Goal: Task Accomplishment & Management: Complete application form

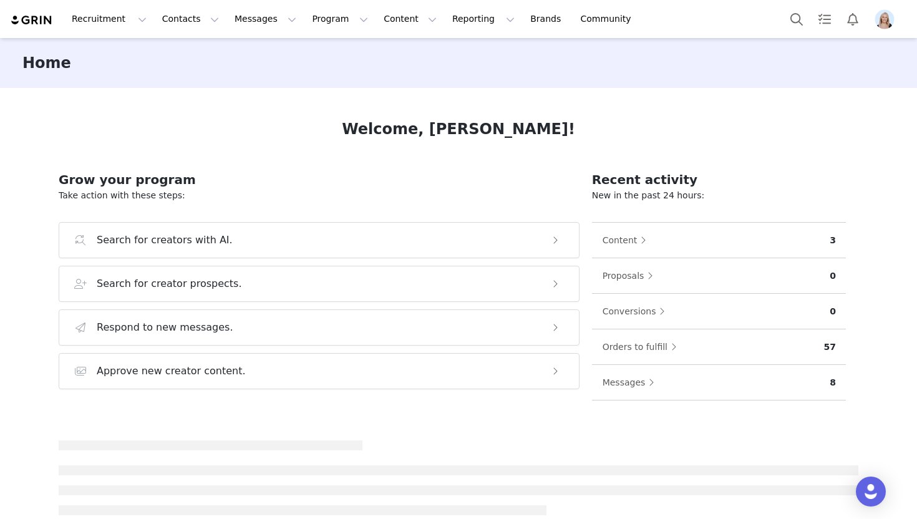
click at [887, 21] on img "Profile" at bounding box center [884, 19] width 20 height 20
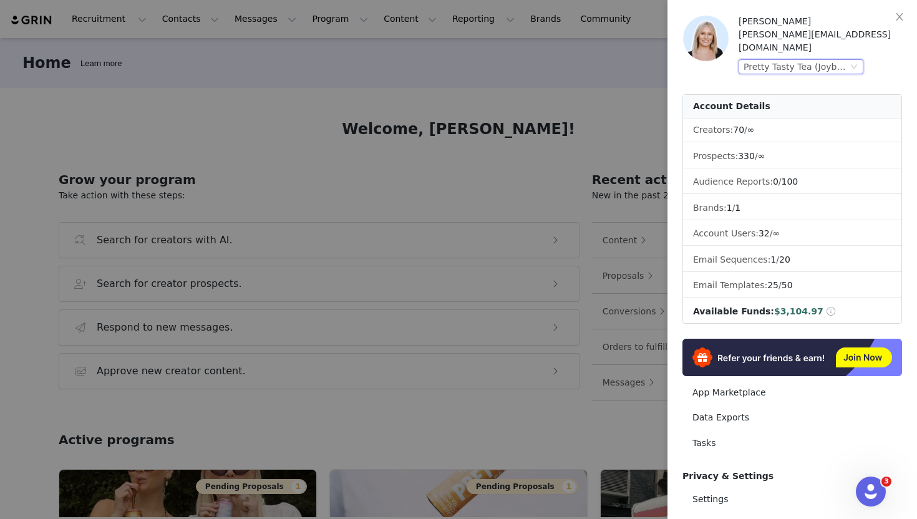
click at [840, 60] on div "Pretty Tasty Tea (Joybyte)" at bounding box center [795, 67] width 104 height 14
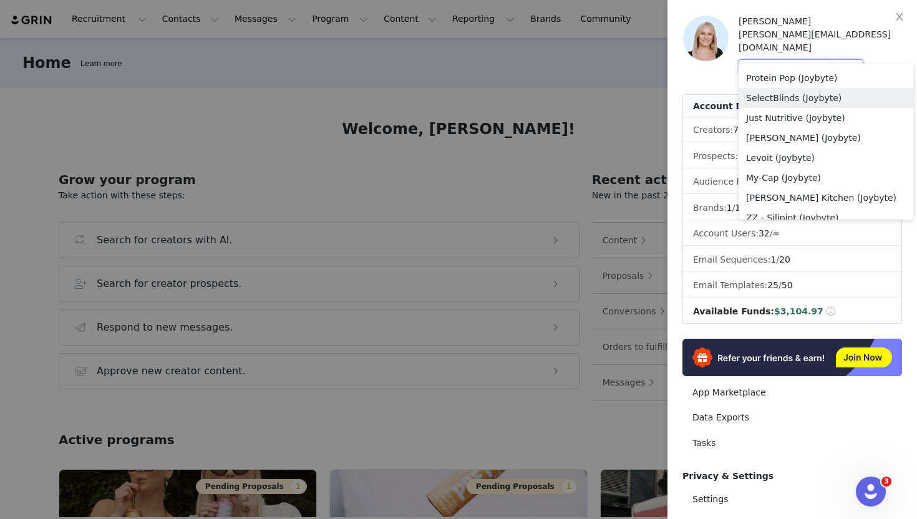
scroll to position [842, 0]
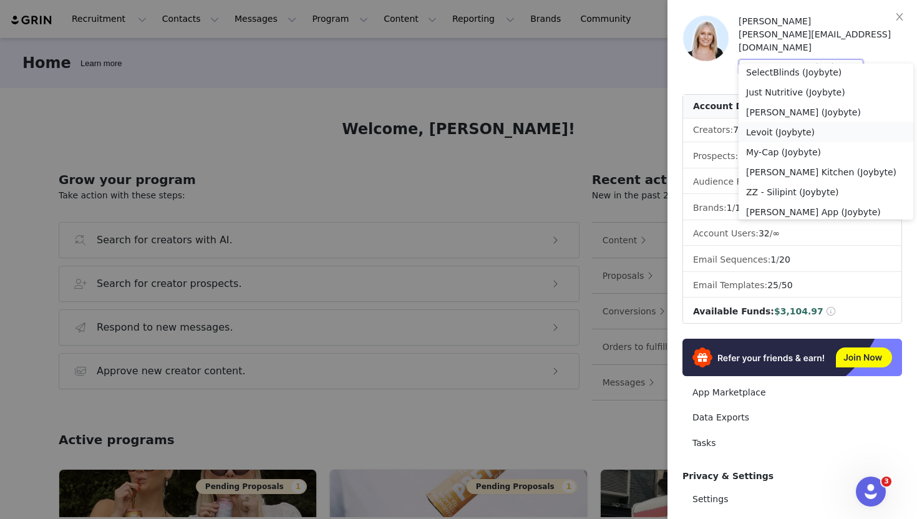
click at [821, 131] on li "Levoit (Joybyte)" at bounding box center [825, 132] width 175 height 20
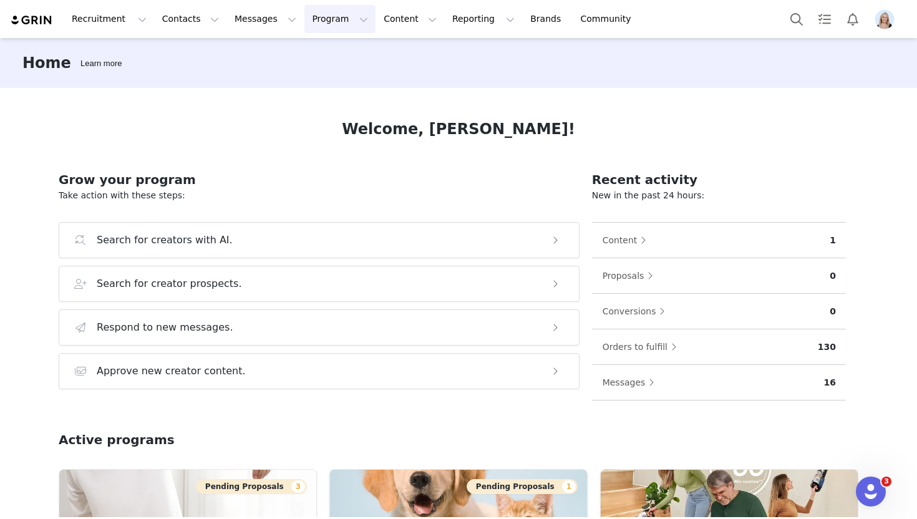
click at [327, 25] on button "Program Program" at bounding box center [339, 19] width 71 height 28
click at [329, 52] on p "Activations" at bounding box center [319, 55] width 48 height 13
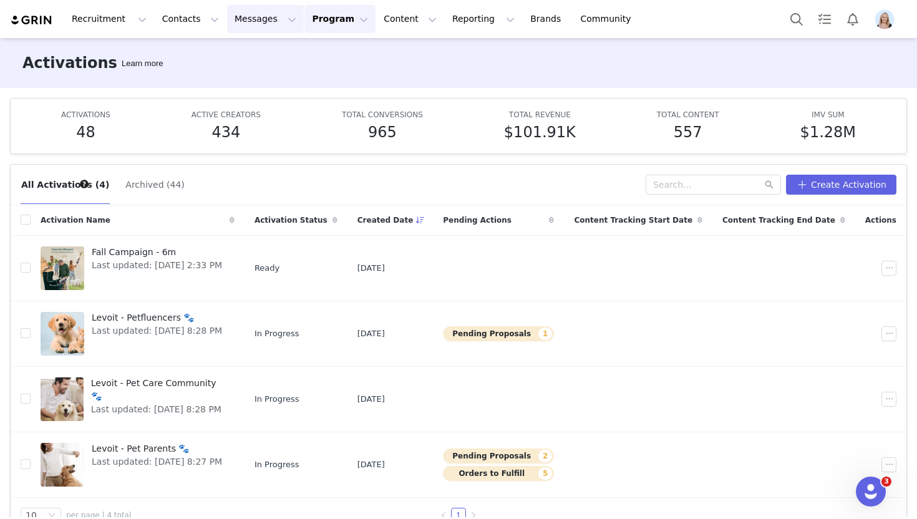
click at [242, 10] on button "Messages Messages" at bounding box center [265, 19] width 77 height 28
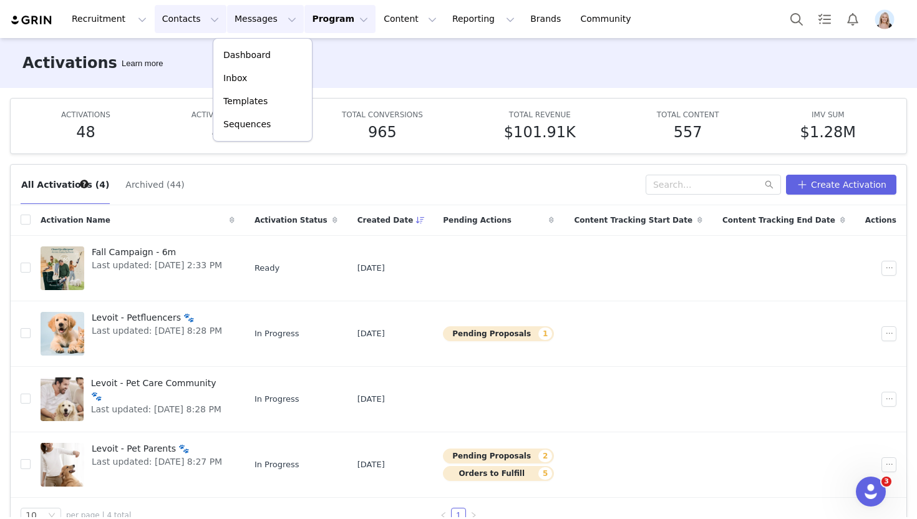
click at [194, 20] on button "Contacts Contacts" at bounding box center [191, 19] width 72 height 28
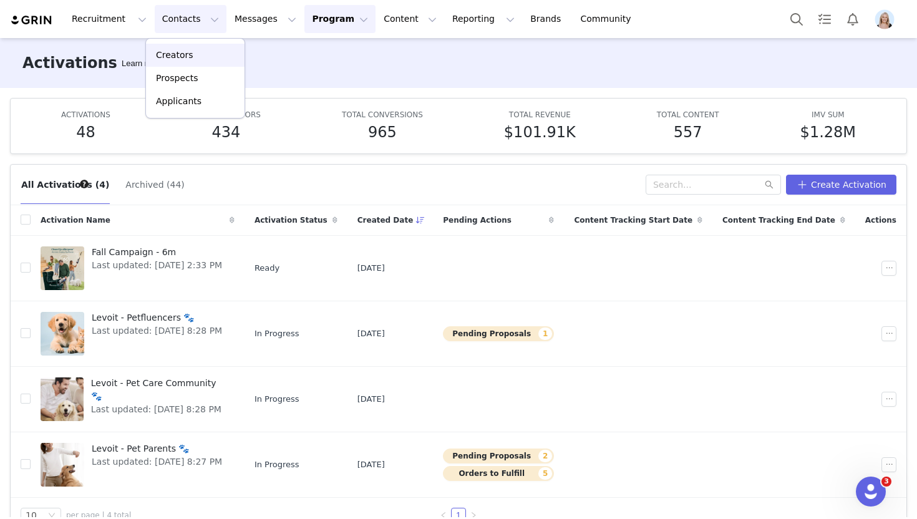
click at [206, 54] on div "Creators" at bounding box center [195, 55] width 84 height 13
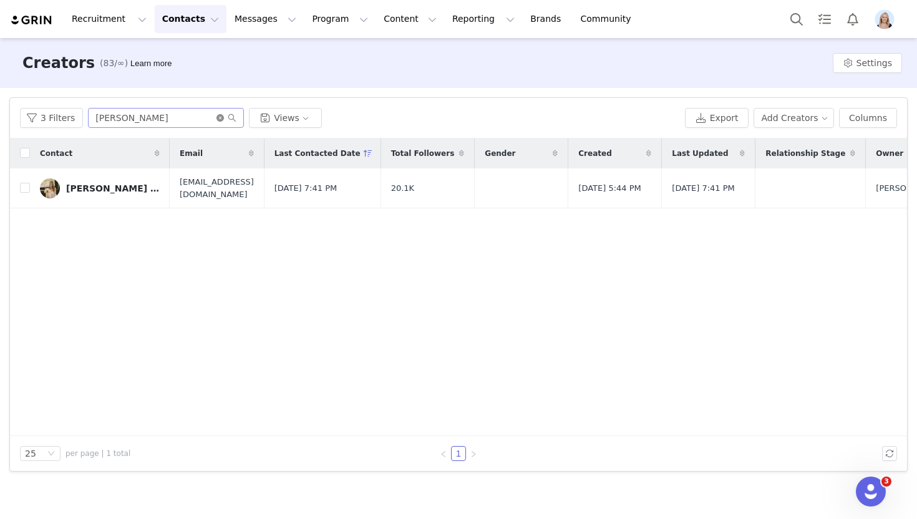
click at [216, 116] on icon "icon: close-circle" at bounding box center [219, 117] width 7 height 7
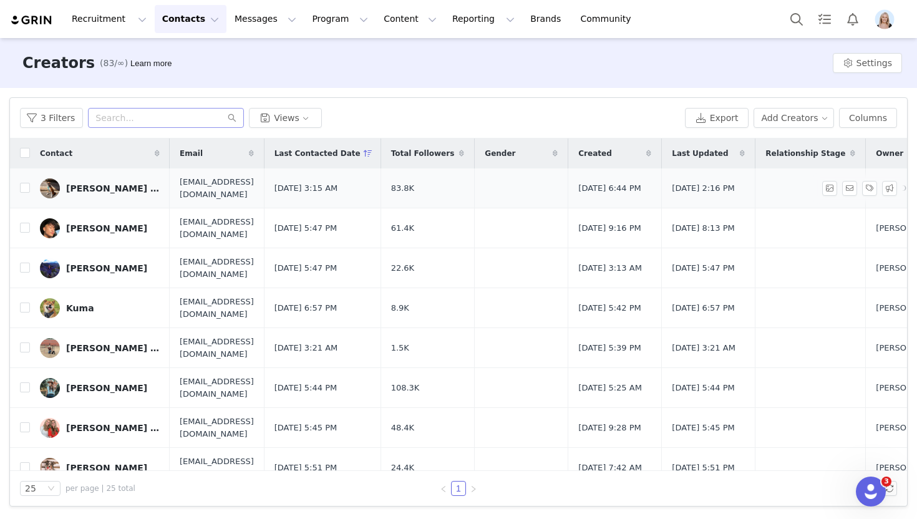
click at [113, 186] on div "Julia | Maggie, Luci, & Remi Maggie, Luci, & Remi" at bounding box center [113, 188] width 94 height 10
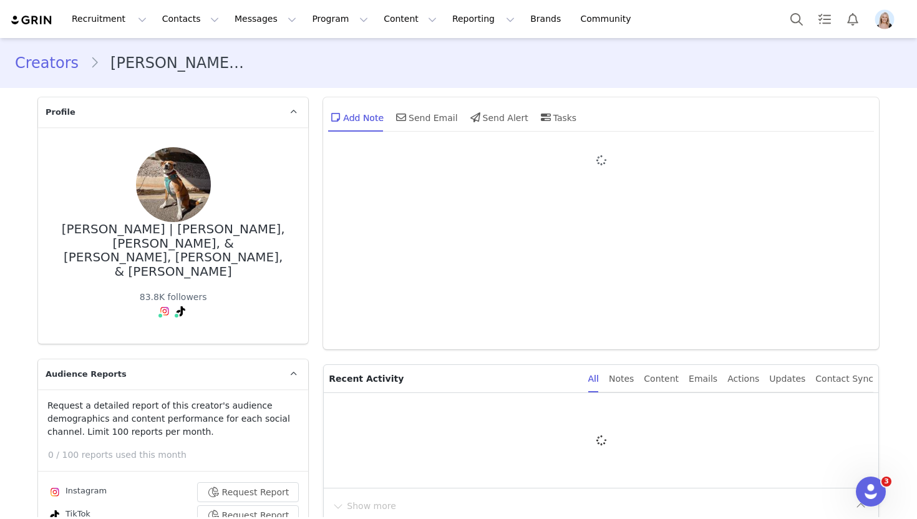
type input "+1 ([GEOGRAPHIC_DATA])"
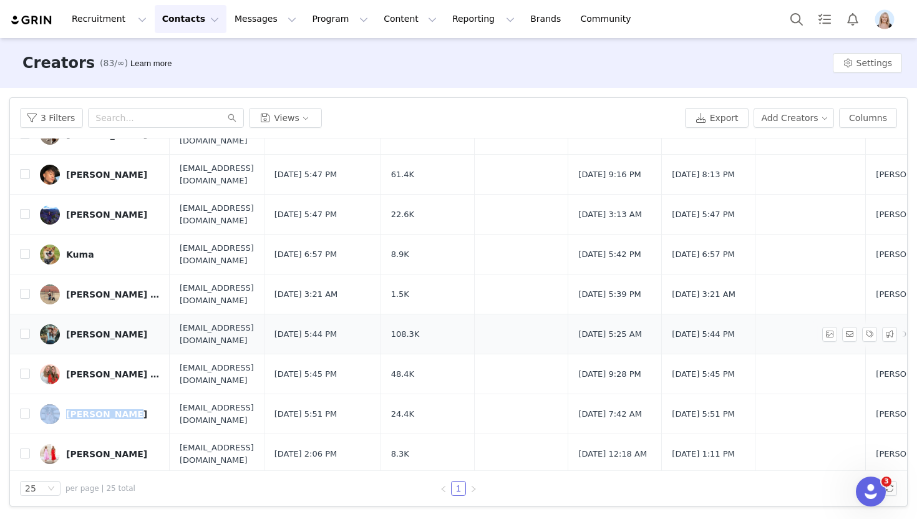
scroll to position [178, 0]
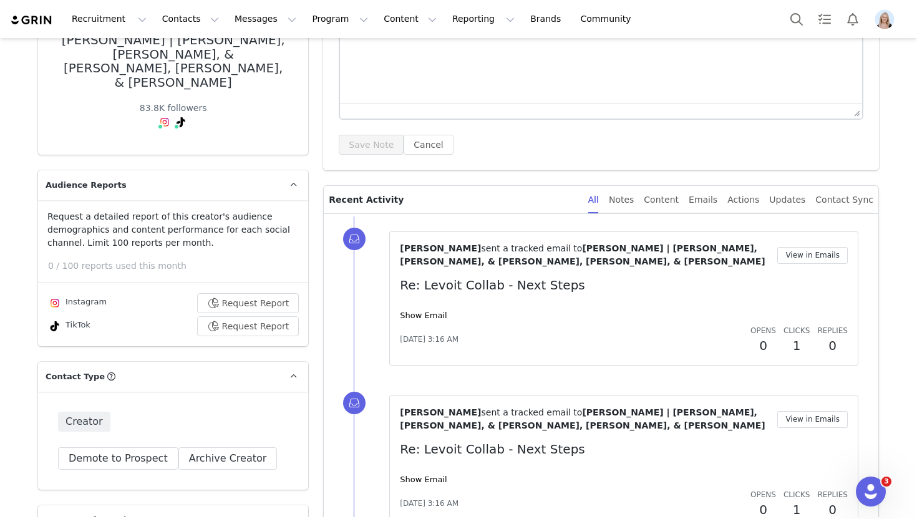
scroll to position [190, 0]
click at [412, 310] on link "Show Email" at bounding box center [423, 314] width 47 height 9
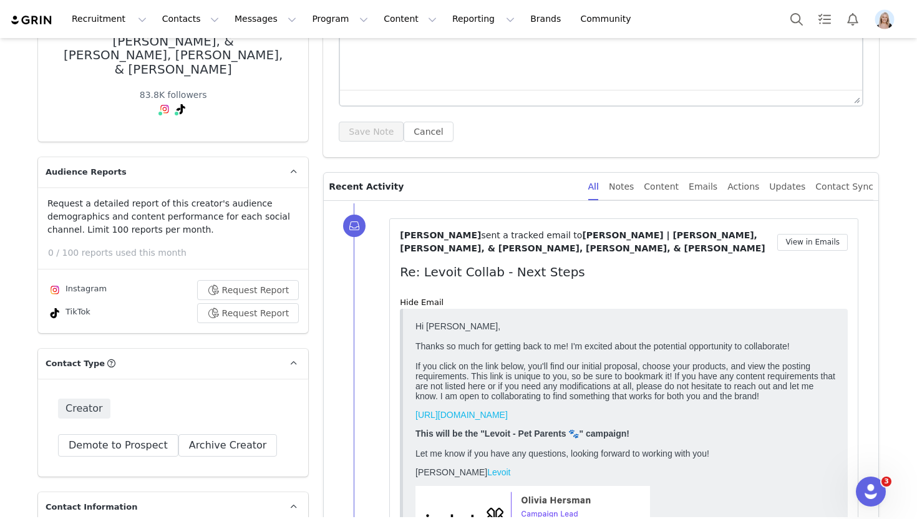
scroll to position [203, 0]
click at [806, 236] on button "View in Emails" at bounding box center [812, 241] width 70 height 17
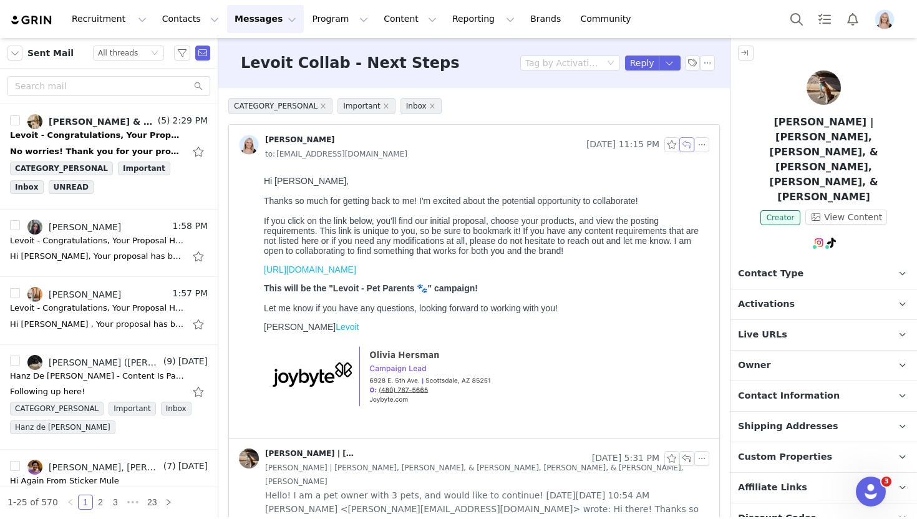
click at [682, 146] on button "button" at bounding box center [686, 144] width 15 height 15
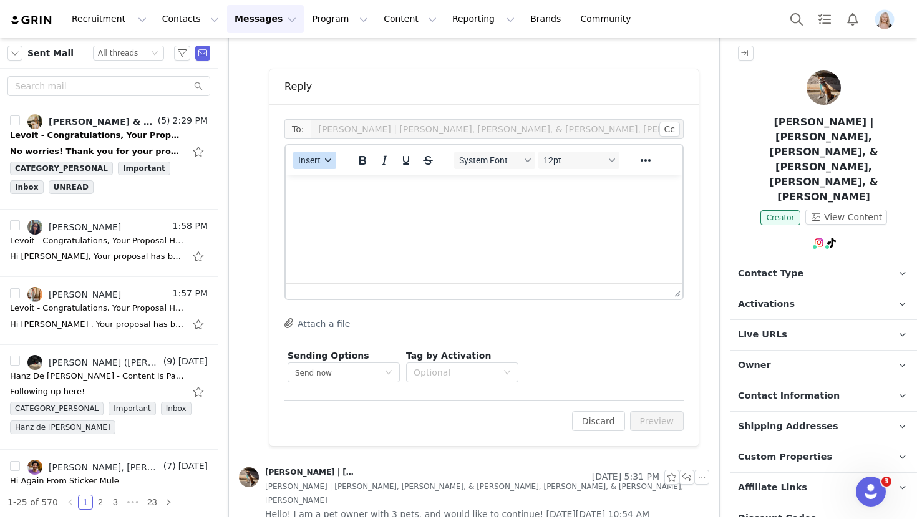
click at [315, 162] on span "Insert" at bounding box center [309, 160] width 22 height 10
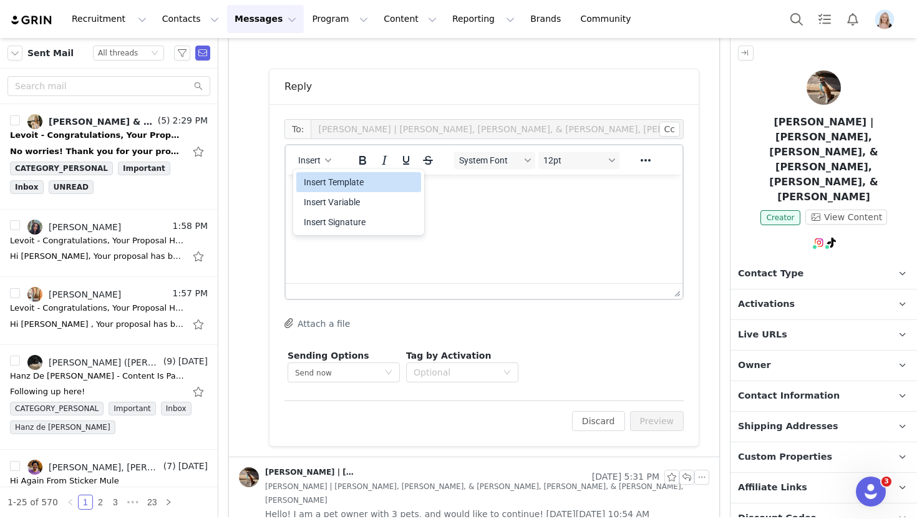
click at [324, 178] on div "Insert Template" at bounding box center [360, 182] width 112 height 15
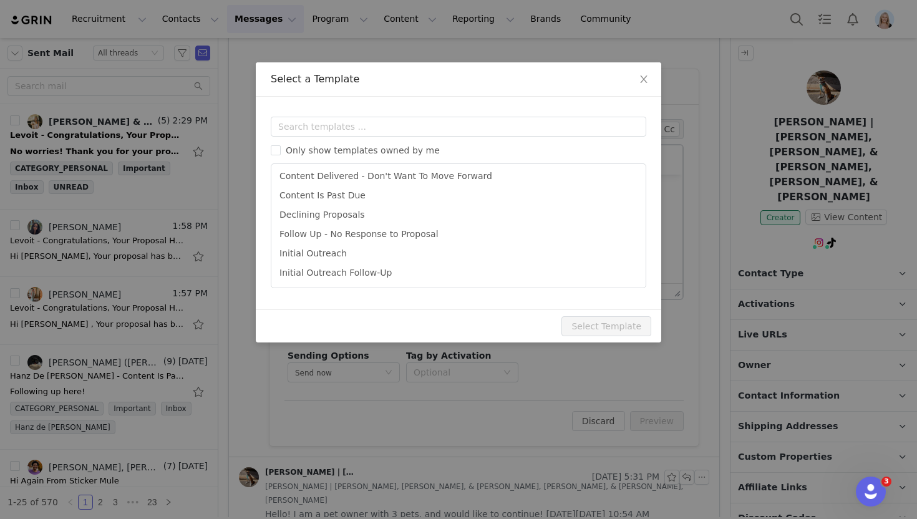
scroll to position [80, 0]
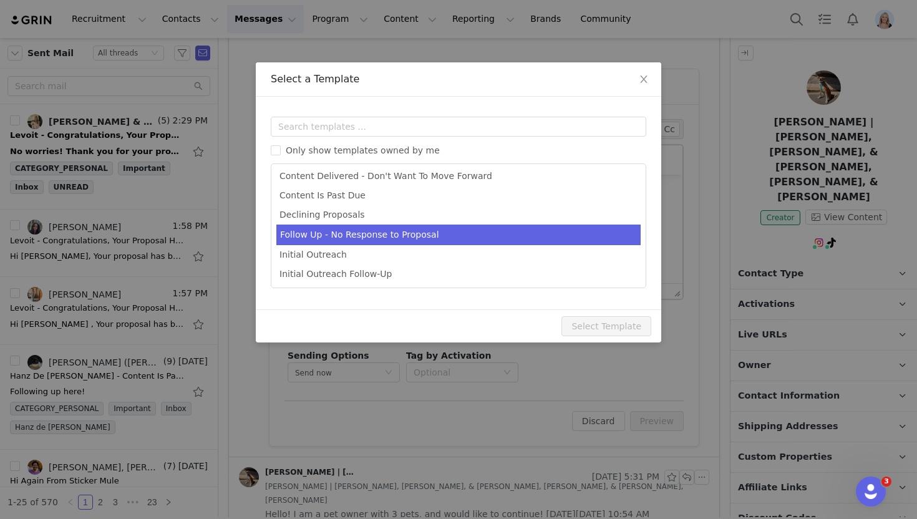
click at [351, 239] on li "Follow Up - No Response to Proposal" at bounding box center [458, 234] width 364 height 21
type input "Levoit - Campaign Follow Up"
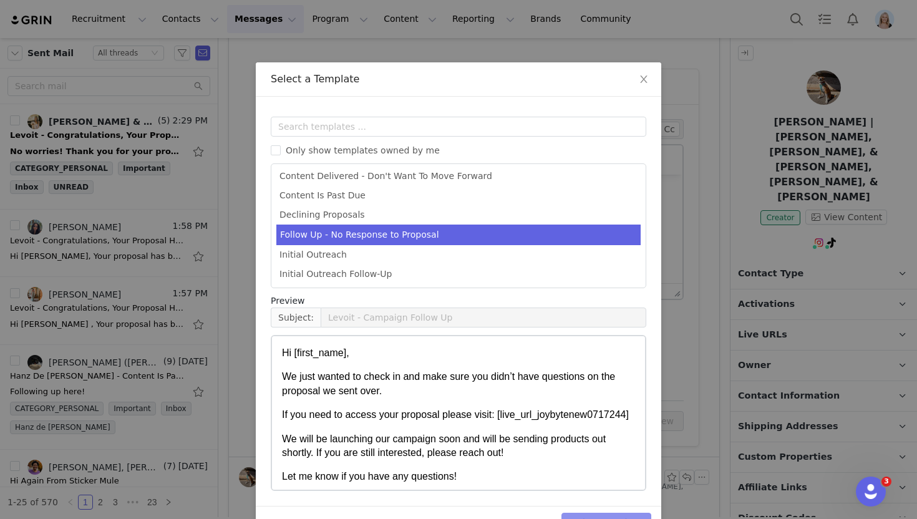
click at [573, 514] on button "Select Template" at bounding box center [606, 523] width 90 height 20
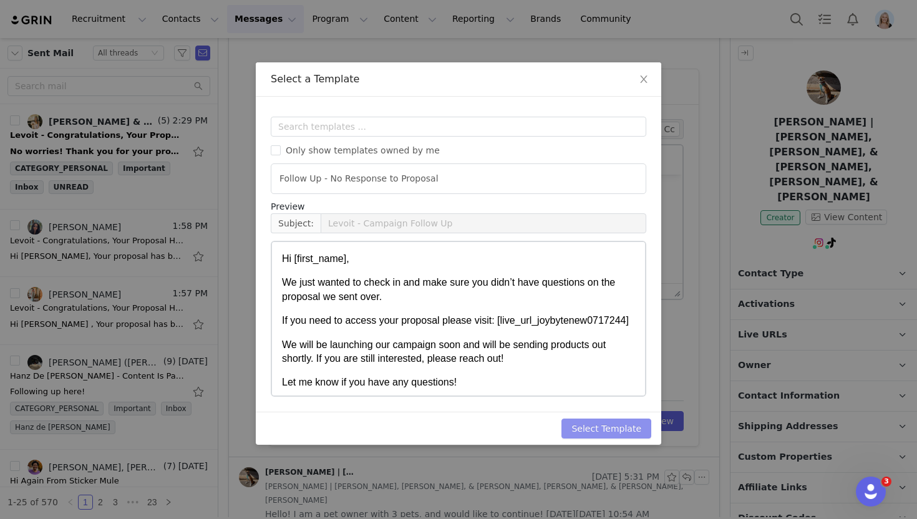
scroll to position [0, 0]
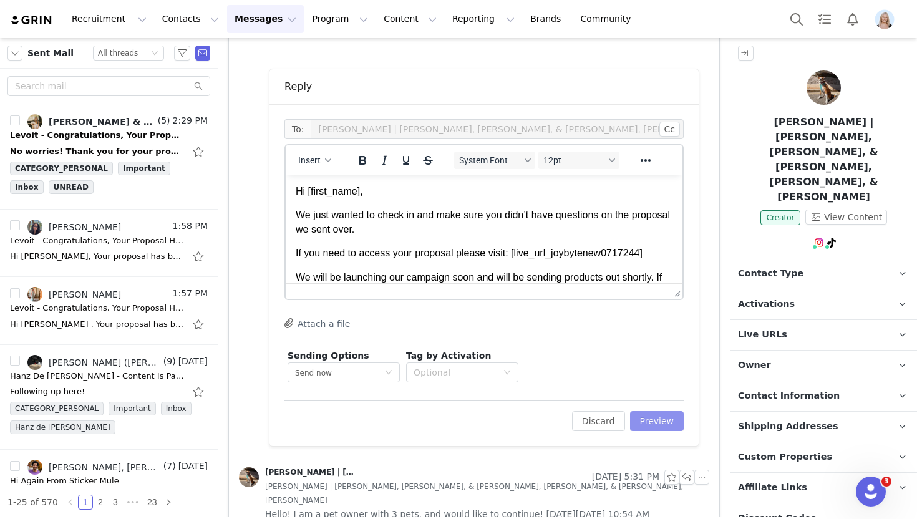
click at [650, 423] on button "Preview" at bounding box center [657, 421] width 54 height 20
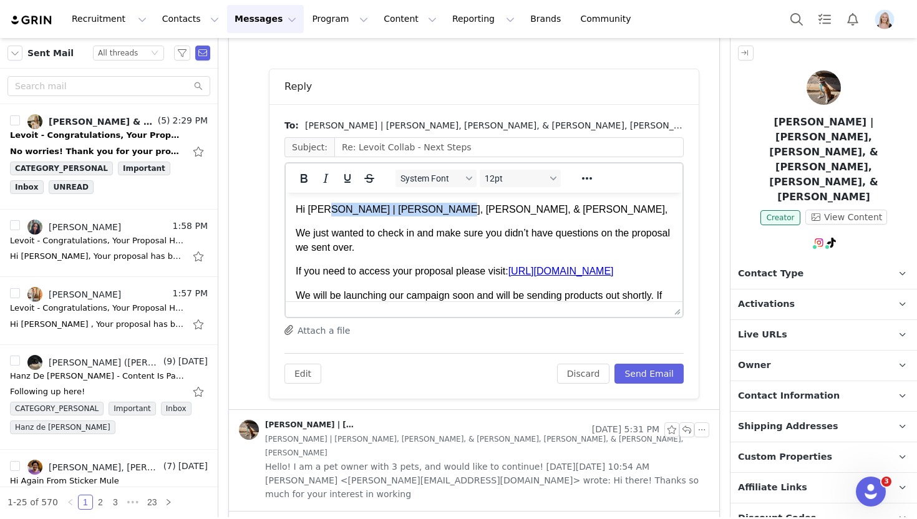
drag, startPoint x: 431, startPoint y: 212, endPoint x: 325, endPoint y: 211, distance: 106.0
click at [325, 211] on p "Hi Julia | Maggie, Luci, & Remi," at bounding box center [484, 210] width 377 height 14
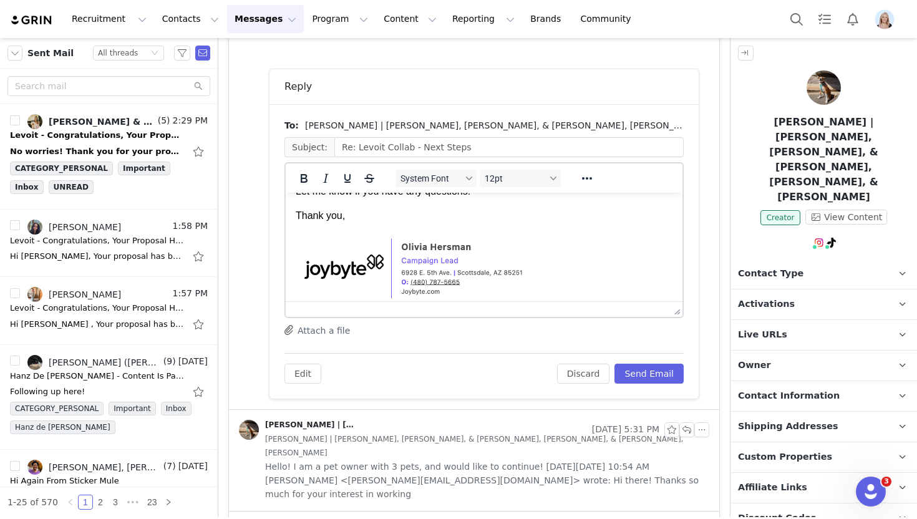
scroll to position [145, 0]
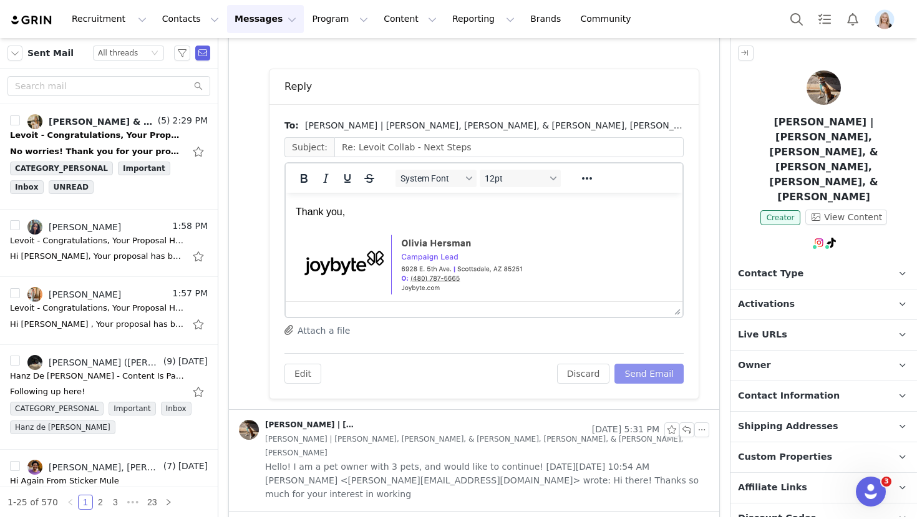
click at [627, 372] on button "Send Email" at bounding box center [648, 374] width 69 height 20
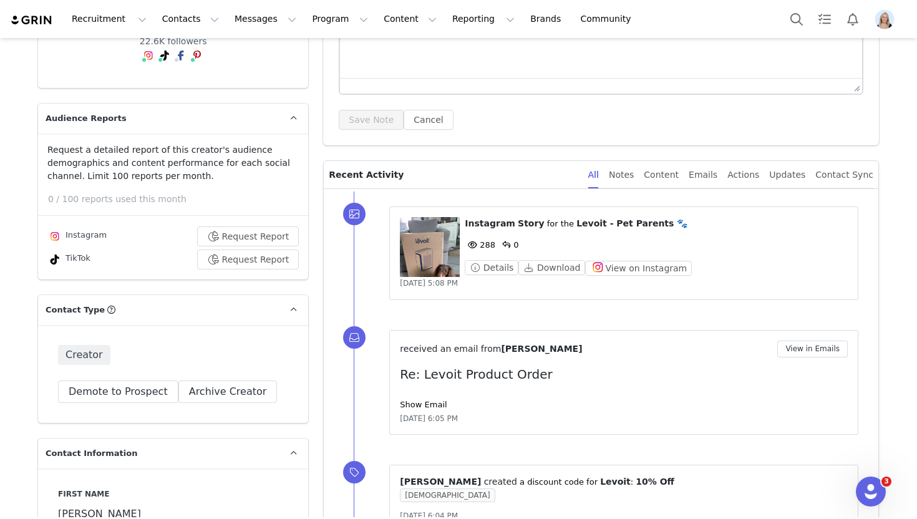
scroll to position [215, 0]
click at [425, 407] on link "Show Email" at bounding box center [423, 402] width 47 height 9
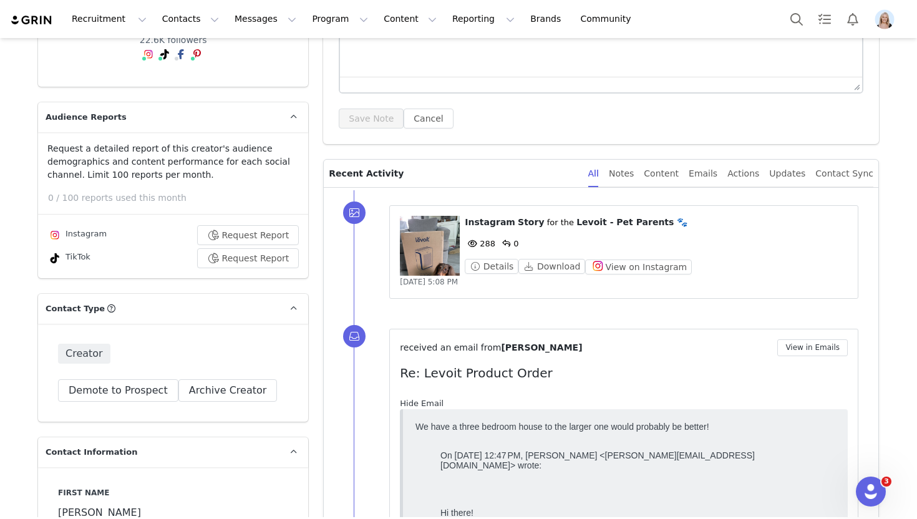
scroll to position [0, 0]
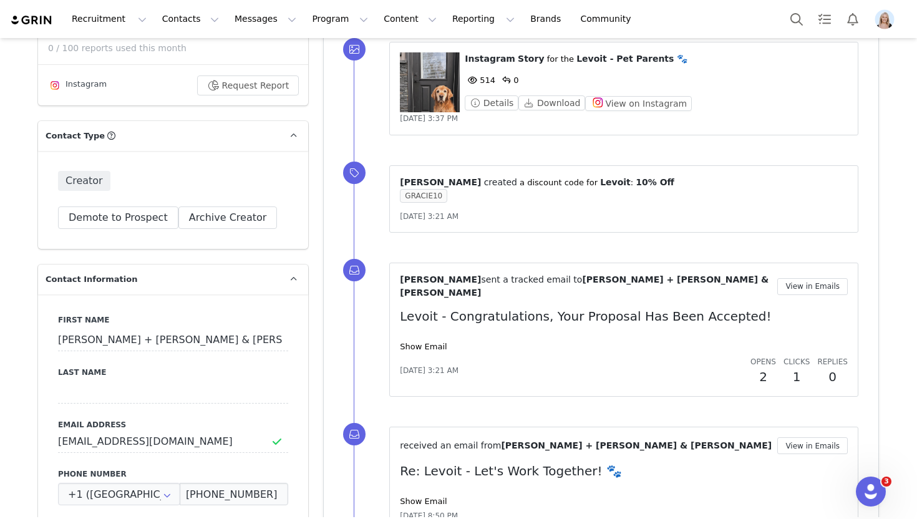
scroll to position [378, 0]
click at [415, 342] on link "Show Email" at bounding box center [423, 346] width 47 height 9
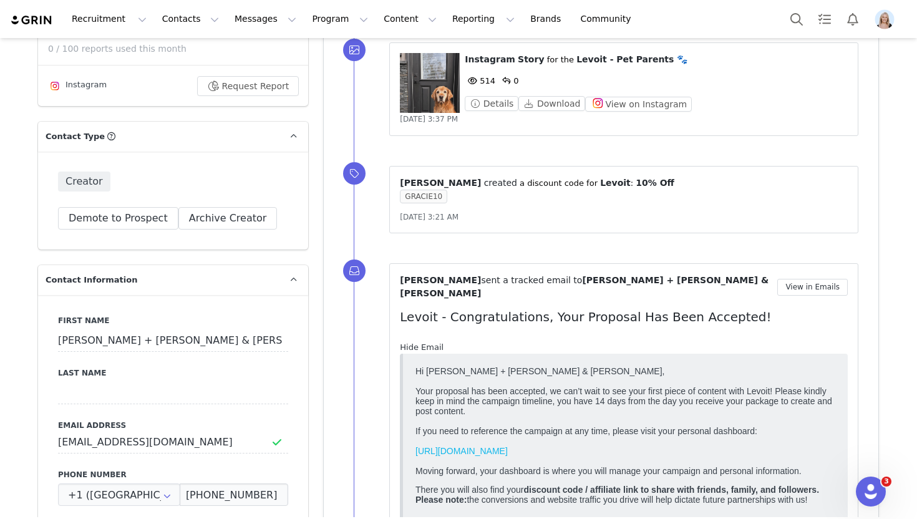
scroll to position [0, 0]
click at [415, 342] on link "Hide Email" at bounding box center [422, 346] width 44 height 9
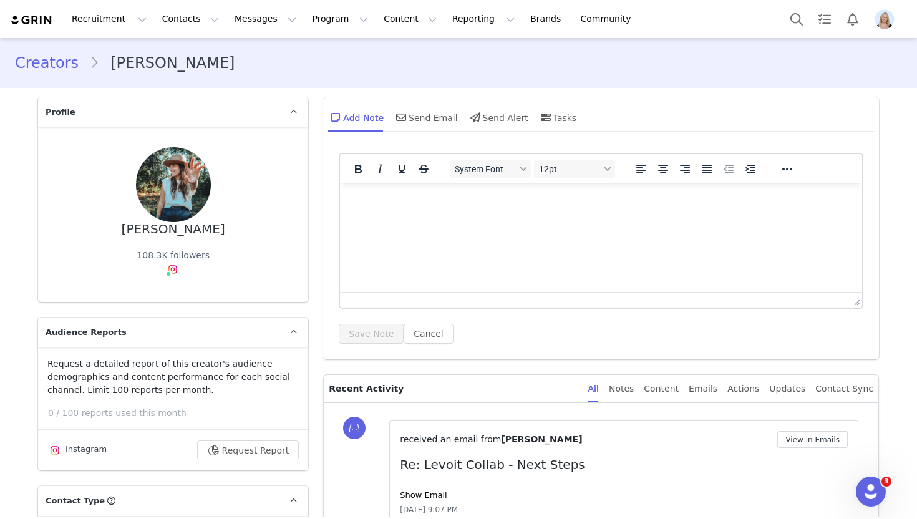
scroll to position [124, 0]
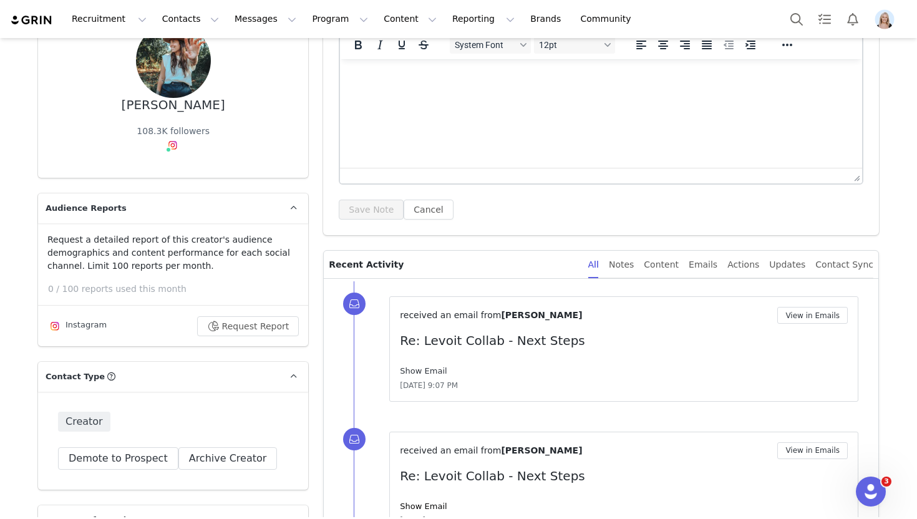
click at [419, 371] on link "Show Email" at bounding box center [423, 370] width 47 height 9
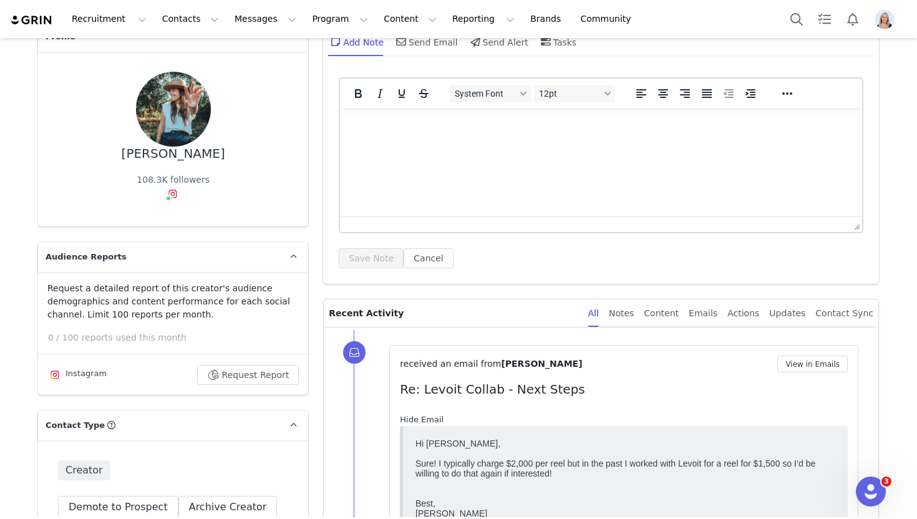
scroll to position [72, 0]
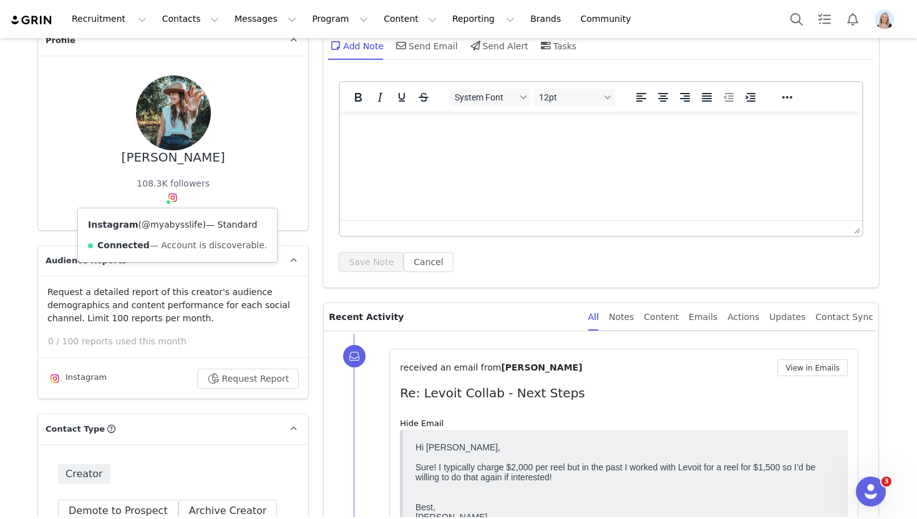
click at [174, 224] on link "@myabysslife" at bounding box center [172, 224] width 61 height 10
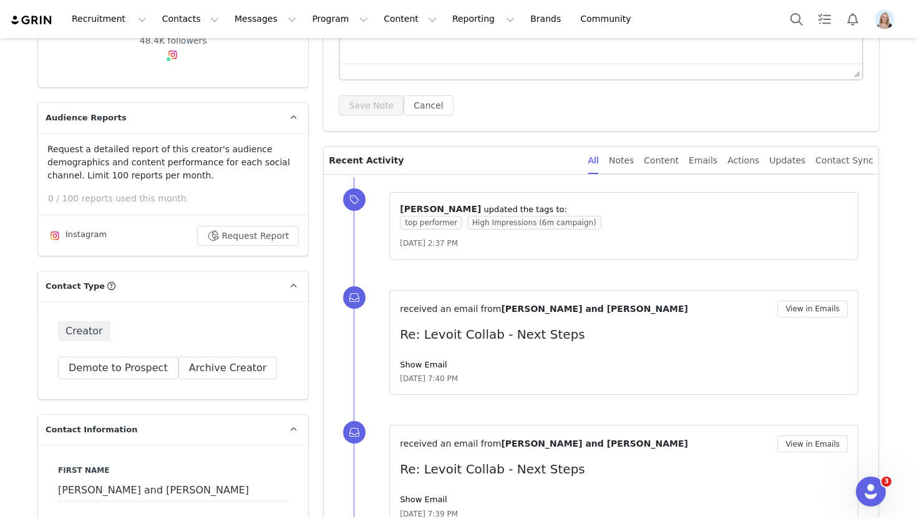
scroll to position [228, 0]
click at [427, 365] on link "Show Email" at bounding box center [423, 364] width 47 height 9
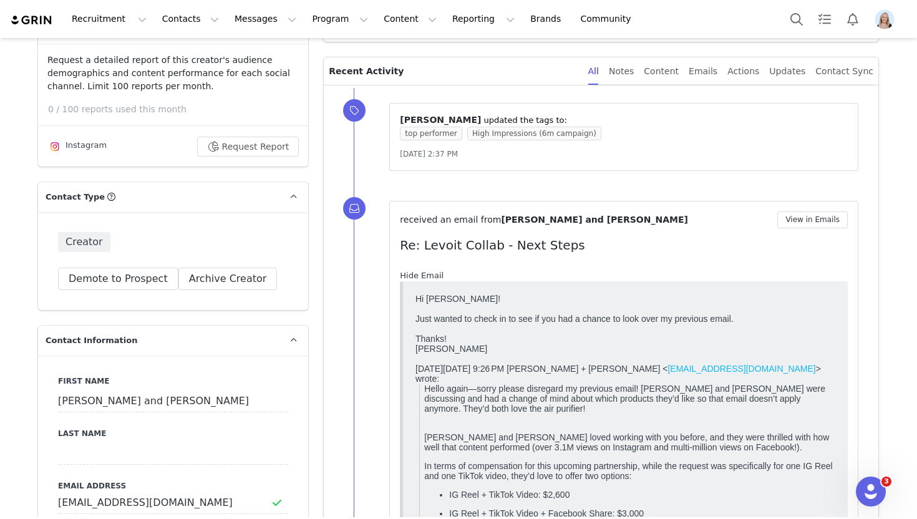
scroll to position [378, 0]
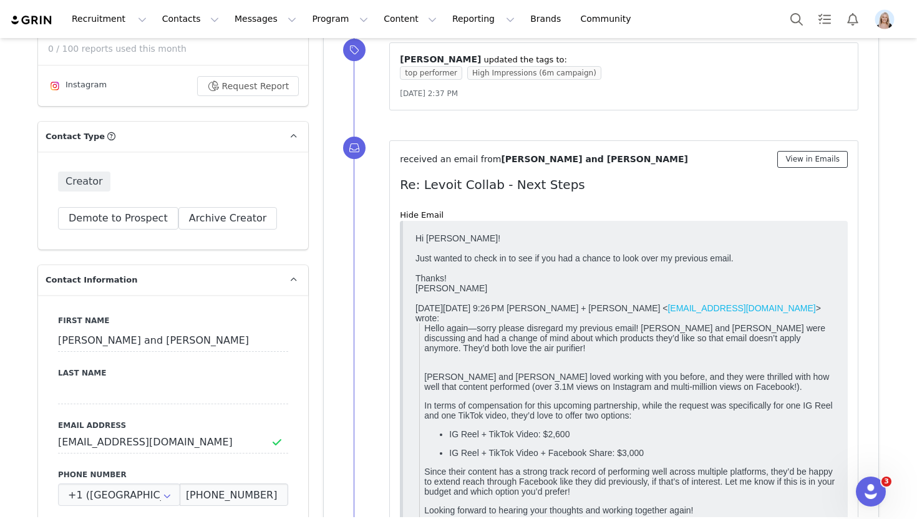
click at [821, 157] on button "View in Emails" at bounding box center [812, 159] width 70 height 17
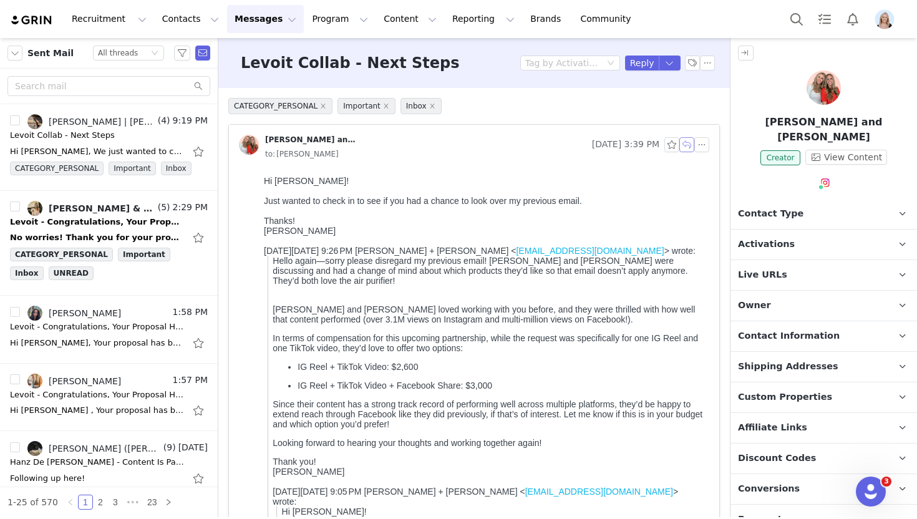
click at [687, 145] on button "button" at bounding box center [686, 144] width 15 height 15
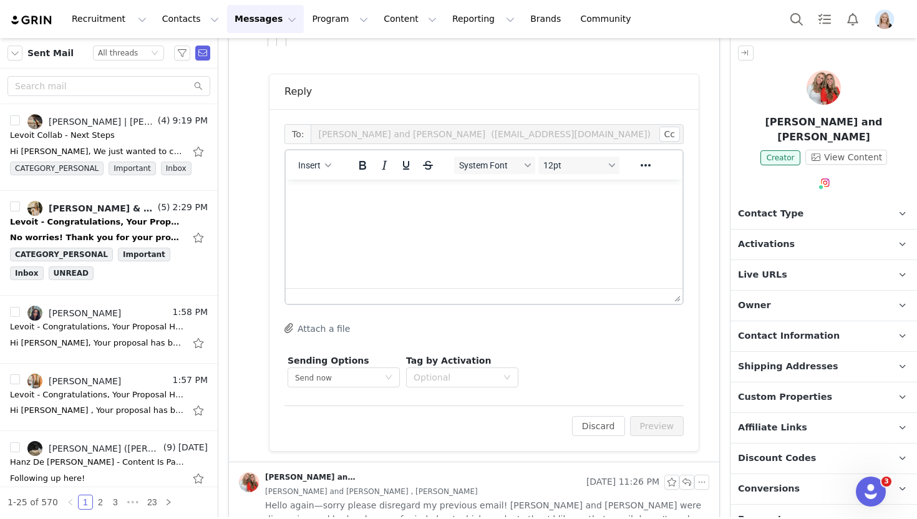
scroll to position [705, 0]
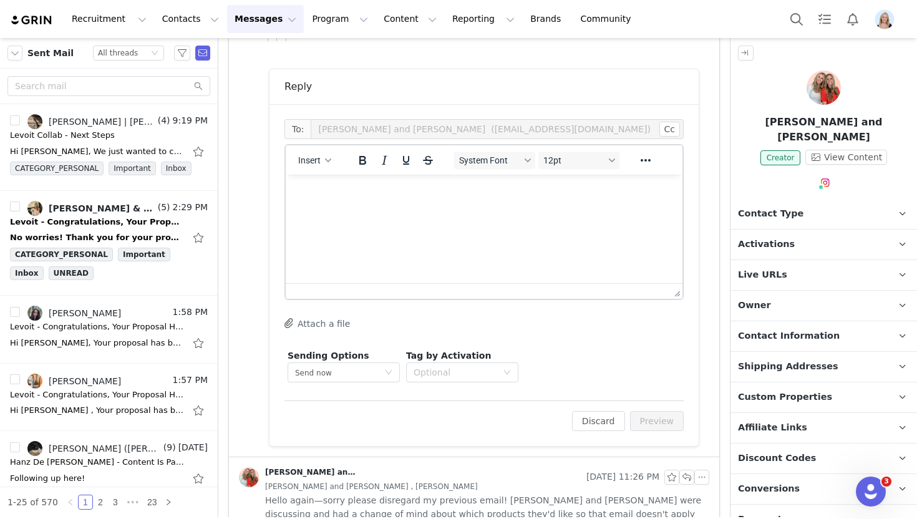
click at [464, 208] on html at bounding box center [484, 192] width 397 height 34
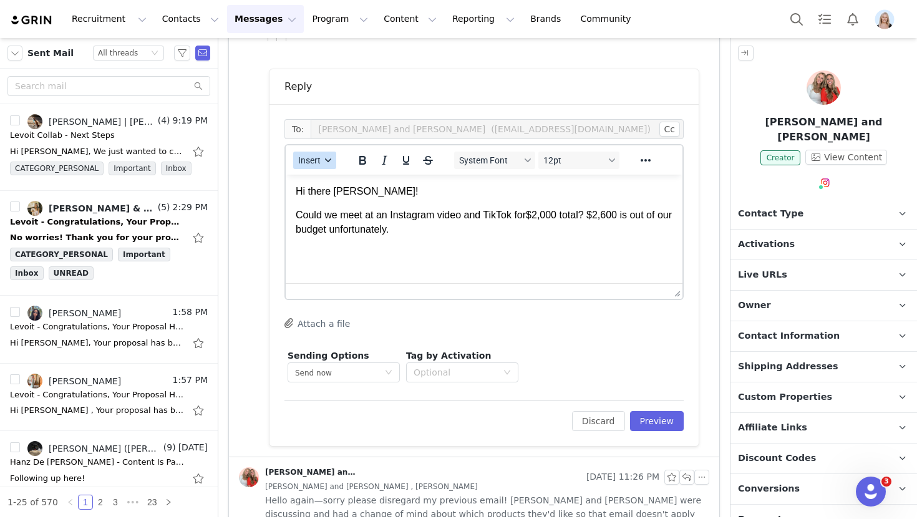
click at [315, 165] on button "Insert" at bounding box center [314, 160] width 43 height 17
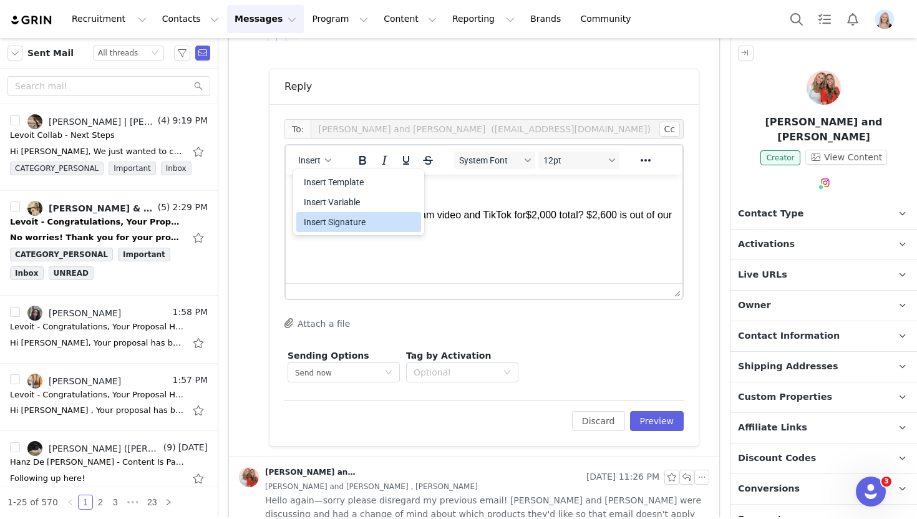
click at [355, 220] on div "Insert Signature" at bounding box center [360, 221] width 112 height 15
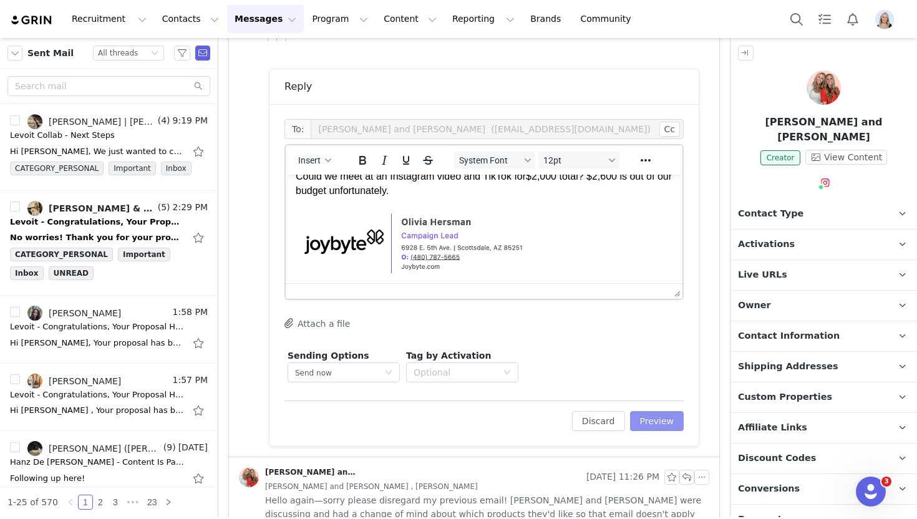
click at [663, 423] on button "Preview" at bounding box center [657, 421] width 54 height 20
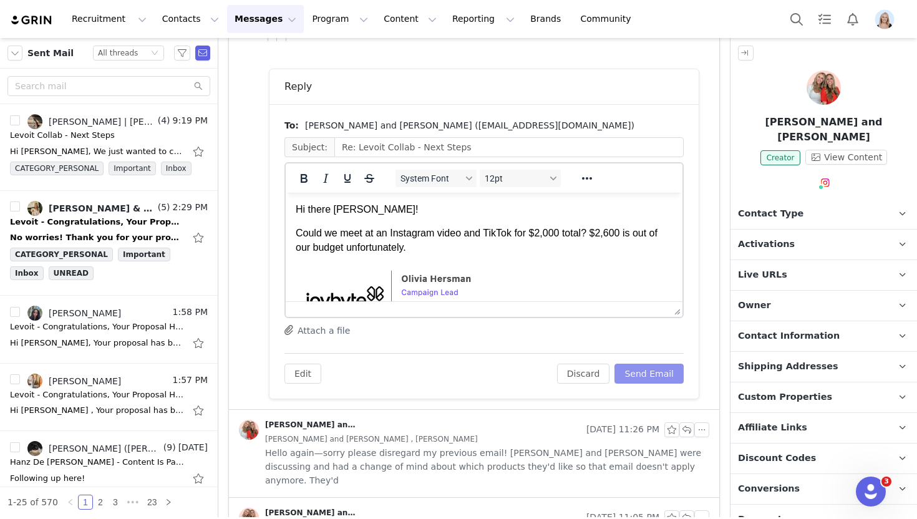
scroll to position [0, 0]
click at [648, 364] on button "Send Email" at bounding box center [648, 374] width 69 height 20
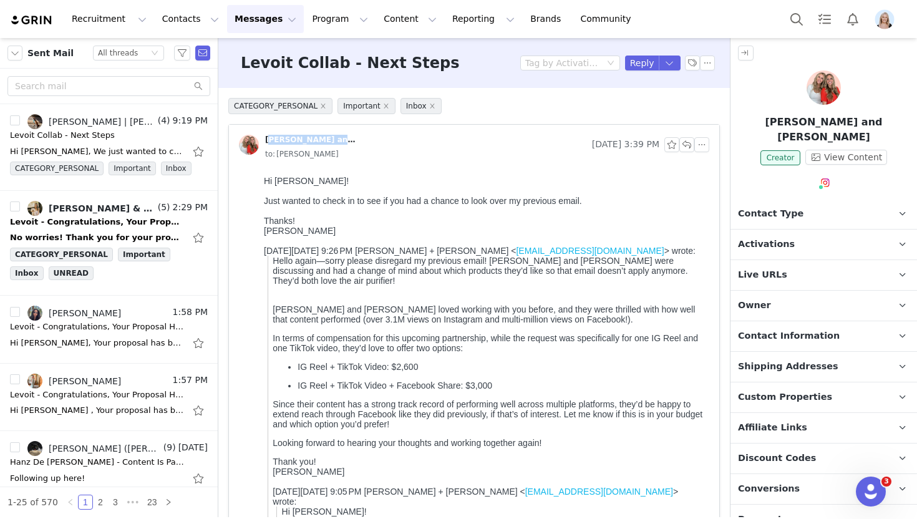
drag, startPoint x: 335, startPoint y: 137, endPoint x: 265, endPoint y: 138, distance: 69.8
click at [265, 138] on div "[PERSON_NAME] and [PERSON_NAME]" at bounding box center [413, 145] width 348 height 20
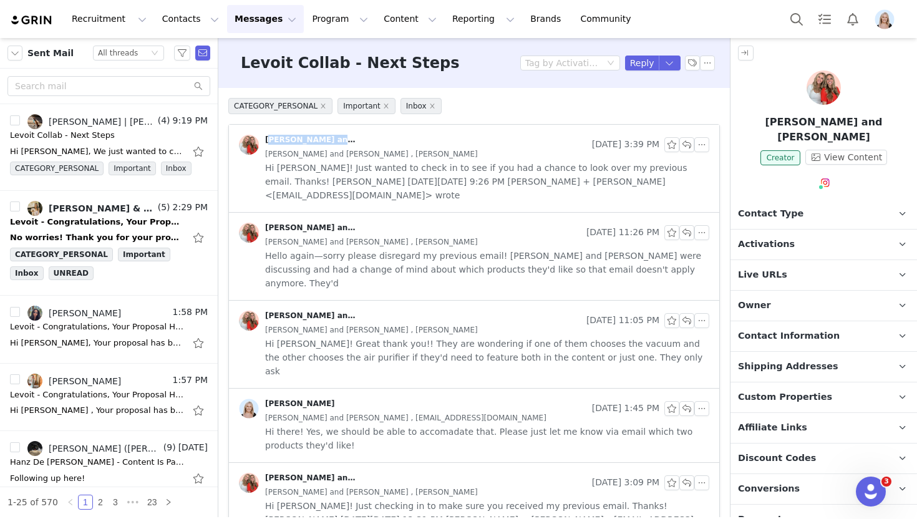
copy div "[PERSON_NAME] and [PERSON_NAME]"
click at [143, 15] on button "Recruitment Recruitment" at bounding box center [109, 19] width 90 height 28
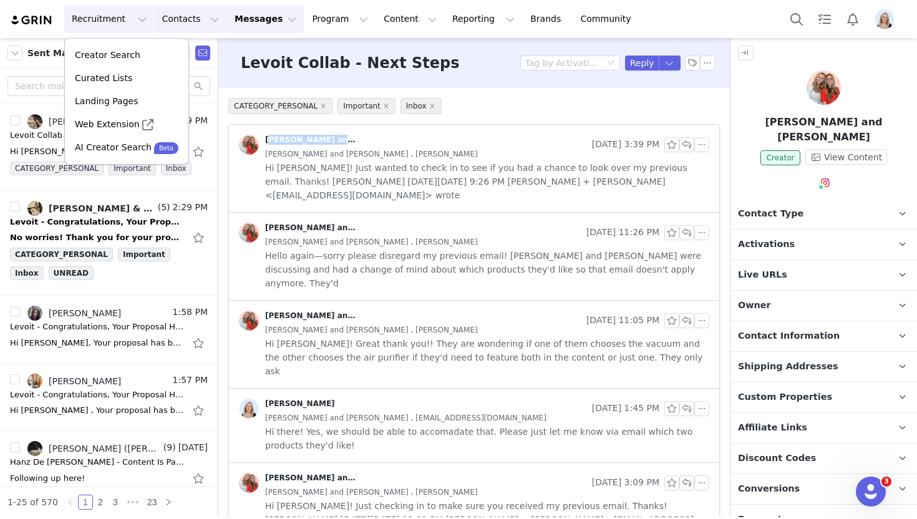
click at [191, 22] on button "Contacts Contacts" at bounding box center [191, 19] width 72 height 28
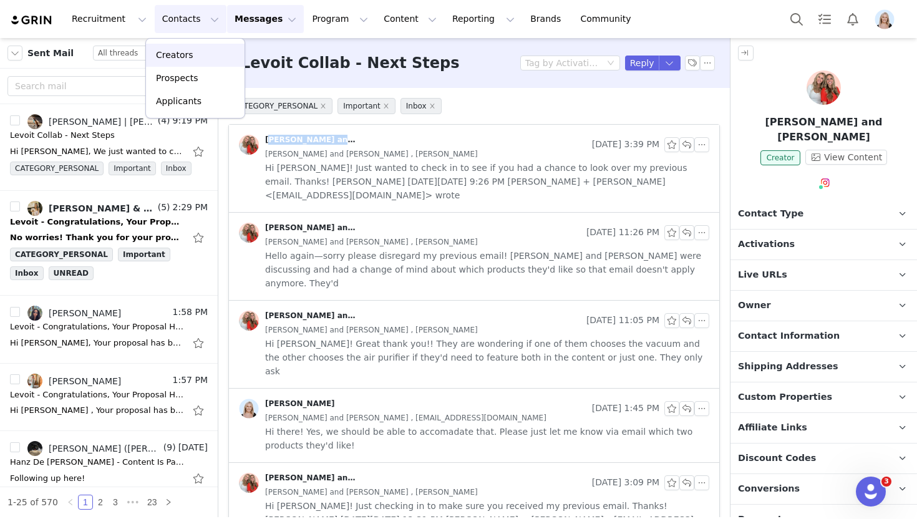
click at [208, 49] on div "Creators" at bounding box center [195, 55] width 84 height 13
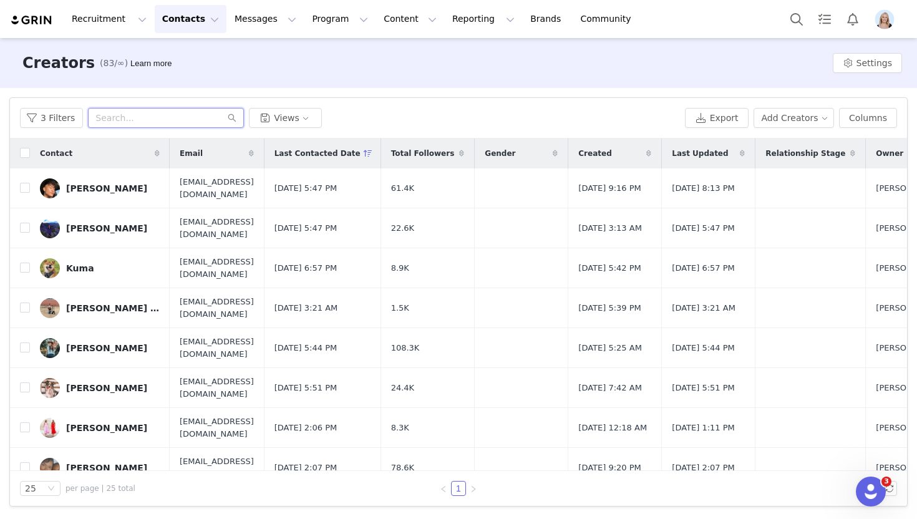
click at [137, 123] on input "text" at bounding box center [166, 118] width 156 height 20
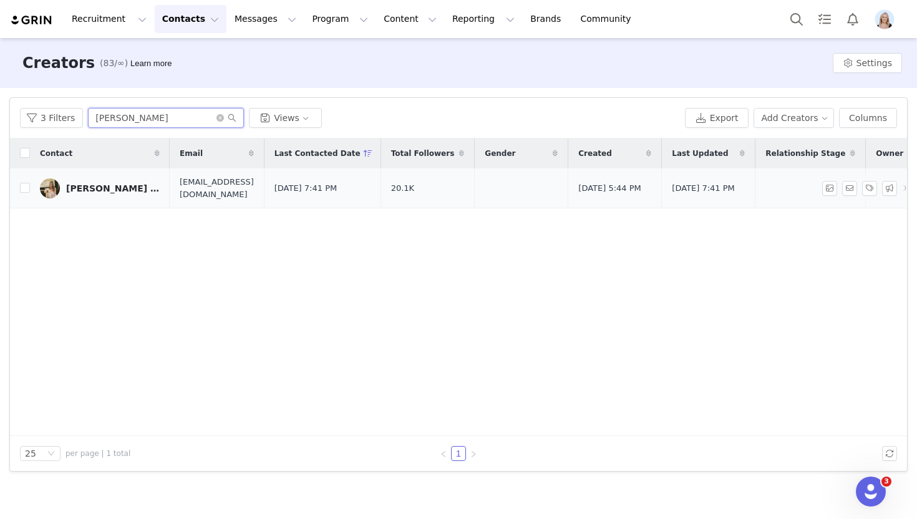
type input "michelle"
click at [114, 188] on div "Jayden & Michelle" at bounding box center [113, 188] width 94 height 10
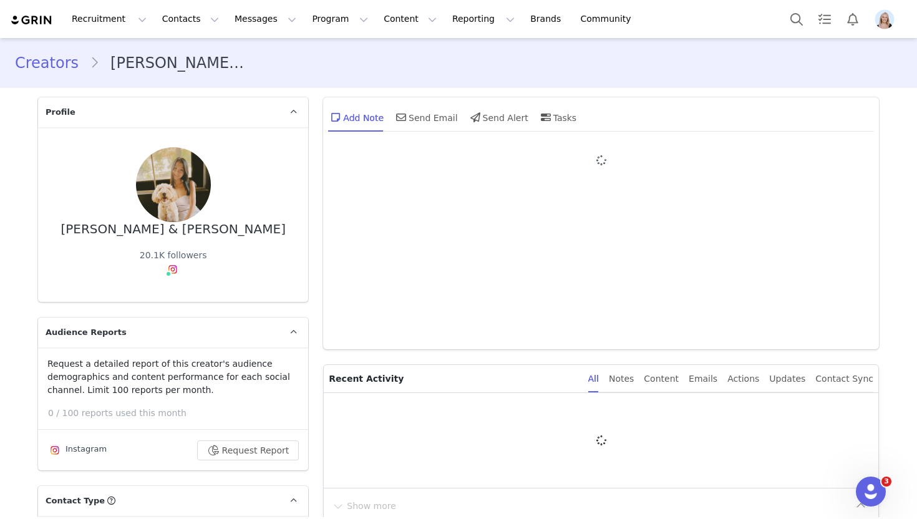
type input "+1 ([GEOGRAPHIC_DATA])"
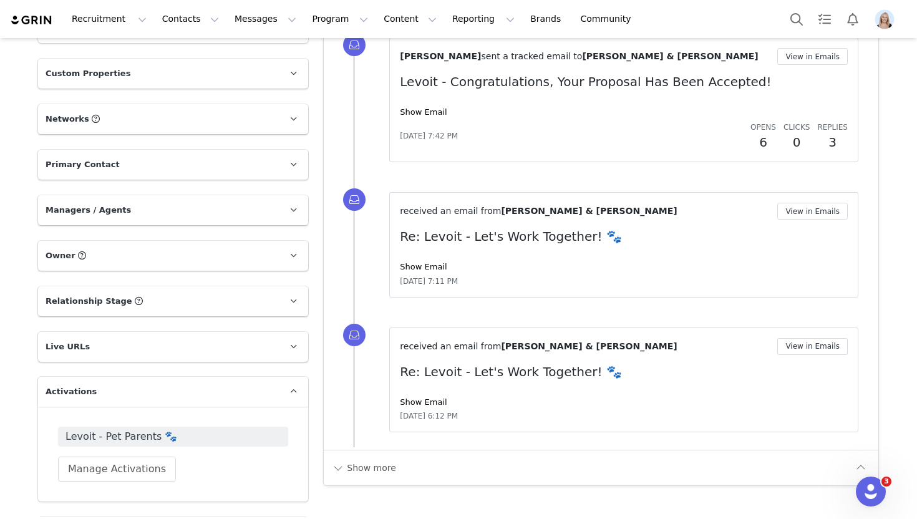
scroll to position [1370, 0]
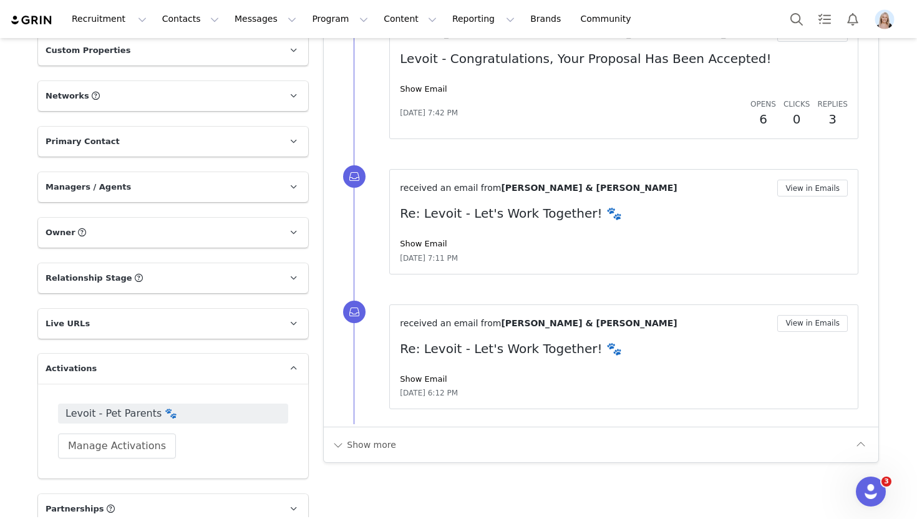
click at [118, 417] on span "Levoit - Pet Parents 🐾" at bounding box center [172, 413] width 215 height 15
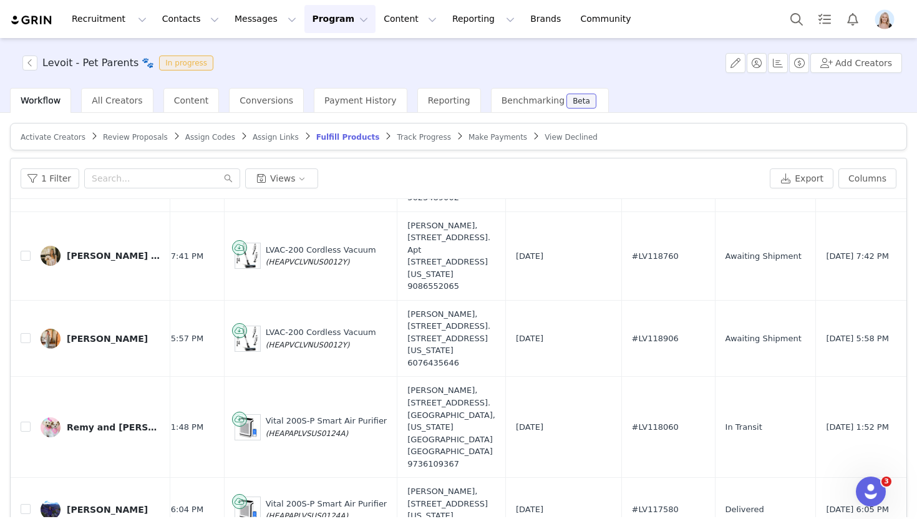
scroll to position [295, 599]
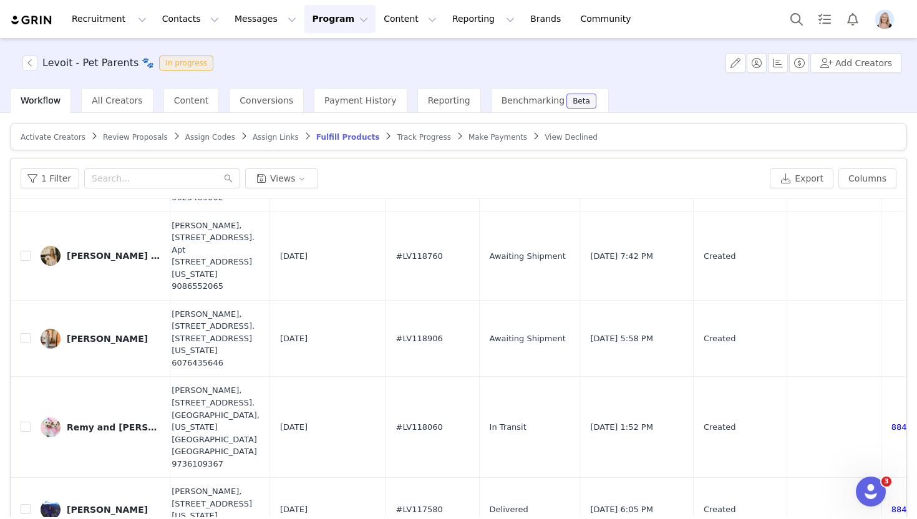
click at [391, 130] on article "Activate Creators Review Proposals Assign Codes Assign Links Fulfill Products T…" at bounding box center [458, 136] width 897 height 27
click at [397, 137] on span "Track Progress" at bounding box center [424, 137] width 54 height 9
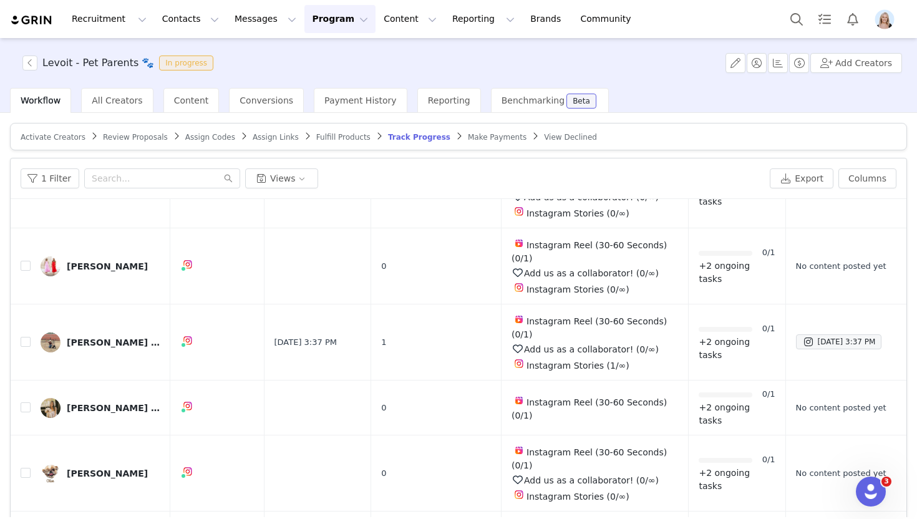
scroll to position [415, 0]
click at [632, 398] on span "Instagram Reel (30-60 Seconds) (0/1)" at bounding box center [588, 409] width 155 height 23
click at [102, 404] on div "Jayden & Michelle" at bounding box center [114, 409] width 94 height 10
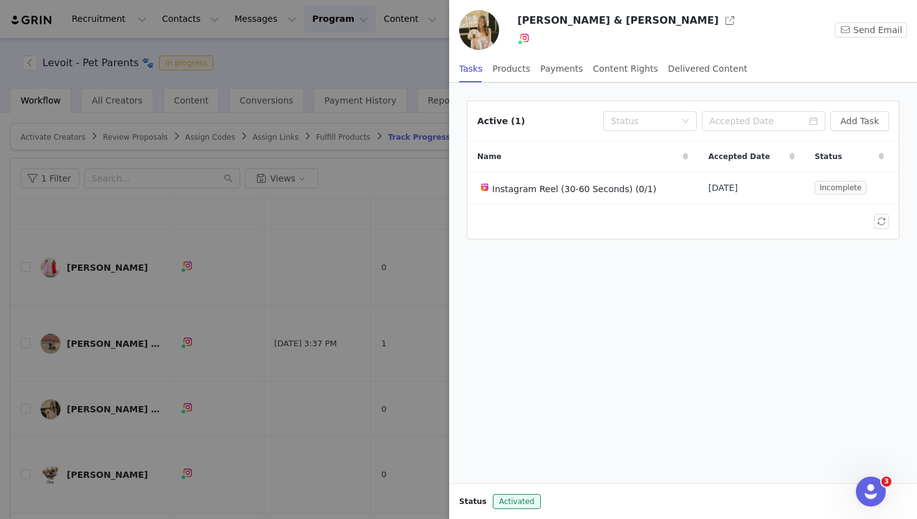
click at [421, 57] on div at bounding box center [458, 259] width 917 height 519
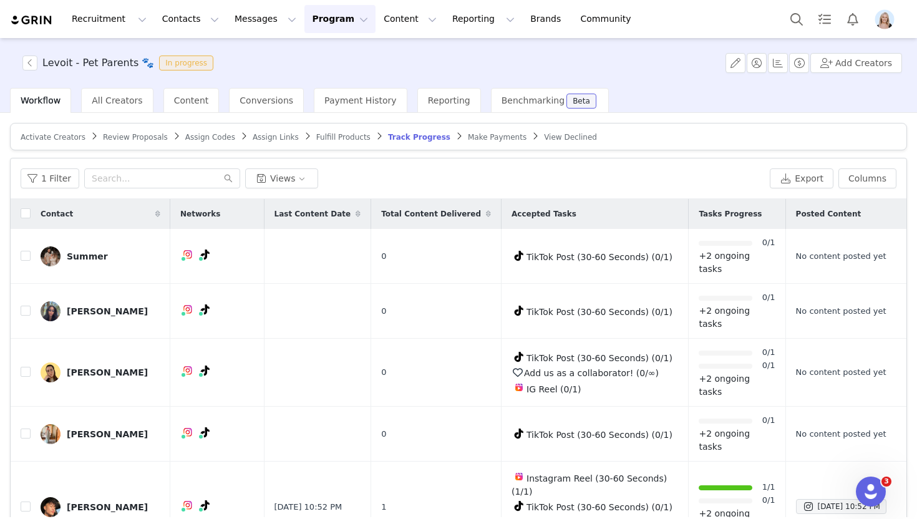
scroll to position [472, 0]
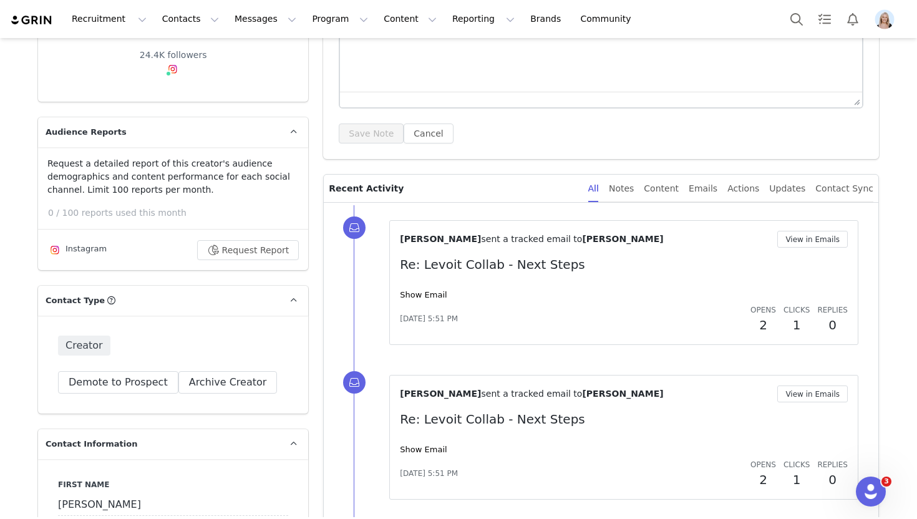
scroll to position [201, 0]
click at [427, 298] on link "Show Email" at bounding box center [423, 293] width 47 height 9
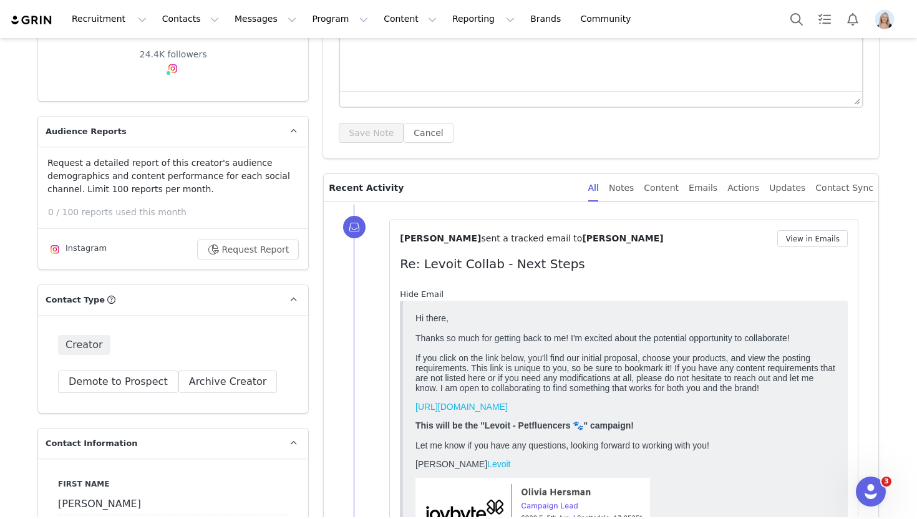
scroll to position [0, 0]
click at [428, 297] on link "Hide Email" at bounding box center [422, 293] width 44 height 9
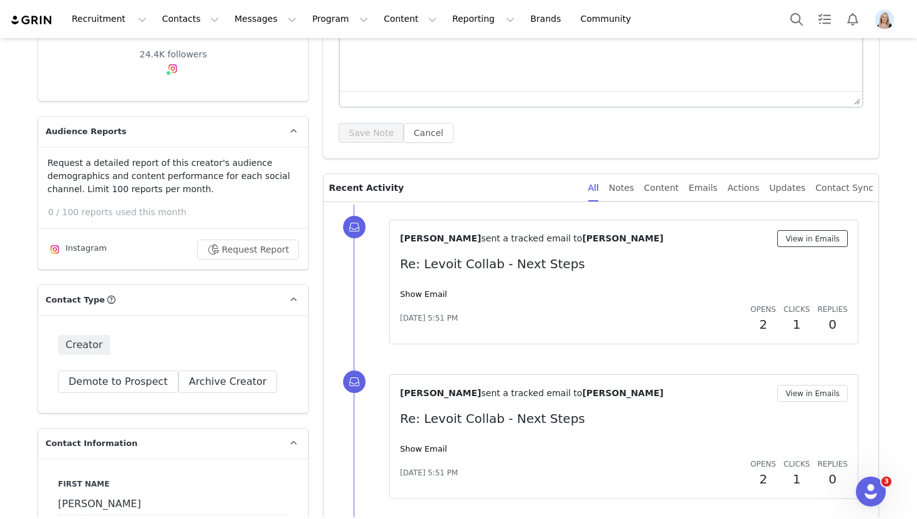
click at [827, 244] on button "View in Emails" at bounding box center [812, 238] width 70 height 17
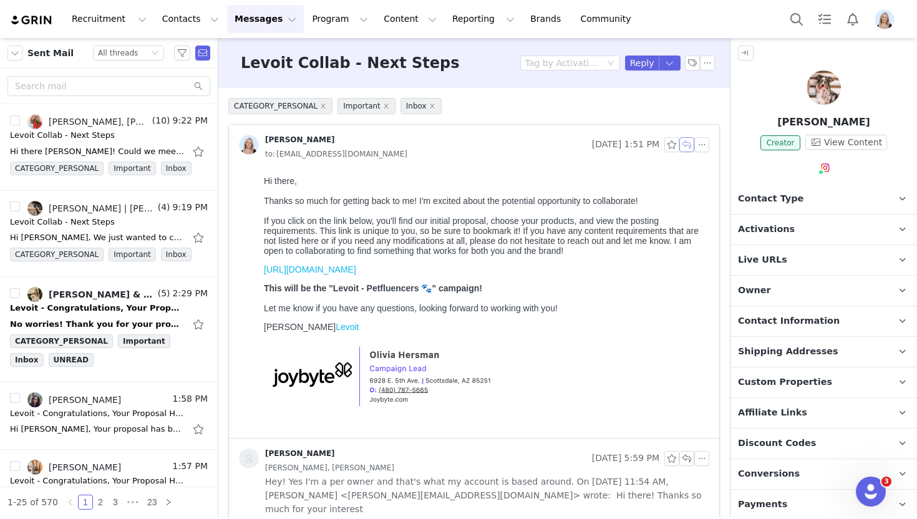
click at [690, 145] on button "button" at bounding box center [686, 144] width 15 height 15
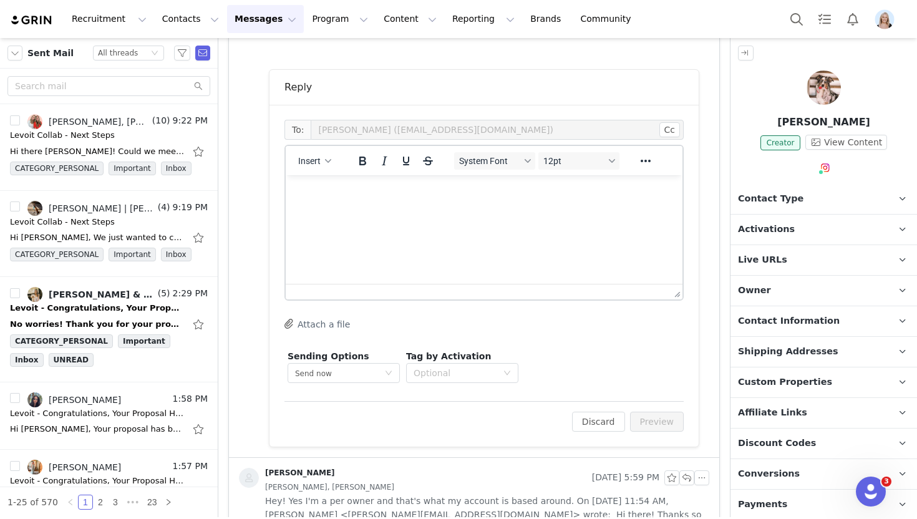
scroll to position [388, 0]
click at [334, 153] on button "Insert" at bounding box center [314, 160] width 43 height 17
click at [359, 184] on div "Insert Template" at bounding box center [360, 182] width 112 height 15
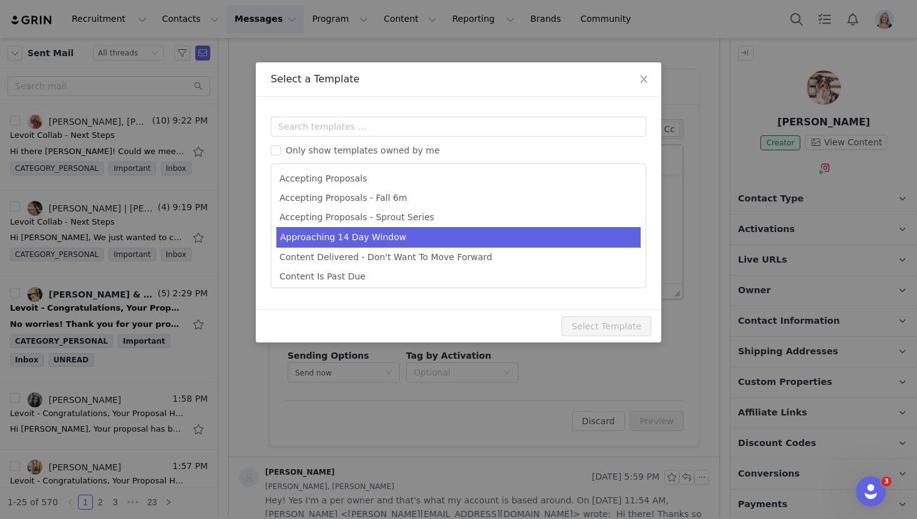
scroll to position [0, 0]
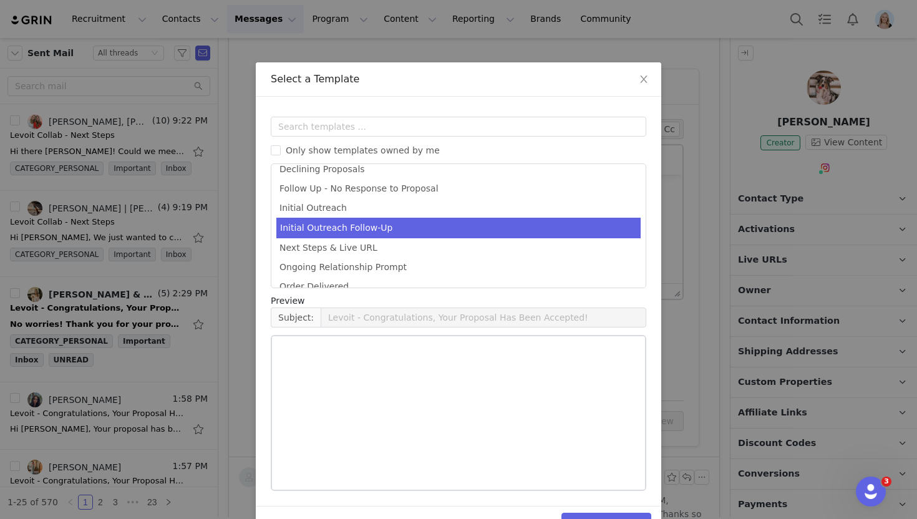
click at [389, 229] on li "Initial Outreach Follow-Up" at bounding box center [458, 228] width 364 height 21
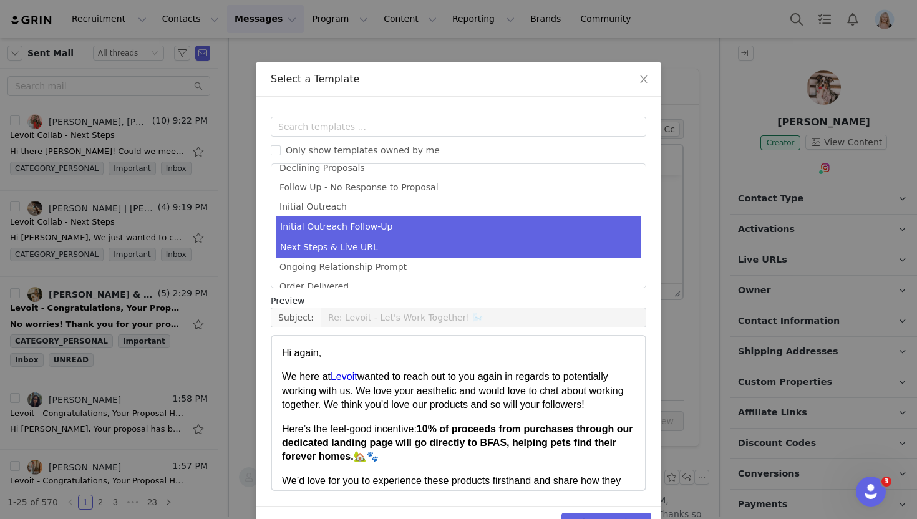
click at [478, 250] on li "Next Steps & Live URL" at bounding box center [458, 247] width 364 height 21
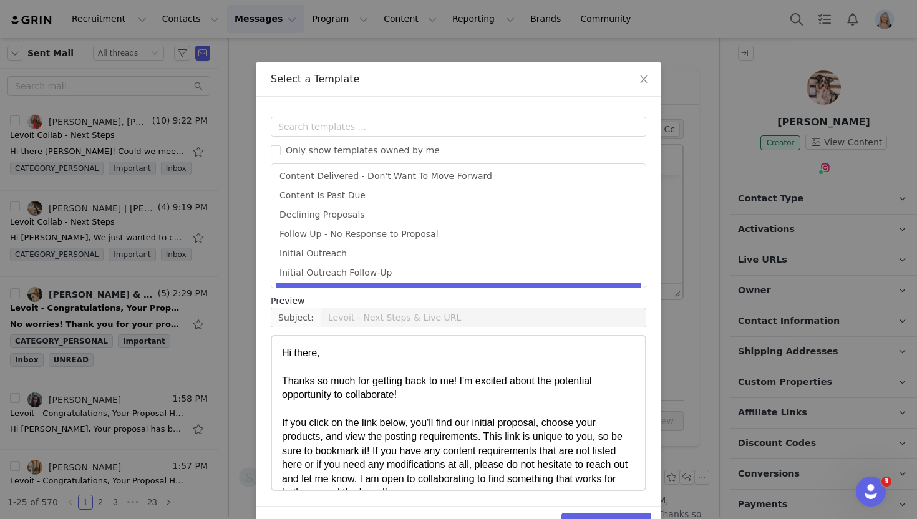
scroll to position [73, 0]
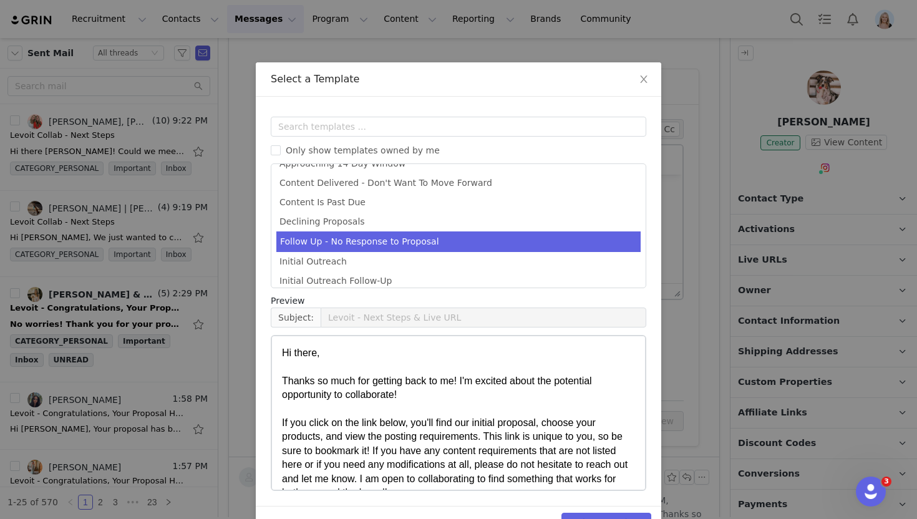
click at [474, 244] on li "Follow Up - No Response to Proposal" at bounding box center [458, 241] width 364 height 21
type input "Levoit - Campaign Follow Up"
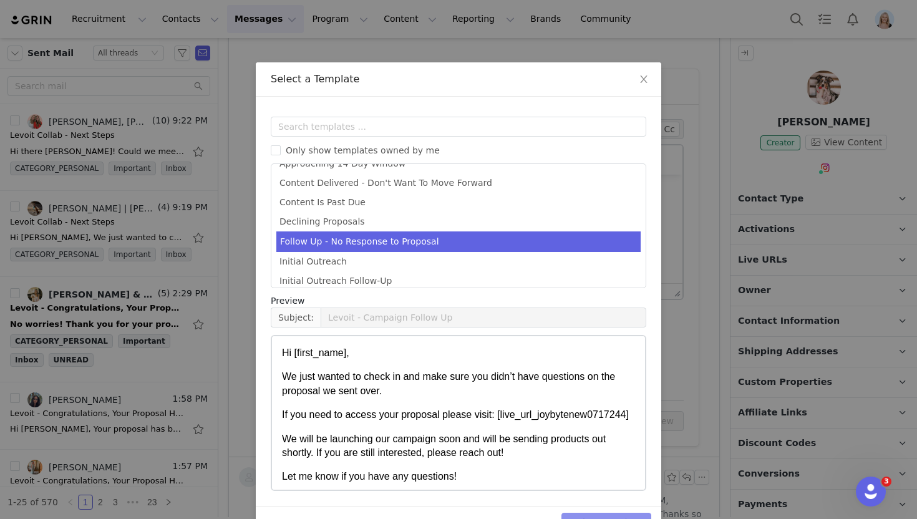
click at [594, 514] on button "Select Template" at bounding box center [606, 523] width 90 height 20
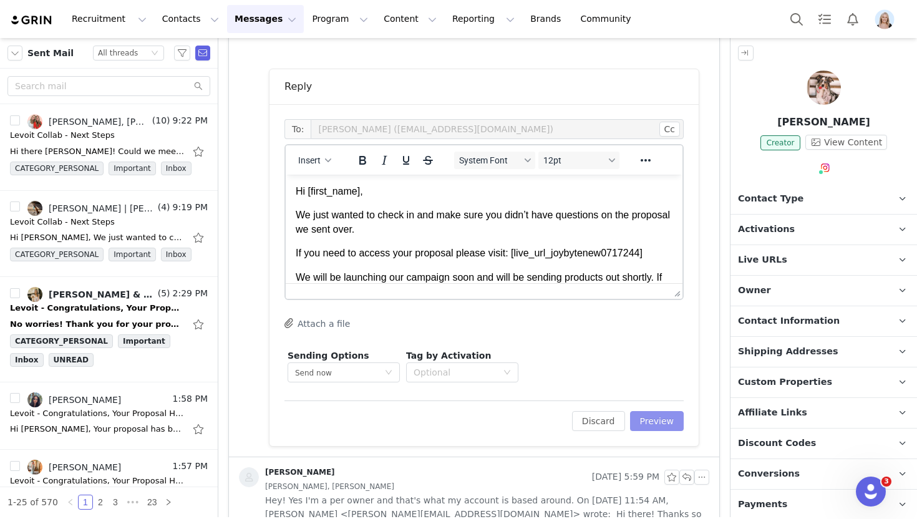
click at [660, 413] on button "Preview" at bounding box center [657, 421] width 54 height 20
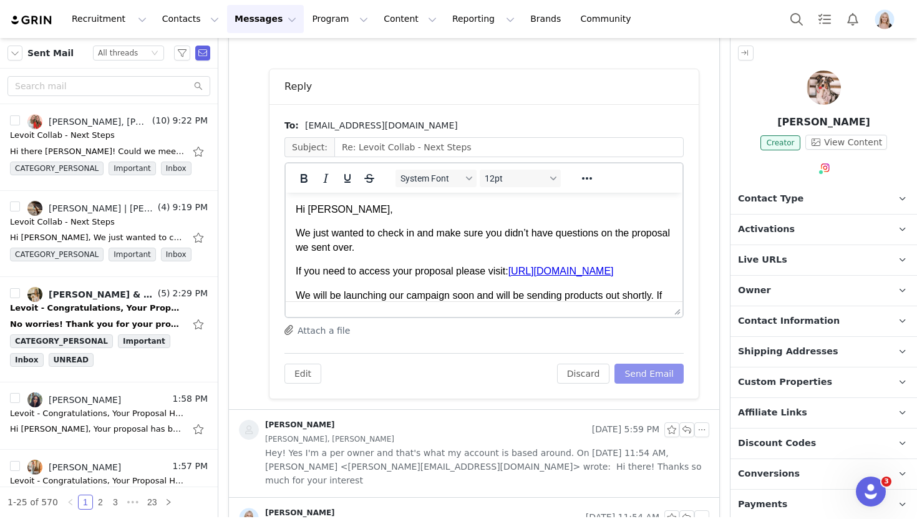
click at [650, 368] on button "Send Email" at bounding box center [648, 374] width 69 height 20
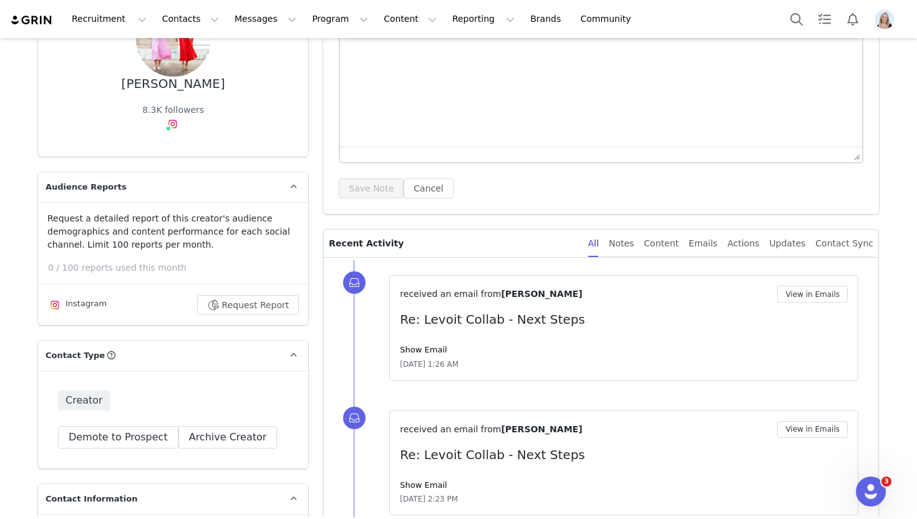
scroll to position [144, 0]
click at [433, 354] on link "Show Email" at bounding box center [423, 350] width 47 height 9
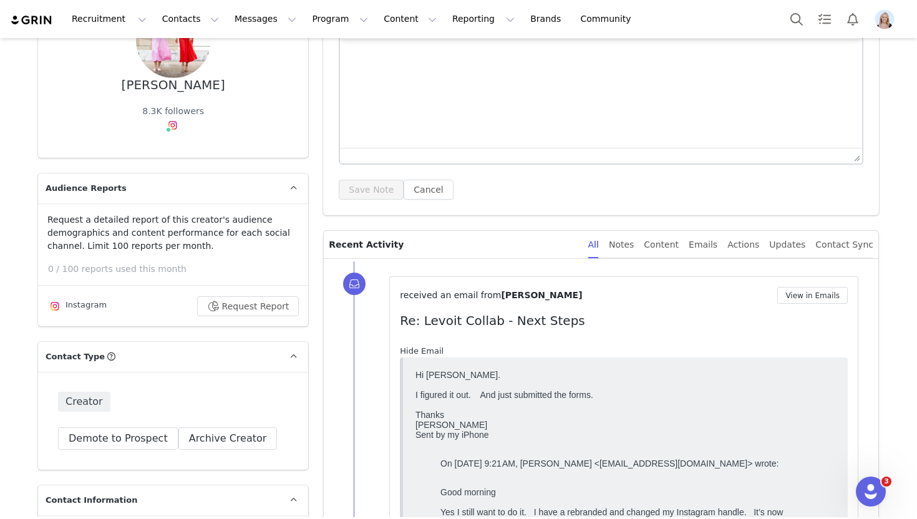
scroll to position [0, 0]
click at [433, 352] on link "Hide Email" at bounding box center [422, 350] width 44 height 9
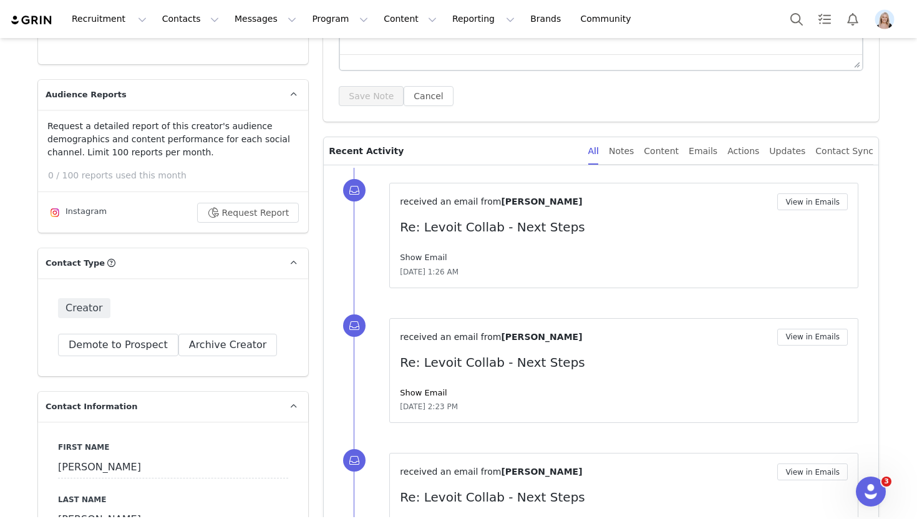
scroll to position [260, 0]
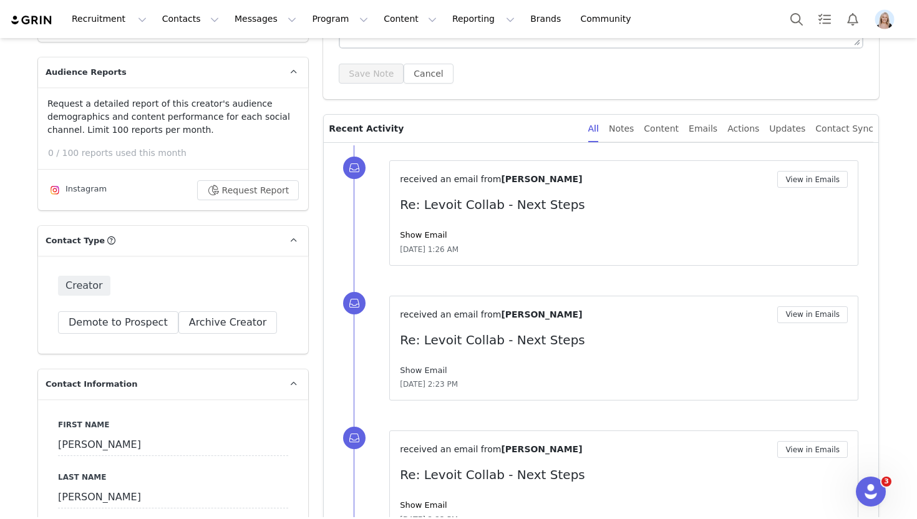
click at [432, 371] on link "Show Email" at bounding box center [423, 369] width 47 height 9
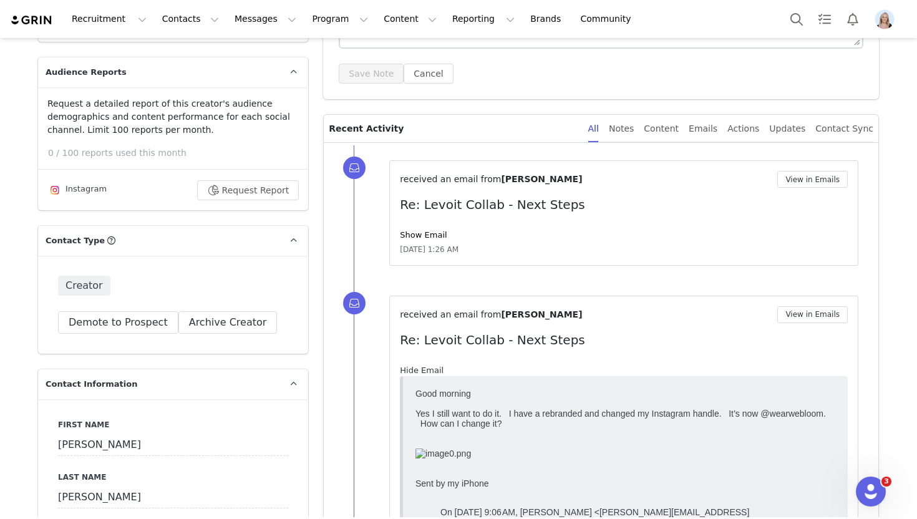
scroll to position [0, 0]
click at [432, 370] on link "Hide Email" at bounding box center [422, 369] width 44 height 9
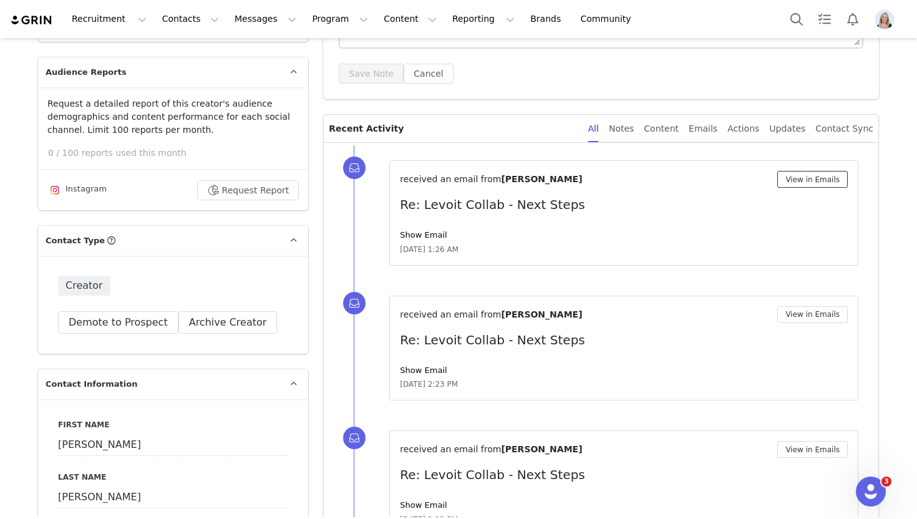
click at [804, 181] on button "View in Emails" at bounding box center [812, 179] width 70 height 17
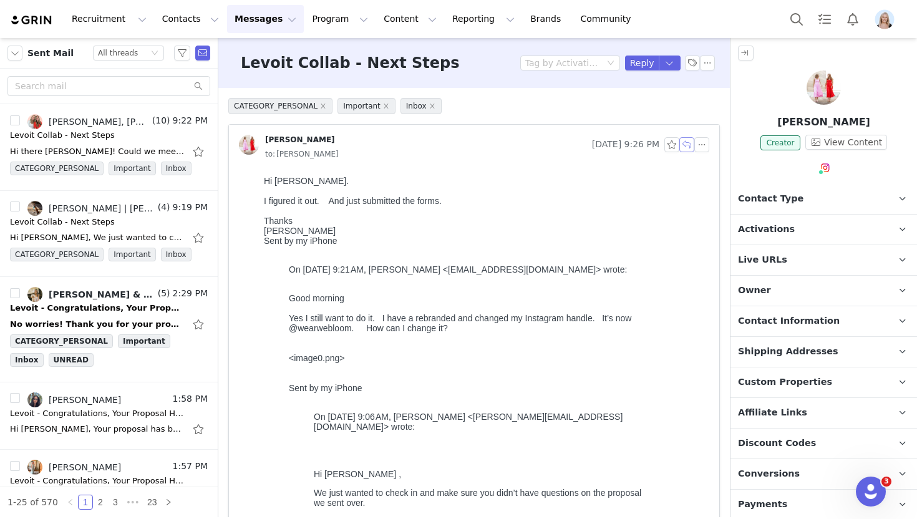
click at [685, 142] on button "button" at bounding box center [686, 144] width 15 height 15
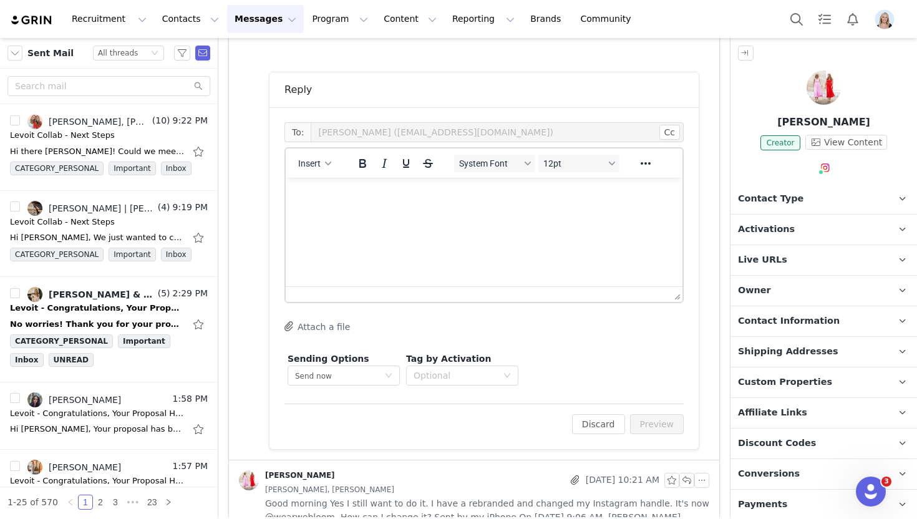
scroll to position [660, 0]
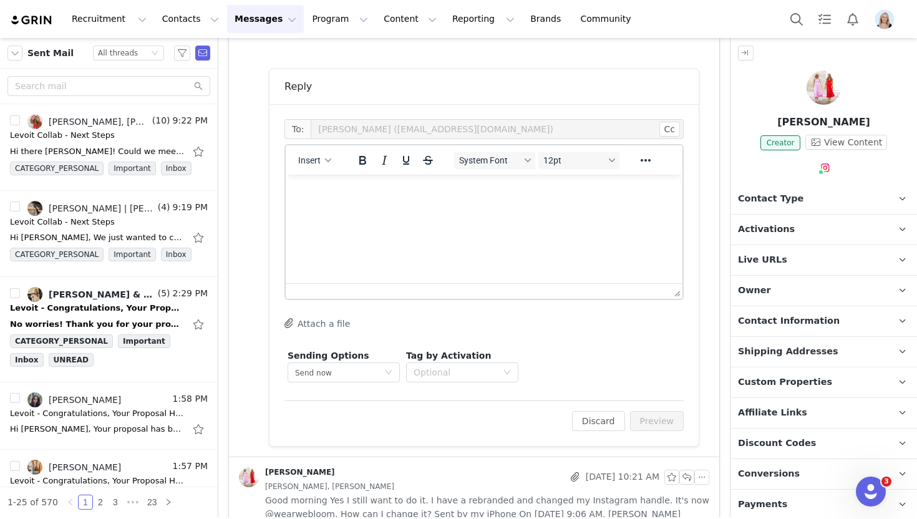
click at [415, 208] on html at bounding box center [484, 192] width 397 height 34
click at [329, 165] on button "Insert" at bounding box center [314, 160] width 43 height 17
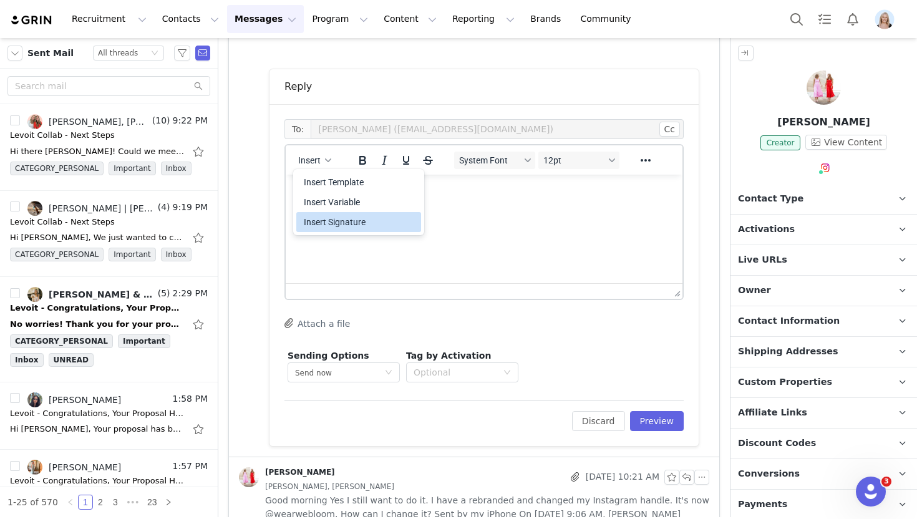
click at [362, 226] on div "Insert Signature" at bounding box center [360, 221] width 112 height 15
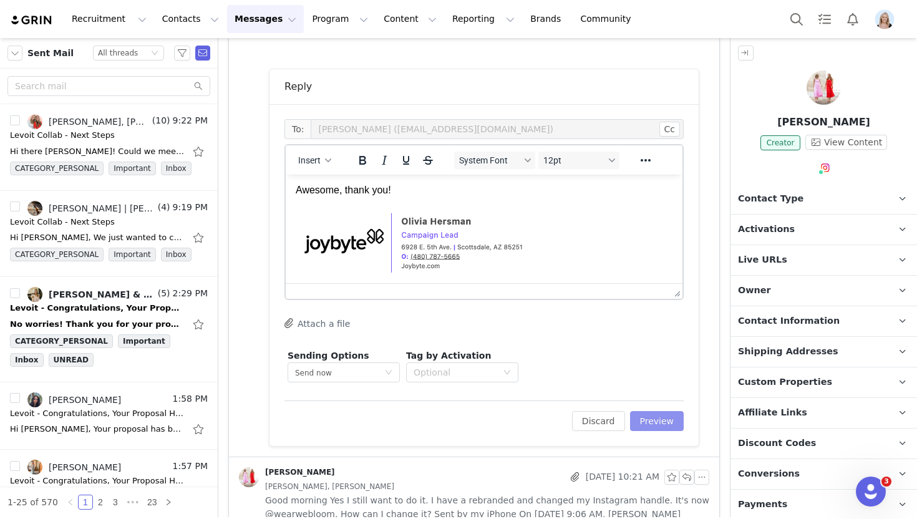
click at [675, 425] on button "Preview" at bounding box center [657, 421] width 54 height 20
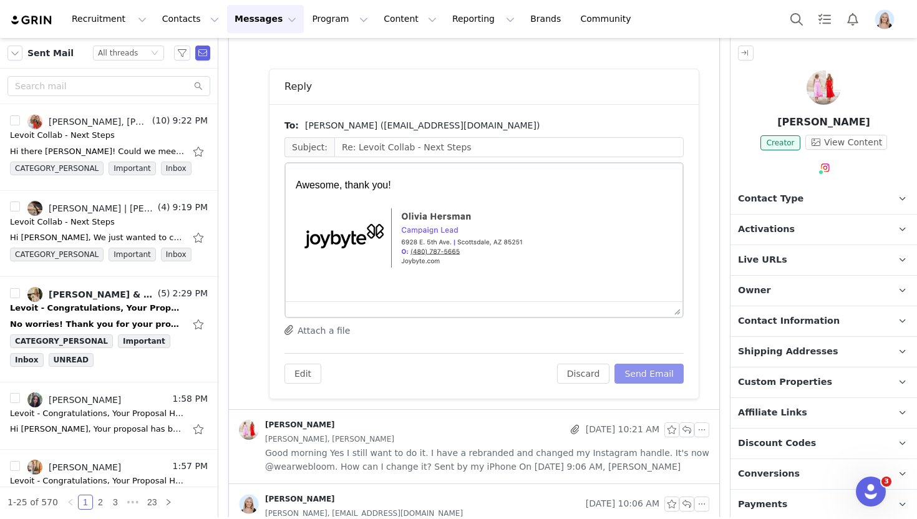
scroll to position [0, 0]
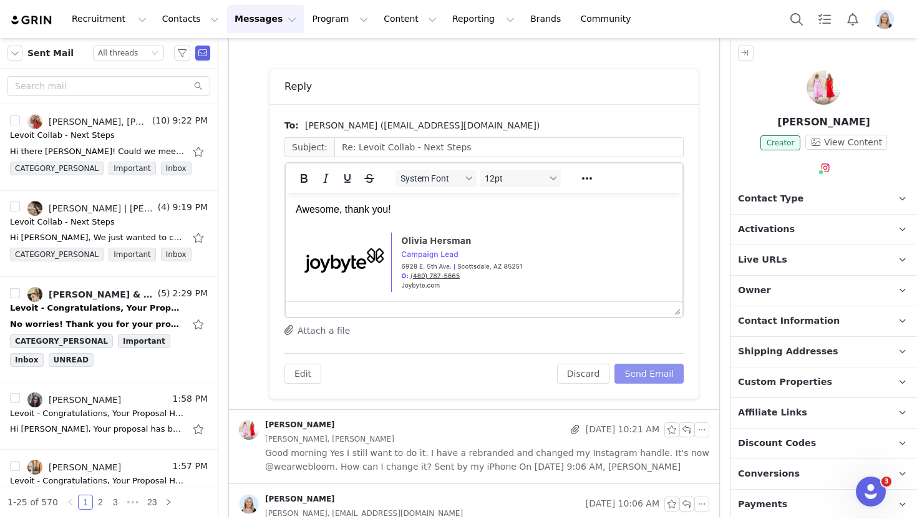
click at [650, 376] on button "Send Email" at bounding box center [648, 374] width 69 height 20
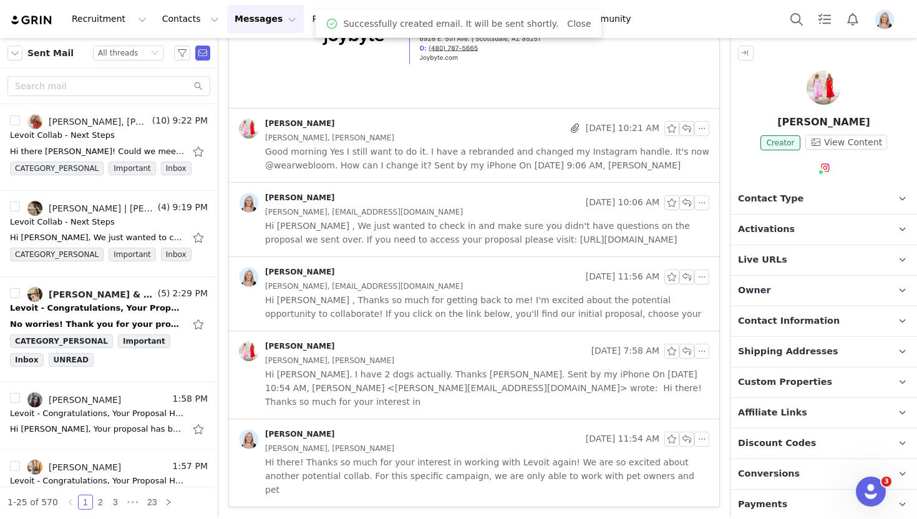
scroll to position [575, 0]
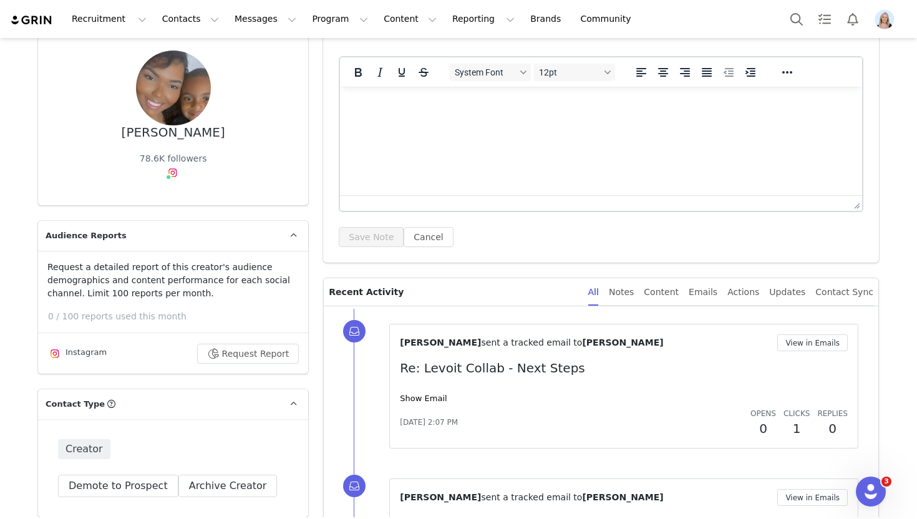
scroll to position [121, 0]
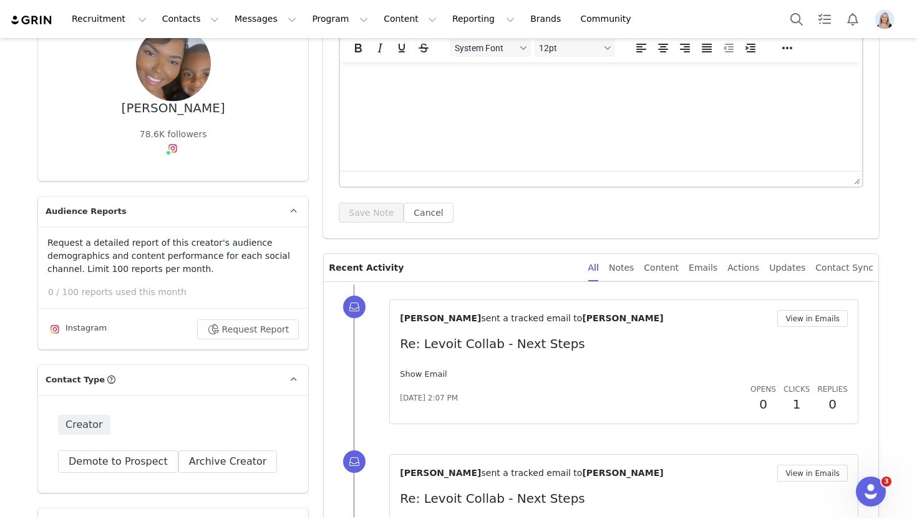
click at [431, 370] on link "Show Email" at bounding box center [423, 373] width 47 height 9
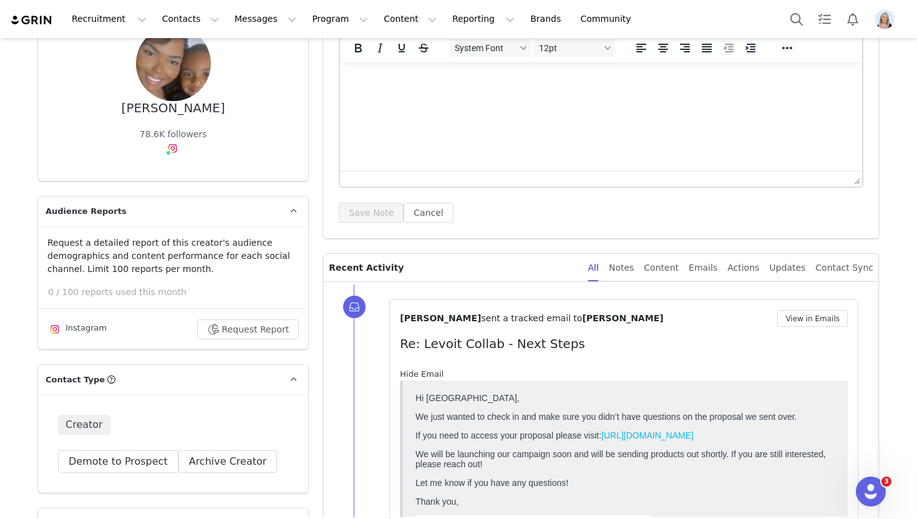
scroll to position [0, 0]
click at [431, 370] on link "Hide Email" at bounding box center [422, 373] width 44 height 9
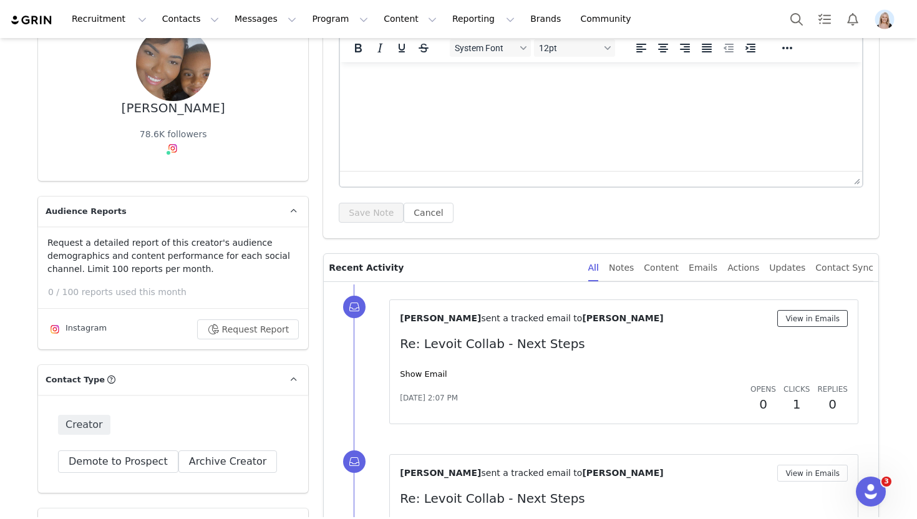
click at [794, 325] on button "View in Emails" at bounding box center [812, 318] width 70 height 17
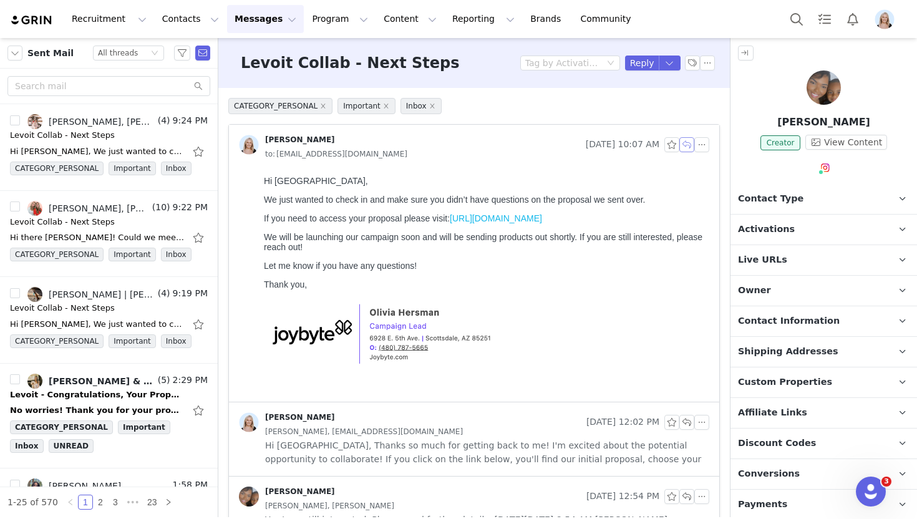
click at [687, 142] on button "button" at bounding box center [686, 144] width 15 height 15
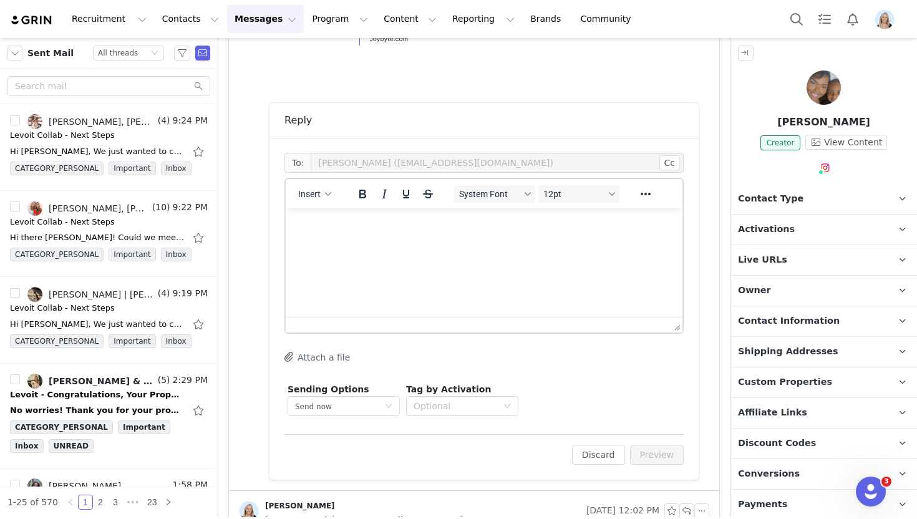
scroll to position [352, 0]
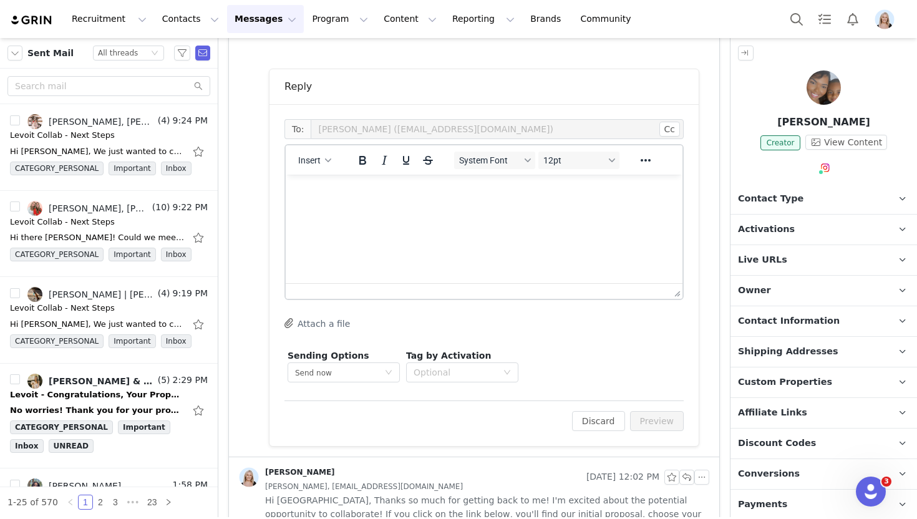
click at [317, 170] on div "Insert" at bounding box center [315, 160] width 59 height 24
click at [316, 163] on span "Insert" at bounding box center [309, 160] width 22 height 10
click at [355, 184] on div "Insert Template" at bounding box center [360, 182] width 112 height 15
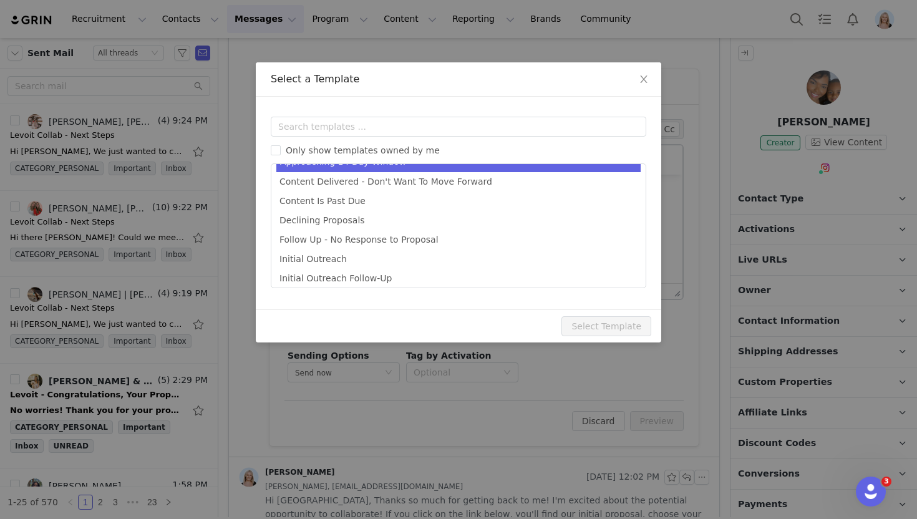
scroll to position [81, 0]
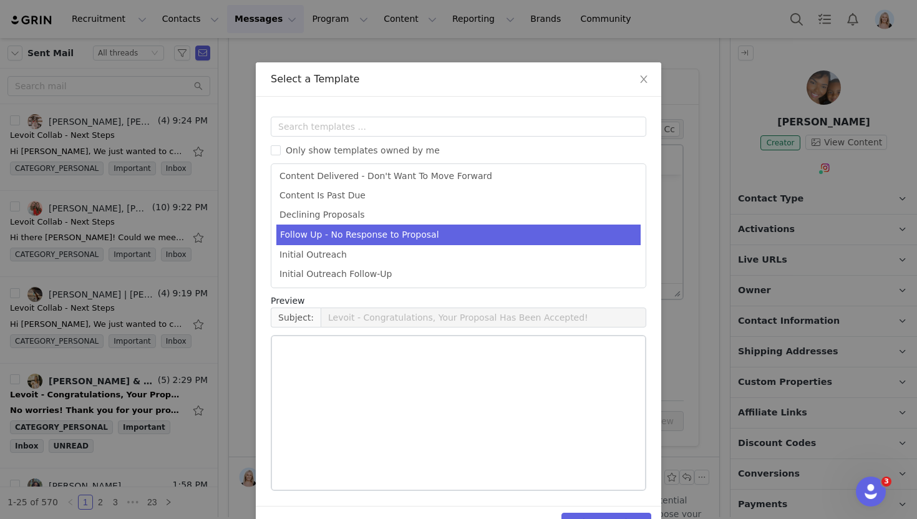
click at [382, 230] on li "Follow Up - No Response to Proposal" at bounding box center [458, 234] width 364 height 21
type input "Levoit - Campaign Follow Up"
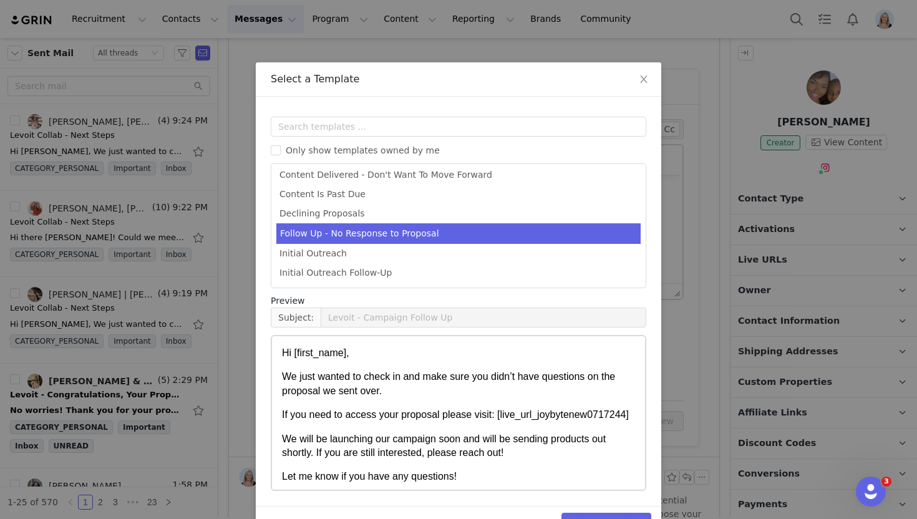
click at [594, 512] on div "Select Template" at bounding box center [458, 522] width 405 height 33
click at [590, 513] on button "Select Template" at bounding box center [606, 523] width 90 height 20
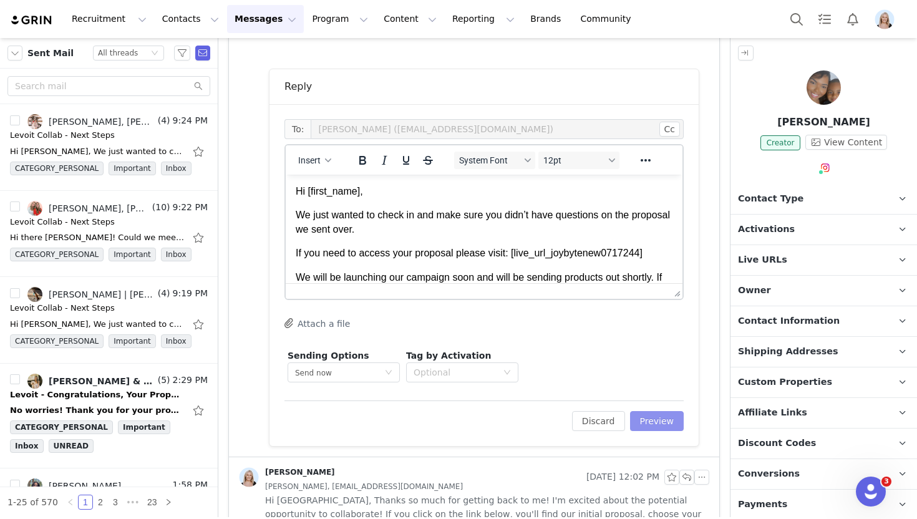
click at [650, 423] on button "Preview" at bounding box center [657, 421] width 54 height 20
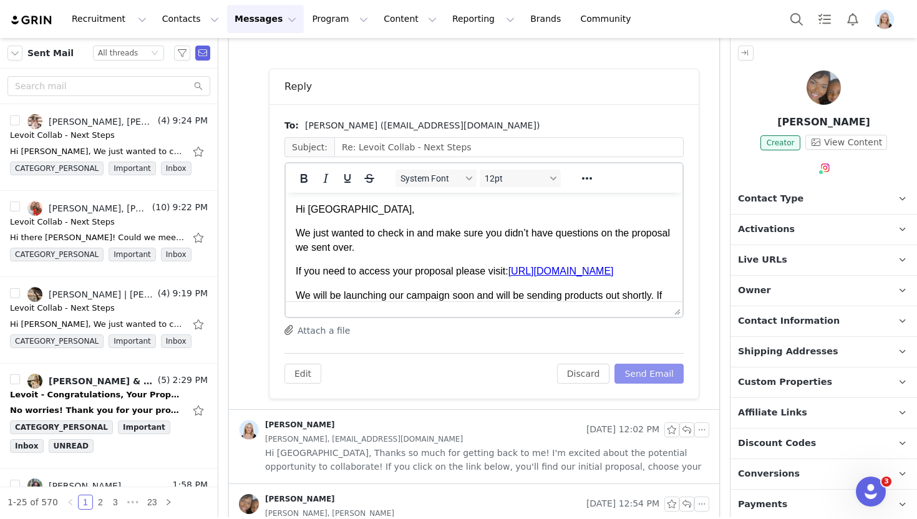
click at [655, 374] on button "Send Email" at bounding box center [648, 374] width 69 height 20
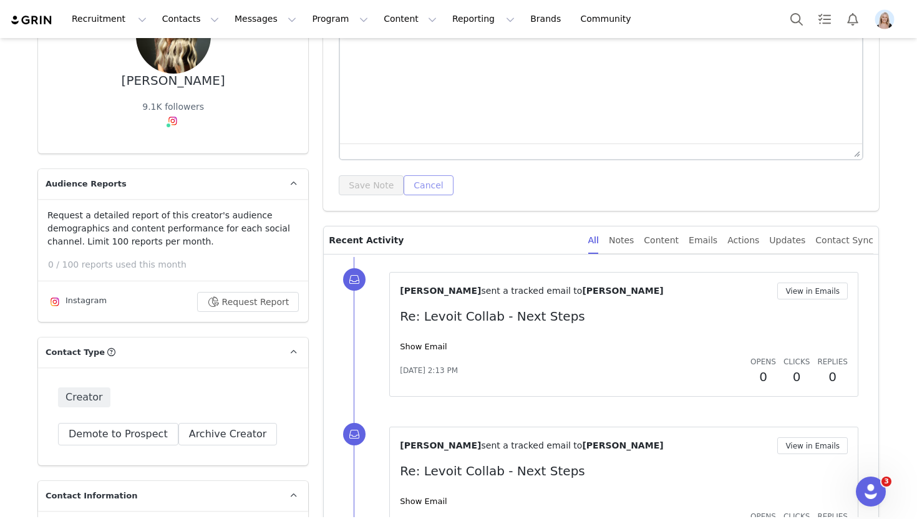
scroll to position [205, 0]
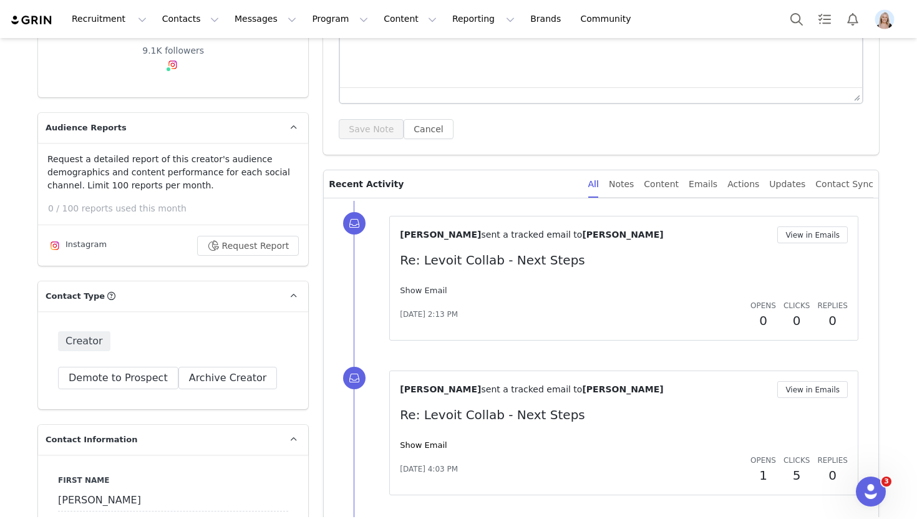
click at [418, 291] on link "Show Email" at bounding box center [423, 290] width 47 height 9
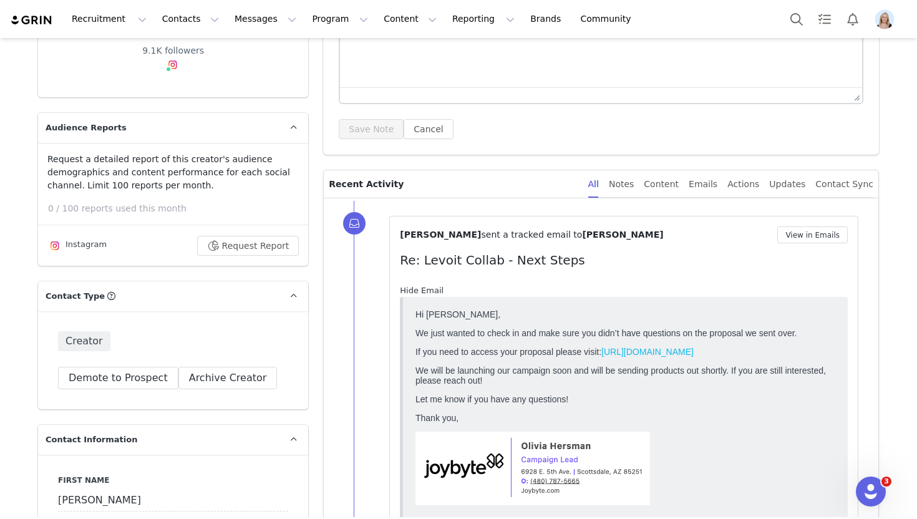
scroll to position [0, 0]
click at [418, 290] on link "Hide Email" at bounding box center [422, 290] width 44 height 9
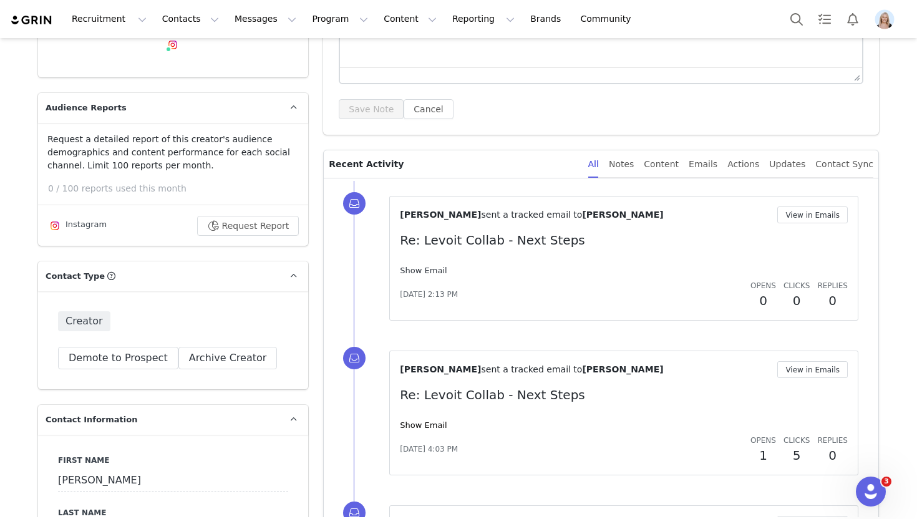
scroll to position [223, 0]
click at [804, 215] on button "View in Emails" at bounding box center [812, 216] width 70 height 17
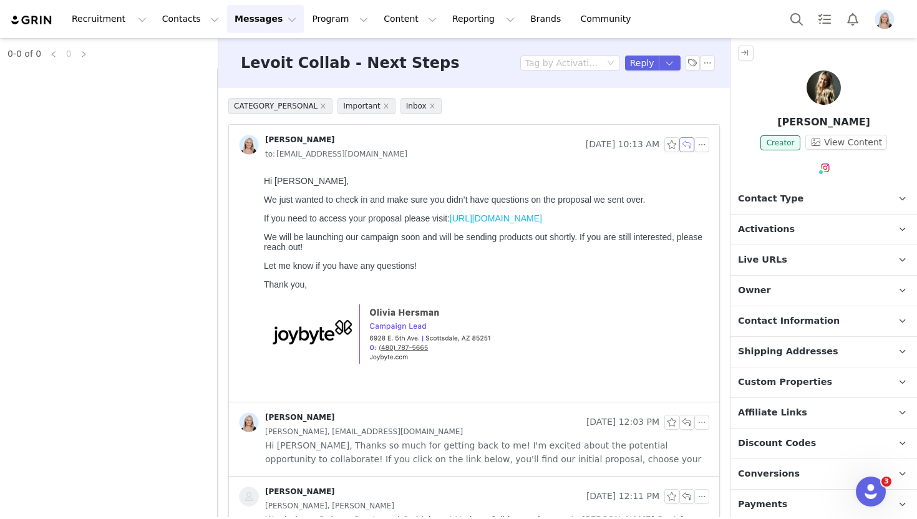
click at [685, 142] on button "button" at bounding box center [686, 144] width 15 height 15
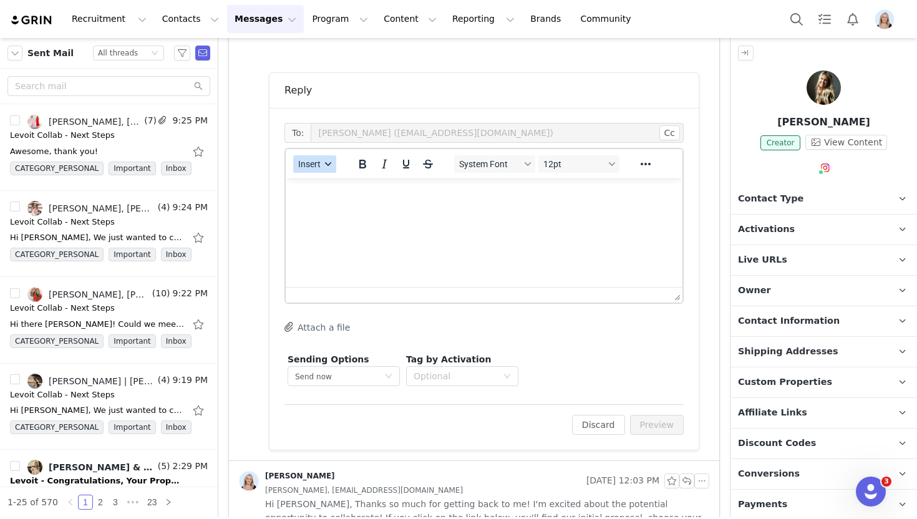
scroll to position [352, 0]
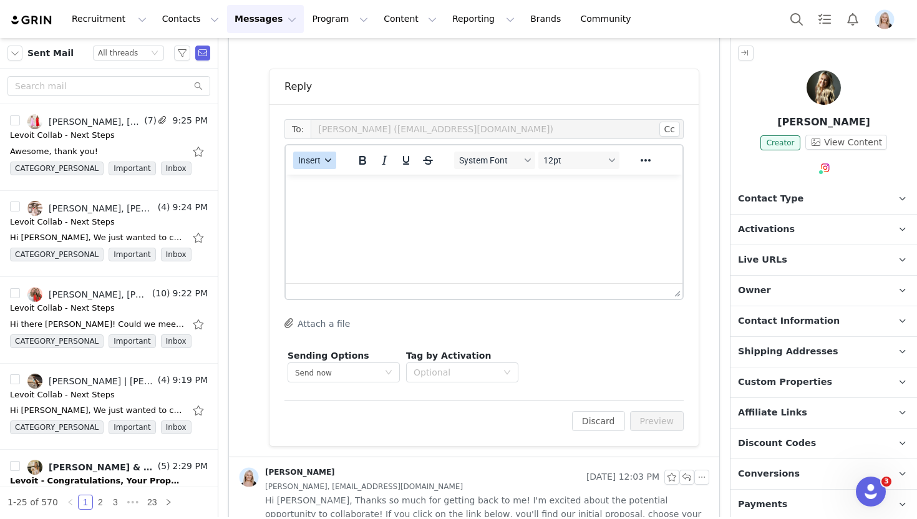
click at [317, 160] on span "Insert" at bounding box center [309, 160] width 22 height 10
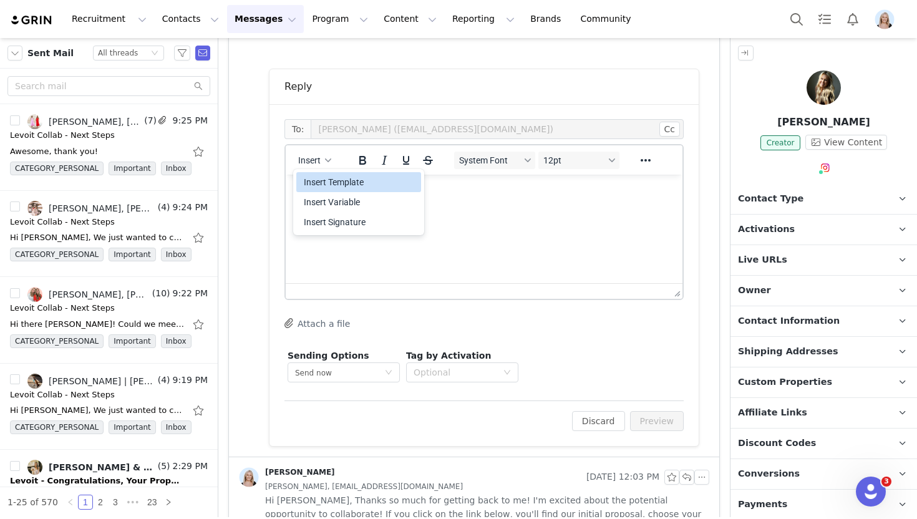
click at [339, 185] on div "Insert Template" at bounding box center [360, 182] width 112 height 15
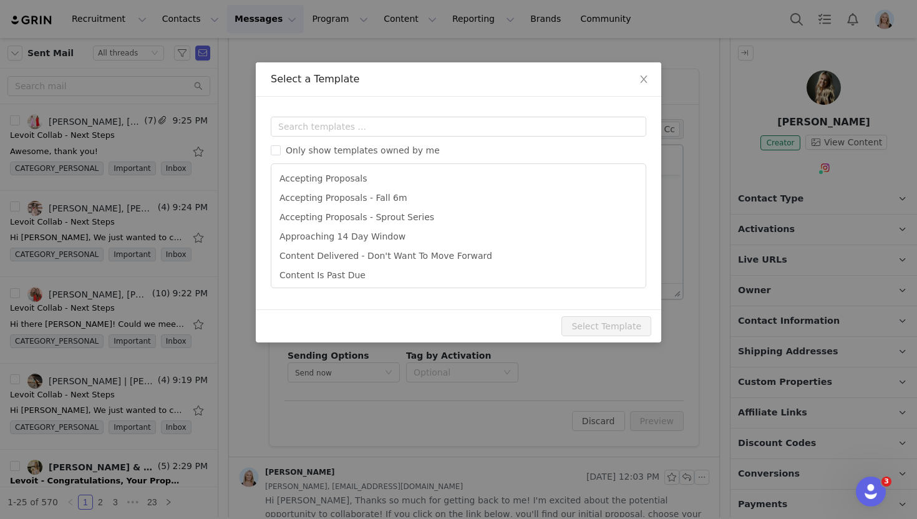
scroll to position [0, 0]
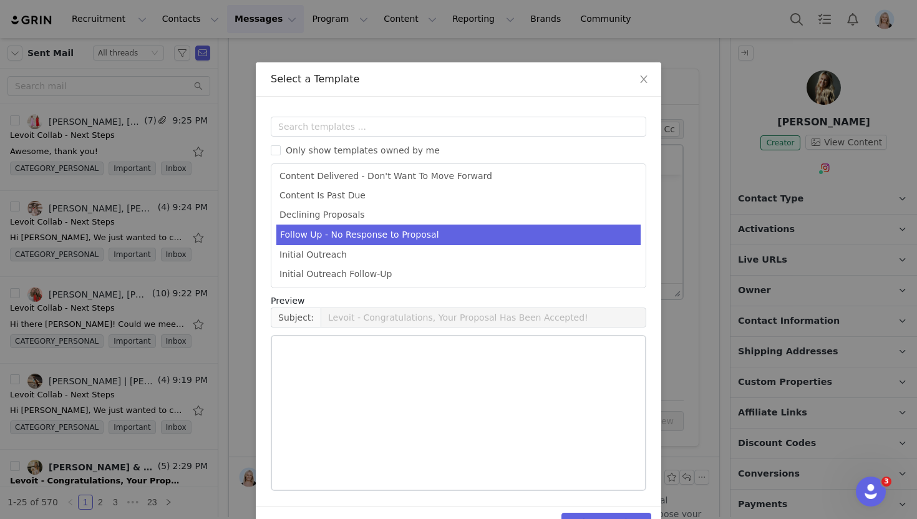
click at [373, 230] on li "Follow Up - No Response to Proposal" at bounding box center [458, 234] width 364 height 21
type input "Levoit - Campaign Follow Up"
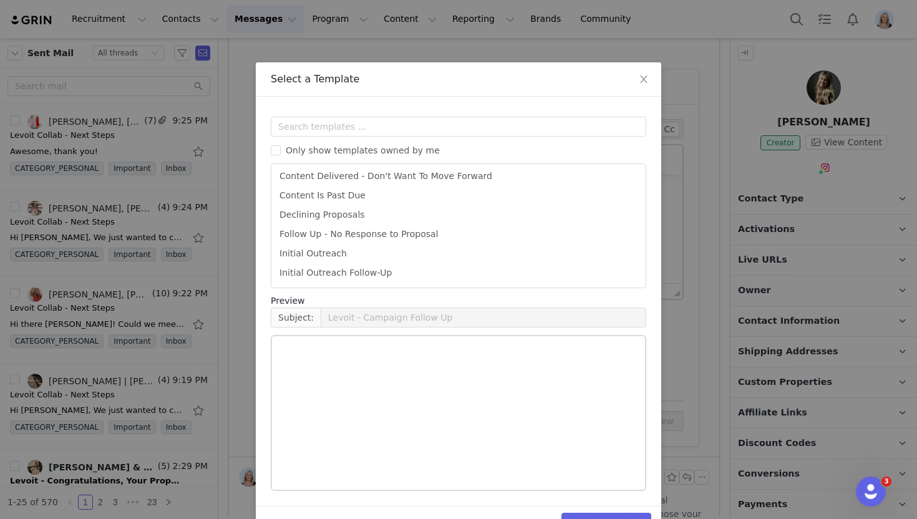
scroll to position [81, 0]
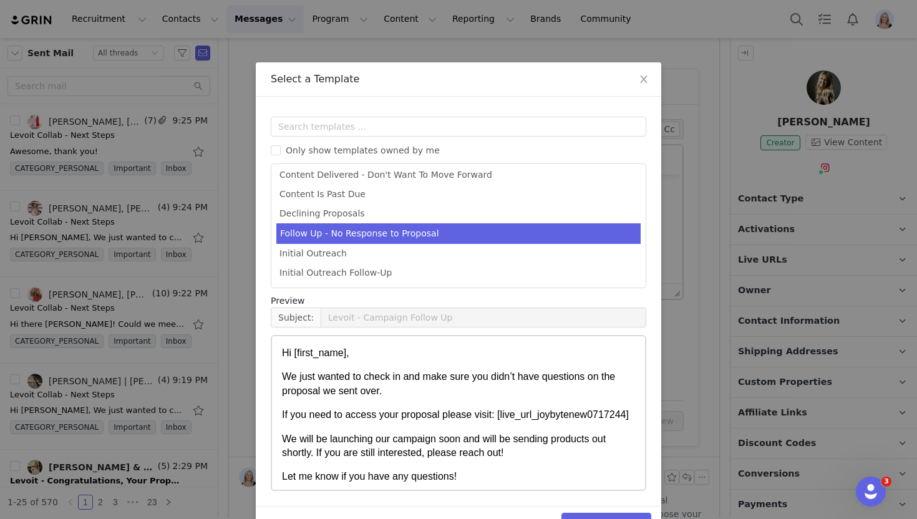
click at [588, 513] on button "Select Template" at bounding box center [606, 523] width 90 height 20
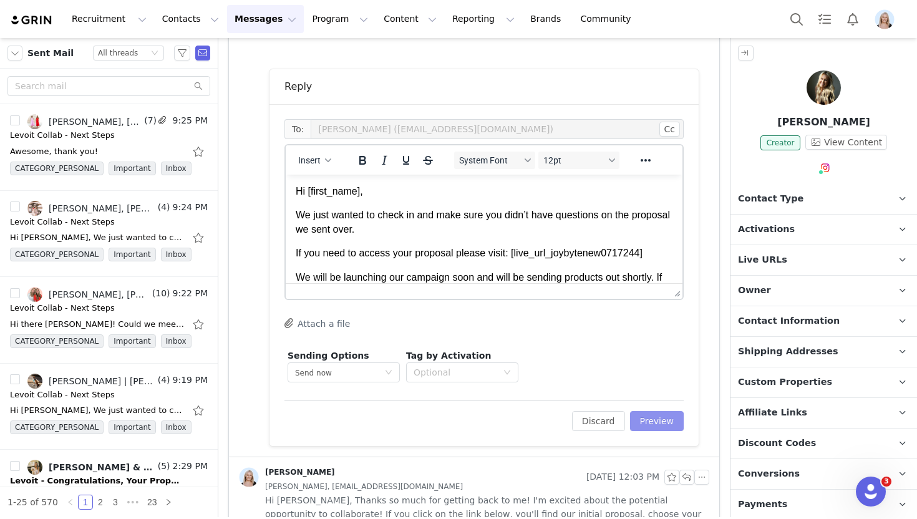
click at [670, 418] on button "Preview" at bounding box center [657, 421] width 54 height 20
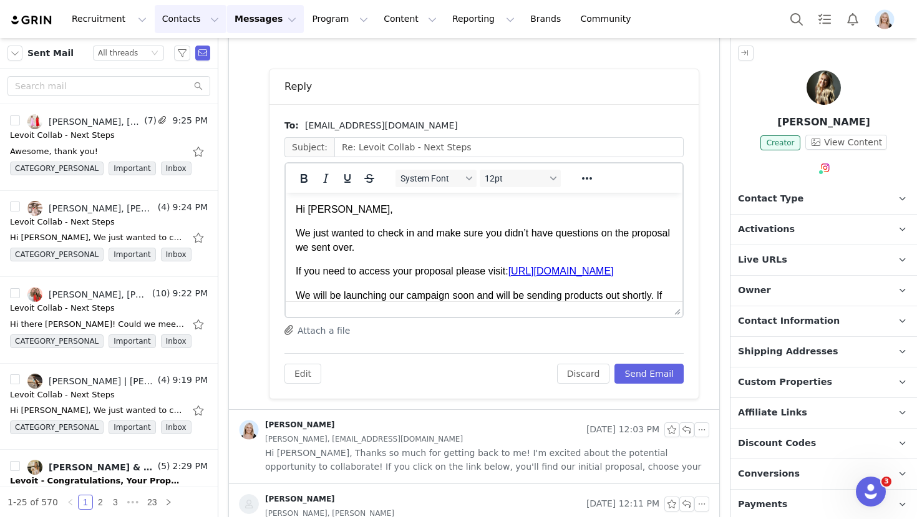
click at [176, 21] on button "Contacts Contacts" at bounding box center [191, 19] width 72 height 28
click at [188, 55] on p "Creators" at bounding box center [174, 55] width 37 height 13
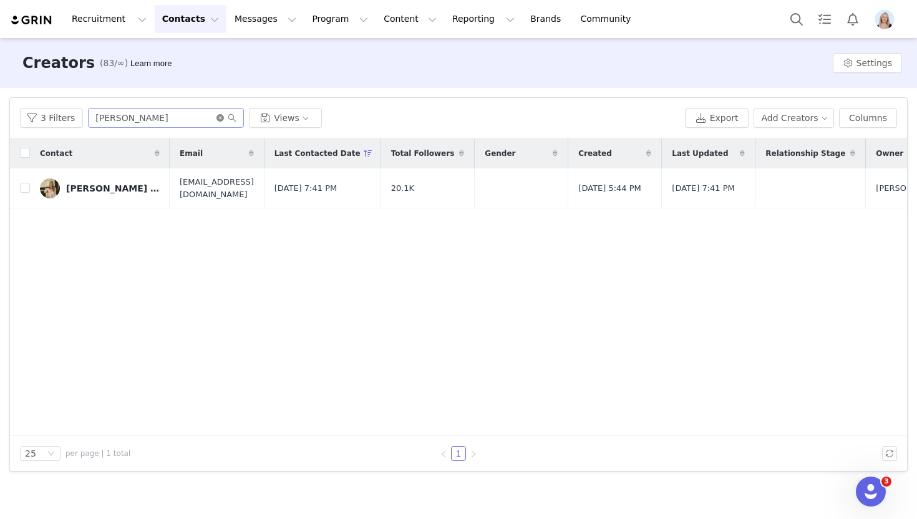
click at [216, 118] on icon "icon: close-circle" at bounding box center [219, 117] width 7 height 7
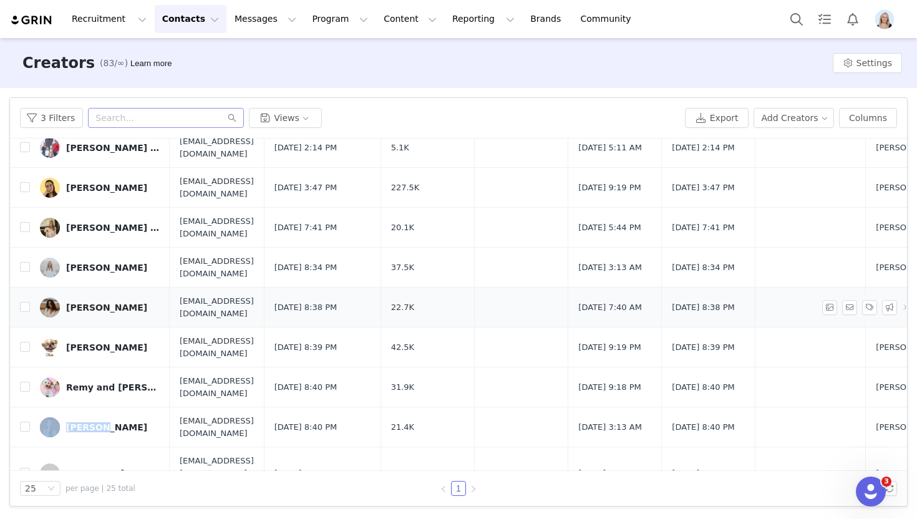
scroll to position [383, 0]
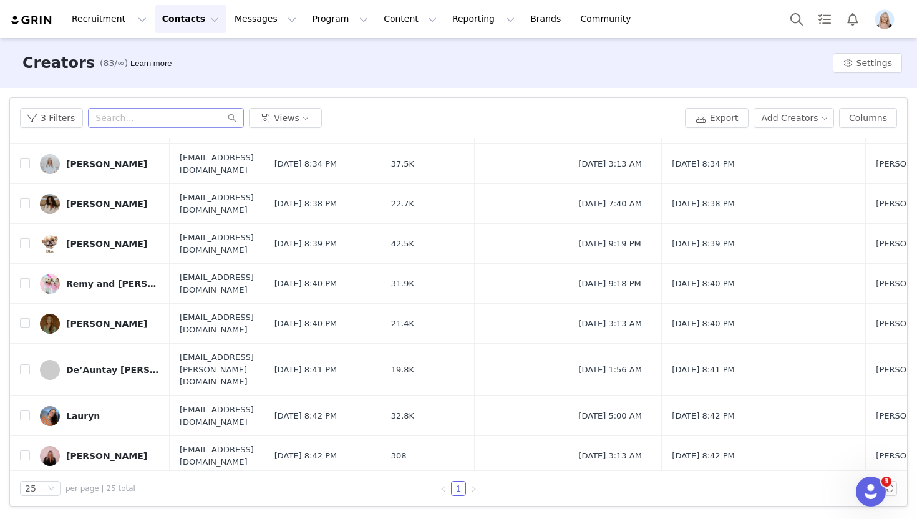
click at [362, 52] on div "Creators (83/∞) Learn more Settings" at bounding box center [458, 63] width 917 height 50
click at [62, 118] on button "3 Filters" at bounding box center [51, 118] width 63 height 20
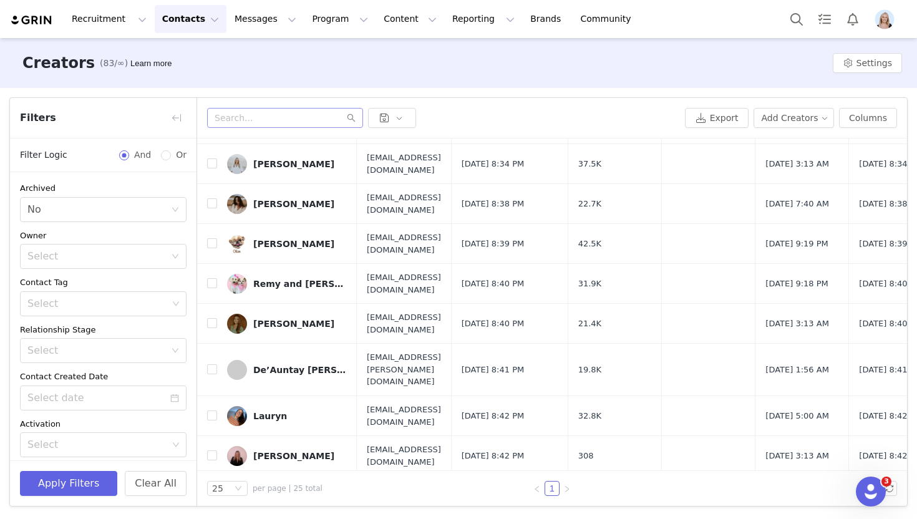
click at [169, 79] on div "Creators (83/∞) Learn more Settings" at bounding box center [458, 63] width 917 height 50
click at [168, 22] on button "Contacts Contacts" at bounding box center [191, 19] width 72 height 28
click at [185, 77] on p "Prospects" at bounding box center [177, 78] width 42 height 13
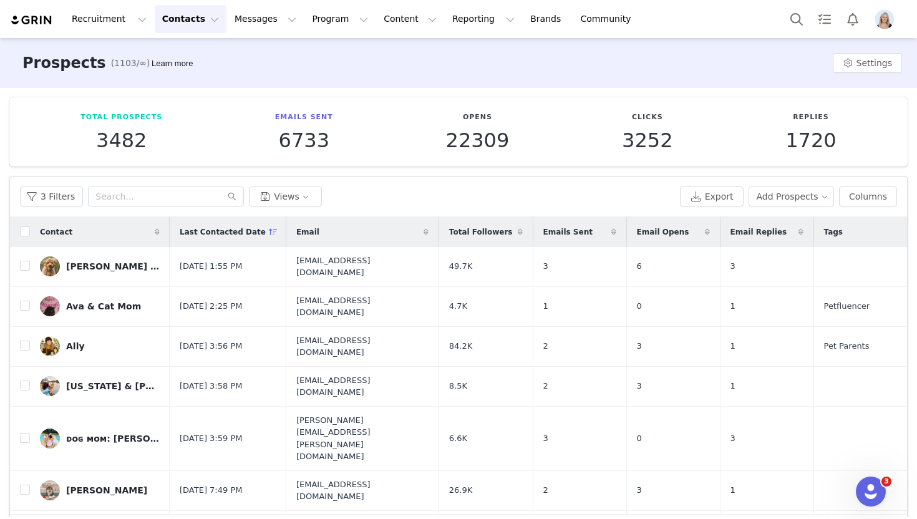
click at [47, 206] on div "3 Filters Views Export Add Prospects Columns" at bounding box center [458, 196] width 897 height 41
click at [47, 190] on button "3 Filters" at bounding box center [51, 196] width 63 height 20
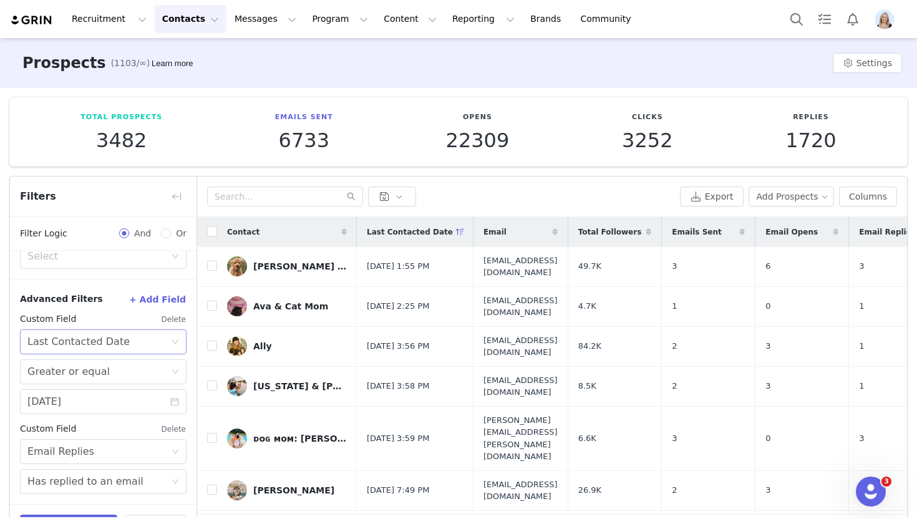
scroll to position [42, 0]
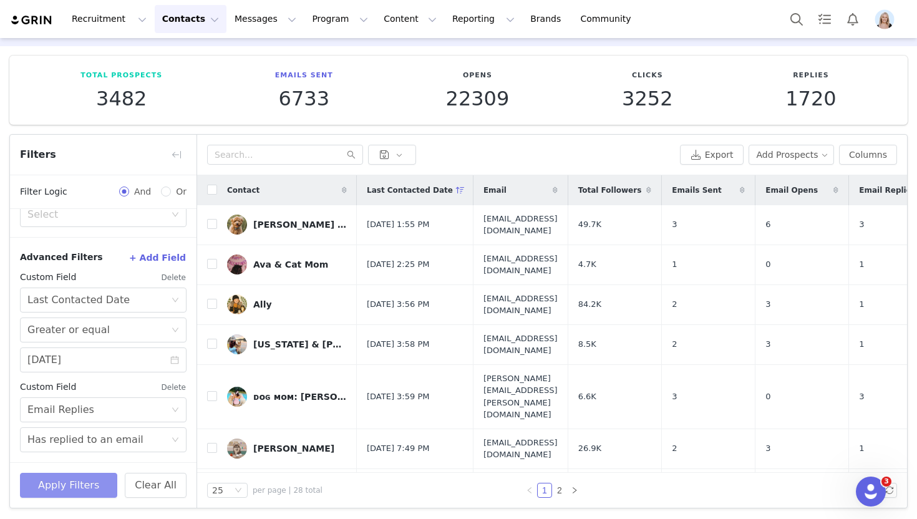
click at [85, 486] on button "Apply Filters" at bounding box center [68, 485] width 97 height 25
click at [180, 154] on button "button" at bounding box center [176, 155] width 20 height 20
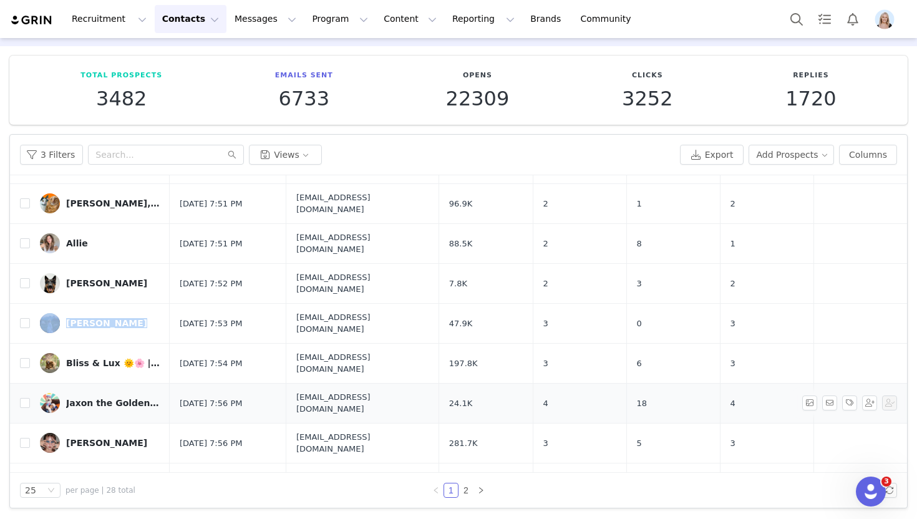
scroll to position [336, 0]
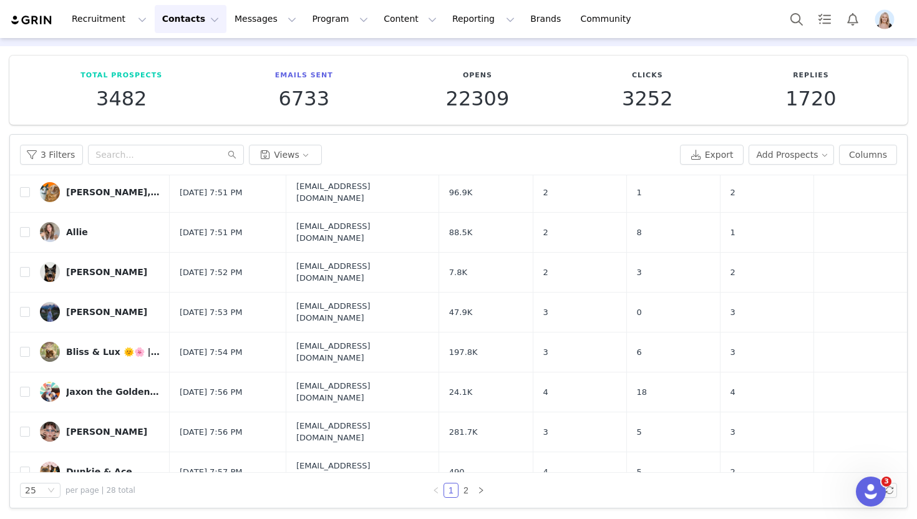
click at [508, 127] on div "Total Prospects 3482 Emails Sent 6733 Opens 22309 Clicks 3252 Replies 1720 Filt…" at bounding box center [458, 281] width 917 height 471
click at [888, 17] on img "Profile" at bounding box center [884, 19] width 20 height 20
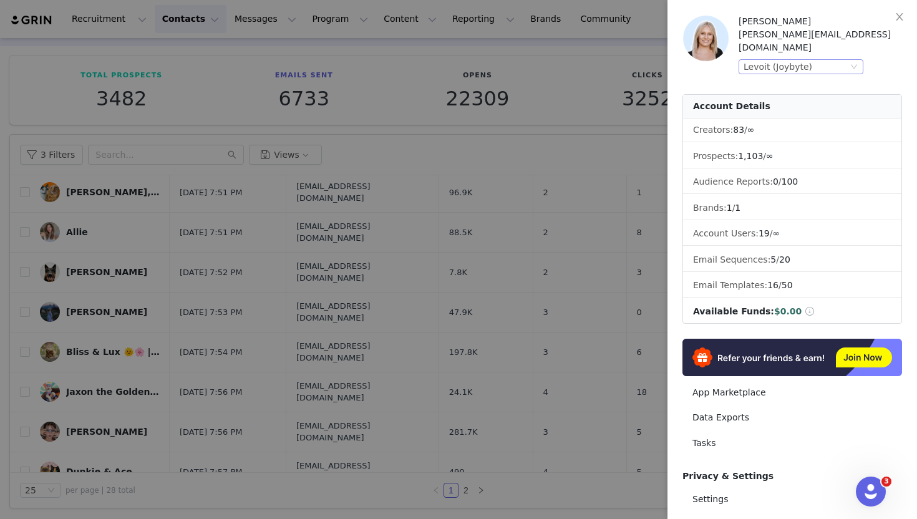
click at [807, 60] on div "Levoit (Joybyte)" at bounding box center [777, 67] width 69 height 14
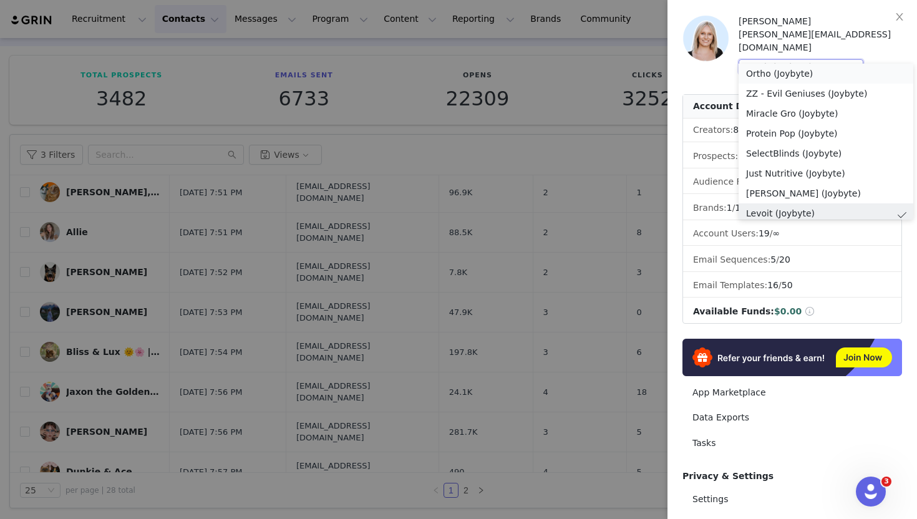
scroll to position [2, 0]
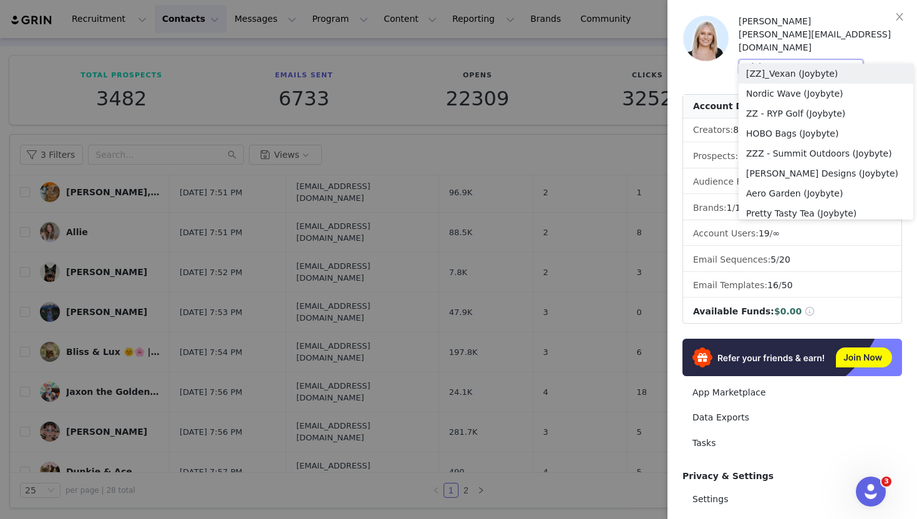
type input "sticker"
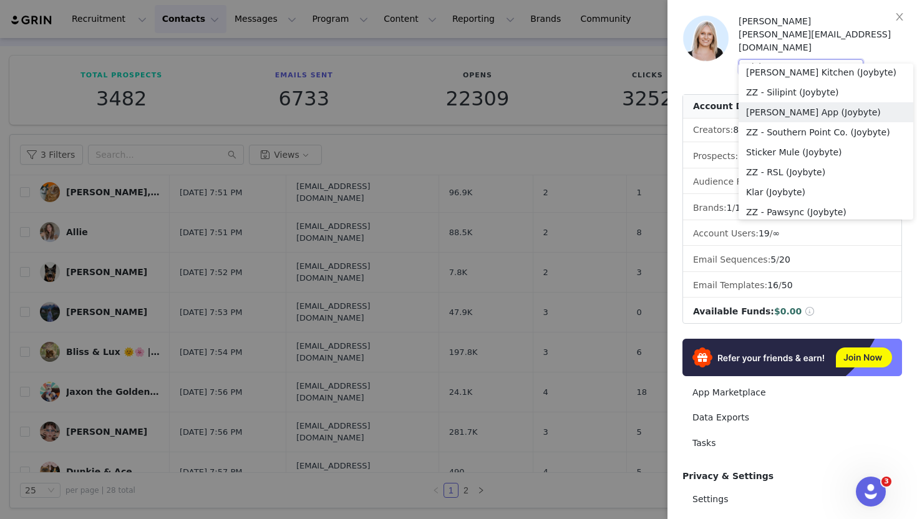
scroll to position [951, 0]
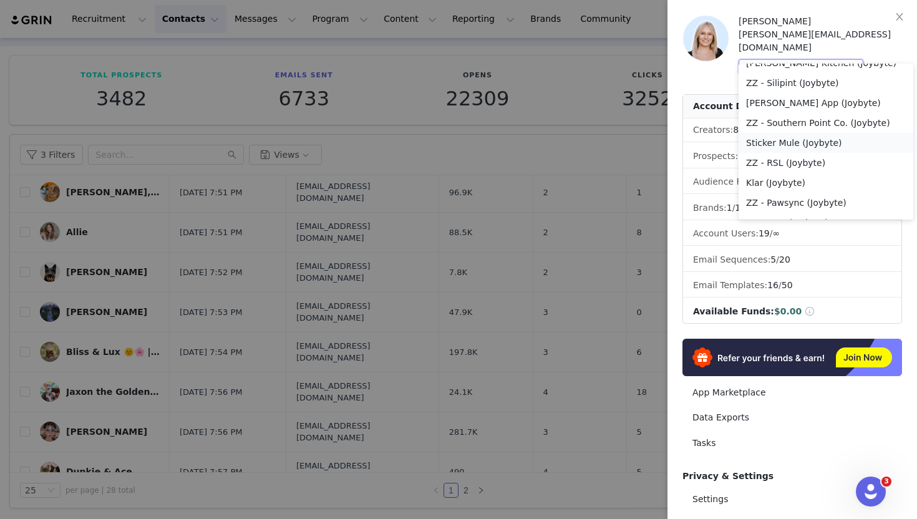
click at [814, 140] on li "Sticker Mule (Joybyte)" at bounding box center [825, 143] width 175 height 20
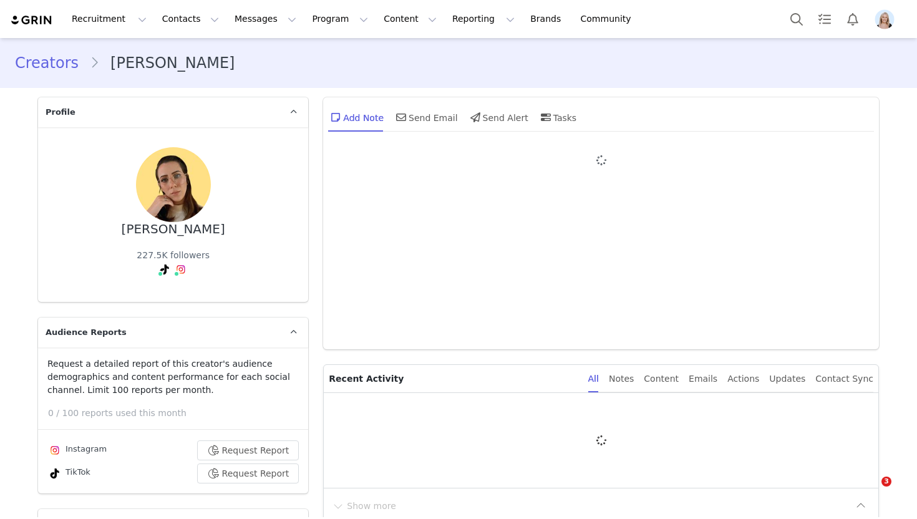
type input "+1 ([GEOGRAPHIC_DATA])"
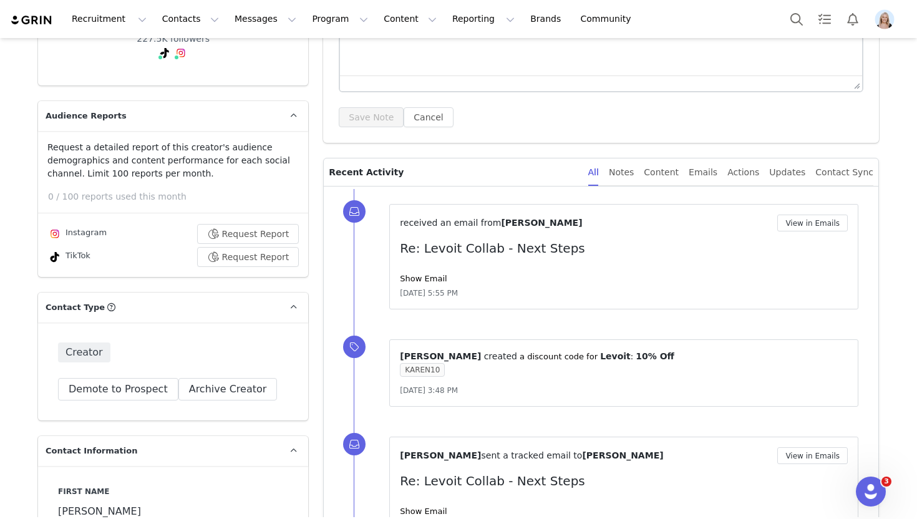
scroll to position [216, 0]
click at [410, 280] on link "Show Email" at bounding box center [423, 278] width 47 height 9
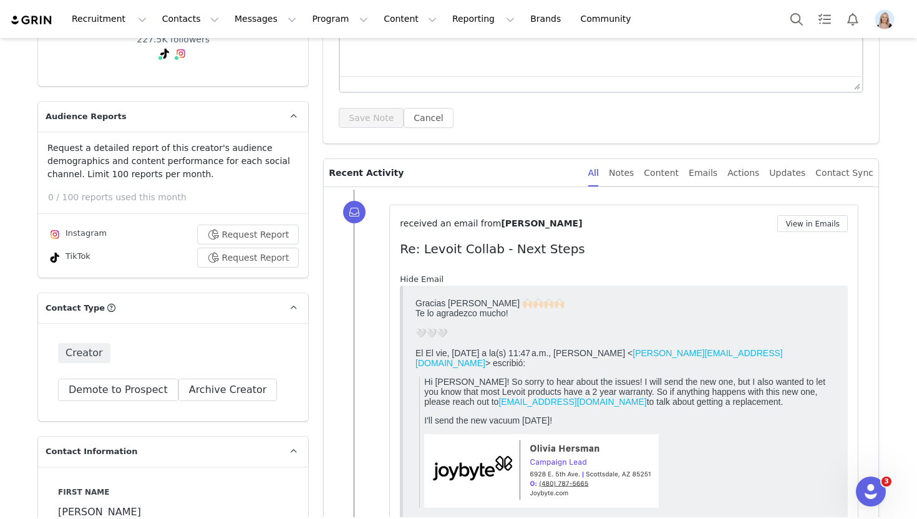
scroll to position [0, 0]
click at [410, 280] on link "Hide Email" at bounding box center [422, 278] width 44 height 9
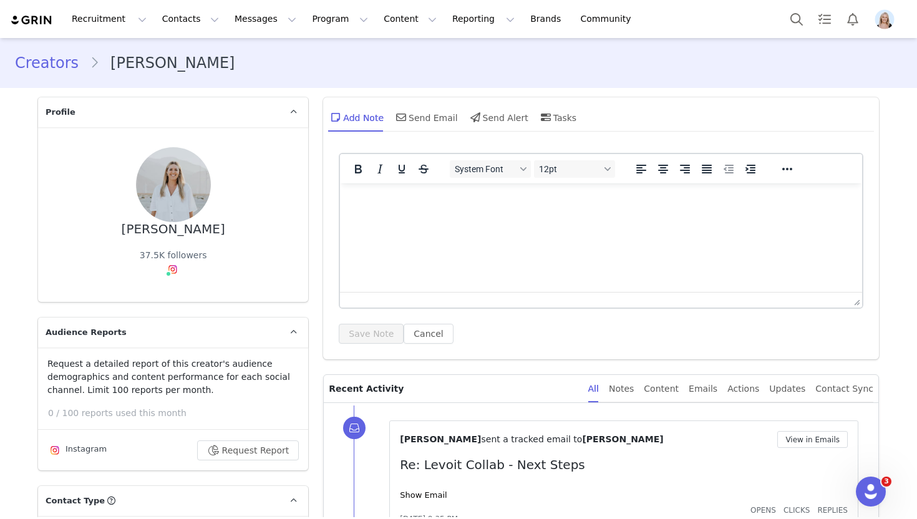
scroll to position [69, 0]
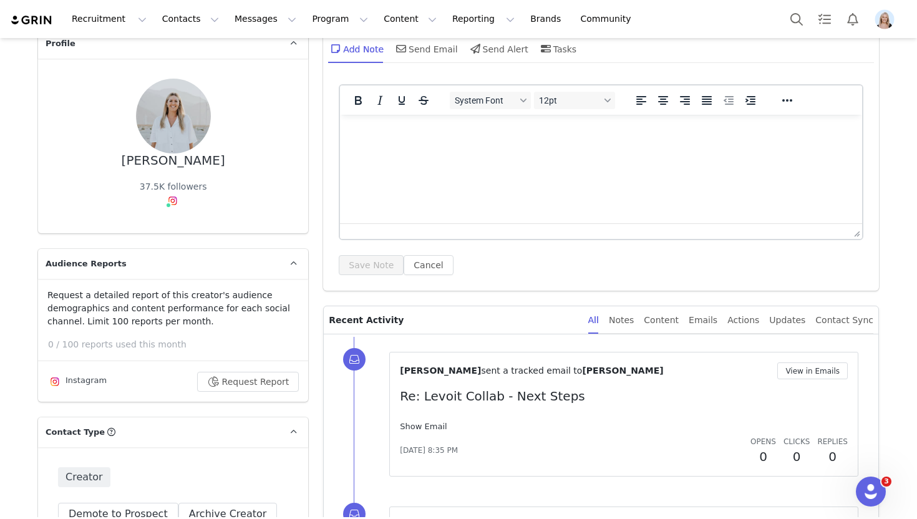
click at [415, 425] on link "Show Email" at bounding box center [423, 425] width 47 height 9
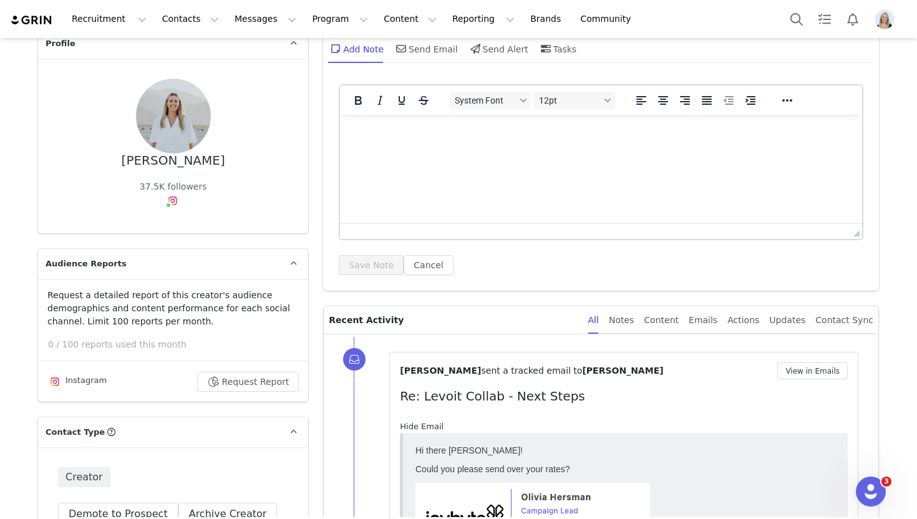
scroll to position [0, 0]
click at [415, 425] on link "Hide Email" at bounding box center [422, 425] width 44 height 9
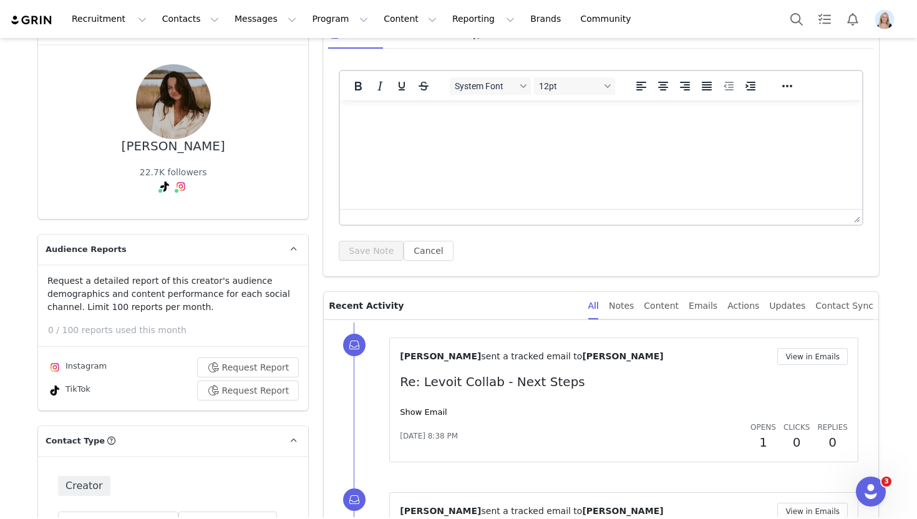
scroll to position [82, 0]
click at [423, 404] on div "[PERSON_NAME] sent a tracked email to [PERSON_NAME] View in Emails Re: Levoit C…" at bounding box center [624, 401] width 448 height 104
click at [420, 418] on div "Show Email" at bounding box center [624, 413] width 448 height 12
click at [420, 414] on link "Show Email" at bounding box center [423, 412] width 47 height 9
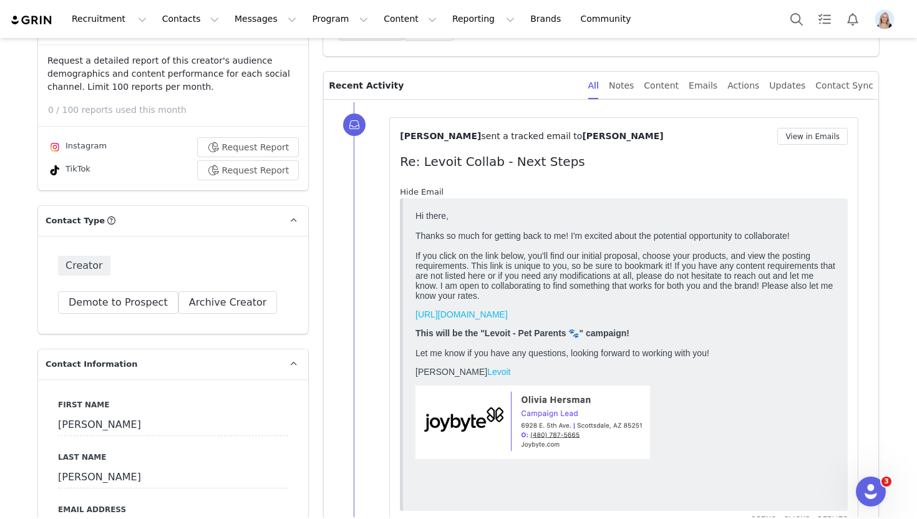
scroll to position [302, 0]
click at [819, 132] on button "View in Emails" at bounding box center [812, 136] width 70 height 17
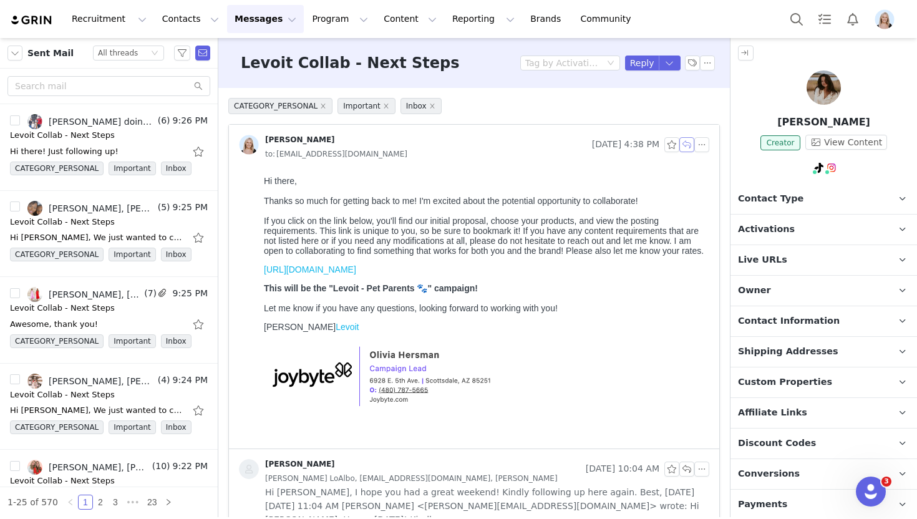
click at [686, 142] on button "button" at bounding box center [686, 144] width 15 height 15
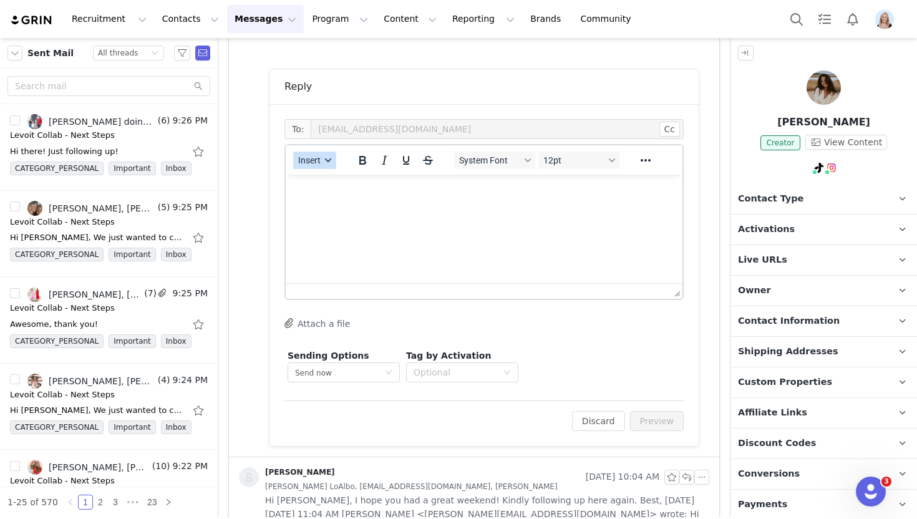
click at [315, 155] on span "Insert" at bounding box center [309, 160] width 22 height 10
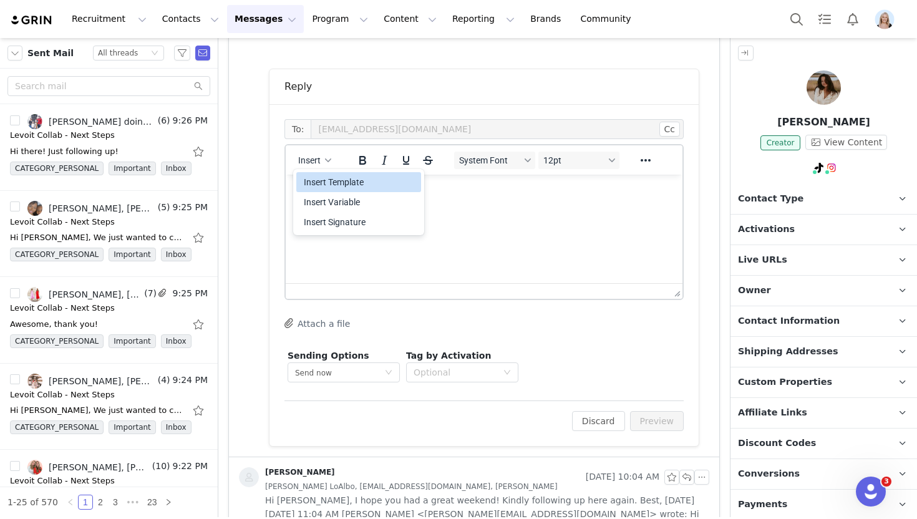
click at [340, 180] on div "Insert Template" at bounding box center [360, 182] width 112 height 15
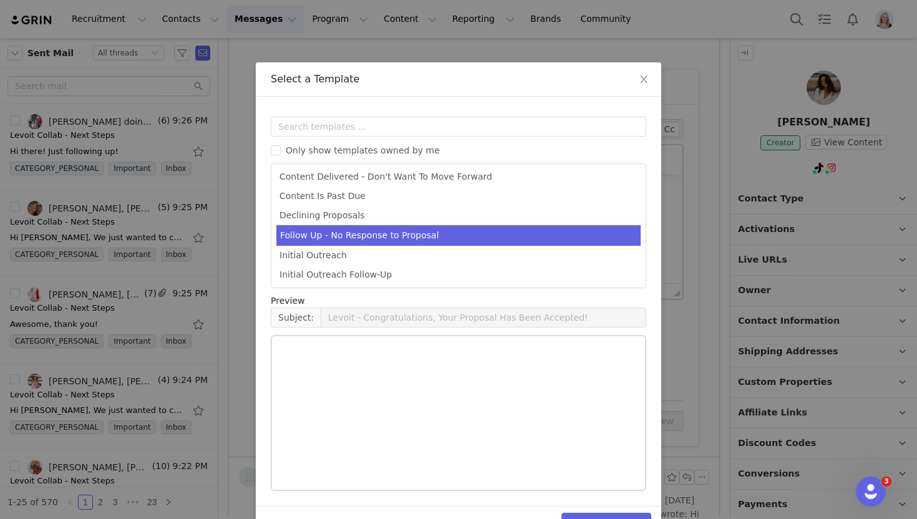
click at [353, 232] on li "Follow Up - No Response to Proposal" at bounding box center [458, 235] width 364 height 21
type input "Levoit - Campaign Follow Up"
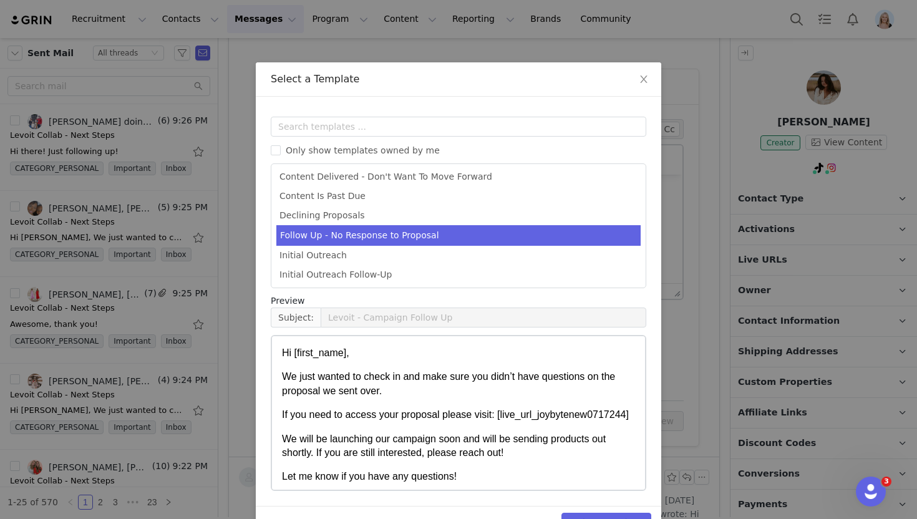
scroll to position [80, 0]
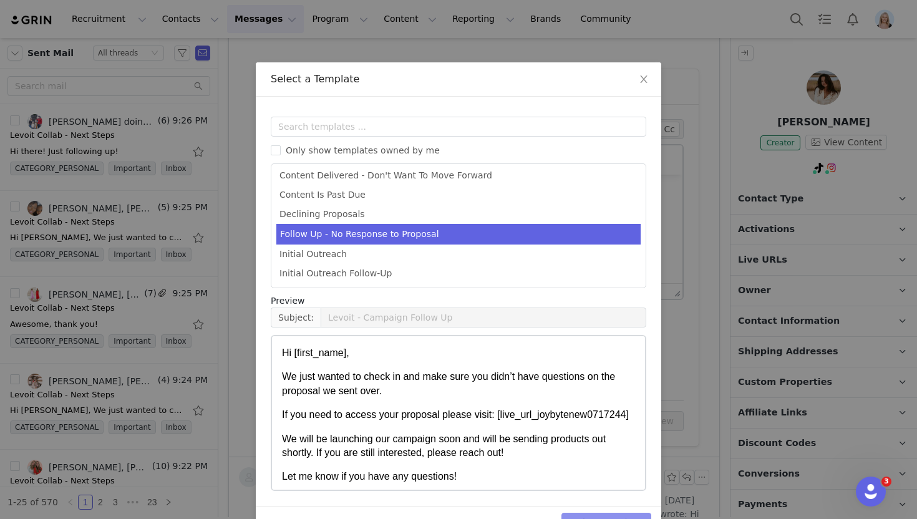
click at [617, 514] on button "Select Template" at bounding box center [606, 523] width 90 height 20
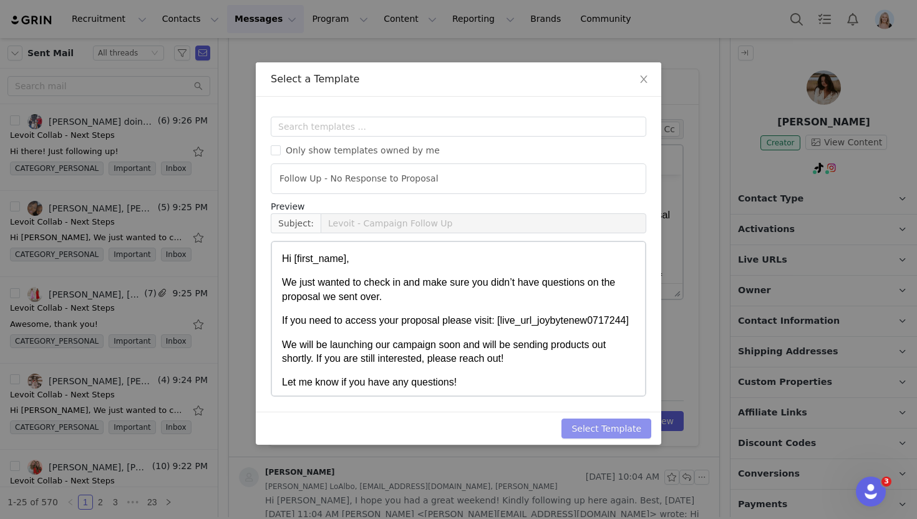
scroll to position [0, 0]
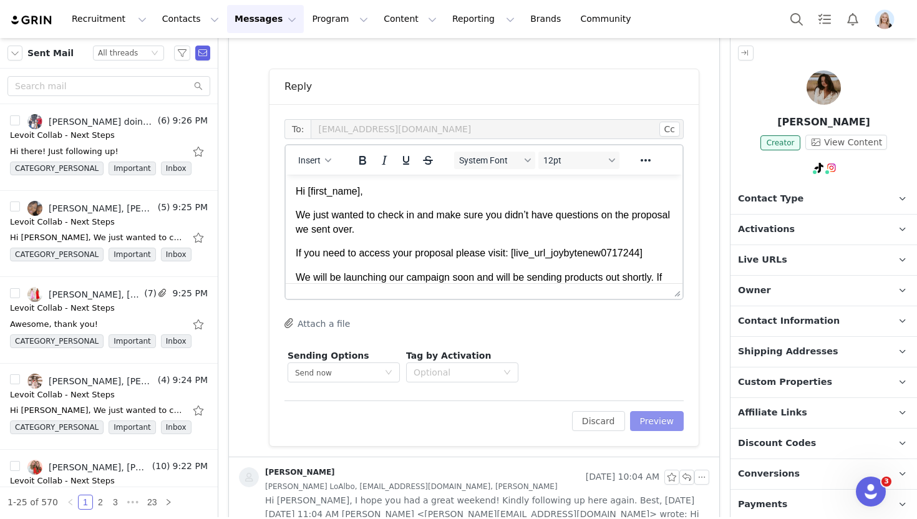
click at [658, 426] on button "Preview" at bounding box center [657, 421] width 54 height 20
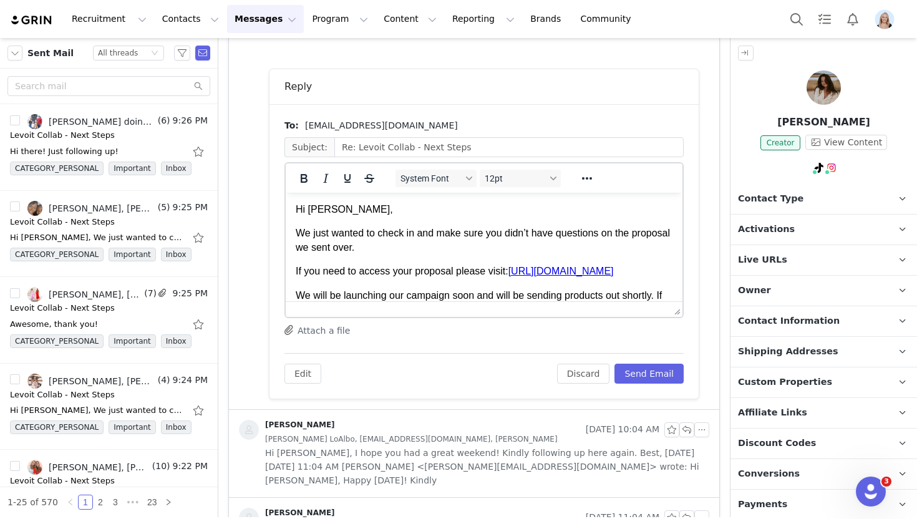
click at [361, 206] on p "Hi Hayden LoAlbo," at bounding box center [484, 210] width 377 height 14
click at [637, 367] on button "Send Email" at bounding box center [648, 374] width 69 height 20
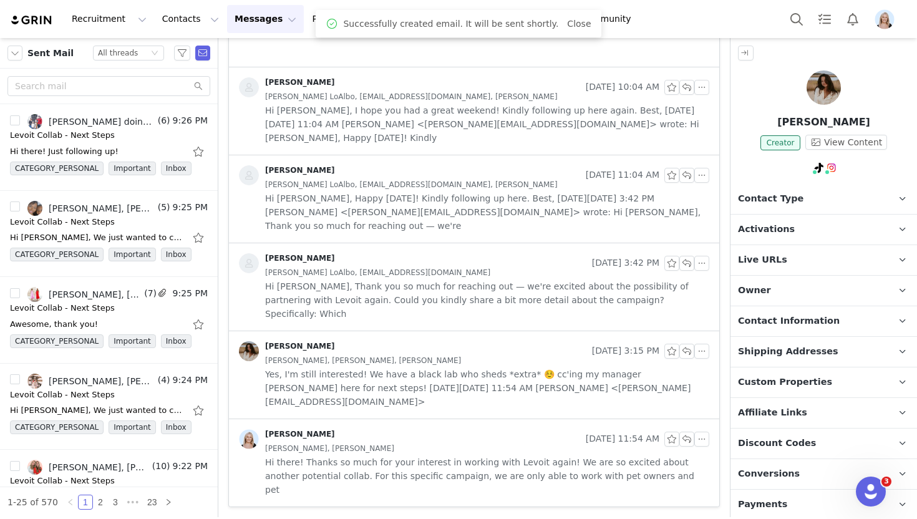
scroll to position [313, 0]
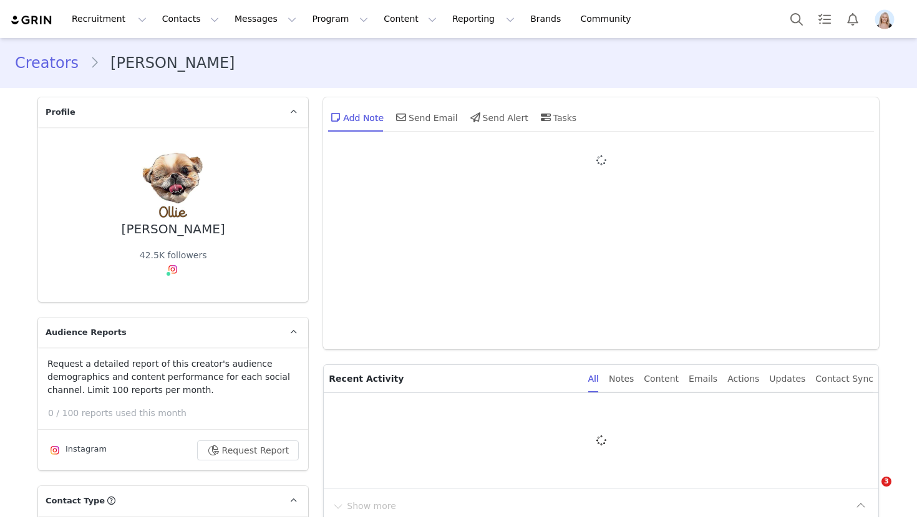
type input "+1 ([GEOGRAPHIC_DATA])"
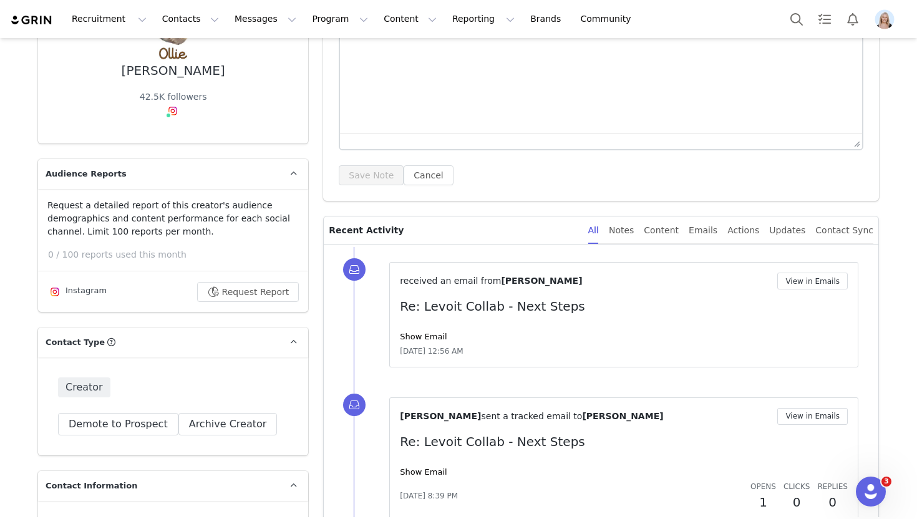
scroll to position [158, 0]
click at [421, 338] on link "Show Email" at bounding box center [423, 336] width 47 height 9
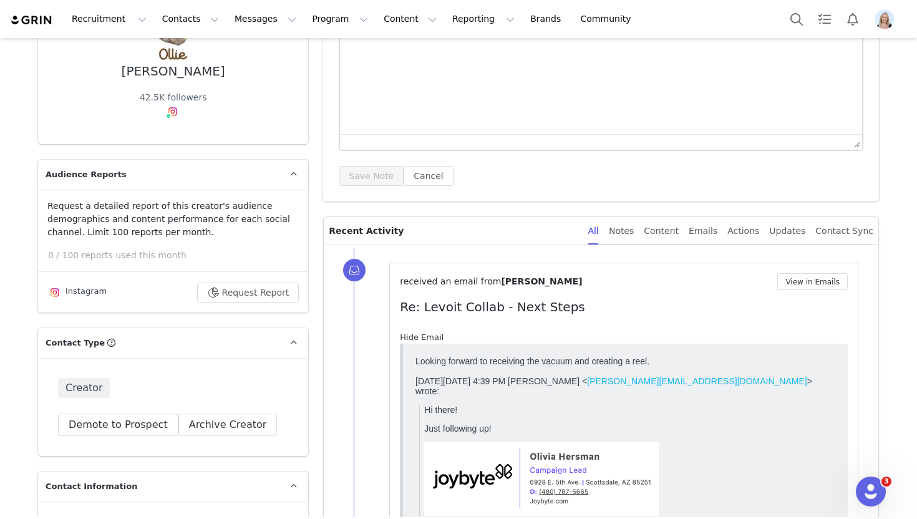
scroll to position [0, 0]
click at [421, 338] on link "Hide Email" at bounding box center [422, 336] width 44 height 9
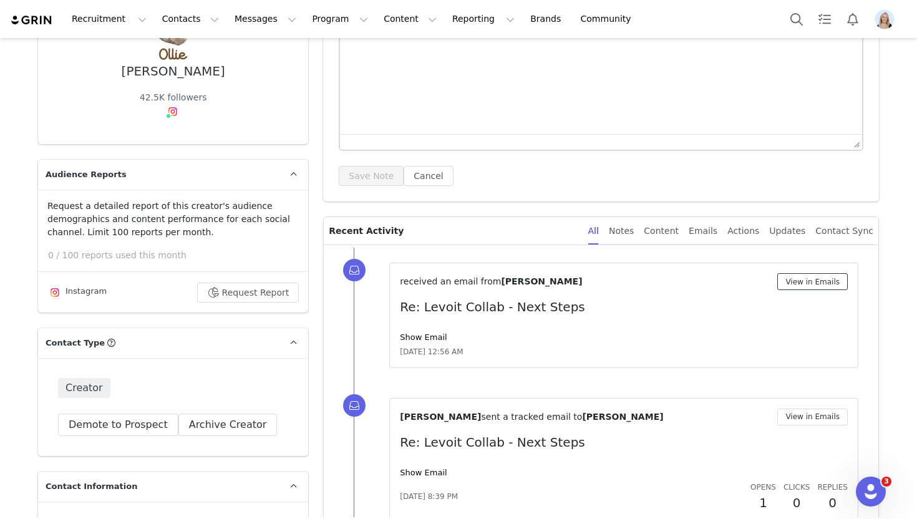
click at [789, 276] on button "View in Emails" at bounding box center [812, 281] width 70 height 17
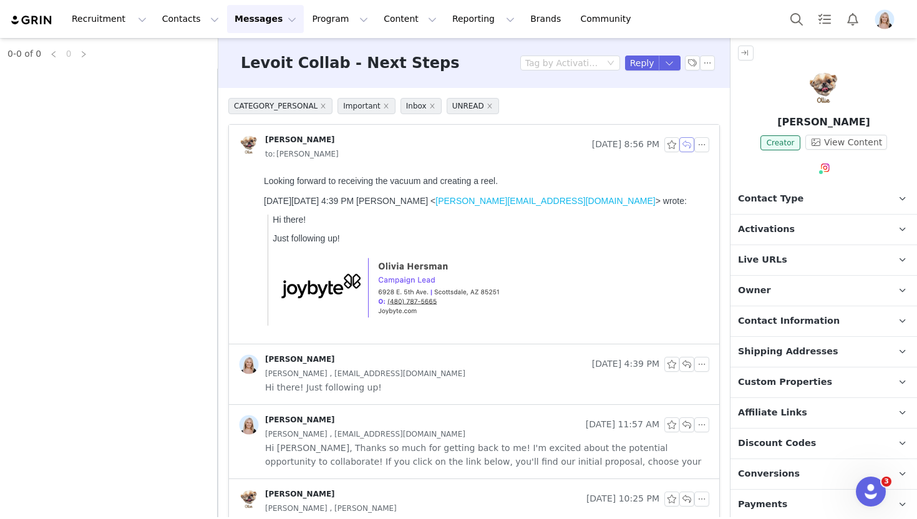
click at [688, 145] on button "button" at bounding box center [686, 144] width 15 height 15
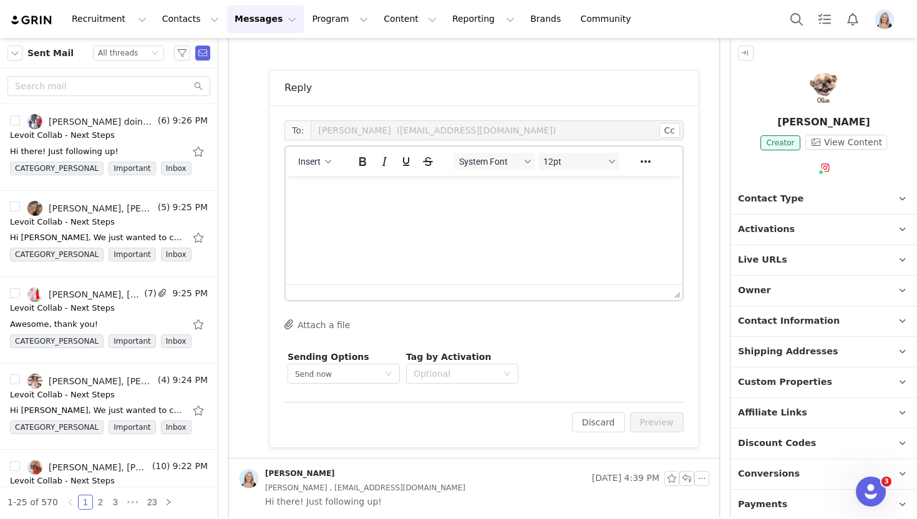
scroll to position [294, 0]
click at [508, 208] on html at bounding box center [484, 192] width 397 height 34
click at [673, 421] on button "Preview" at bounding box center [657, 421] width 54 height 20
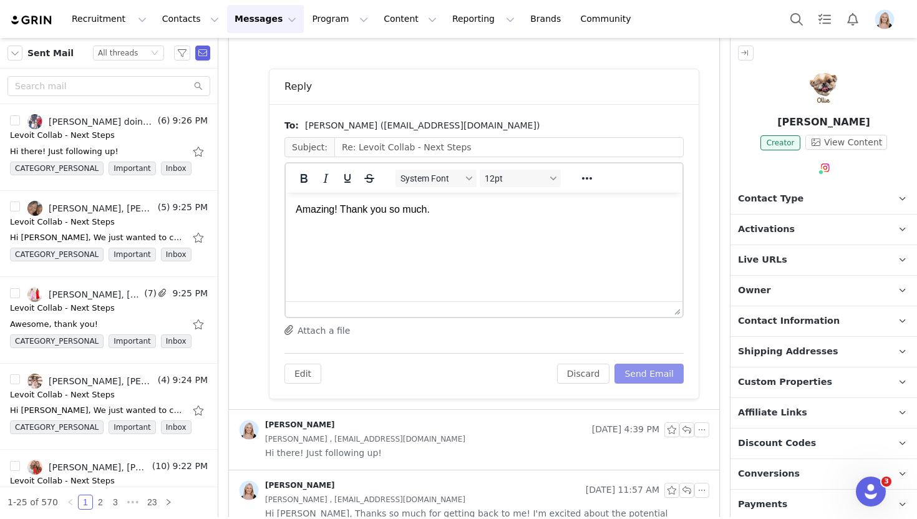
scroll to position [0, 0]
click at [659, 369] on button "Send Email" at bounding box center [648, 374] width 69 height 20
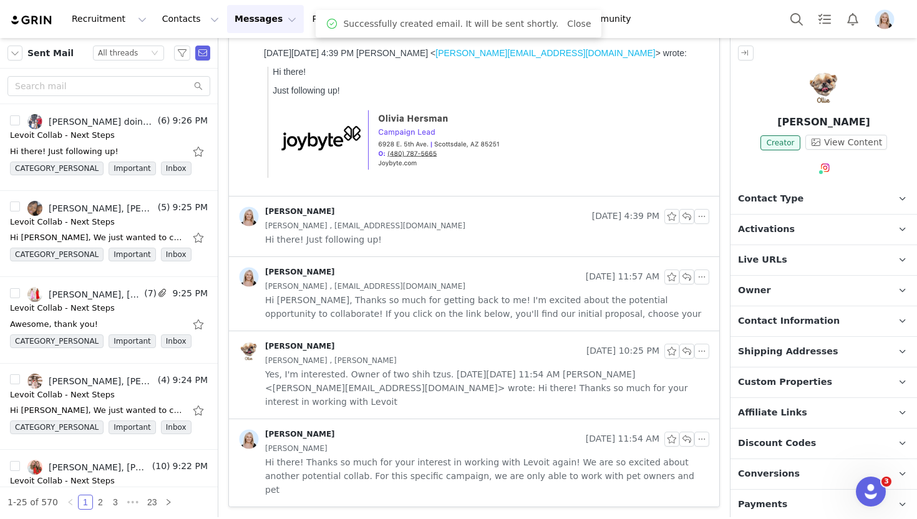
scroll to position [120, 0]
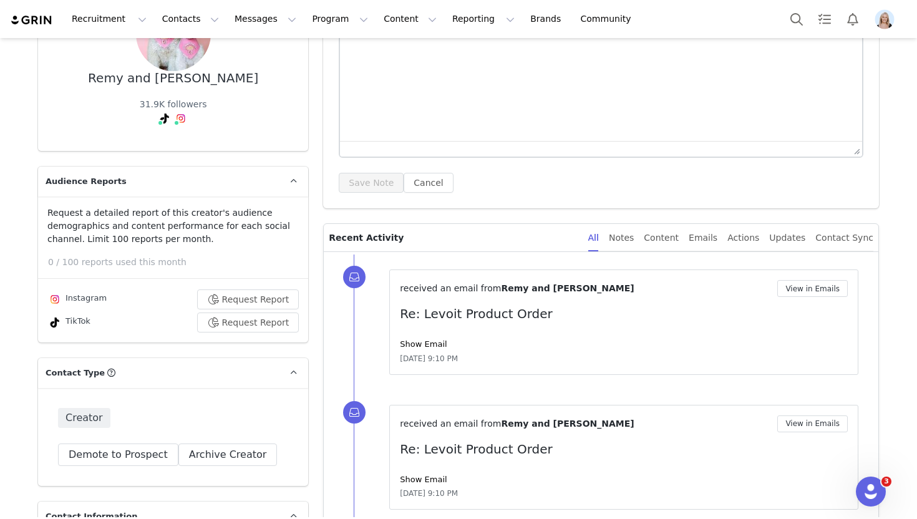
scroll to position [184, 0]
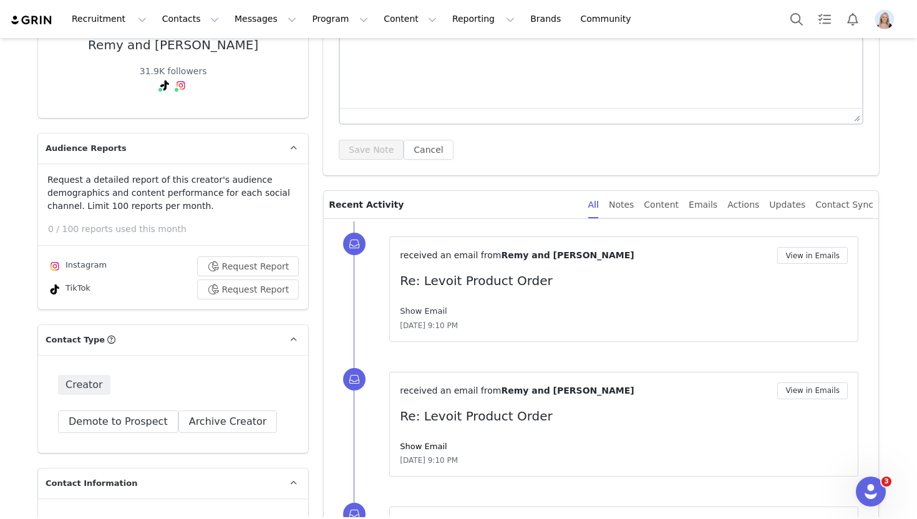
click at [422, 309] on link "Show Email" at bounding box center [423, 310] width 47 height 9
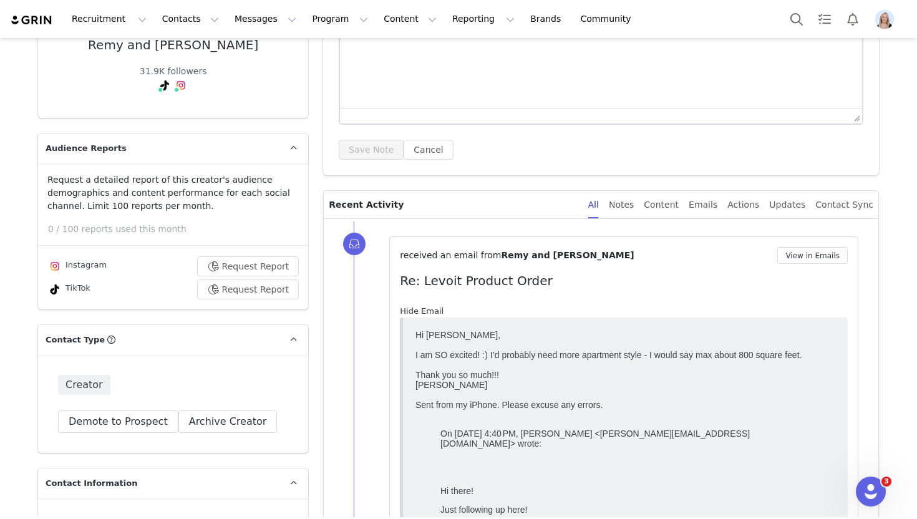
scroll to position [0, 0]
click at [422, 309] on link "Hide Email" at bounding box center [422, 310] width 44 height 9
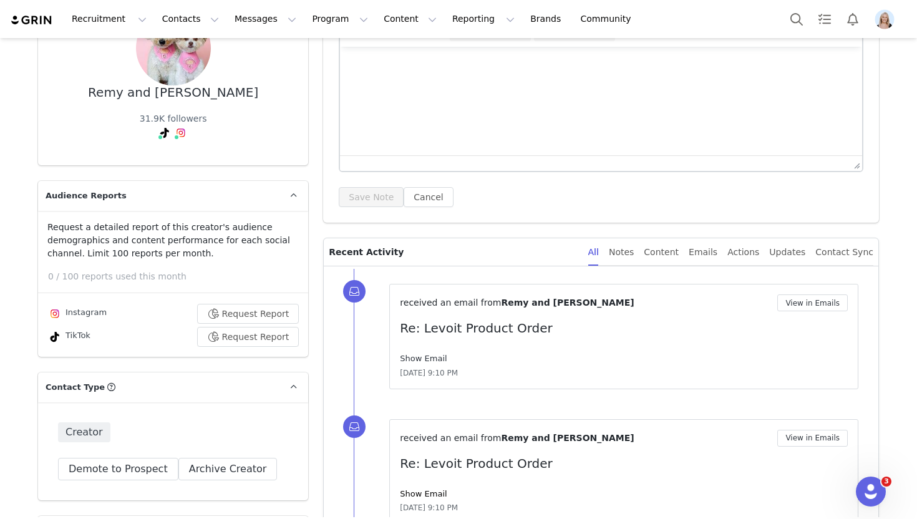
scroll to position [131, 0]
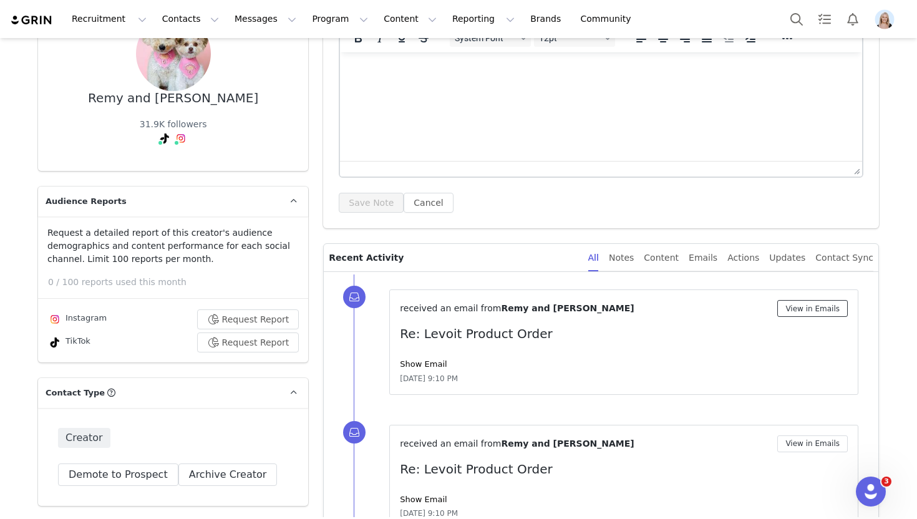
click at [809, 304] on button "View in Emails" at bounding box center [812, 308] width 70 height 17
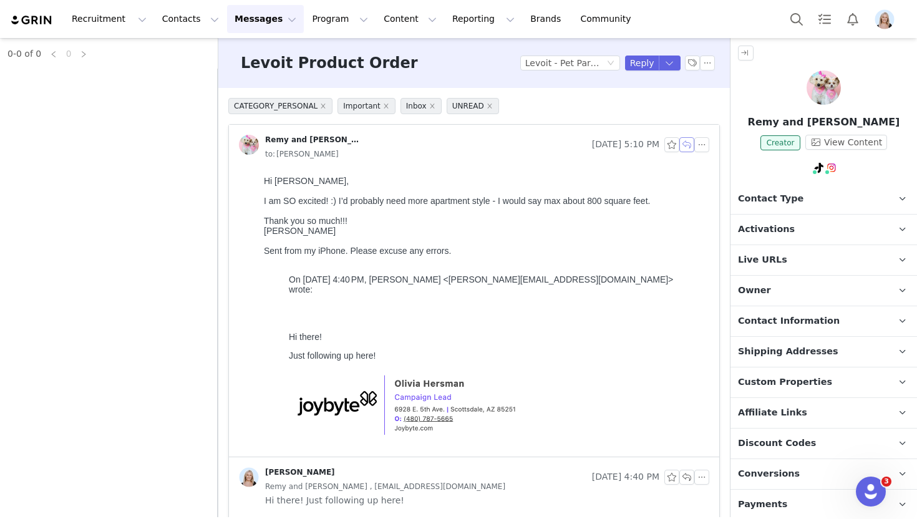
click at [684, 148] on button "button" at bounding box center [686, 144] width 15 height 15
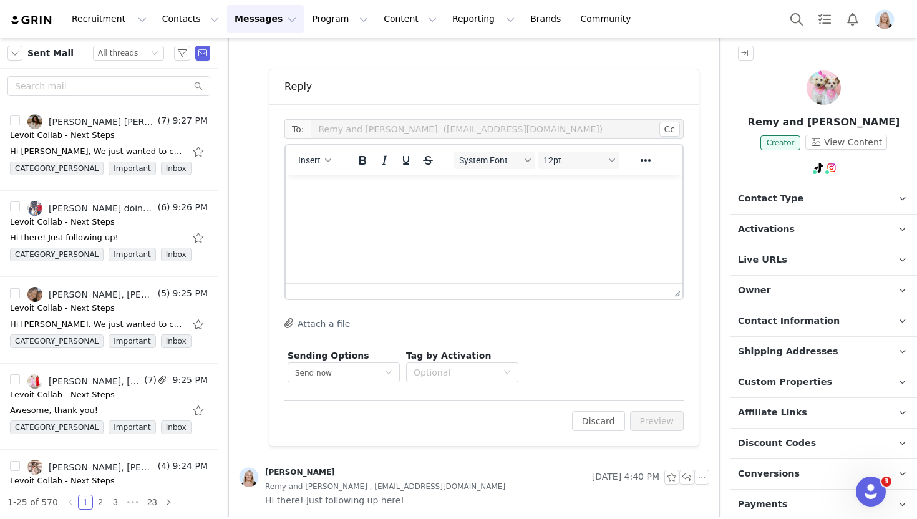
click at [387, 196] on p "Rich Text Area. Press ALT-0 for help." at bounding box center [484, 192] width 377 height 14
click at [650, 411] on button "Preview" at bounding box center [657, 421] width 54 height 20
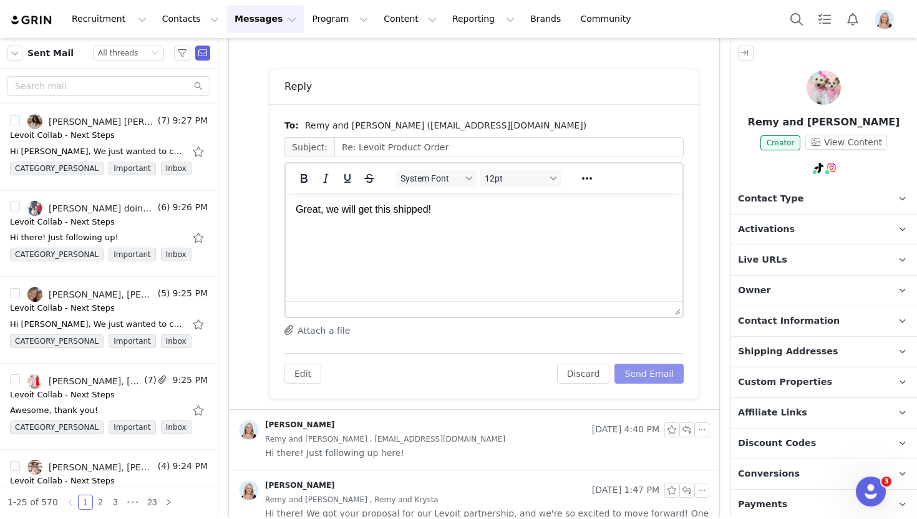
click at [647, 373] on button "Send Email" at bounding box center [648, 374] width 69 height 20
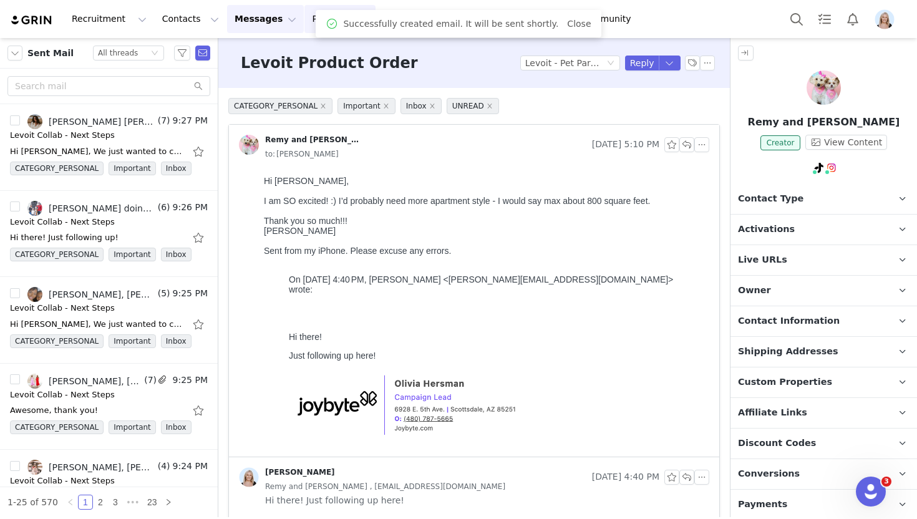
click at [304, 19] on button "Program Program" at bounding box center [339, 19] width 71 height 28
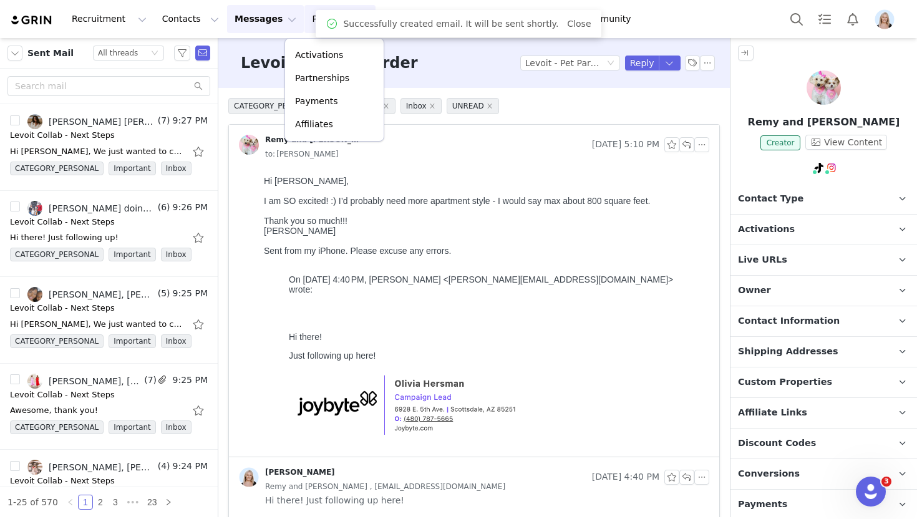
click at [812, 242] on p "Activations" at bounding box center [808, 229] width 157 height 30
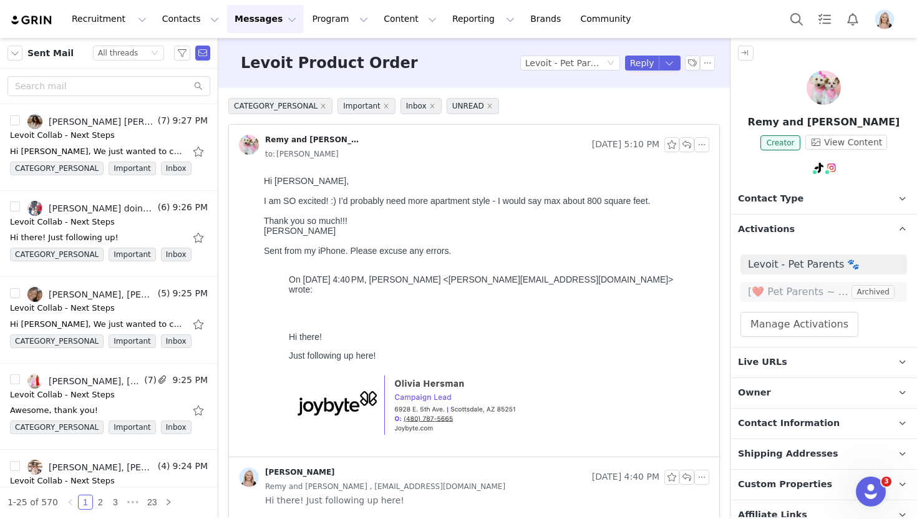
click at [807, 230] on p "Activations" at bounding box center [808, 229] width 157 height 30
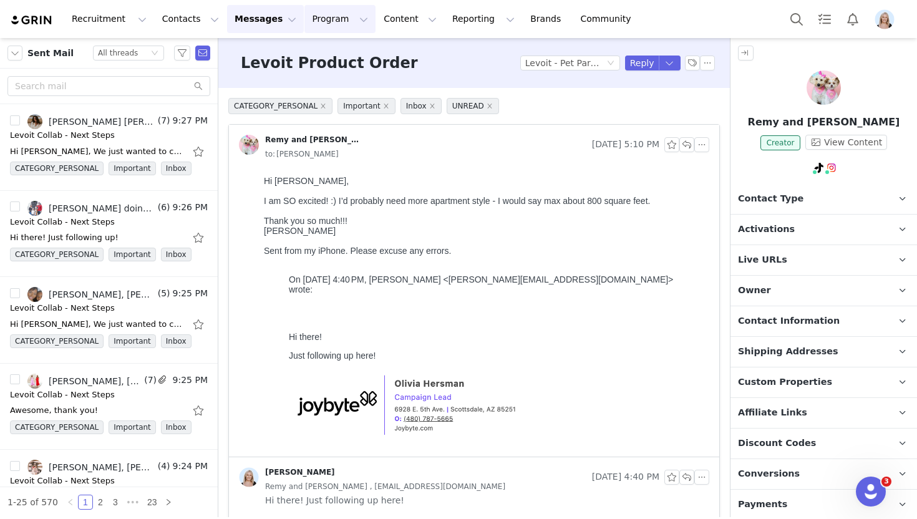
click at [304, 28] on button "Program Program" at bounding box center [339, 19] width 71 height 28
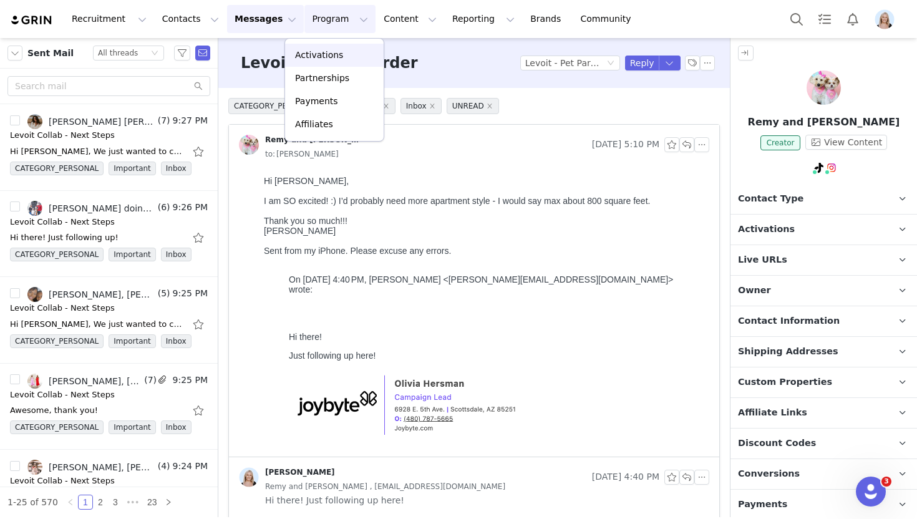
click at [332, 53] on p "Activations" at bounding box center [319, 55] width 48 height 13
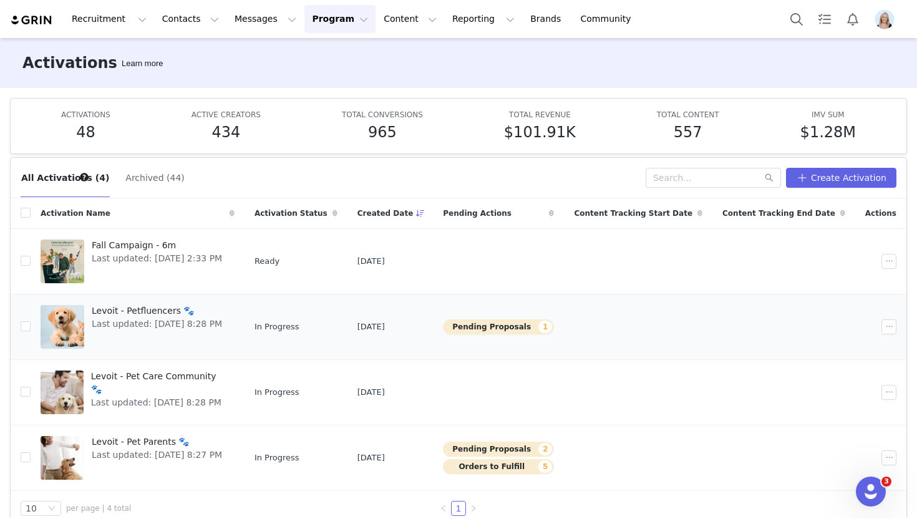
scroll to position [26, 0]
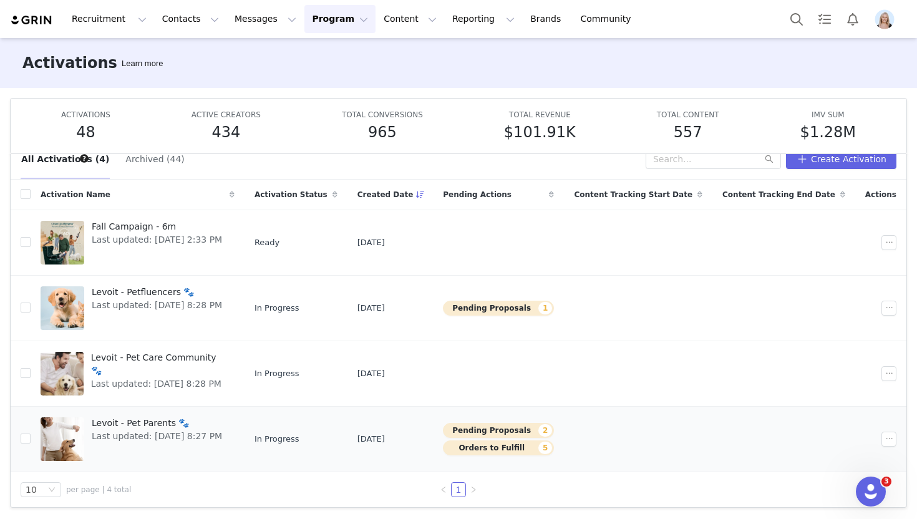
click at [148, 421] on span "Levoit - Pet Parents 🐾" at bounding box center [157, 423] width 130 height 13
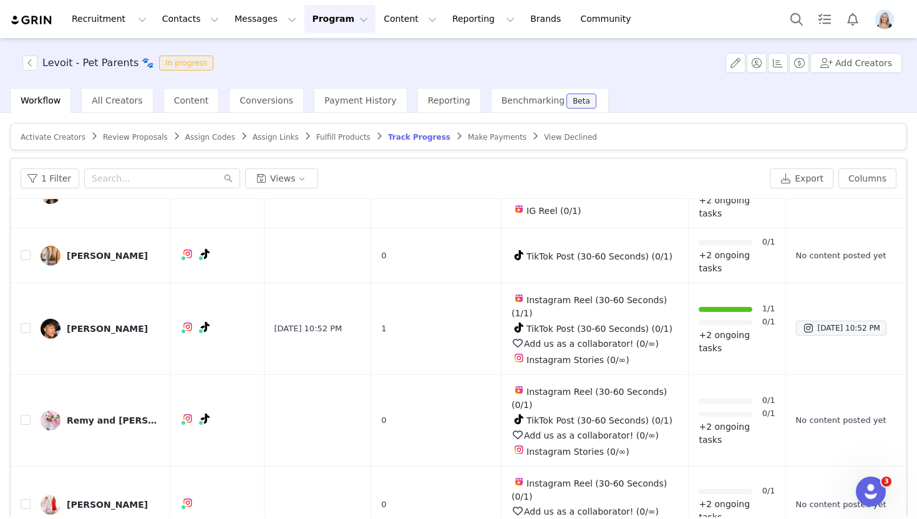
scroll to position [194, 0]
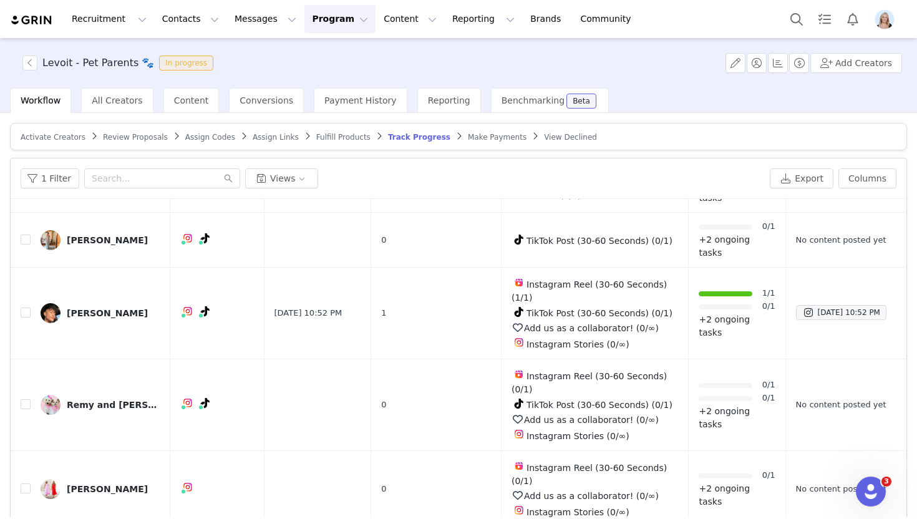
click at [324, 131] on article "Activate Creators Review Proposals Assign Codes Assign Links Fulfill Products T…" at bounding box center [458, 136] width 897 height 27
click at [325, 137] on span "Fulfill Products" at bounding box center [343, 137] width 54 height 9
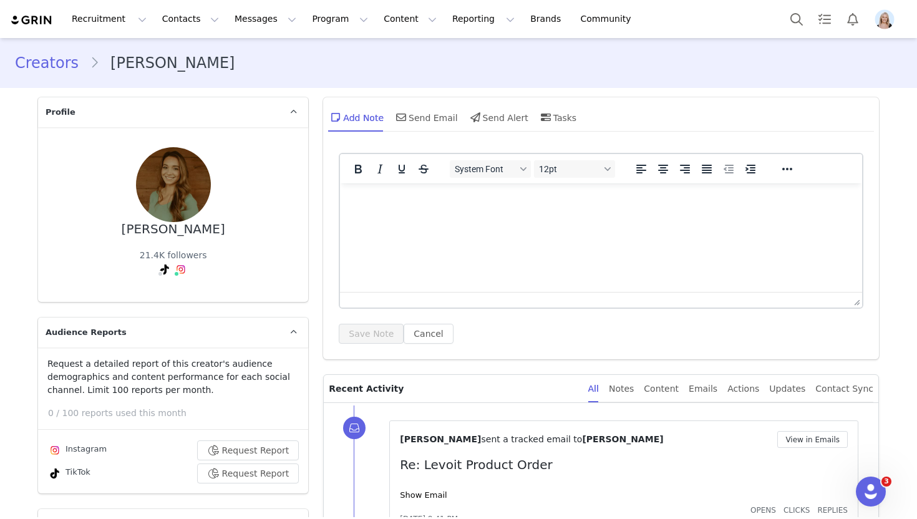
scroll to position [181, 0]
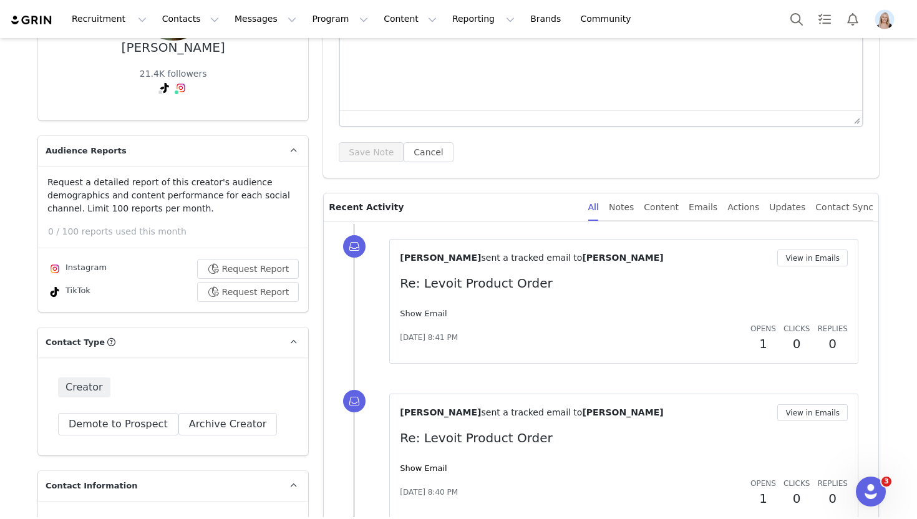
click at [423, 312] on link "Show Email" at bounding box center [423, 313] width 47 height 9
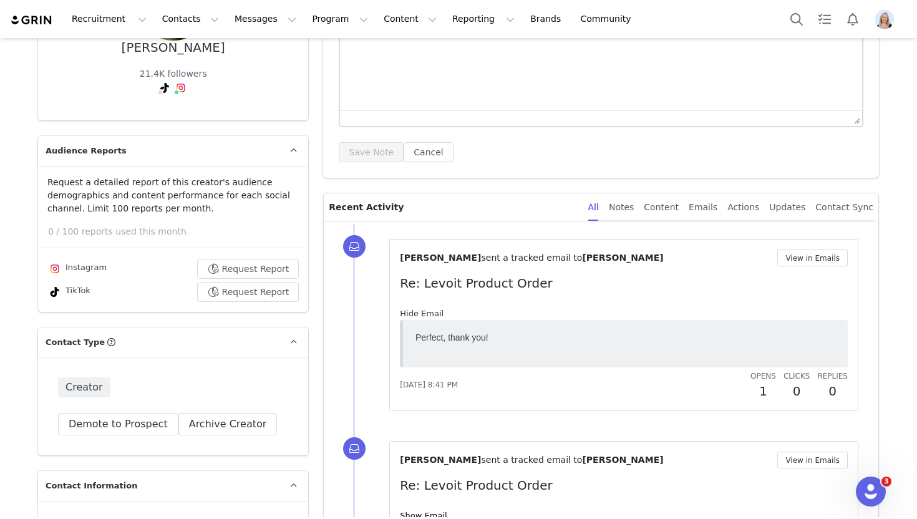
scroll to position [0, 0]
click at [423, 312] on link "Hide Email" at bounding box center [422, 313] width 44 height 9
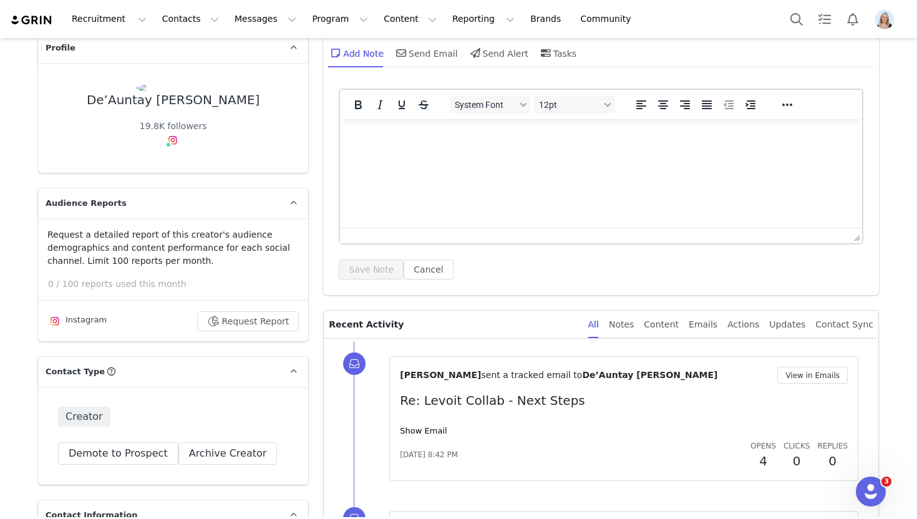
scroll to position [69, 0]
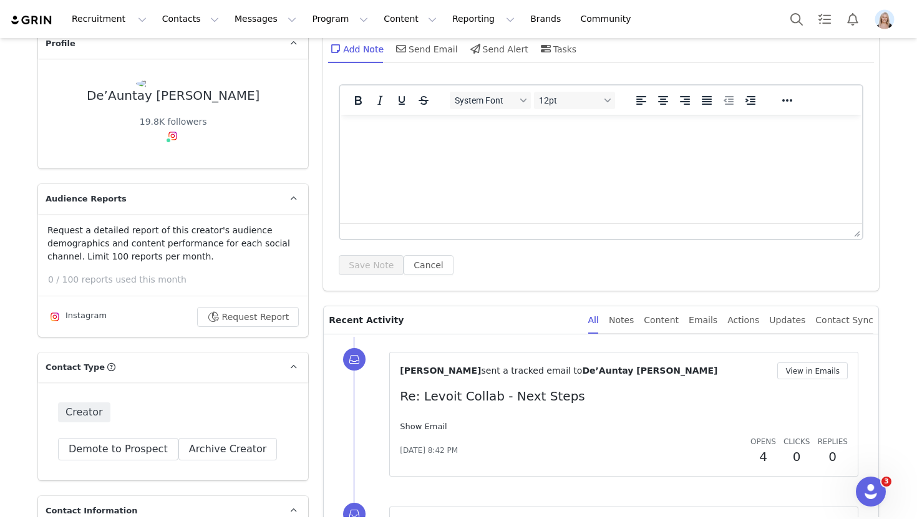
click at [424, 423] on link "Show Email" at bounding box center [423, 425] width 47 height 9
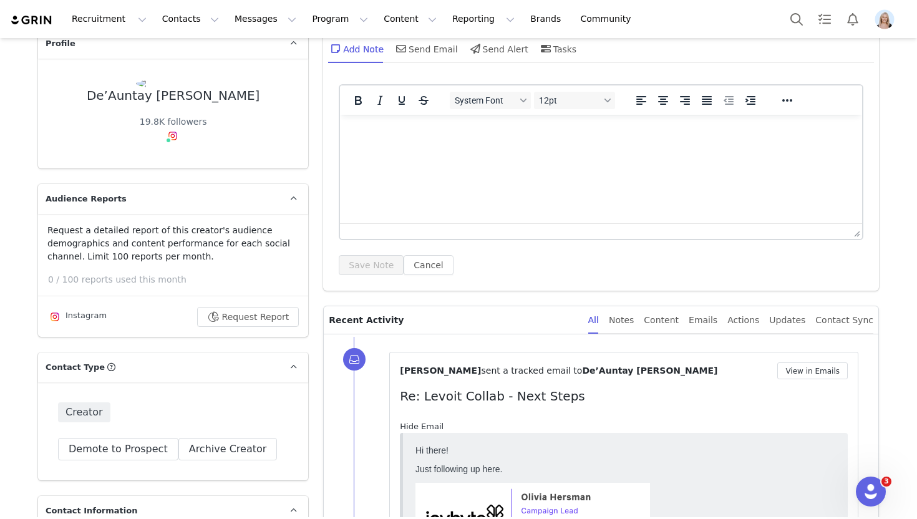
scroll to position [0, 0]
click at [424, 423] on link "Hide Email" at bounding box center [422, 425] width 44 height 9
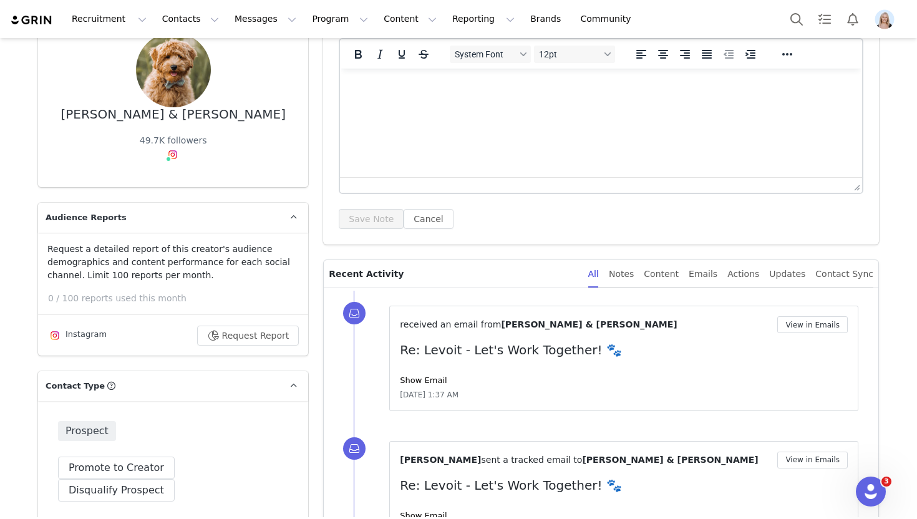
scroll to position [124, 0]
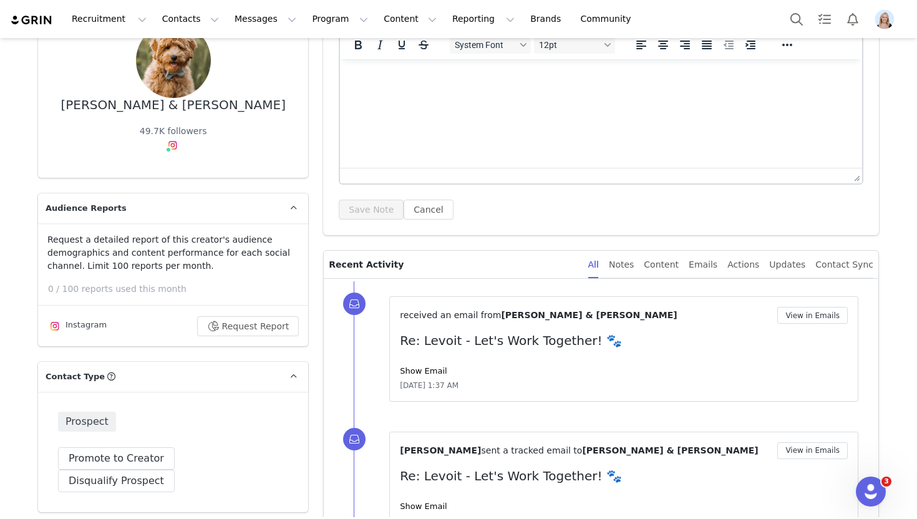
click at [421, 363] on div "received an email from [PERSON_NAME] & [PERSON_NAME] View in Emails Re: Levoit …" at bounding box center [624, 349] width 448 height 84
click at [424, 368] on link "Show Email" at bounding box center [423, 370] width 47 height 9
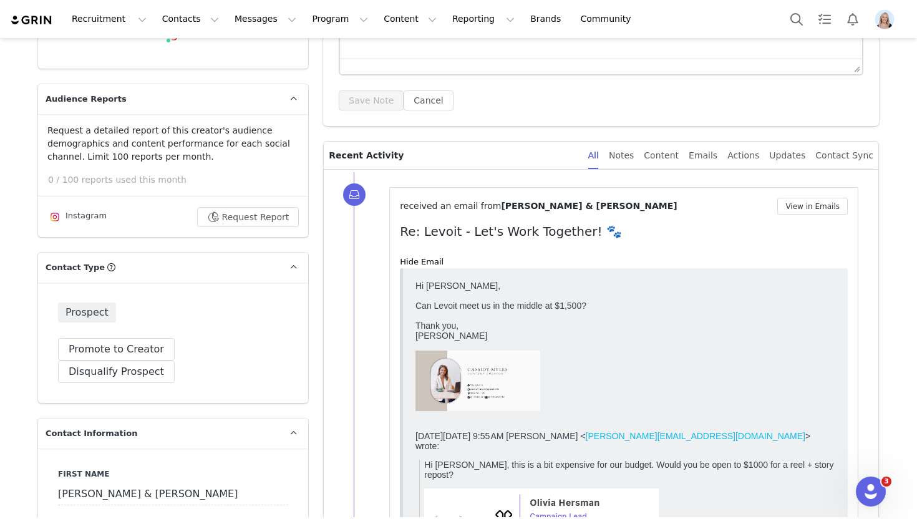
scroll to position [229, 0]
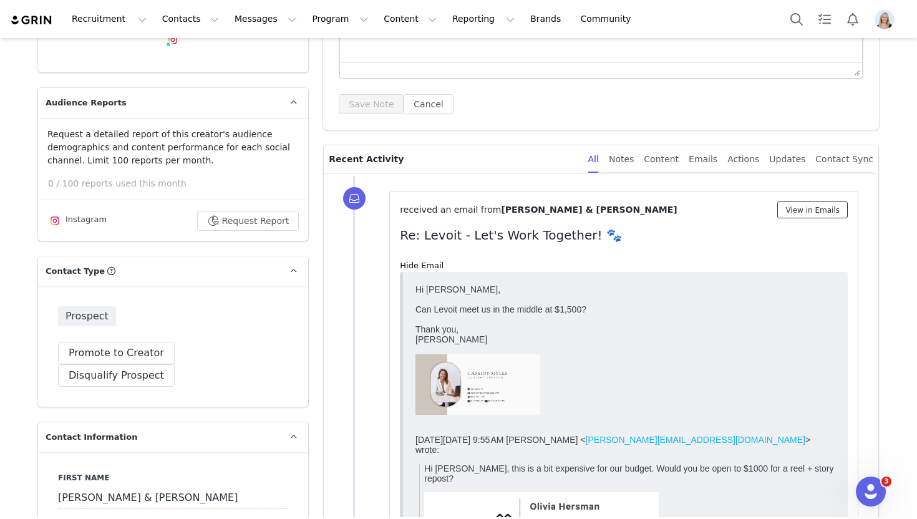
click at [829, 207] on button "View in Emails" at bounding box center [812, 209] width 70 height 17
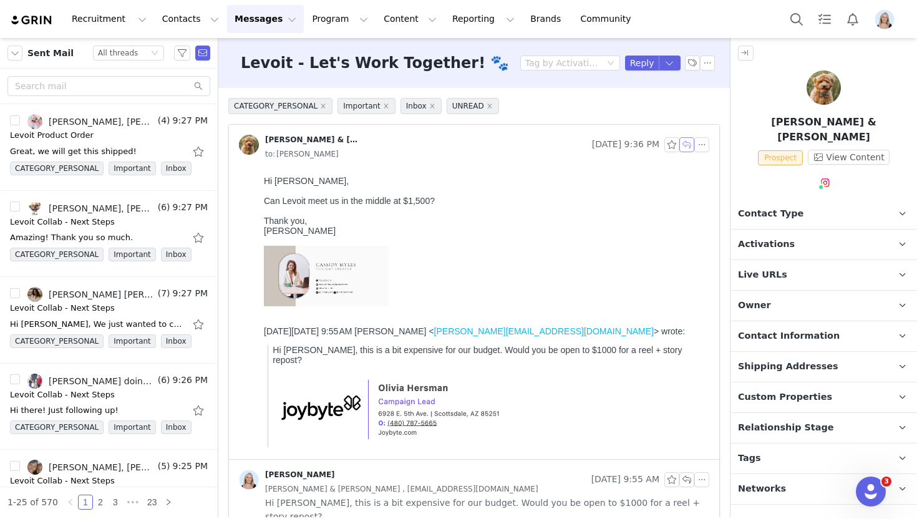
click at [688, 145] on button "button" at bounding box center [686, 144] width 15 height 15
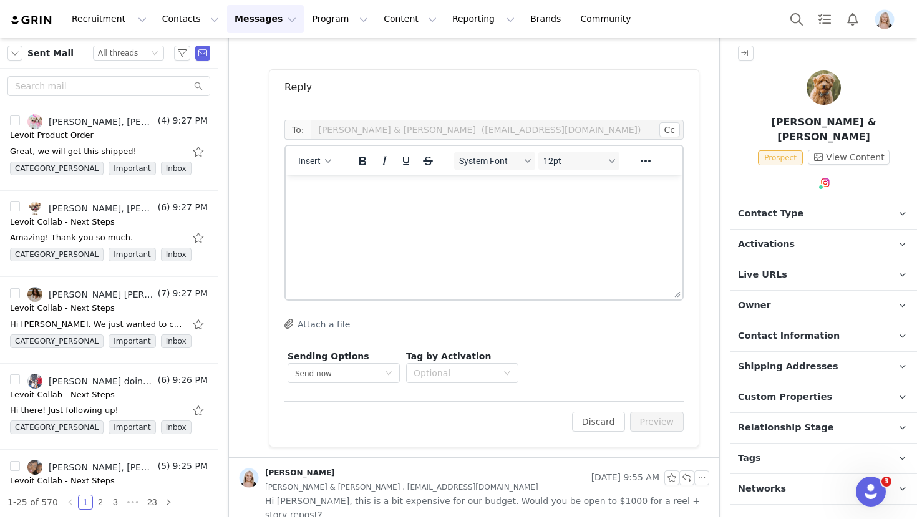
scroll to position [409, 0]
click at [388, 208] on html at bounding box center [484, 192] width 397 height 34
click at [319, 158] on span "Insert" at bounding box center [309, 160] width 22 height 10
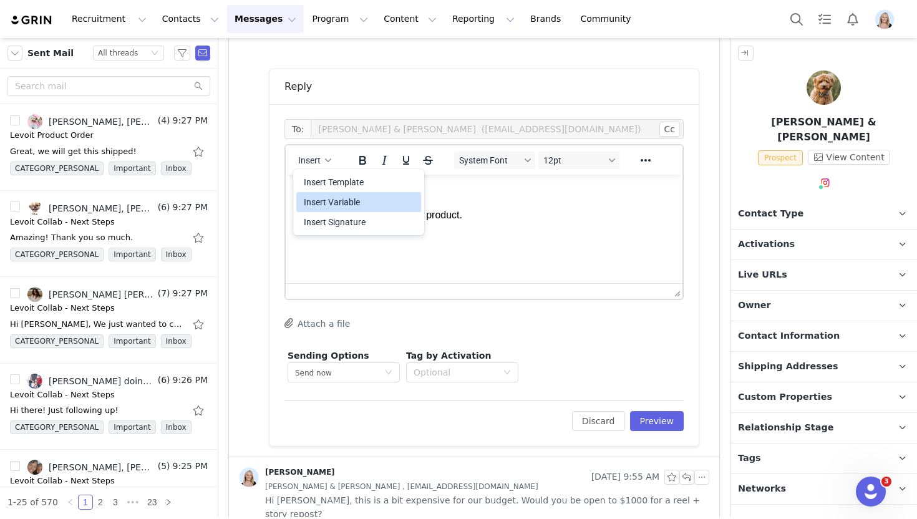
click at [372, 223] on div "Insert Signature" at bounding box center [360, 221] width 112 height 15
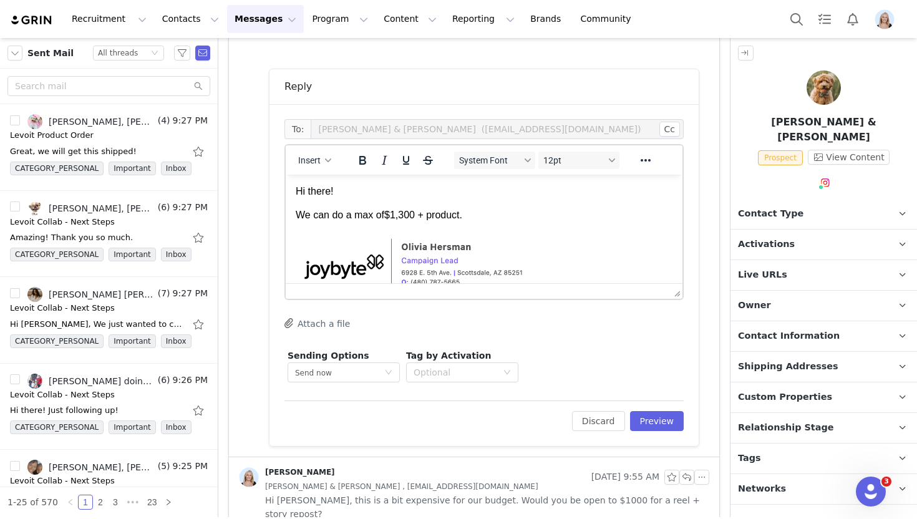
scroll to position [25, 0]
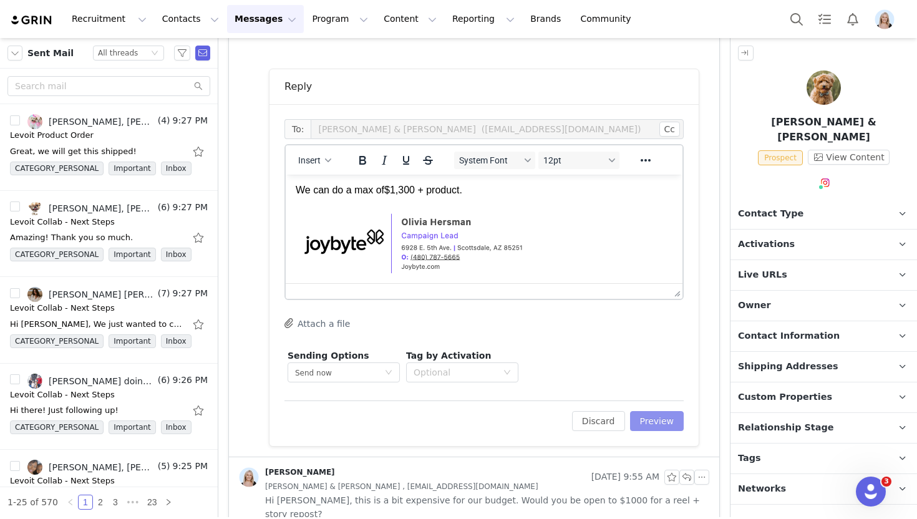
click at [653, 428] on button "Preview" at bounding box center [657, 421] width 54 height 20
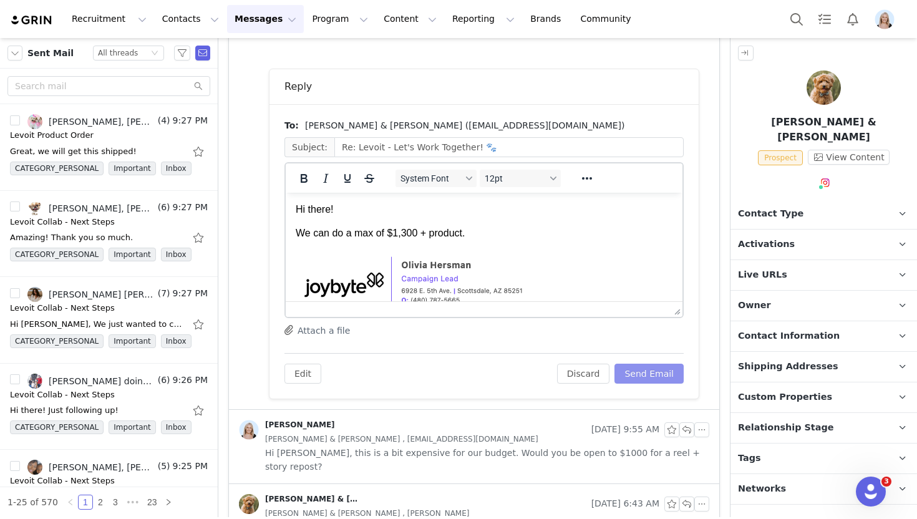
scroll to position [0, 0]
click at [659, 370] on button "Send Email" at bounding box center [648, 374] width 69 height 20
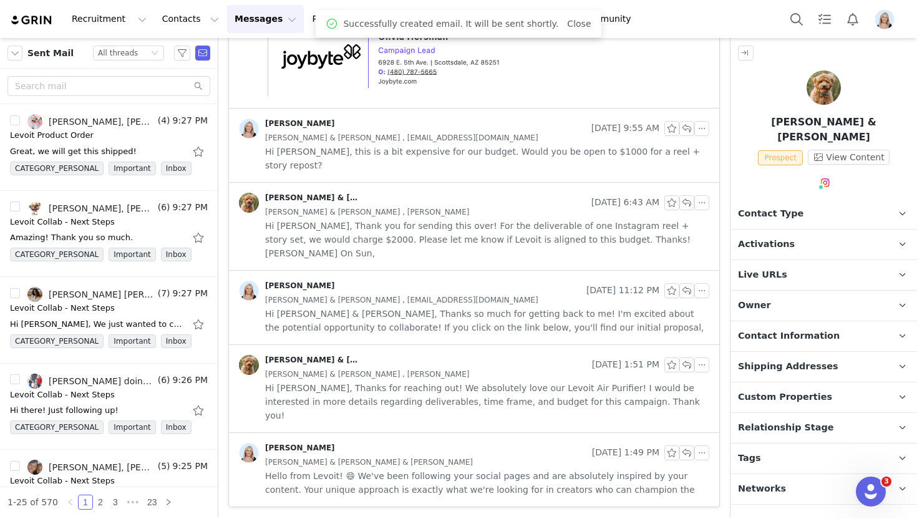
scroll to position [310, 0]
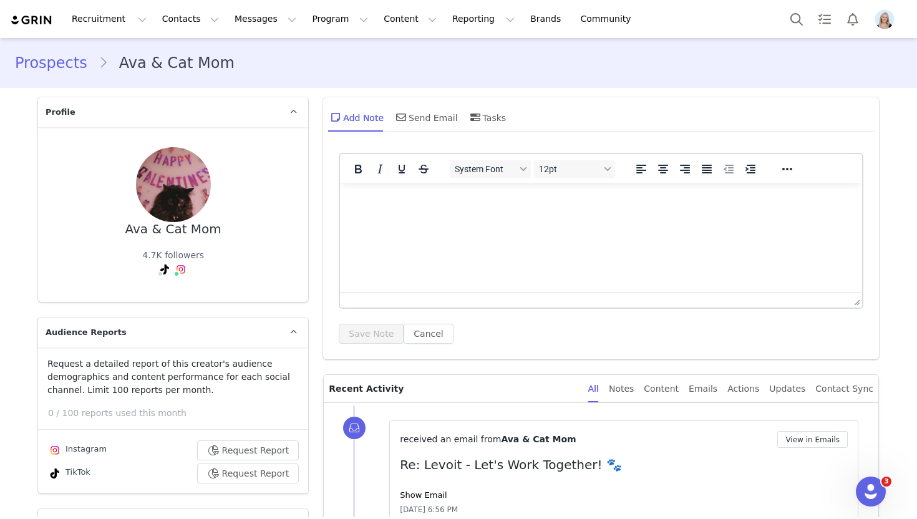
scroll to position [102, 0]
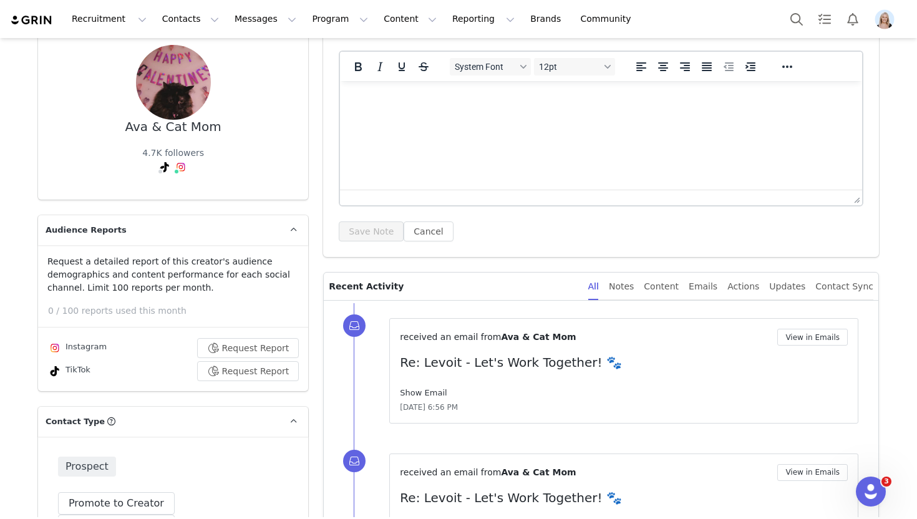
click at [426, 395] on link "Show Email" at bounding box center [423, 392] width 47 height 9
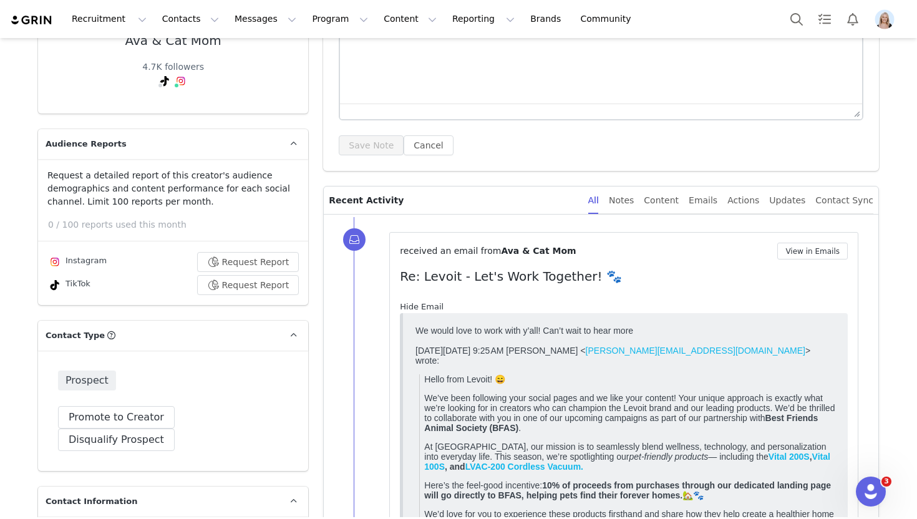
scroll to position [203, 0]
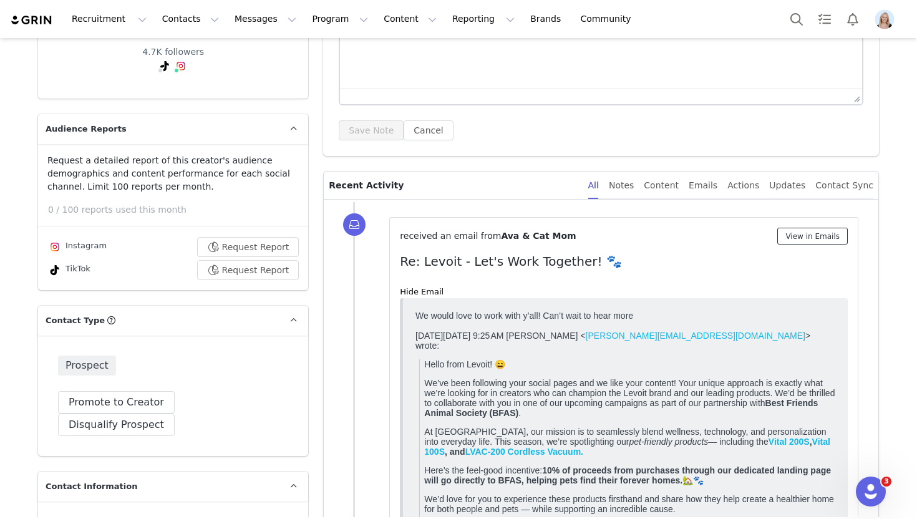
click at [813, 232] on button "View in Emails" at bounding box center [812, 236] width 70 height 17
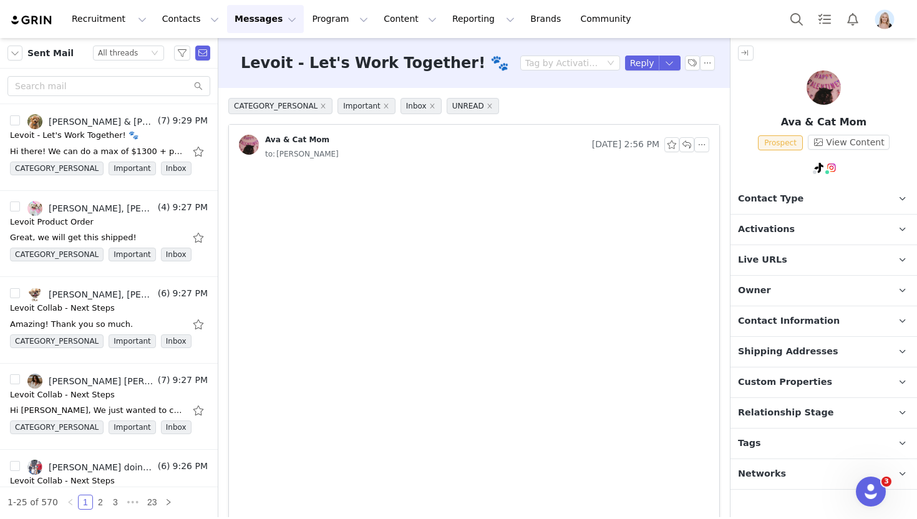
click at [804, 232] on p "Activations" at bounding box center [808, 229] width 157 height 30
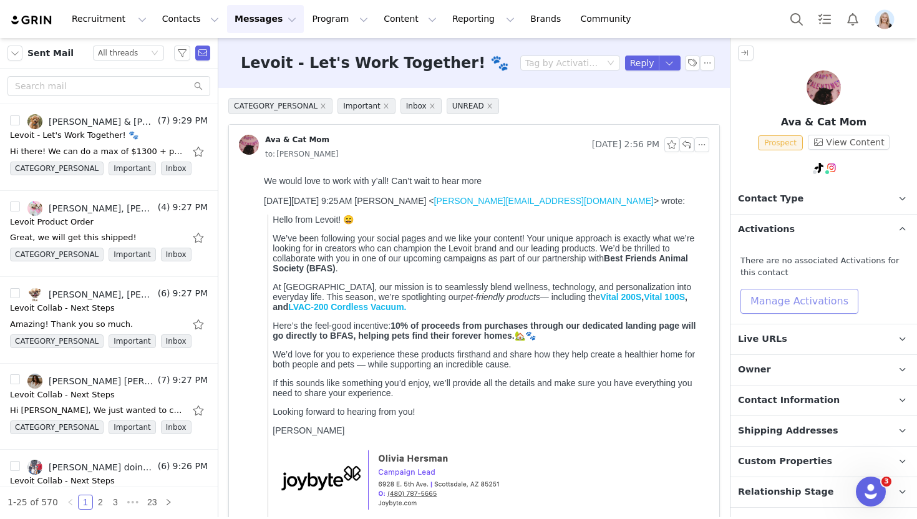
click at [811, 296] on button "Manage Activations" at bounding box center [799, 301] width 118 height 25
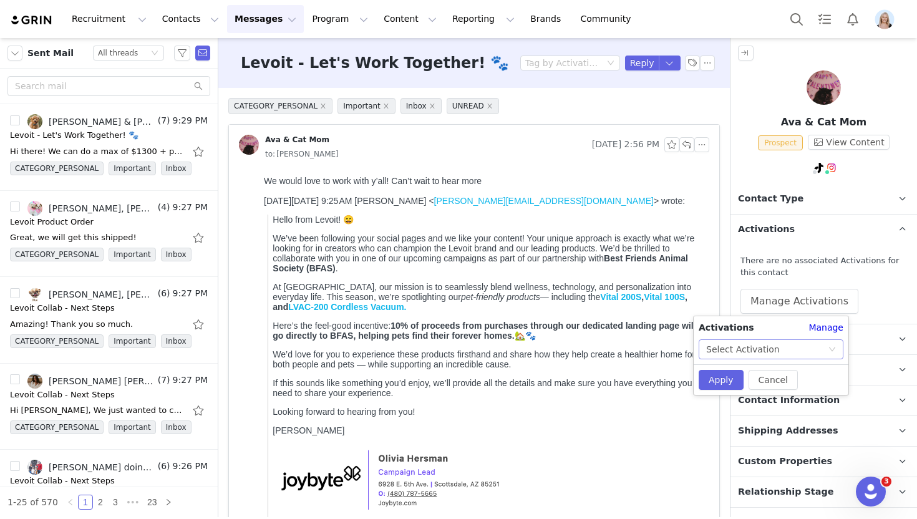
click at [764, 352] on div "Select Activation" at bounding box center [743, 349] width 74 height 19
click at [764, 374] on li "Levoit - Pet Parents 🐾" at bounding box center [770, 374] width 145 height 20
click at [720, 378] on button "Apply" at bounding box center [720, 380] width 45 height 20
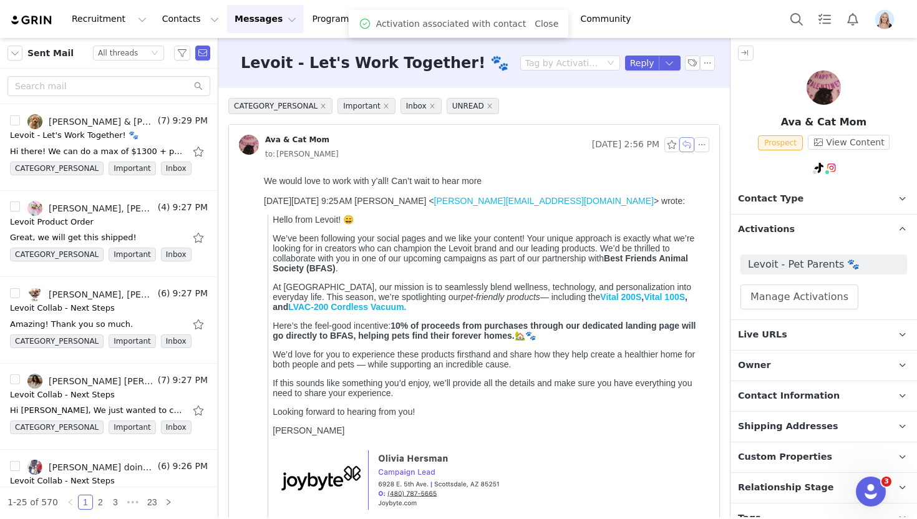
click at [687, 143] on button "button" at bounding box center [686, 144] width 15 height 15
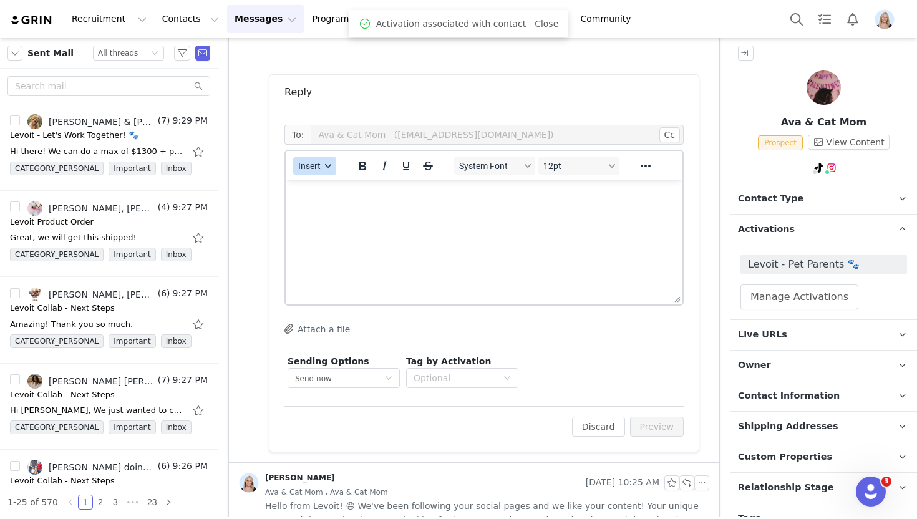
scroll to position [496, 0]
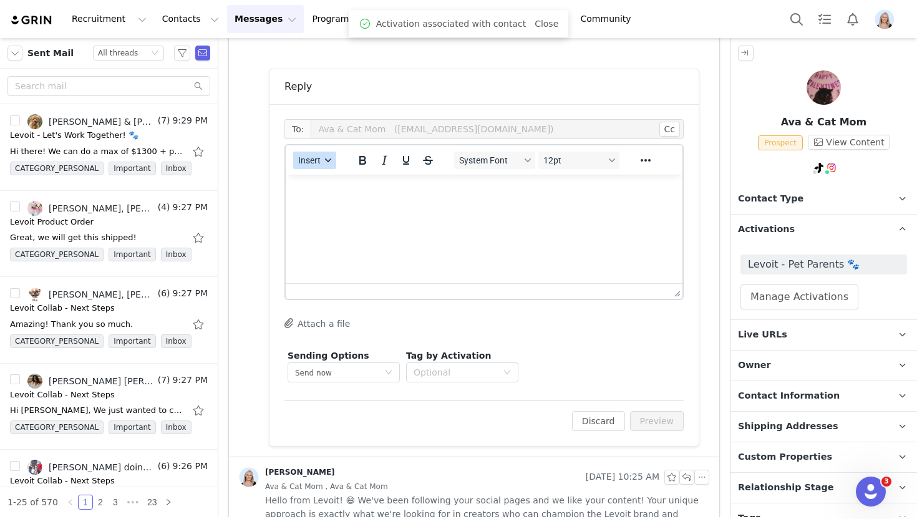
click at [306, 160] on span "Insert" at bounding box center [309, 160] width 22 height 10
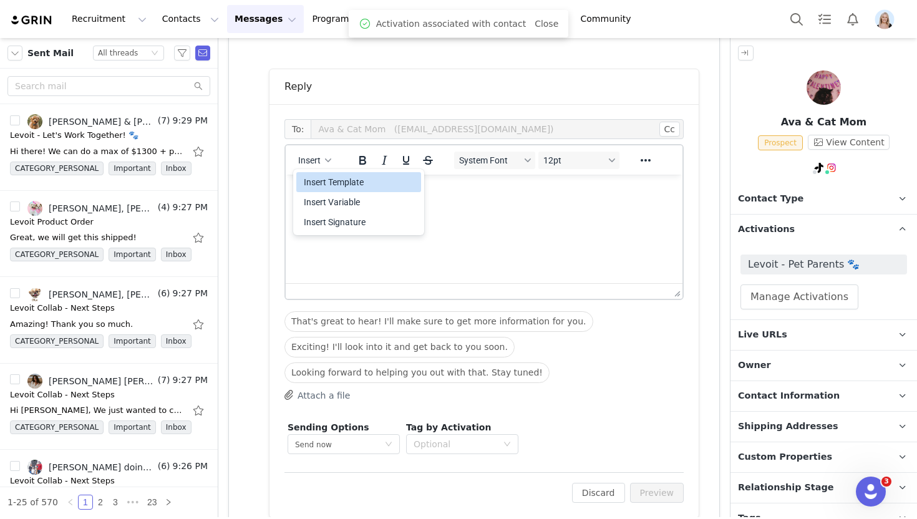
click at [338, 180] on div "Insert Template" at bounding box center [360, 182] width 112 height 15
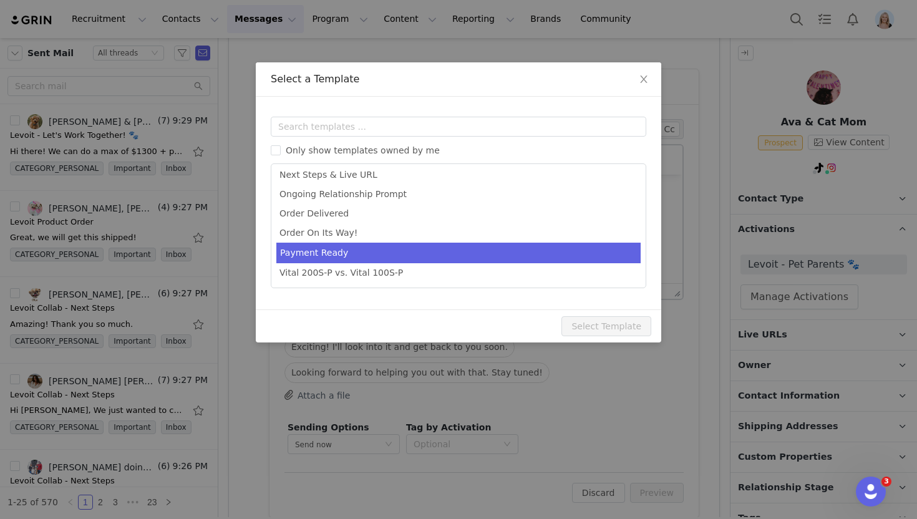
scroll to position [196, 0]
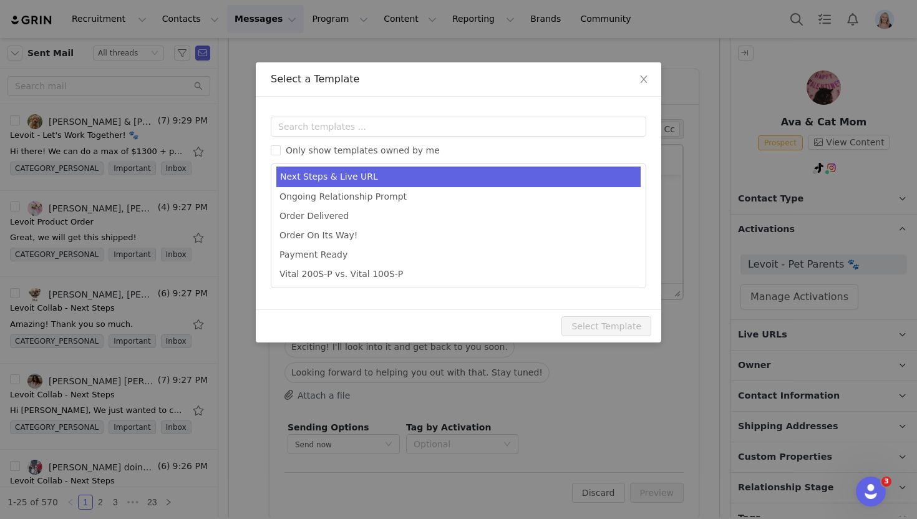
click at [365, 170] on li "Next Steps & Live URL" at bounding box center [458, 176] width 364 height 21
type input "Levoit - Next Steps & Live URL"
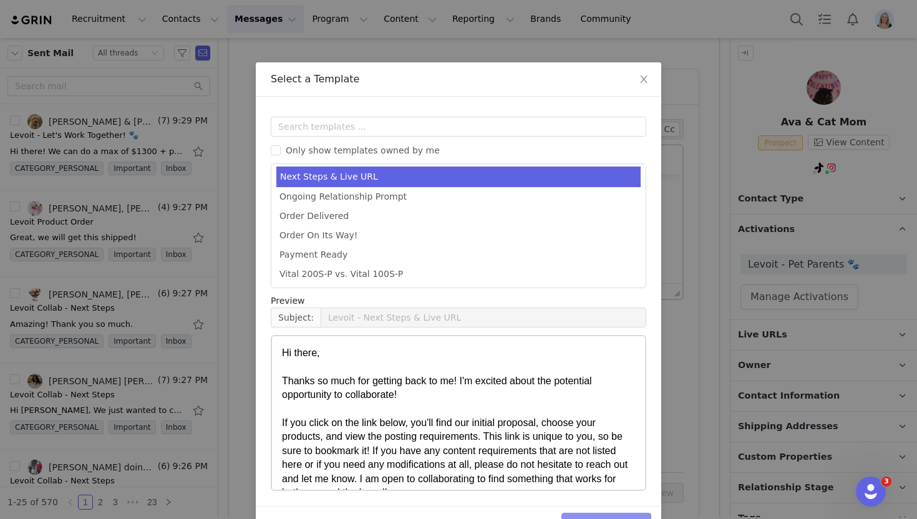
click at [578, 513] on button "Select Template" at bounding box center [606, 523] width 90 height 20
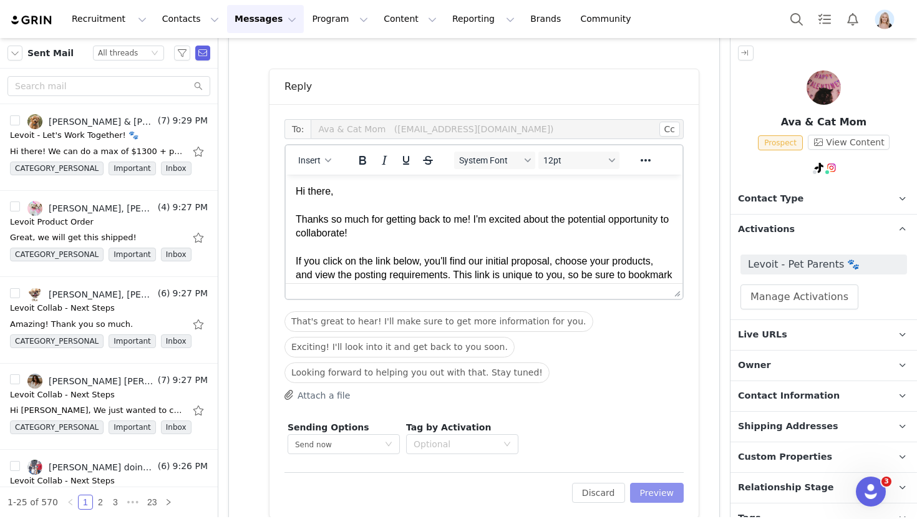
click at [656, 488] on button "Preview" at bounding box center [657, 493] width 54 height 20
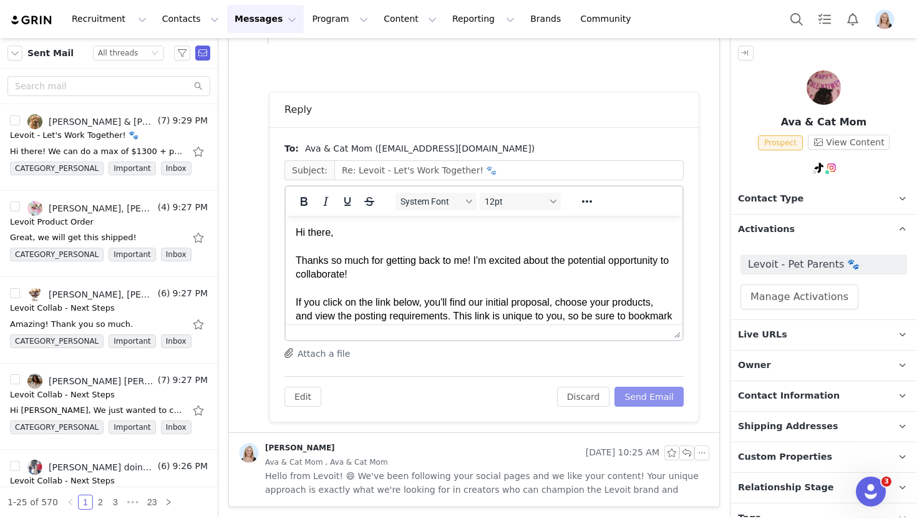
click at [643, 396] on button "Send Email" at bounding box center [648, 397] width 69 height 20
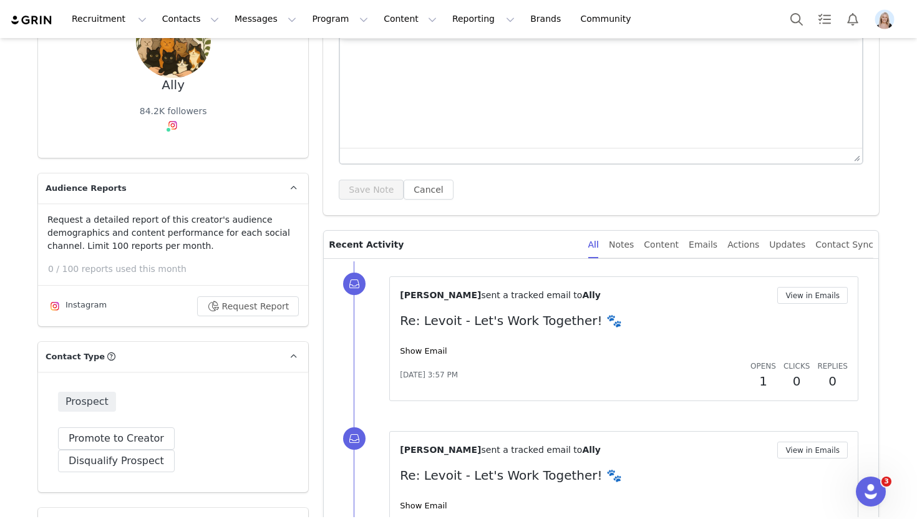
scroll to position [143, 0]
click at [422, 349] on link "Show Email" at bounding box center [423, 351] width 47 height 9
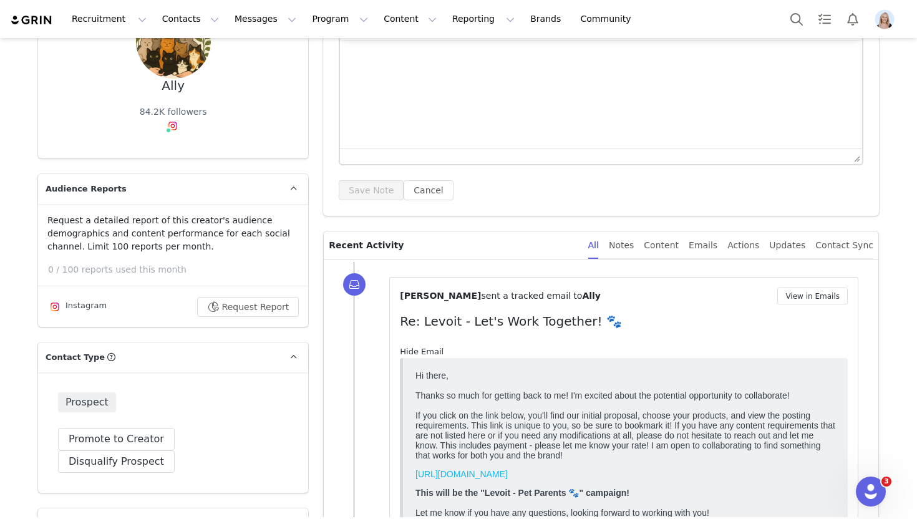
scroll to position [0, 0]
click at [422, 349] on link "Hide Email" at bounding box center [422, 351] width 44 height 9
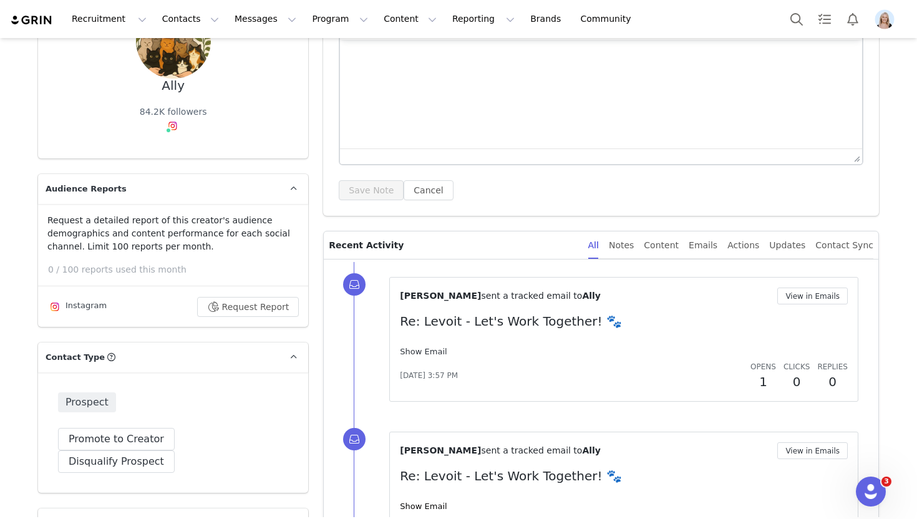
scroll to position [167, 0]
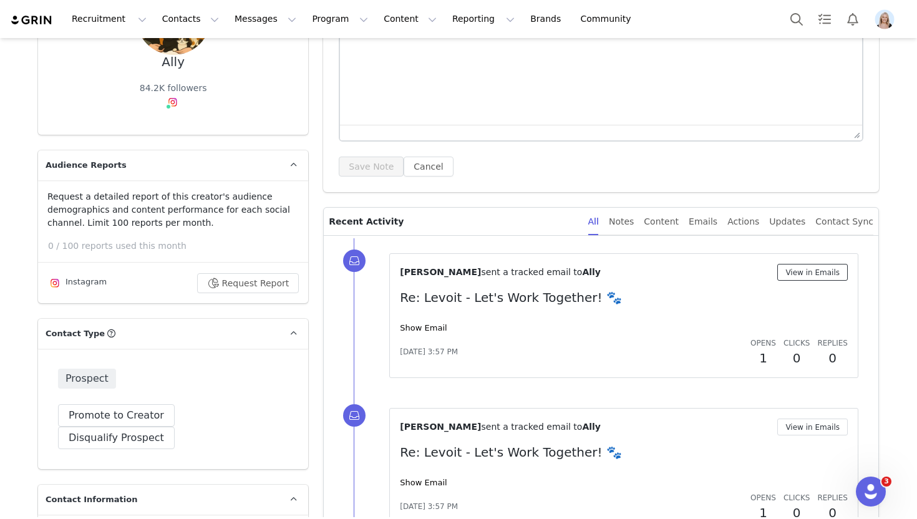
click at [840, 268] on button "View in Emails" at bounding box center [812, 272] width 70 height 17
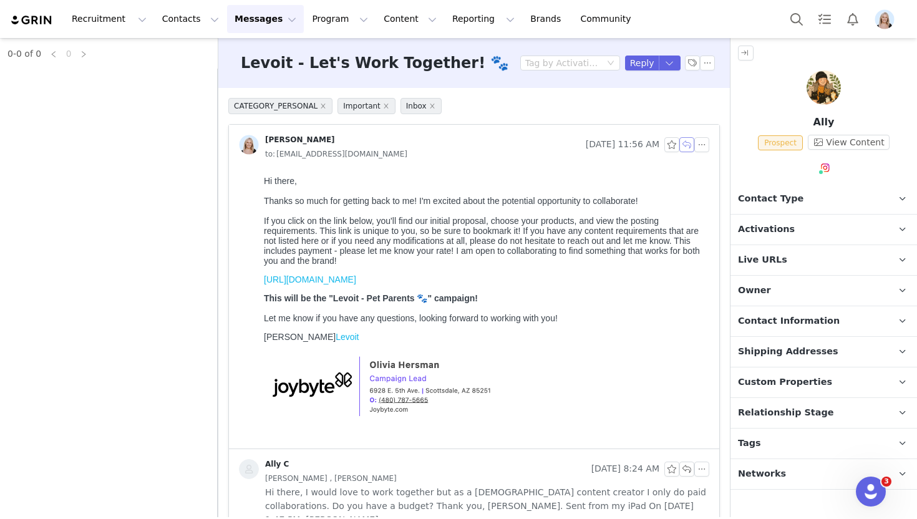
click at [690, 139] on button "button" at bounding box center [686, 144] width 15 height 15
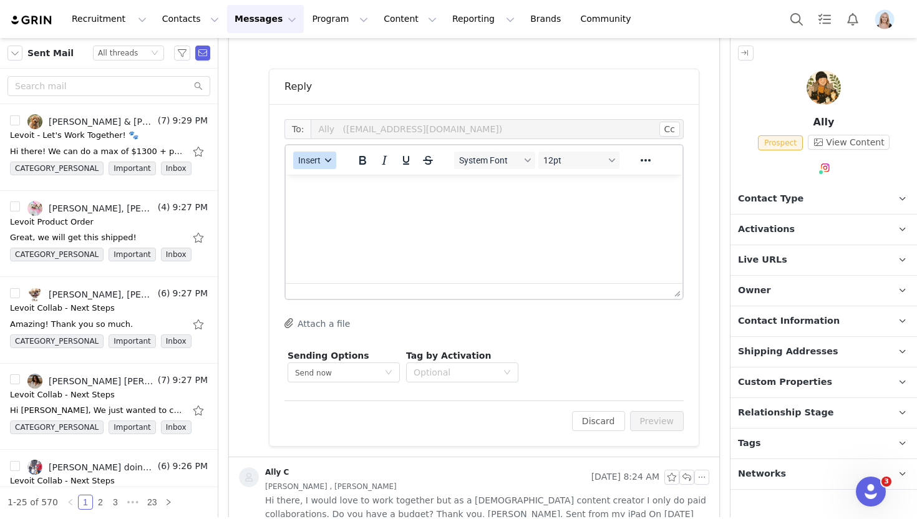
click at [320, 156] on span "Insert" at bounding box center [309, 160] width 22 height 10
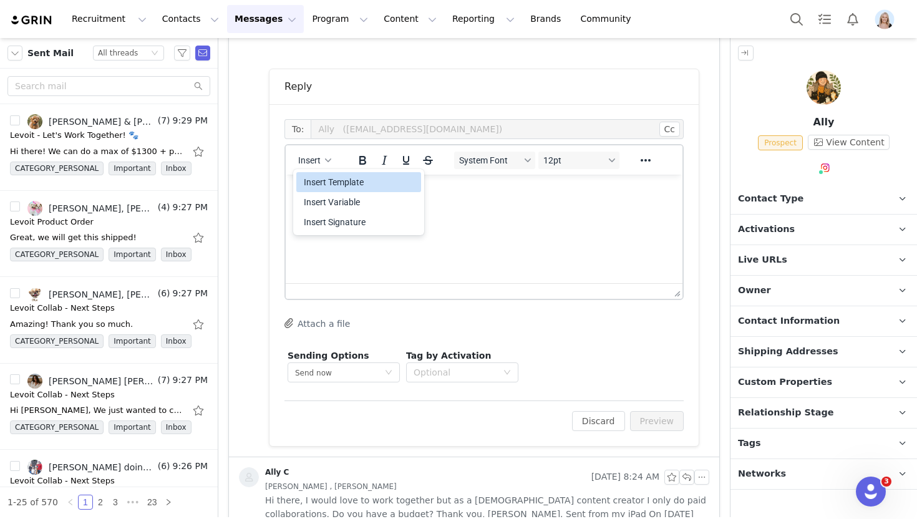
click at [340, 188] on div "Insert Template" at bounding box center [360, 182] width 112 height 15
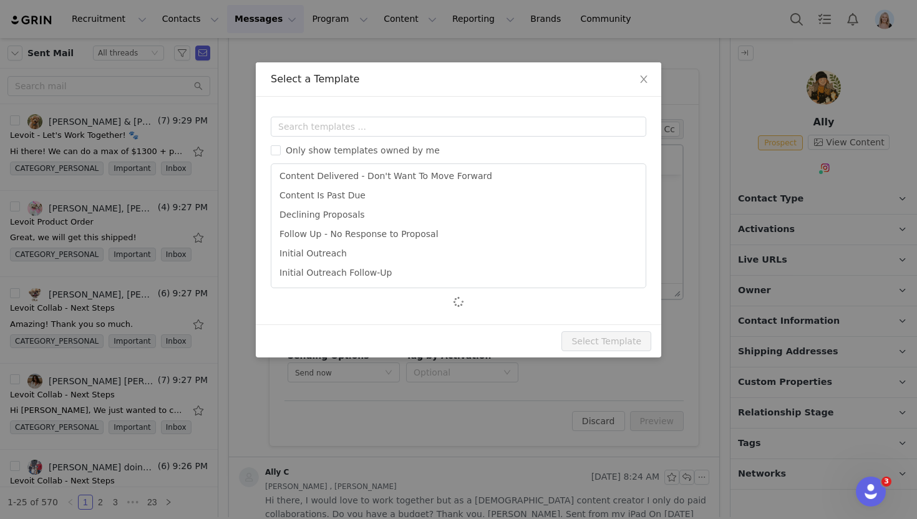
scroll to position [79, 0]
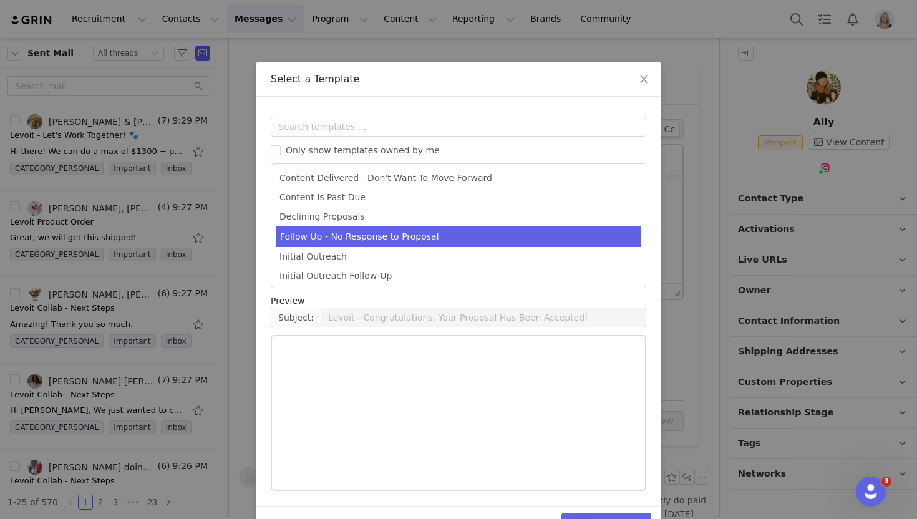
click at [471, 233] on li "Follow Up - No Response to Proposal" at bounding box center [458, 236] width 364 height 21
type input "Levoit - Campaign Follow Up"
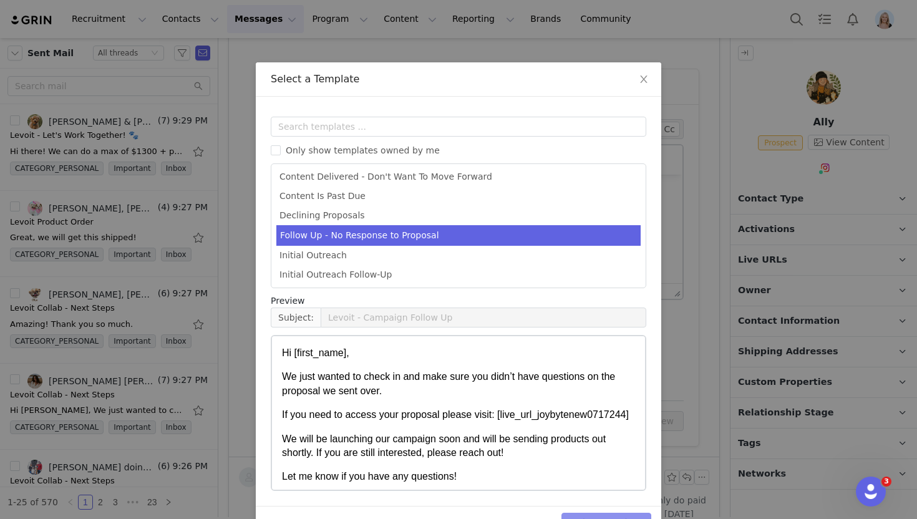
click at [599, 514] on button "Select Template" at bounding box center [606, 523] width 90 height 20
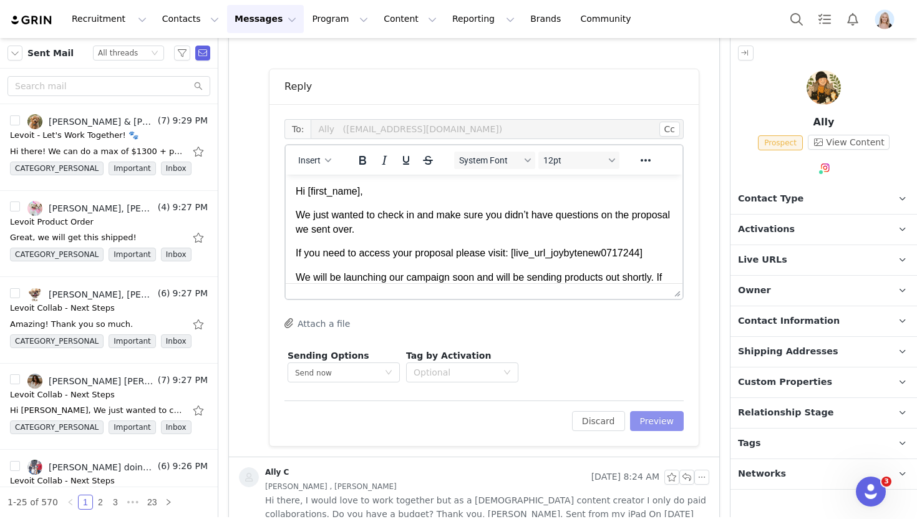
click at [645, 421] on button "Preview" at bounding box center [657, 421] width 54 height 20
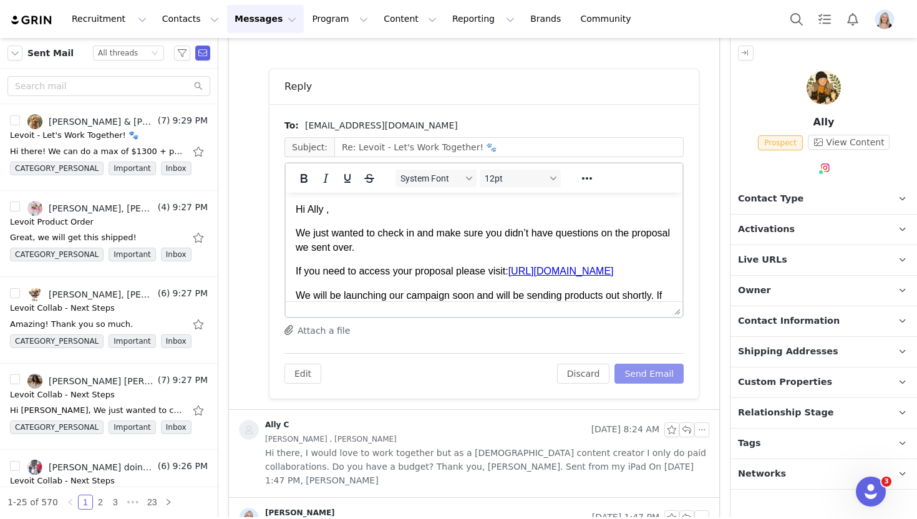
click at [663, 376] on button "Send Email" at bounding box center [648, 374] width 69 height 20
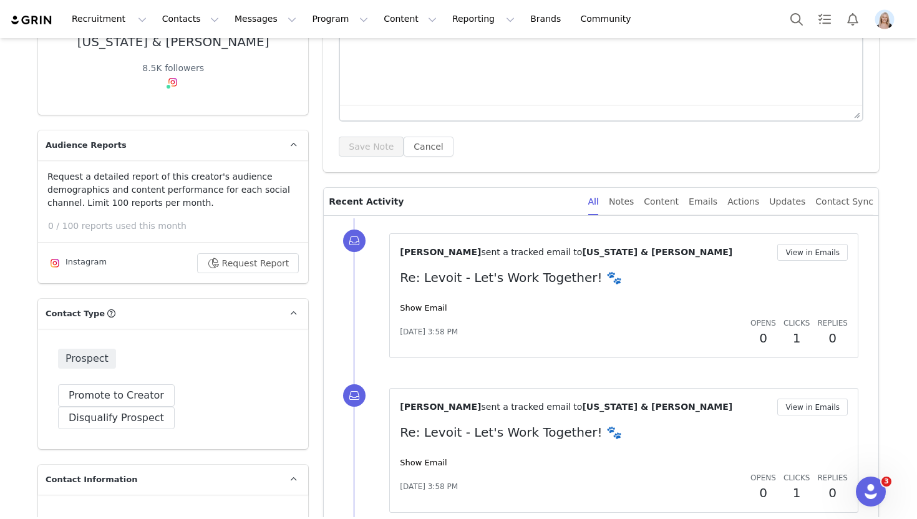
scroll to position [186, 0]
click at [424, 313] on link "Show Email" at bounding box center [423, 308] width 47 height 9
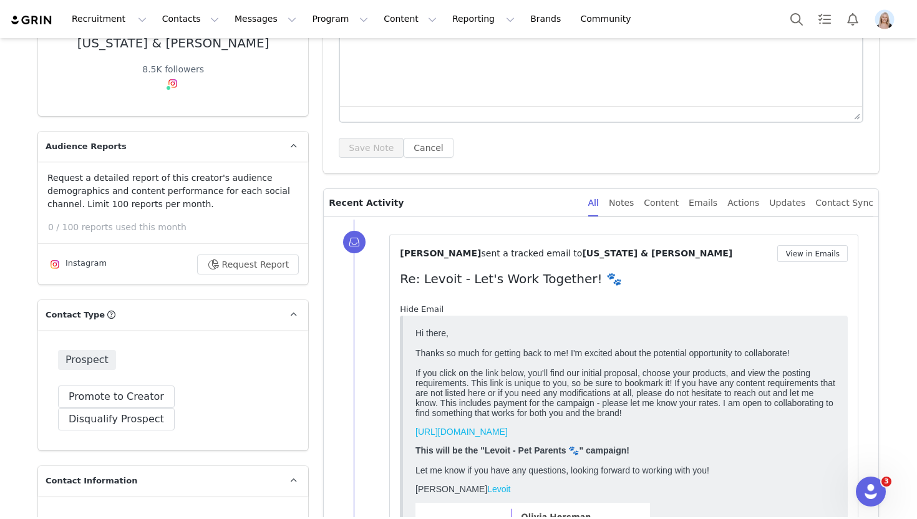
scroll to position [0, 0]
click at [423, 309] on link "Hide Email" at bounding box center [422, 308] width 44 height 9
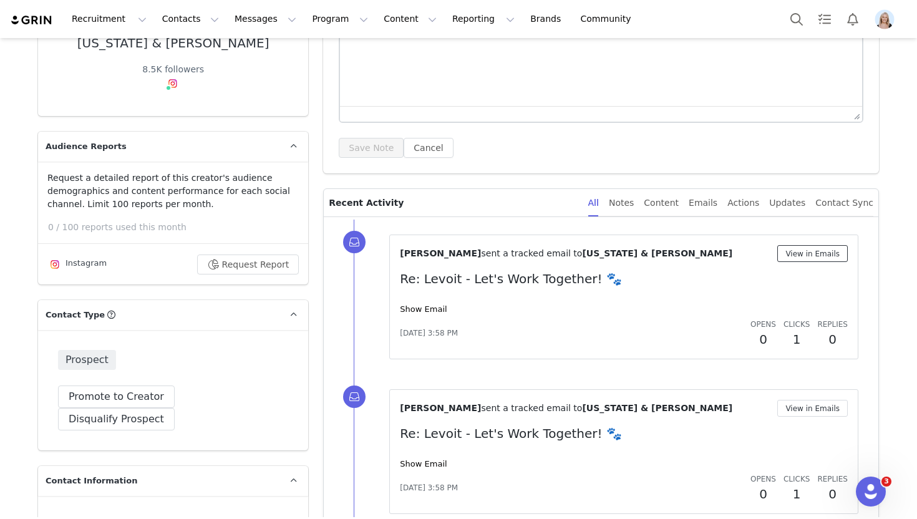
click at [837, 251] on button "View in Emails" at bounding box center [812, 253] width 70 height 17
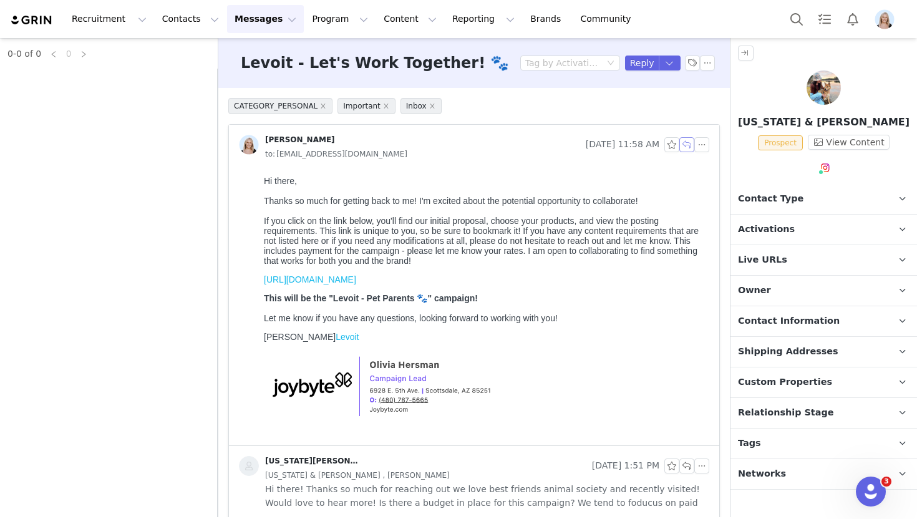
click at [691, 140] on button "button" at bounding box center [686, 144] width 15 height 15
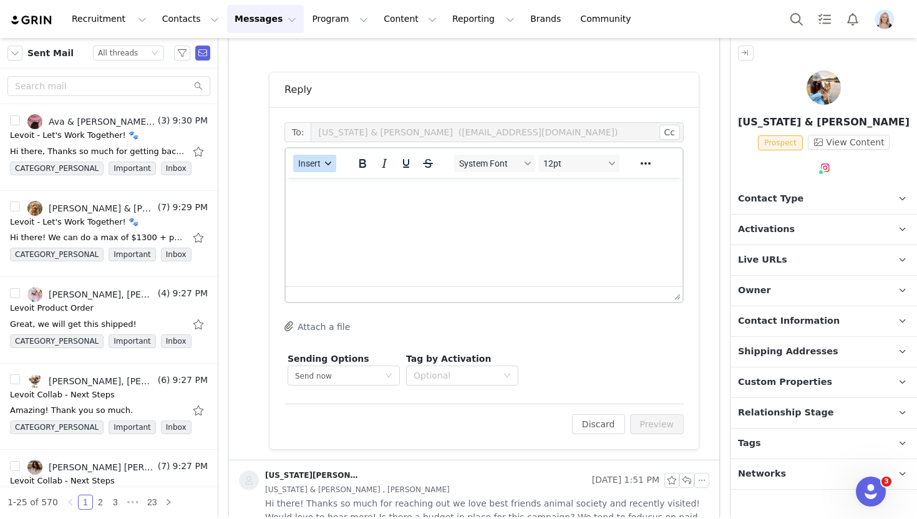
click at [304, 161] on span "Insert" at bounding box center [309, 163] width 22 height 10
click at [328, 185] on div "Insert Template" at bounding box center [360, 185] width 112 height 15
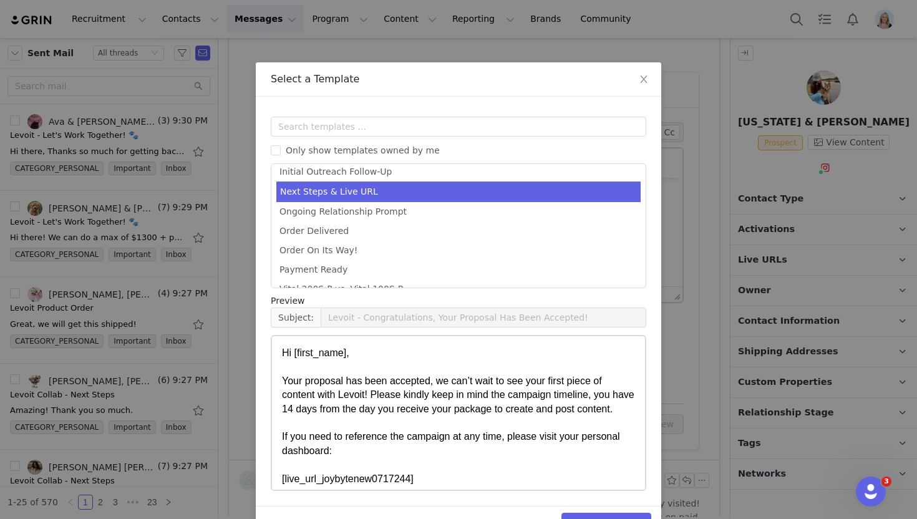
click at [373, 196] on li "Next Steps & Live URL" at bounding box center [458, 191] width 364 height 21
type input "Levoit - Next Steps & Live URL"
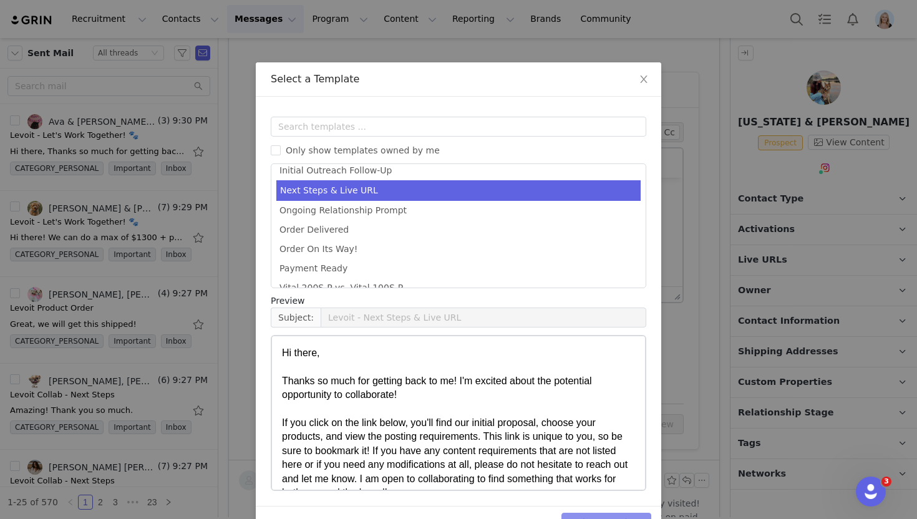
click at [593, 515] on button "Select Template" at bounding box center [606, 523] width 90 height 20
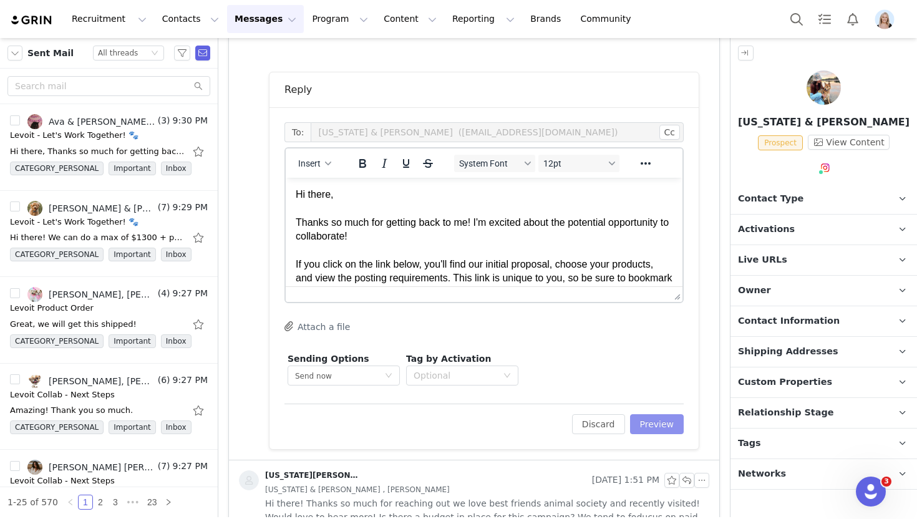
click at [652, 415] on button "Preview" at bounding box center [657, 424] width 54 height 20
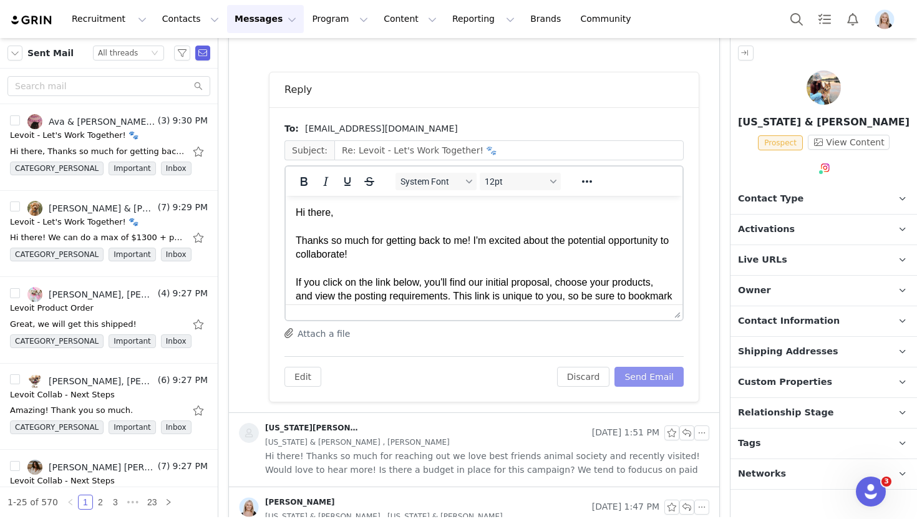
click at [654, 380] on button "Send Email" at bounding box center [648, 377] width 69 height 20
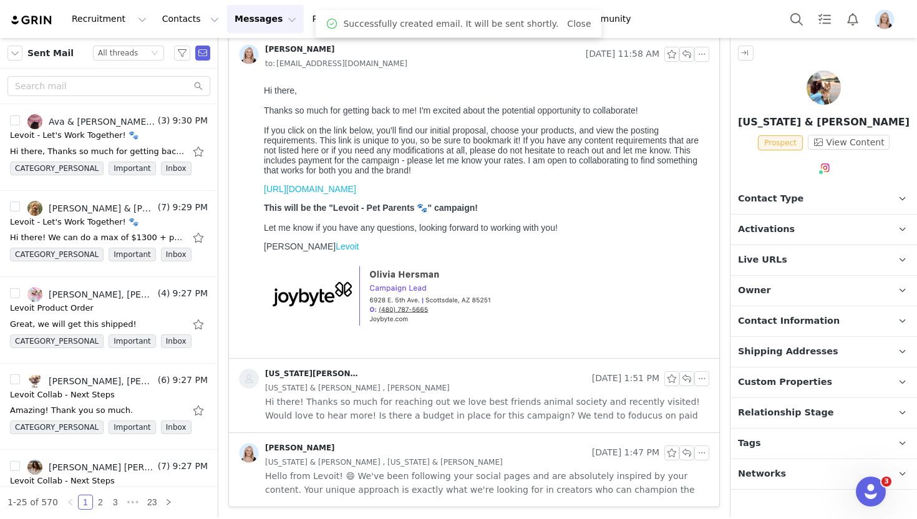
scroll to position [90, 0]
click at [837, 216] on p "Activations" at bounding box center [808, 229] width 157 height 30
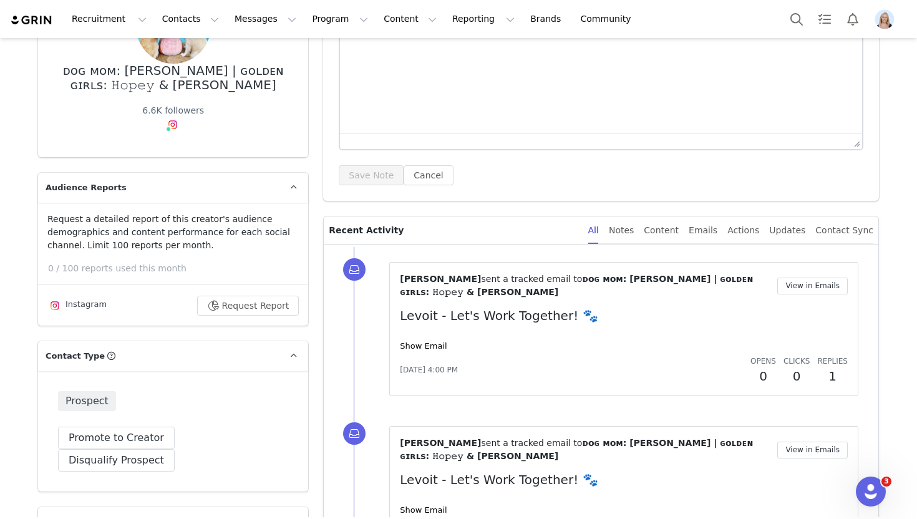
scroll to position [168, 0]
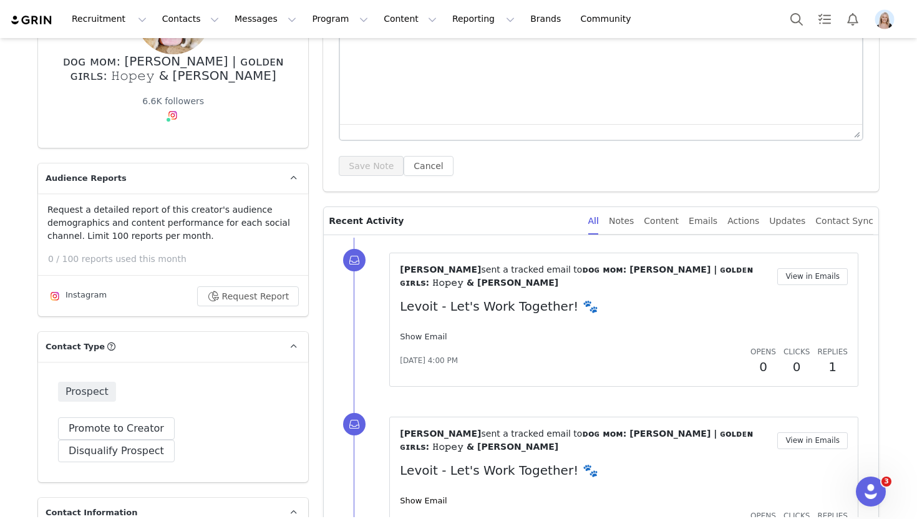
click at [418, 332] on link "Show Email" at bounding box center [423, 336] width 47 height 9
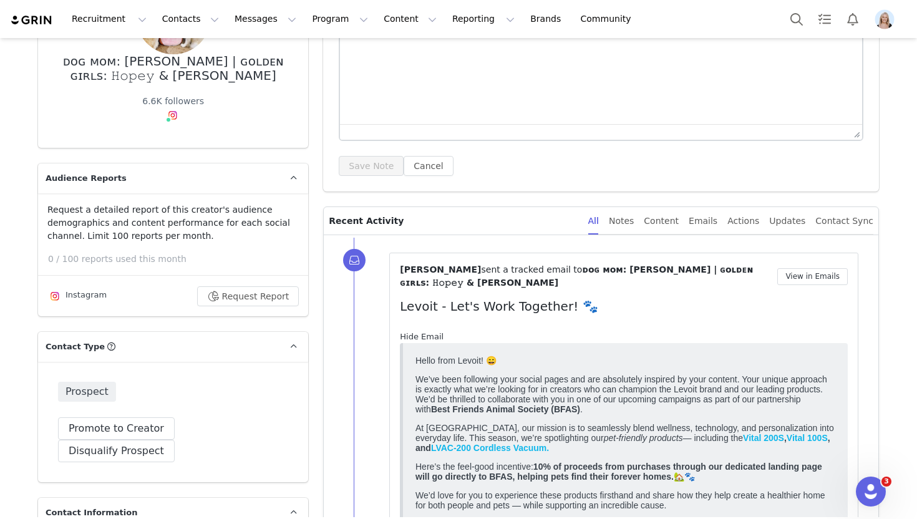
scroll to position [0, 0]
click at [418, 332] on link "Hide Email" at bounding box center [422, 336] width 44 height 9
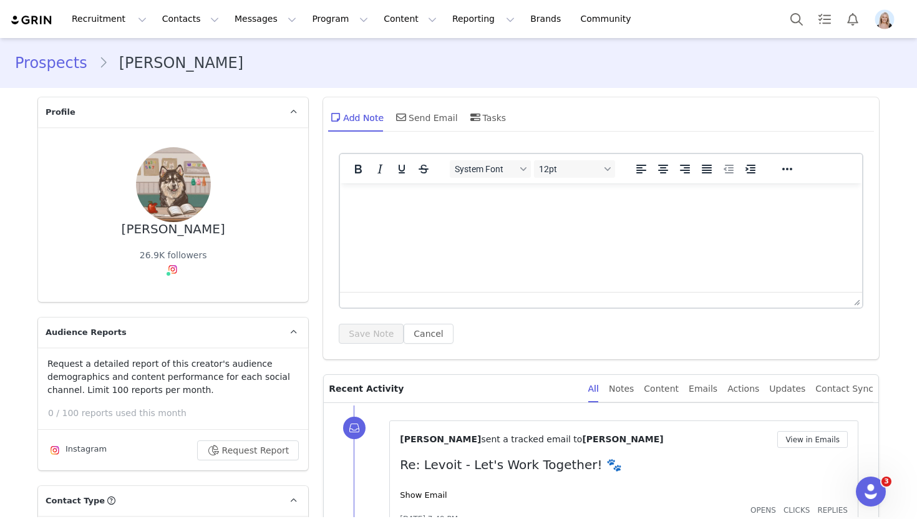
scroll to position [83, 0]
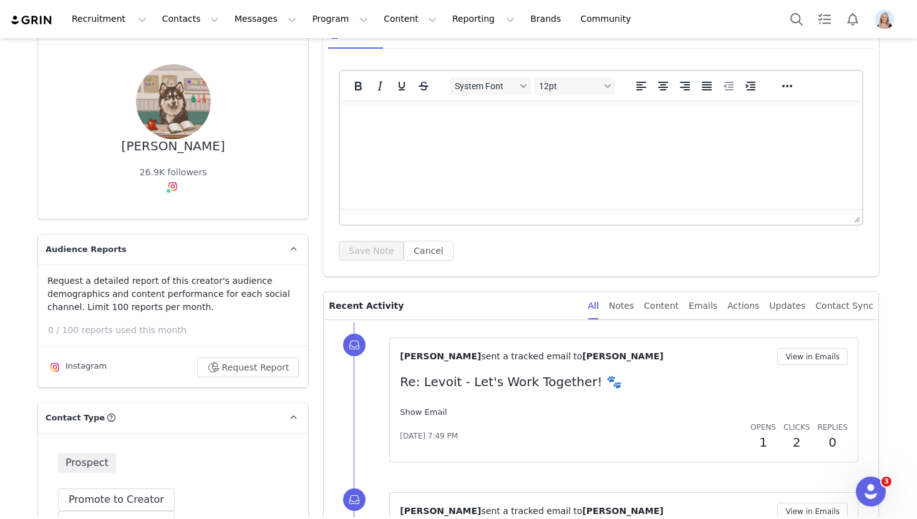
click at [435, 411] on link "Show Email" at bounding box center [423, 411] width 47 height 9
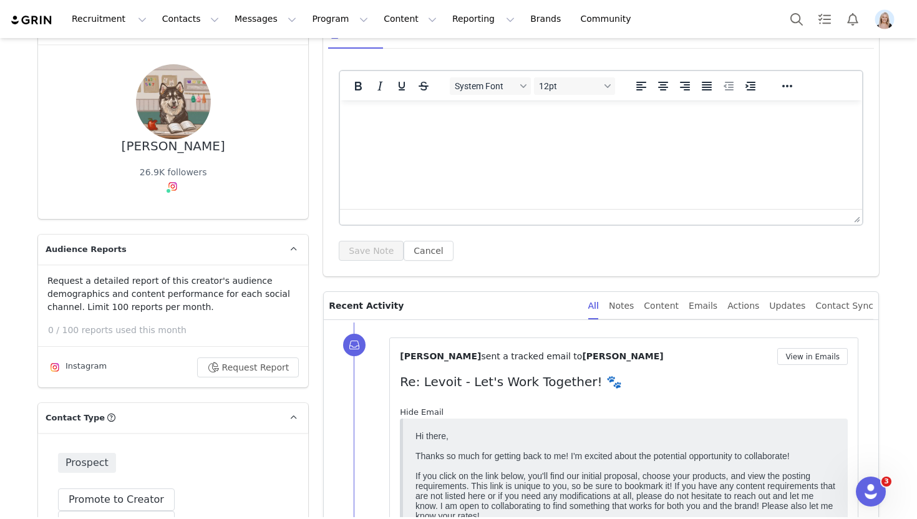
scroll to position [0, 0]
click at [435, 411] on link "Hide Email" at bounding box center [422, 411] width 44 height 9
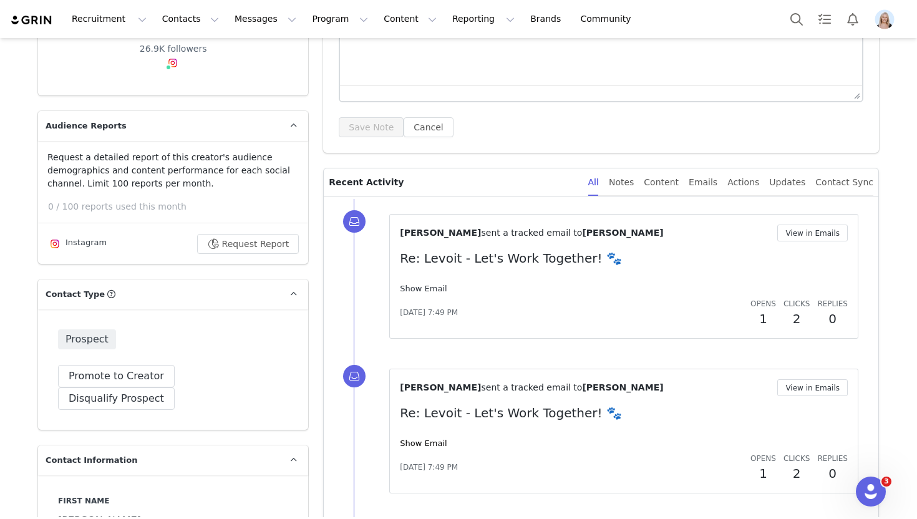
scroll to position [208, 0]
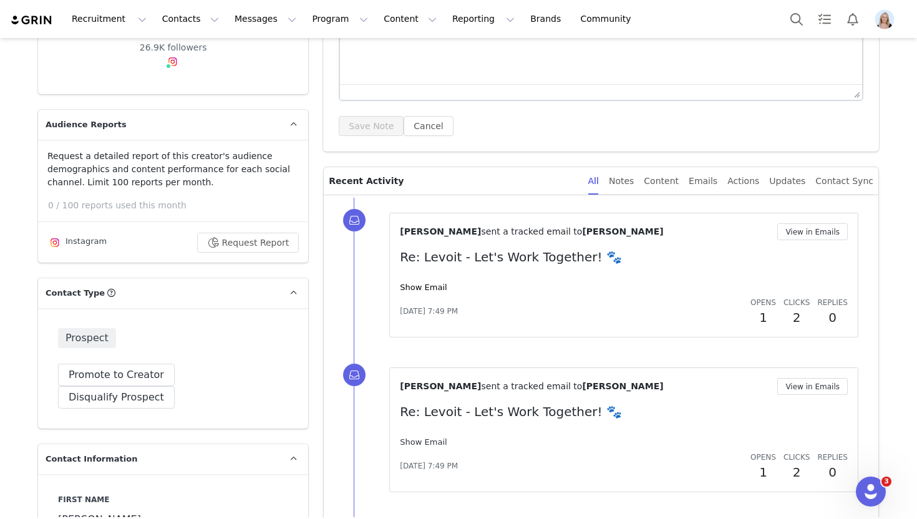
click at [436, 441] on link "Show Email" at bounding box center [423, 441] width 47 height 9
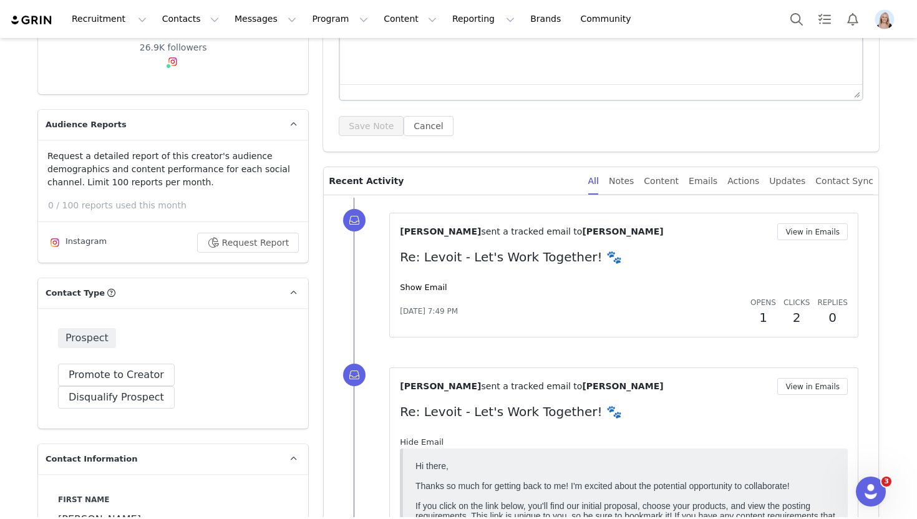
scroll to position [0, 0]
click at [436, 441] on link "Hide Email" at bounding box center [422, 441] width 44 height 9
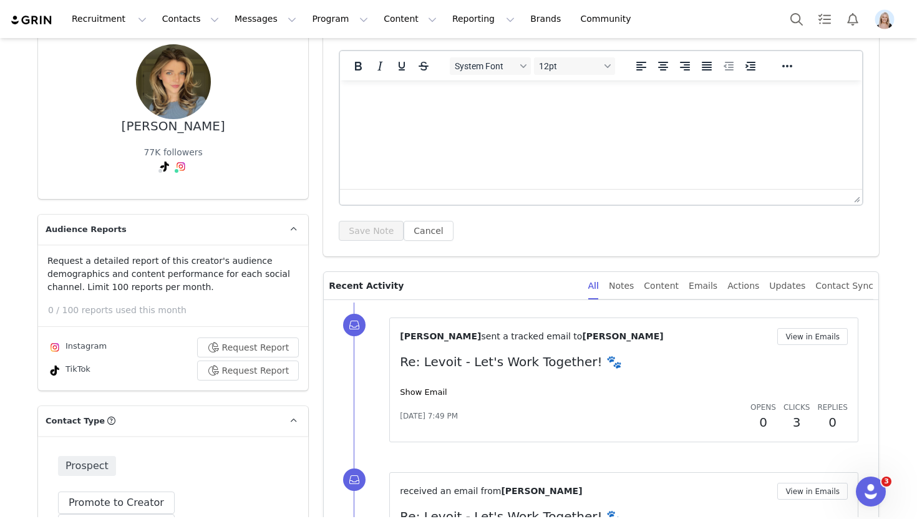
scroll to position [110, 0]
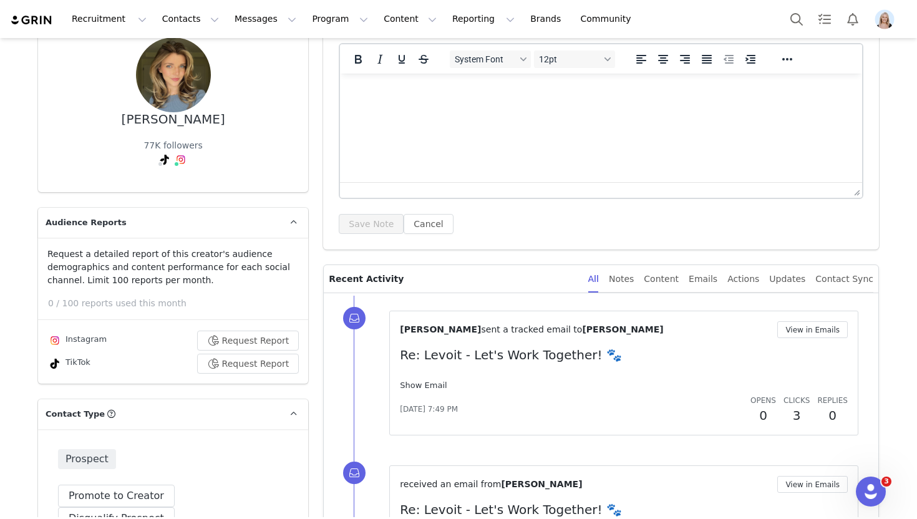
click at [427, 387] on link "Show Email" at bounding box center [423, 384] width 47 height 9
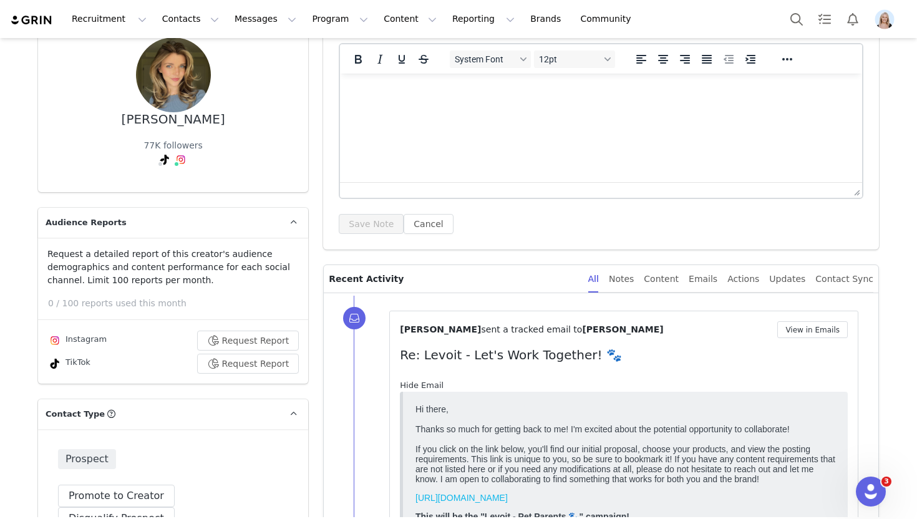
scroll to position [0, 0]
click at [427, 384] on link "Hide Email" at bounding box center [422, 384] width 44 height 9
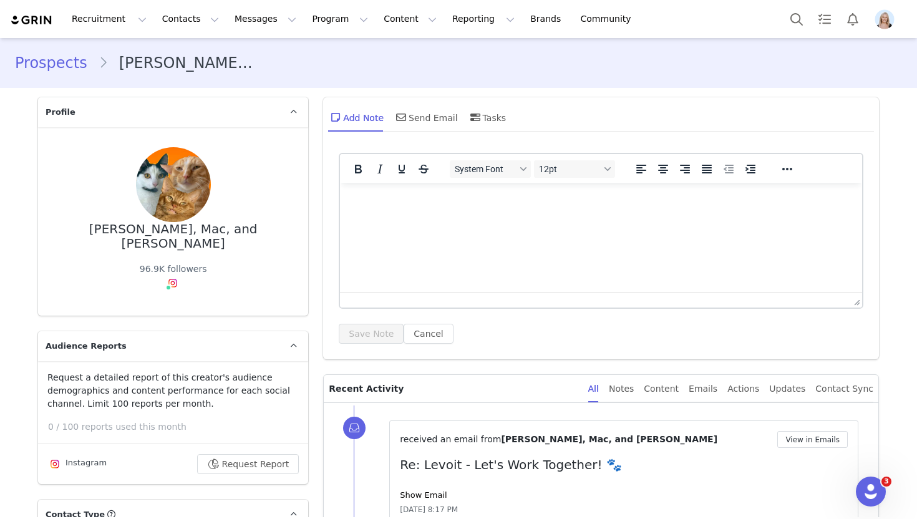
scroll to position [104, 0]
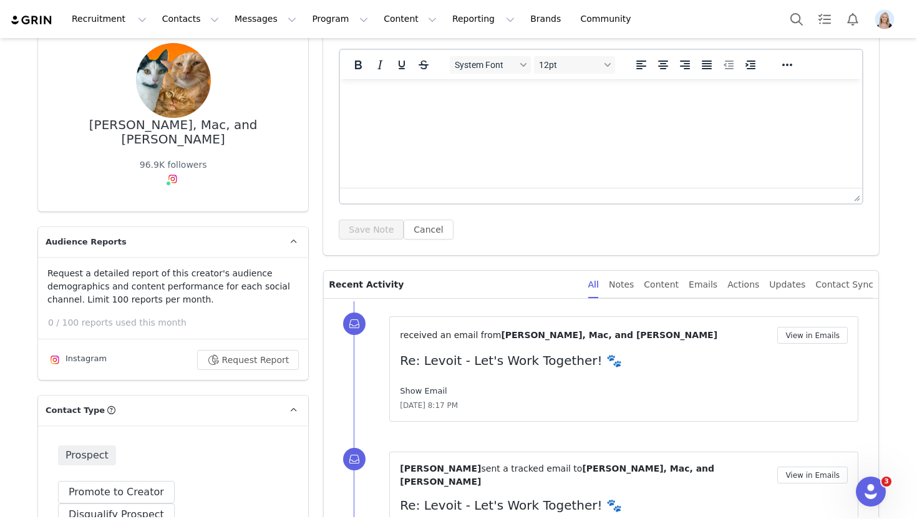
click at [417, 390] on link "Show Email" at bounding box center [423, 390] width 47 height 9
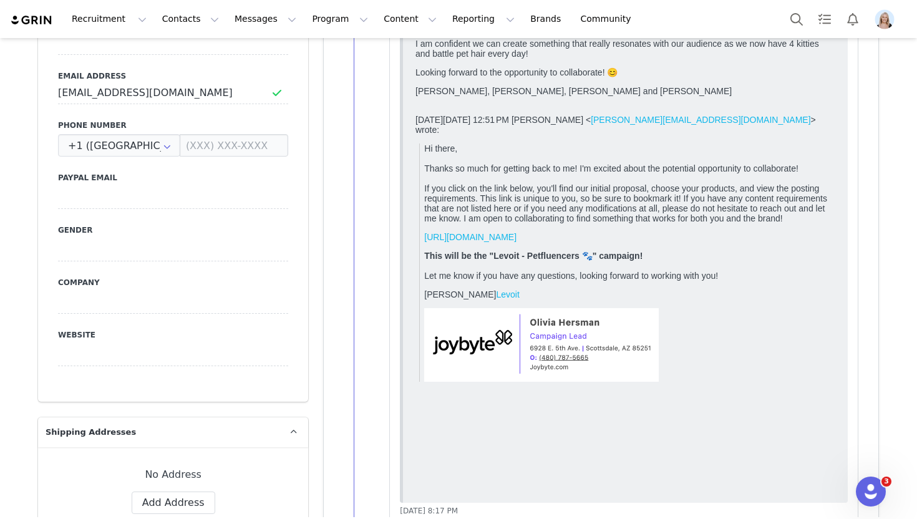
scroll to position [792, 0]
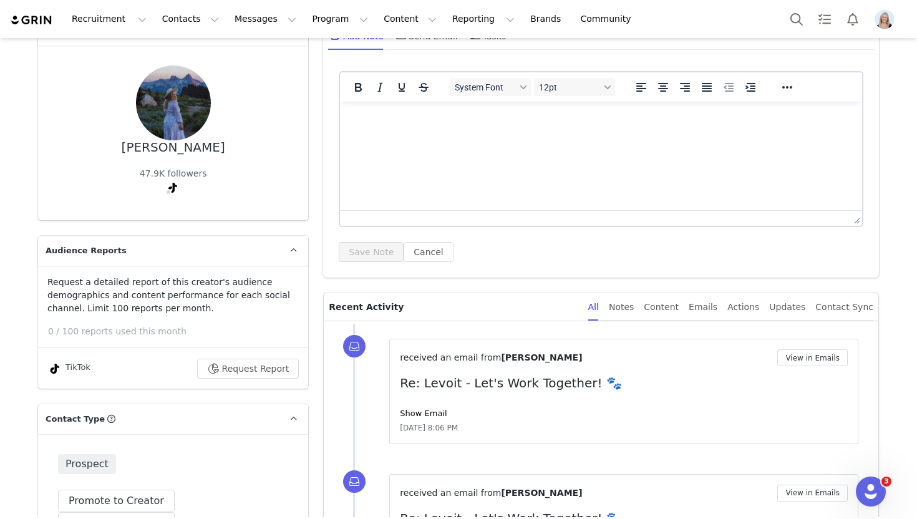
scroll to position [81, 0]
click at [414, 413] on link "Show Email" at bounding box center [423, 413] width 47 height 9
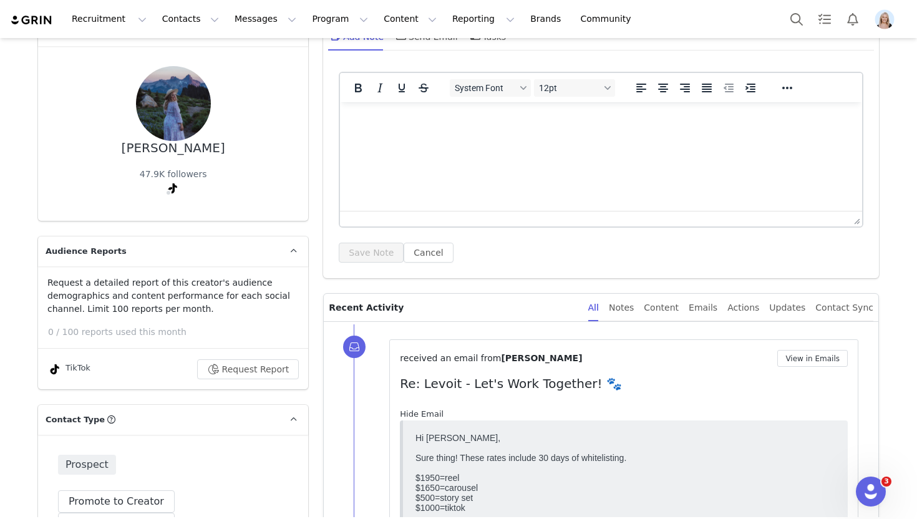
scroll to position [0, 0]
click at [414, 413] on link "Hide Email" at bounding box center [422, 413] width 44 height 9
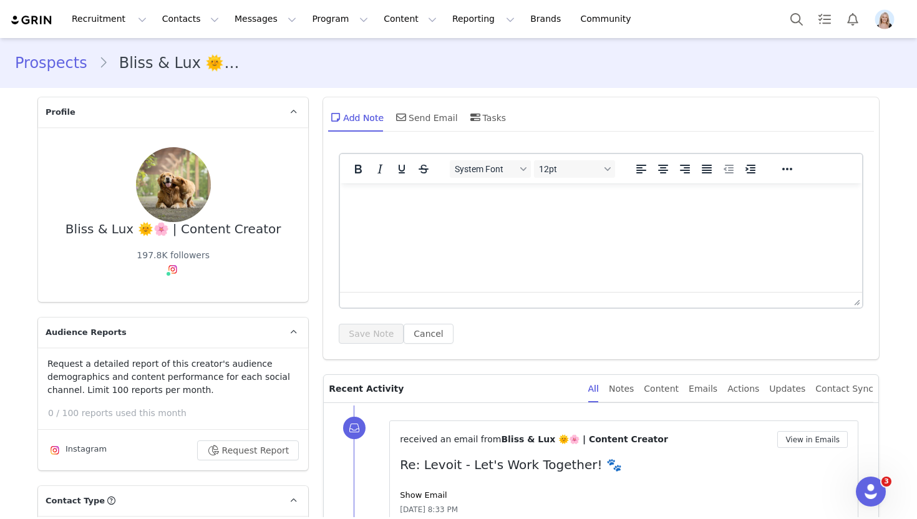
scroll to position [55, 0]
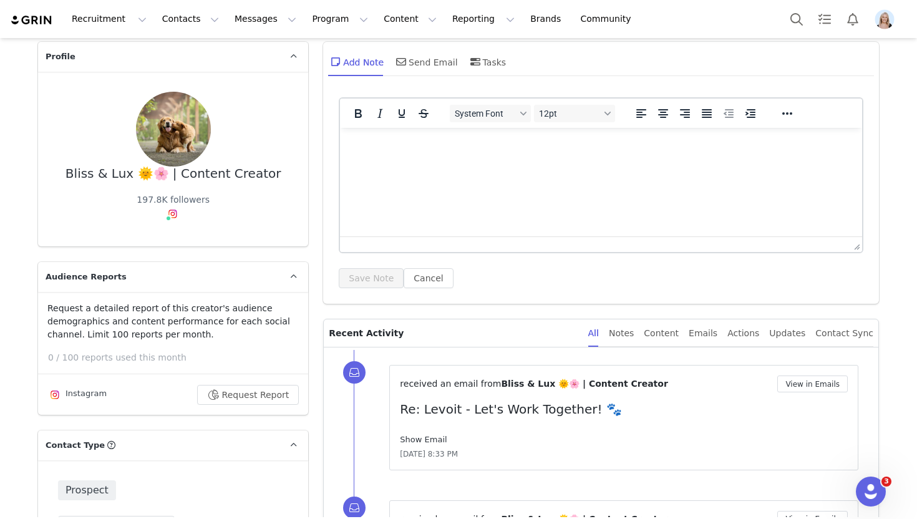
click at [415, 441] on link "Show Email" at bounding box center [423, 439] width 47 height 9
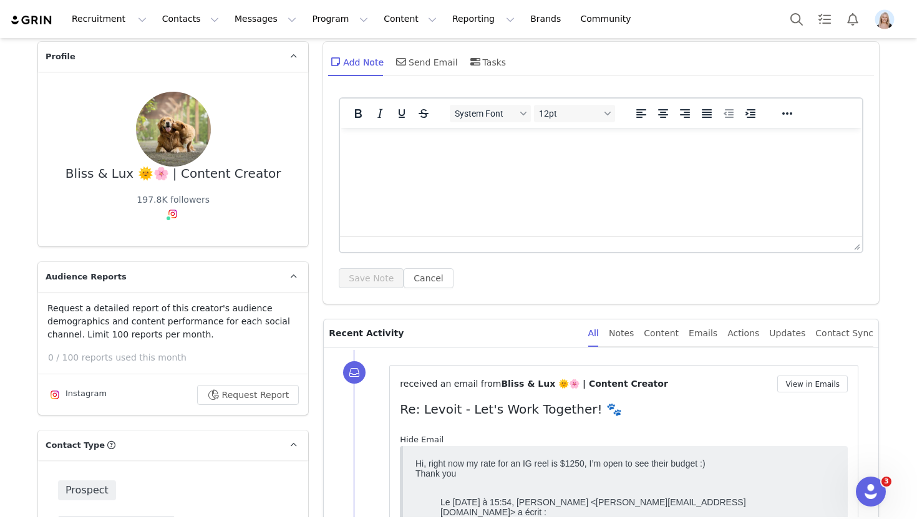
scroll to position [0, 0]
click at [415, 440] on link "Hide Email" at bounding box center [422, 439] width 44 height 9
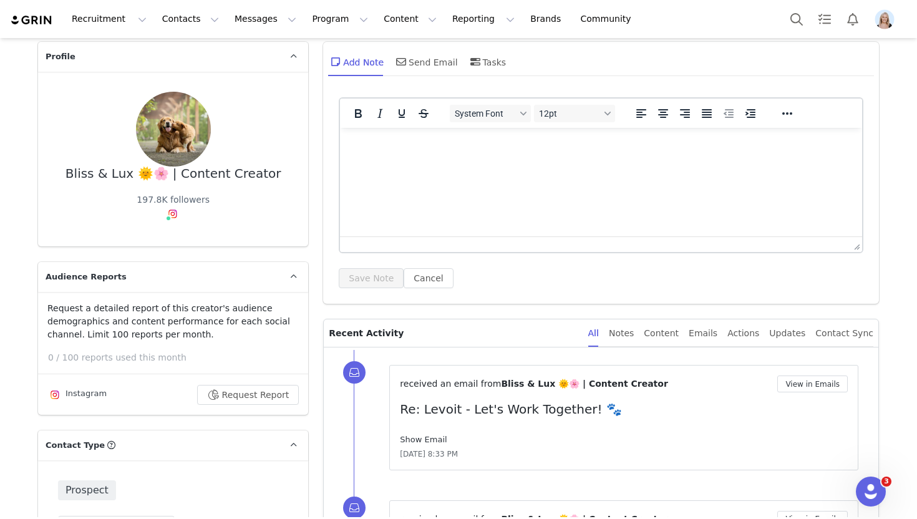
click at [415, 440] on link "Show Email" at bounding box center [423, 439] width 47 height 9
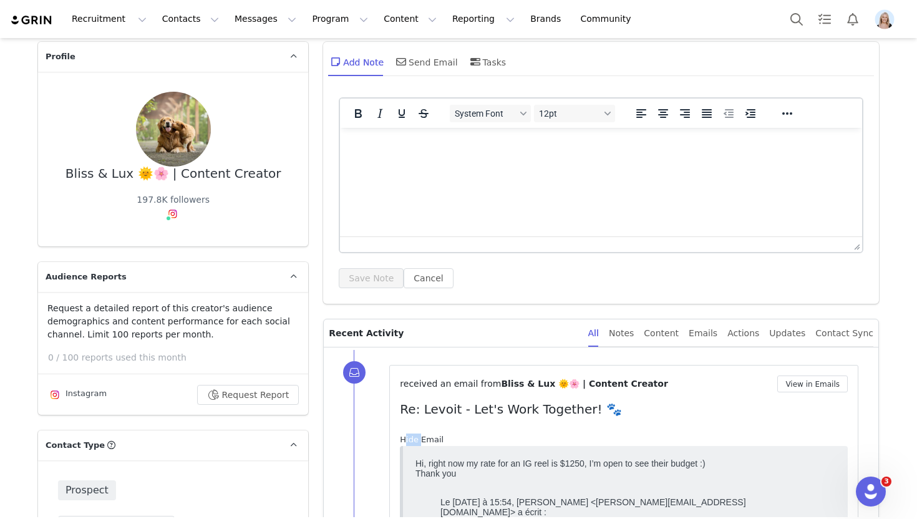
click at [415, 440] on link "Hide Email" at bounding box center [422, 439] width 44 height 9
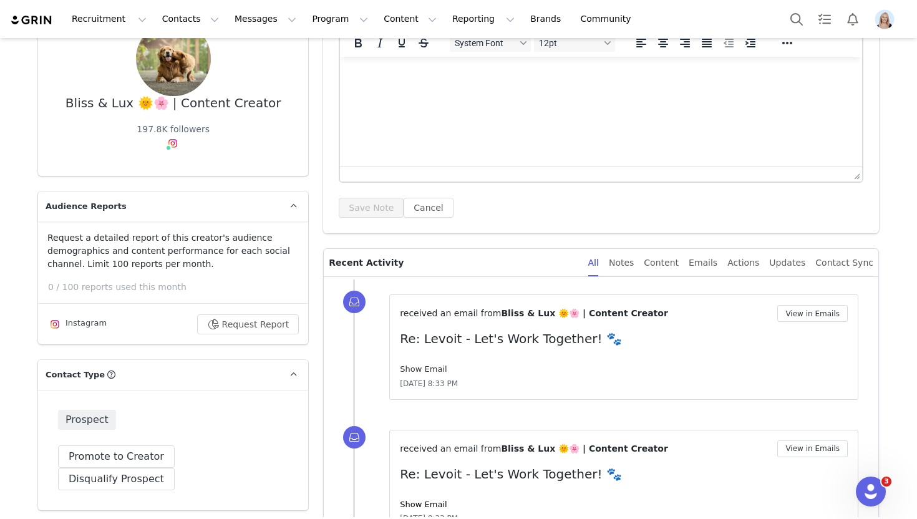
scroll to position [125, 0]
click at [425, 372] on link "Show Email" at bounding box center [423, 369] width 47 height 9
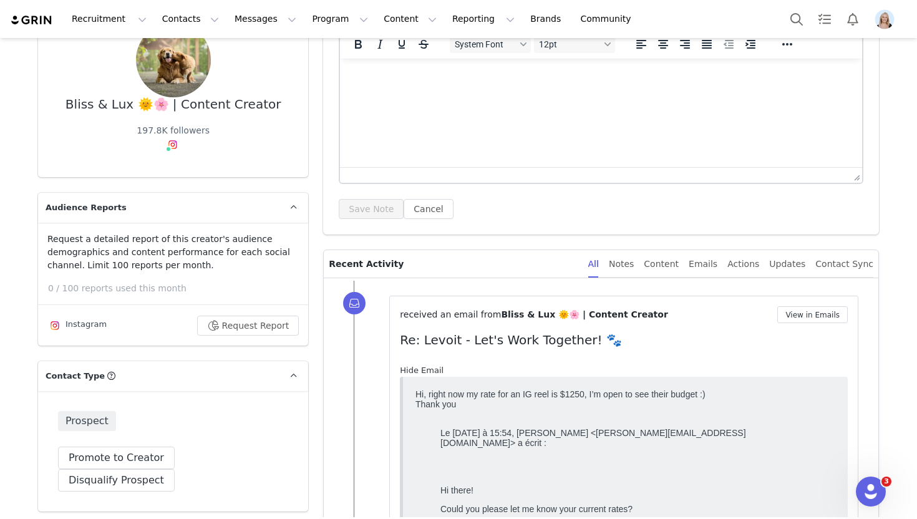
scroll to position [0, 0]
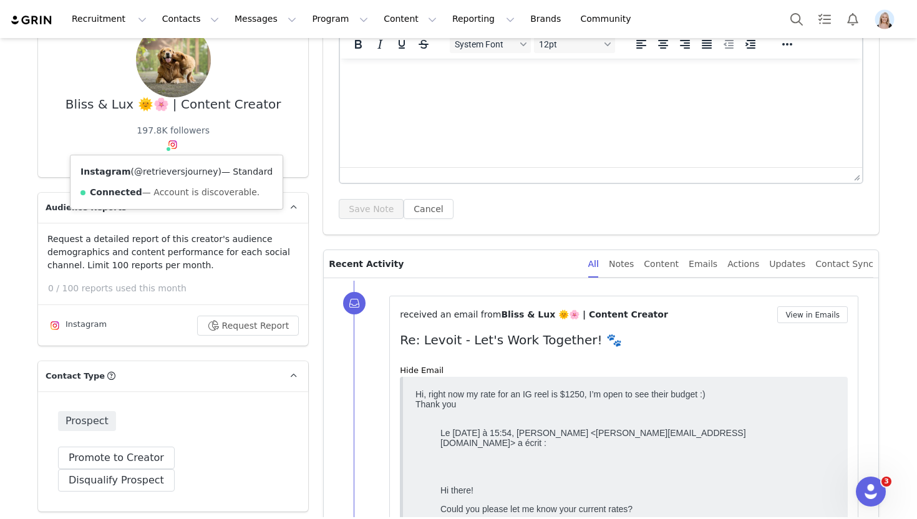
click at [176, 170] on link "@retrieversjourney" at bounding box center [176, 171] width 84 height 10
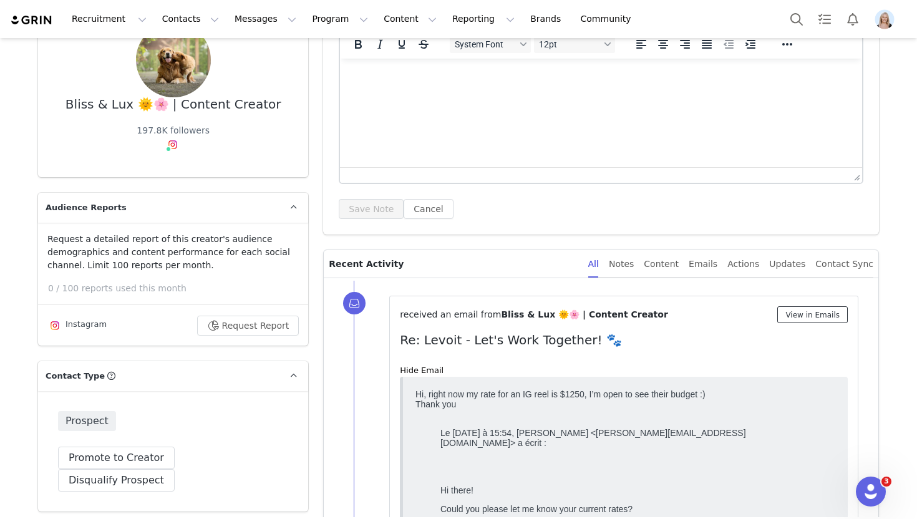
click at [816, 311] on button "View in Emails" at bounding box center [812, 314] width 70 height 17
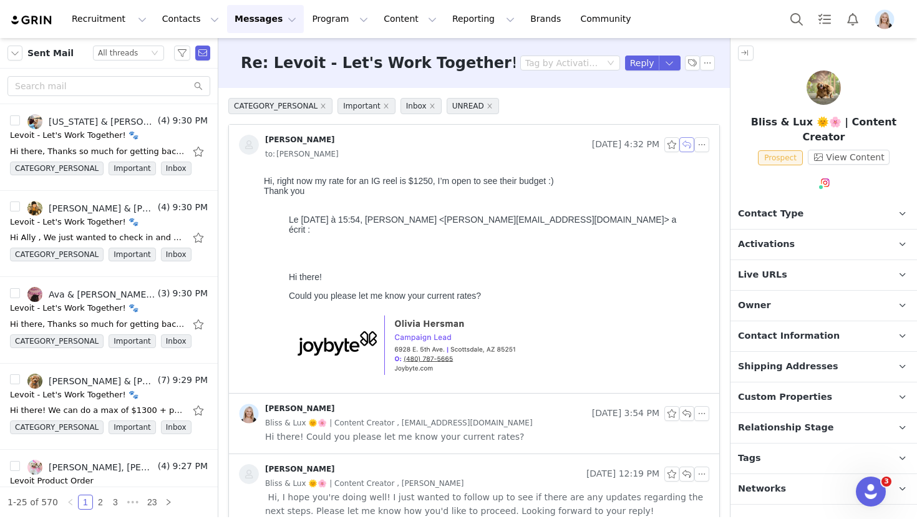
click at [687, 146] on button "button" at bounding box center [686, 144] width 15 height 15
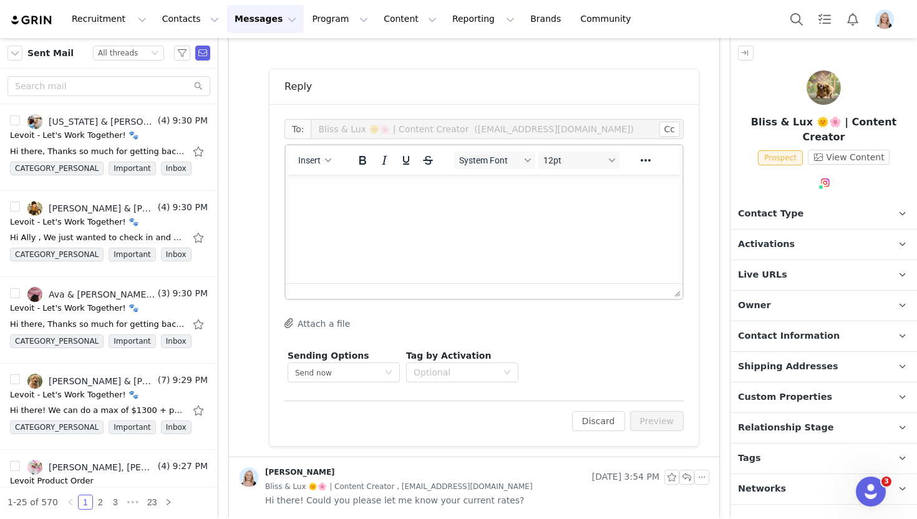
click at [425, 208] on html at bounding box center [484, 192] width 397 height 34
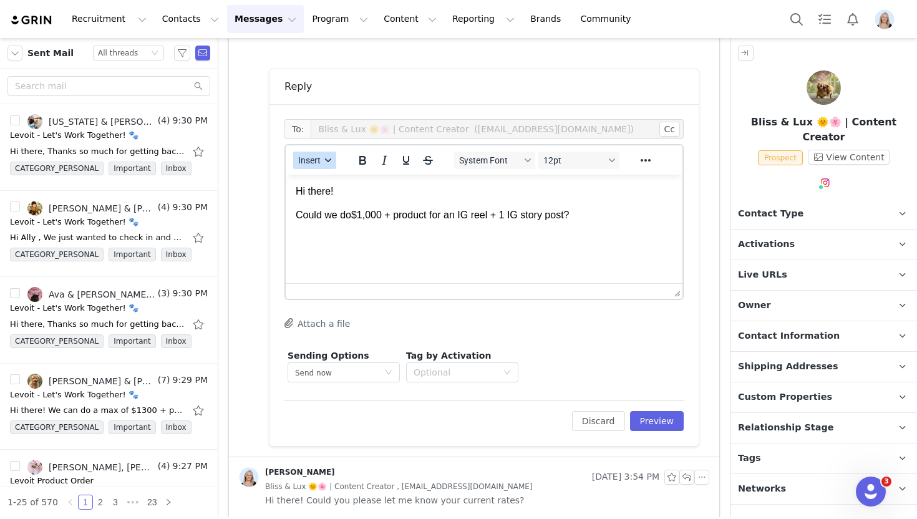
drag, startPoint x: 305, startPoint y: 161, endPoint x: 314, endPoint y: 166, distance: 10.1
click at [305, 161] on span "Insert" at bounding box center [309, 160] width 22 height 10
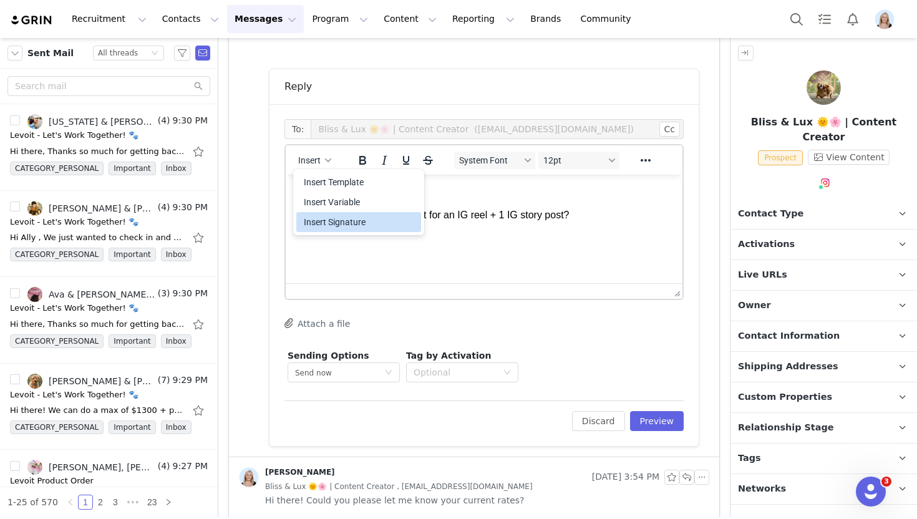
click at [365, 221] on div "Insert Signature" at bounding box center [360, 221] width 112 height 15
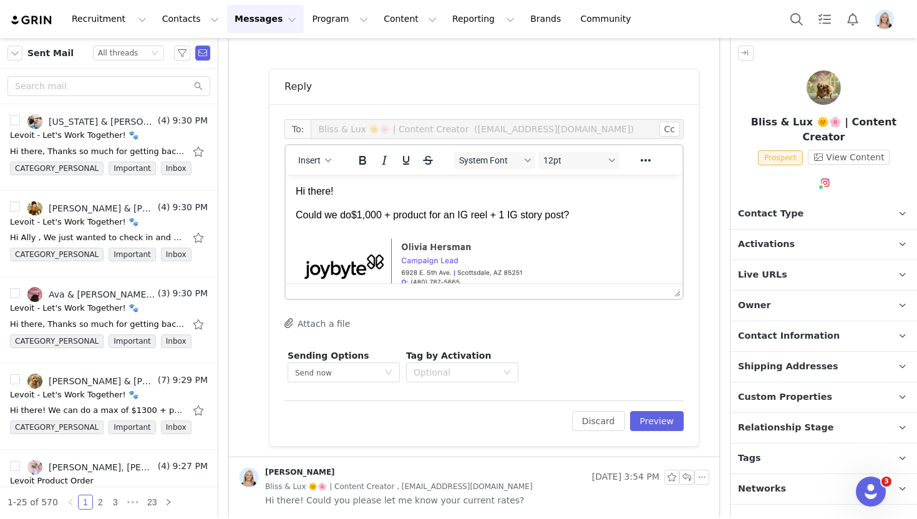
scroll to position [25, 0]
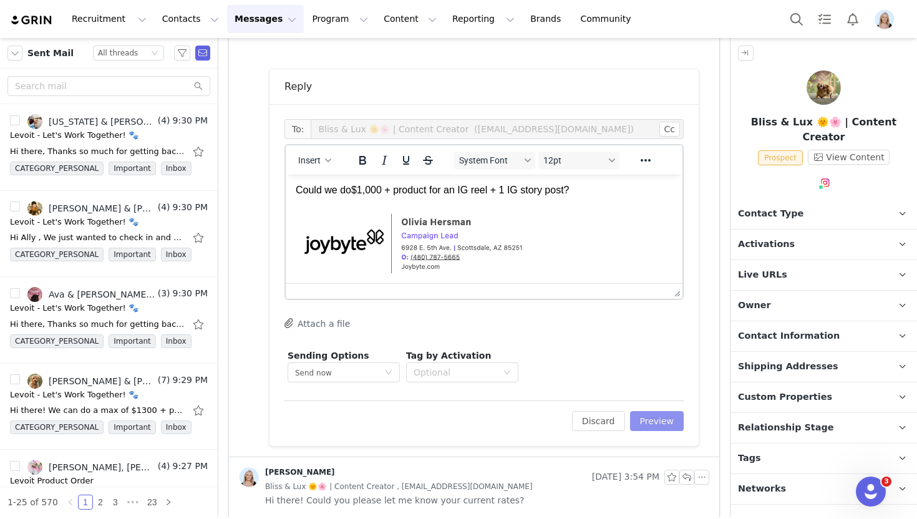
click at [663, 425] on button "Preview" at bounding box center [657, 421] width 54 height 20
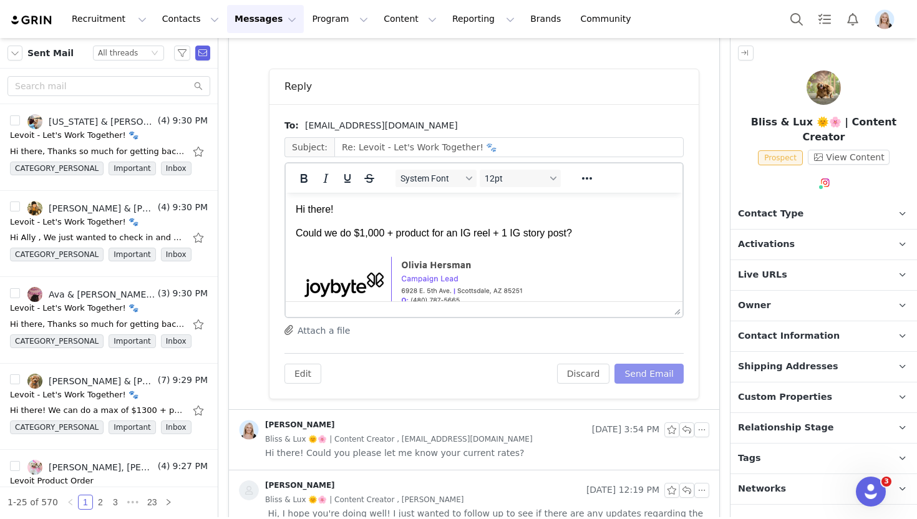
scroll to position [0, 0]
click at [658, 373] on button "Send Email" at bounding box center [648, 374] width 69 height 20
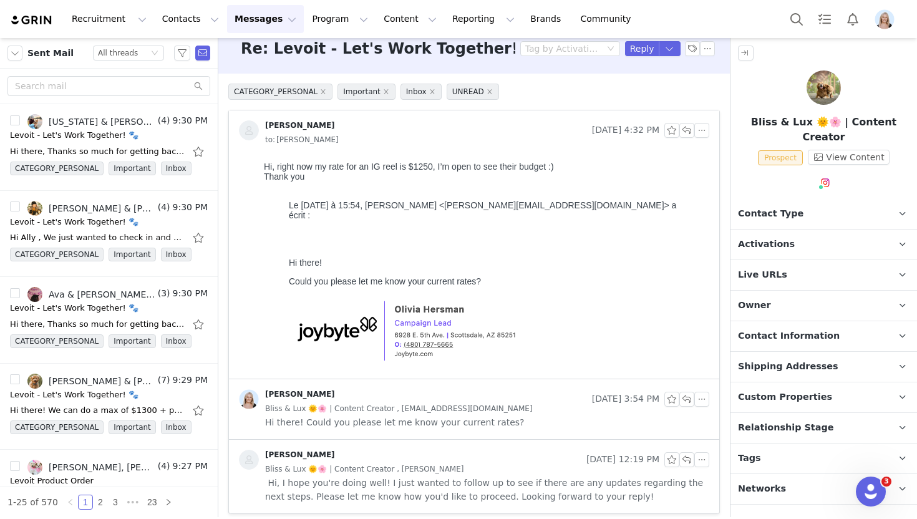
scroll to position [21, 0]
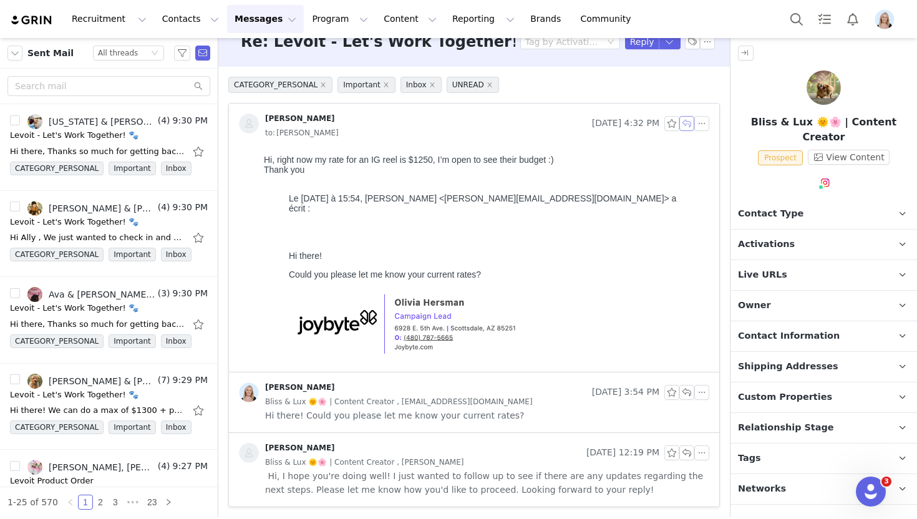
click at [688, 123] on button "button" at bounding box center [686, 123] width 15 height 15
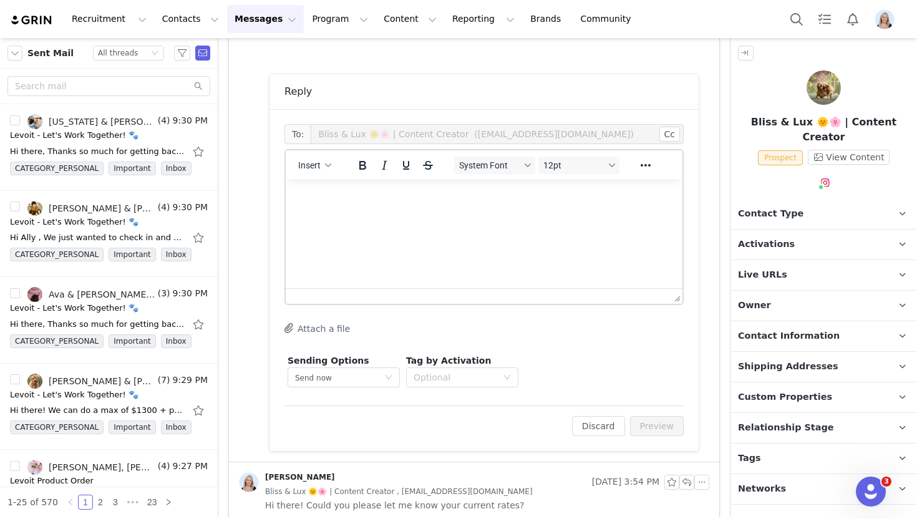
scroll to position [343, 0]
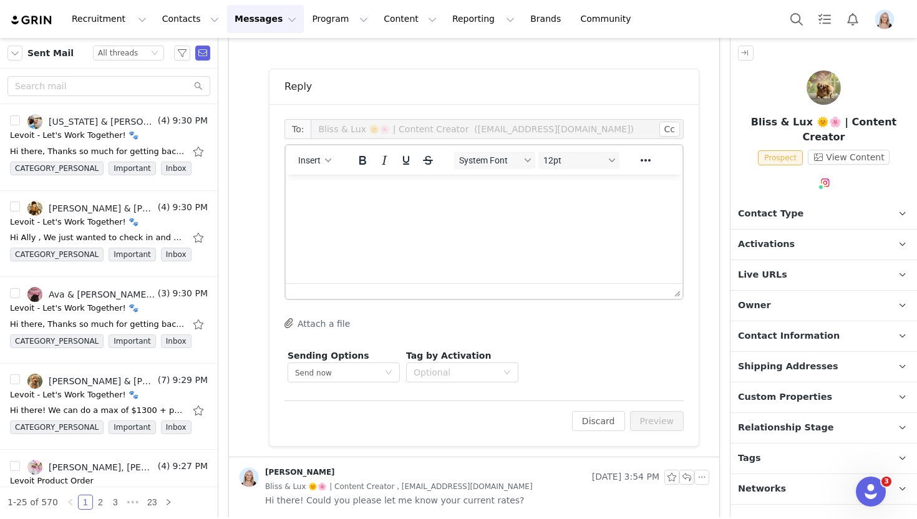
click at [486, 206] on html at bounding box center [484, 192] width 397 height 34
click at [311, 153] on button "Insert" at bounding box center [314, 160] width 43 height 17
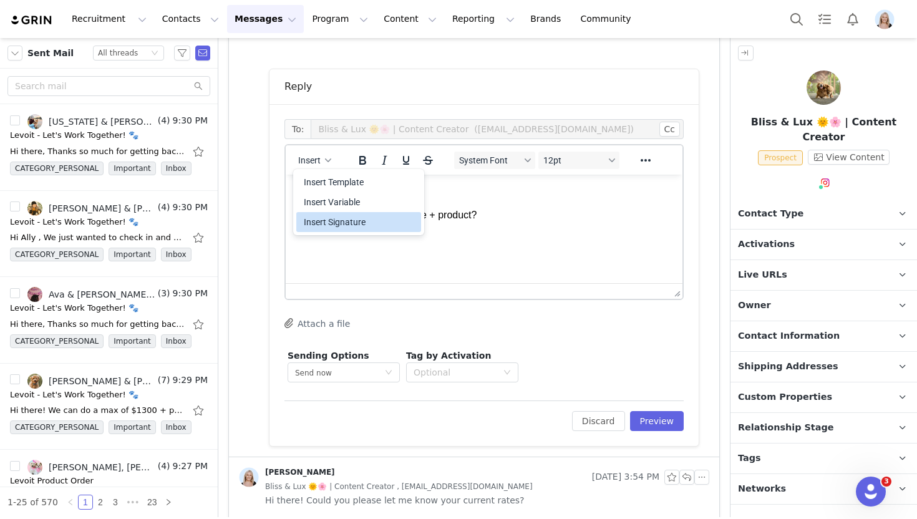
click at [379, 225] on div "Insert Signature" at bounding box center [360, 221] width 112 height 15
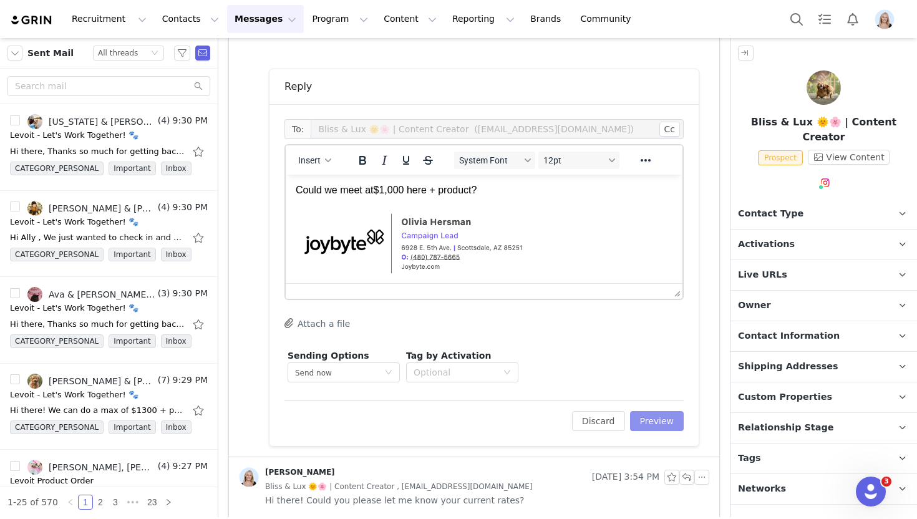
click at [643, 420] on button "Preview" at bounding box center [657, 421] width 54 height 20
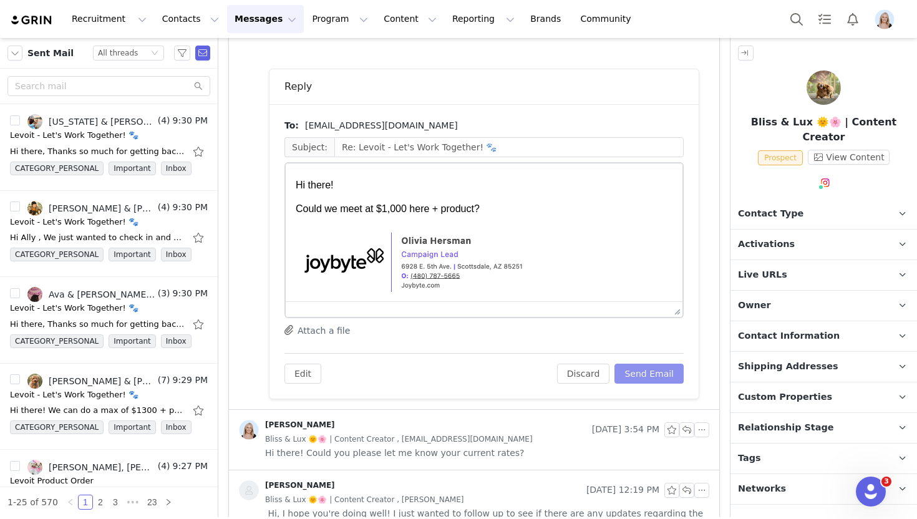
scroll to position [0, 0]
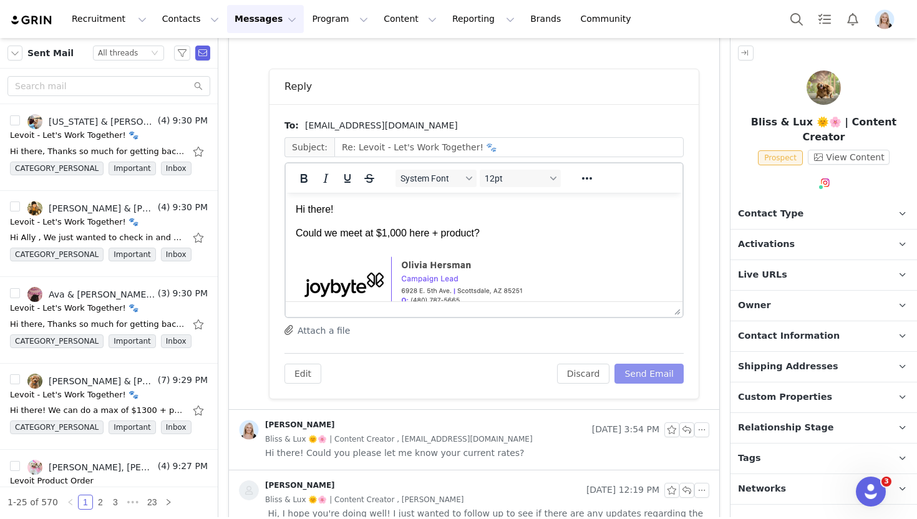
click at [648, 372] on button "Send Email" at bounding box center [648, 374] width 69 height 20
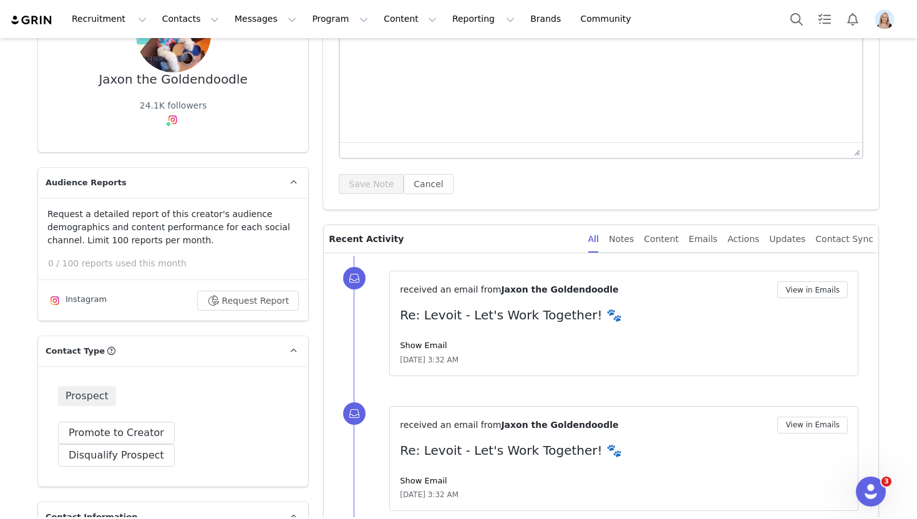
scroll to position [155, 0]
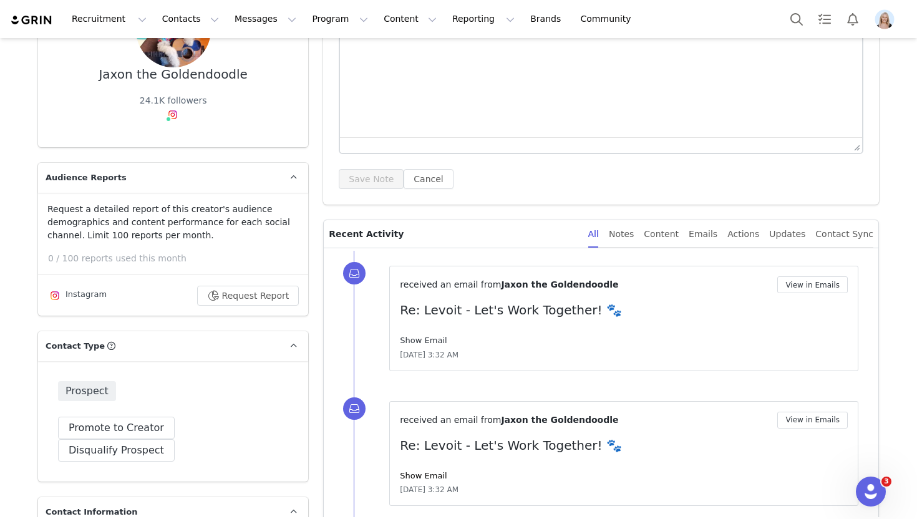
click at [430, 337] on link "Show Email" at bounding box center [423, 339] width 47 height 9
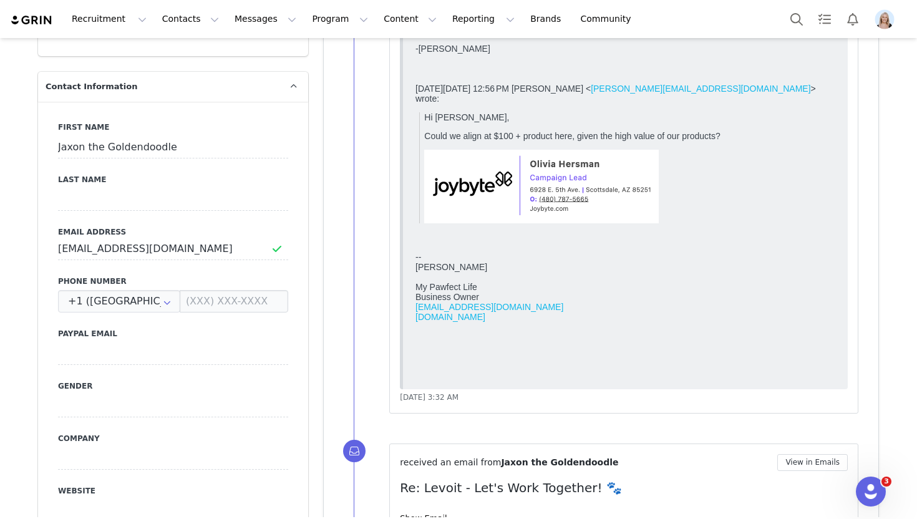
scroll to position [731, 0]
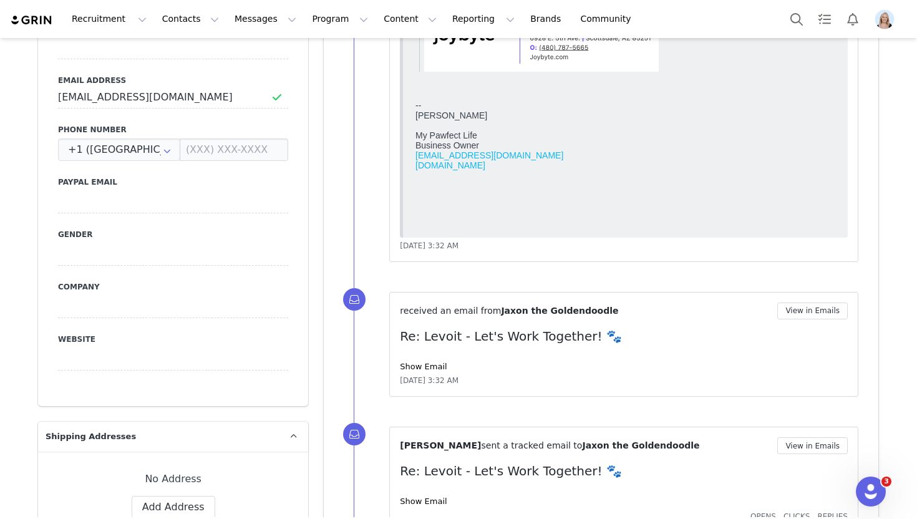
click at [426, 372] on div "Show Email" at bounding box center [624, 366] width 448 height 12
click at [426, 368] on link "Show Email" at bounding box center [423, 366] width 47 height 9
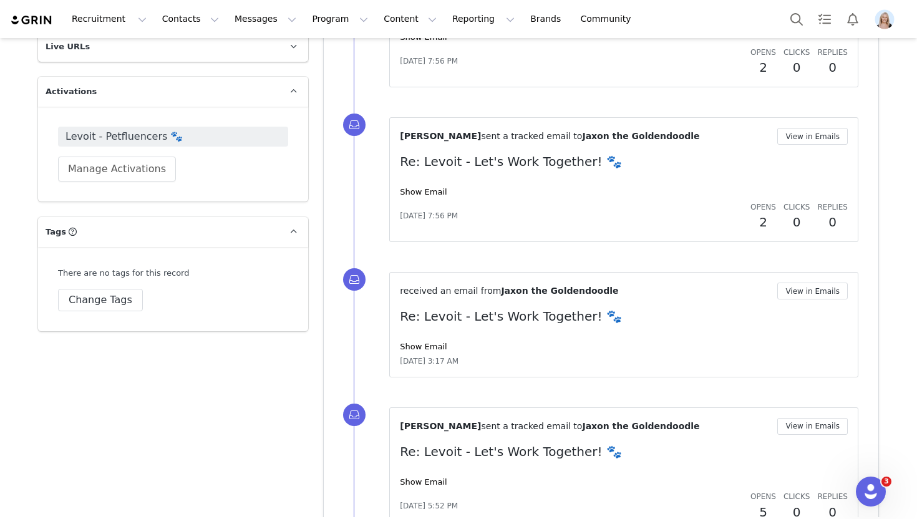
scroll to position [1630, 0]
click at [426, 345] on link "Show Email" at bounding box center [423, 347] width 47 height 9
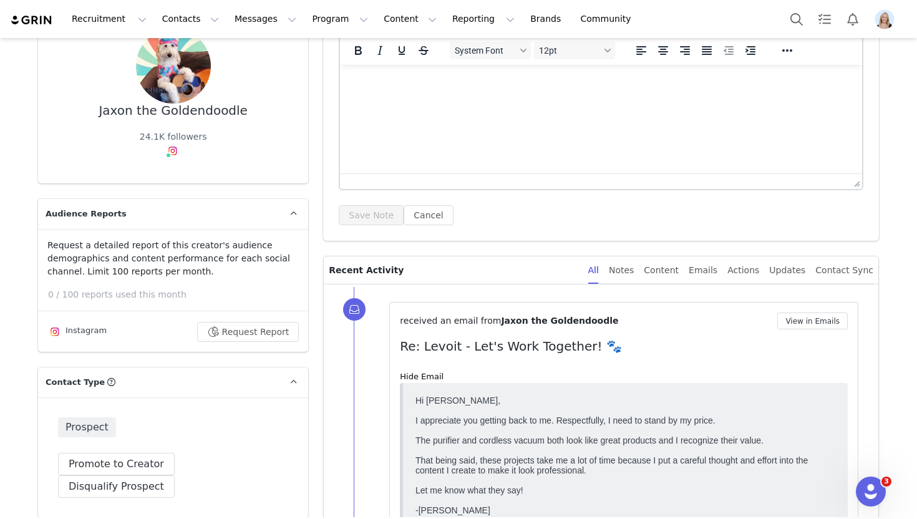
scroll to position [131, 0]
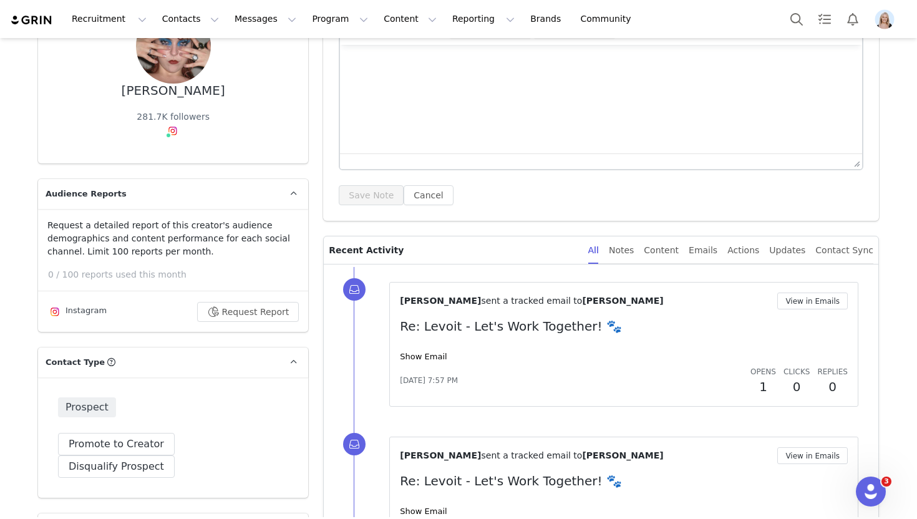
scroll to position [137, 0]
click at [420, 359] on link "Show Email" at bounding box center [423, 357] width 47 height 9
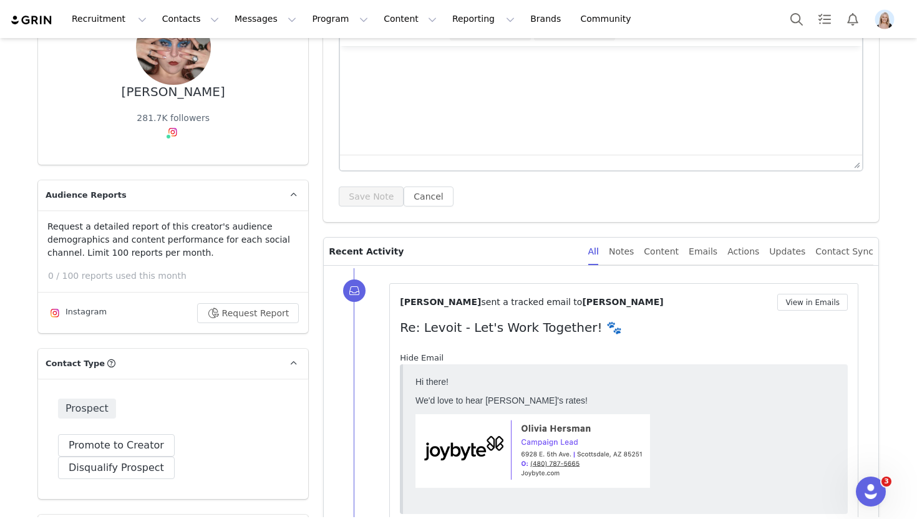
scroll to position [0, 0]
drag, startPoint x: 420, startPoint y: 358, endPoint x: 120, endPoint y: 22, distance: 450.4
click at [420, 358] on link "Hide Email" at bounding box center [422, 357] width 44 height 9
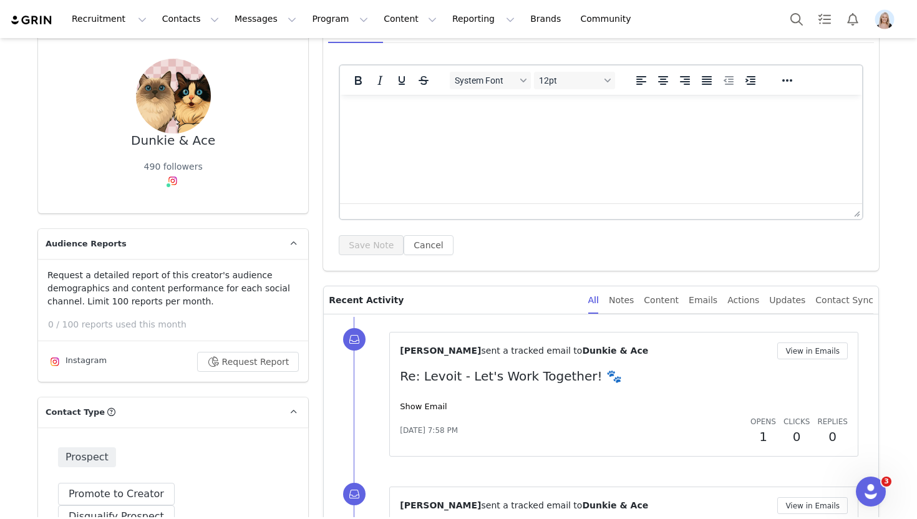
scroll to position [97, 0]
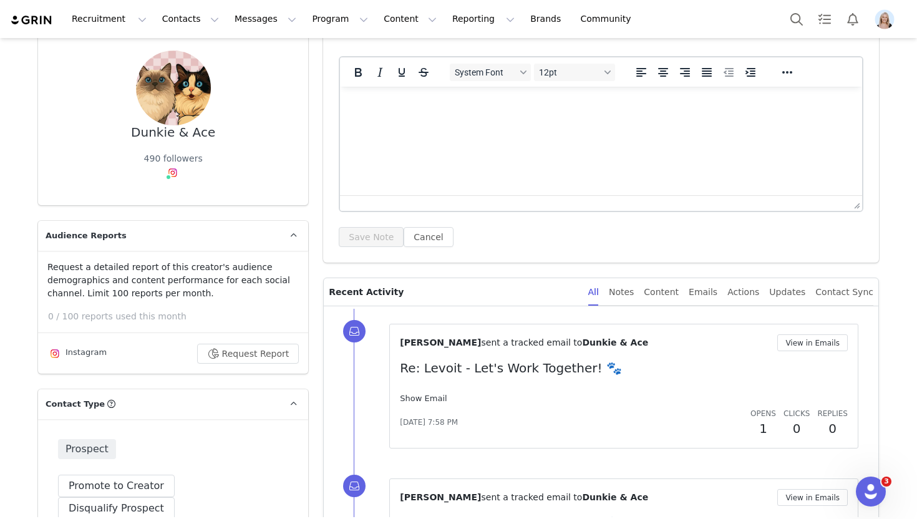
click at [422, 396] on link "Show Email" at bounding box center [423, 397] width 47 height 9
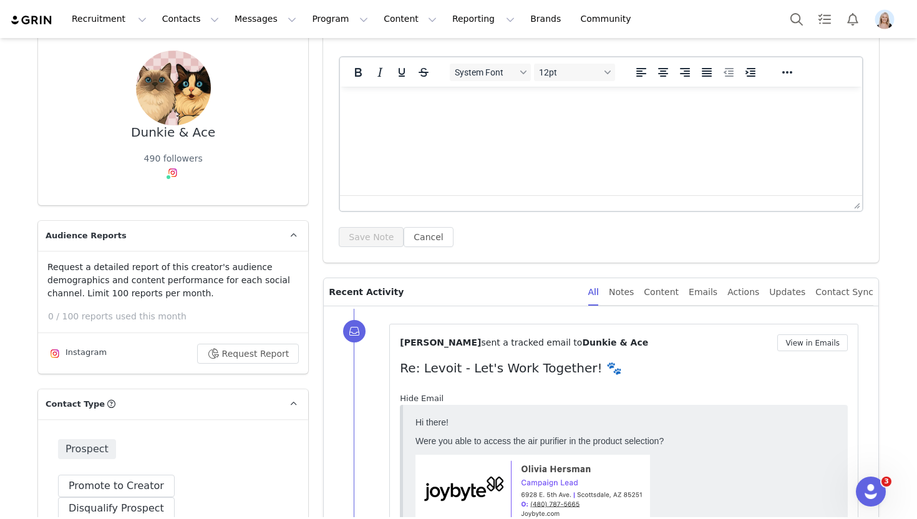
scroll to position [0, 0]
click at [422, 396] on link "Hide Email" at bounding box center [422, 397] width 44 height 9
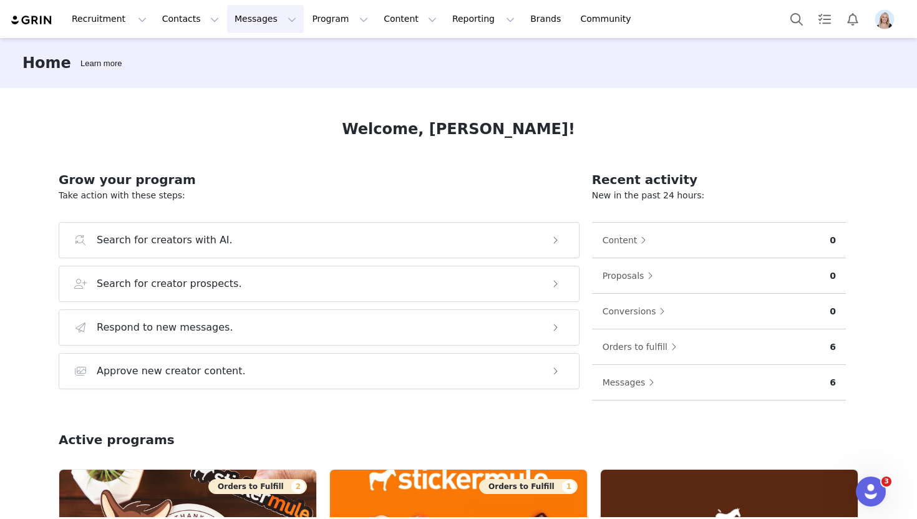
click at [253, 15] on button "Messages Messages" at bounding box center [265, 19] width 77 height 28
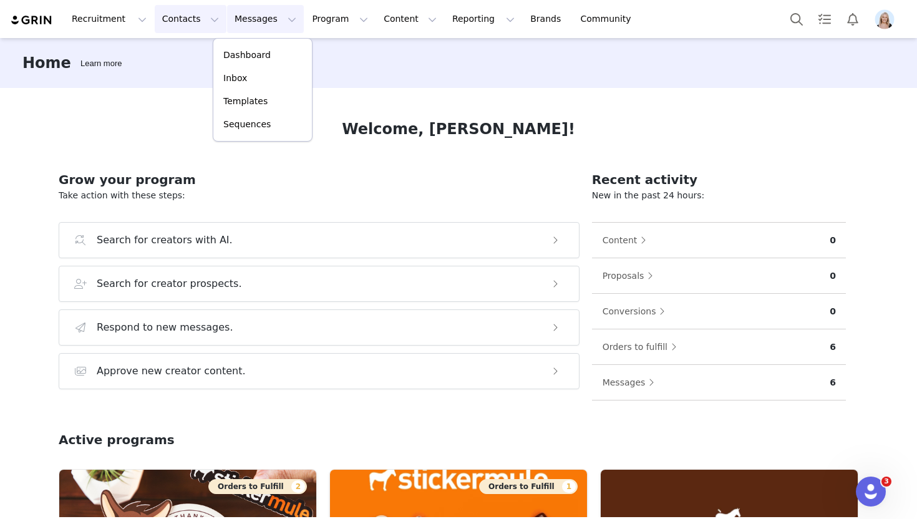
click at [186, 15] on button "Contacts Contacts" at bounding box center [191, 19] width 72 height 28
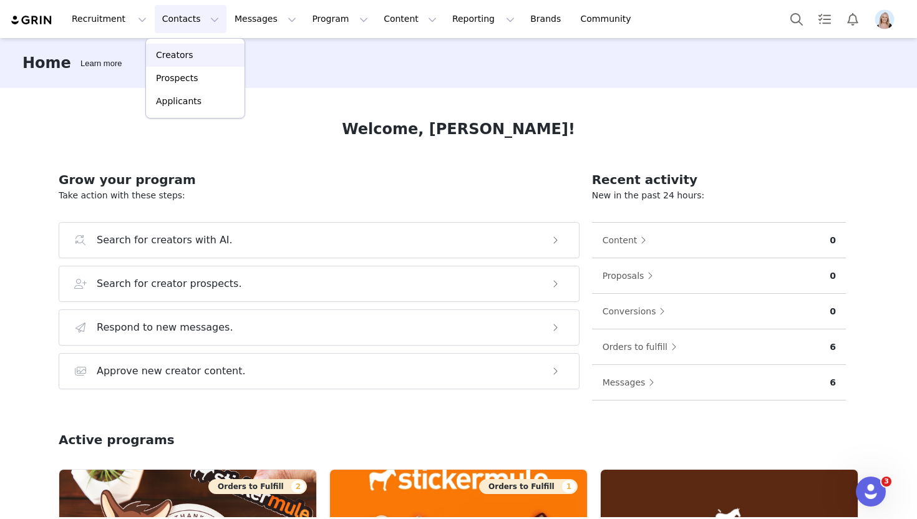
click at [202, 56] on div "Creators" at bounding box center [195, 55] width 84 height 13
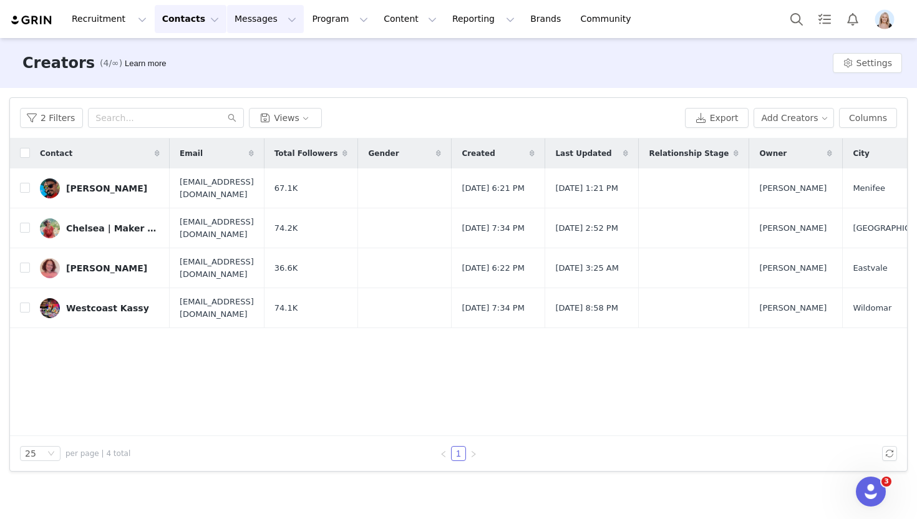
click at [256, 14] on button "Messages Messages" at bounding box center [265, 19] width 77 height 28
click at [259, 55] on p "Dashboard" at bounding box center [246, 55] width 47 height 13
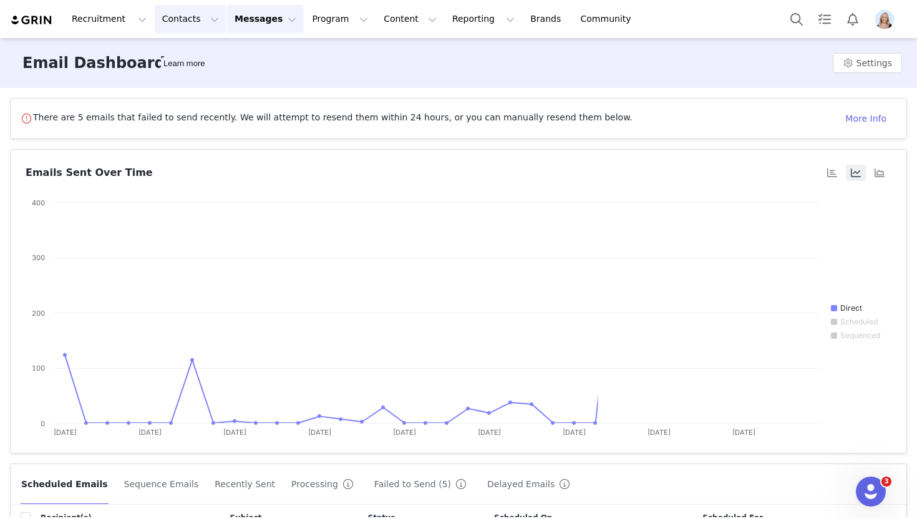
click at [174, 16] on button "Contacts Contacts" at bounding box center [191, 19] width 72 height 28
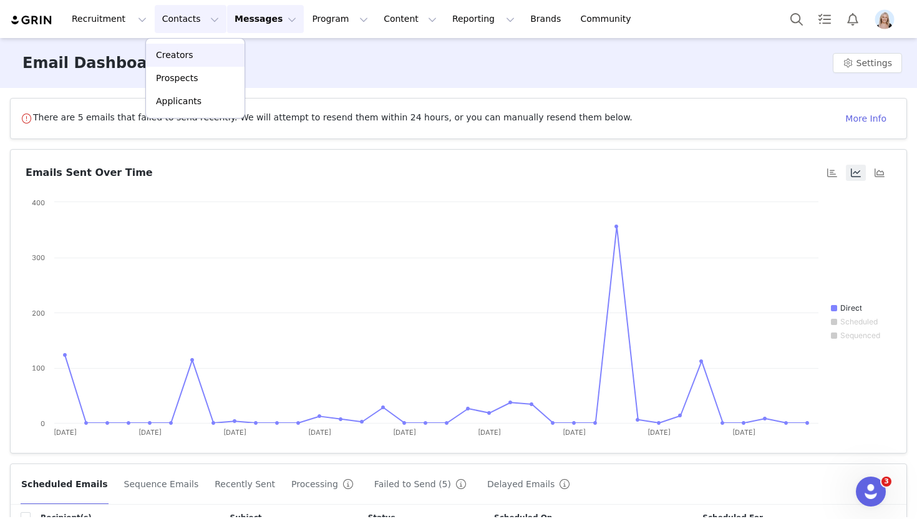
click at [195, 46] on link "Creators" at bounding box center [195, 55] width 99 height 23
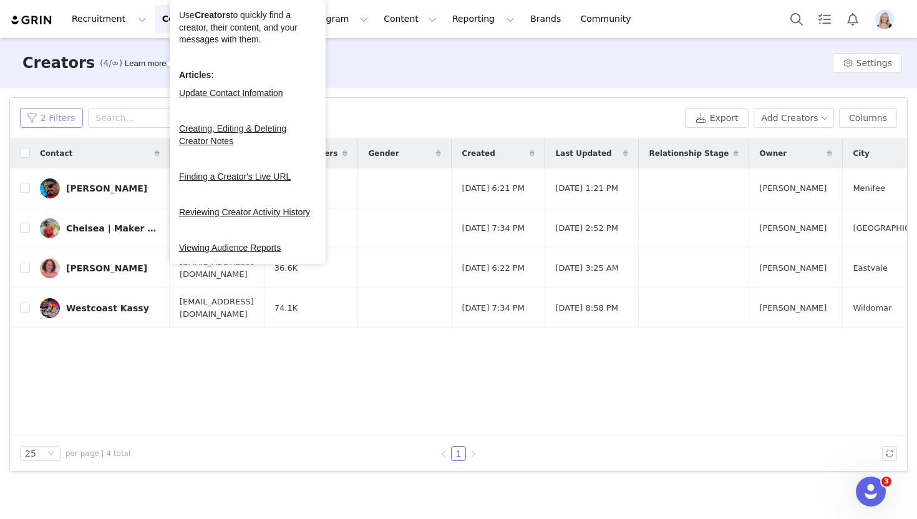
click at [63, 123] on button "2 Filters" at bounding box center [51, 118] width 63 height 20
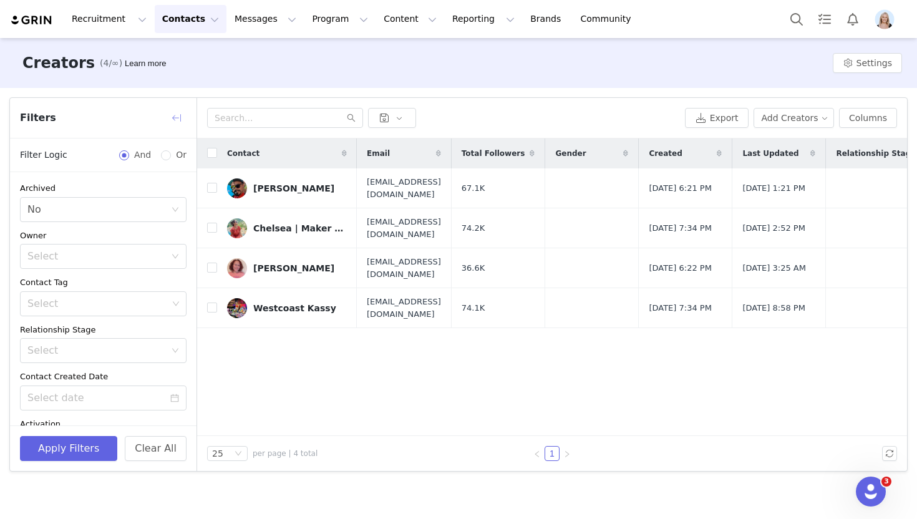
click at [173, 120] on button "button" at bounding box center [176, 118] width 20 height 20
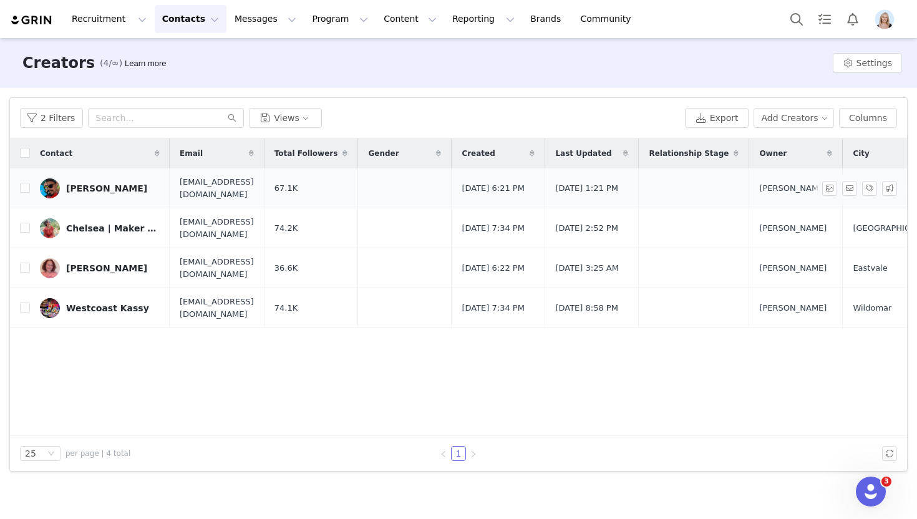
scroll to position [0, 539]
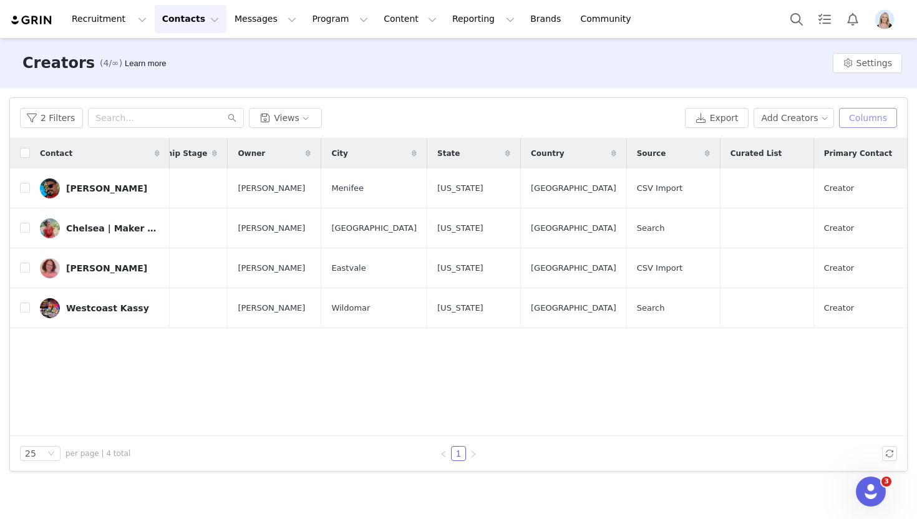
click at [866, 118] on button "Columns" at bounding box center [868, 118] width 58 height 20
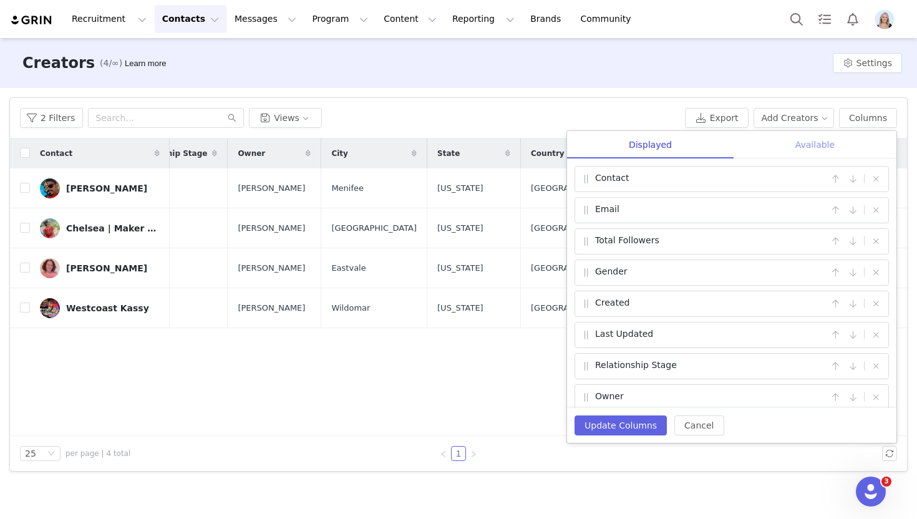
click at [809, 138] on div "Available" at bounding box center [814, 145] width 163 height 28
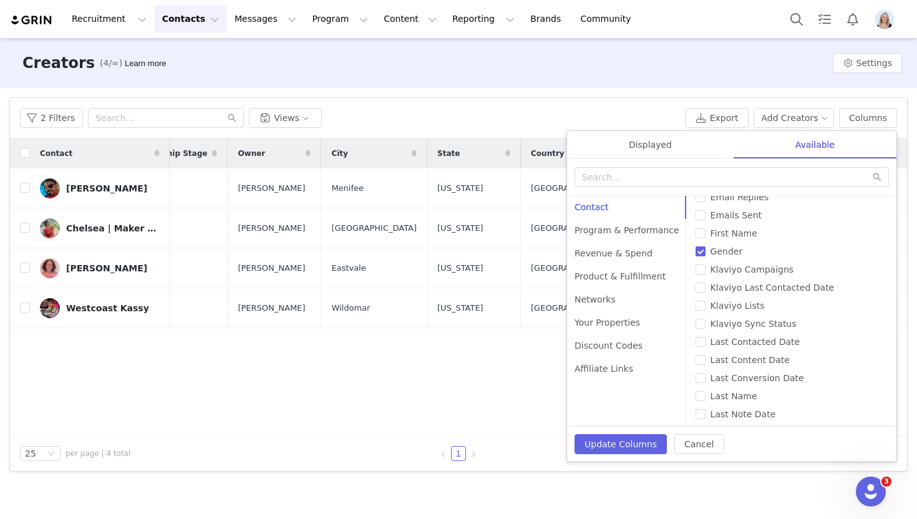
scroll to position [267, 0]
click at [695, 341] on input "Last Contacted Date" at bounding box center [700, 340] width 10 height 10
checkbox input "true"
click at [648, 151] on div "Displayed" at bounding box center [650, 145] width 166 height 28
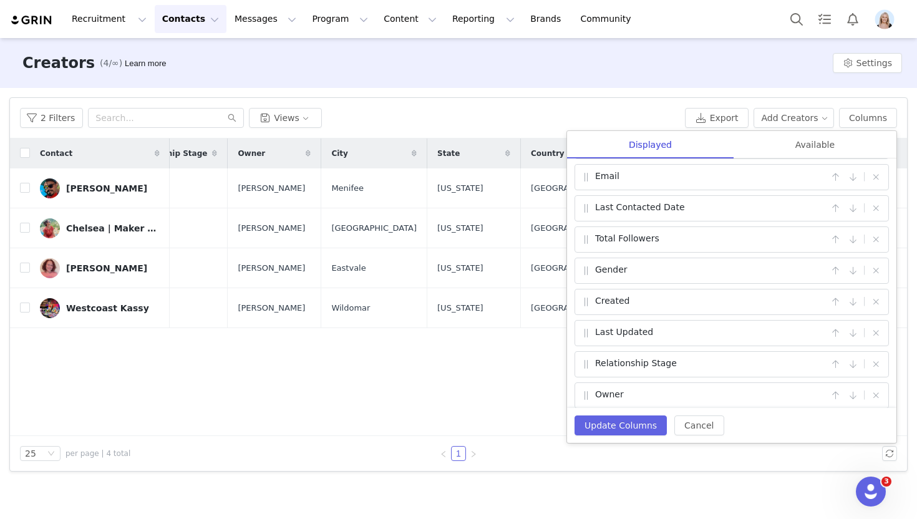
scroll to position [0, 0]
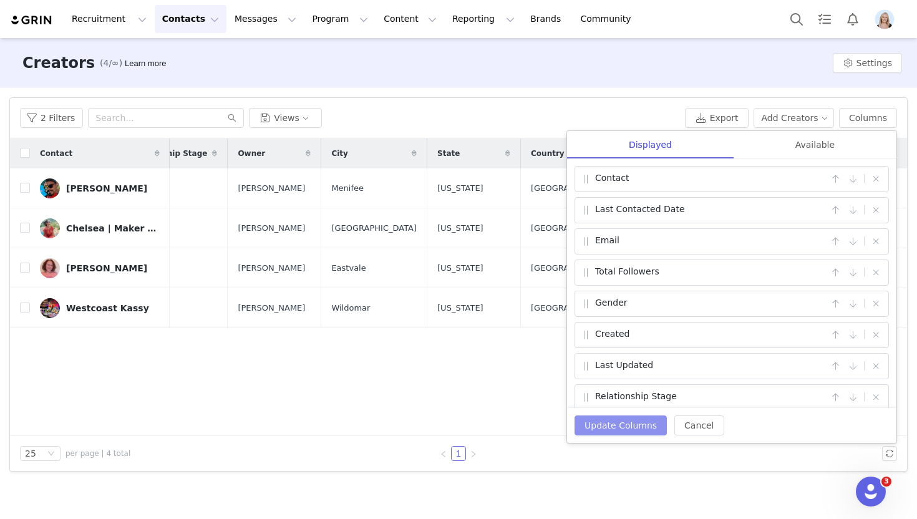
click at [616, 426] on button "Update Columns" at bounding box center [620, 425] width 92 height 20
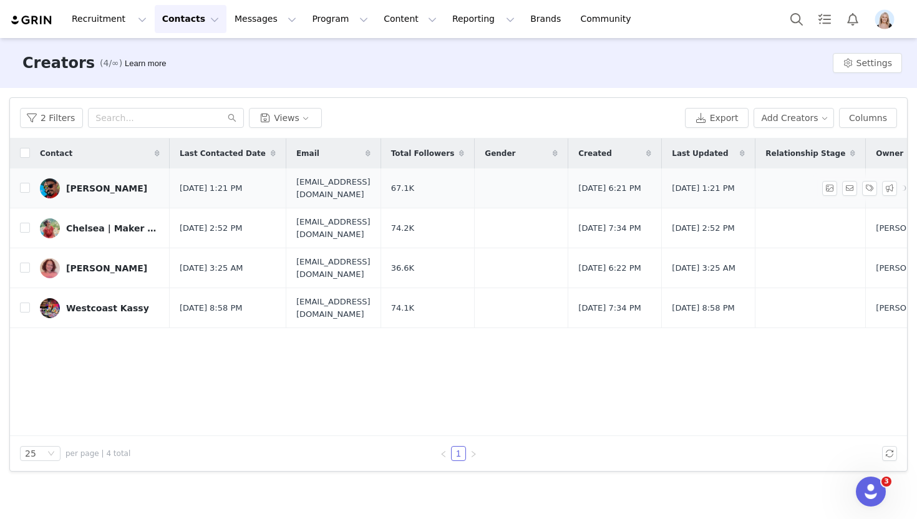
click at [108, 182] on link "[PERSON_NAME]" at bounding box center [100, 188] width 120 height 20
click at [308, 70] on div "Creators (4/∞) Learn more Settings" at bounding box center [458, 63] width 917 height 50
click at [185, 27] on button "Contacts Contacts" at bounding box center [191, 19] width 72 height 28
click at [219, 82] on div "Prospects" at bounding box center [195, 78] width 84 height 13
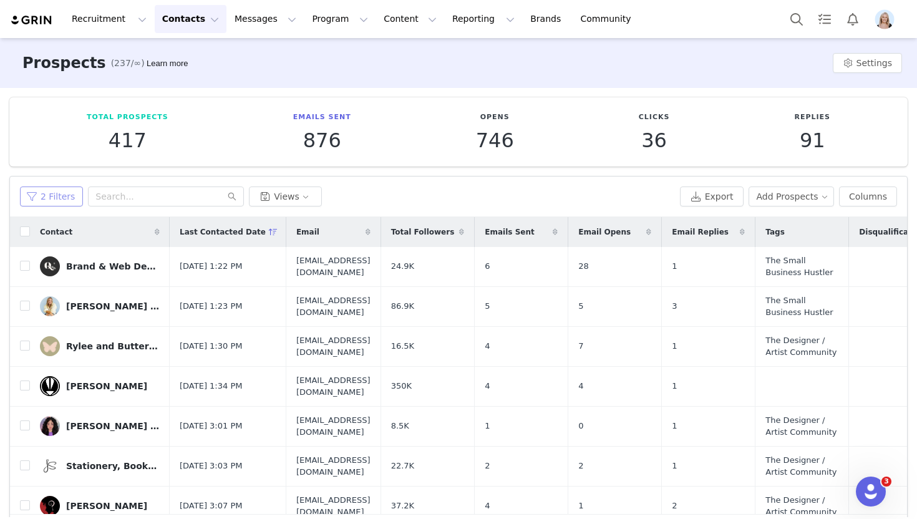
click at [54, 199] on button "2 Filters" at bounding box center [51, 196] width 63 height 20
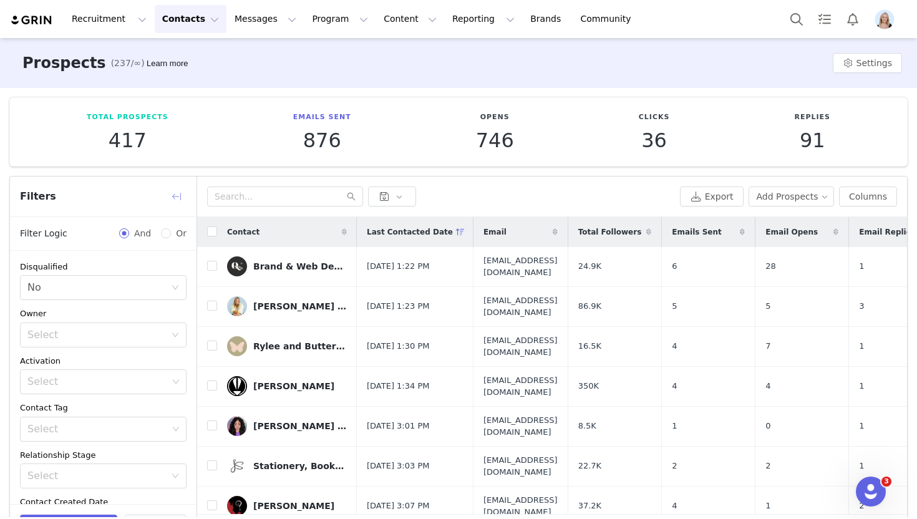
click at [177, 197] on button "button" at bounding box center [176, 196] width 20 height 20
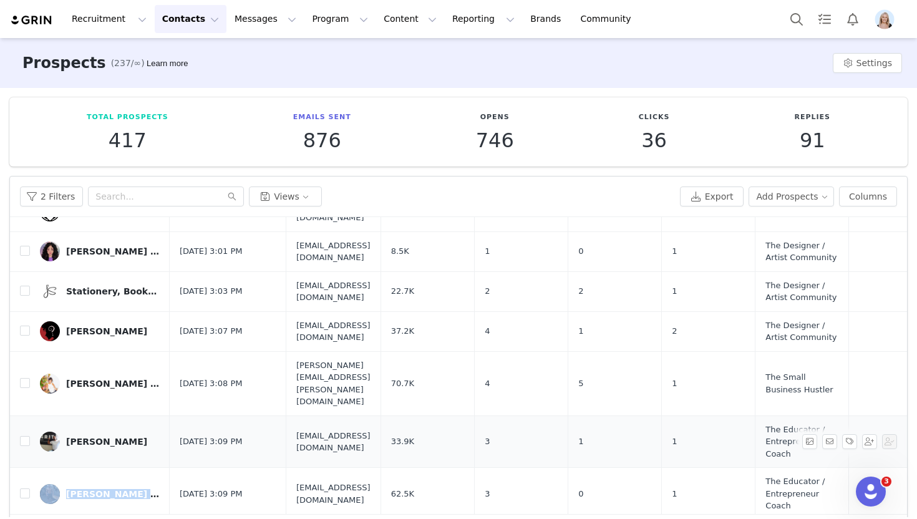
scroll to position [329, 0]
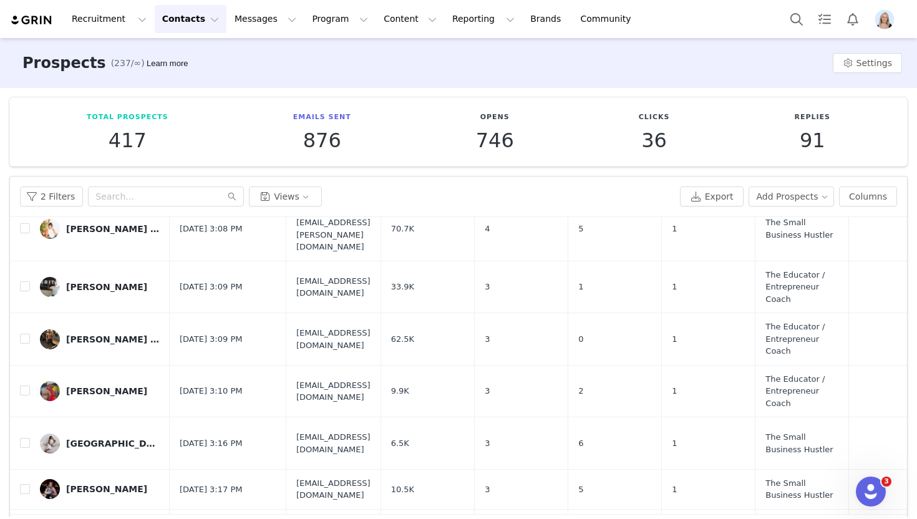
click at [370, 186] on div "2 Filters Views" at bounding box center [347, 196] width 655 height 20
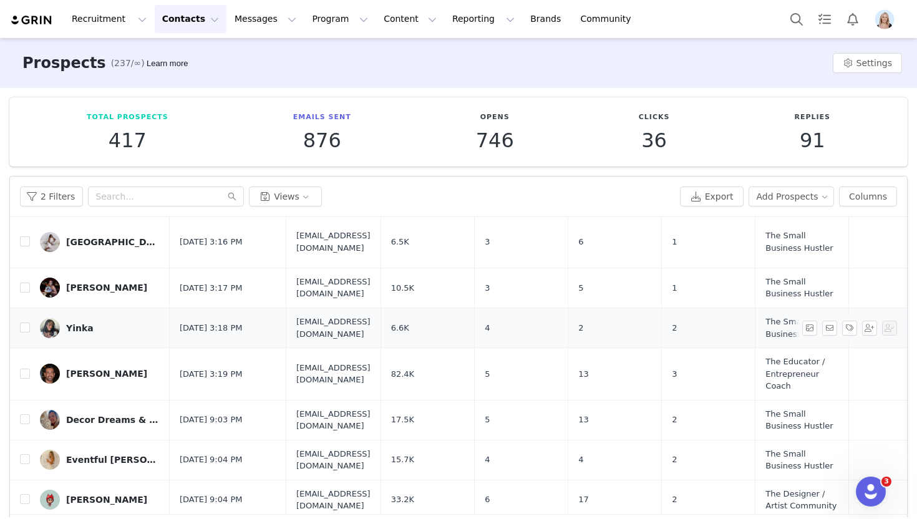
scroll to position [529, 0]
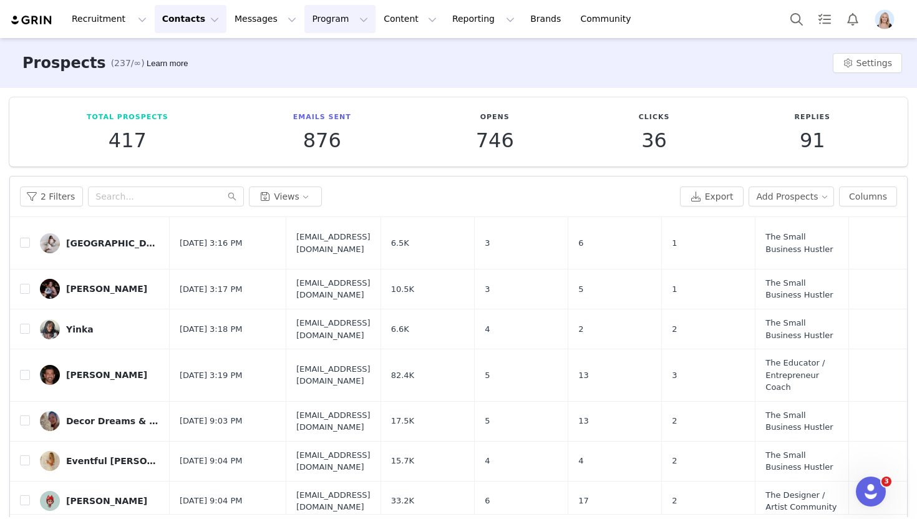
click at [304, 25] on button "Program Program" at bounding box center [339, 19] width 71 height 28
click at [325, 55] on p "Activations" at bounding box center [319, 55] width 48 height 13
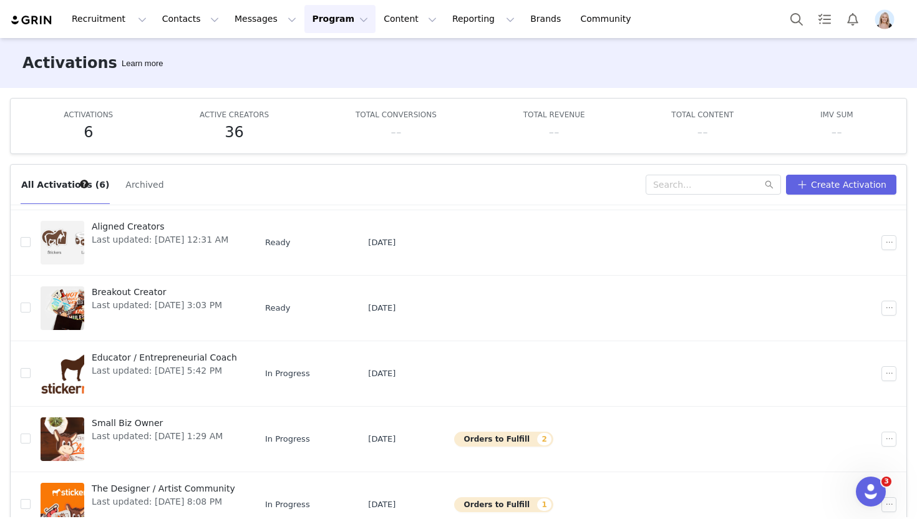
scroll to position [47, 0]
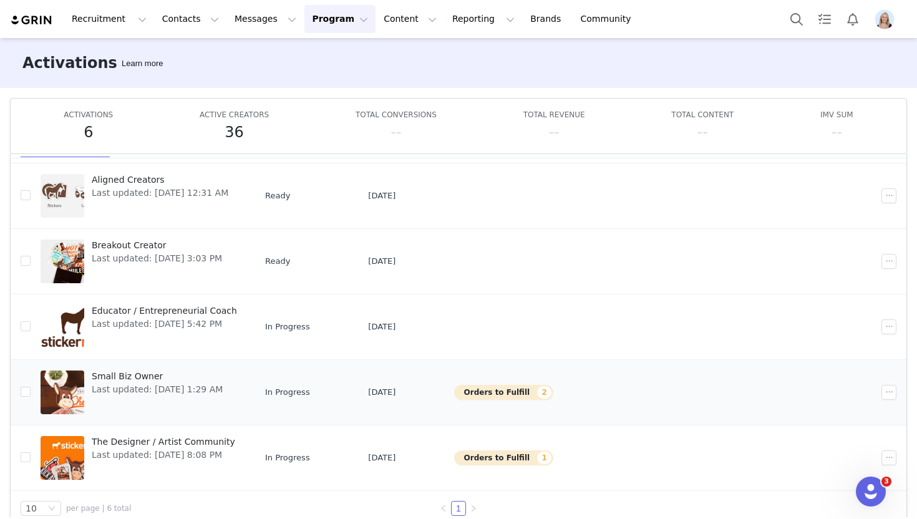
click at [130, 379] on span "Small Biz Owner" at bounding box center [157, 376] width 131 height 13
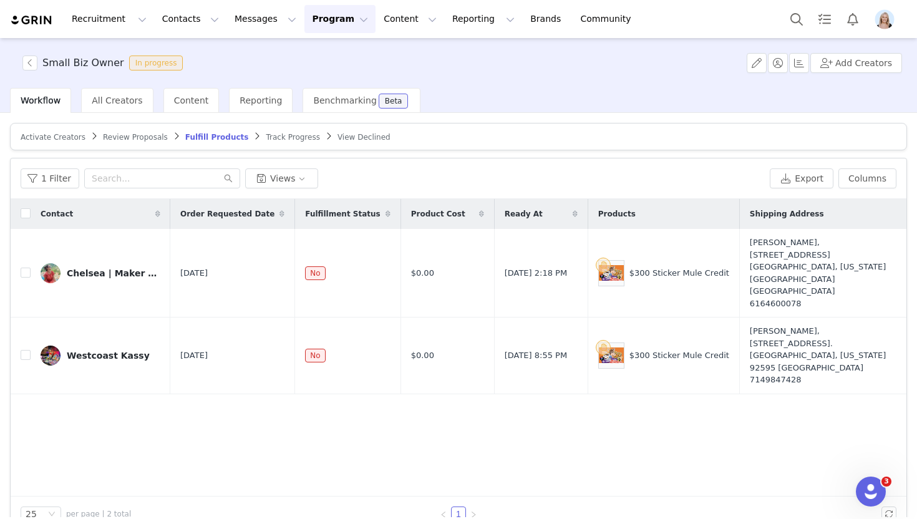
click at [115, 140] on span "Review Proposals" at bounding box center [135, 137] width 65 height 9
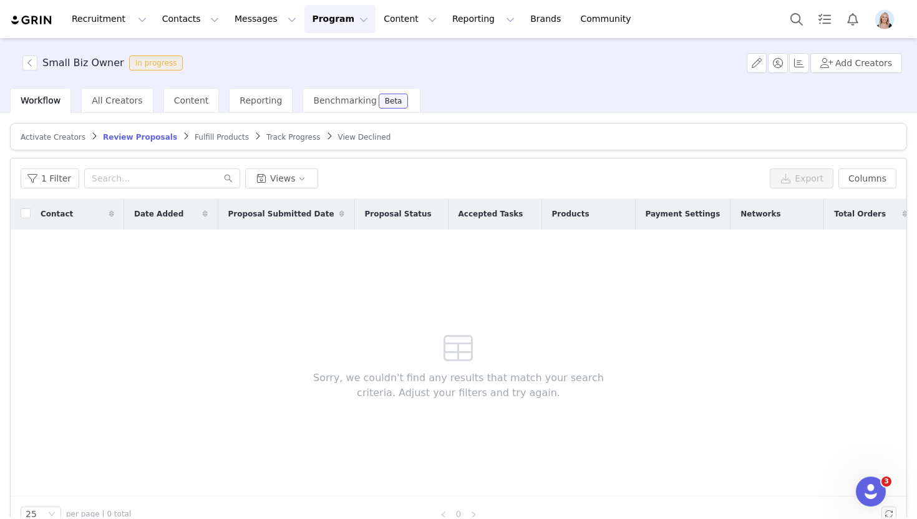
click at [49, 134] on span "Activate Creators" at bounding box center [53, 137] width 65 height 9
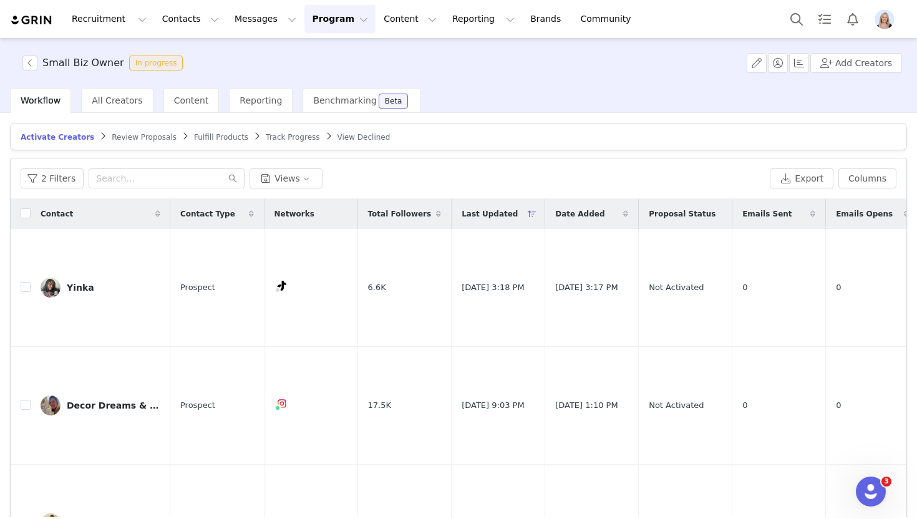
click at [132, 137] on span "Review Proposals" at bounding box center [144, 137] width 65 height 9
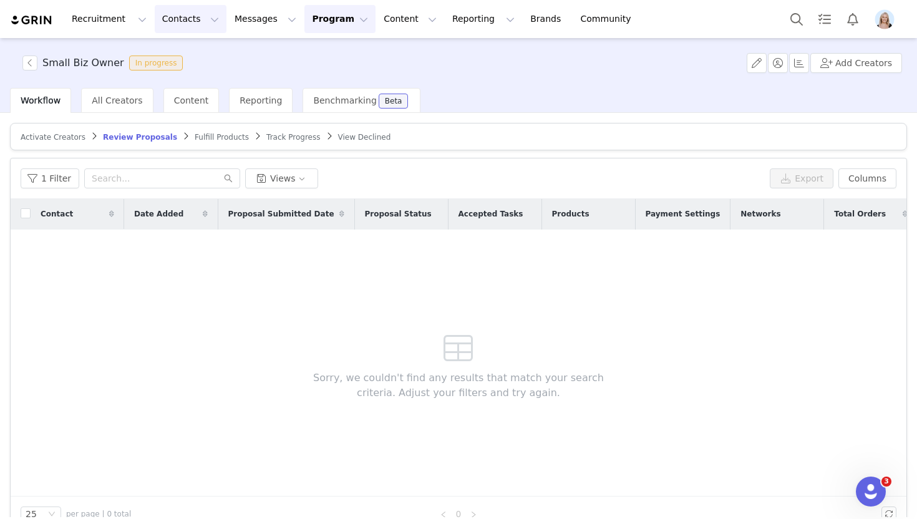
click at [189, 20] on button "Contacts Contacts" at bounding box center [191, 19] width 72 height 28
click at [196, 75] on div "Prospects" at bounding box center [195, 78] width 84 height 13
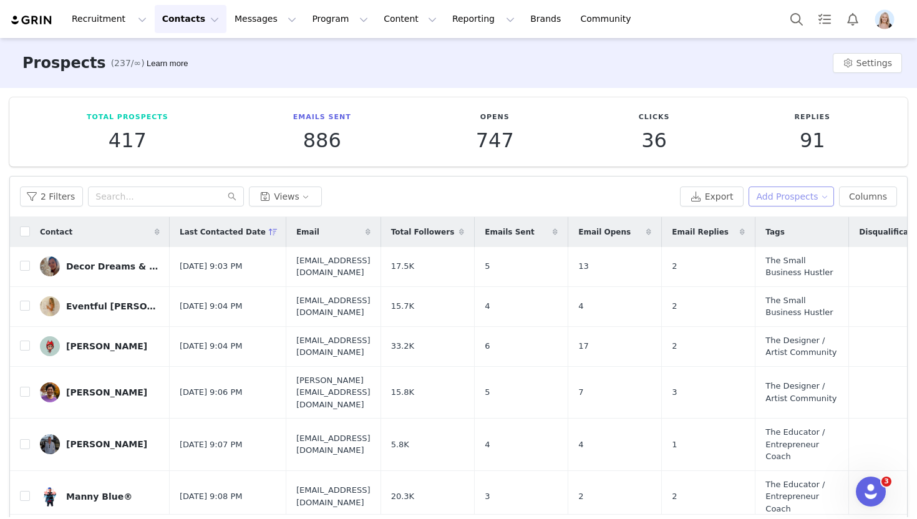
click at [772, 194] on button "Add Prospects" at bounding box center [791, 196] width 86 height 20
click at [786, 249] on li "Import Prospects" at bounding box center [789, 241] width 104 height 20
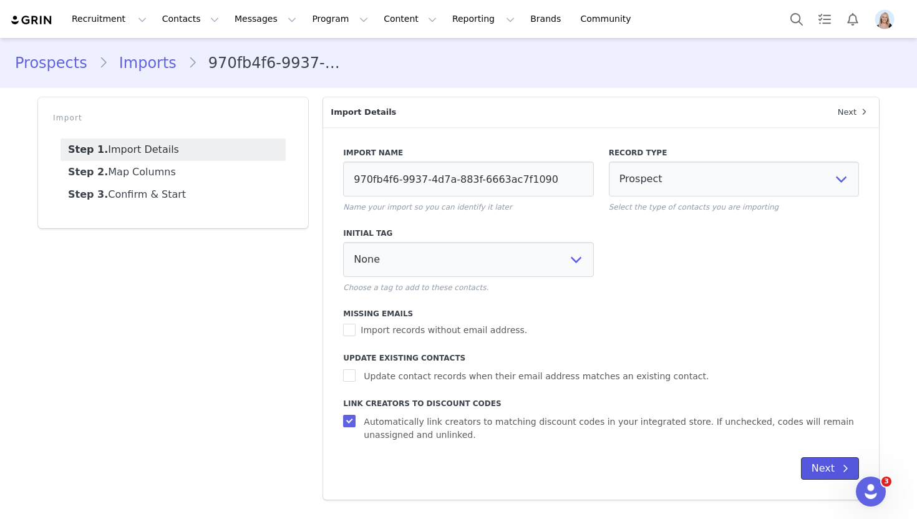
click at [827, 461] on button "Next" at bounding box center [830, 468] width 58 height 22
select select
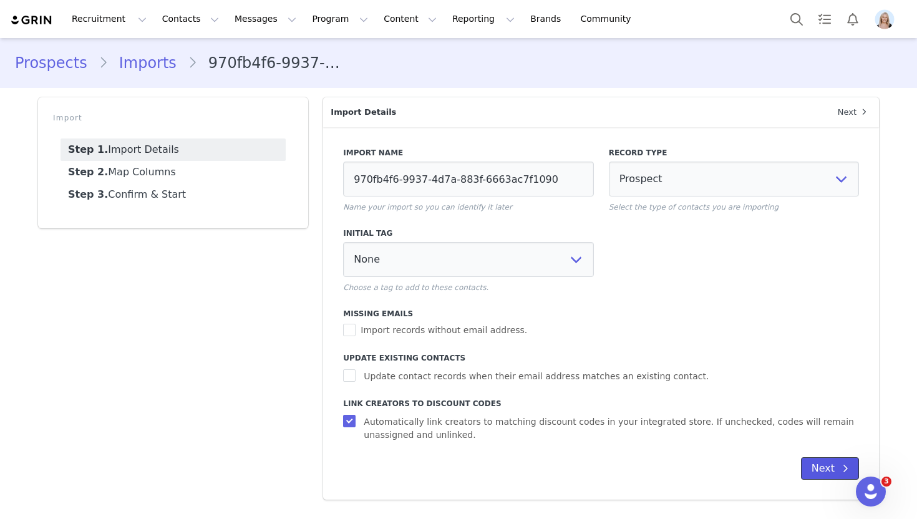
select select
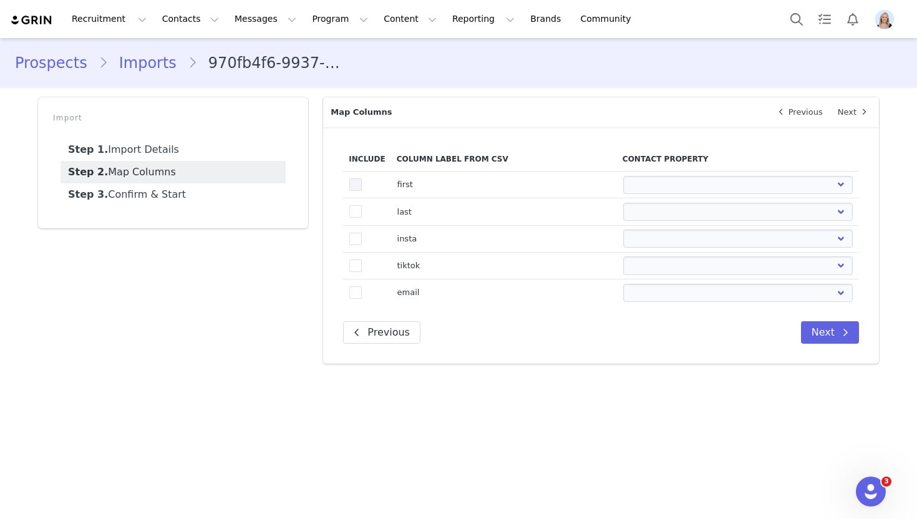
click at [360, 180] on span at bounding box center [355, 184] width 12 height 12
click at [362, 178] on input "true" at bounding box center [362, 178] width 0 height 0
select select
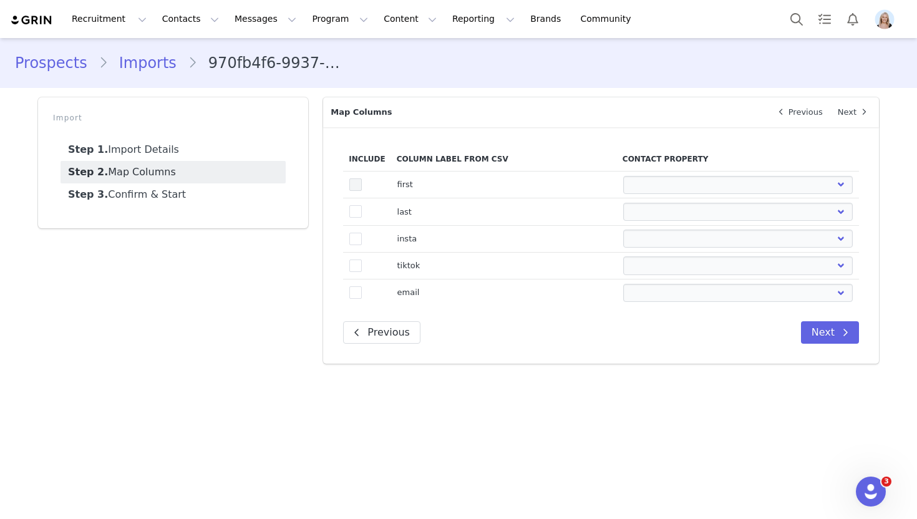
select select
click at [361, 208] on span at bounding box center [355, 211] width 12 height 12
click at [362, 205] on input "true" at bounding box center [362, 205] width 0 height 0
select select
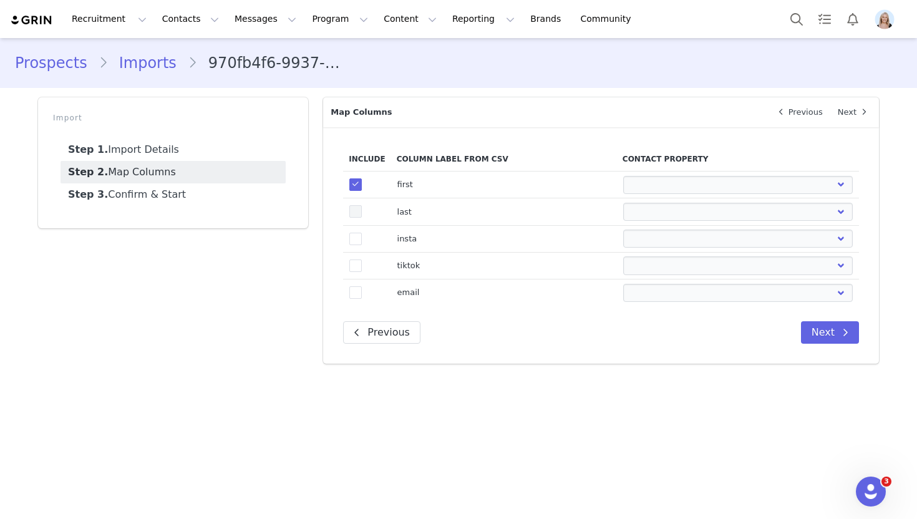
select select
click at [361, 235] on span at bounding box center [355, 239] width 12 height 12
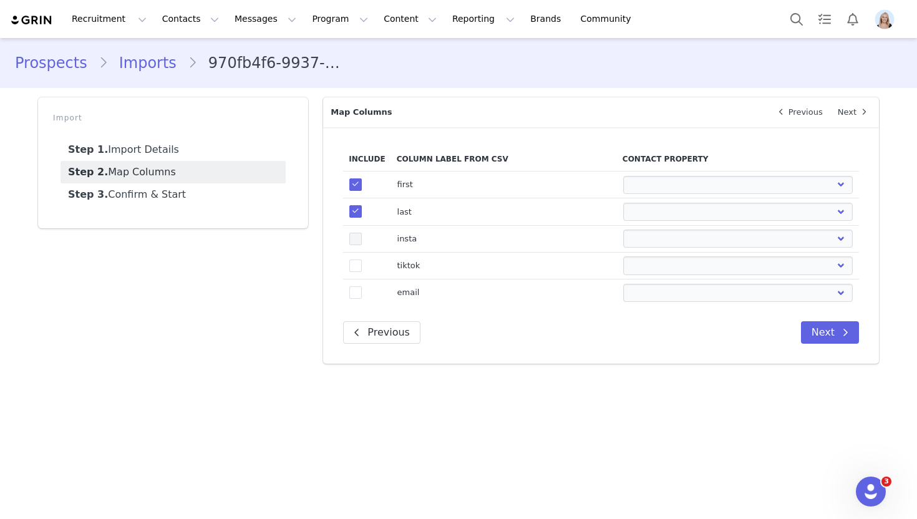
click at [362, 233] on input "true" at bounding box center [362, 233] width 0 height 0
select select
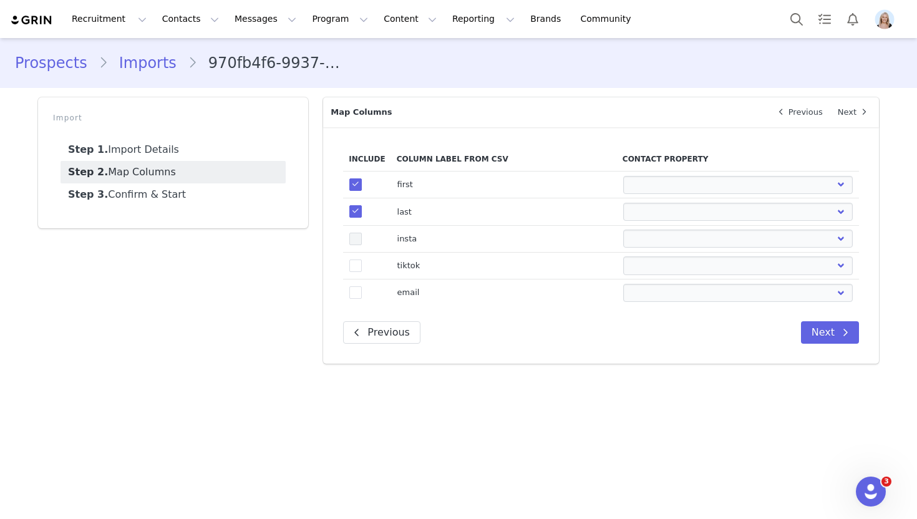
select select
click at [359, 270] on span at bounding box center [355, 265] width 12 height 12
click at [362, 259] on input "true" at bounding box center [362, 259] width 0 height 0
select select
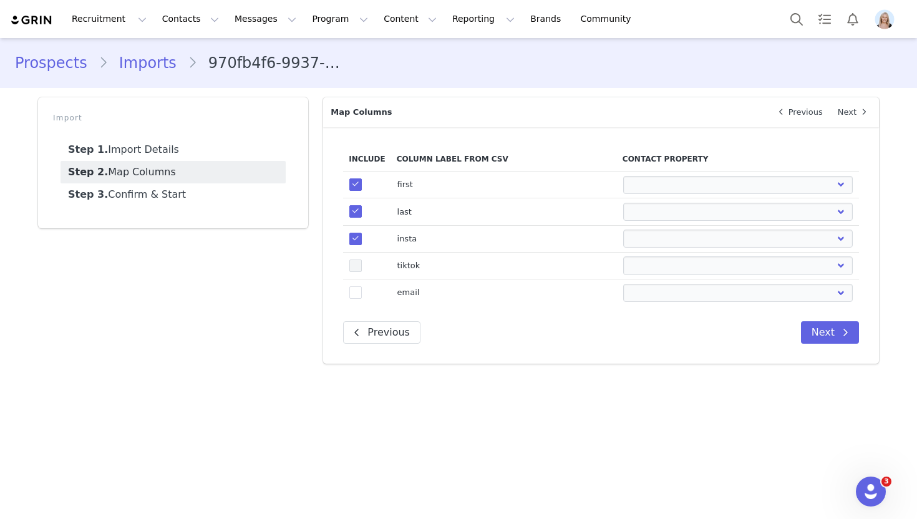
select select
click at [359, 283] on td "true" at bounding box center [366, 292] width 47 height 27
click at [359, 288] on span at bounding box center [355, 292] width 12 height 12
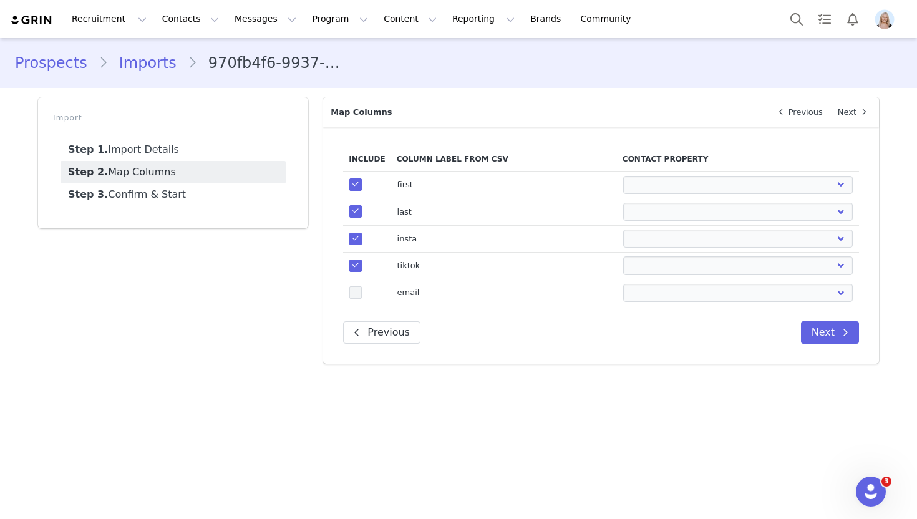
click at [362, 286] on input "true" at bounding box center [362, 286] width 0 height 0
select select
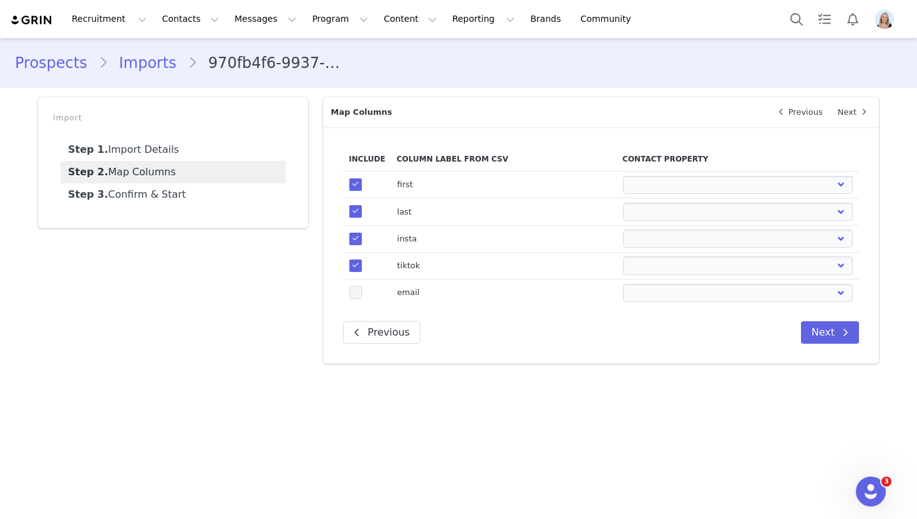
select select
click at [670, 193] on td "First Name Last Name Email PayPal Email Gender Language Phone Country Code Phon…" at bounding box center [738, 184] width 242 height 27
click at [664, 178] on select "First Name Last Name Email PayPal Email Gender Language Phone Country Code Phon…" at bounding box center [738, 185] width 230 height 18
select select "first_name"
click at [623, 176] on select "First Name Last Name Email PayPal Email Gender Language Phone Country Code Phon…" at bounding box center [738, 185] width 230 height 18
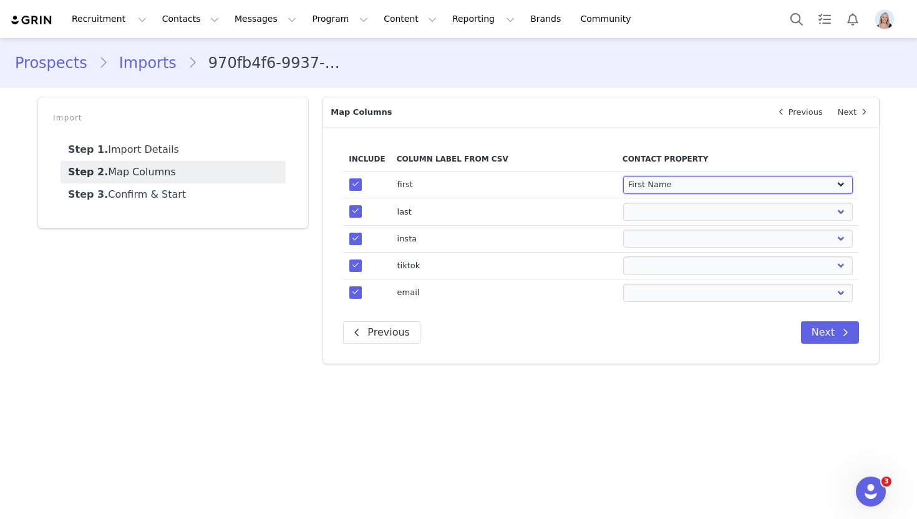
select select
click at [666, 213] on select "First Name Last Name Email PayPal Email Gender Language Phone Country Code Phon…" at bounding box center [738, 212] width 230 height 18
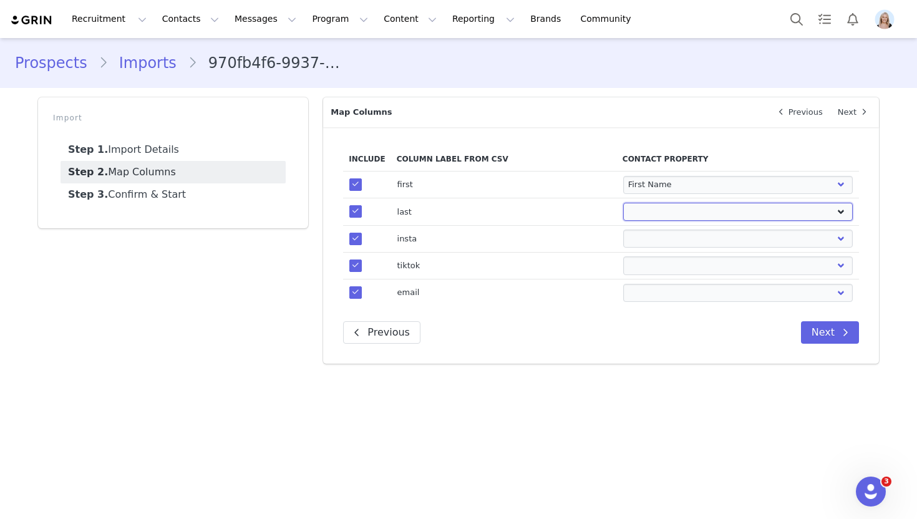
select select "last_name"
click at [623, 203] on select "First Name Last Name Email PayPal Email Gender Language Phone Country Code Phon…" at bounding box center [738, 212] width 230 height 18
select select
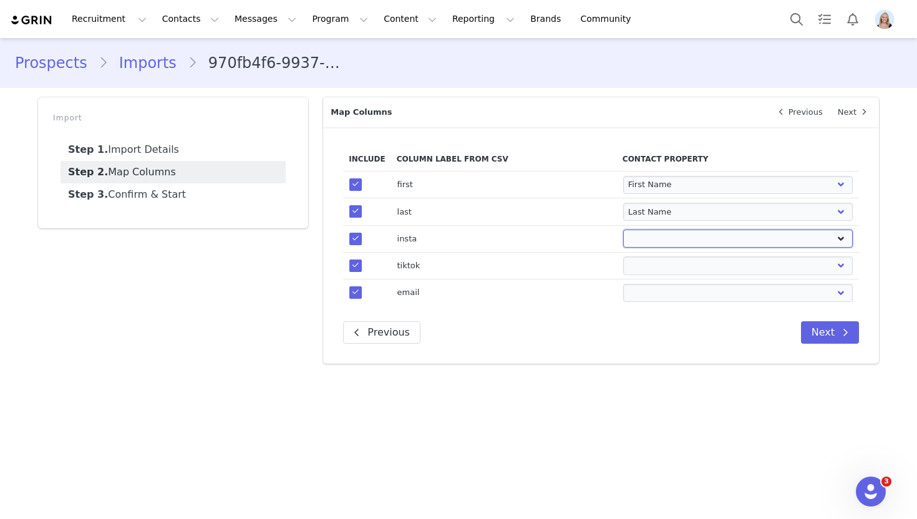
click at [668, 244] on select "First Name Last Name Email PayPal Email Gender Language Phone Country Code Phon…" at bounding box center [738, 238] width 230 height 18
select select "instagram_url"
click at [623, 229] on select "First Name Last Name Email PayPal Email Gender Language Phone Country Code Phon…" at bounding box center [738, 238] width 230 height 18
select select
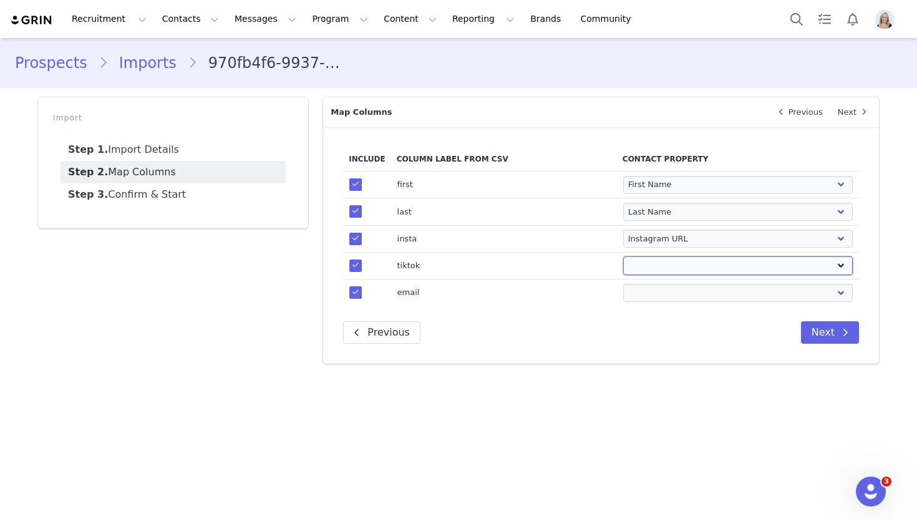
click at [662, 263] on select "First Name Last Name Email PayPal Email Gender Language Phone Country Code Phon…" at bounding box center [738, 265] width 230 height 18
select select "tiktok_url"
click at [623, 256] on select "First Name Last Name Email PayPal Email Gender Language Phone Country Code Phon…" at bounding box center [738, 265] width 230 height 18
click at [690, 287] on select "First Name Last Name Email PayPal Email Gender Language Phone Country Code Phon…" at bounding box center [738, 293] width 230 height 18
select select "email"
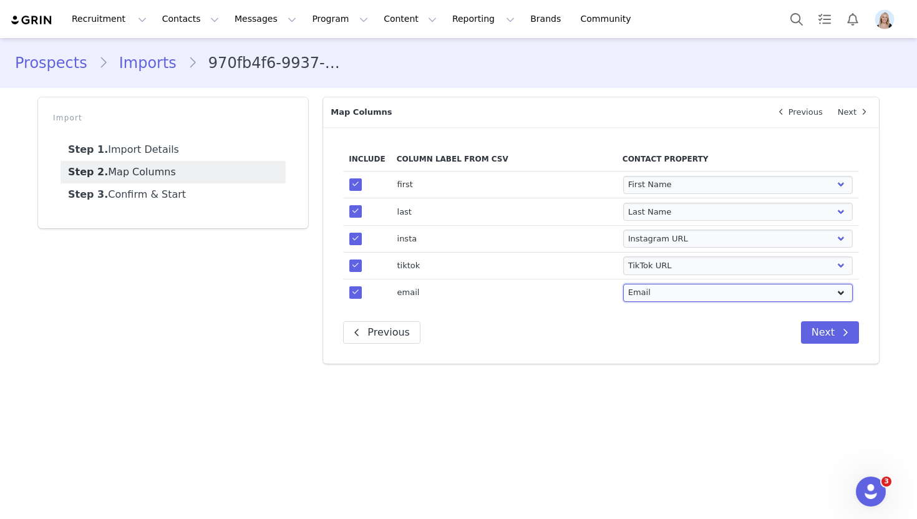
click at [623, 284] on select "First Name Last Name Email PayPal Email Gender Language Phone Country Code Phon…" at bounding box center [738, 293] width 230 height 18
click at [844, 334] on icon at bounding box center [845, 332] width 6 height 10
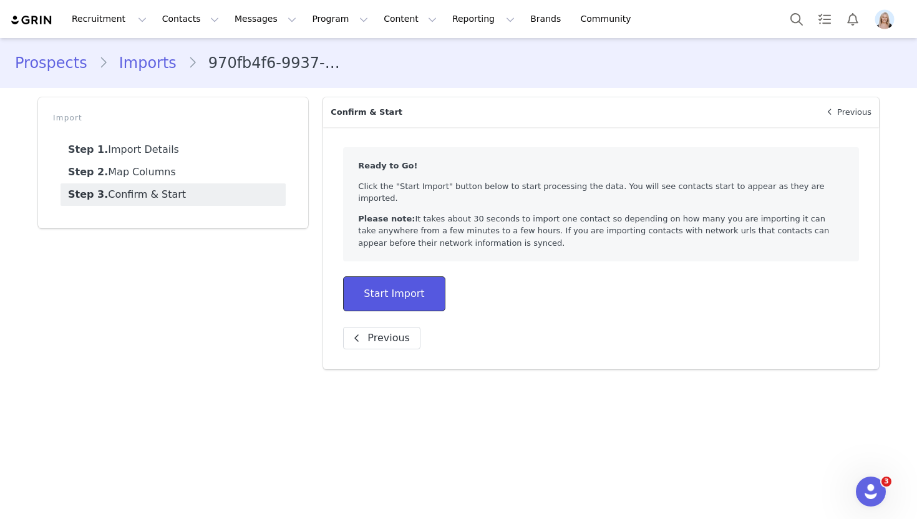
click at [432, 278] on button "Start Import" at bounding box center [394, 293] width 102 height 35
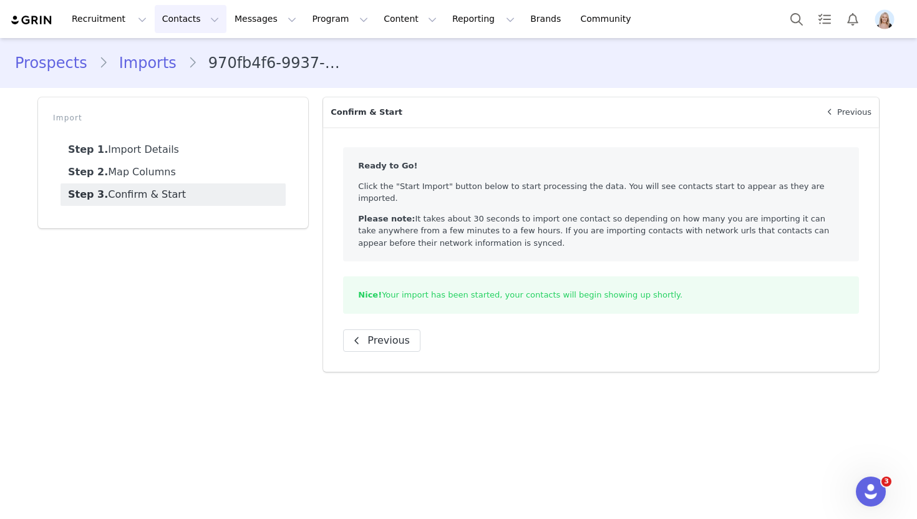
click at [171, 24] on button "Contacts Contacts" at bounding box center [191, 19] width 72 height 28
click at [181, 69] on link "Prospects" at bounding box center [195, 78] width 99 height 23
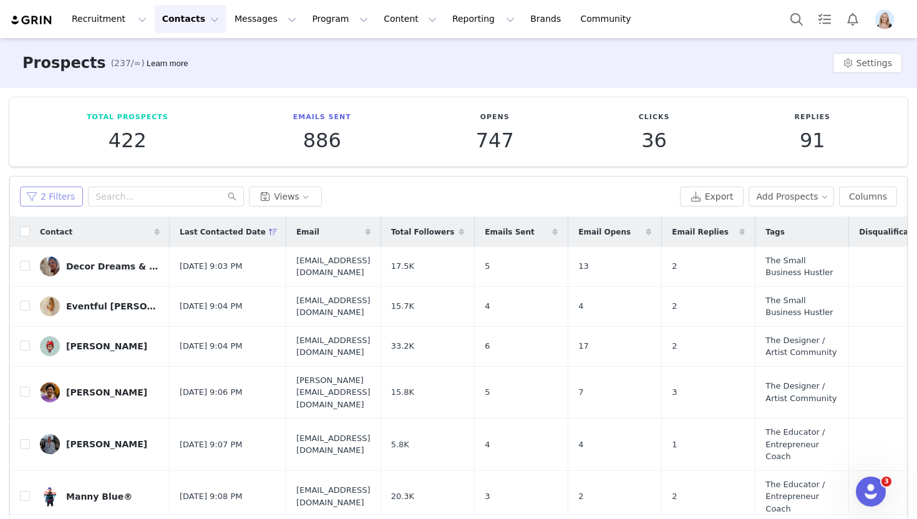
click at [42, 199] on button "2 Filters" at bounding box center [51, 196] width 63 height 20
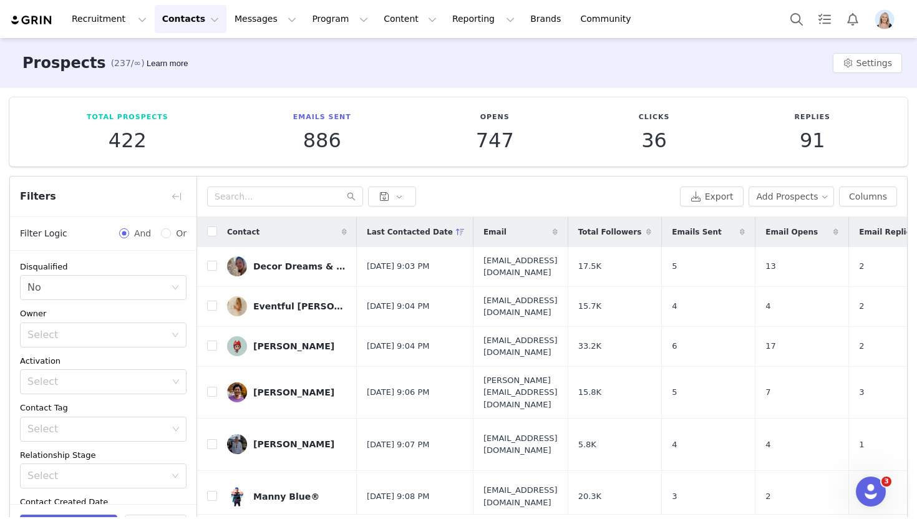
scroll to position [251, 0]
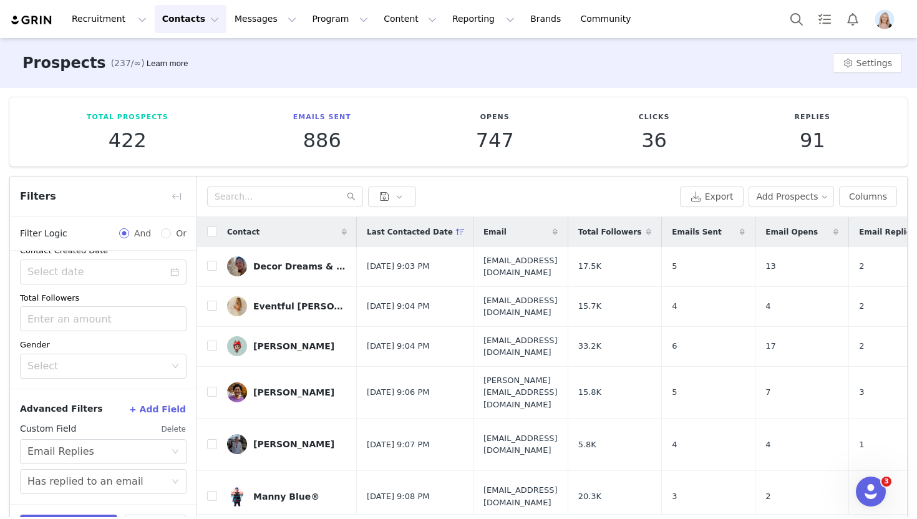
click at [173, 425] on button "Delete" at bounding box center [174, 429] width 26 height 20
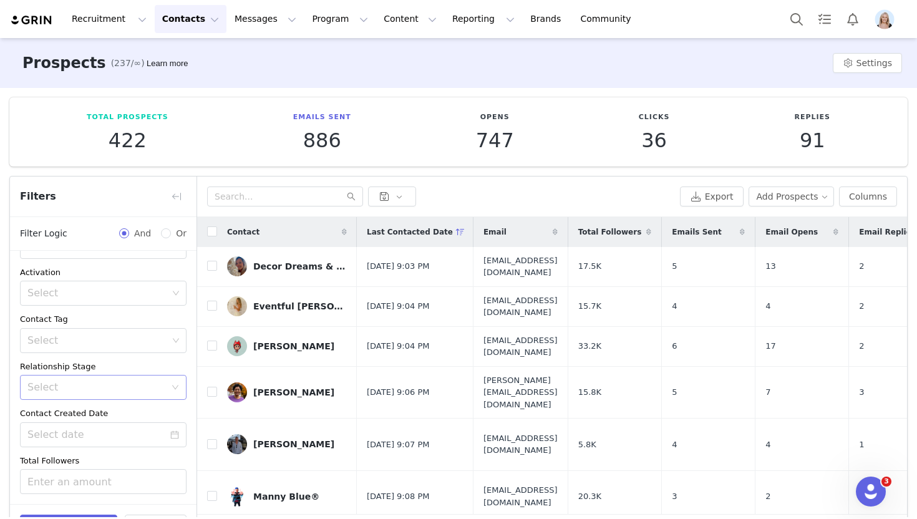
scroll to position [124, 0]
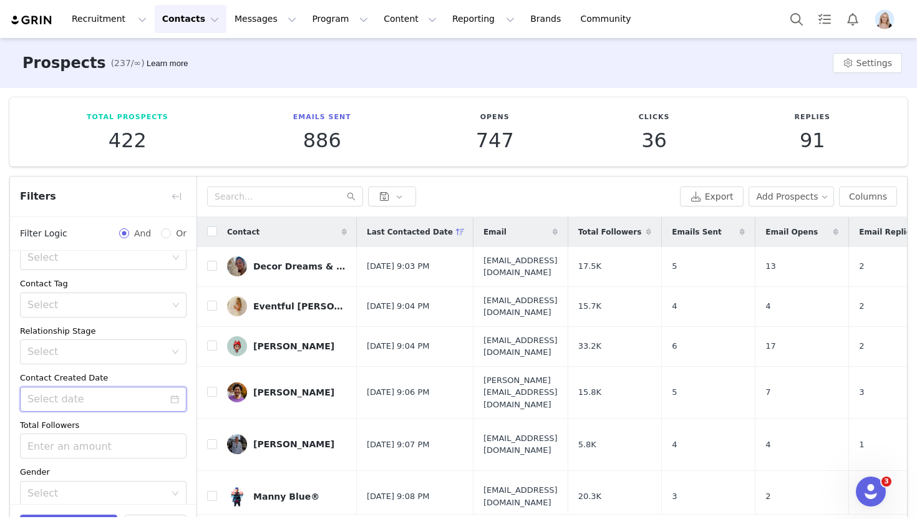
click at [107, 397] on input at bounding box center [103, 399] width 166 height 25
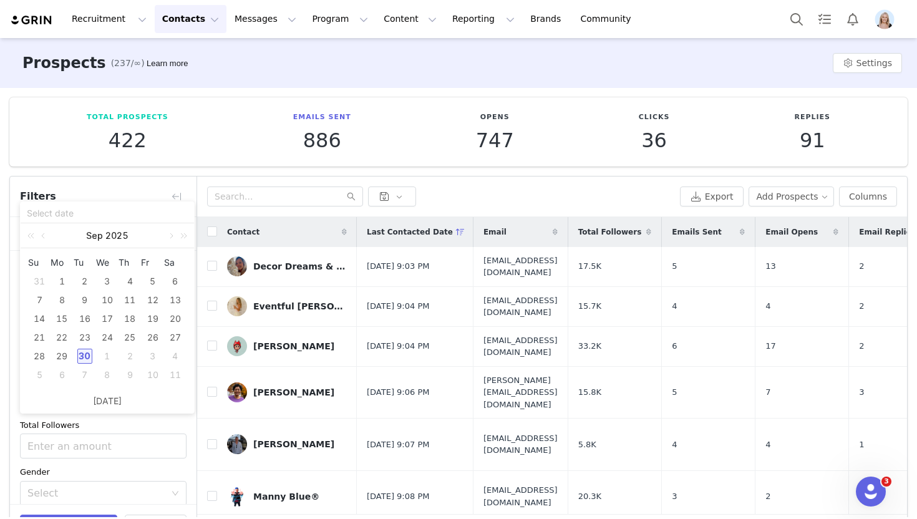
click at [87, 352] on div "30" at bounding box center [84, 356] width 15 height 15
type input "09/30/2025"
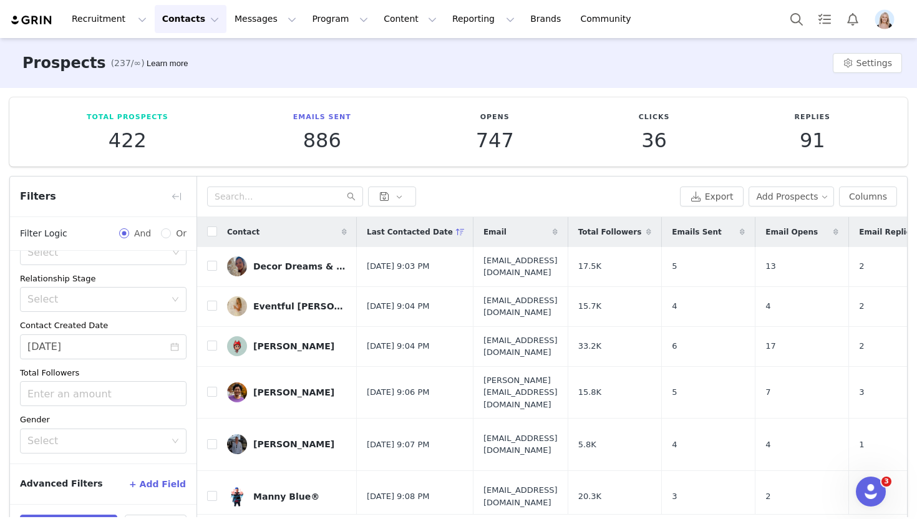
scroll to position [27, 0]
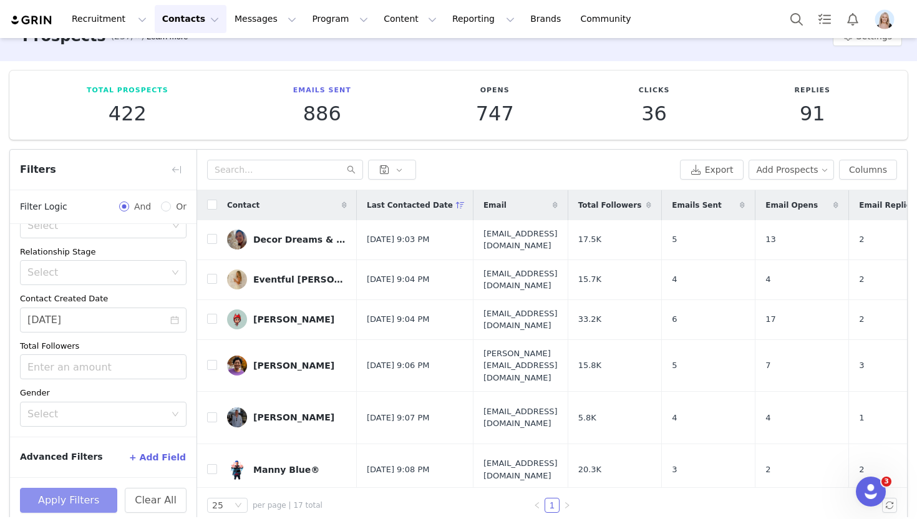
click at [85, 496] on button "Apply Filters" at bounding box center [68, 500] width 97 height 25
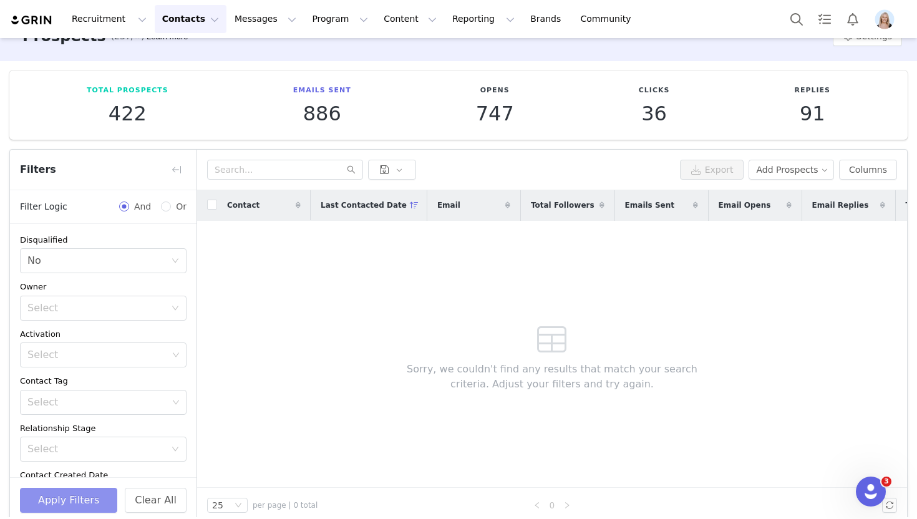
scroll to position [22, 0]
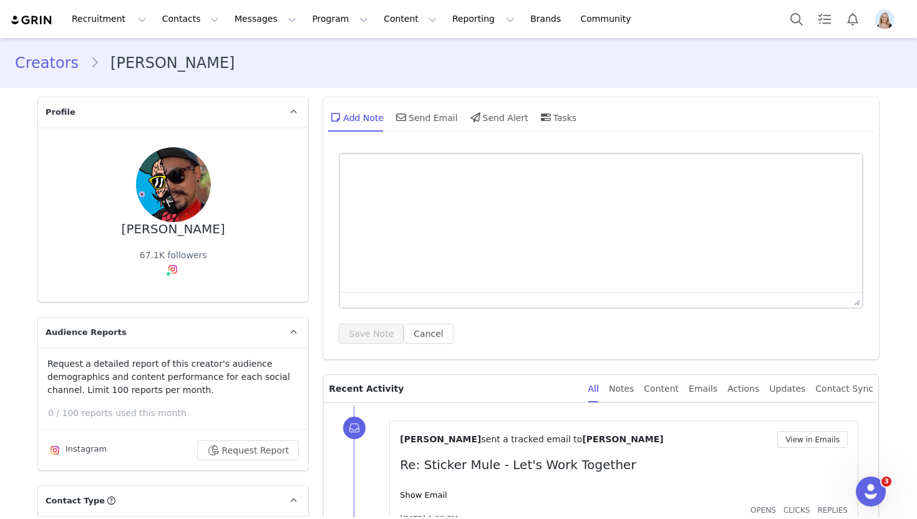
type input "+1 ([GEOGRAPHIC_DATA])"
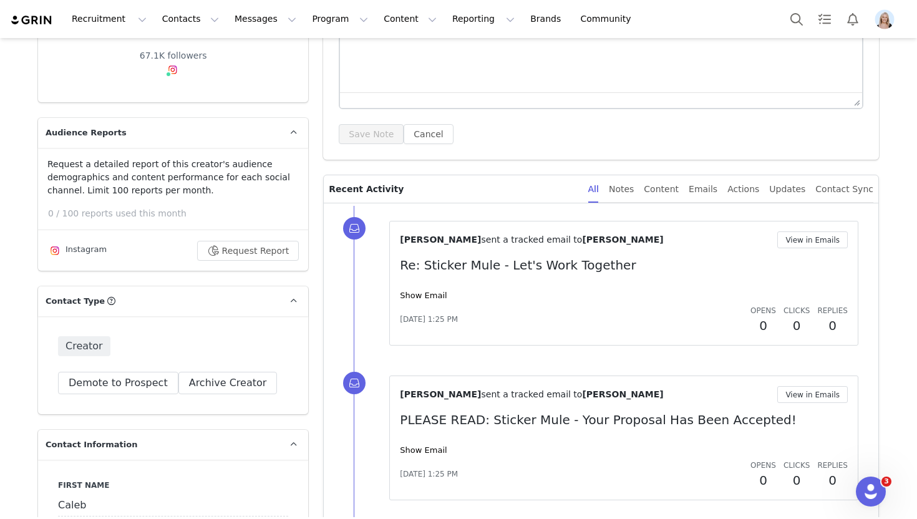
scroll to position [199, 0]
click at [436, 293] on link "Show Email" at bounding box center [423, 295] width 47 height 9
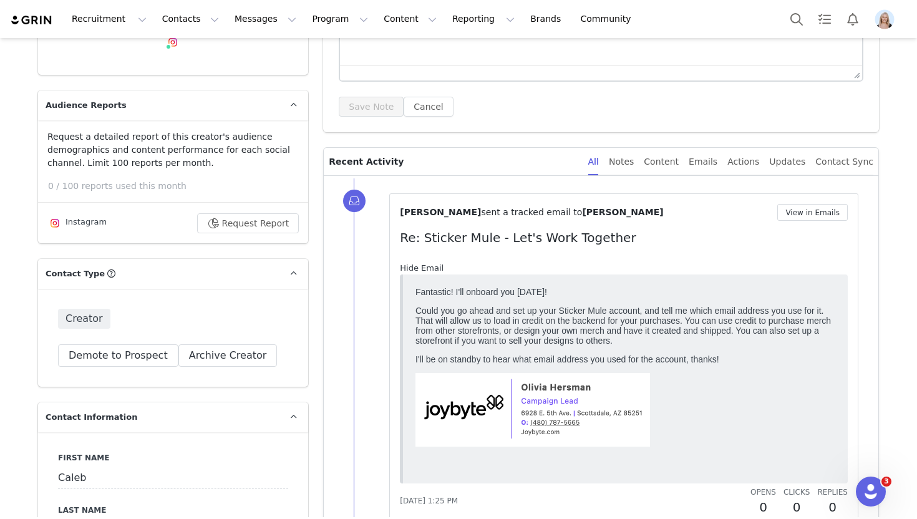
scroll to position [224, 0]
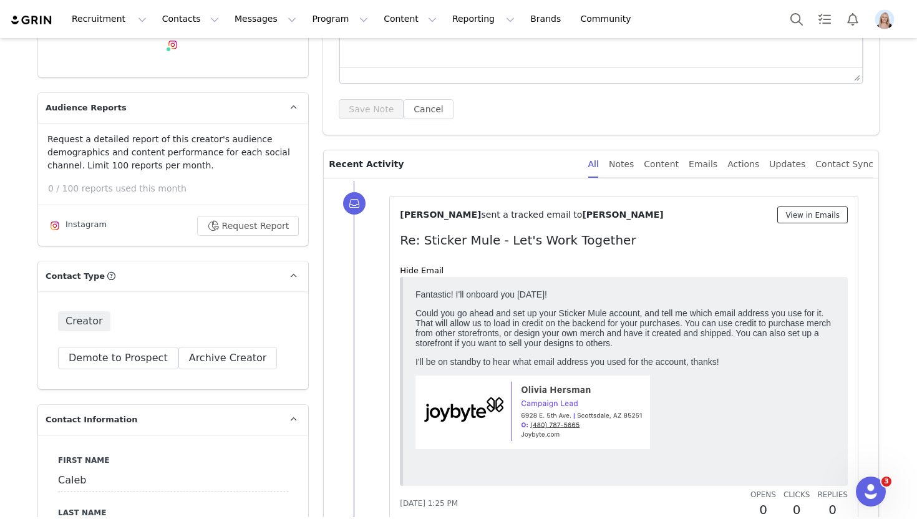
click at [806, 217] on button "View in Emails" at bounding box center [812, 214] width 70 height 17
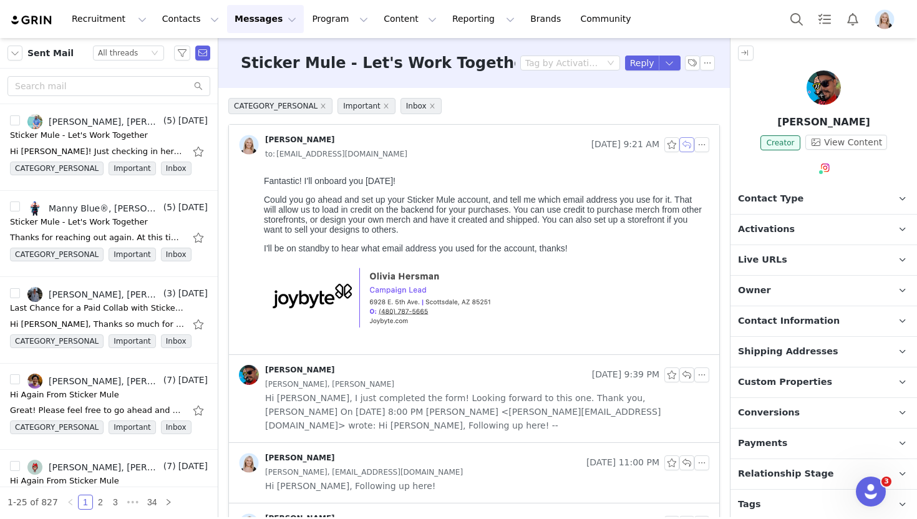
click at [688, 143] on button "button" at bounding box center [686, 144] width 15 height 15
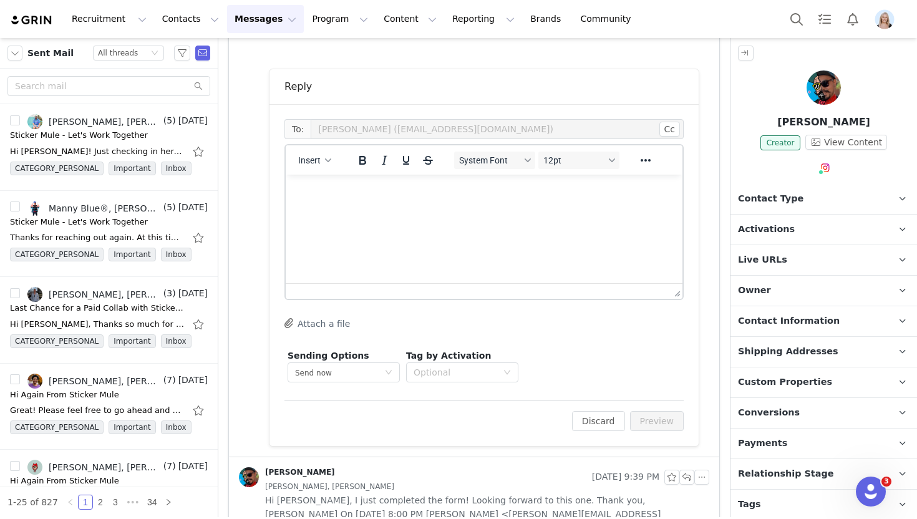
click at [370, 208] on html at bounding box center [484, 192] width 397 height 34
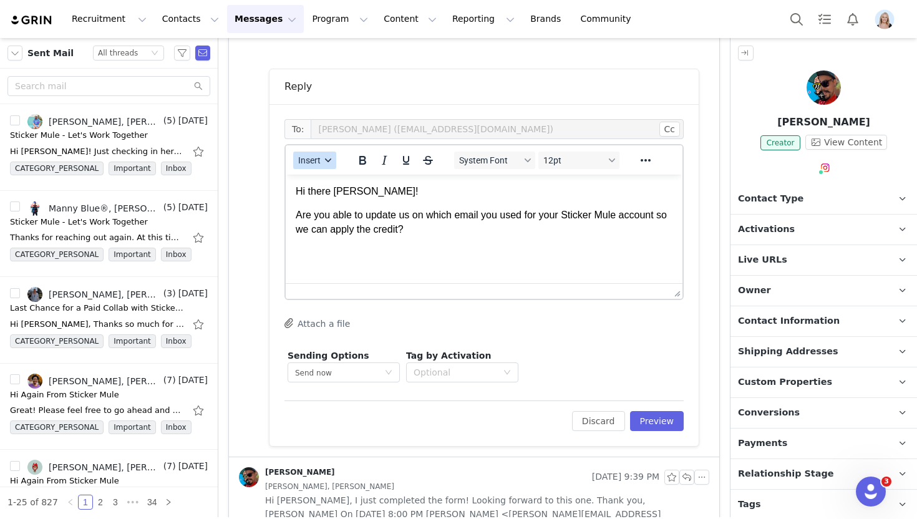
click at [325, 164] on button "Insert" at bounding box center [314, 160] width 43 height 17
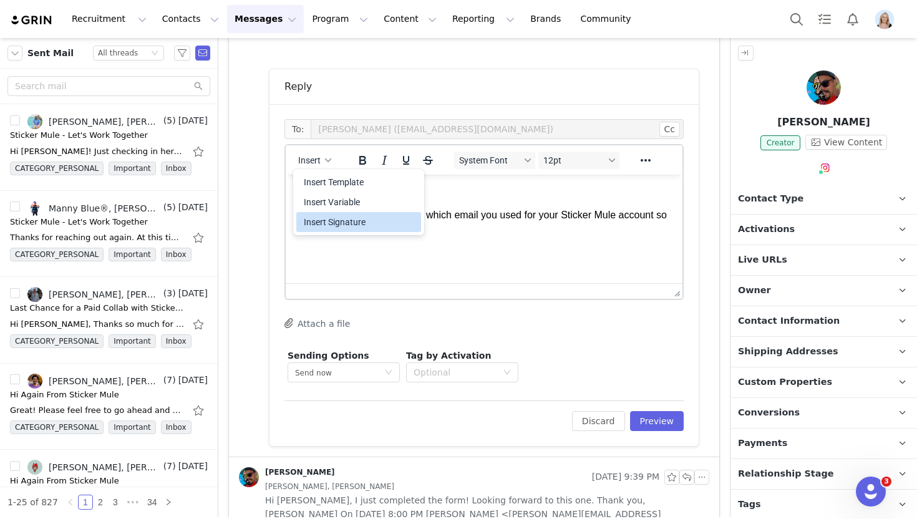
click at [369, 219] on div "Insert Signature" at bounding box center [360, 221] width 112 height 15
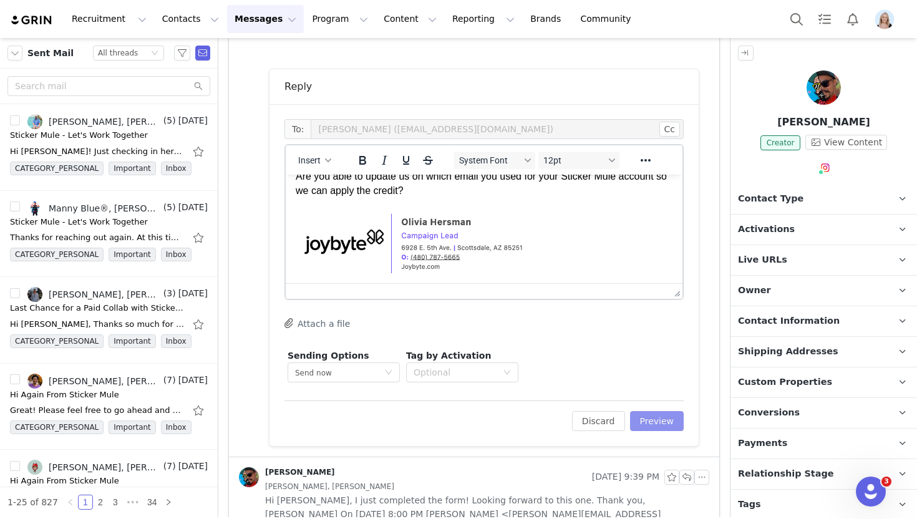
click at [654, 421] on button "Preview" at bounding box center [657, 421] width 54 height 20
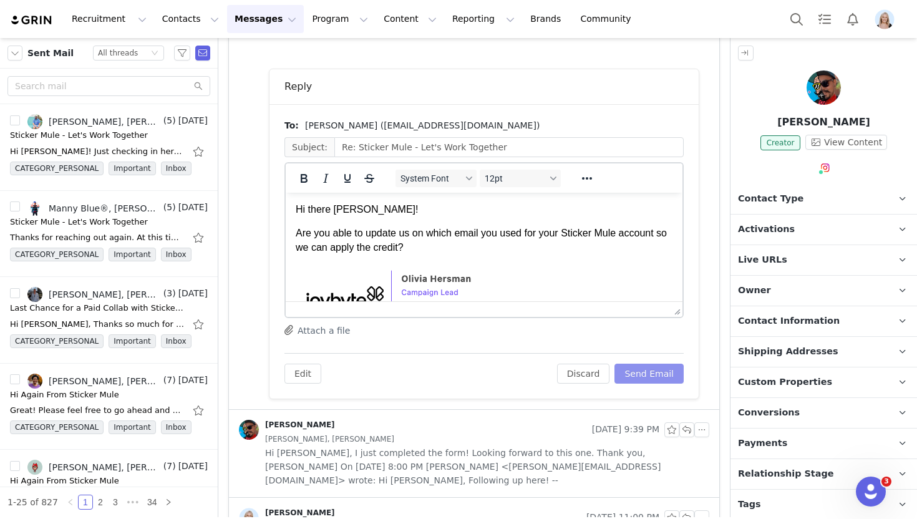
scroll to position [0, 0]
click at [655, 375] on button "Send Email" at bounding box center [648, 374] width 69 height 20
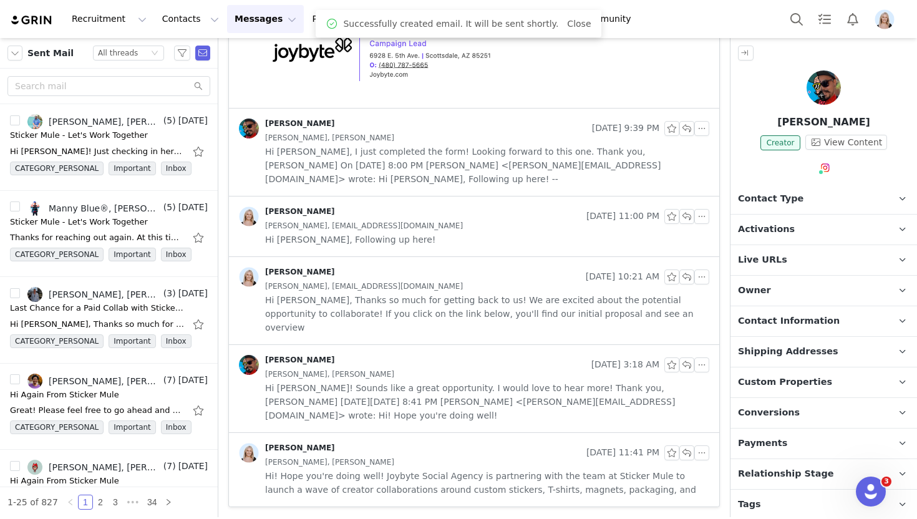
scroll to position [205, 0]
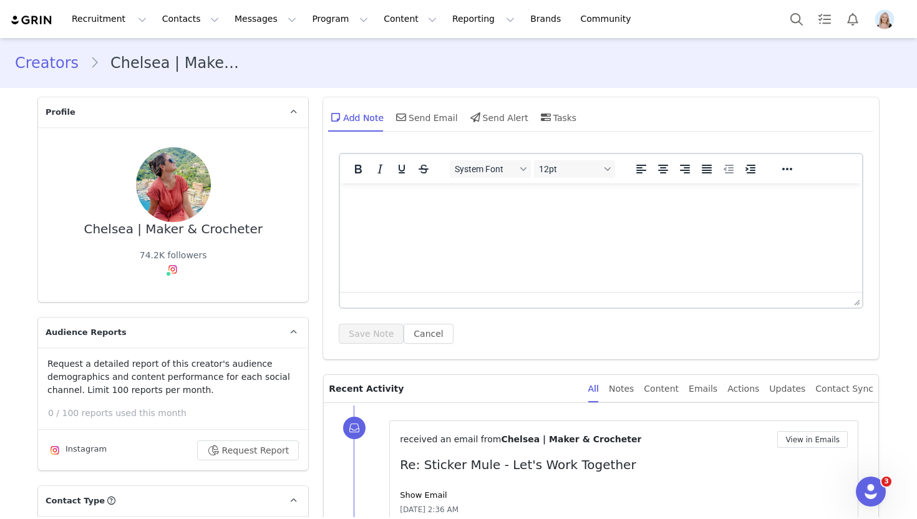
scroll to position [94, 0]
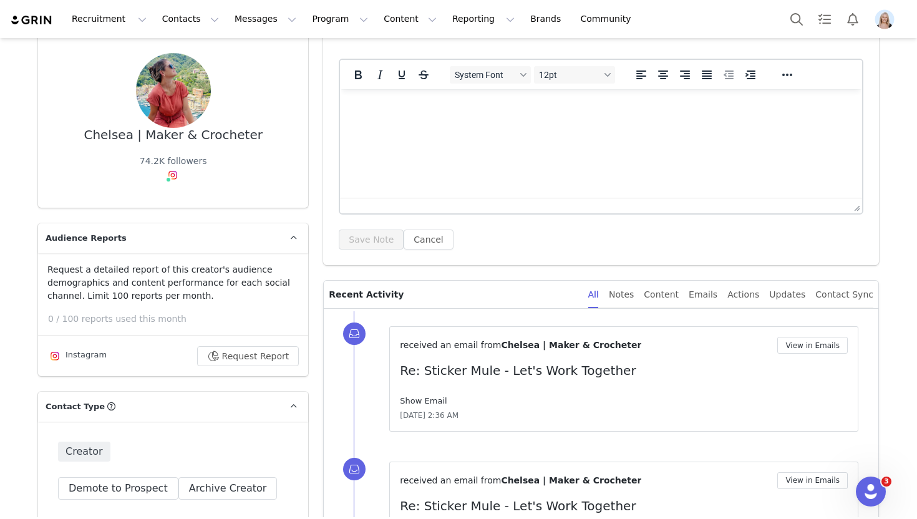
click at [420, 396] on link "Show Email" at bounding box center [423, 400] width 47 height 9
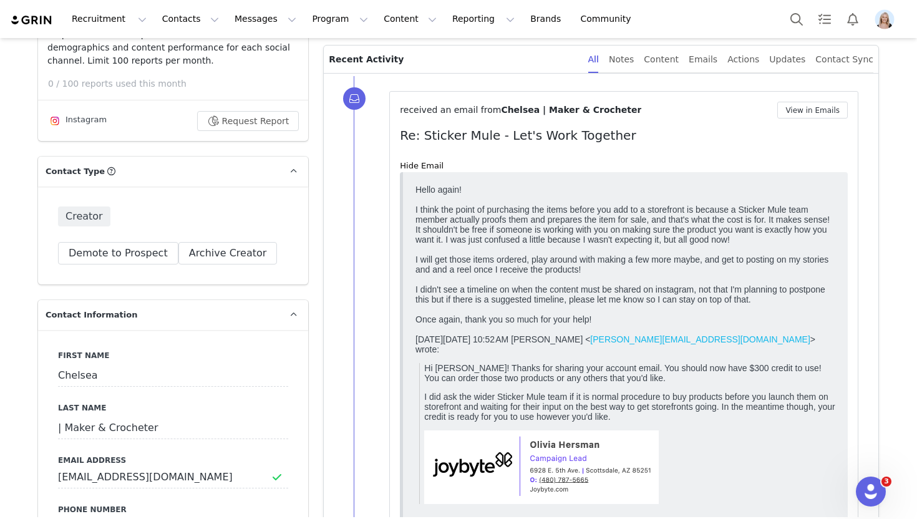
scroll to position [329, 0]
click at [812, 113] on button "View in Emails" at bounding box center [812, 110] width 70 height 17
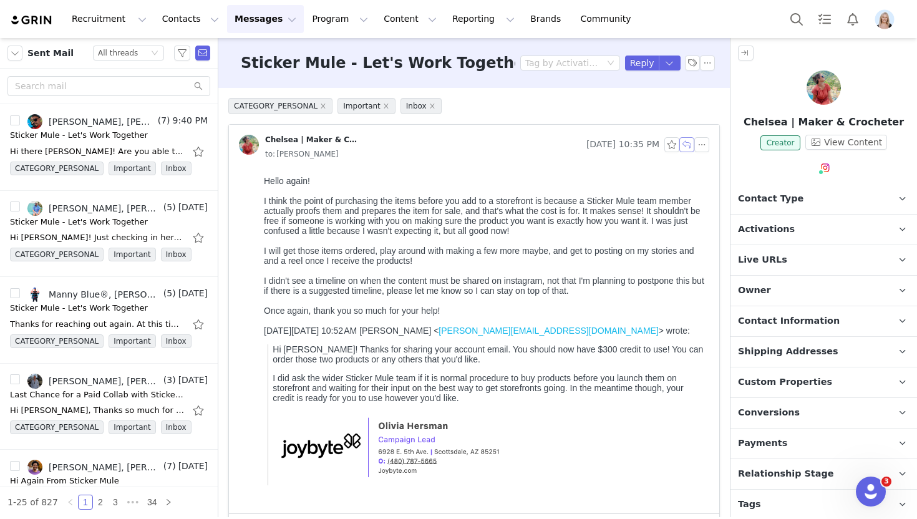
click at [684, 148] on button "button" at bounding box center [686, 144] width 15 height 15
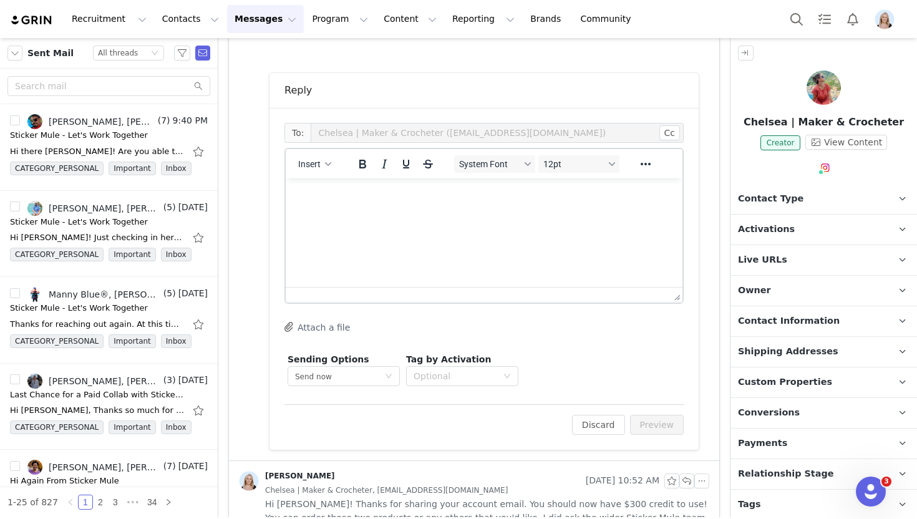
scroll to position [463, 0]
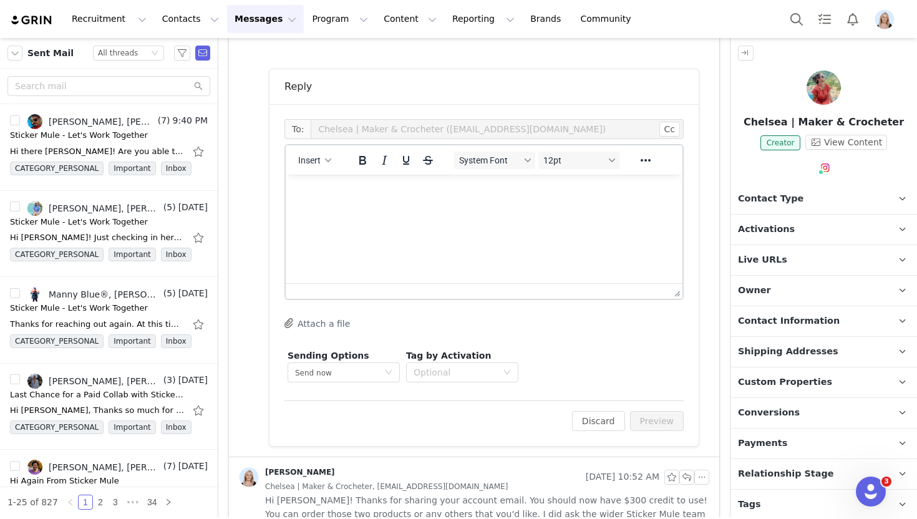
click at [397, 208] on html at bounding box center [484, 192] width 397 height 34
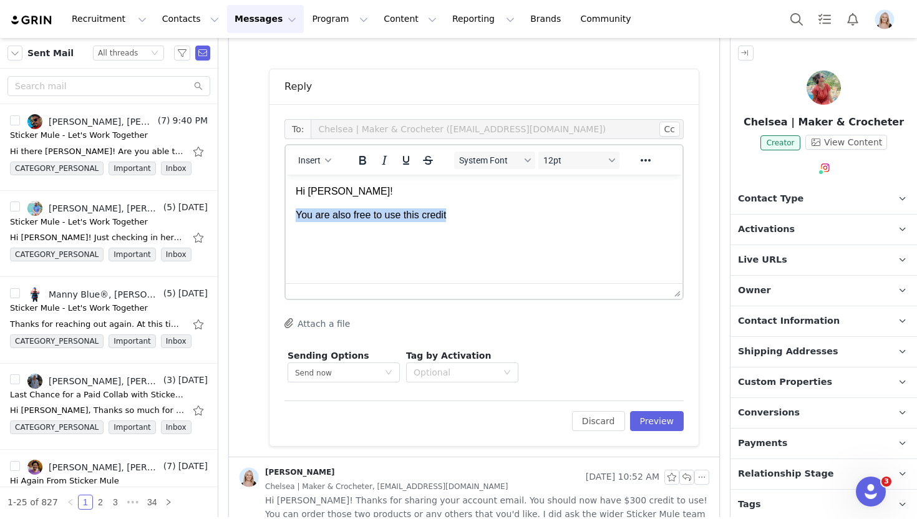
drag, startPoint x: 448, startPoint y: 214, endPoint x: 293, endPoint y: 213, distance: 154.6
click at [293, 213] on html "Hi [PERSON_NAME]! You are also free to use this credit" at bounding box center [484, 204] width 397 height 58
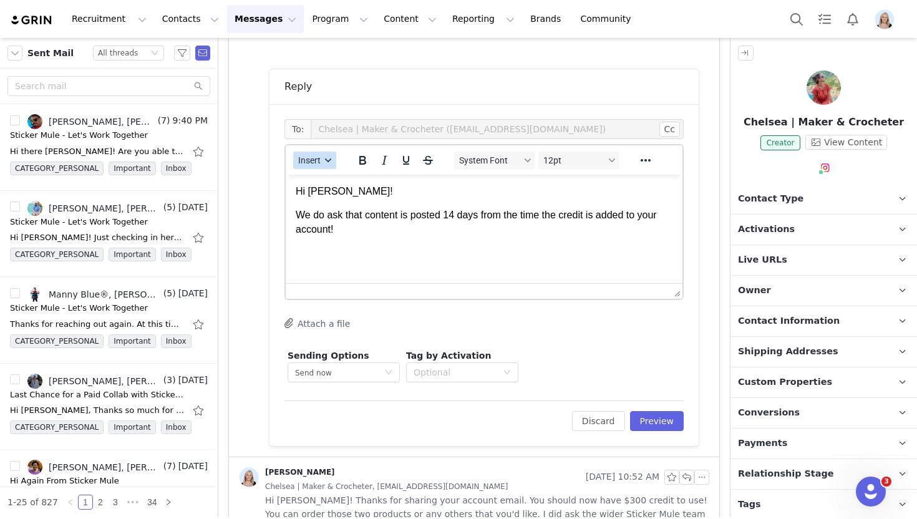
click at [312, 163] on span "Insert" at bounding box center [309, 160] width 22 height 10
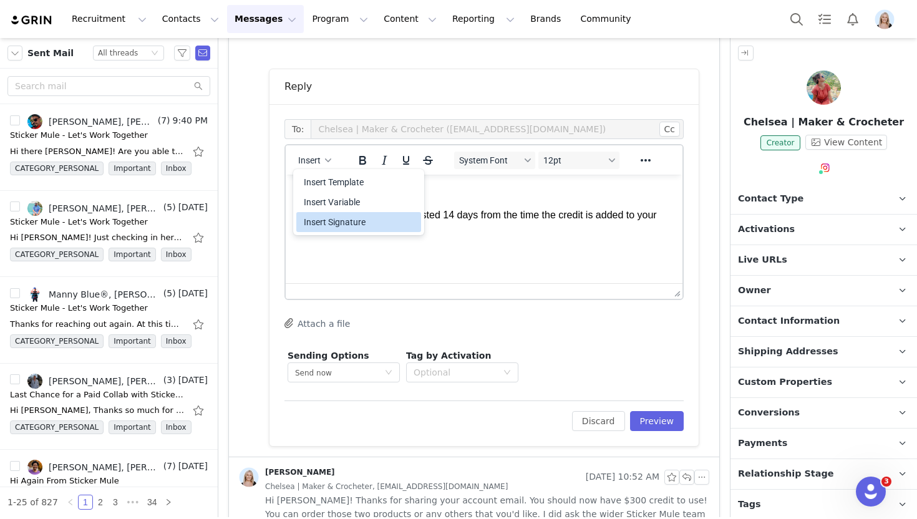
click at [368, 219] on div "Insert Signature" at bounding box center [360, 221] width 112 height 15
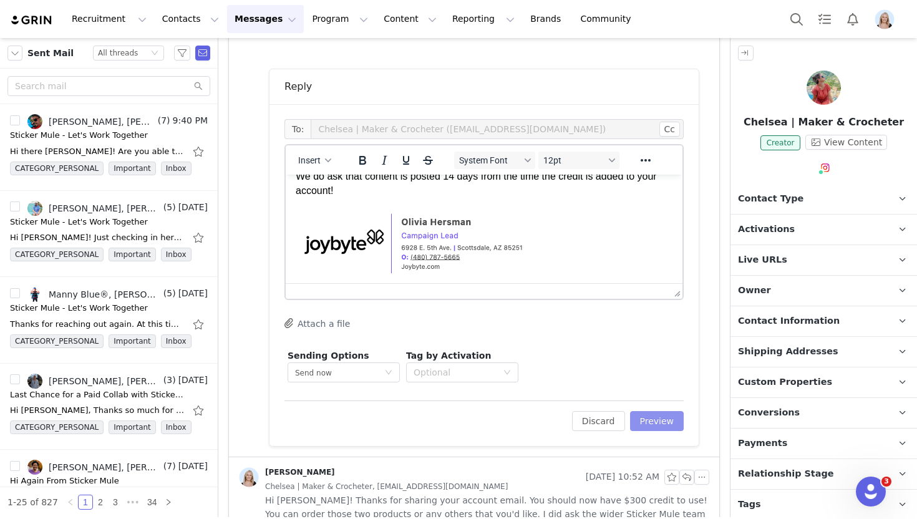
click at [665, 426] on button "Preview" at bounding box center [657, 421] width 54 height 20
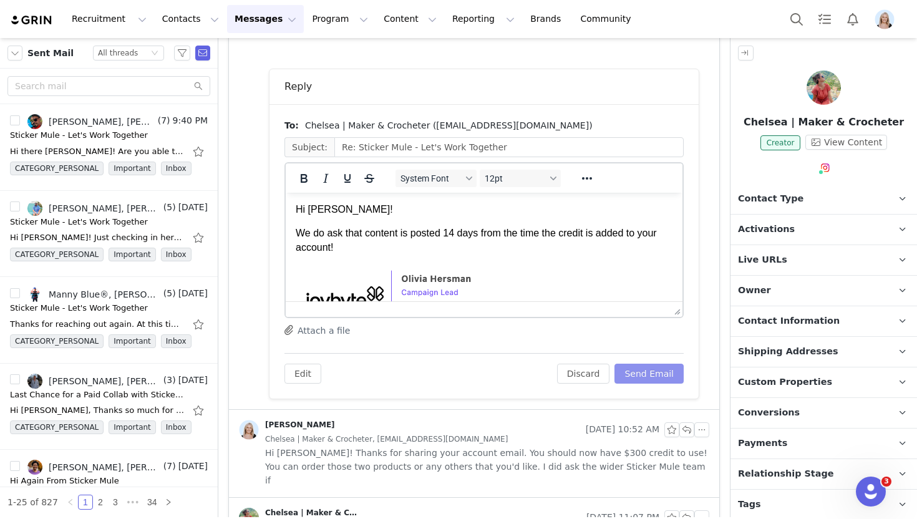
scroll to position [0, 0]
click at [653, 379] on button "Send Email" at bounding box center [648, 374] width 69 height 20
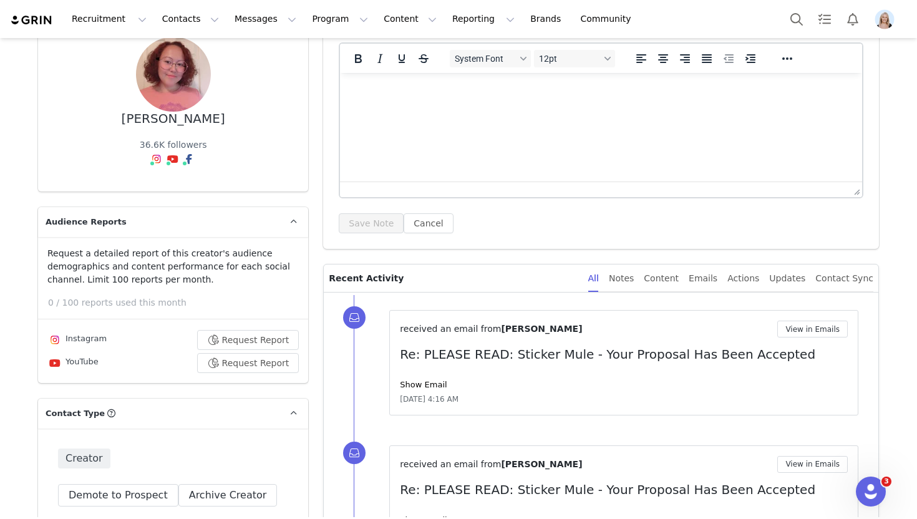
scroll to position [139, 0]
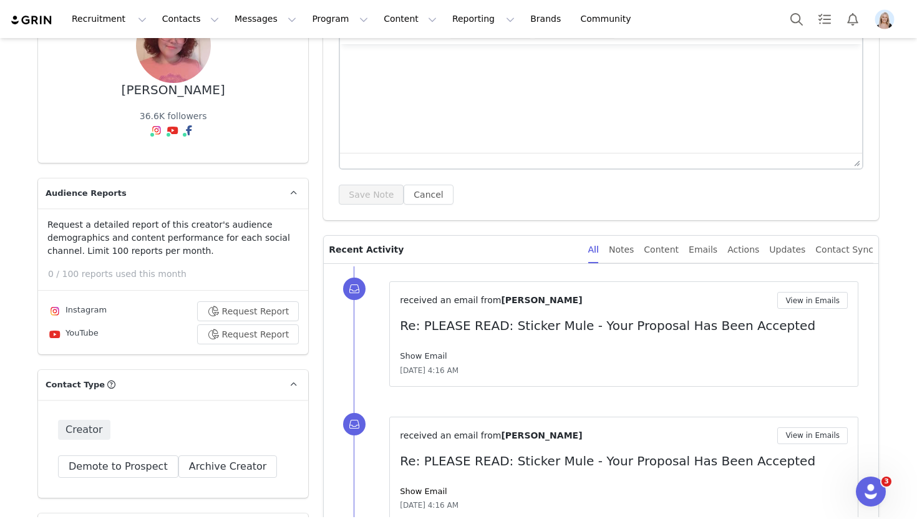
click at [419, 354] on link "Show Email" at bounding box center [423, 355] width 47 height 9
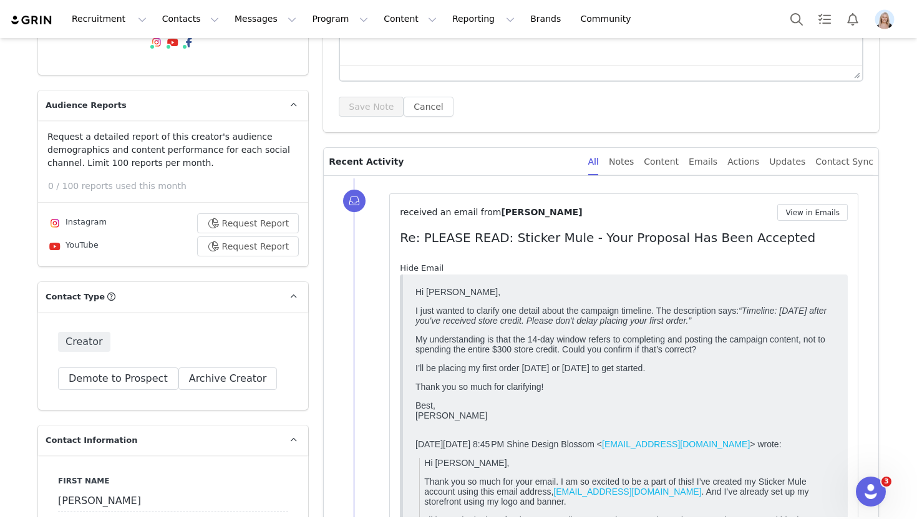
scroll to position [249, 0]
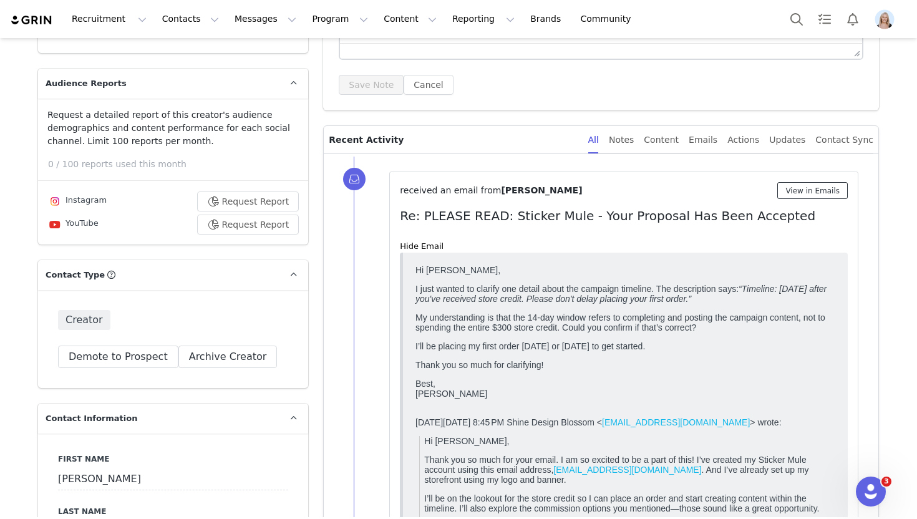
click at [811, 193] on button "View in Emails" at bounding box center [812, 190] width 70 height 17
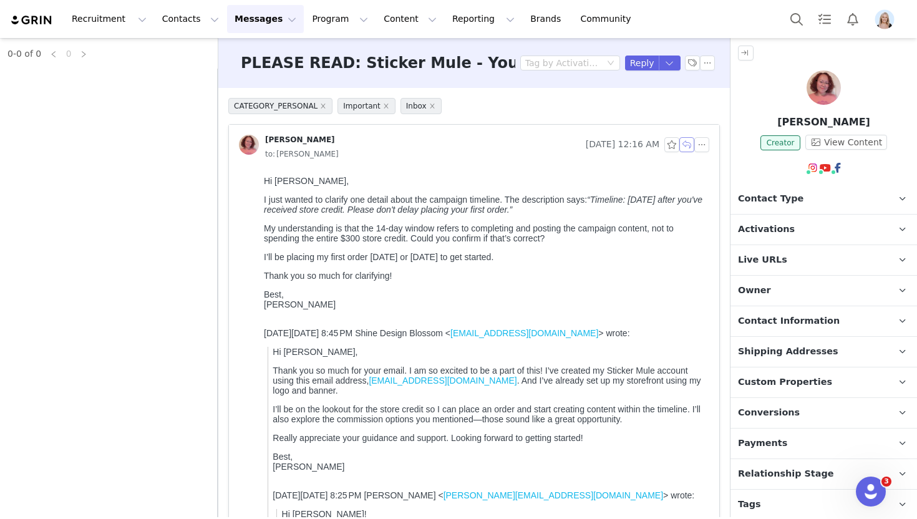
click at [686, 147] on button "button" at bounding box center [686, 144] width 15 height 15
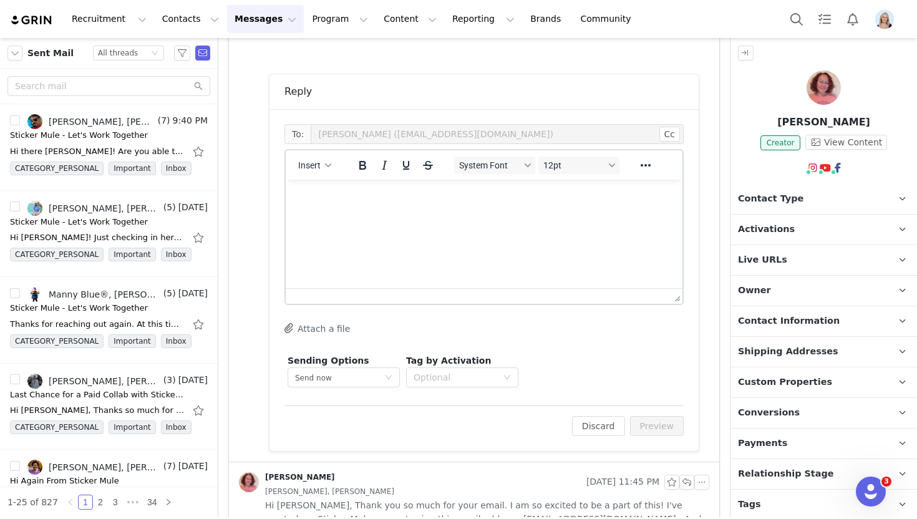
scroll to position [619, 0]
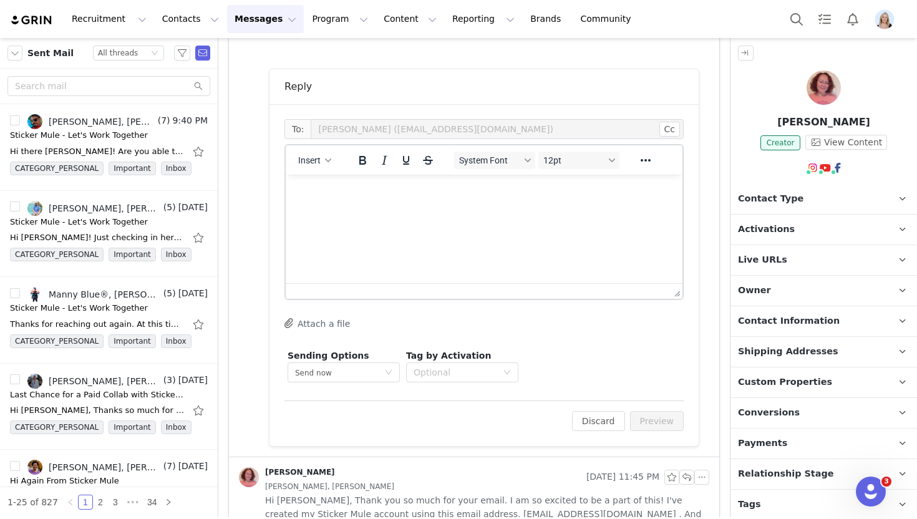
click at [373, 208] on html at bounding box center [484, 192] width 397 height 34
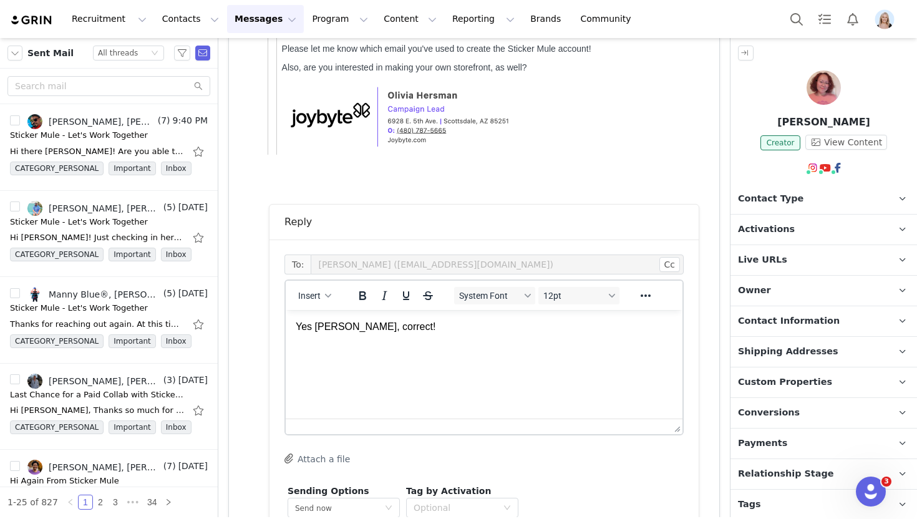
scroll to position [494, 0]
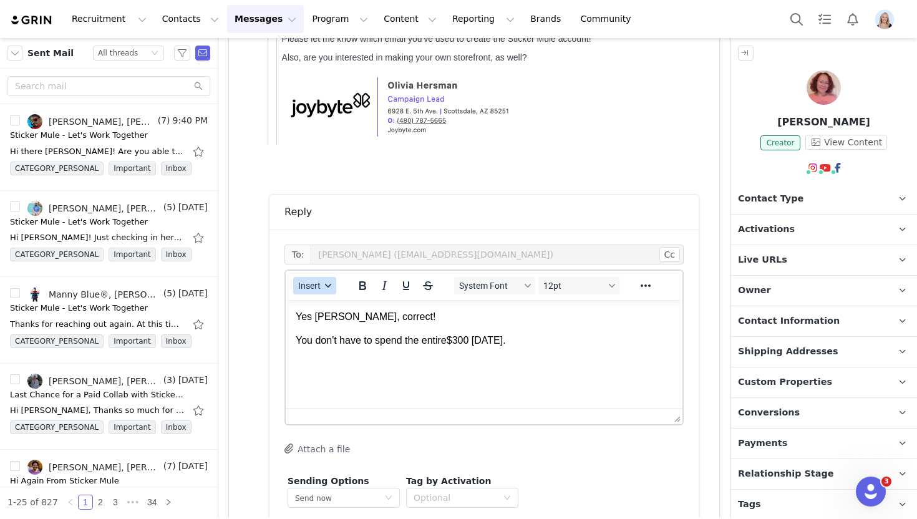
click at [320, 292] on button "Insert" at bounding box center [314, 285] width 43 height 17
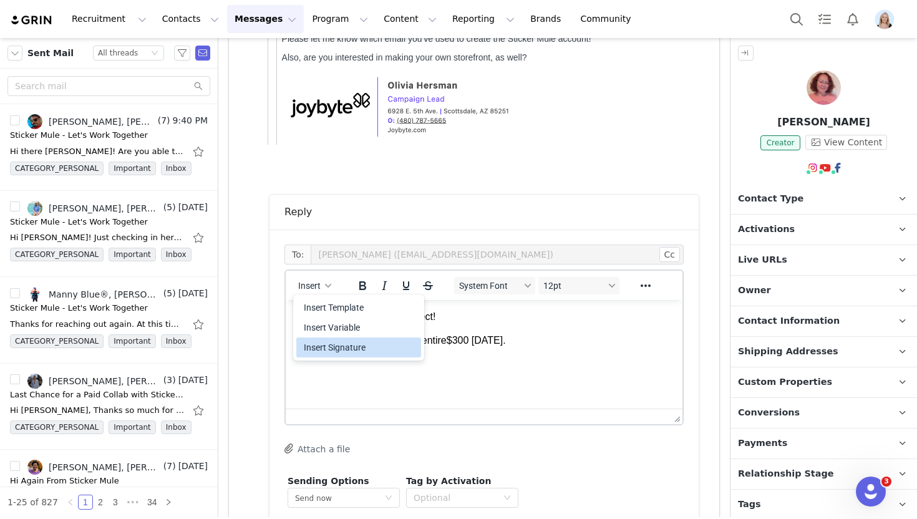
click at [348, 342] on div "Insert Signature" at bounding box center [360, 347] width 112 height 15
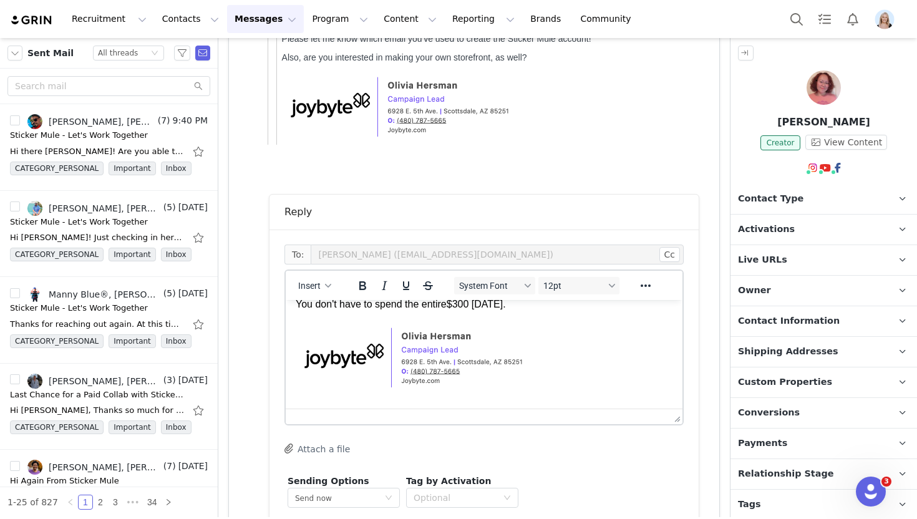
scroll to position [574, 0]
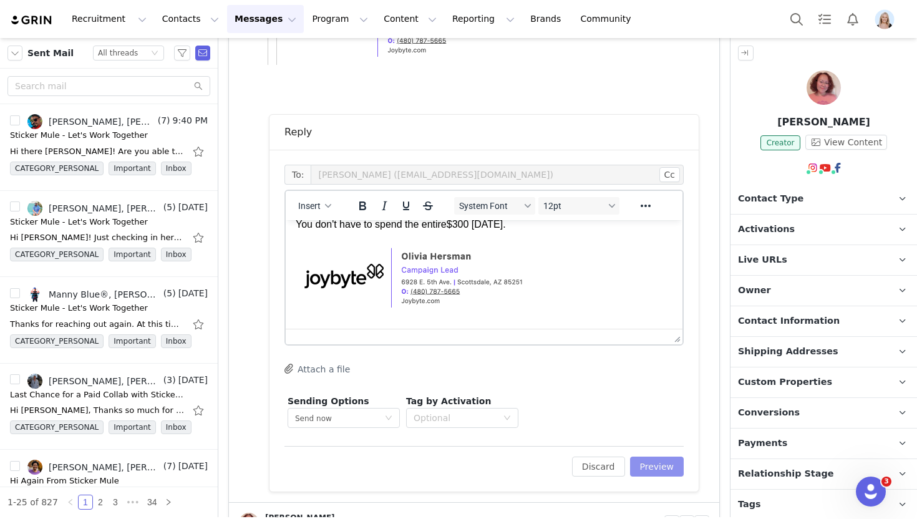
click at [656, 461] on button "Preview" at bounding box center [657, 466] width 54 height 20
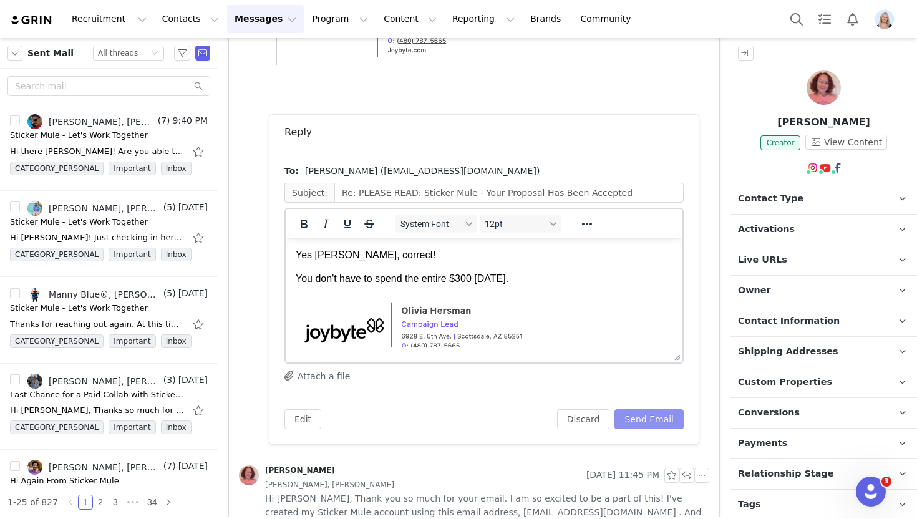
scroll to position [0, 0]
click at [653, 409] on button "Send Email" at bounding box center [648, 419] width 69 height 20
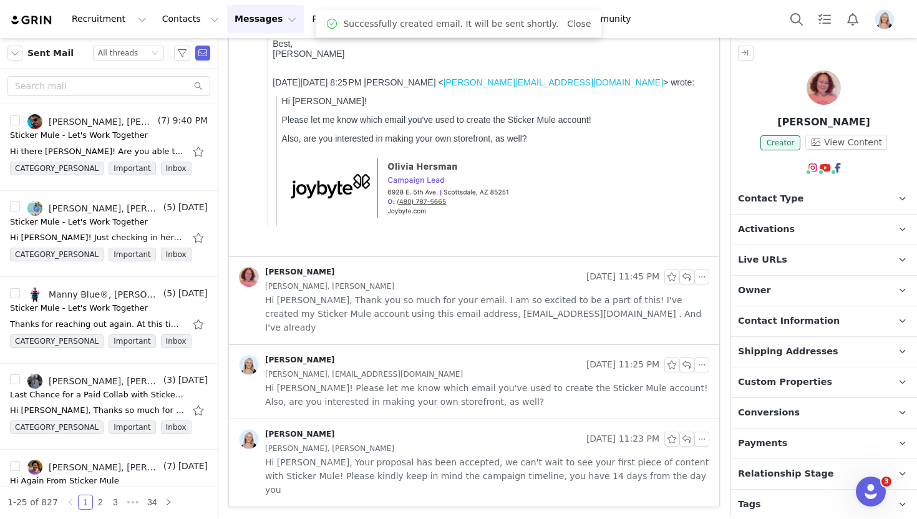
scroll to position [385, 0]
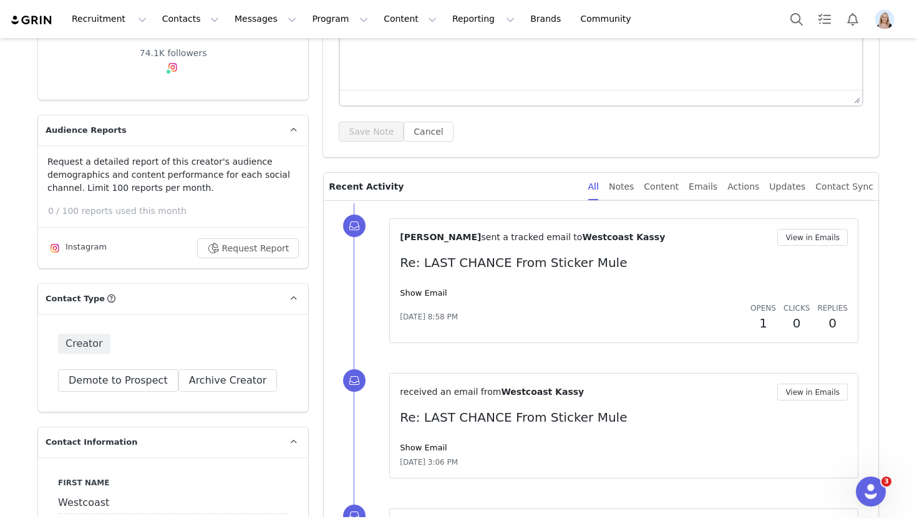
scroll to position [201, 0]
click at [420, 299] on div "Show Email" at bounding box center [624, 294] width 448 height 12
click at [413, 289] on link "Show Email" at bounding box center [423, 293] width 47 height 9
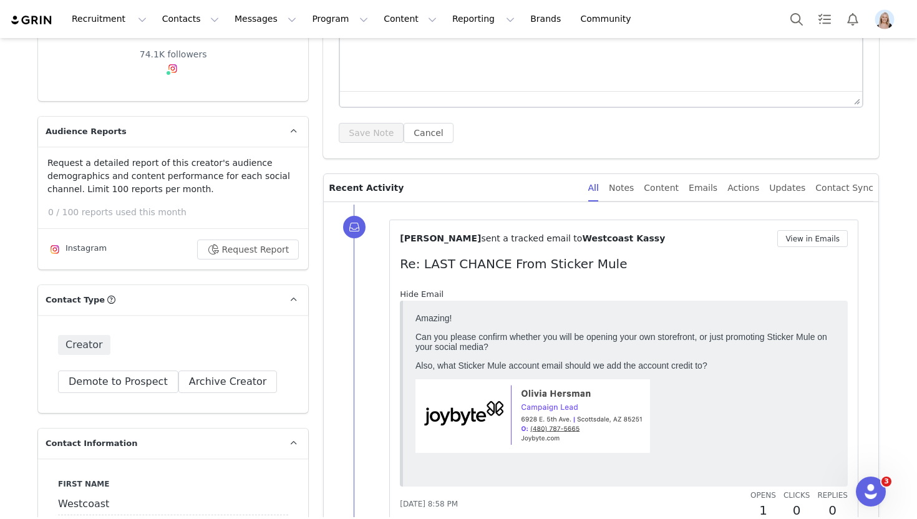
scroll to position [0, 0]
click at [819, 247] on div "Olivia Hersman sent a tracked email to Westcoast Kassy View in Emails Re: LAST …" at bounding box center [624, 374] width 448 height 289
click at [814, 237] on button "View in Emails" at bounding box center [812, 238] width 70 height 17
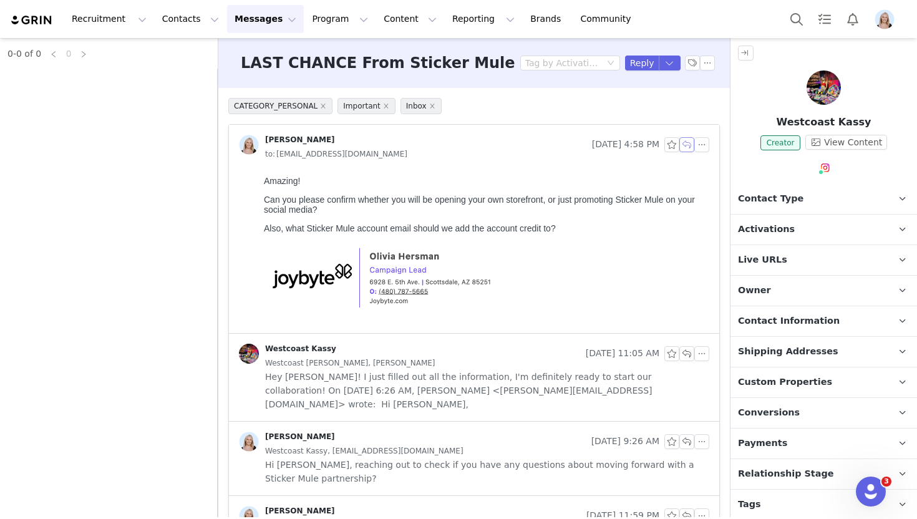
click at [686, 148] on button "button" at bounding box center [686, 144] width 15 height 15
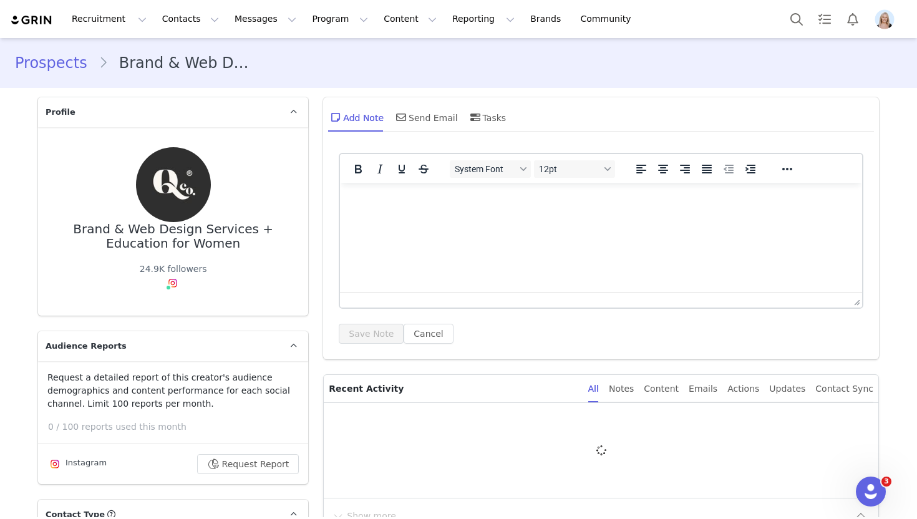
type input "+1 ([GEOGRAPHIC_DATA])"
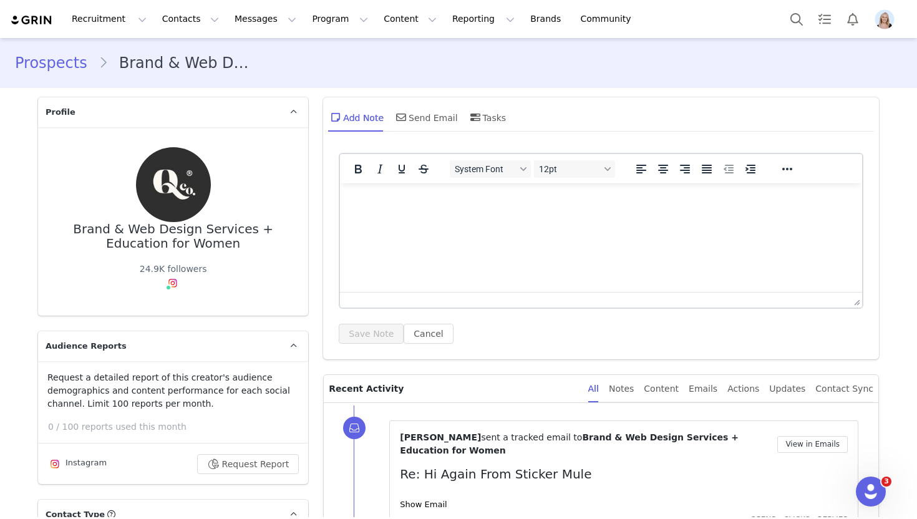
scroll to position [164, 0]
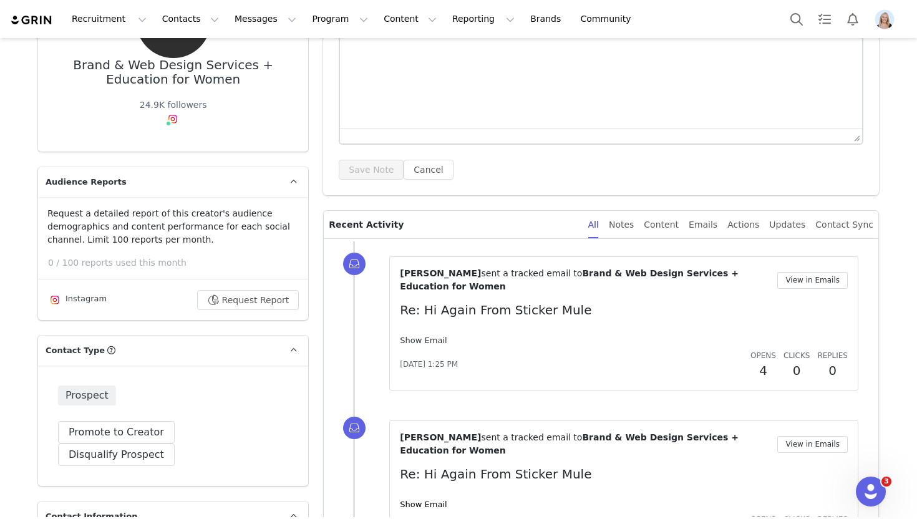
click at [435, 337] on link "Show Email" at bounding box center [423, 339] width 47 height 9
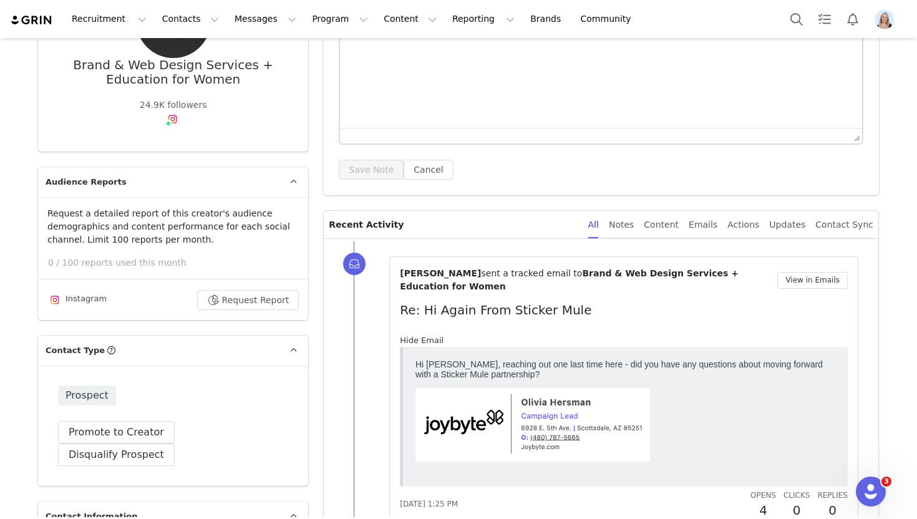
scroll to position [0, 0]
click at [175, 443] on button "Disqualify Prospect" at bounding box center [116, 454] width 117 height 22
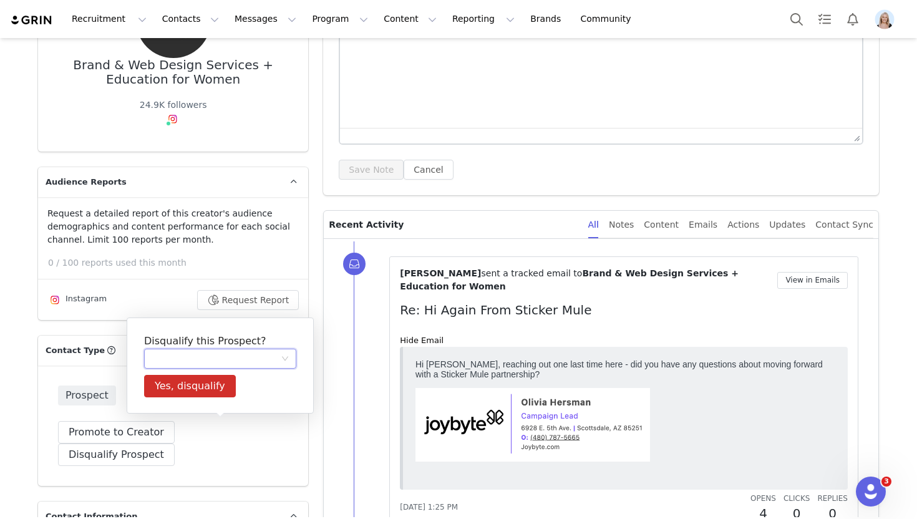
click at [207, 355] on div at bounding box center [216, 358] width 129 height 19
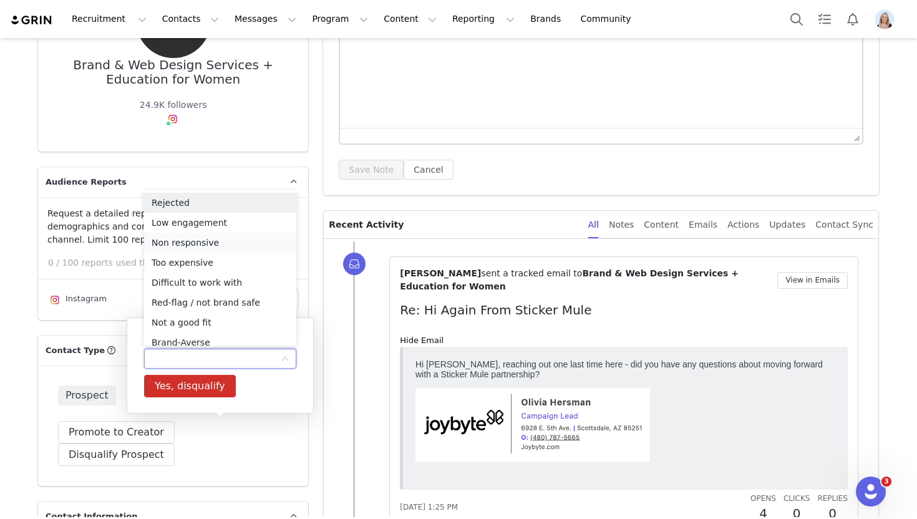
scroll to position [6, 0]
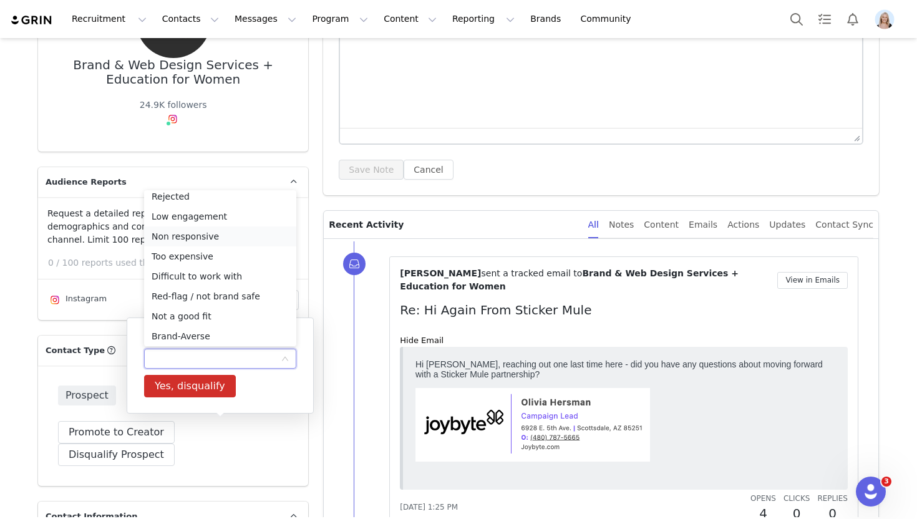
click at [218, 243] on li "Non responsive" at bounding box center [220, 236] width 152 height 20
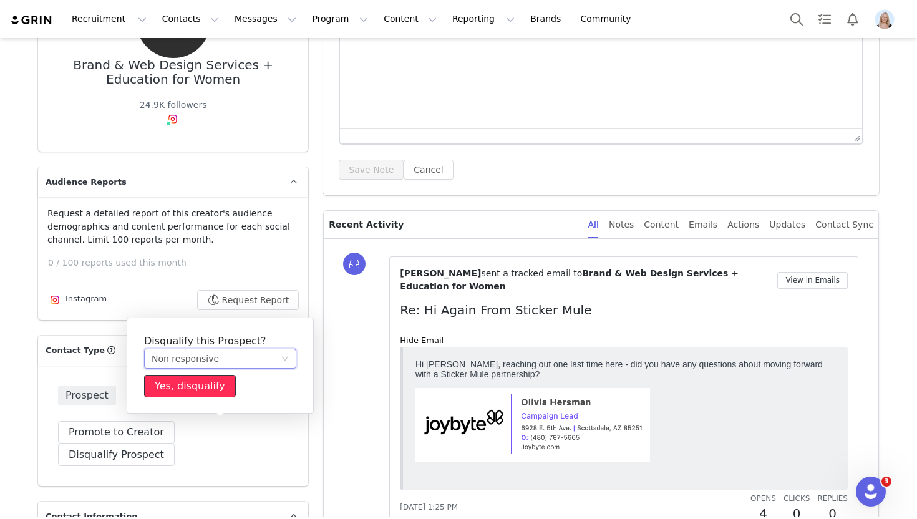
click at [215, 385] on button "Yes, disqualify" at bounding box center [190, 386] width 92 height 22
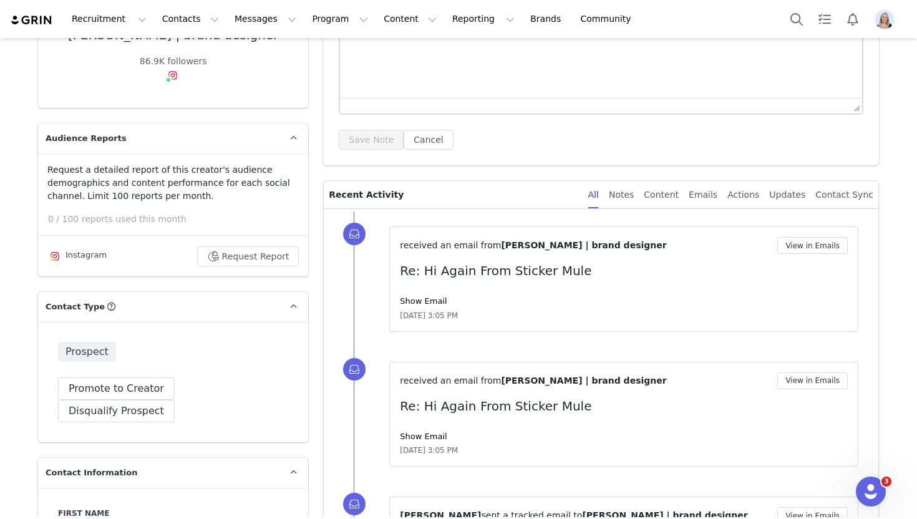
scroll to position [195, 0]
click at [423, 299] on link "Show Email" at bounding box center [423, 299] width 47 height 9
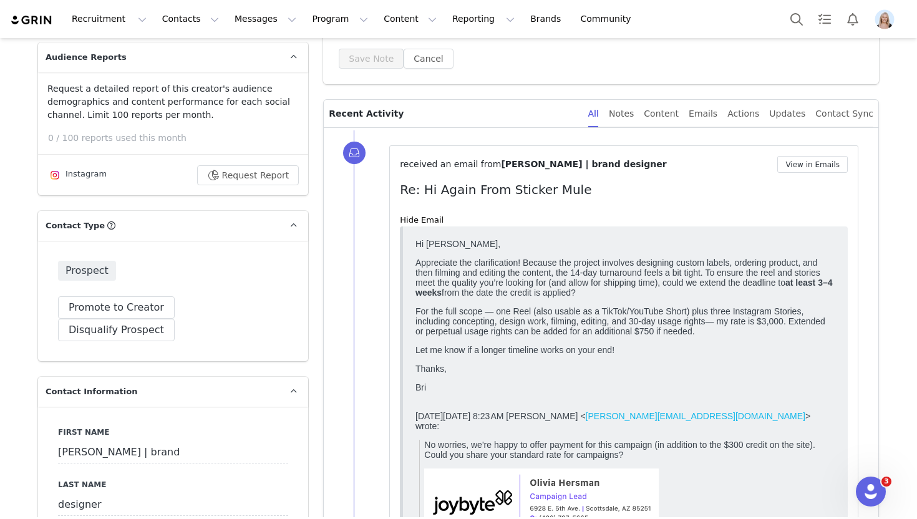
scroll to position [278, 0]
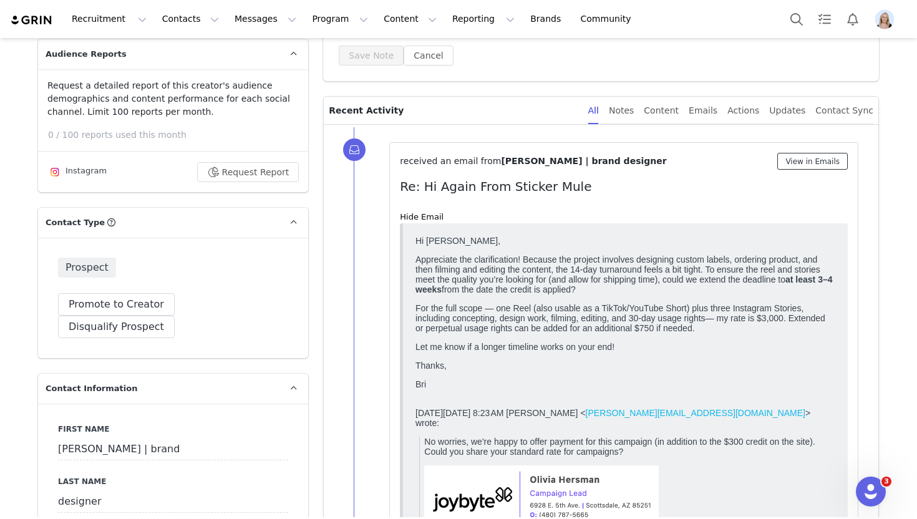
click at [809, 166] on button "View in Emails" at bounding box center [812, 161] width 70 height 17
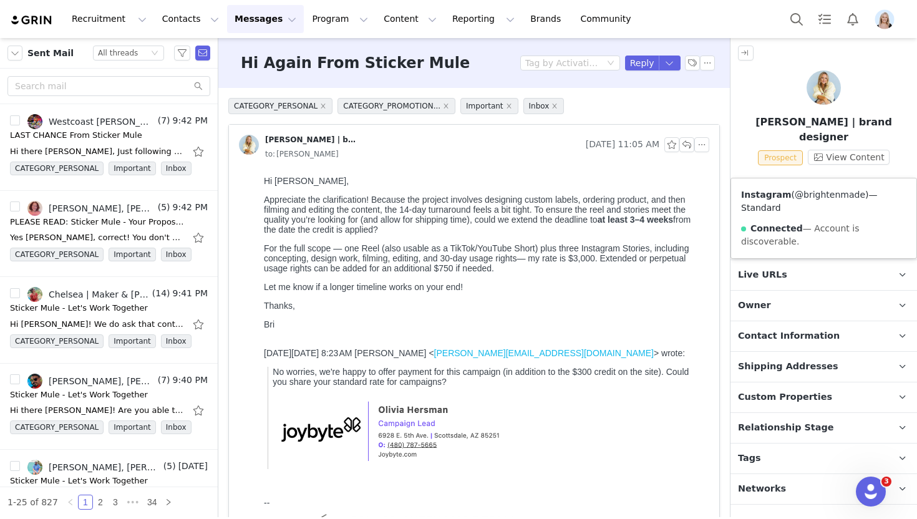
click at [822, 196] on link "@brightenmade" at bounding box center [829, 195] width 70 height 10
click at [689, 147] on button "button" at bounding box center [686, 144] width 15 height 15
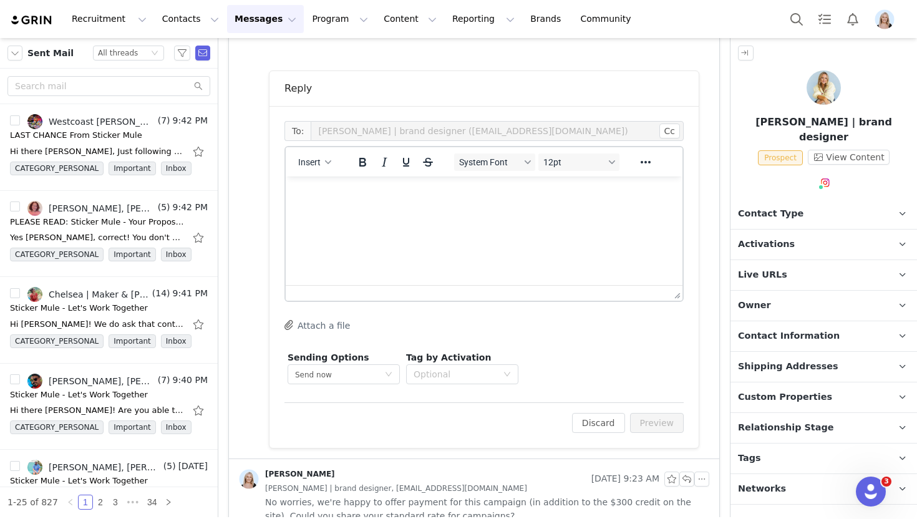
scroll to position [544, 0]
click at [423, 201] on html at bounding box center [484, 192] width 397 height 34
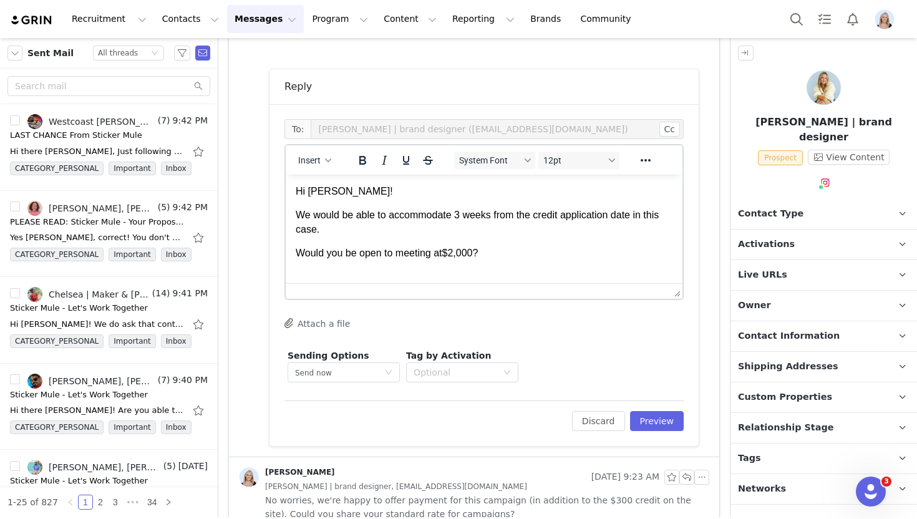
scroll to position [1, 0]
click at [323, 155] on button "Insert" at bounding box center [314, 160] width 43 height 17
click at [362, 218] on div "Insert Signature" at bounding box center [360, 221] width 112 height 15
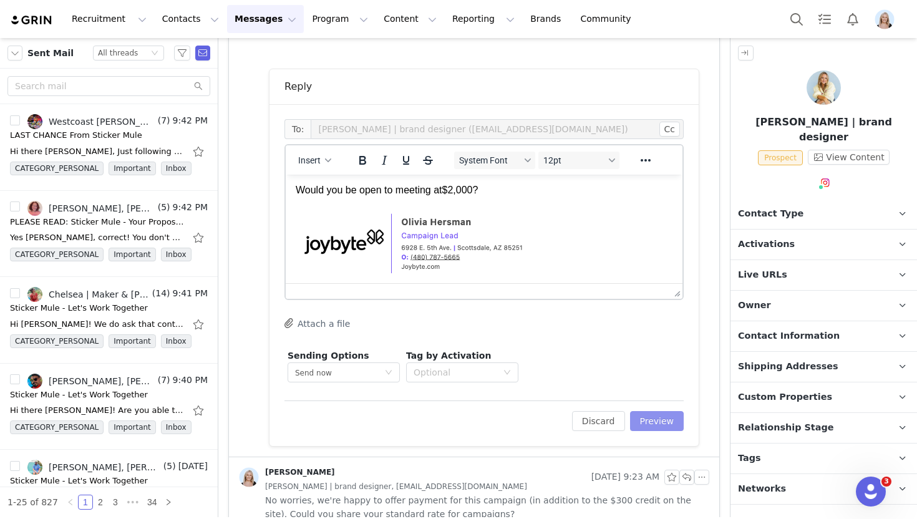
click at [655, 423] on button "Preview" at bounding box center [657, 421] width 54 height 20
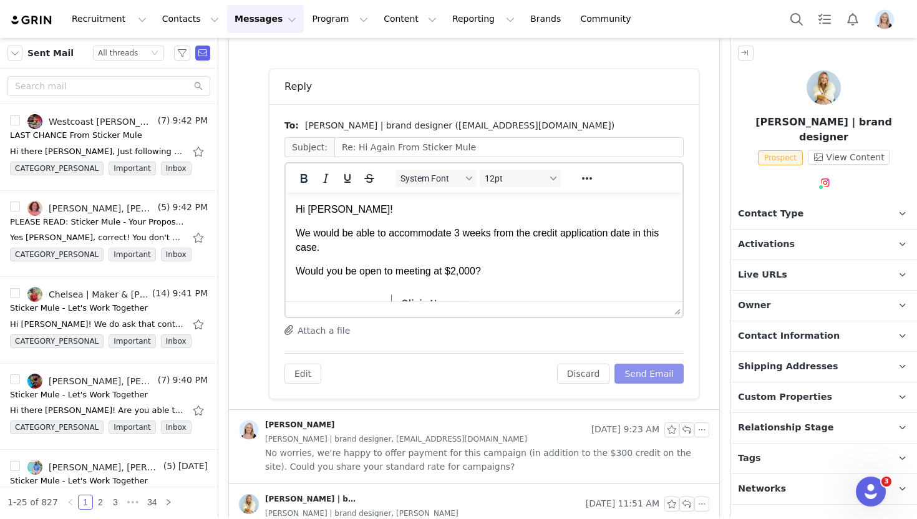
scroll to position [0, 0]
click at [662, 360] on div "Edit Discard Send Email" at bounding box center [483, 368] width 399 height 31
click at [662, 373] on button "Send Email" at bounding box center [648, 374] width 69 height 20
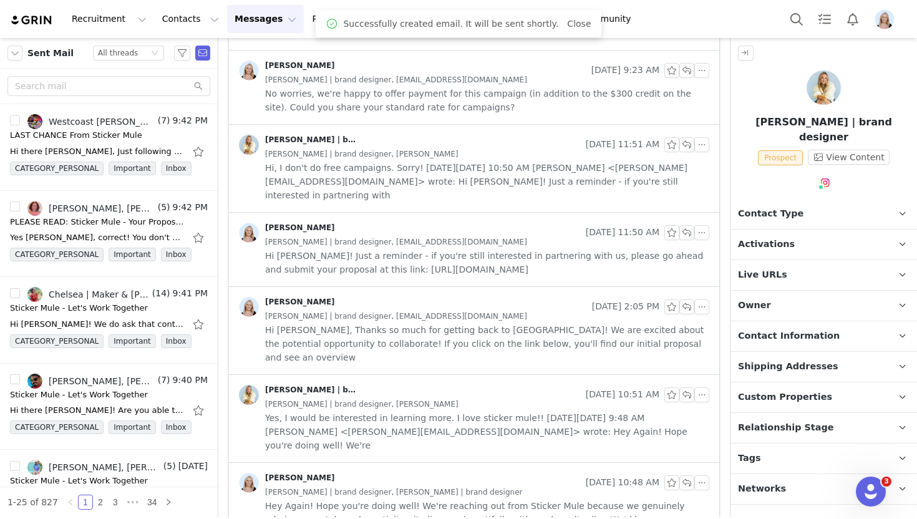
scroll to position [532, 0]
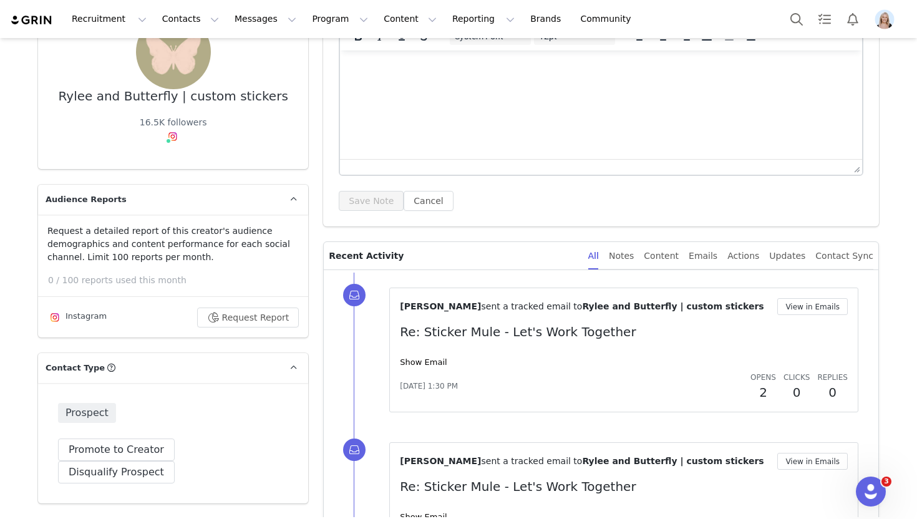
scroll to position [151, 0]
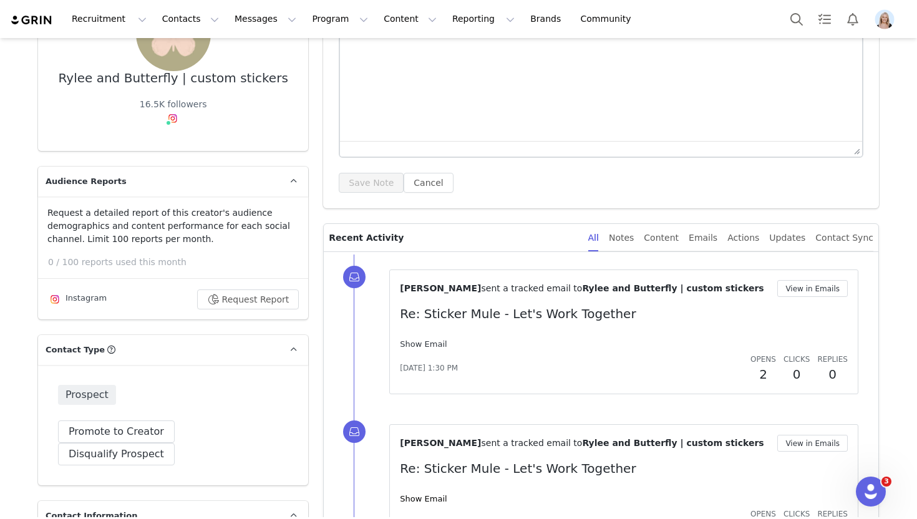
click at [441, 340] on link "Show Email" at bounding box center [423, 343] width 47 height 9
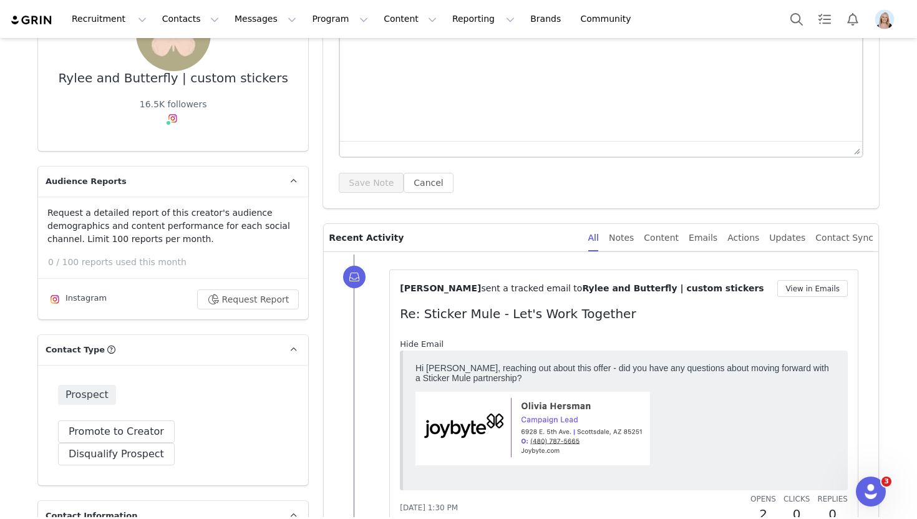
scroll to position [0, 0]
click at [436, 344] on link "Hide Email" at bounding box center [422, 343] width 44 height 9
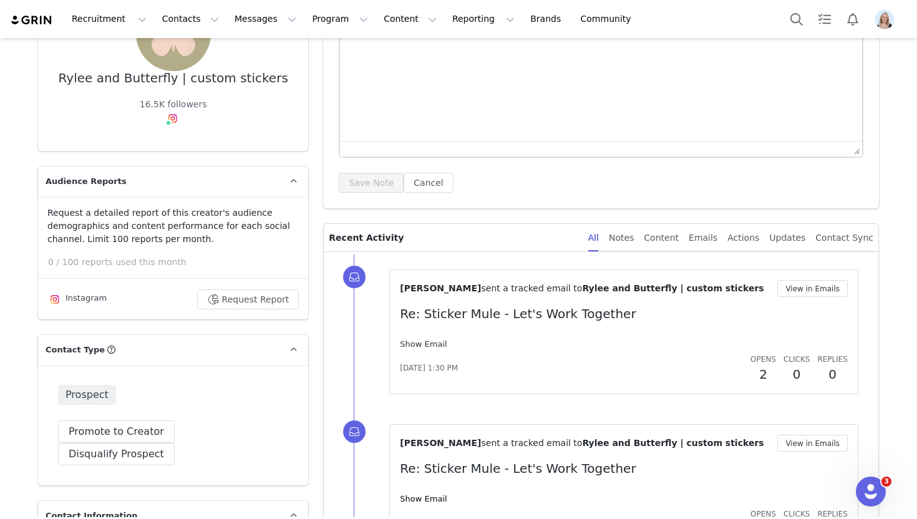
scroll to position [261, 0]
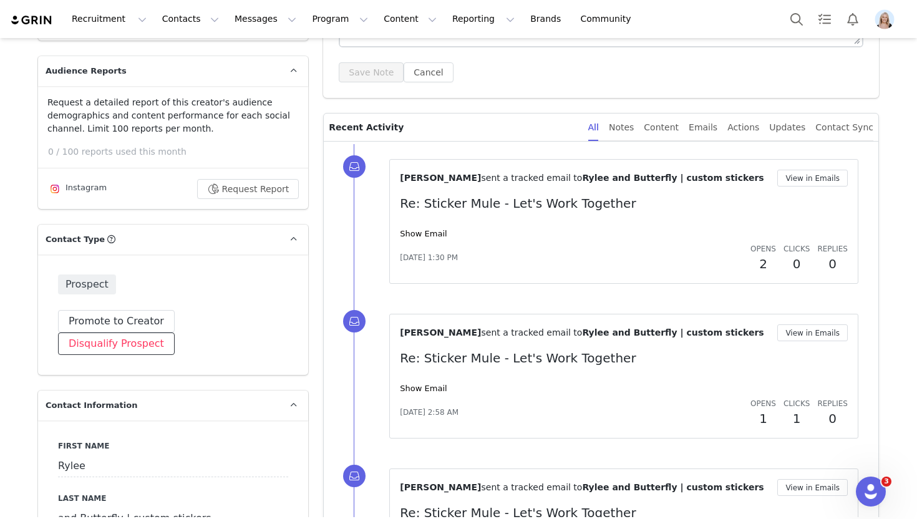
click at [175, 332] on button "Disqualify Prospect" at bounding box center [116, 343] width 117 height 22
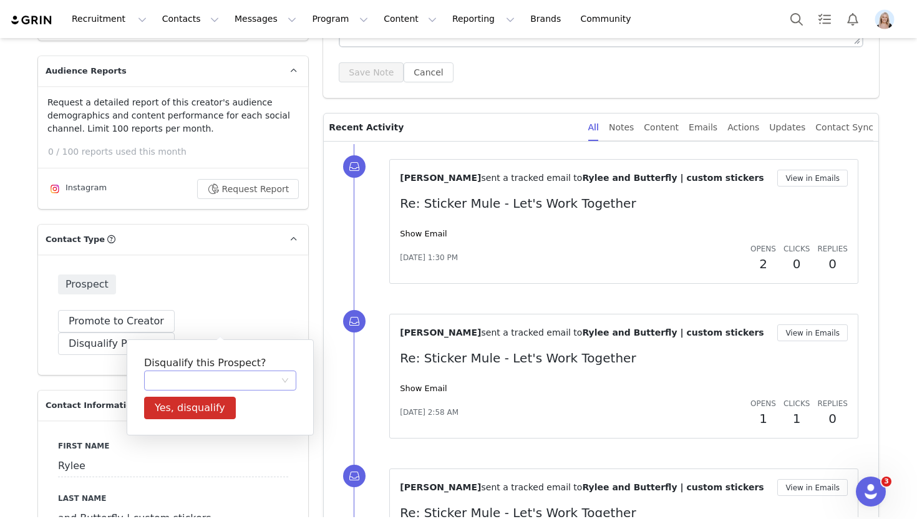
click at [223, 373] on div at bounding box center [216, 380] width 129 height 19
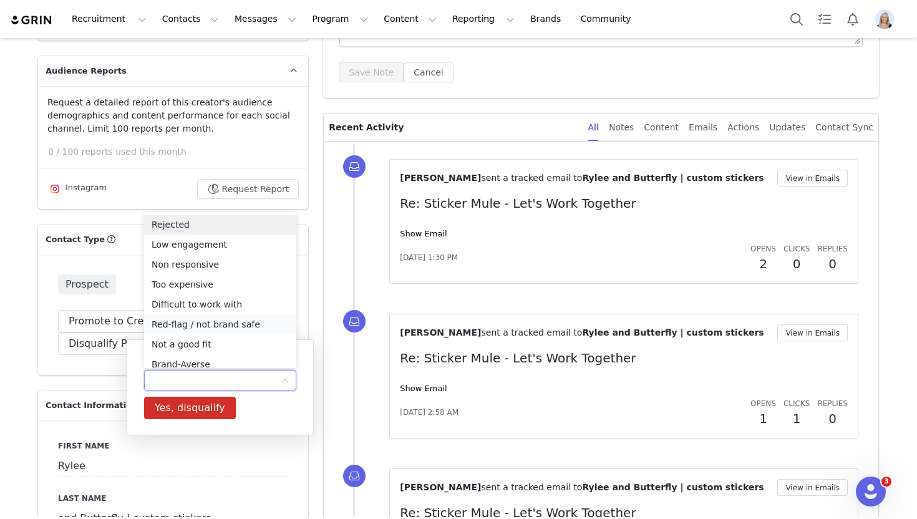
scroll to position [6, 0]
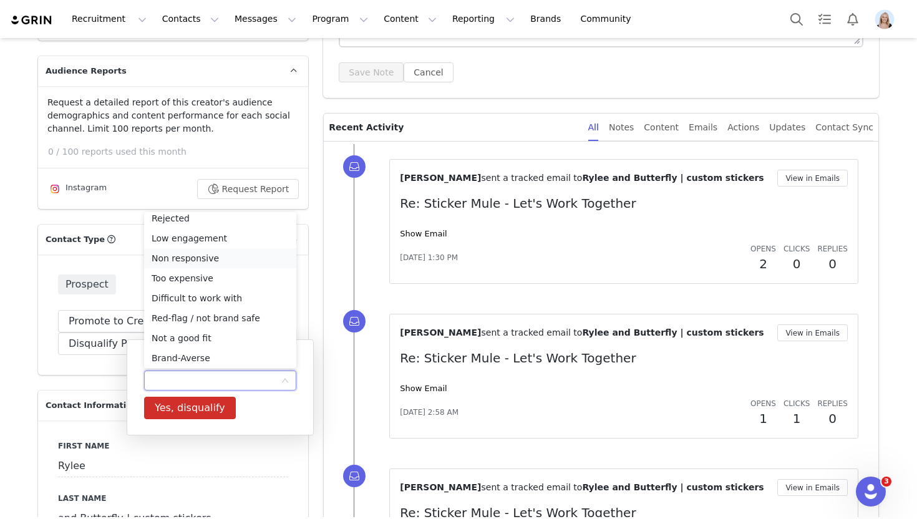
click at [228, 257] on li "Non responsive" at bounding box center [220, 258] width 152 height 20
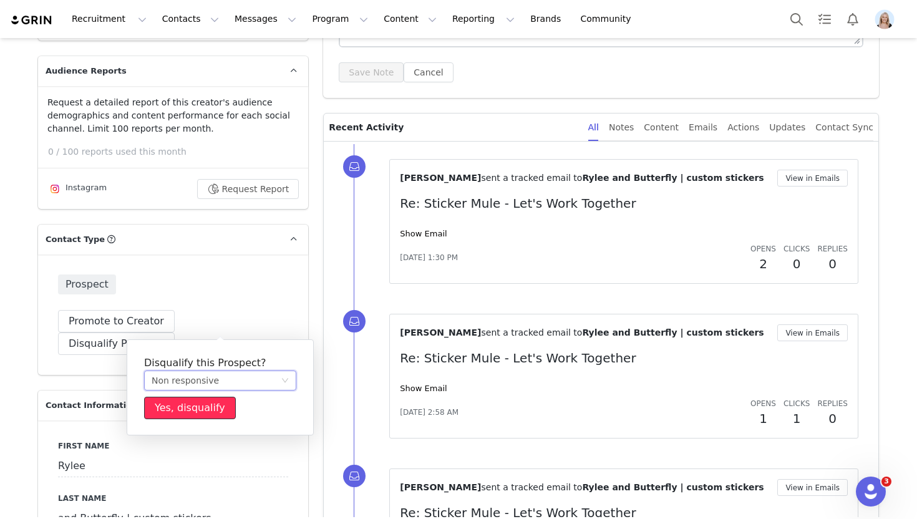
click at [226, 402] on button "Yes, disqualify" at bounding box center [190, 408] width 92 height 22
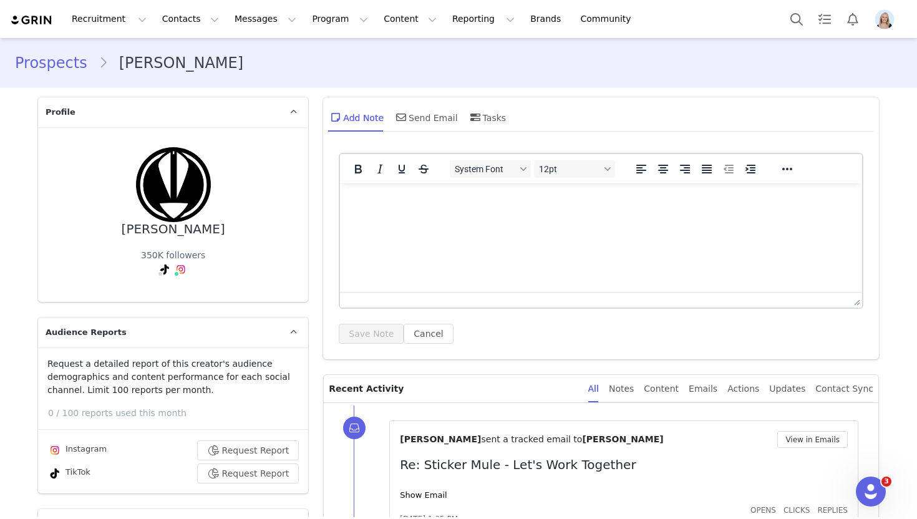
scroll to position [173, 0]
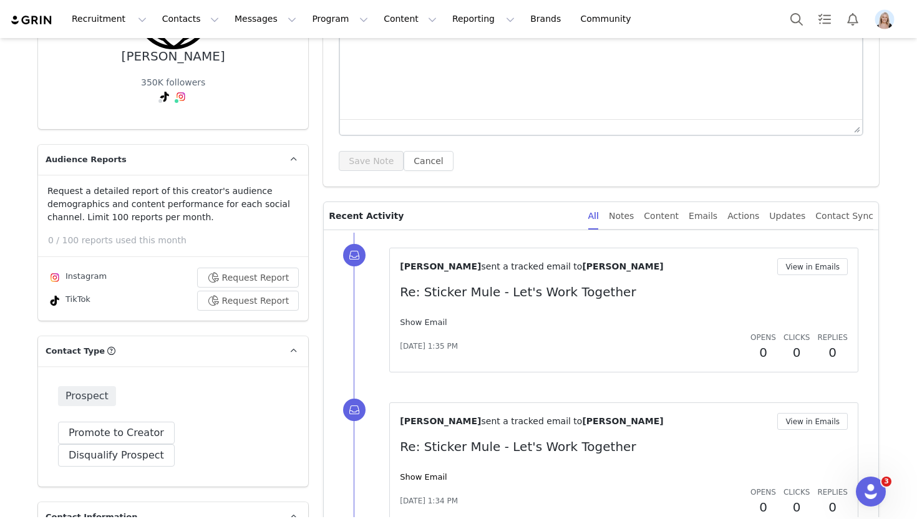
click at [427, 317] on link "Show Email" at bounding box center [423, 321] width 47 height 9
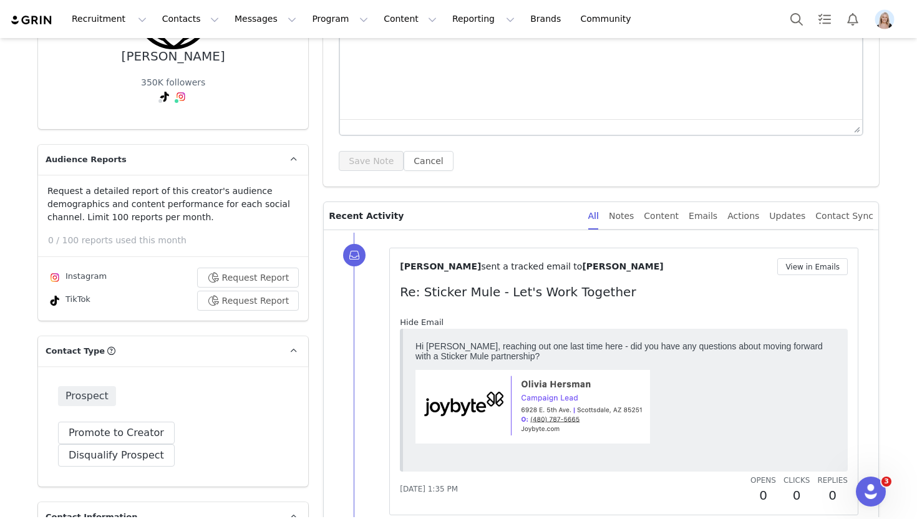
scroll to position [0, 0]
click at [427, 317] on link "Hide Email" at bounding box center [422, 321] width 44 height 9
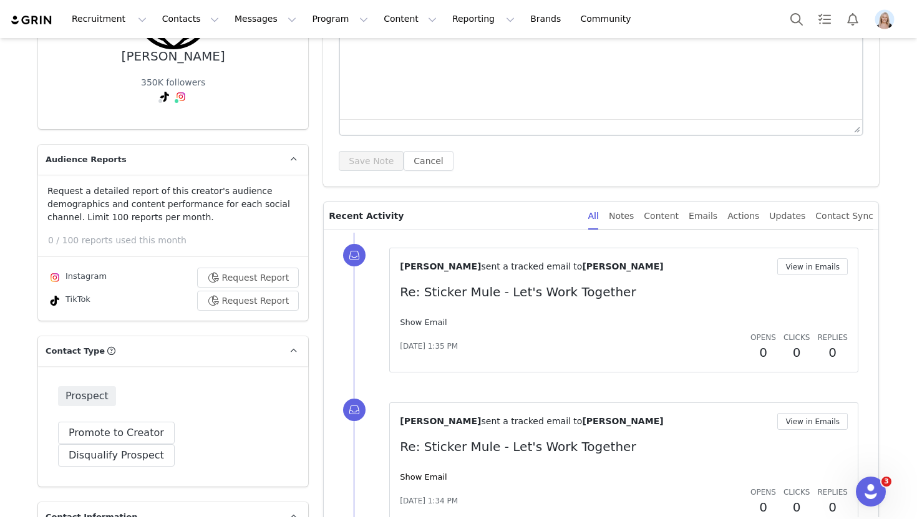
scroll to position [347, 0]
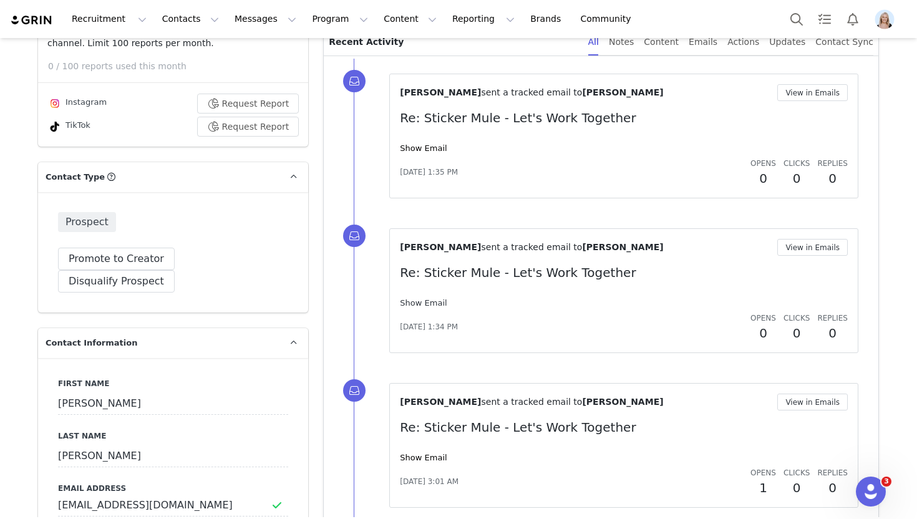
click at [425, 306] on link "Show Email" at bounding box center [423, 302] width 47 height 9
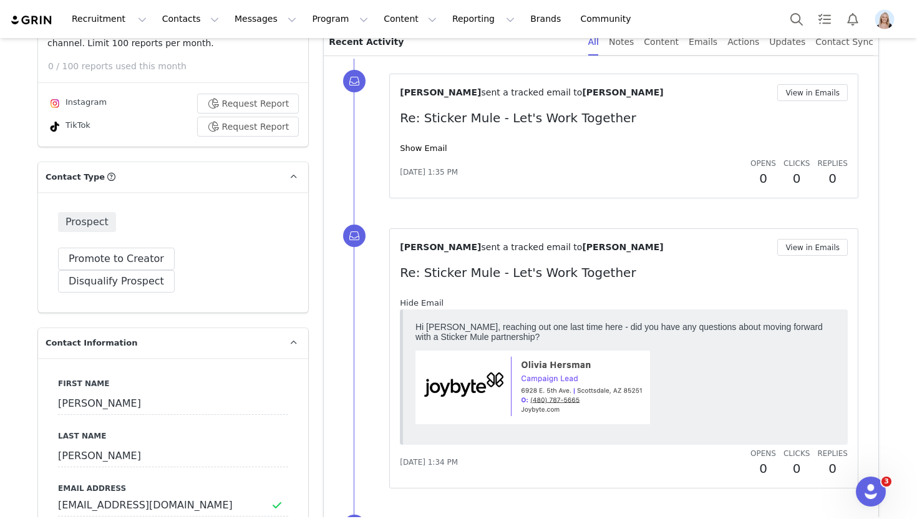
scroll to position [0, 0]
click at [425, 306] on link "Hide Email" at bounding box center [422, 302] width 44 height 9
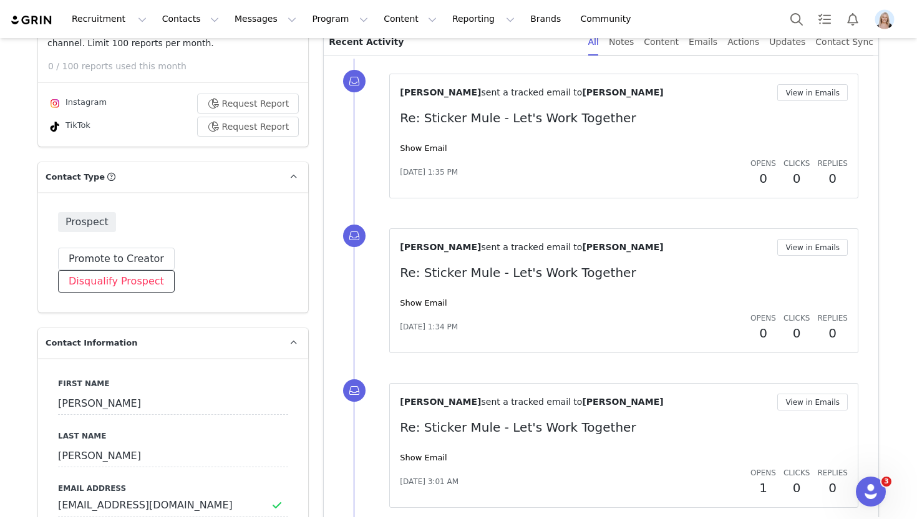
click at [175, 270] on button "Disqualify Prospect" at bounding box center [116, 281] width 117 height 22
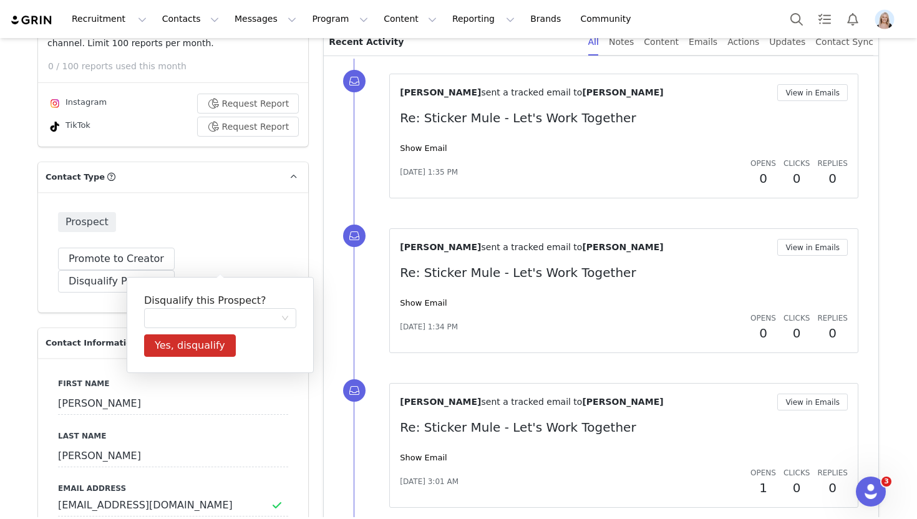
click at [189, 332] on div "Disqualify this Prospect? Yes, disqualify" at bounding box center [220, 325] width 187 height 96
click at [189, 320] on div at bounding box center [216, 318] width 129 height 19
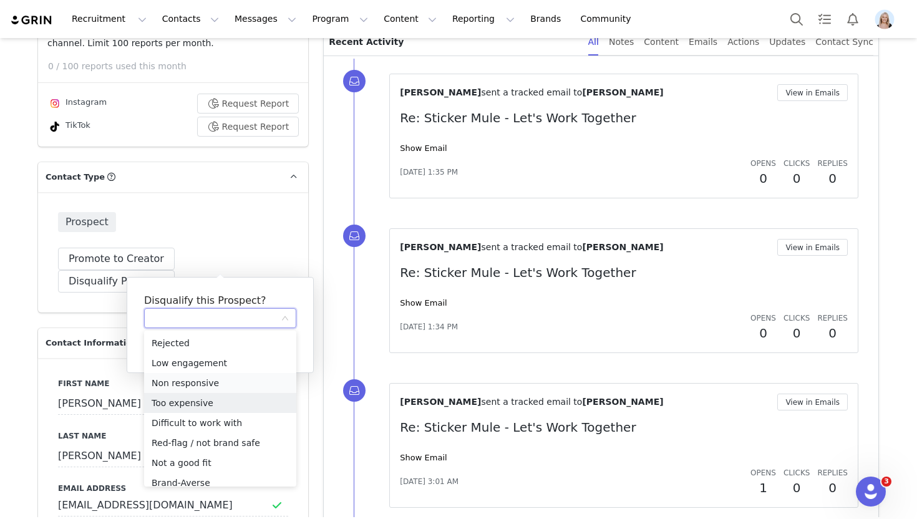
click at [210, 383] on li "Non responsive" at bounding box center [220, 383] width 152 height 20
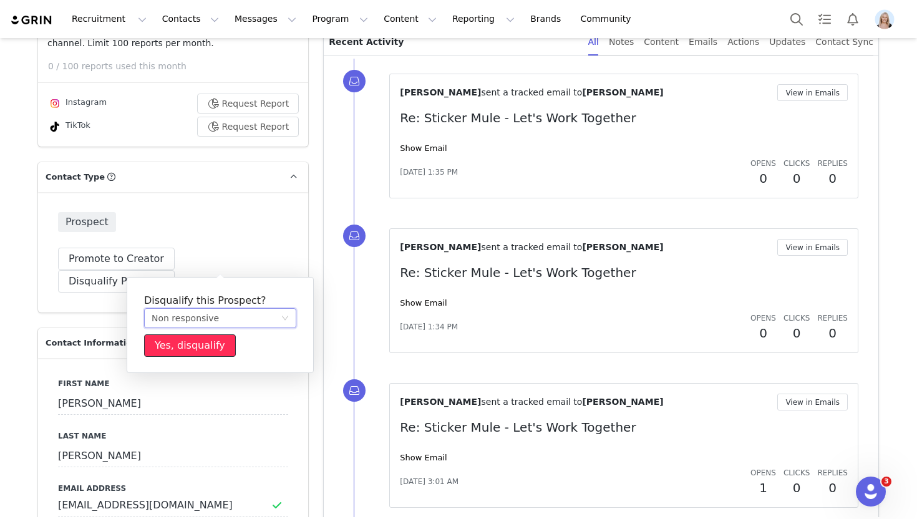
click at [206, 341] on button "Yes, disqualify" at bounding box center [190, 345] width 92 height 22
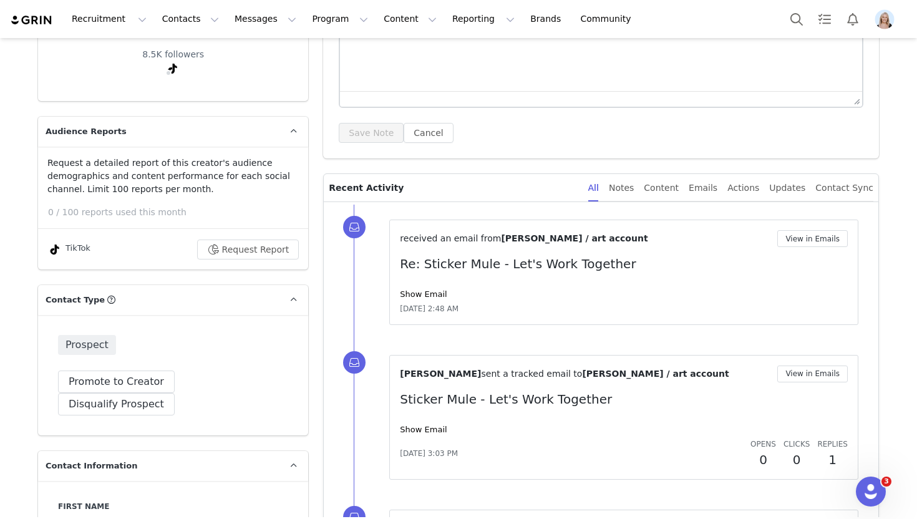
scroll to position [199, 0]
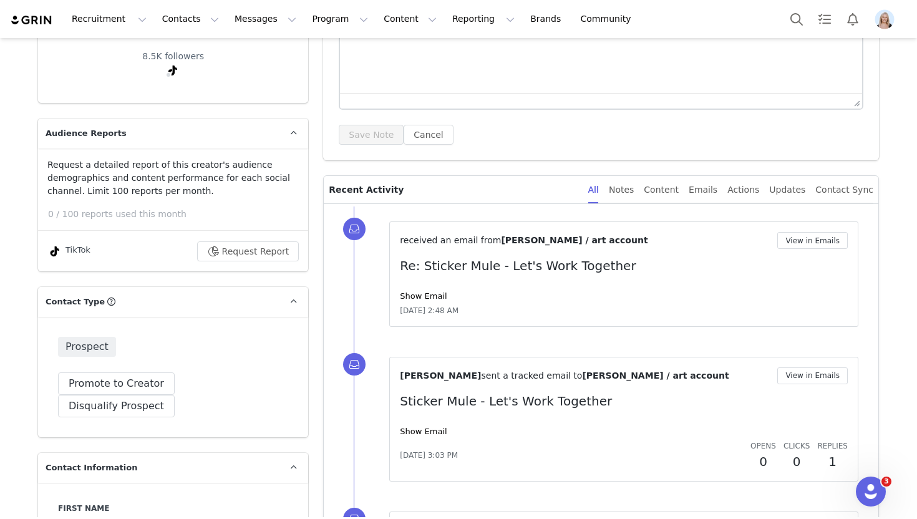
click at [433, 288] on div "received an email from [PERSON_NAME] / art account View in Emails Re: Sticker M…" at bounding box center [624, 274] width 448 height 84
click at [437, 295] on link "Show Email" at bounding box center [423, 295] width 47 height 9
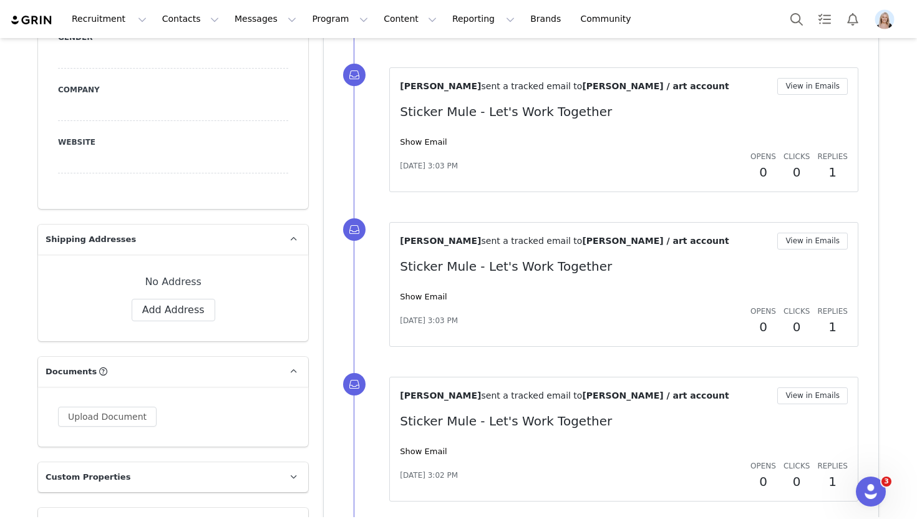
scroll to position [0, 0]
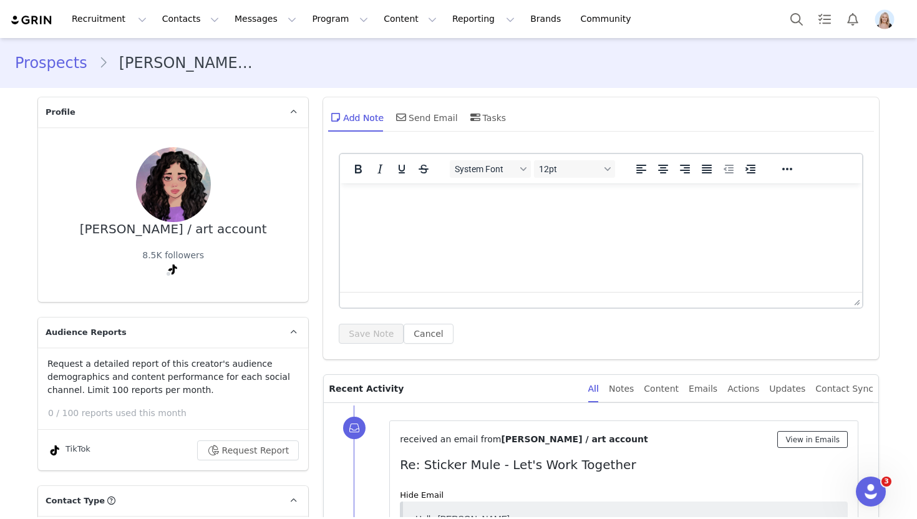
click at [797, 436] on button "View in Emails" at bounding box center [812, 439] width 70 height 17
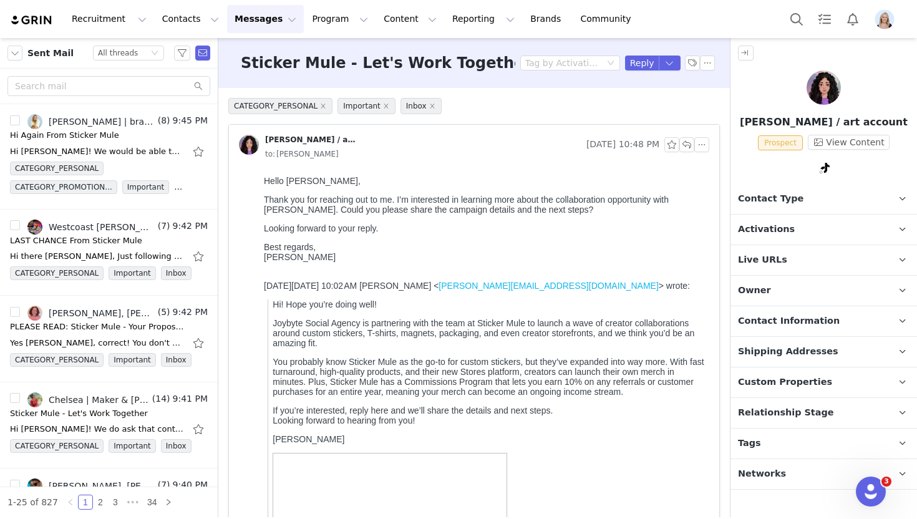
click at [821, 224] on p "Activations" at bounding box center [808, 229] width 157 height 30
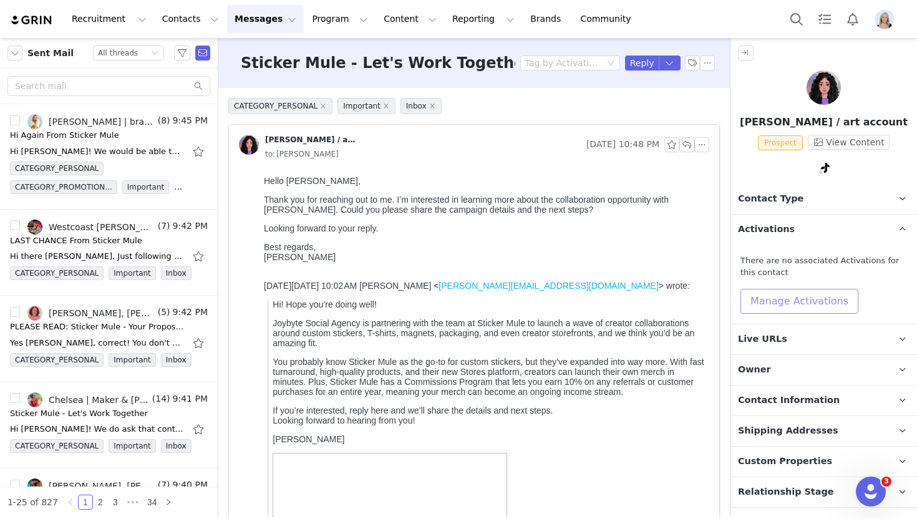
click at [807, 294] on button "Manage Activations" at bounding box center [799, 301] width 118 height 25
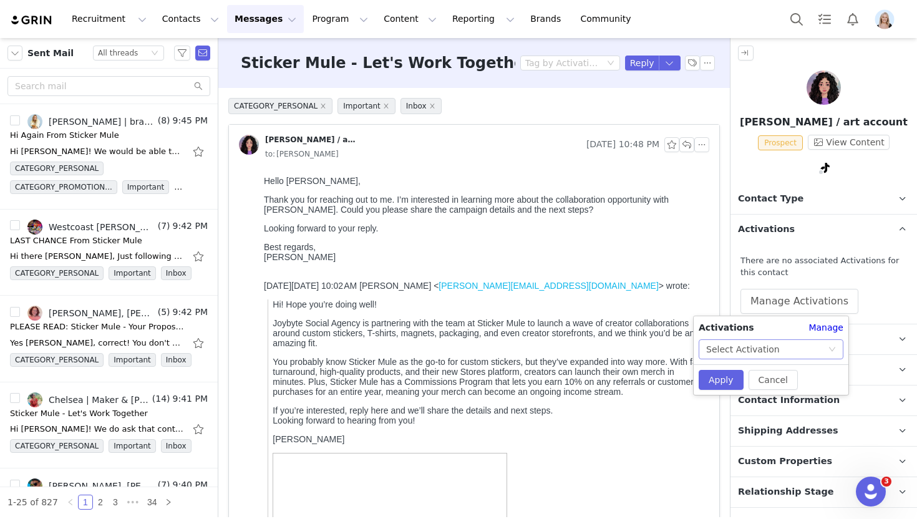
click at [756, 343] on div "Select Activation" at bounding box center [743, 349] width 74 height 19
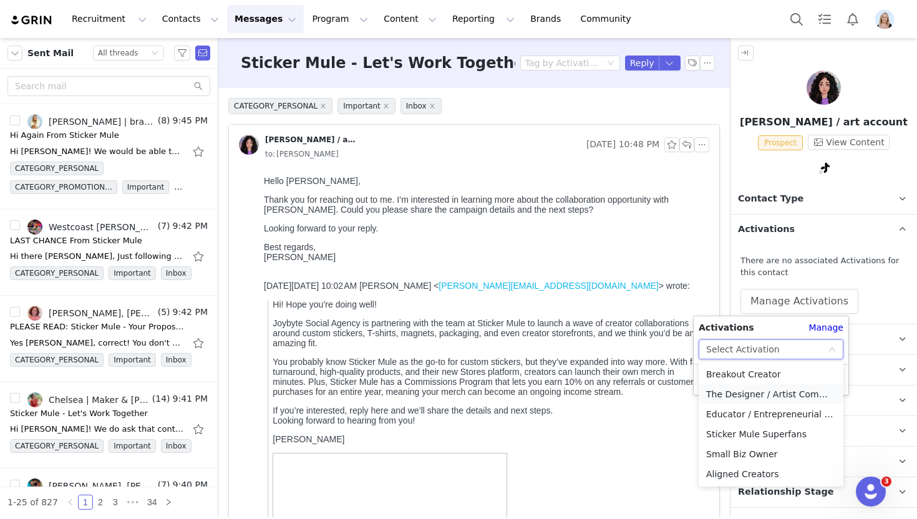
click at [768, 388] on li "The Designer / Artist Community" at bounding box center [770, 394] width 145 height 20
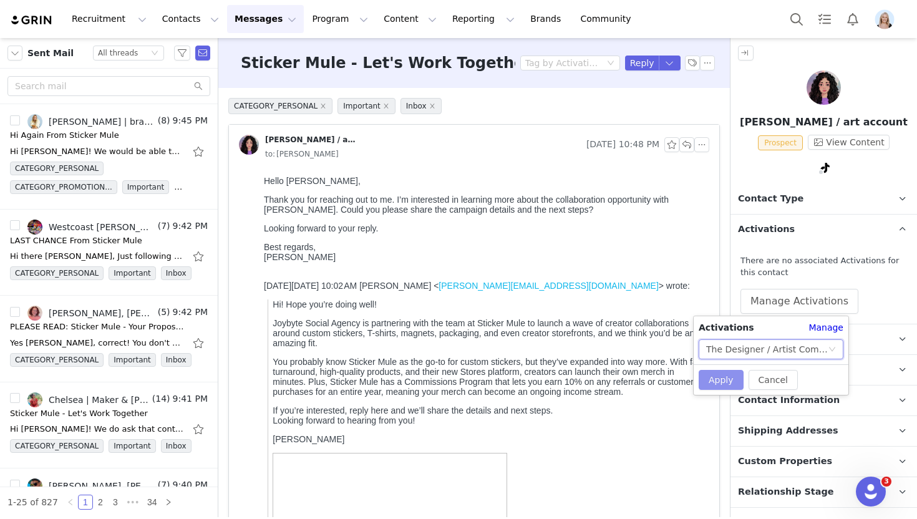
click at [720, 388] on button "Apply" at bounding box center [720, 380] width 45 height 20
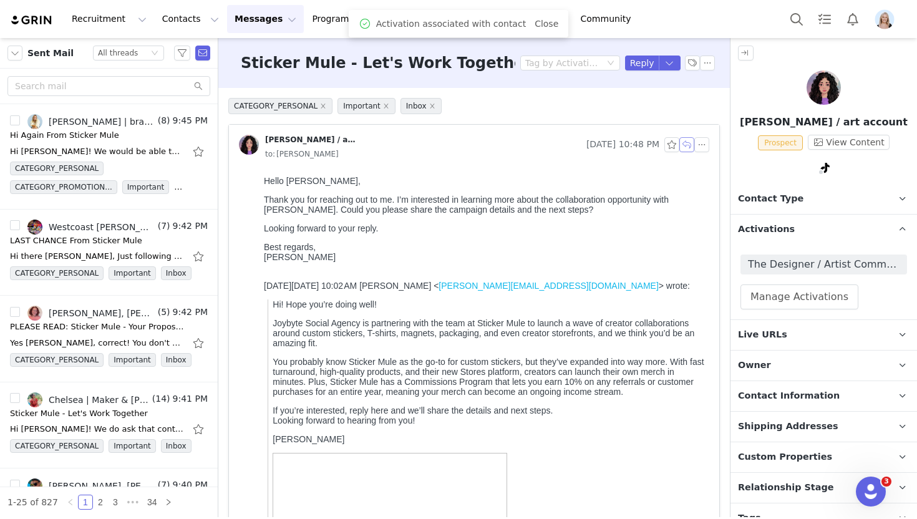
click at [686, 144] on button "button" at bounding box center [686, 144] width 15 height 15
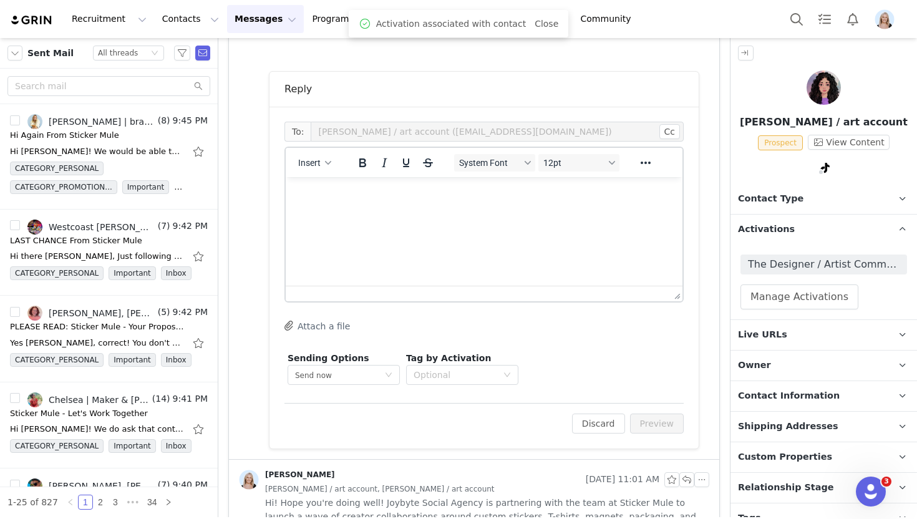
scroll to position [534, 0]
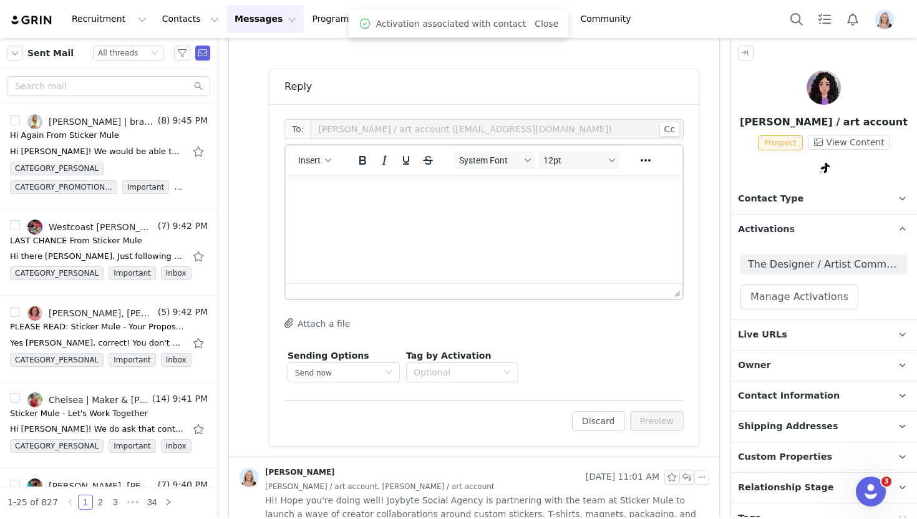
click at [370, 208] on html at bounding box center [484, 192] width 397 height 34
click at [335, 168] on div "Insert" at bounding box center [315, 160] width 59 height 24
click at [327, 167] on button "Insert" at bounding box center [314, 160] width 43 height 17
click at [337, 186] on div "Insert Template" at bounding box center [360, 182] width 112 height 15
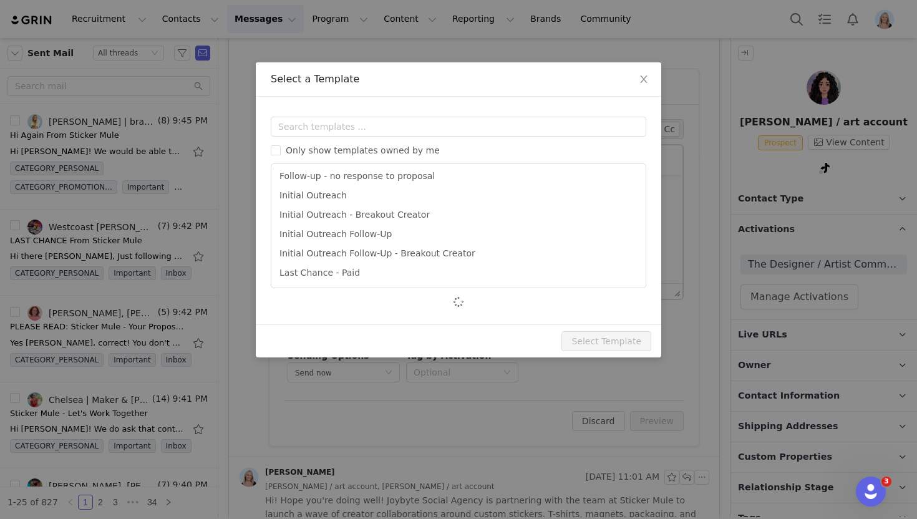
scroll to position [100, 0]
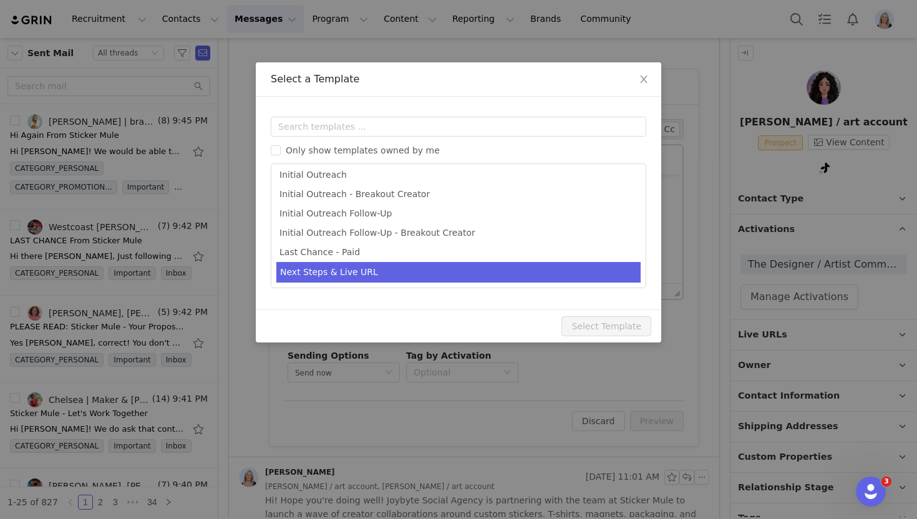
click at [393, 263] on li "Next Steps & Live URL" at bounding box center [458, 272] width 364 height 21
type input "Sticker Mule- Next Steps & Campaign Outline"
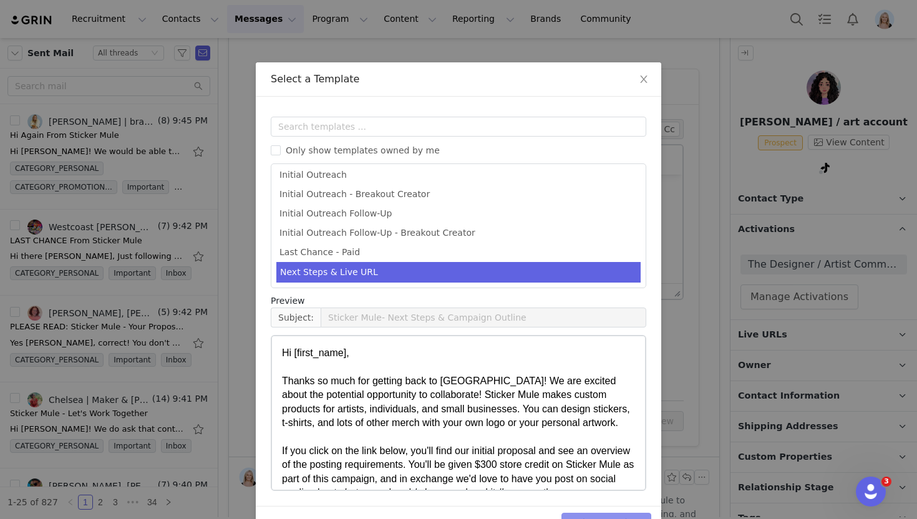
click at [594, 514] on button "Select Template" at bounding box center [606, 523] width 90 height 20
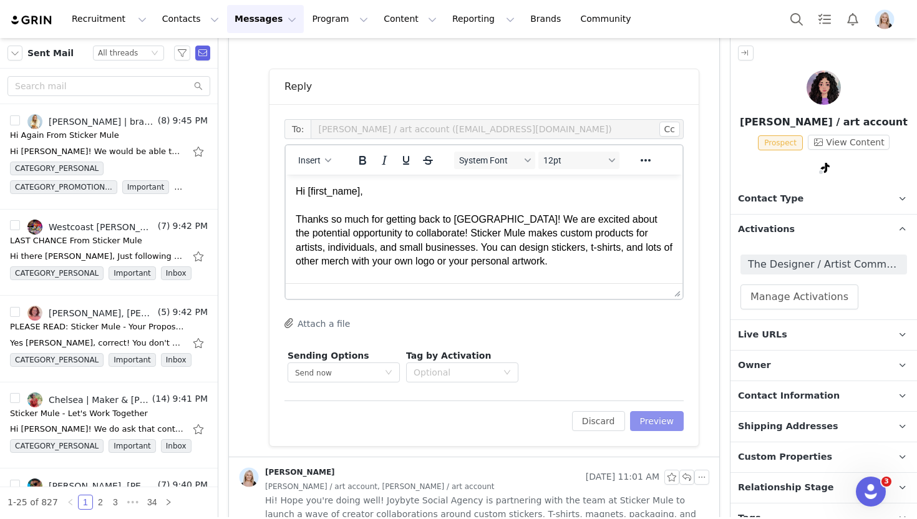
click at [647, 417] on button "Preview" at bounding box center [657, 421] width 54 height 20
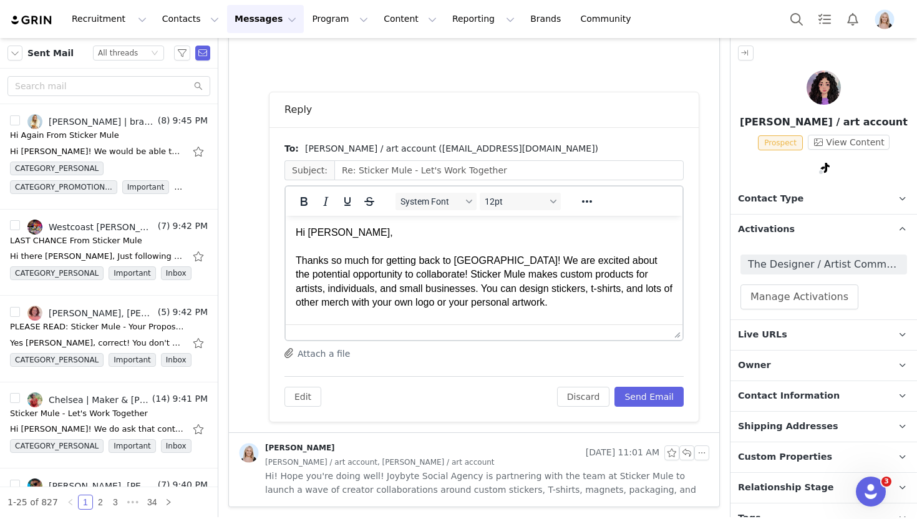
click at [312, 233] on p "Hi aixa, Thanks so much for getting back to us! We are excited about the potent…" at bounding box center [484, 302] width 377 height 153
click at [466, 302] on p "Hi Aixa, Thanks so much for getting back to us! We are excited about the potent…" at bounding box center [484, 302] width 377 height 153
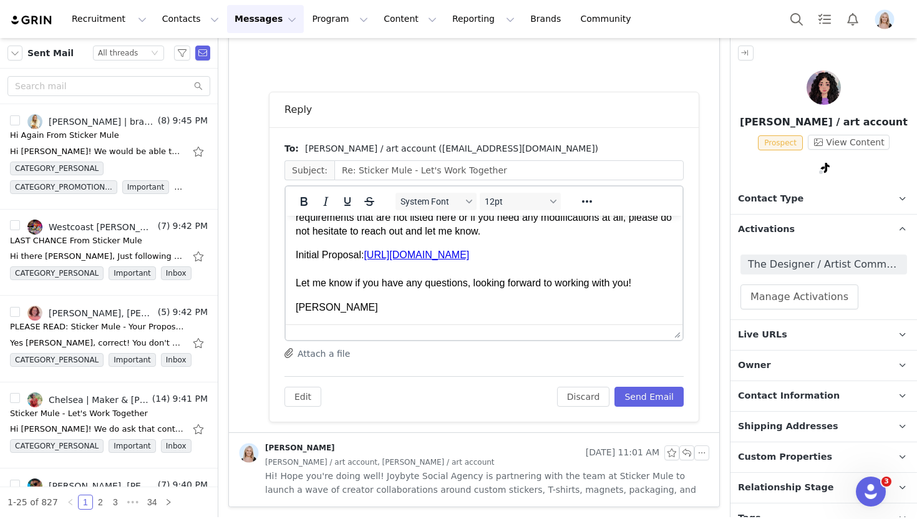
scroll to position [206, 0]
click at [643, 394] on button "Send Email" at bounding box center [648, 397] width 69 height 20
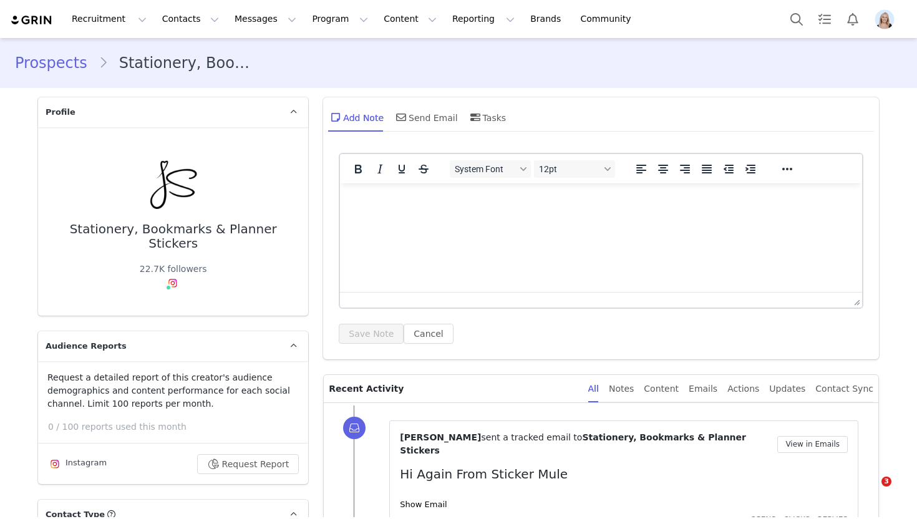
type input "+1 ([GEOGRAPHIC_DATA])"
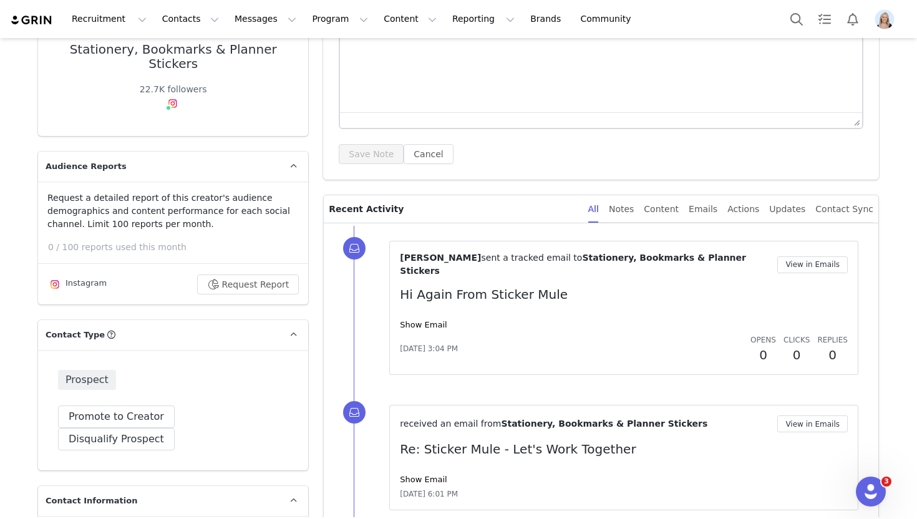
scroll to position [179, 0]
click at [435, 320] on link "Show Email" at bounding box center [423, 324] width 47 height 9
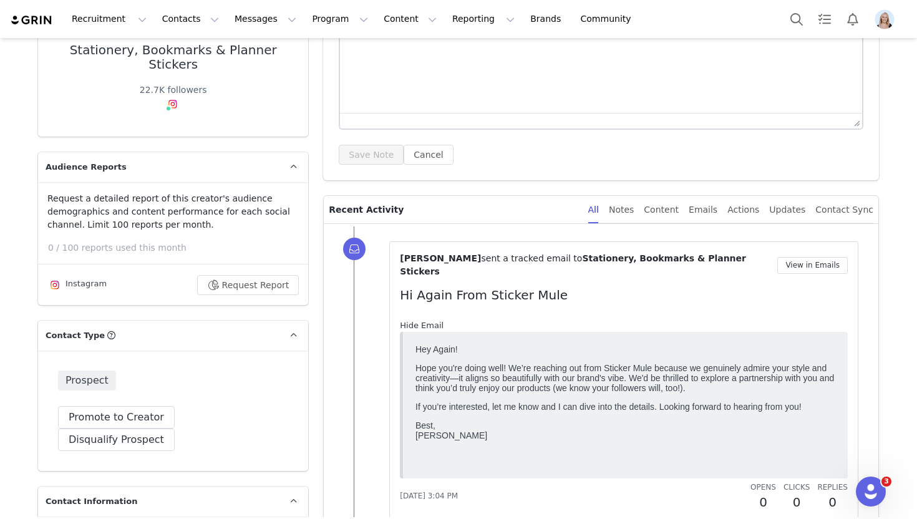
scroll to position [0, 0]
click at [435, 320] on link "Hide Email" at bounding box center [422, 324] width 44 height 9
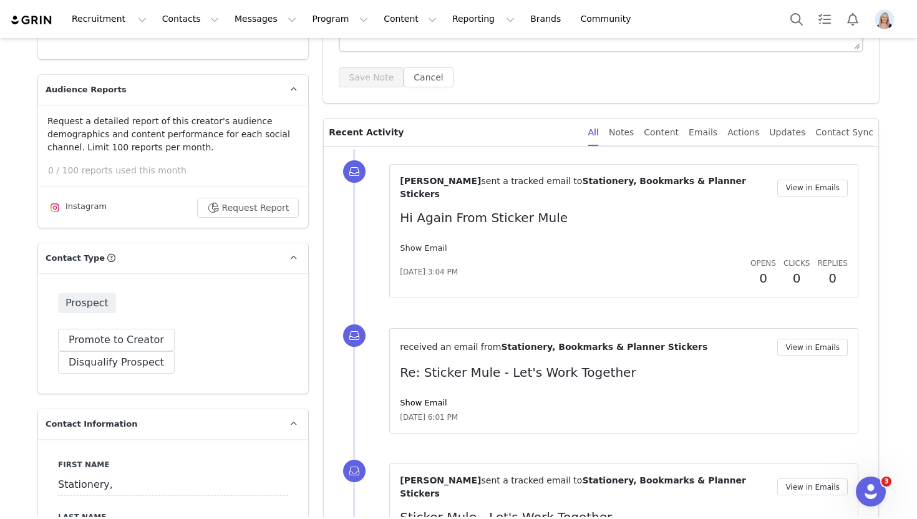
scroll to position [269, 0]
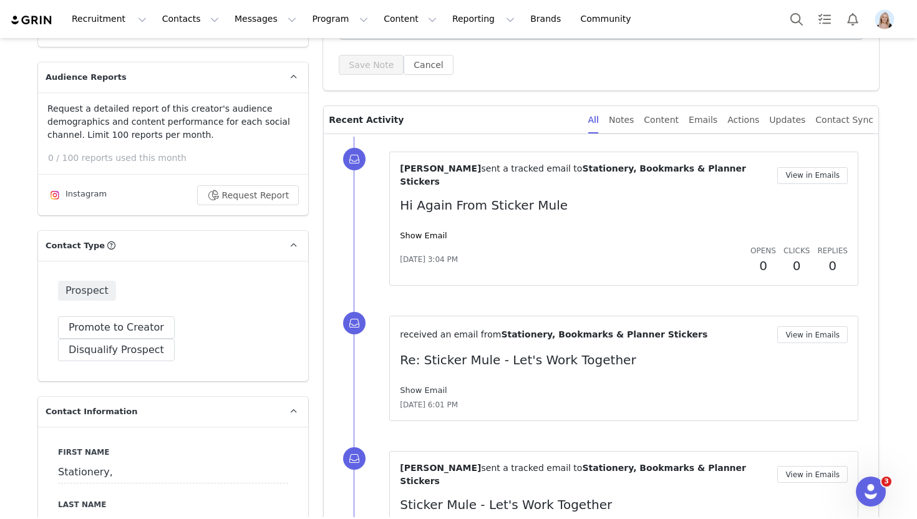
click at [430, 385] on link "Show Email" at bounding box center [423, 389] width 47 height 9
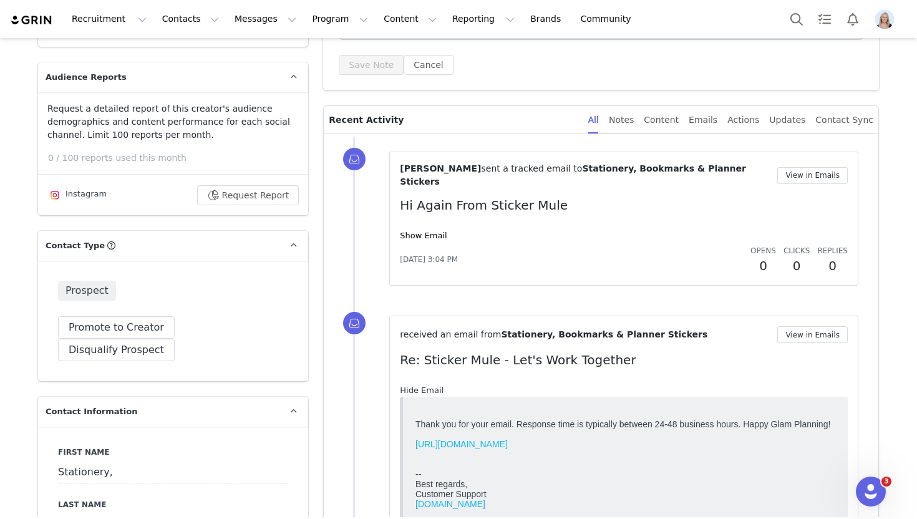
scroll to position [0, 0]
click at [430, 385] on link "Hide Email" at bounding box center [422, 389] width 44 height 9
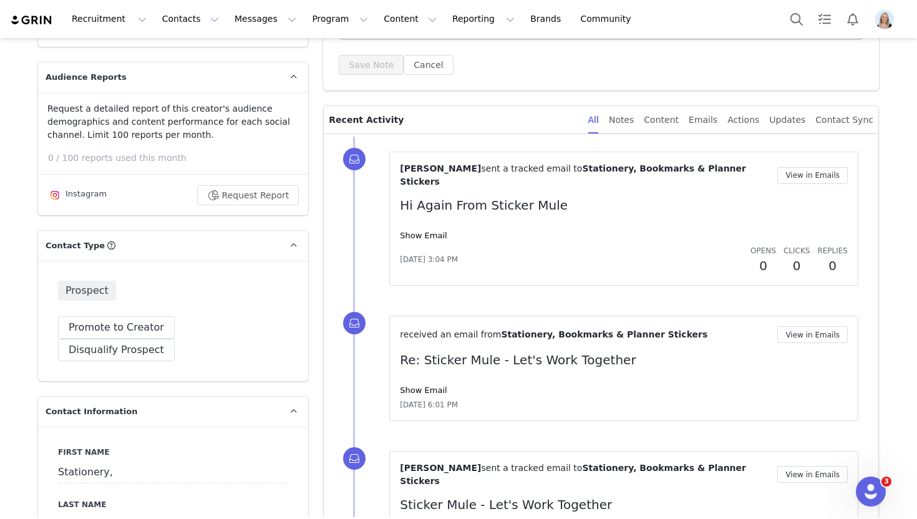
click at [422, 229] on div "Show Email" at bounding box center [624, 235] width 448 height 12
click at [423, 231] on link "Show Email" at bounding box center [423, 235] width 47 height 9
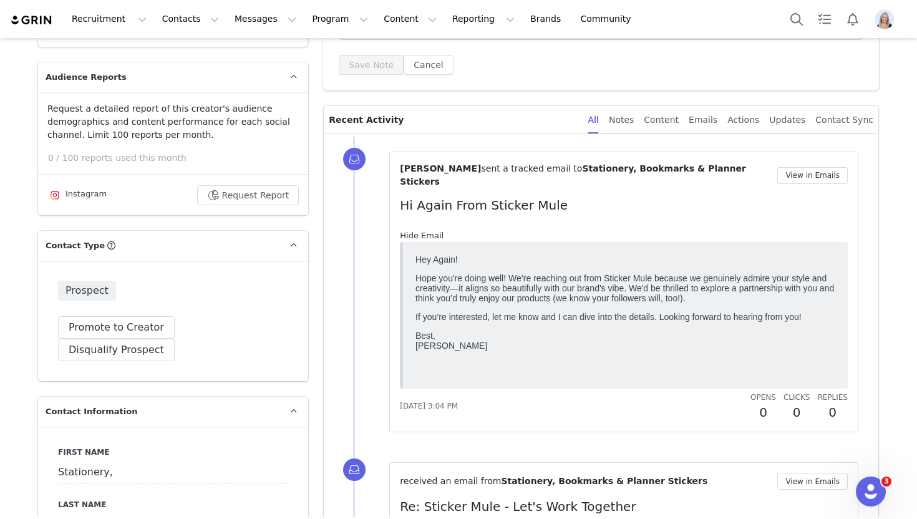
click at [423, 231] on link "Hide Email" at bounding box center [422, 235] width 44 height 9
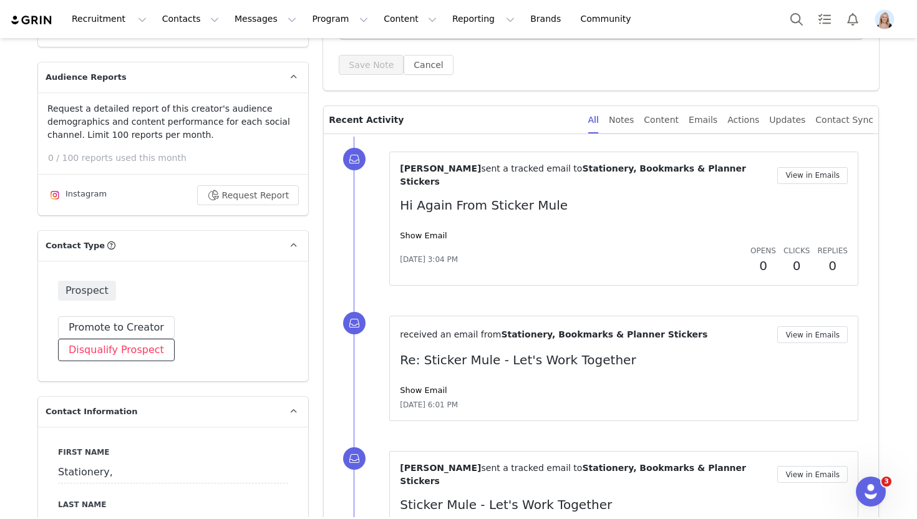
click at [175, 339] on button "Disqualify Prospect" at bounding box center [116, 350] width 117 height 22
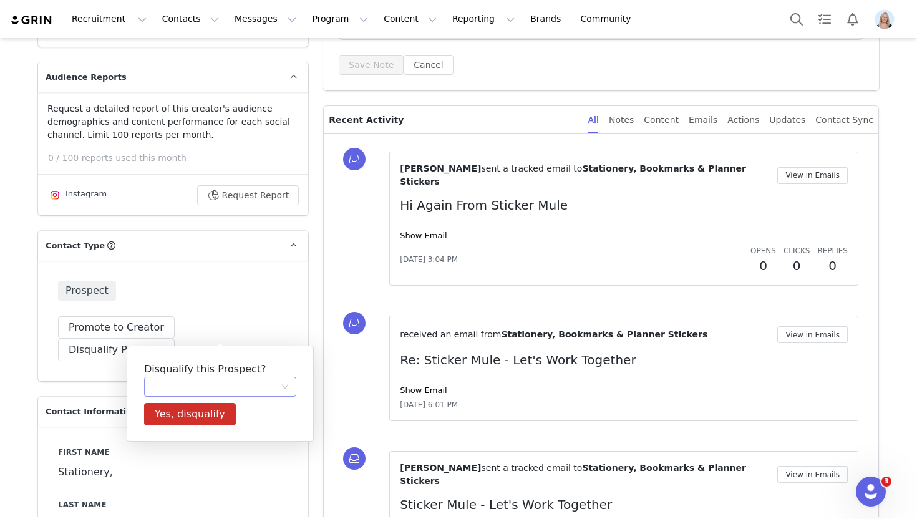
click at [198, 389] on div at bounding box center [216, 386] width 129 height 19
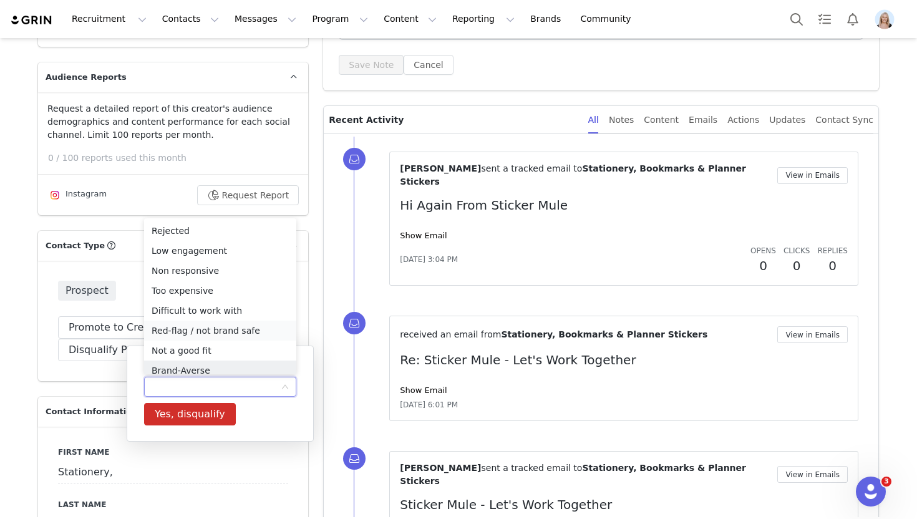
scroll to position [6, 0]
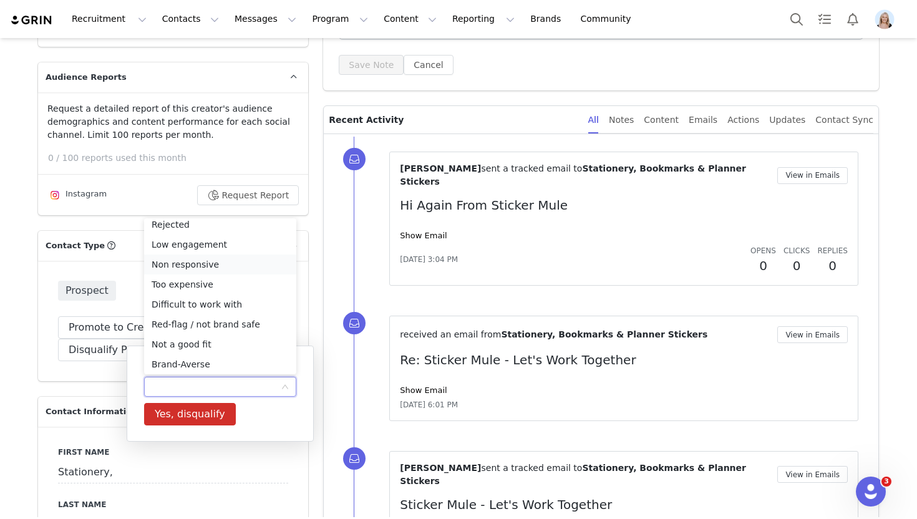
click at [195, 270] on li "Non responsive" at bounding box center [220, 264] width 152 height 20
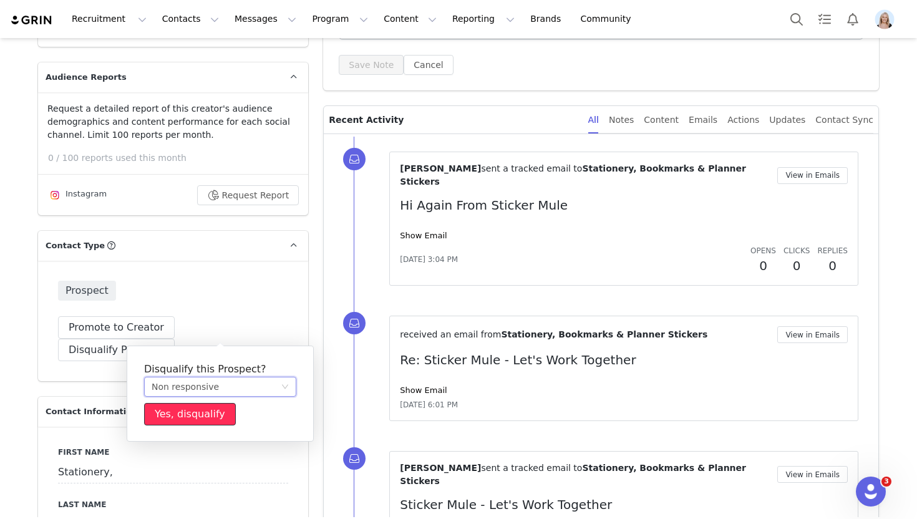
click at [214, 409] on button "Yes, disqualify" at bounding box center [190, 414] width 92 height 22
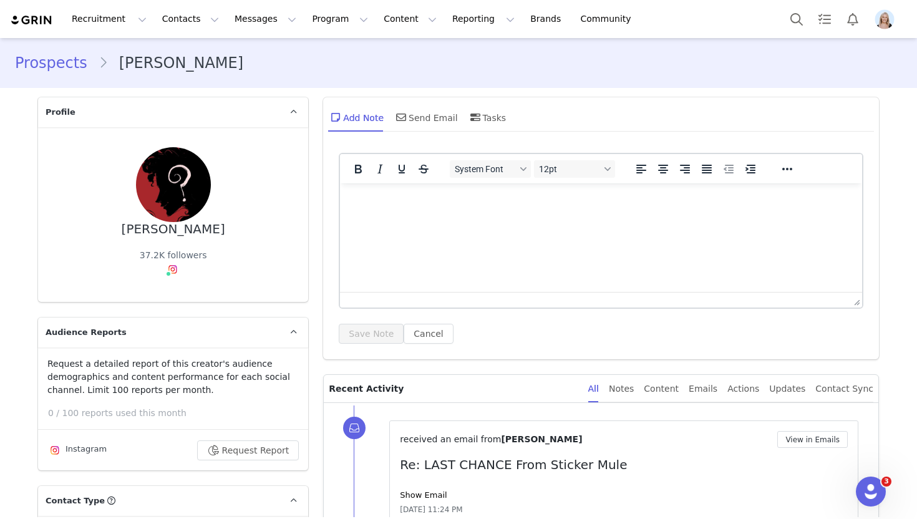
scroll to position [188, 0]
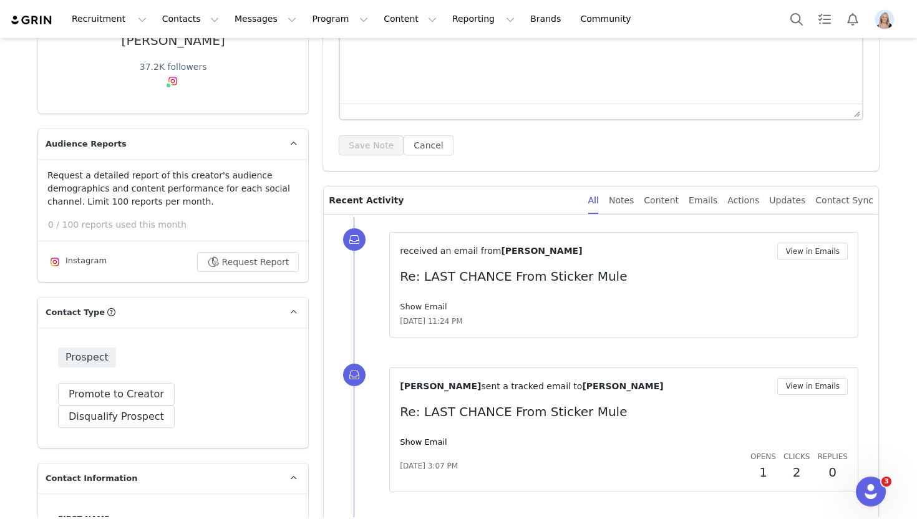
click at [423, 309] on link "Show Email" at bounding box center [423, 306] width 47 height 9
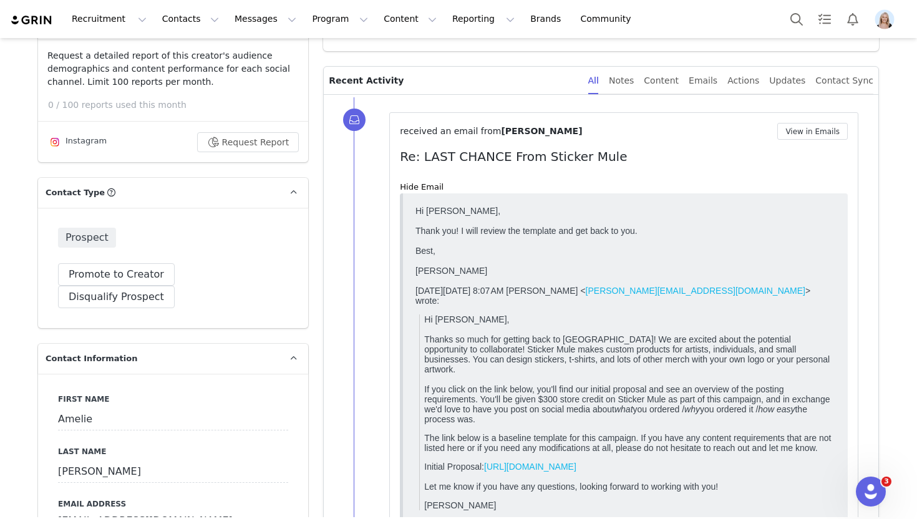
scroll to position [289, 0]
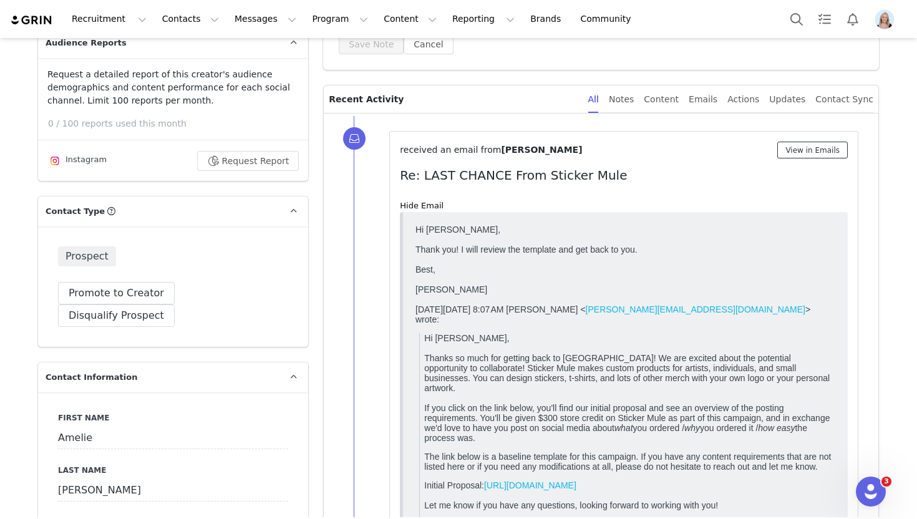
click at [831, 148] on button "View in Emails" at bounding box center [812, 150] width 70 height 17
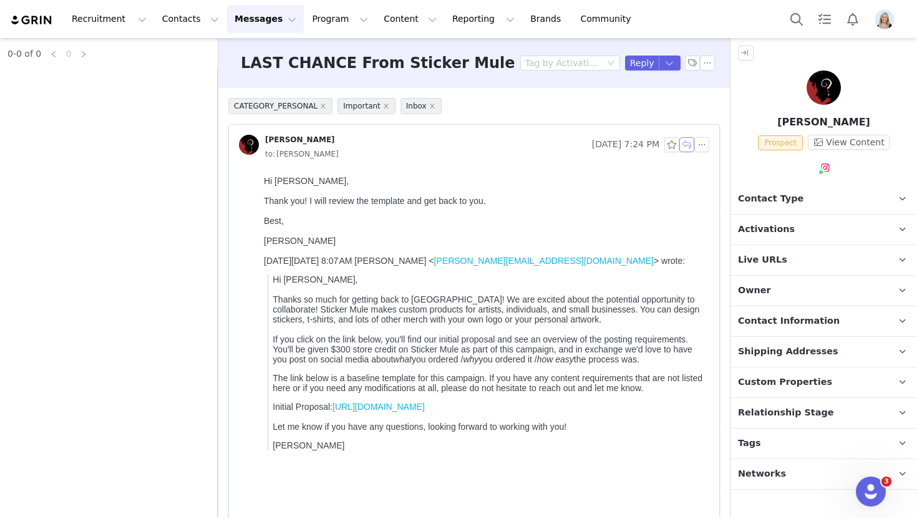
click at [684, 148] on button "button" at bounding box center [686, 144] width 15 height 15
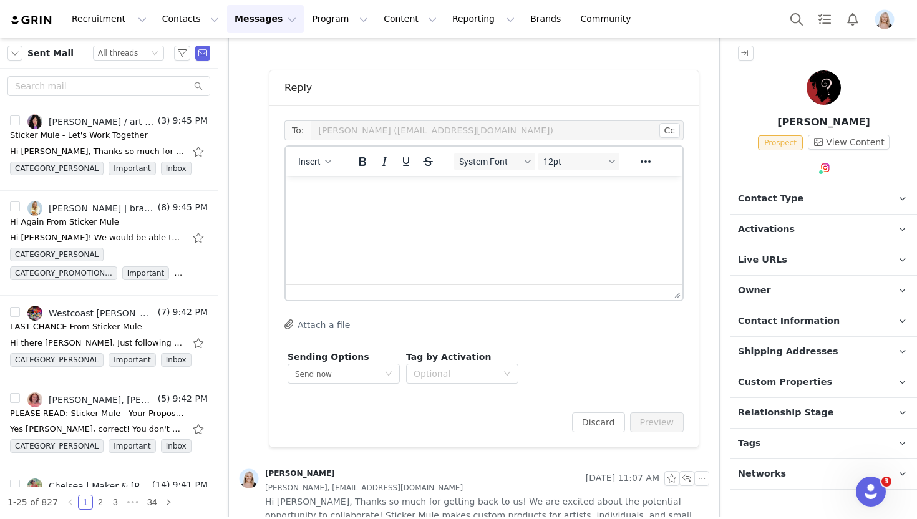
scroll to position [470, 0]
click at [419, 208] on html at bounding box center [484, 192] width 397 height 34
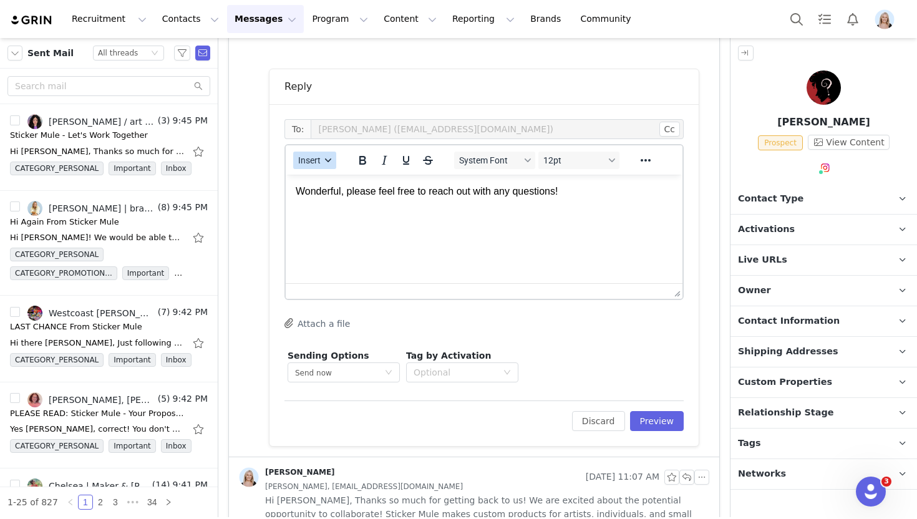
click at [311, 167] on button "Insert" at bounding box center [314, 160] width 43 height 17
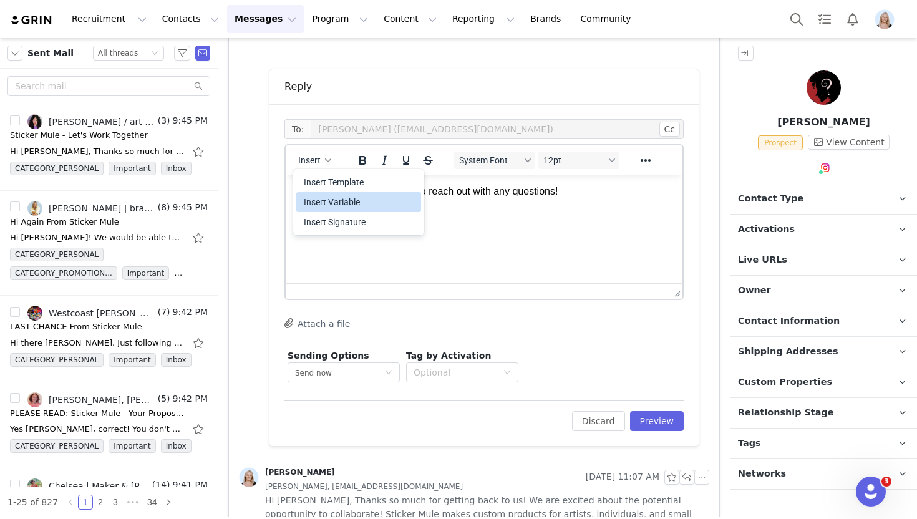
click at [354, 221] on div "Insert Signature" at bounding box center [360, 221] width 112 height 15
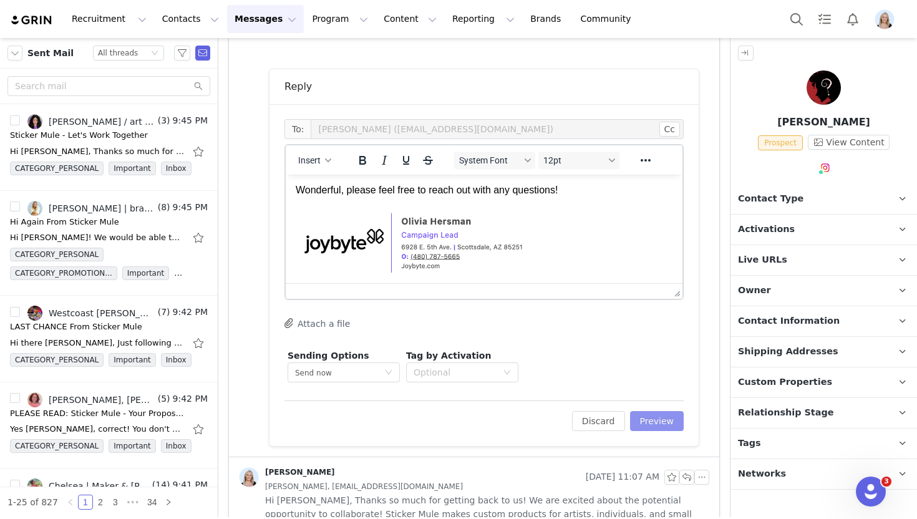
click at [657, 415] on button "Preview" at bounding box center [657, 421] width 54 height 20
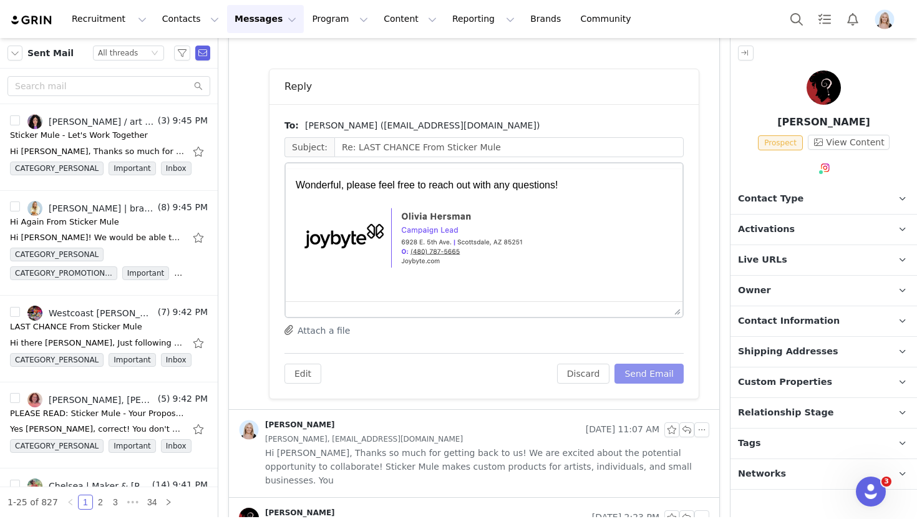
scroll to position [0, 0]
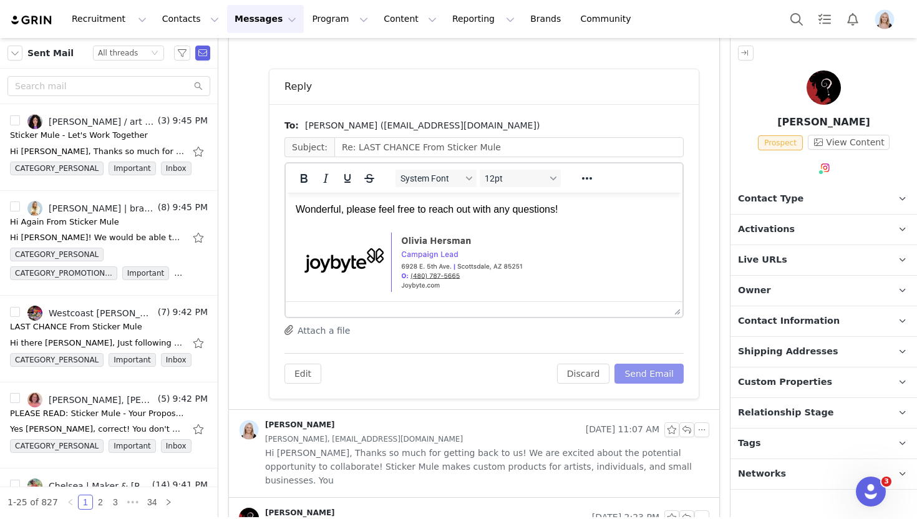
click at [656, 376] on button "Send Email" at bounding box center [648, 374] width 69 height 20
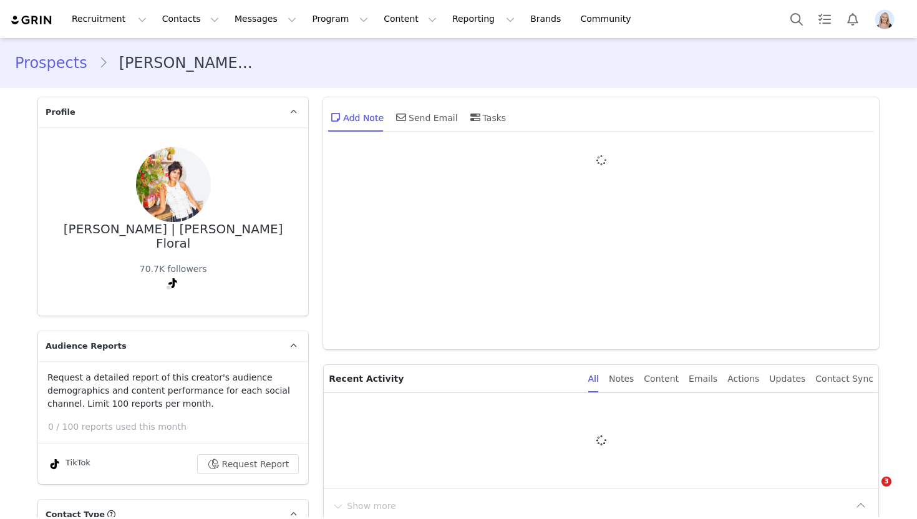
type input "+1 ([GEOGRAPHIC_DATA])"
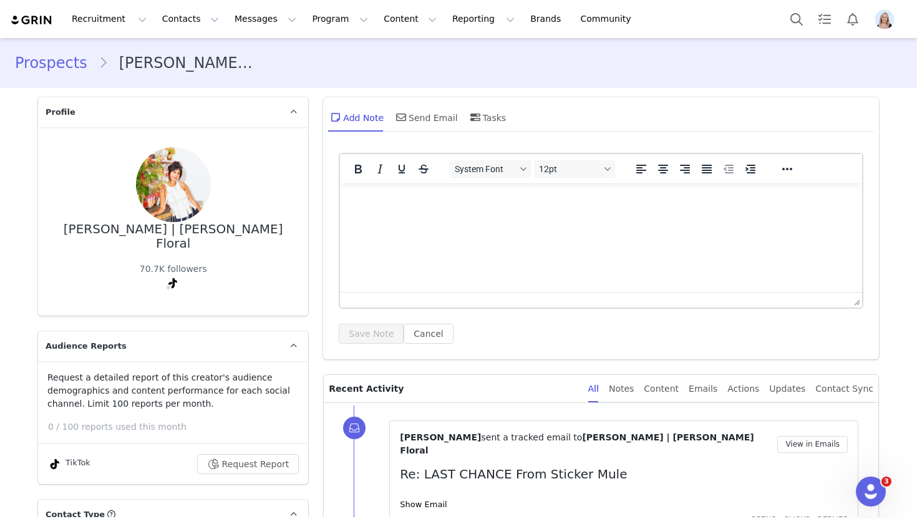
scroll to position [145, 0]
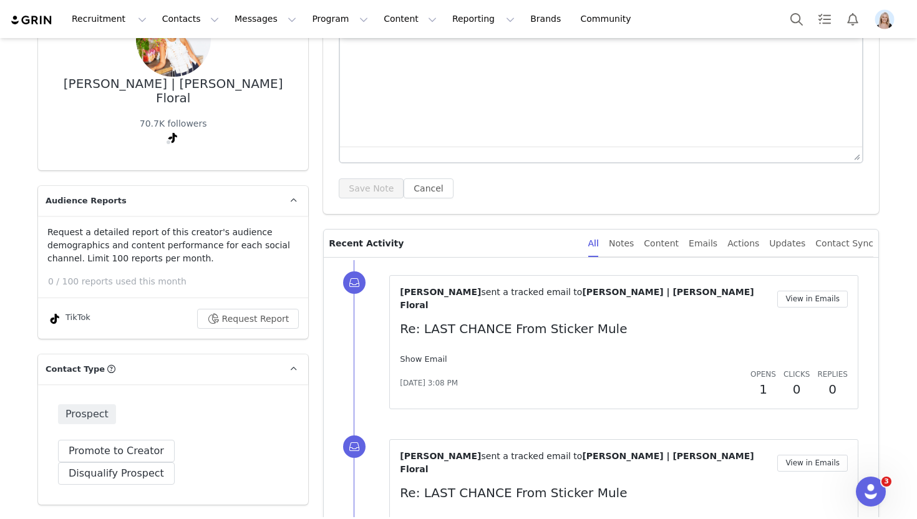
click at [428, 354] on link "Show Email" at bounding box center [423, 358] width 47 height 9
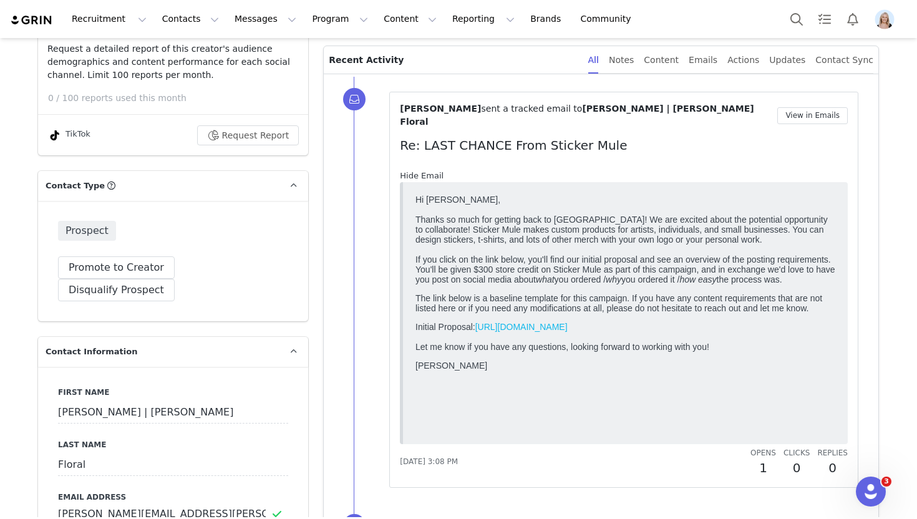
scroll to position [329, 0]
click at [819, 111] on button "View in Emails" at bounding box center [812, 115] width 70 height 17
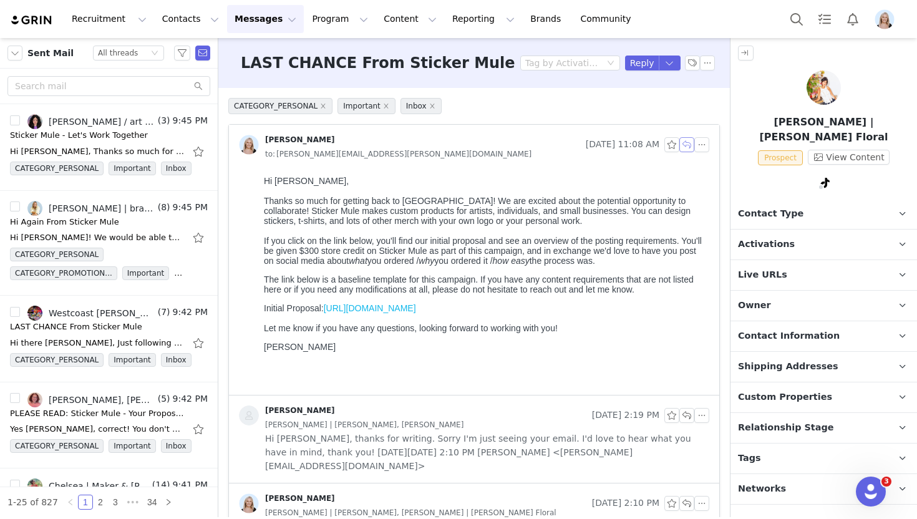
click at [688, 147] on button "button" at bounding box center [686, 144] width 15 height 15
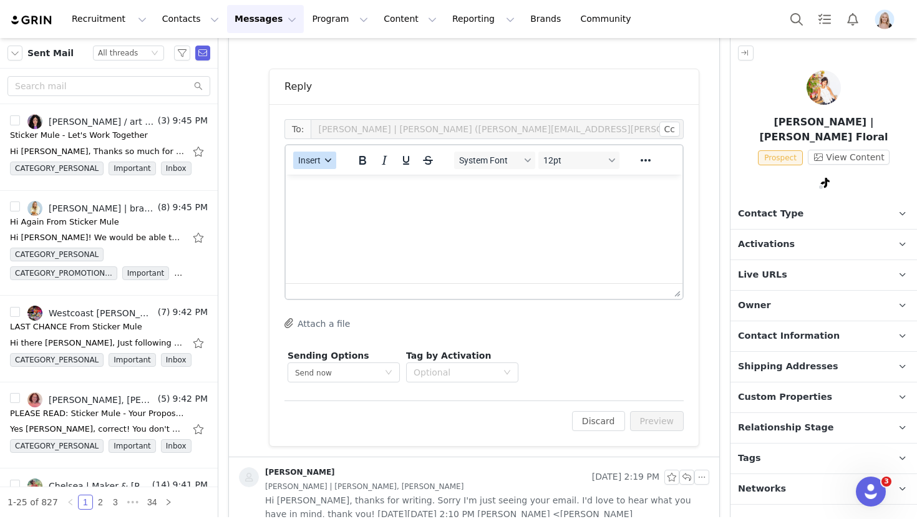
click at [317, 165] on span "Insert" at bounding box center [309, 160] width 22 height 10
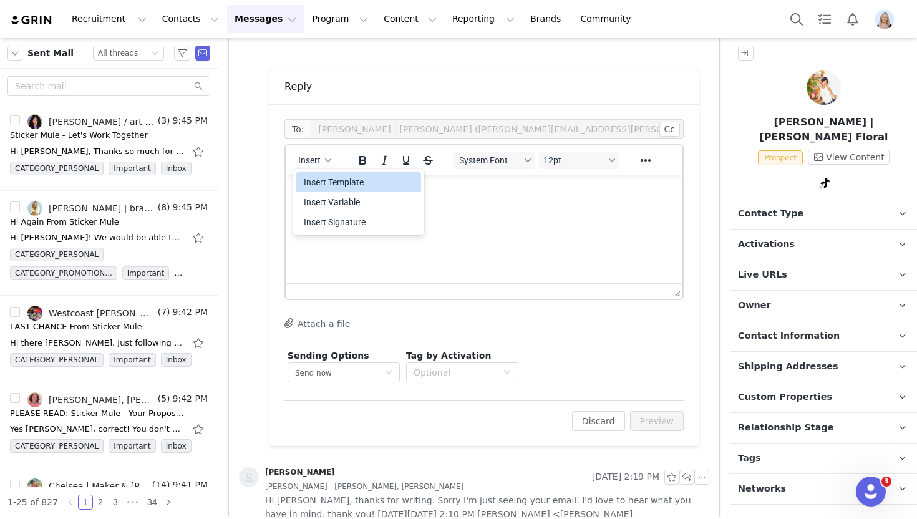
click at [337, 180] on div "Insert Template" at bounding box center [360, 182] width 112 height 15
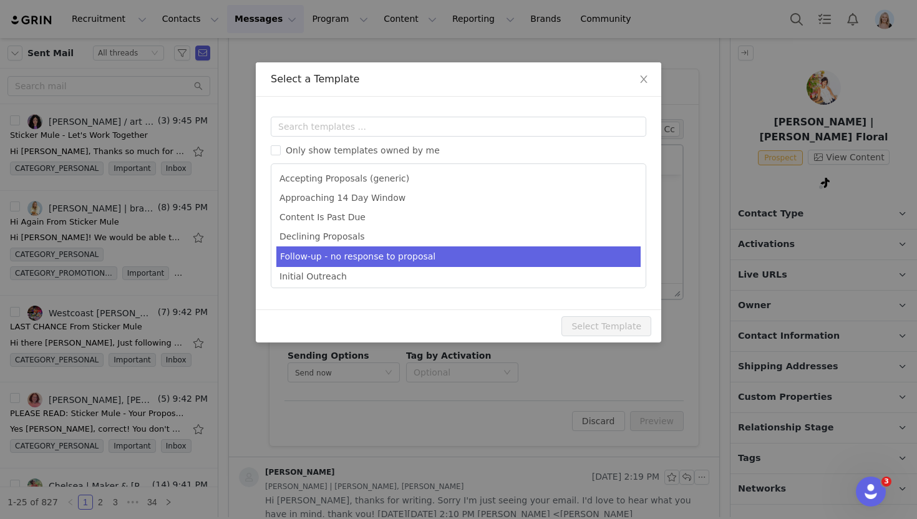
click at [435, 258] on li "Follow-up - no response to proposal" at bounding box center [458, 256] width 364 height 21
type input "Following up for Sticker Mule!"
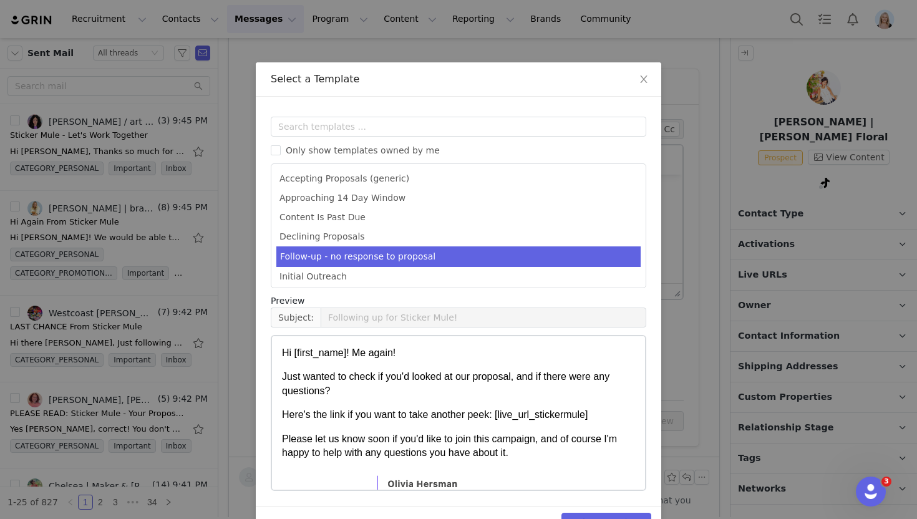
click at [611, 513] on button "Select Template" at bounding box center [606, 523] width 90 height 20
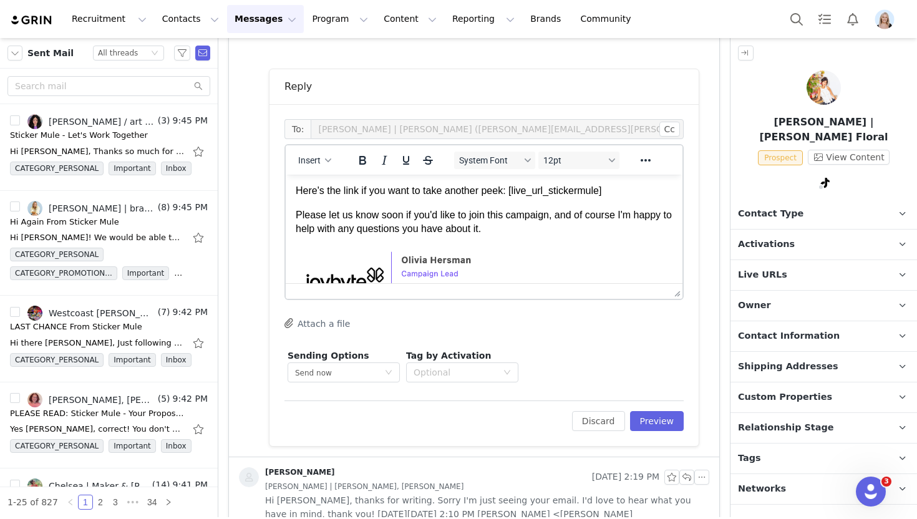
scroll to position [64, 0]
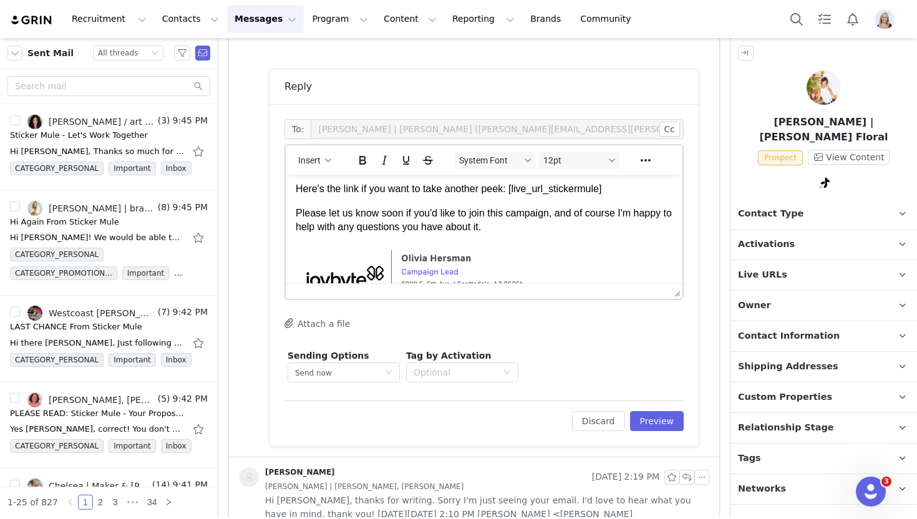
click at [648, 409] on div "Edit Discard Preview" at bounding box center [483, 415] width 399 height 31
click at [653, 420] on button "Preview" at bounding box center [657, 421] width 54 height 20
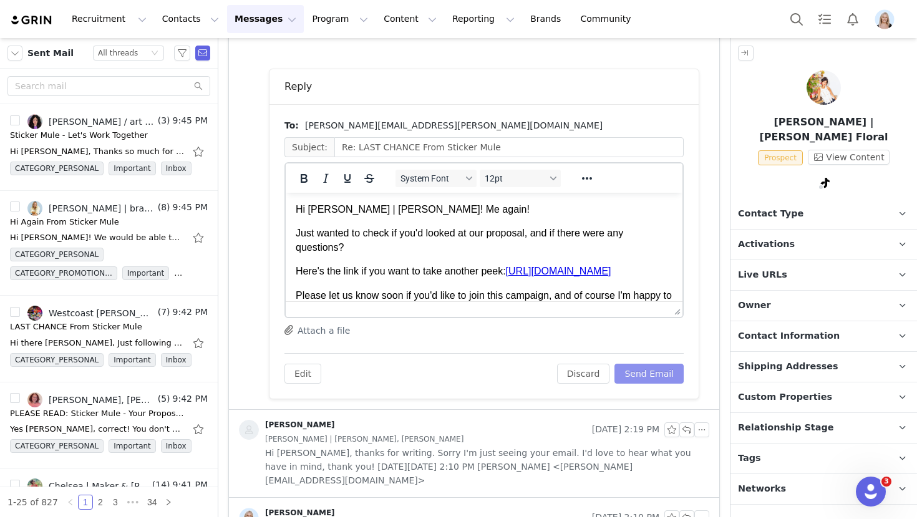
scroll to position [0, 0]
click at [657, 369] on button "Send Email" at bounding box center [648, 374] width 69 height 20
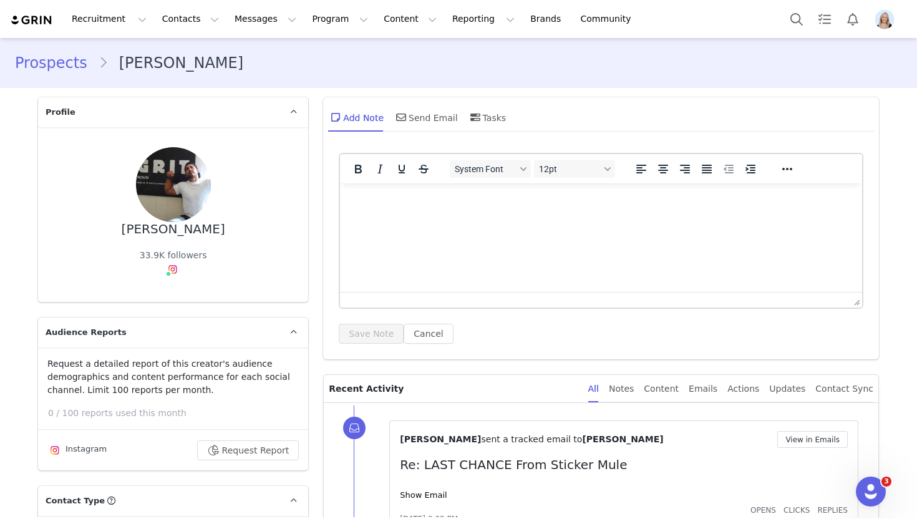
scroll to position [169, 0]
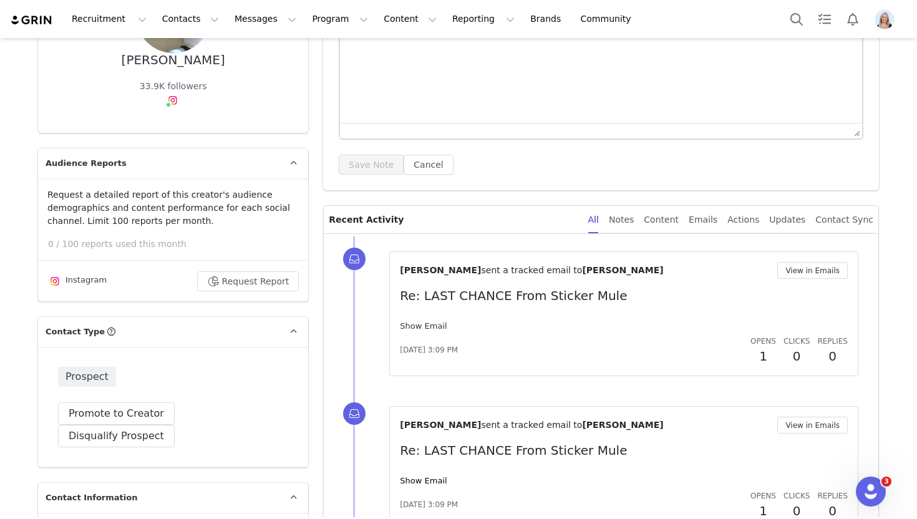
click at [413, 326] on link "Show Email" at bounding box center [423, 325] width 47 height 9
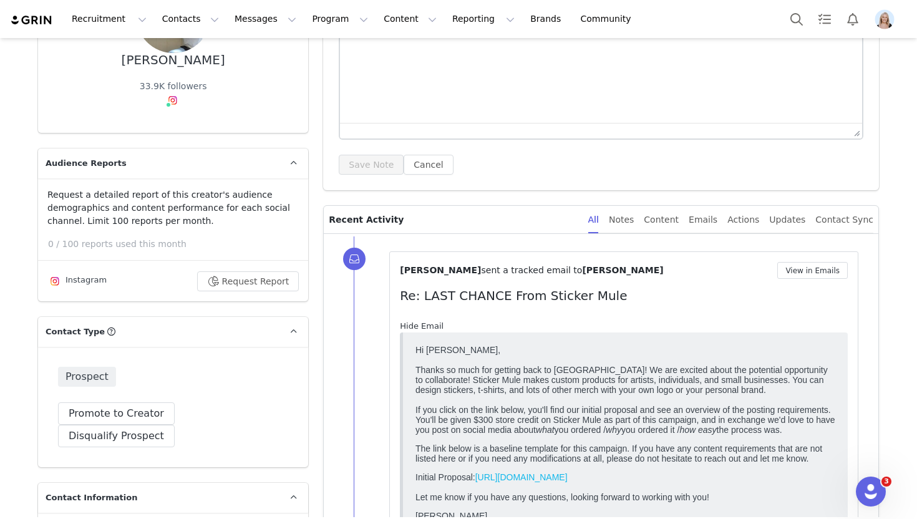
scroll to position [0, 0]
click at [412, 325] on link "Hide Email" at bounding box center [422, 325] width 44 height 9
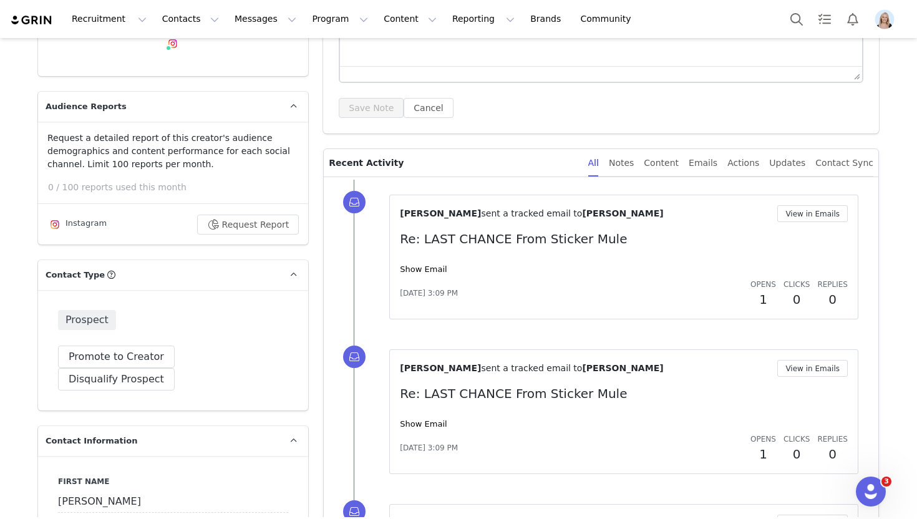
scroll to position [224, 0]
click at [837, 215] on button "View in Emails" at bounding box center [812, 214] width 70 height 17
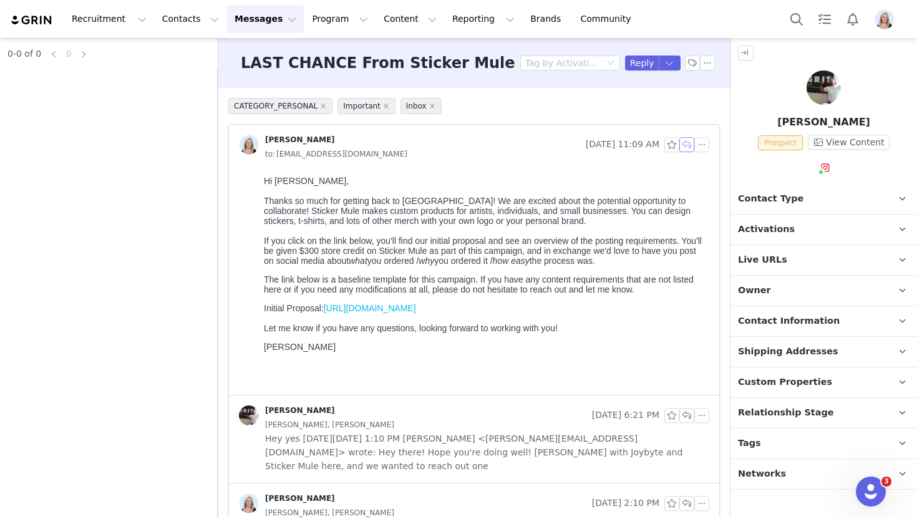
click at [685, 143] on button "button" at bounding box center [686, 144] width 15 height 15
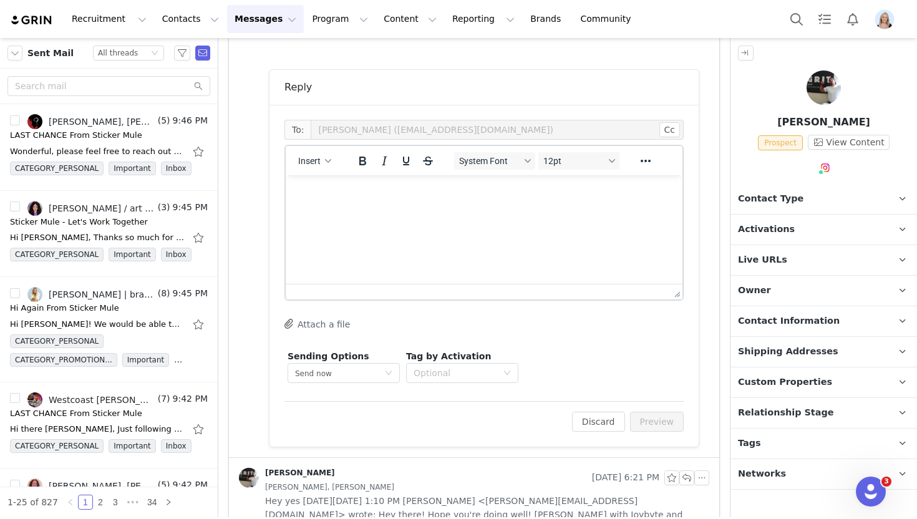
scroll to position [345, 0]
click at [297, 161] on button "Insert" at bounding box center [314, 160] width 43 height 17
click at [322, 180] on div "Insert Template" at bounding box center [360, 182] width 112 height 15
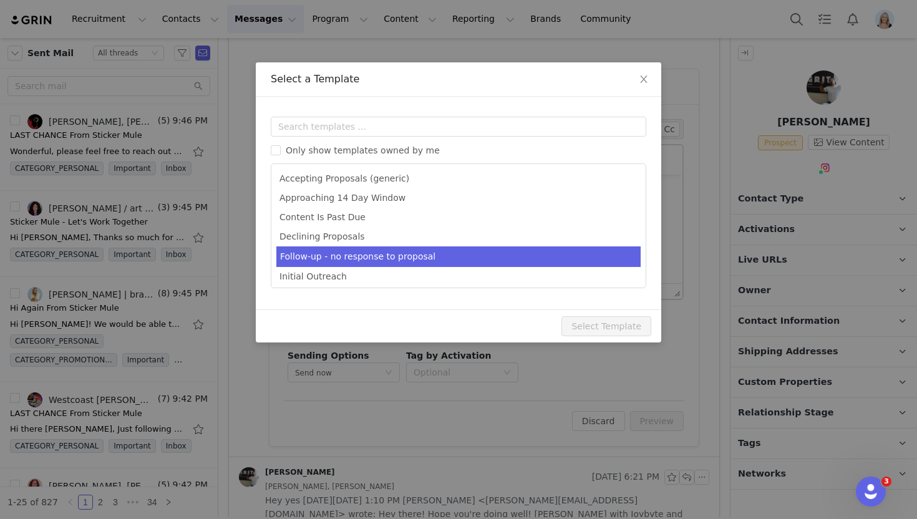
scroll to position [0, 0]
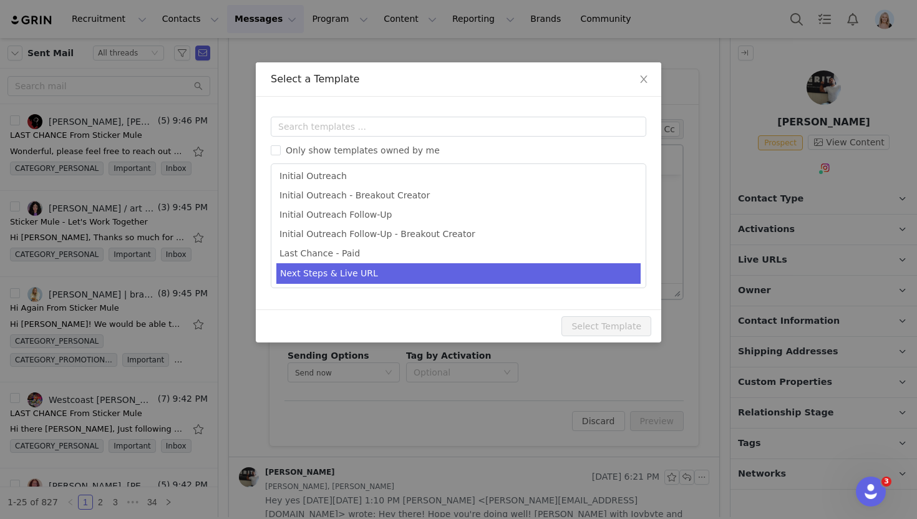
click at [387, 269] on li "Next Steps & Live URL" at bounding box center [458, 273] width 364 height 21
type input "Sticker Mule- Next Steps & Campaign Outline"
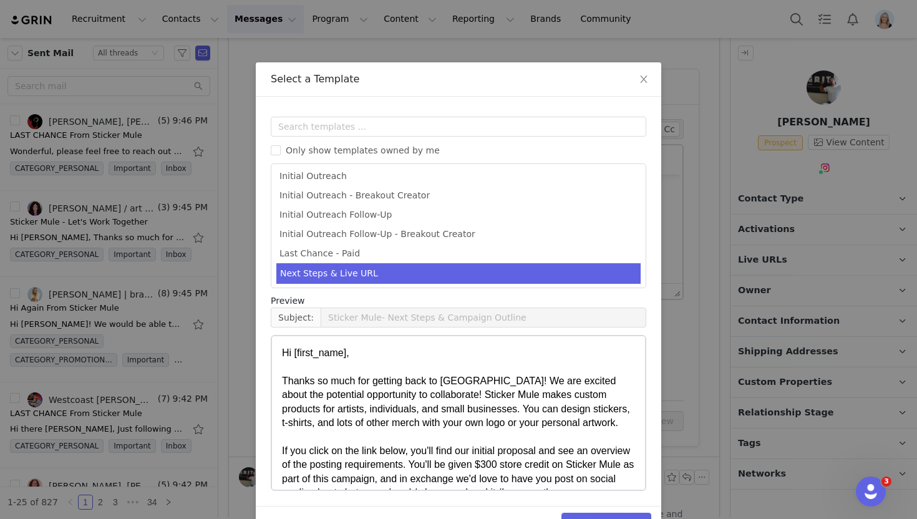
click at [587, 512] on div "Select Template" at bounding box center [458, 522] width 405 height 33
click at [579, 513] on button "Select Template" at bounding box center [606, 523] width 90 height 20
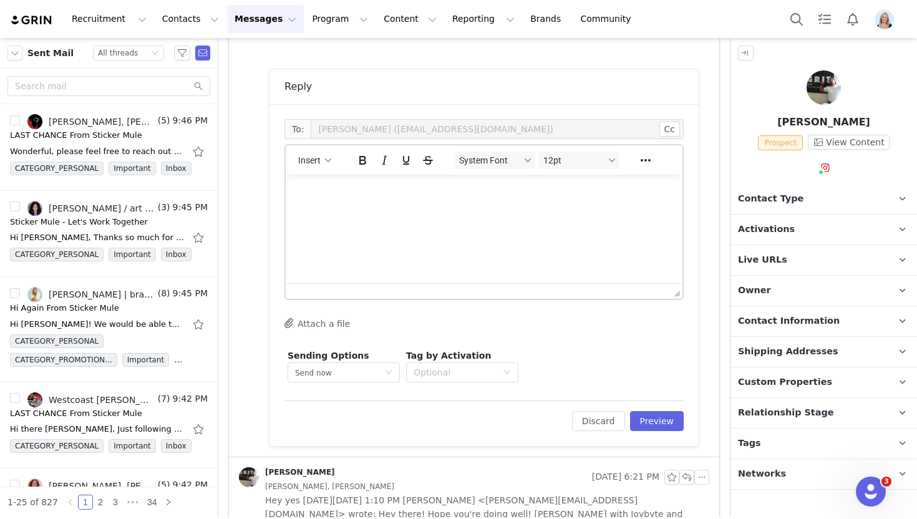
scroll to position [0, 0]
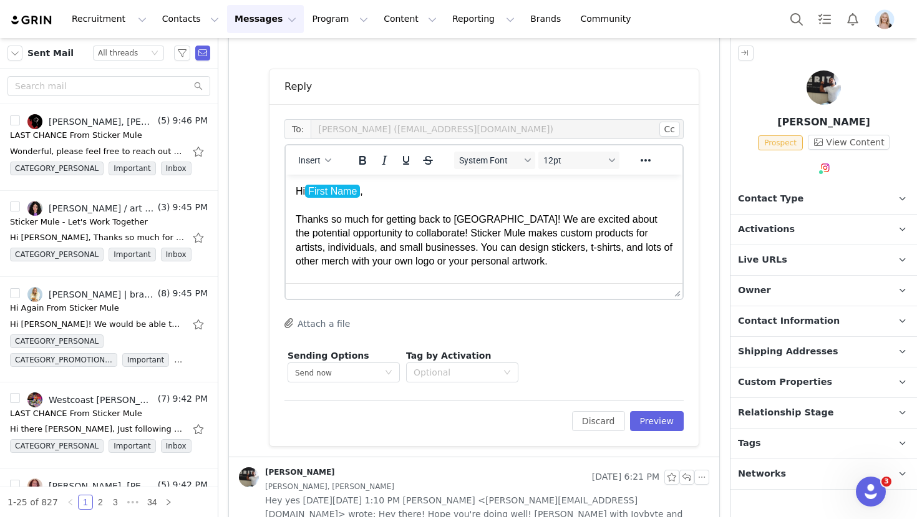
click at [365, 224] on p "Hi First Name , Thanks so much for getting back to us! We are excited about the…" at bounding box center [484, 261] width 377 height 153
click at [644, 410] on div "Edit Discard Preview" at bounding box center [483, 415] width 399 height 31
click at [666, 415] on button "Preview" at bounding box center [657, 421] width 54 height 20
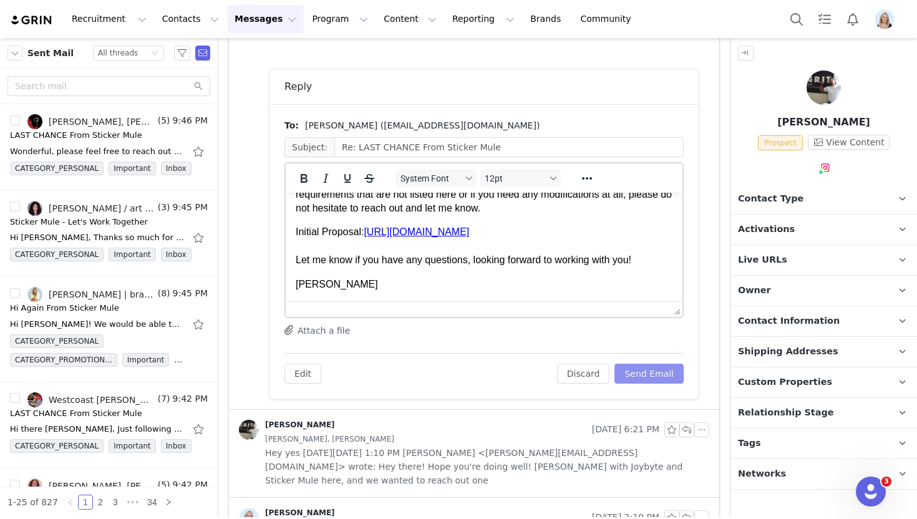
scroll to position [206, 0]
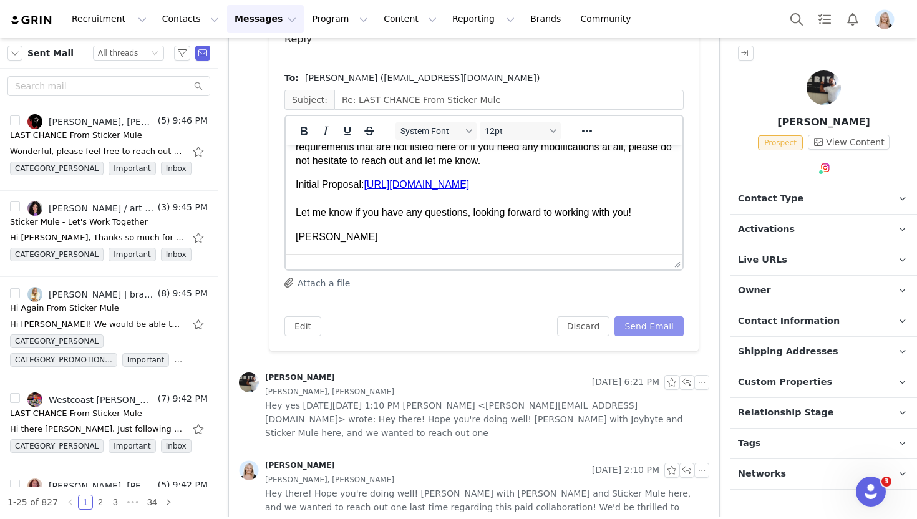
click at [637, 327] on button "Send Email" at bounding box center [648, 326] width 69 height 20
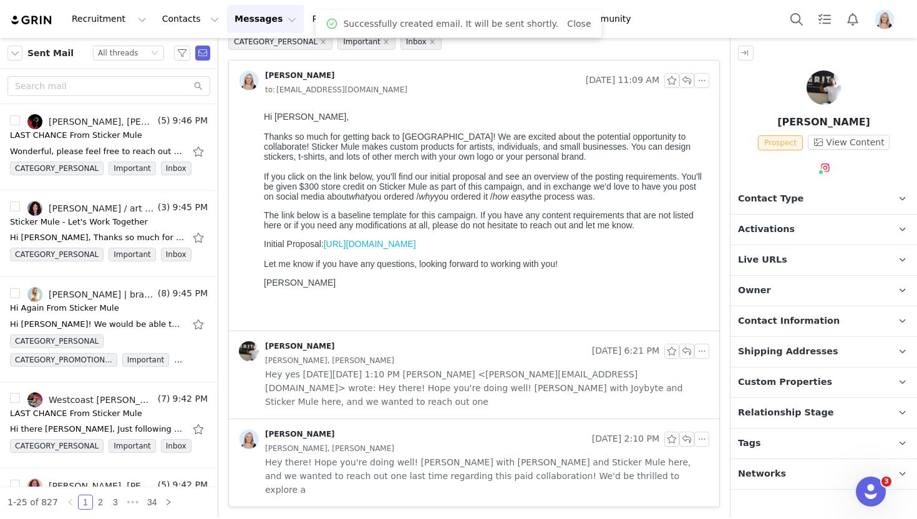
scroll to position [37, 0]
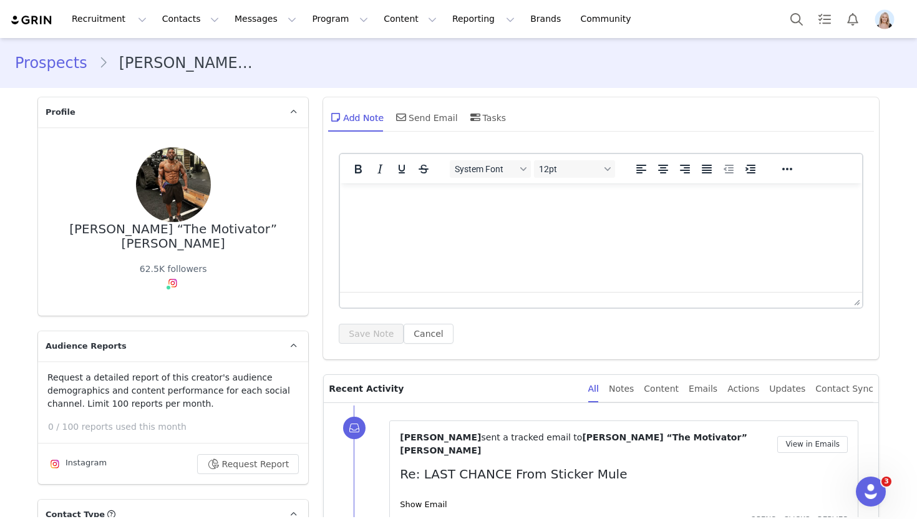
scroll to position [186, 0]
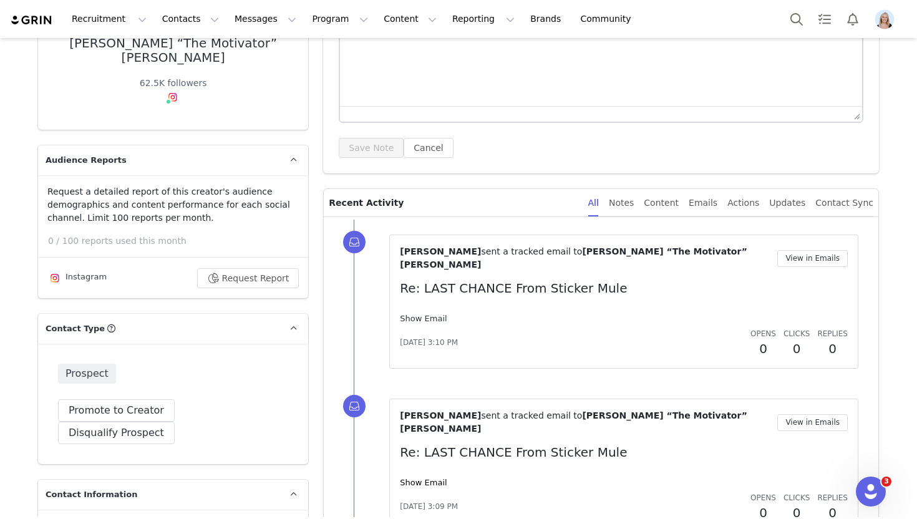
click at [412, 314] on link "Show Email" at bounding box center [423, 318] width 47 height 9
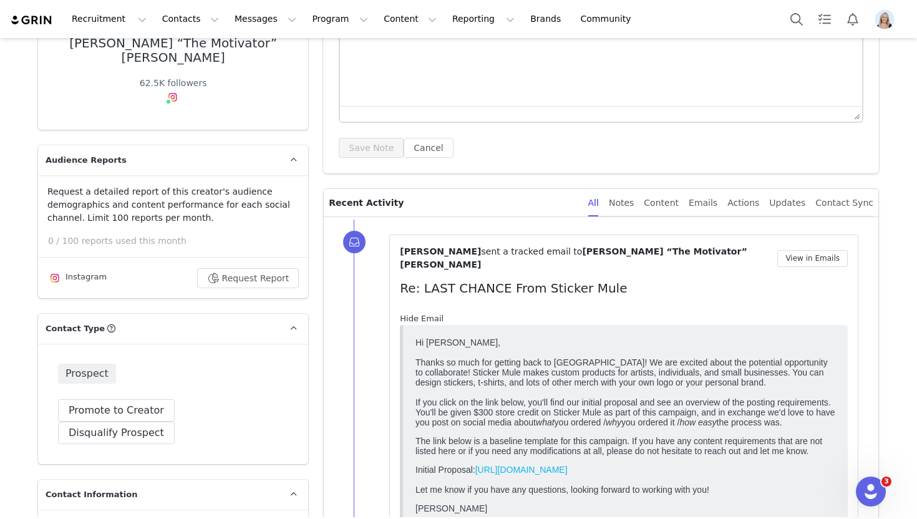
scroll to position [0, 0]
click at [412, 314] on link "Hide Email" at bounding box center [422, 318] width 44 height 9
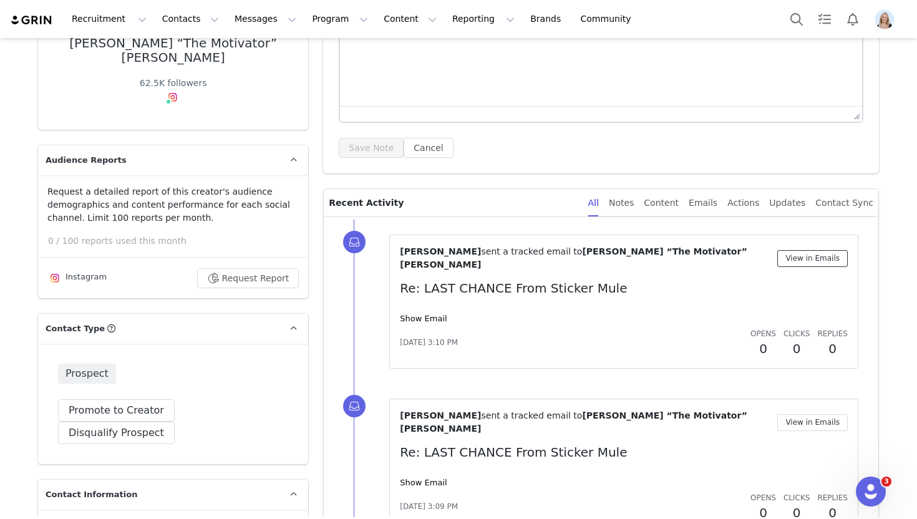
click at [801, 254] on button "View in Emails" at bounding box center [812, 258] width 70 height 17
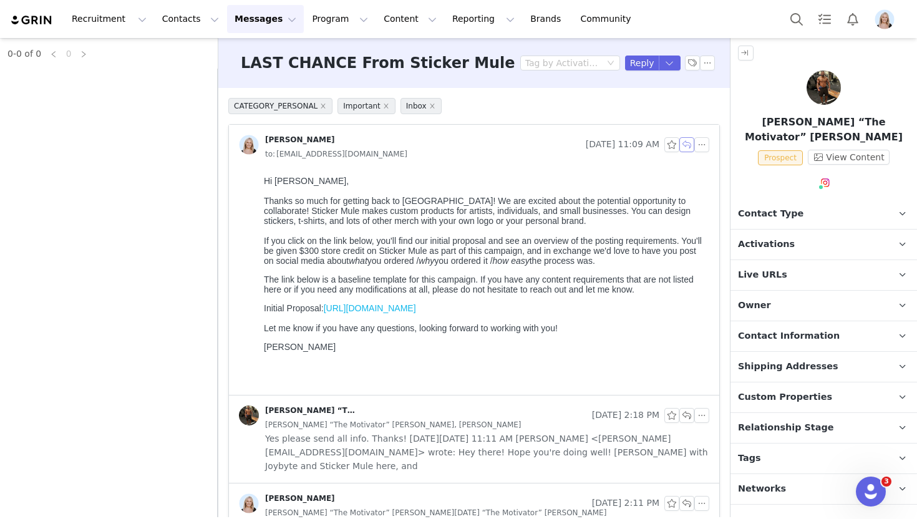
click at [684, 143] on button "button" at bounding box center [686, 144] width 15 height 15
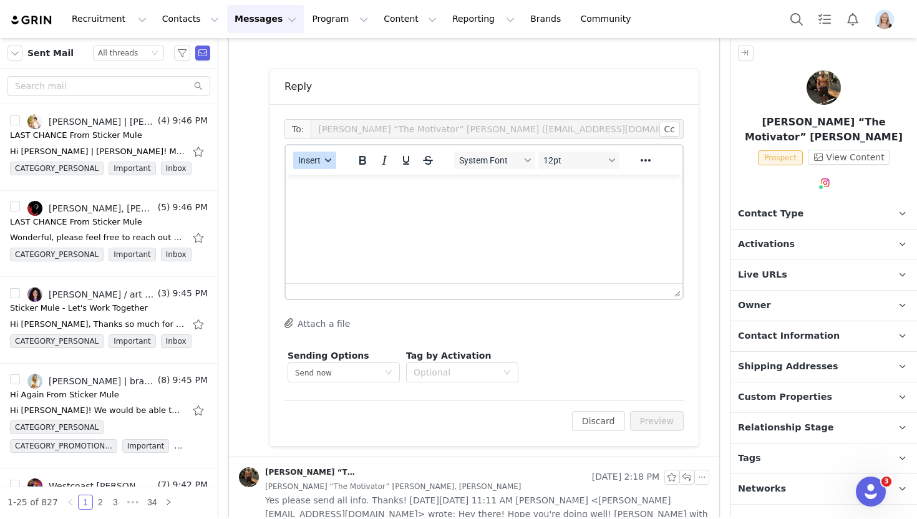
click at [314, 163] on span "Insert" at bounding box center [309, 160] width 22 height 10
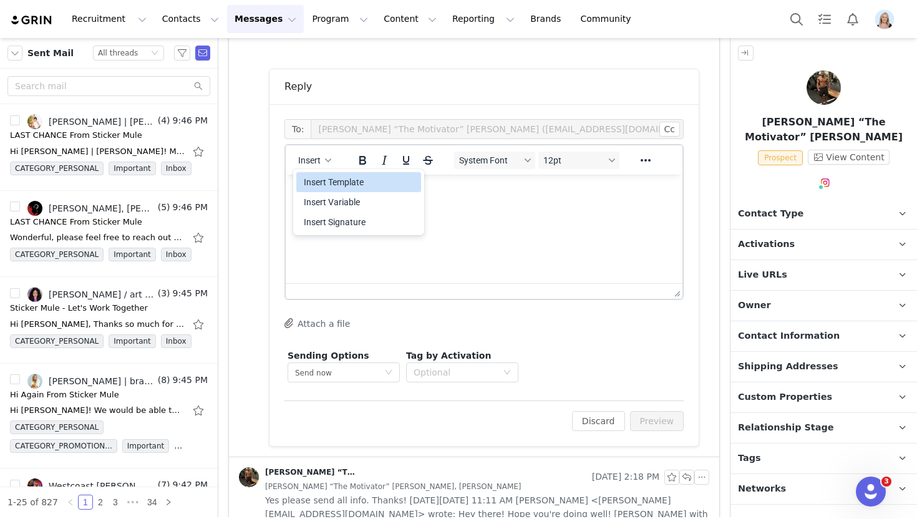
click at [339, 185] on div "Insert Template" at bounding box center [360, 182] width 112 height 15
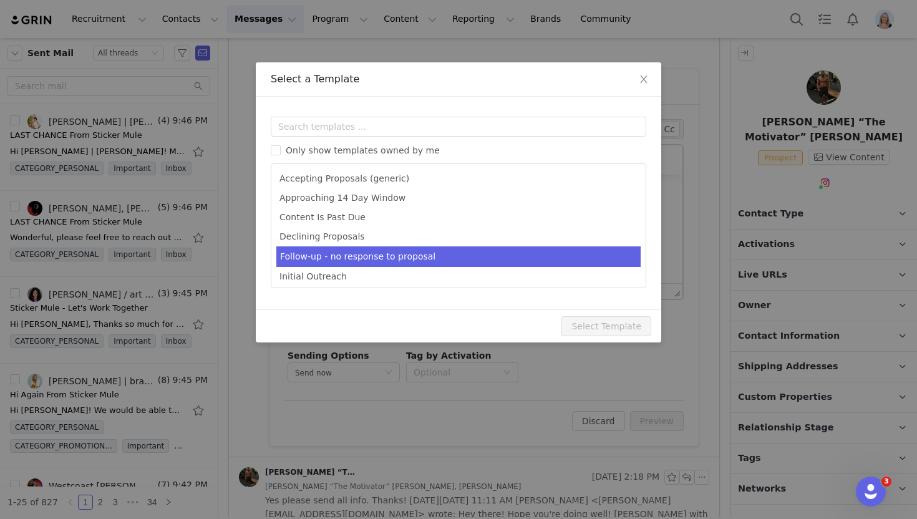
click at [393, 254] on li "Follow-up - no response to proposal" at bounding box center [458, 256] width 364 height 21
type input "Following up for Sticker Mule!"
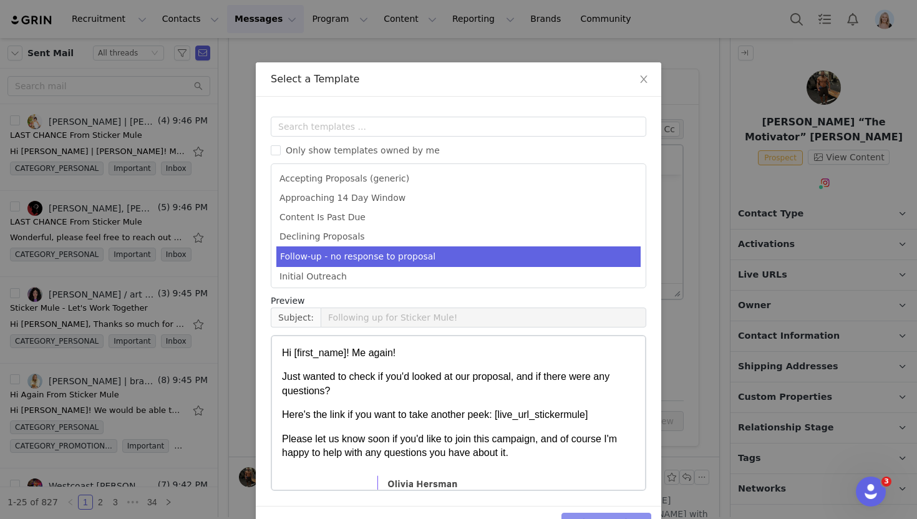
click at [585, 514] on button "Select Template" at bounding box center [606, 523] width 90 height 20
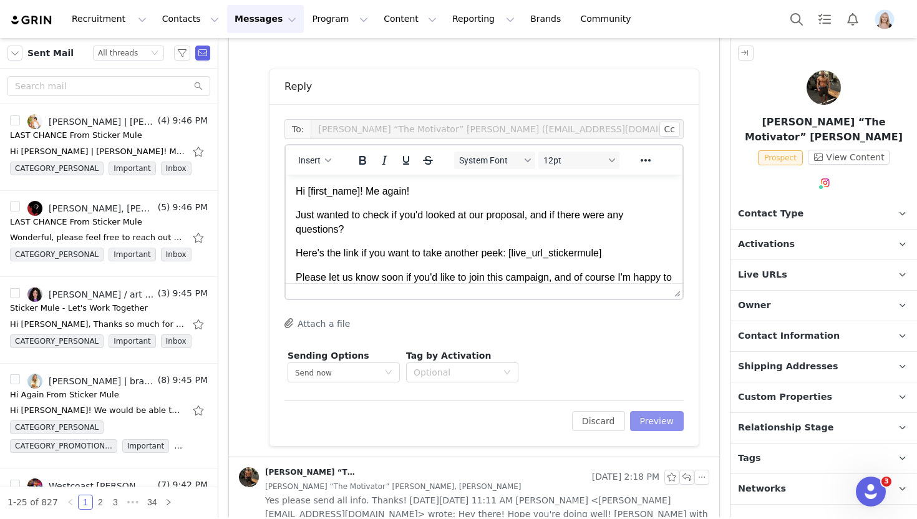
click at [654, 413] on button "Preview" at bounding box center [657, 421] width 54 height 20
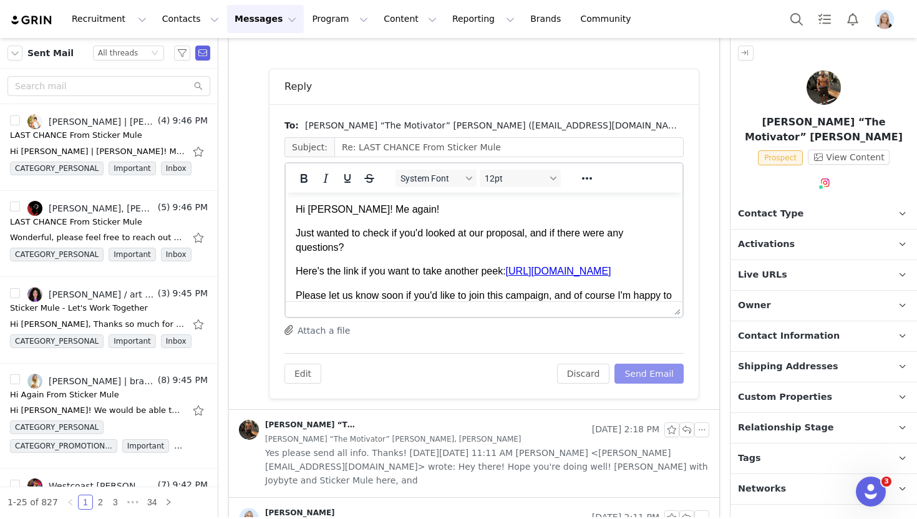
click at [660, 373] on button "Send Email" at bounding box center [648, 374] width 69 height 20
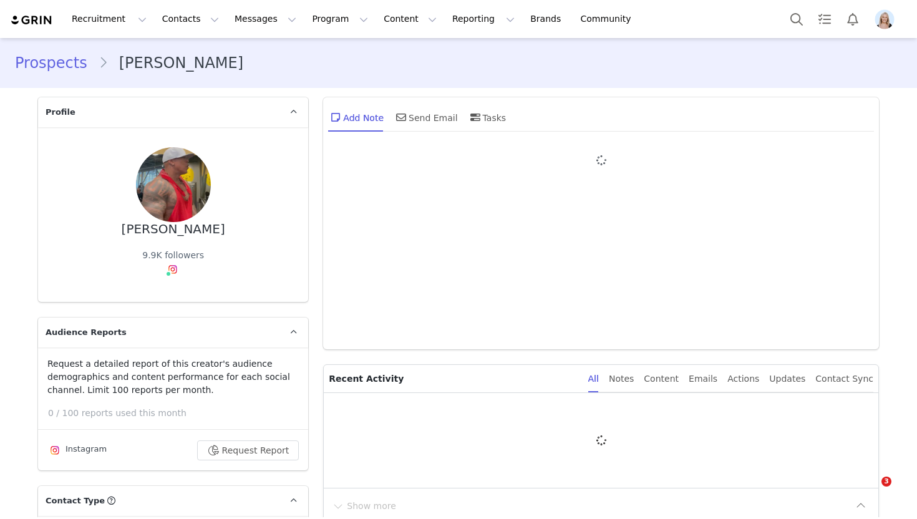
type input "+1 ([GEOGRAPHIC_DATA])"
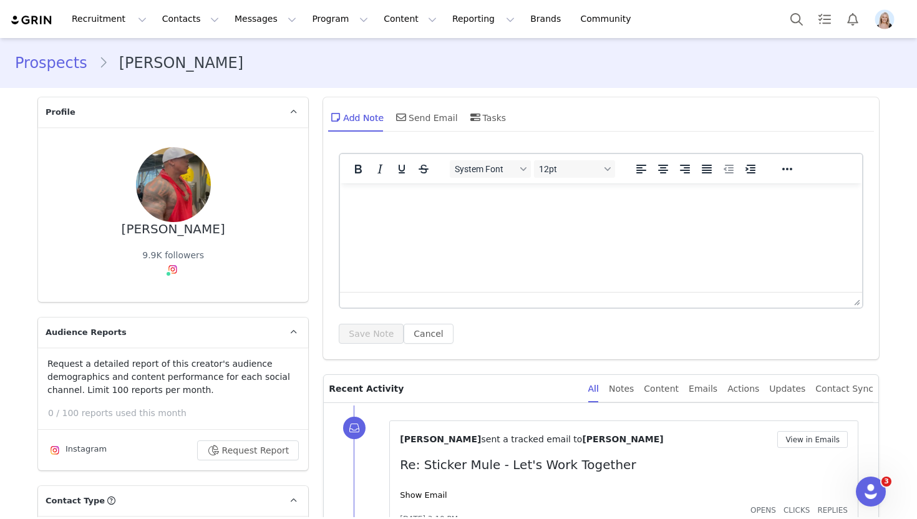
scroll to position [174, 0]
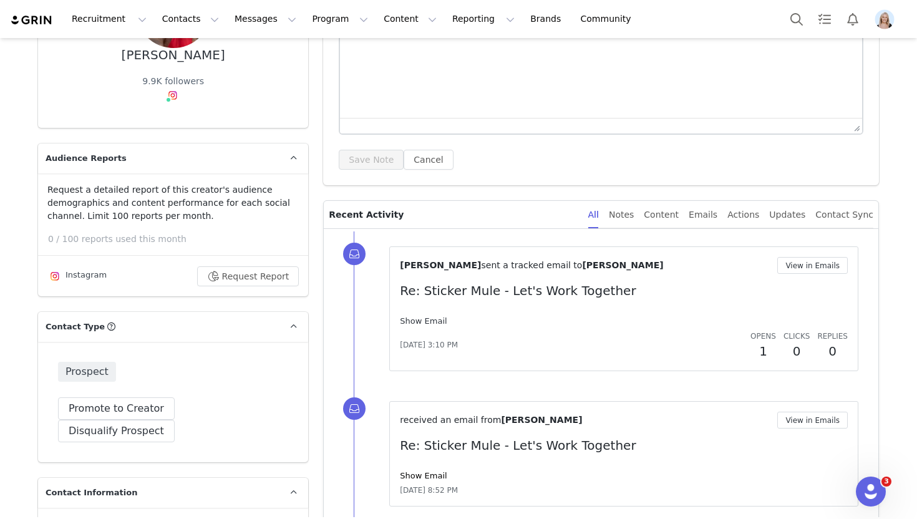
click at [431, 324] on link "Show Email" at bounding box center [423, 320] width 47 height 9
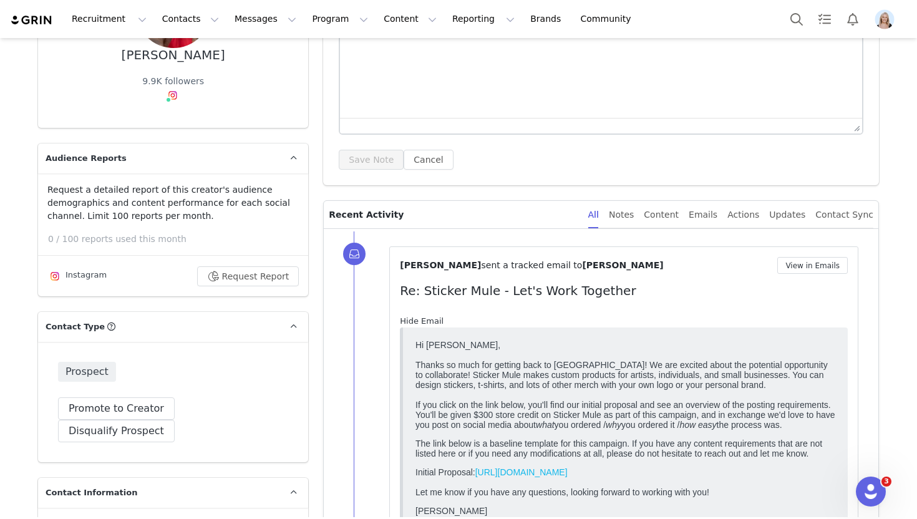
scroll to position [0, 0]
click at [431, 324] on link "Hide Email" at bounding box center [422, 320] width 44 height 9
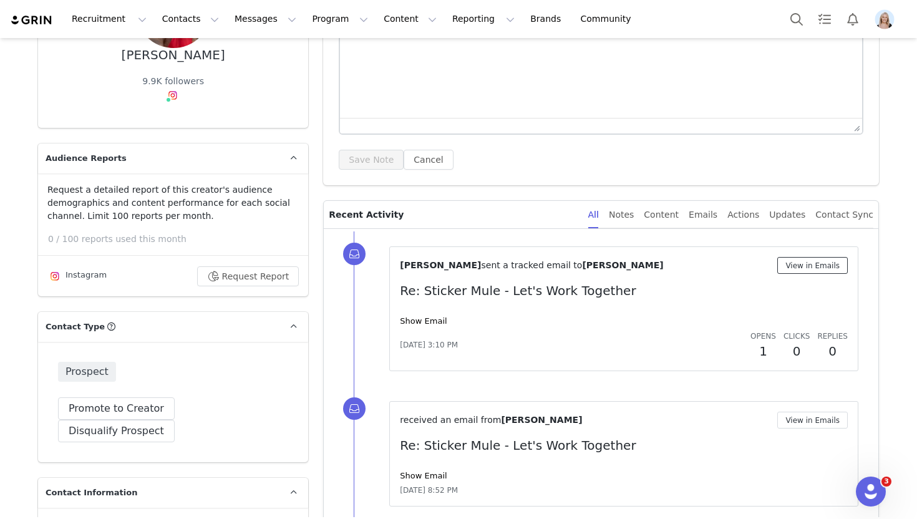
click at [832, 264] on button "View in Emails" at bounding box center [812, 265] width 70 height 17
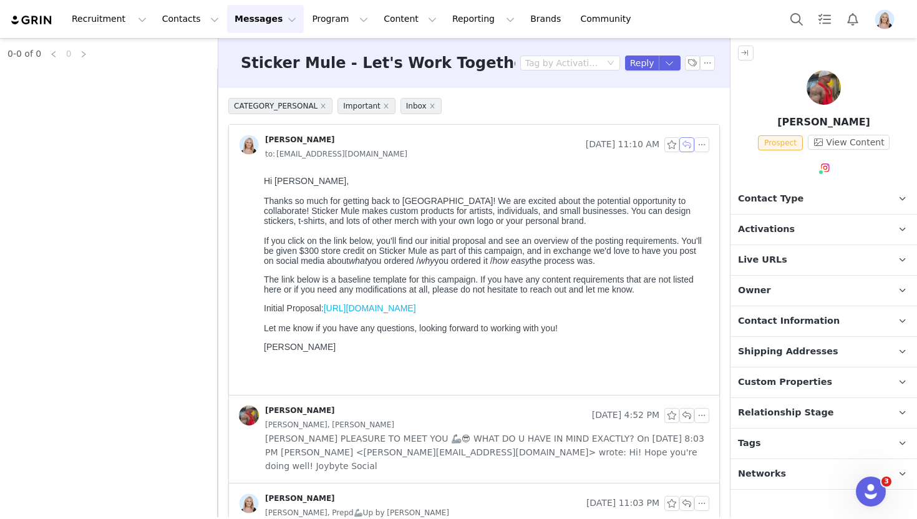
click at [688, 142] on button "button" at bounding box center [686, 144] width 15 height 15
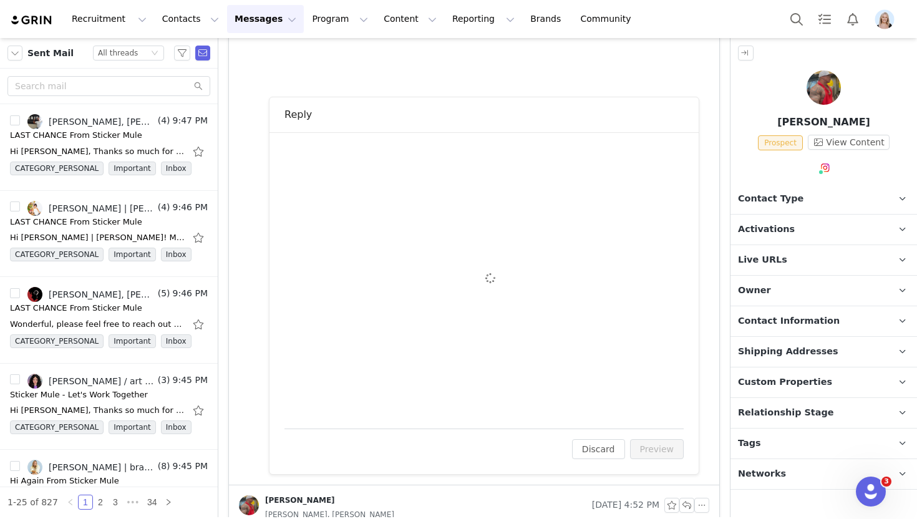
scroll to position [345, 0]
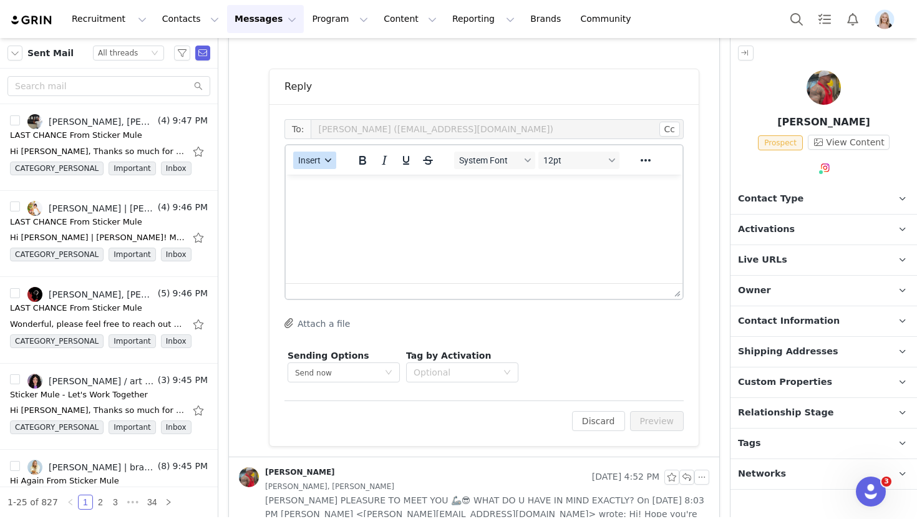
click at [328, 156] on button "Insert" at bounding box center [314, 160] width 43 height 17
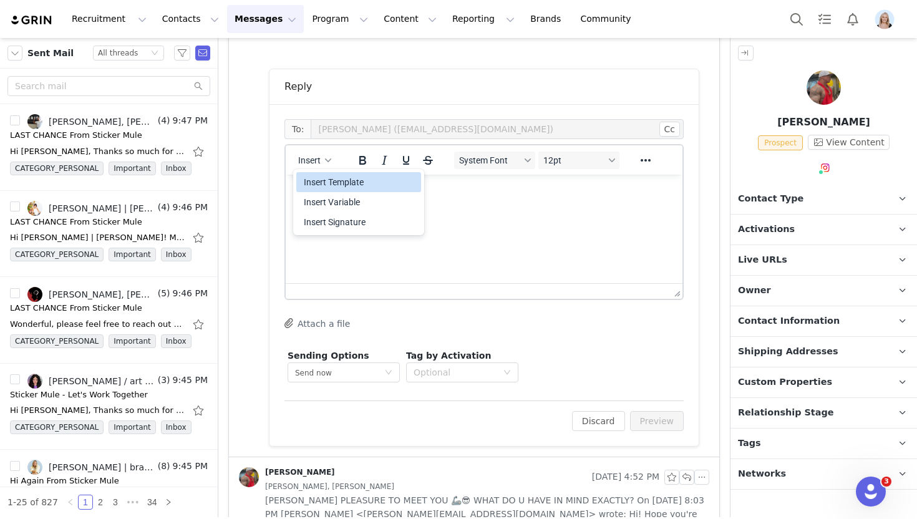
click at [338, 182] on div "Insert Template" at bounding box center [360, 182] width 112 height 15
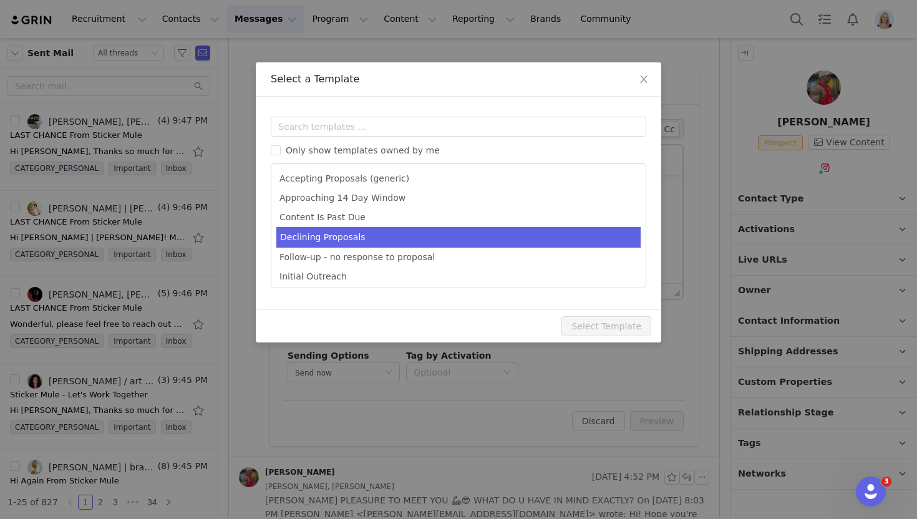
scroll to position [0, 0]
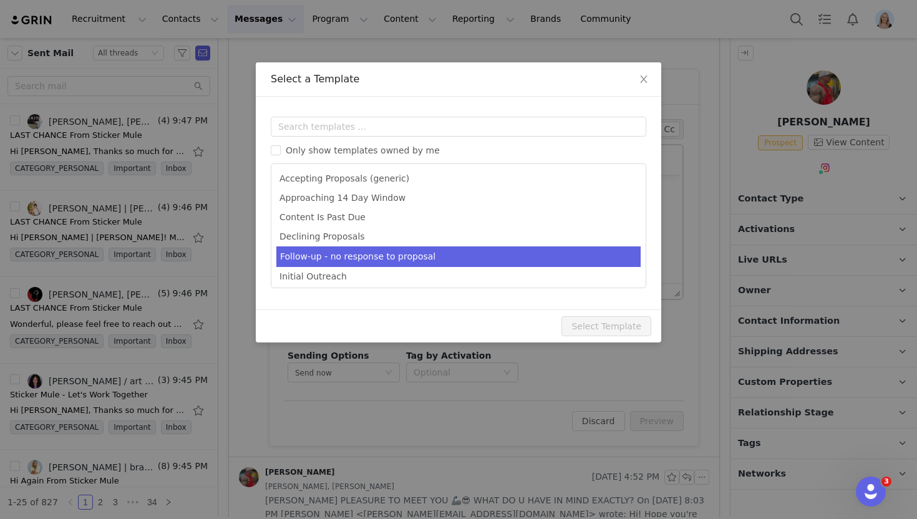
click at [360, 253] on li "Follow-up - no response to proposal" at bounding box center [458, 256] width 364 height 21
type input "Following up for Sticker Mule!"
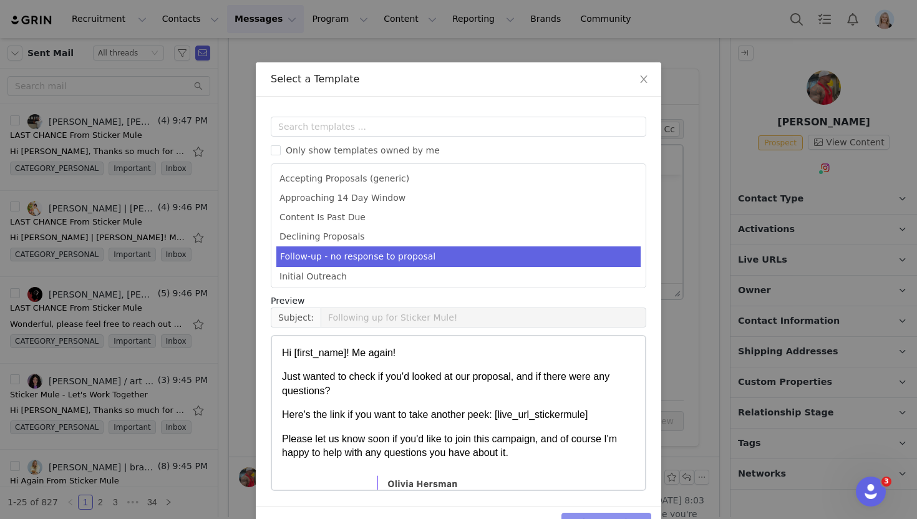
click at [597, 513] on button "Select Template" at bounding box center [606, 523] width 90 height 20
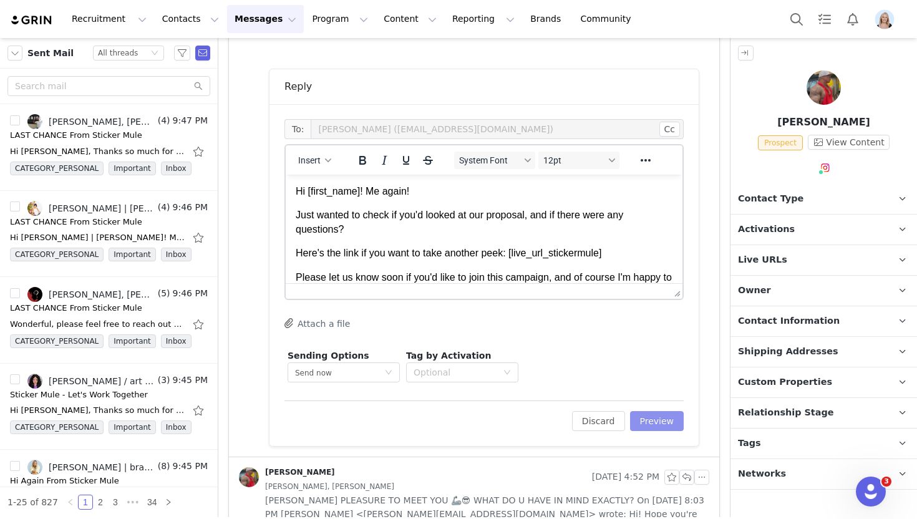
click at [651, 413] on button "Preview" at bounding box center [657, 421] width 54 height 20
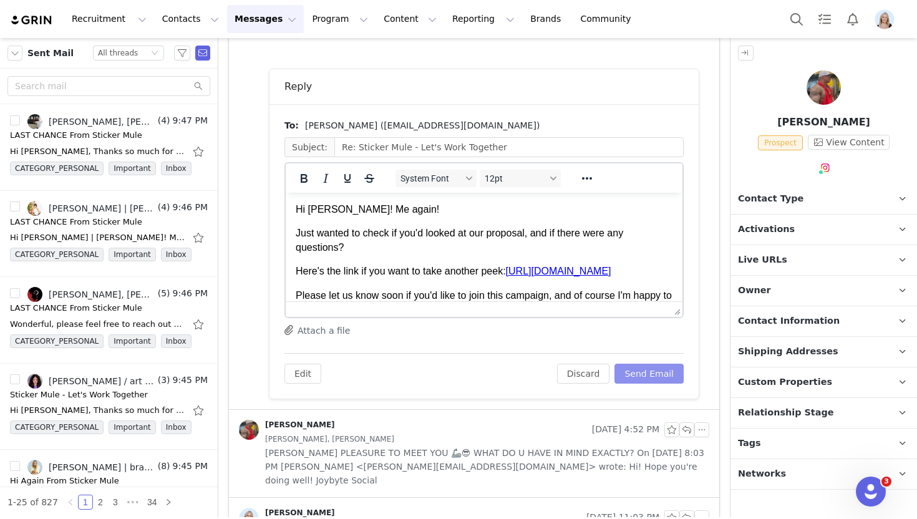
click at [663, 367] on button "Send Email" at bounding box center [648, 374] width 69 height 20
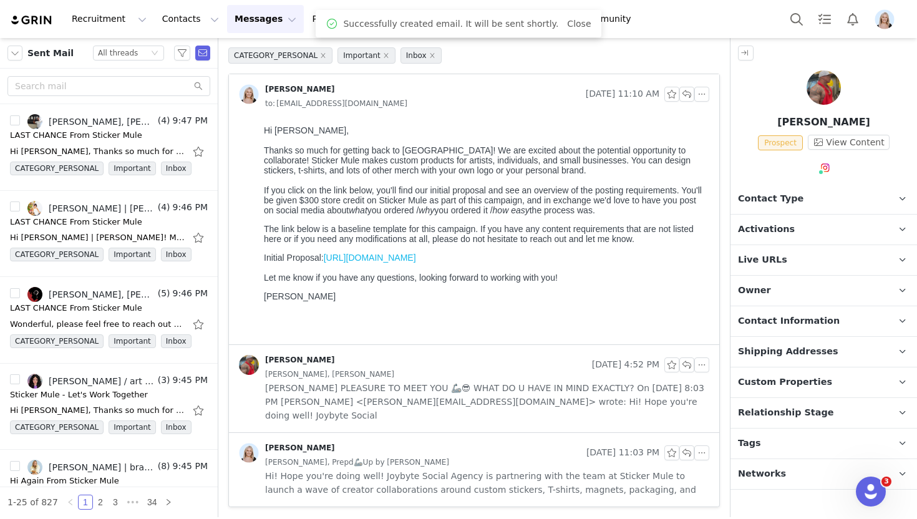
scroll to position [37, 0]
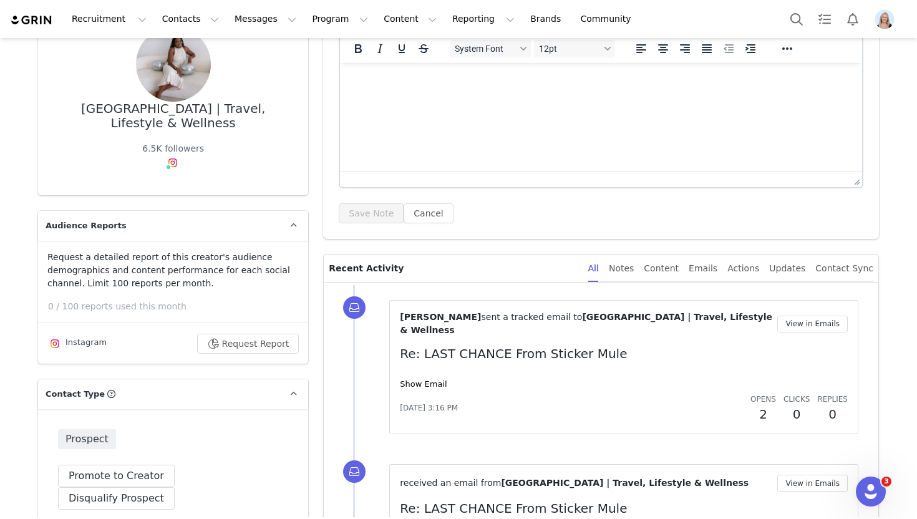
scroll to position [140, 0]
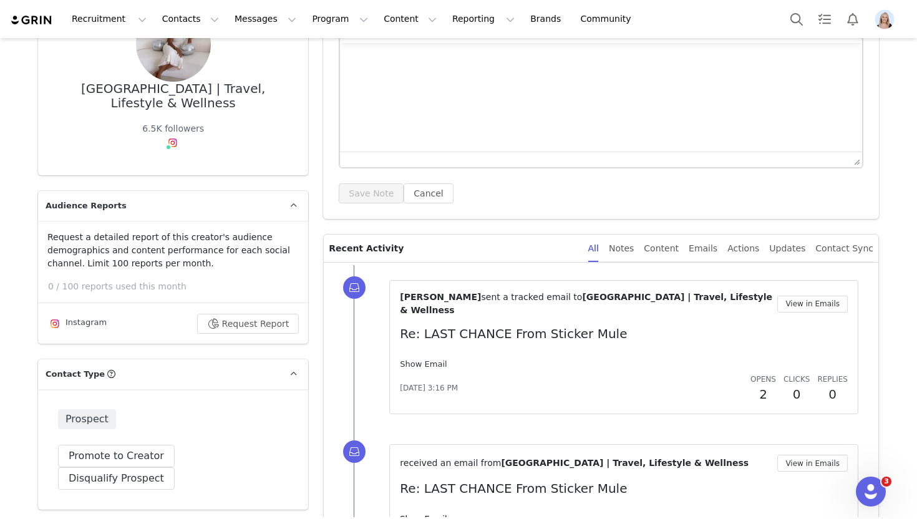
click at [426, 359] on link "Show Email" at bounding box center [423, 363] width 47 height 9
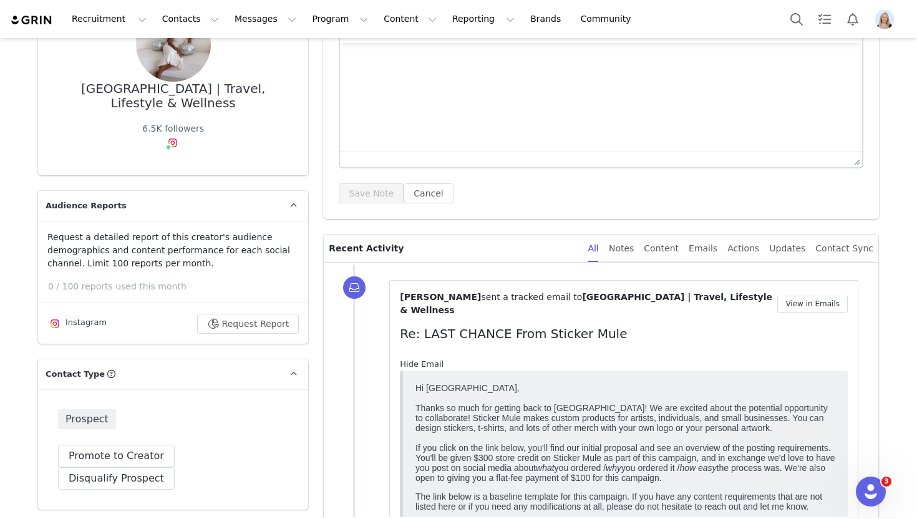
scroll to position [0, 0]
click at [426, 359] on link "Hide Email" at bounding box center [422, 363] width 44 height 9
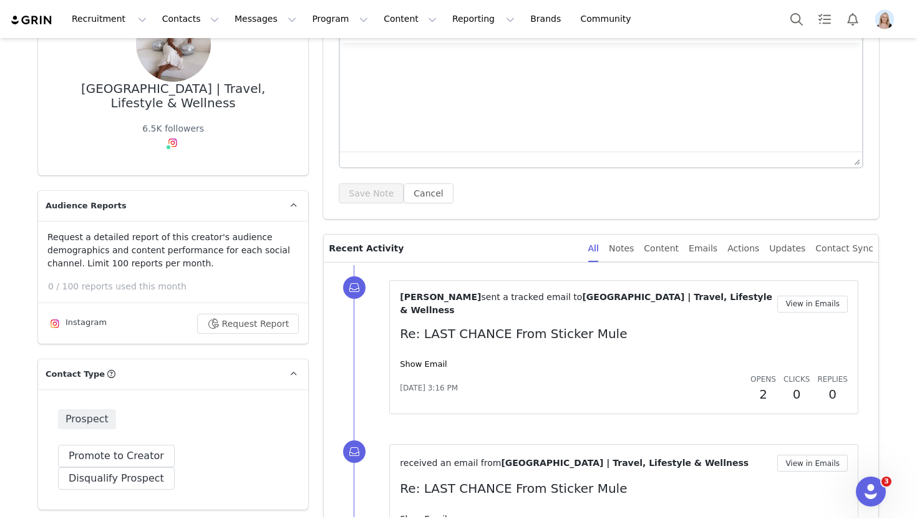
click at [804, 287] on div "[PERSON_NAME] sent a tracked email to [GEOGRAPHIC_DATA] | Travel, Lifestyle & W…" at bounding box center [623, 347] width 469 height 134
click at [803, 289] on div "[PERSON_NAME] sent a tracked email to [GEOGRAPHIC_DATA] | Travel, Lifestyle & W…" at bounding box center [623, 347] width 469 height 134
click at [802, 296] on button "View in Emails" at bounding box center [812, 304] width 70 height 17
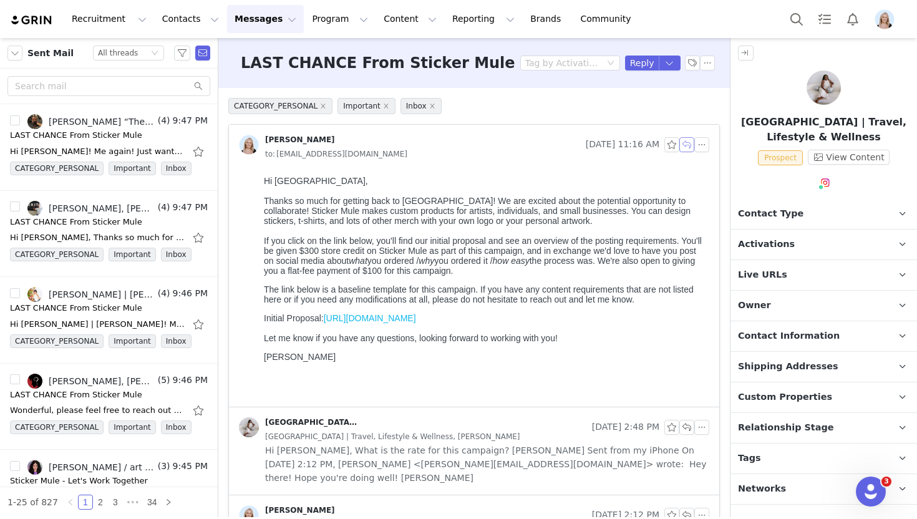
click at [688, 146] on button "button" at bounding box center [686, 144] width 15 height 15
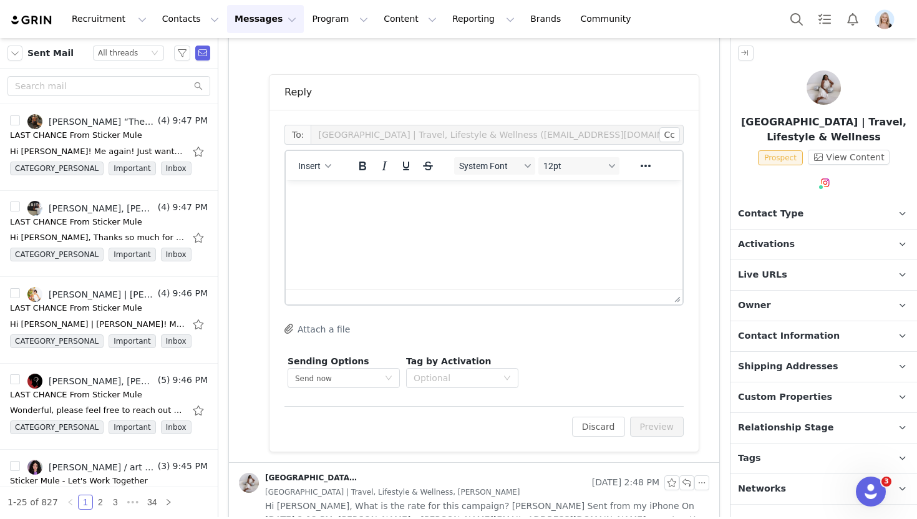
scroll to position [357, 0]
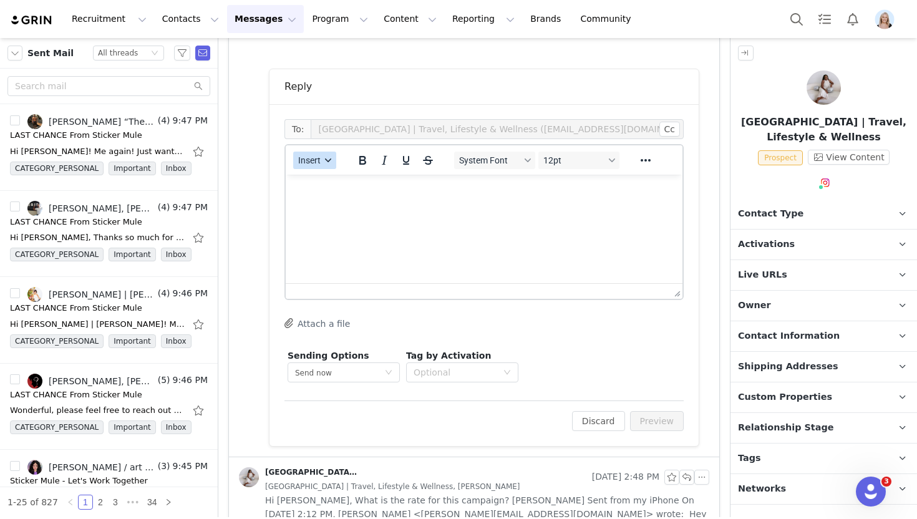
click at [329, 163] on button "Insert" at bounding box center [314, 160] width 43 height 17
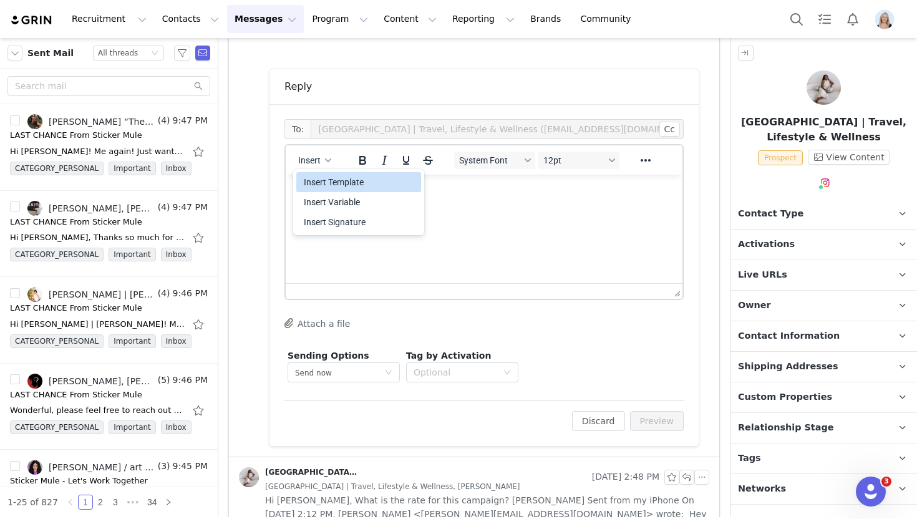
click at [338, 181] on div "Insert Template" at bounding box center [360, 182] width 112 height 15
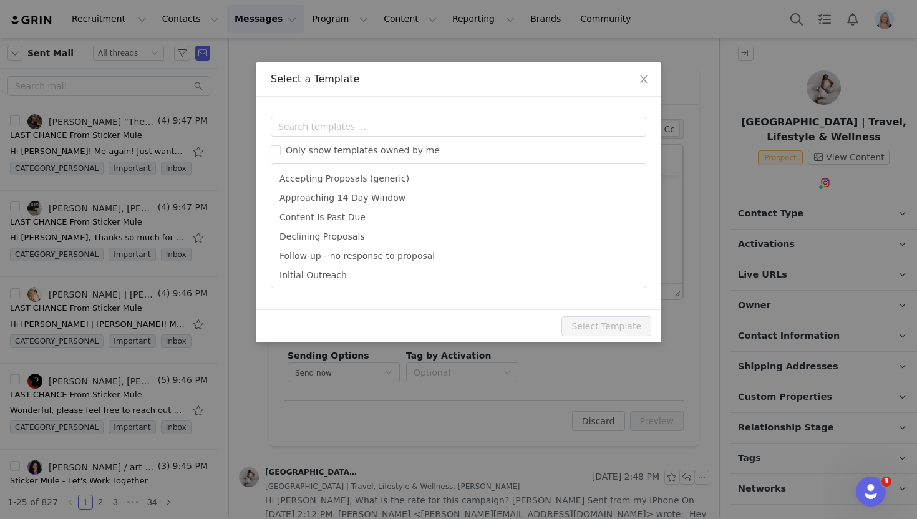
scroll to position [0, 0]
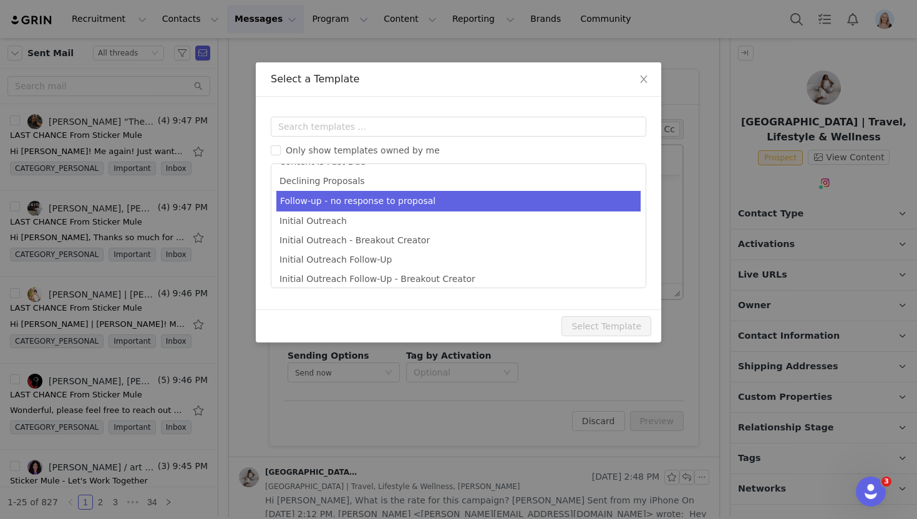
click at [372, 196] on li "Follow-up - no response to proposal" at bounding box center [458, 201] width 364 height 21
type input "Following up for Sticker Mule!"
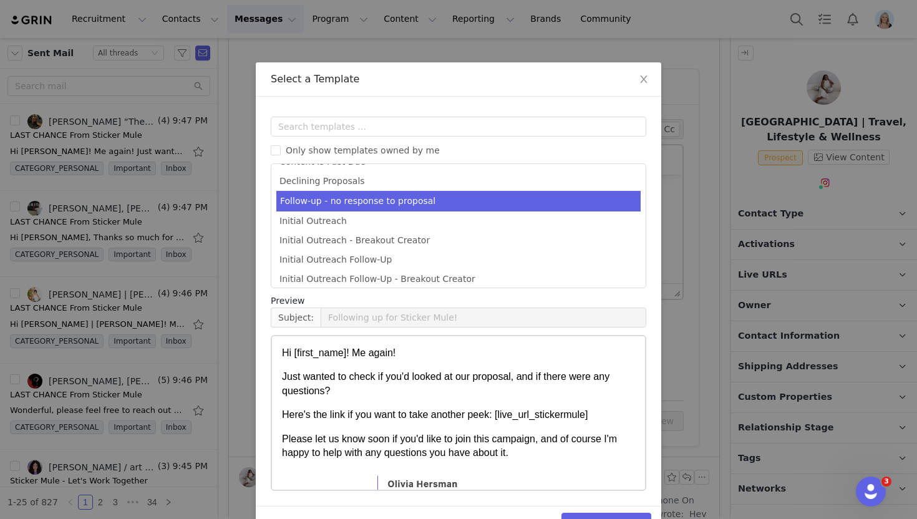
click at [628, 513] on button "Select Template" at bounding box center [606, 523] width 90 height 20
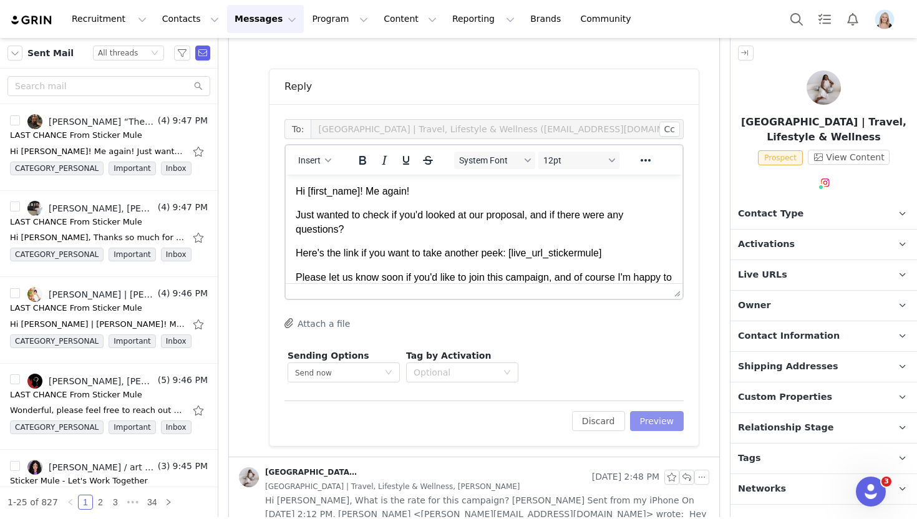
click at [671, 420] on button "Preview" at bounding box center [657, 421] width 54 height 20
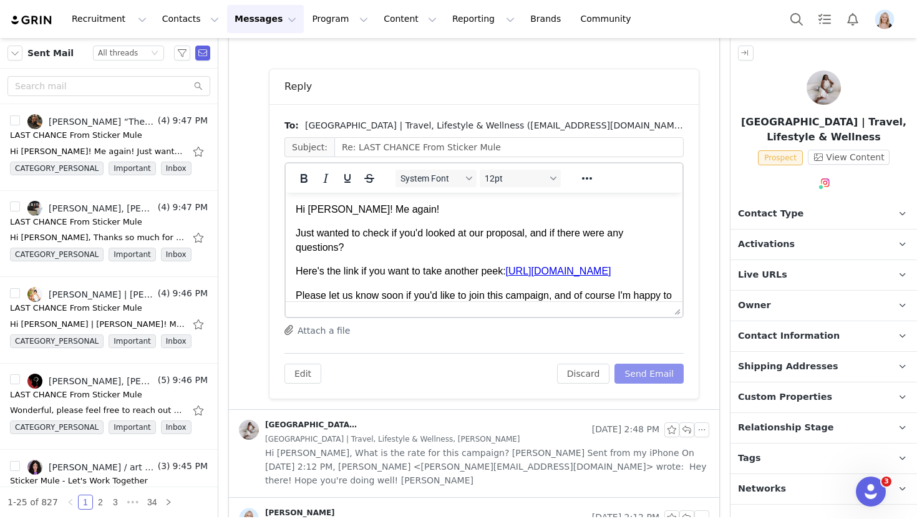
click at [660, 377] on button "Send Email" at bounding box center [648, 374] width 69 height 20
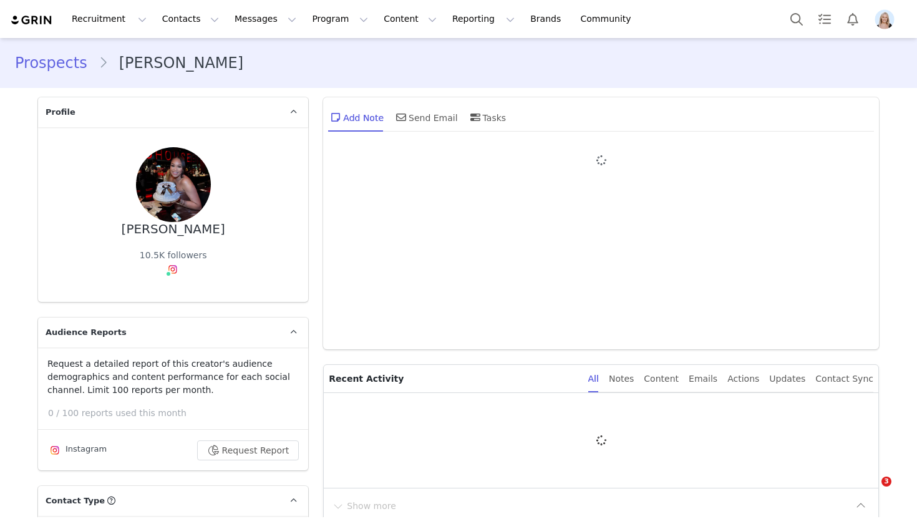
type input "+1 ([GEOGRAPHIC_DATA])"
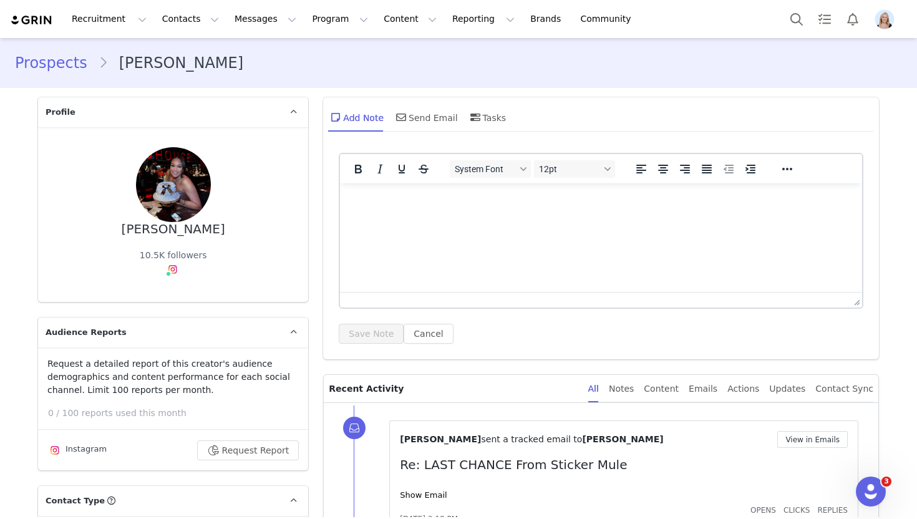
scroll to position [64, 0]
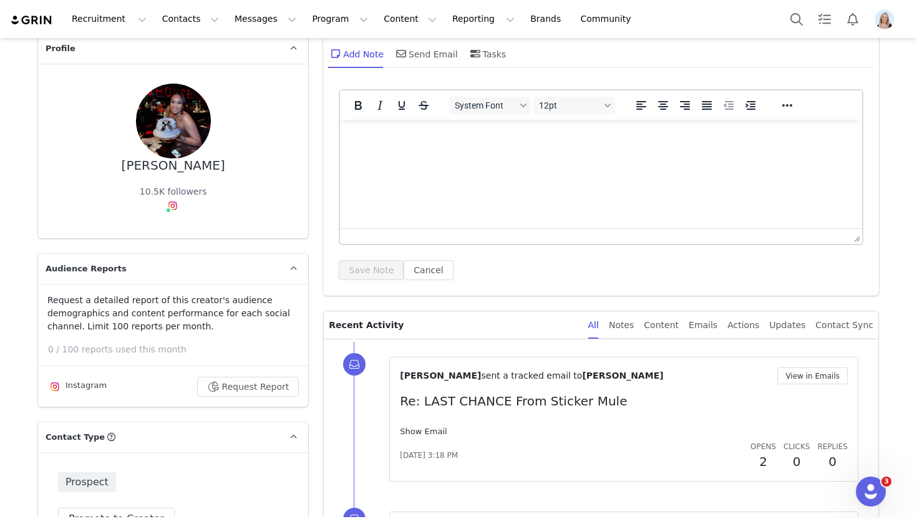
click at [423, 426] on link "Show Email" at bounding box center [423, 430] width 47 height 9
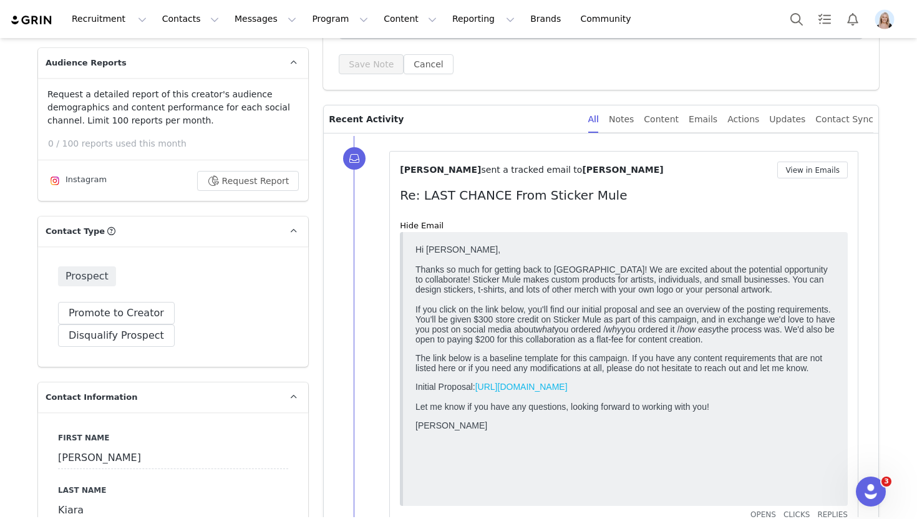
scroll to position [299, 0]
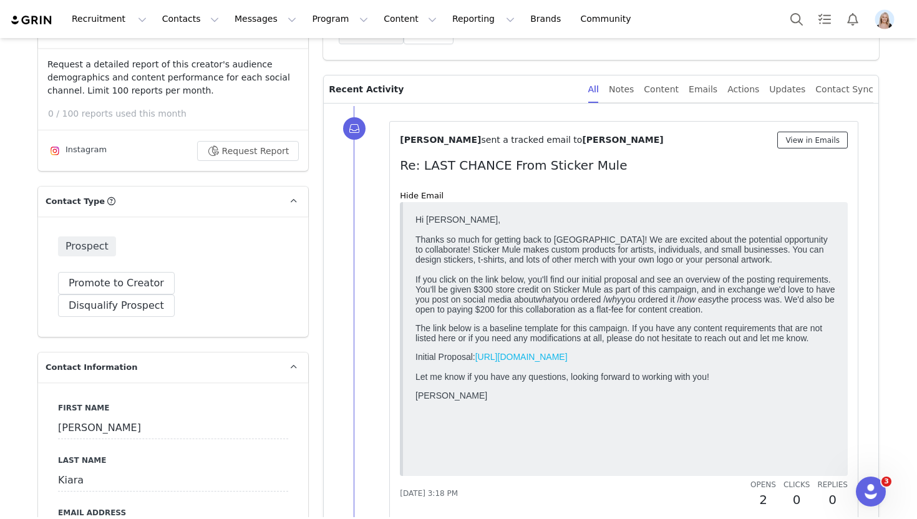
click at [814, 135] on button "View in Emails" at bounding box center [812, 140] width 70 height 17
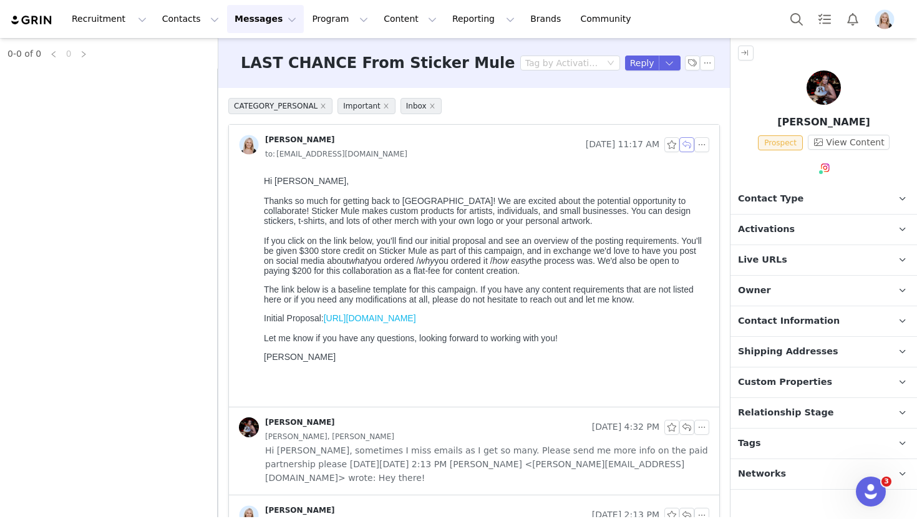
click at [683, 147] on button "button" at bounding box center [686, 144] width 15 height 15
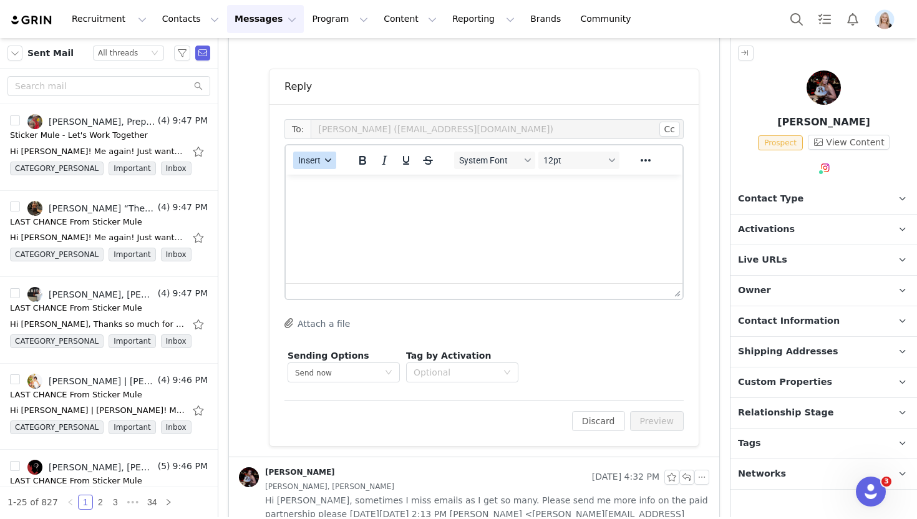
click at [322, 163] on button "Insert" at bounding box center [314, 160] width 43 height 17
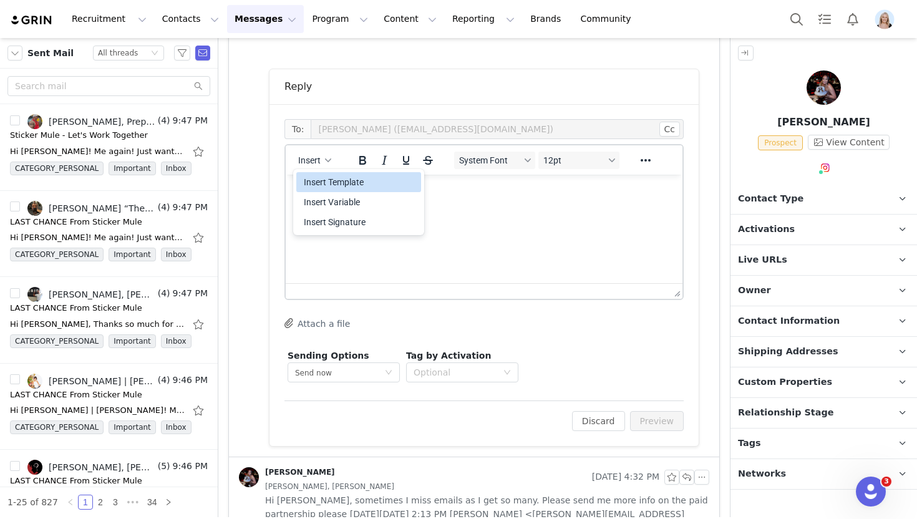
click at [337, 180] on div "Insert Template" at bounding box center [360, 182] width 112 height 15
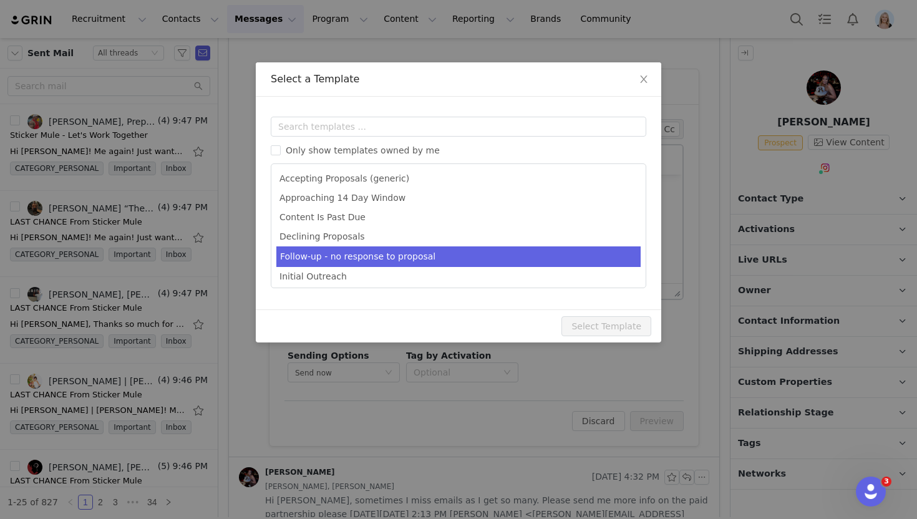
click at [368, 249] on li "Follow-up - no response to proposal" at bounding box center [458, 256] width 364 height 21
type input "Following up for Sticker Mule!"
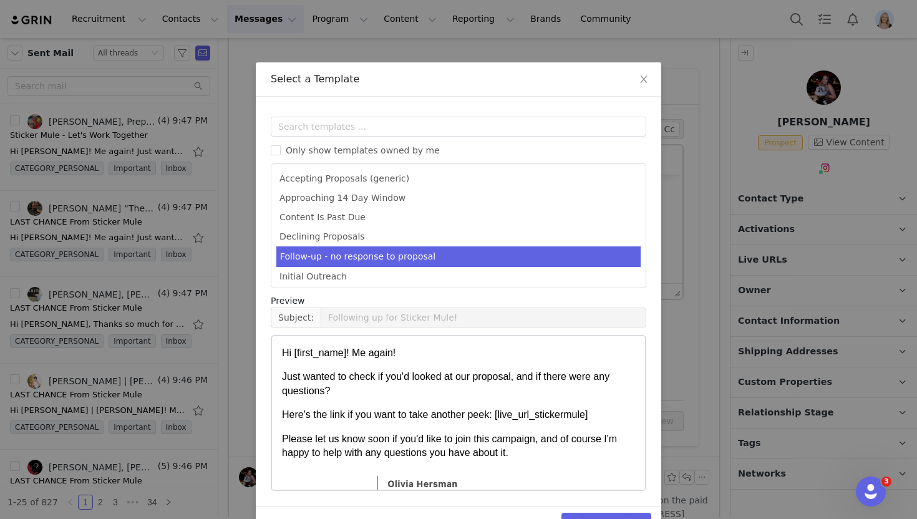
click at [599, 513] on button "Select Template" at bounding box center [606, 523] width 90 height 20
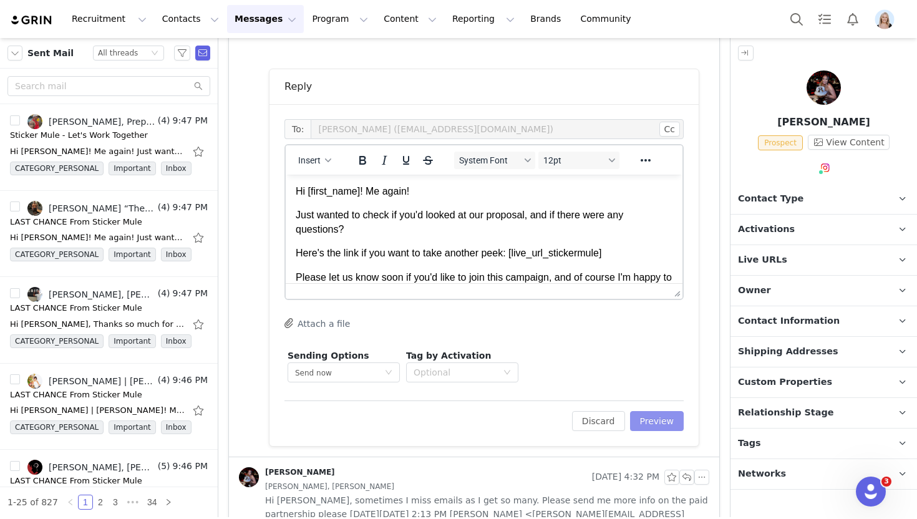
click at [659, 411] on button "Preview" at bounding box center [657, 421] width 54 height 20
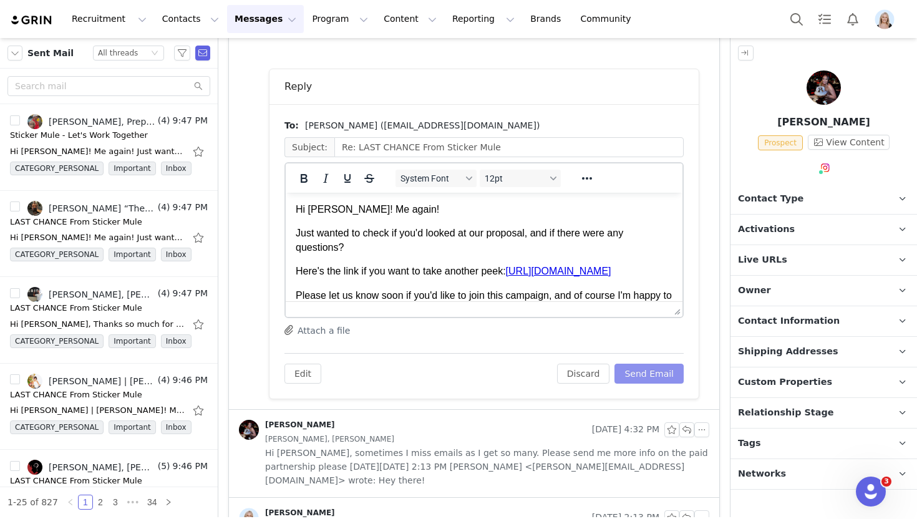
click at [668, 374] on button "Send Email" at bounding box center [648, 374] width 69 height 20
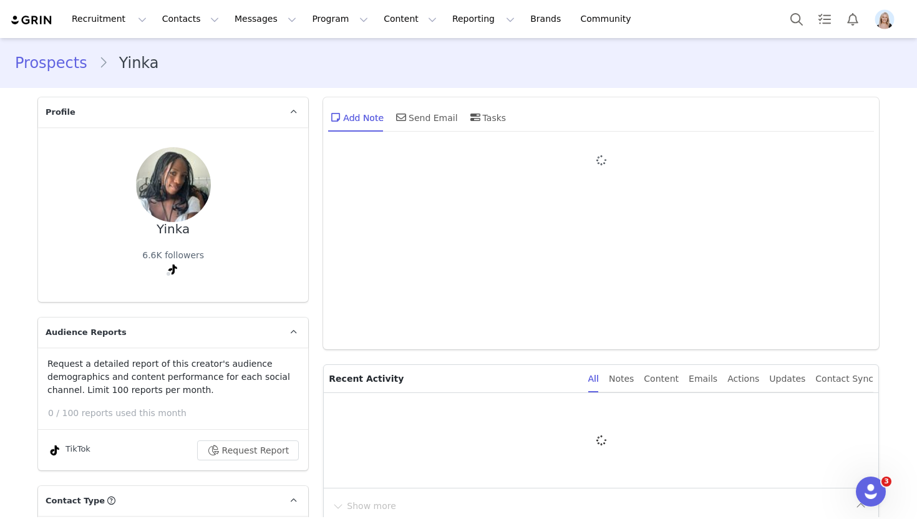
type input "+1 ([GEOGRAPHIC_DATA])"
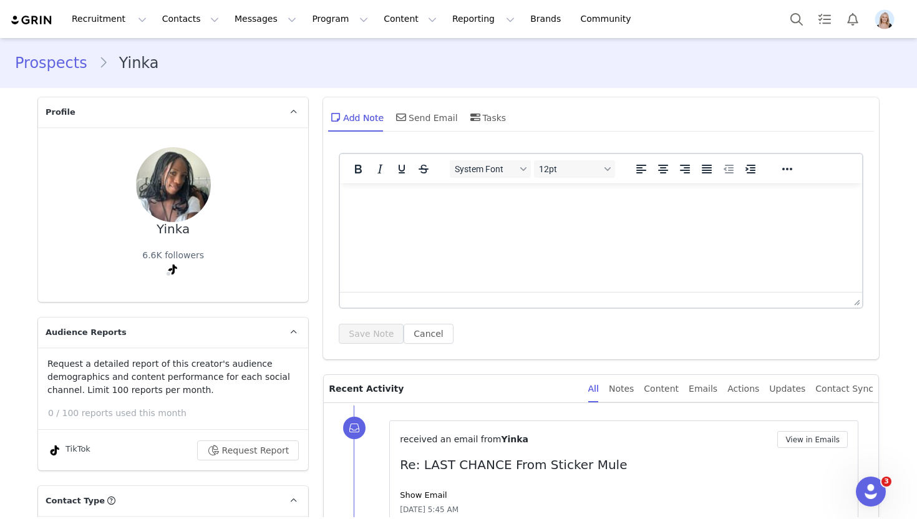
scroll to position [135, 0]
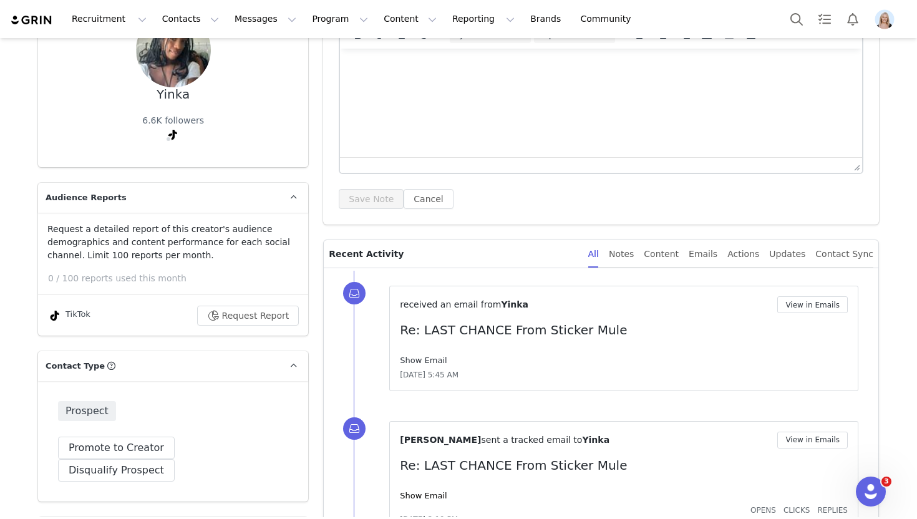
click at [421, 362] on link "Show Email" at bounding box center [423, 359] width 47 height 9
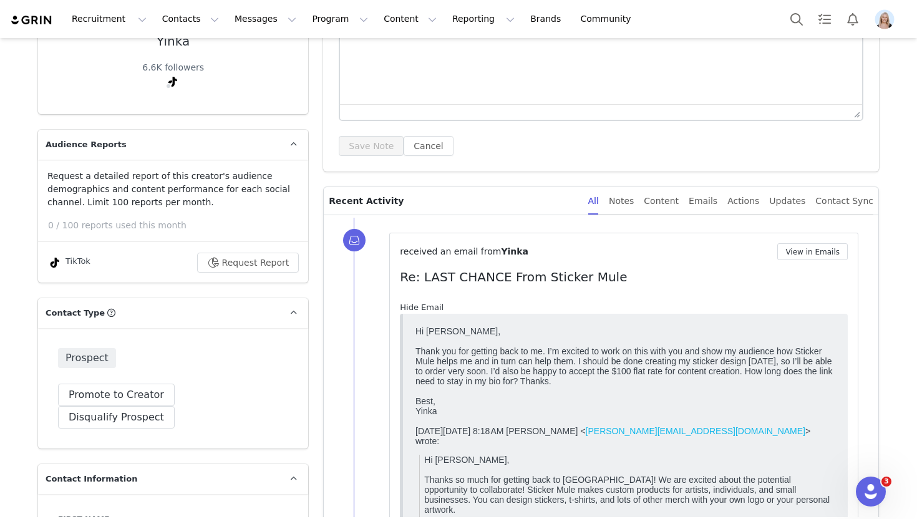
scroll to position [212, 0]
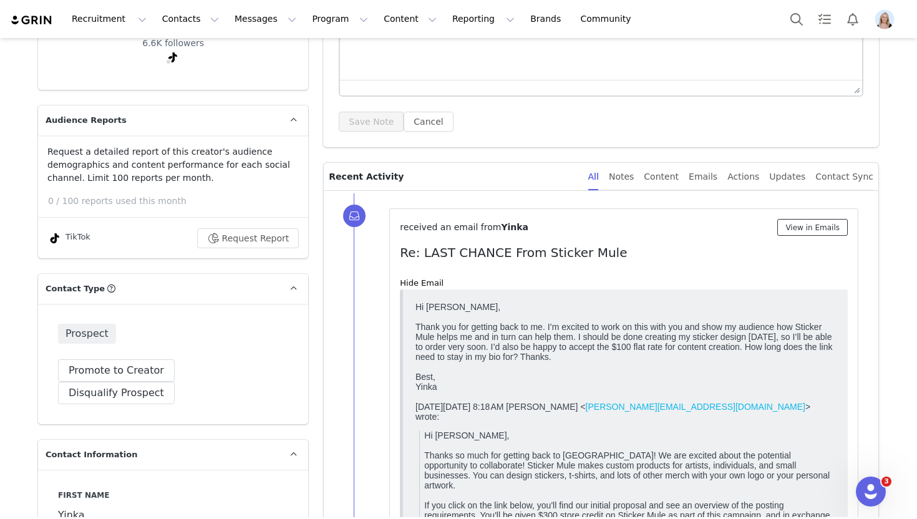
click at [803, 230] on button "View in Emails" at bounding box center [812, 227] width 70 height 17
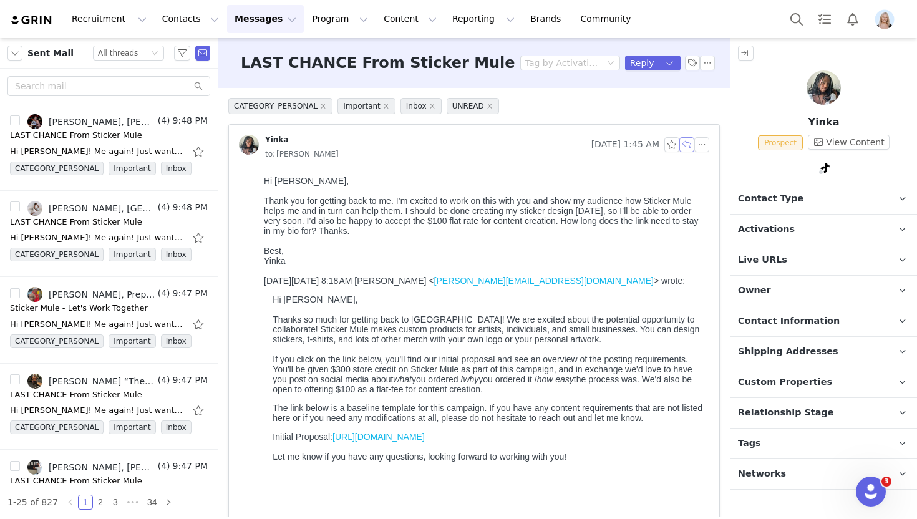
click at [685, 147] on button "button" at bounding box center [686, 144] width 15 height 15
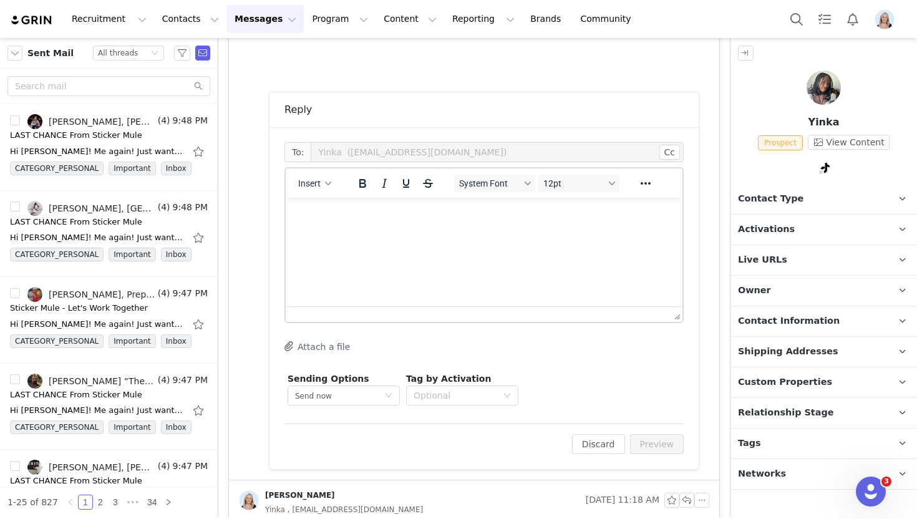
scroll to position [472, 0]
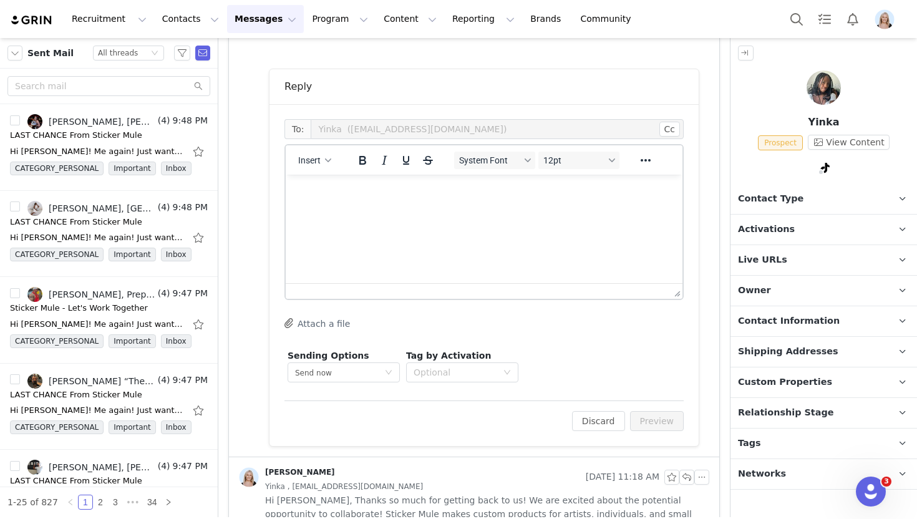
click at [355, 208] on html at bounding box center [484, 192] width 397 height 34
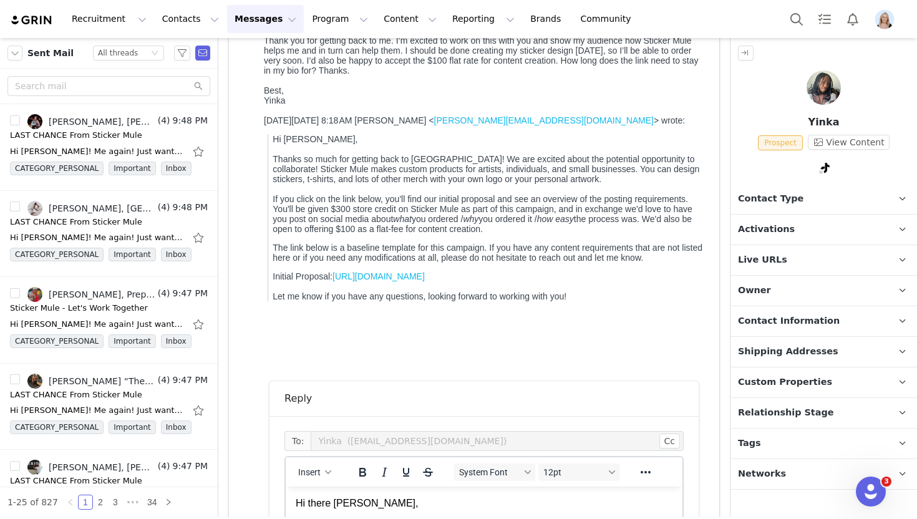
scroll to position [110, 0]
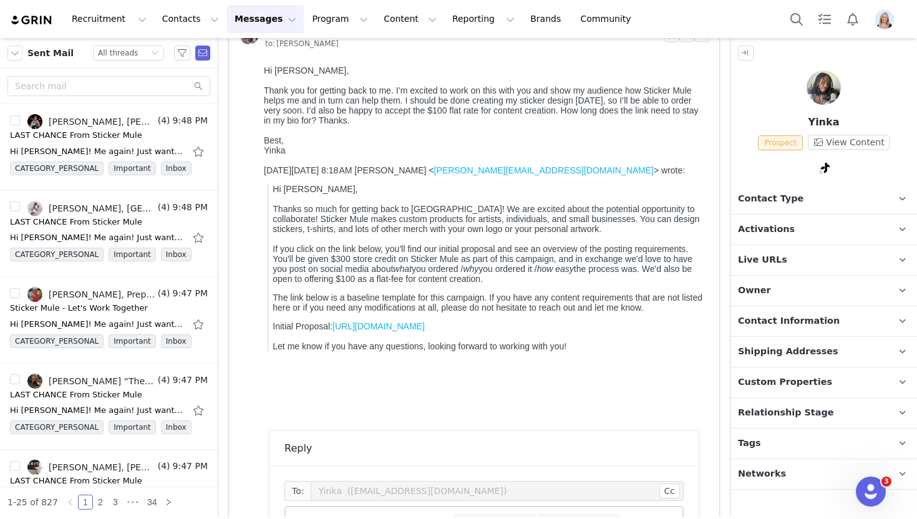
click at [819, 223] on p "Activations" at bounding box center [808, 229] width 157 height 30
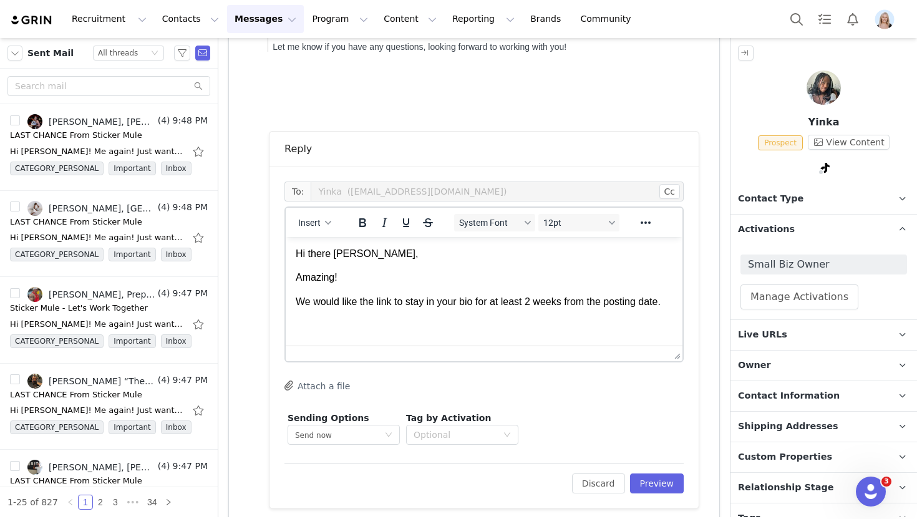
scroll to position [422, 0]
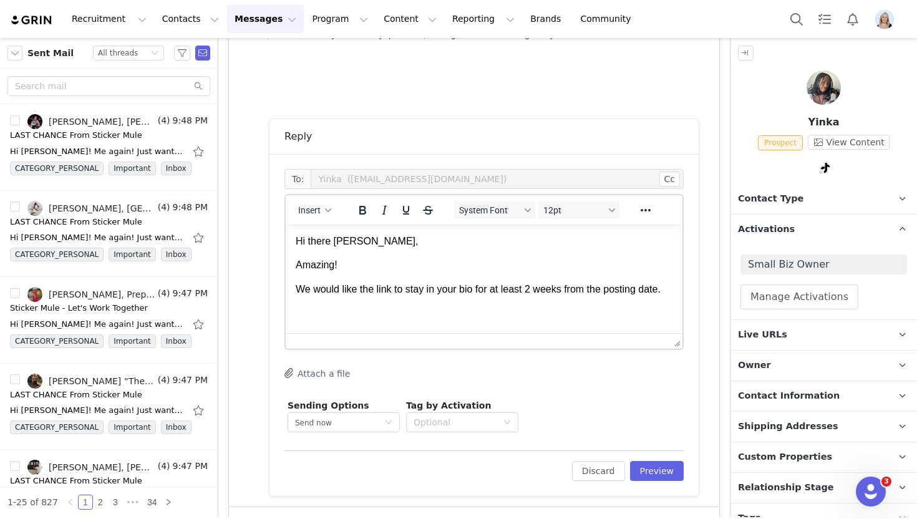
click at [676, 292] on html "Hi there Yinka, Amazing! We would like the link to stay in your bio for at leas…" at bounding box center [484, 265] width 397 height 82
click at [673, 292] on html "Hi there Yinka, Amazing! We would like the link to stay in your bio for at leas…" at bounding box center [484, 265] width 397 height 82
click at [328, 210] on icon "button" at bounding box center [328, 210] width 6 height 4
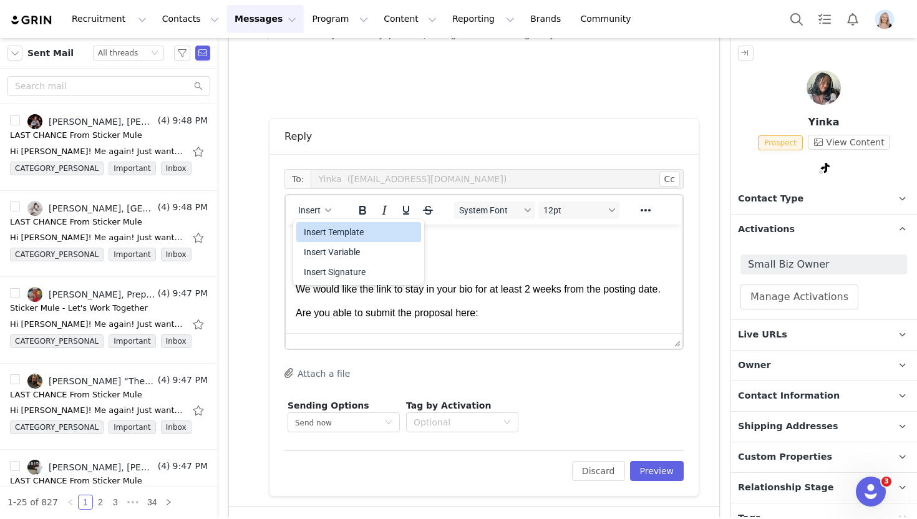
click at [350, 237] on div "Insert Template" at bounding box center [360, 231] width 112 height 15
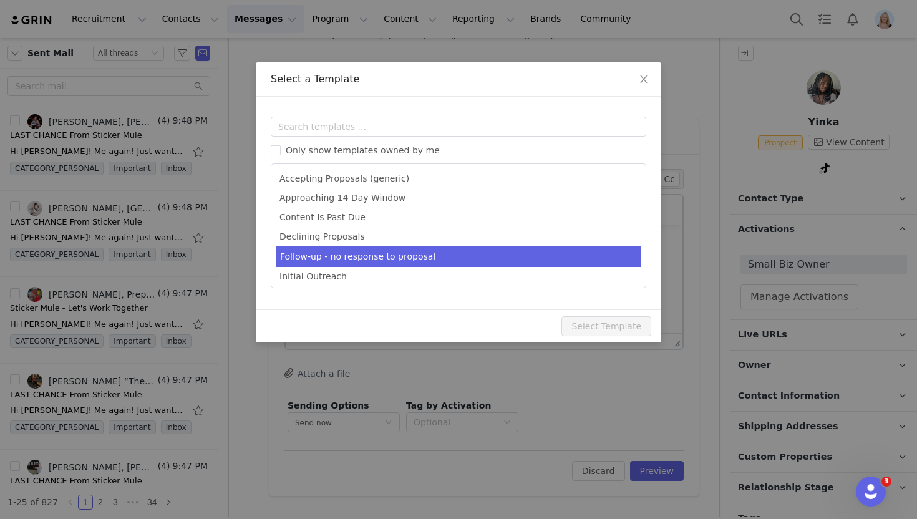
scroll to position [0, 0]
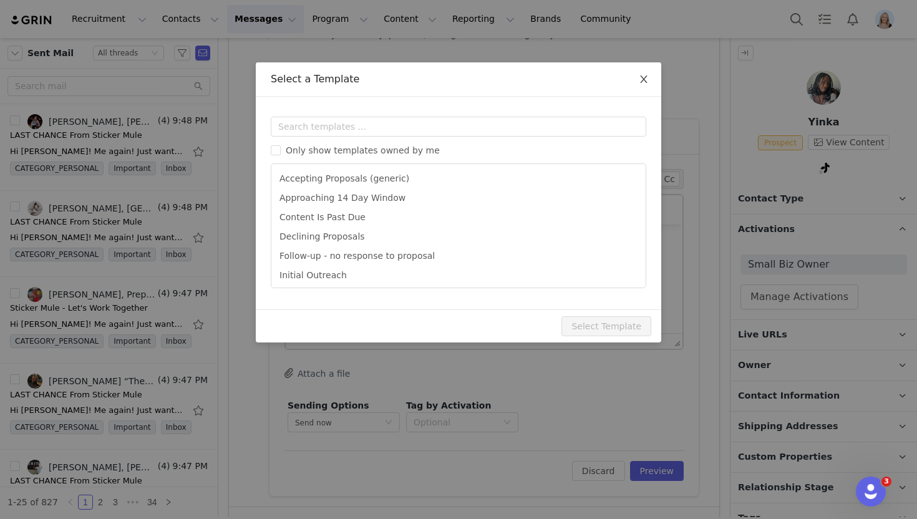
click at [648, 79] on span "Close" at bounding box center [643, 79] width 35 height 35
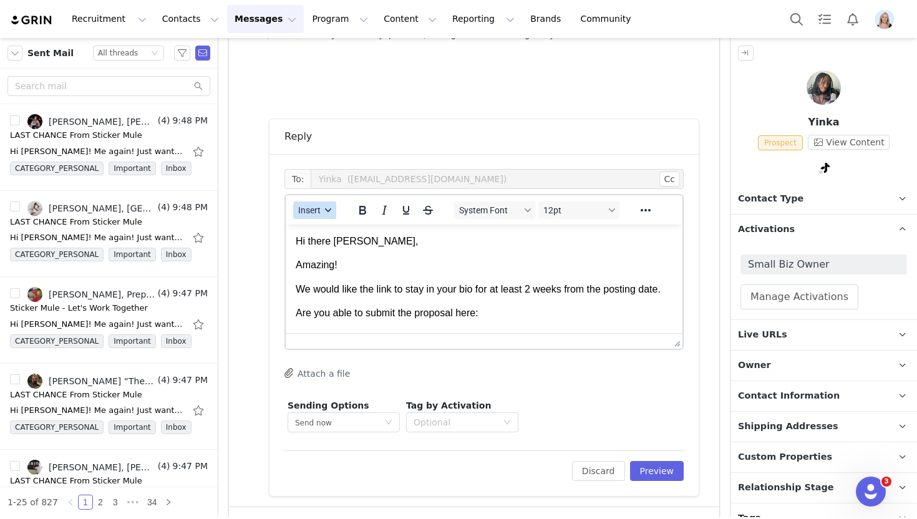
click at [307, 202] on button "Insert" at bounding box center [314, 209] width 43 height 17
click at [342, 246] on div "Insert Variable" at bounding box center [360, 251] width 112 height 15
select select
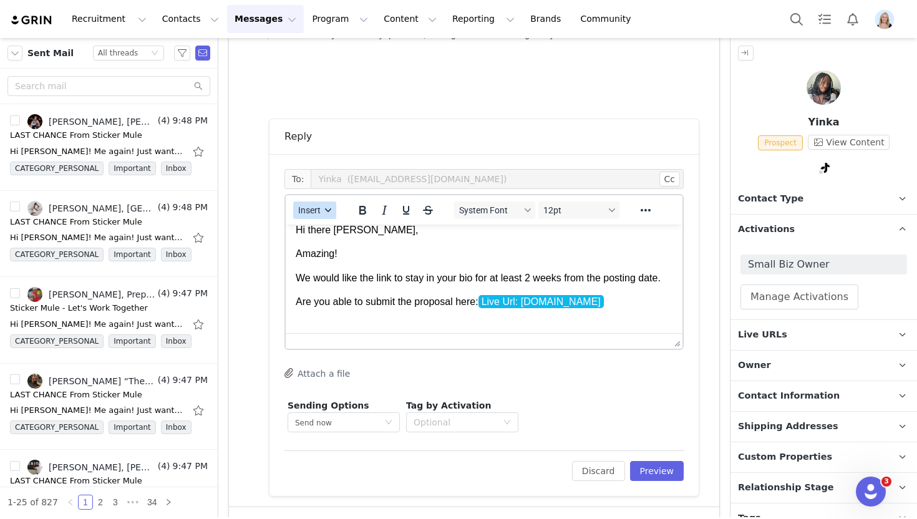
click at [317, 205] on button "Insert" at bounding box center [314, 209] width 43 height 17
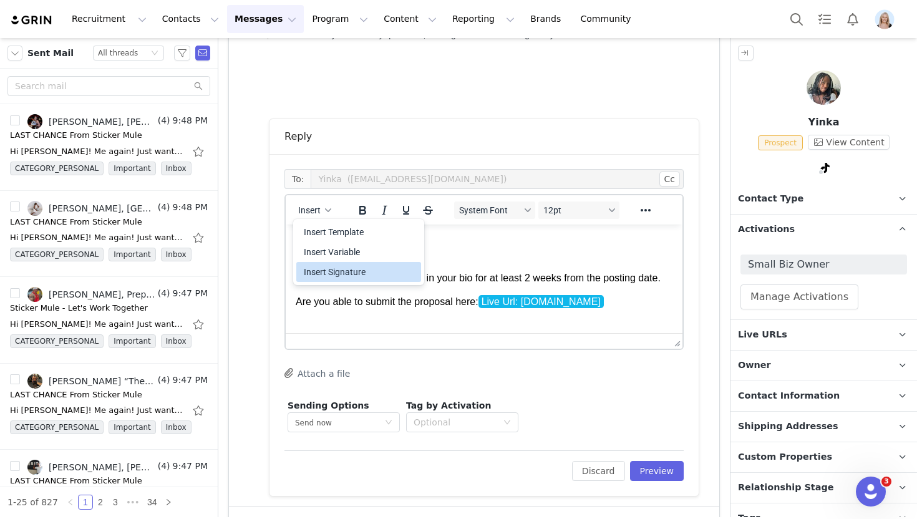
click at [353, 265] on div "Insert Signature" at bounding box center [360, 271] width 112 height 15
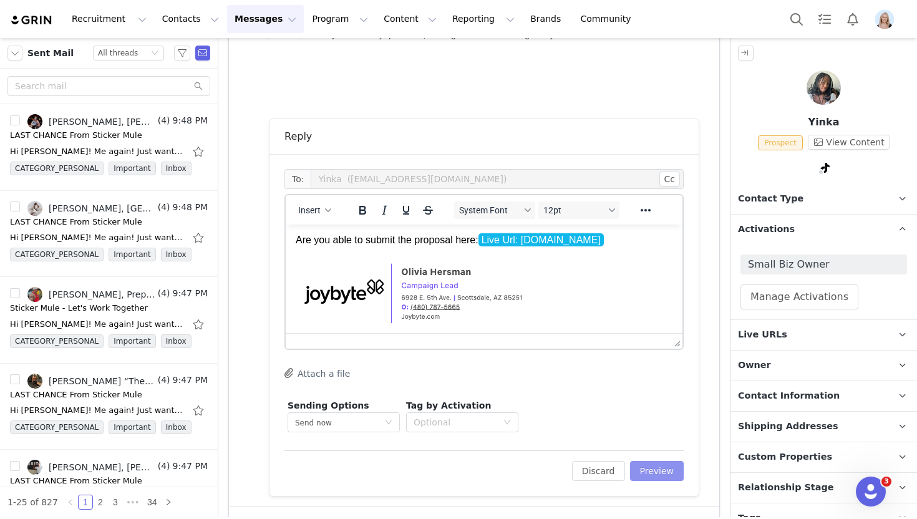
click at [678, 472] on button "Preview" at bounding box center [657, 471] width 54 height 20
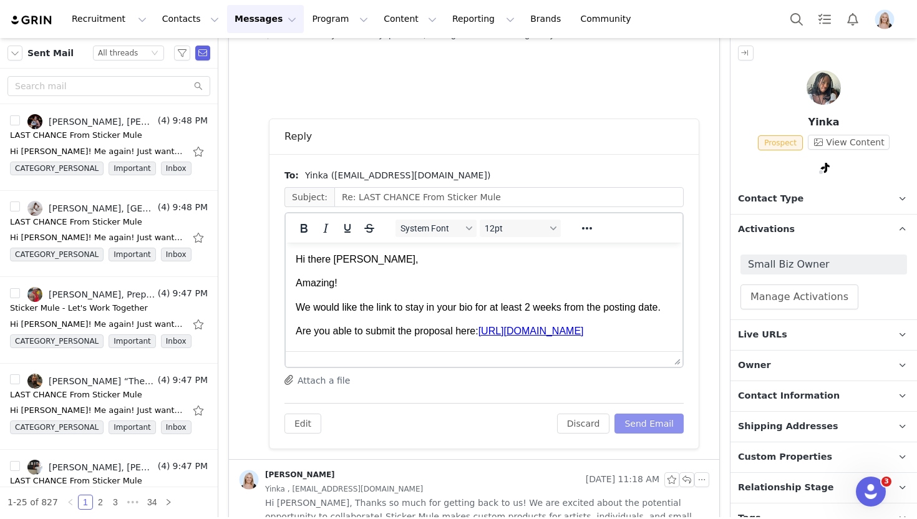
scroll to position [0, 0]
click at [667, 425] on button "Send Email" at bounding box center [648, 423] width 69 height 20
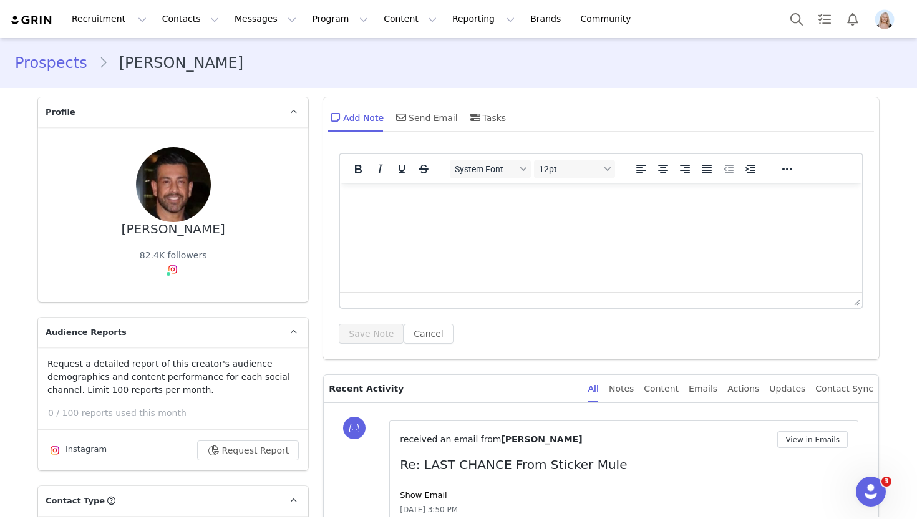
scroll to position [170, 0]
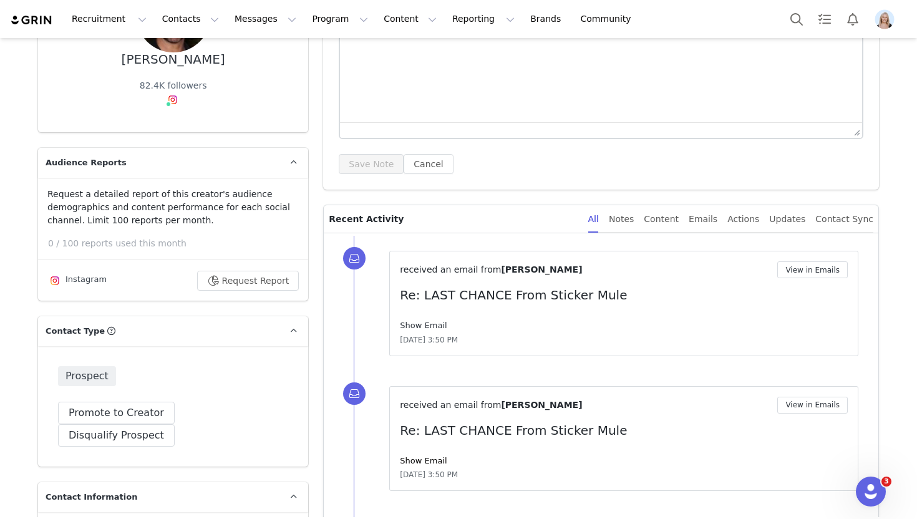
click at [421, 321] on link "Show Email" at bounding box center [423, 324] width 47 height 9
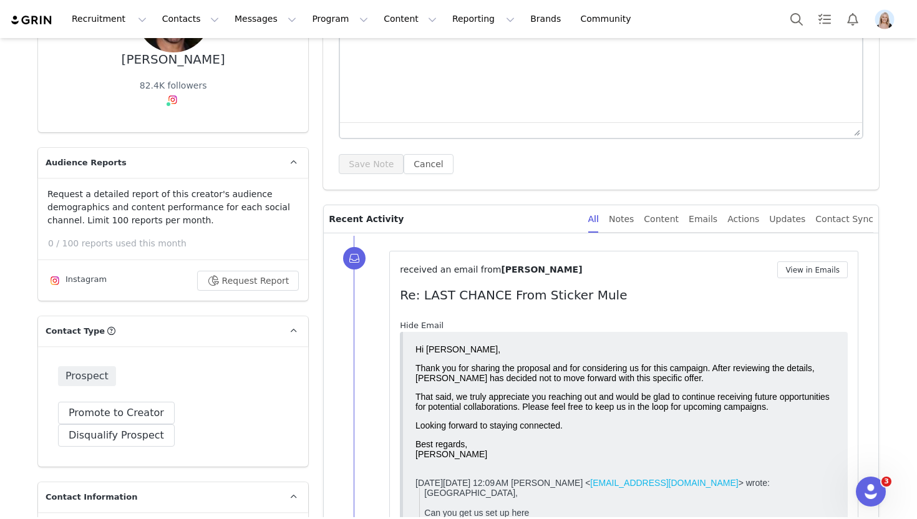
scroll to position [0, 0]
click at [175, 424] on button "Disqualify Prospect" at bounding box center [116, 435] width 117 height 22
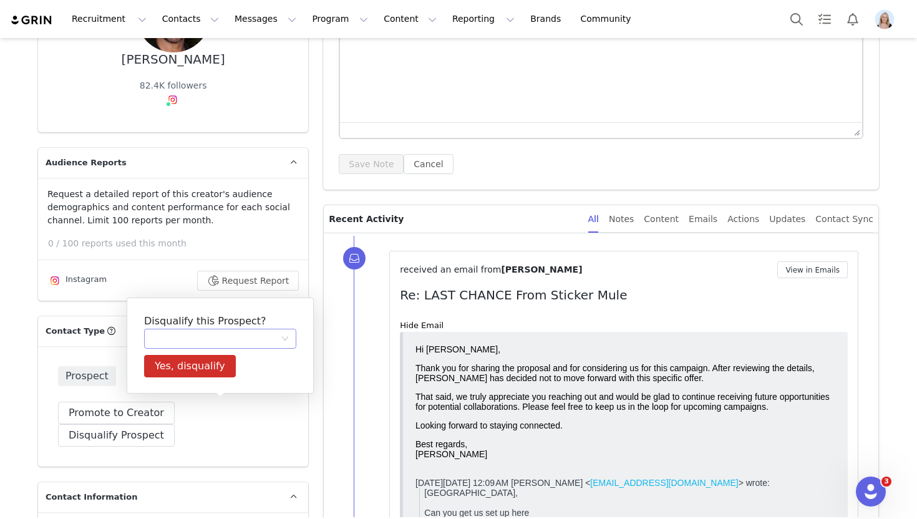
click at [206, 346] on div at bounding box center [216, 338] width 129 height 19
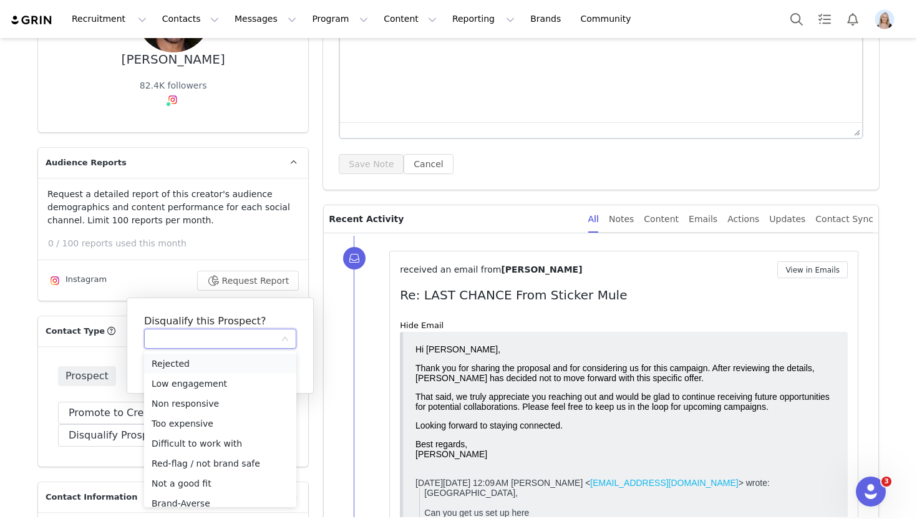
click at [223, 371] on li "Rejected" at bounding box center [220, 364] width 152 height 20
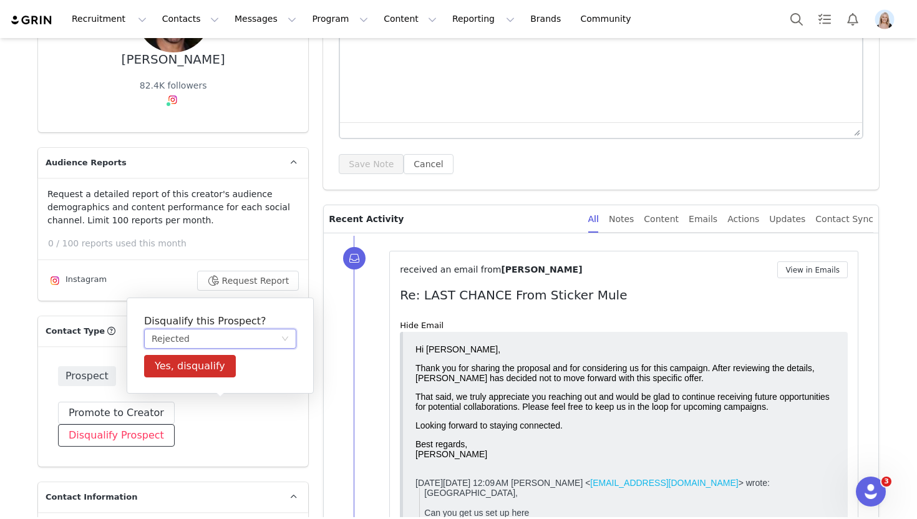
click at [175, 424] on button "Disqualify Prospect" at bounding box center [116, 435] width 117 height 22
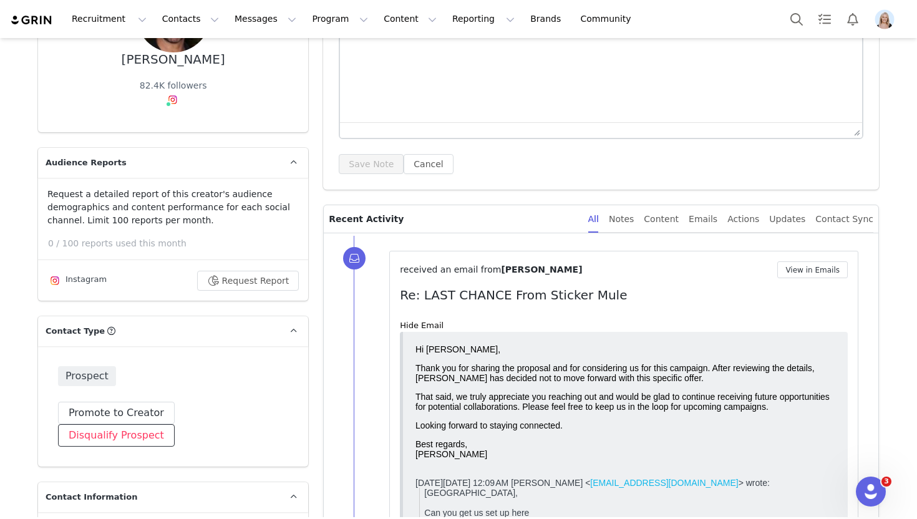
click at [175, 424] on button "Disqualify Prospect" at bounding box center [116, 435] width 117 height 22
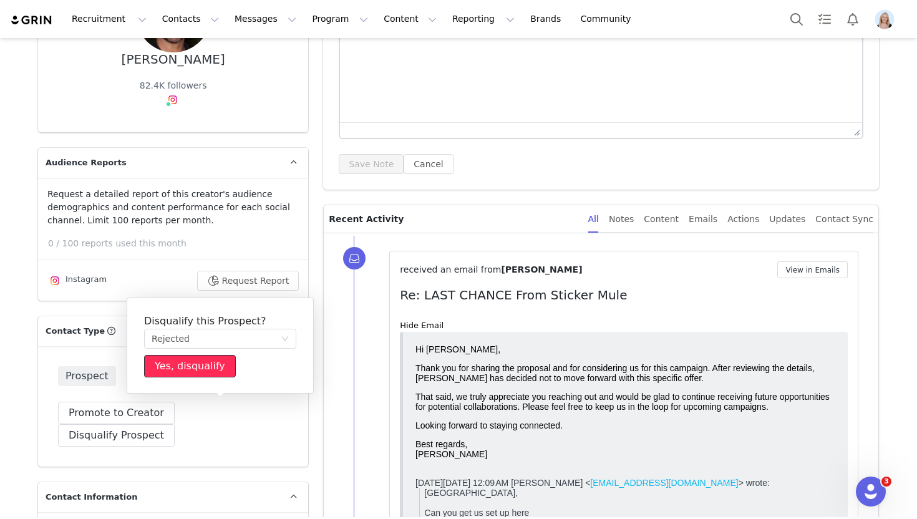
click at [201, 373] on button "Yes, disqualify" at bounding box center [190, 366] width 92 height 22
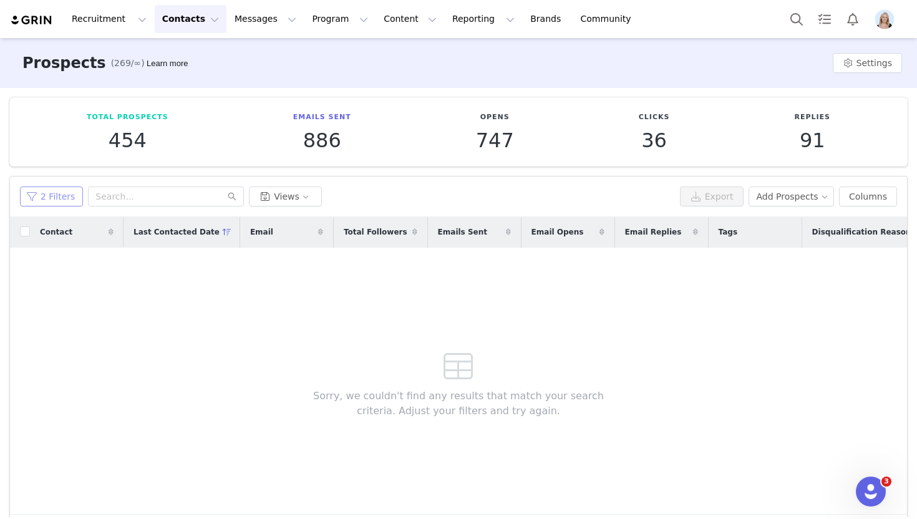
click at [56, 201] on button "2 Filters" at bounding box center [51, 196] width 63 height 20
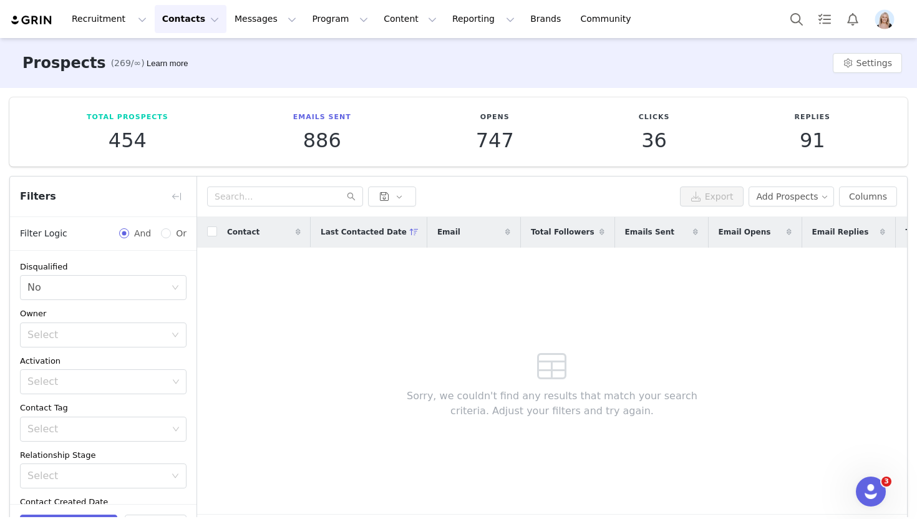
click at [892, 22] on img "Profile" at bounding box center [884, 19] width 20 height 20
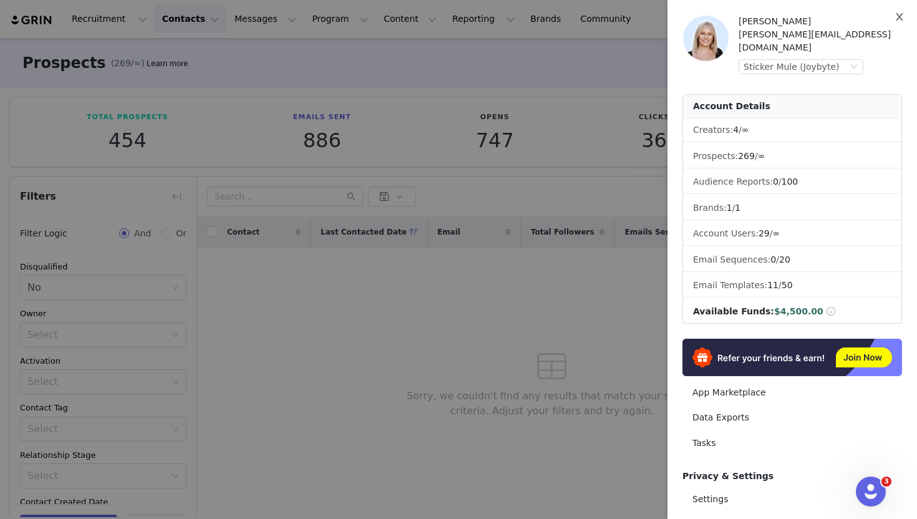
click at [892, 21] on button "Close" at bounding box center [899, 17] width 35 height 35
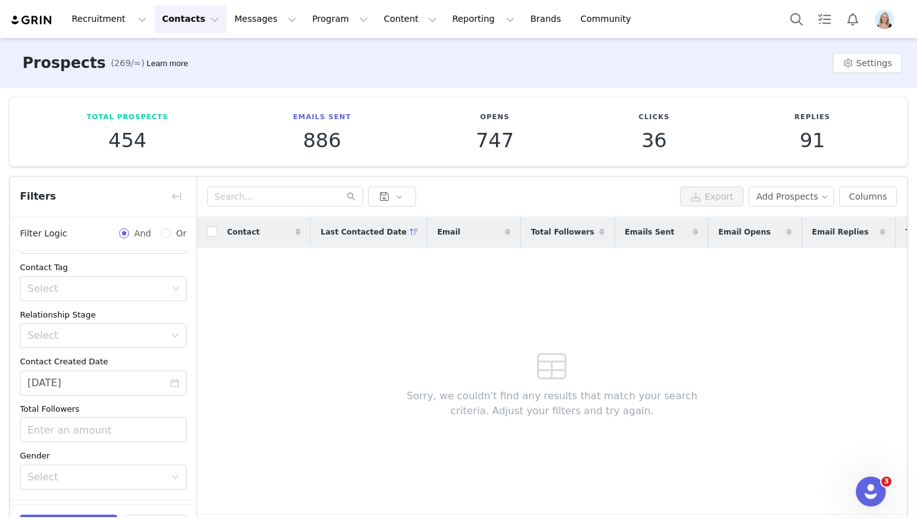
scroll to position [160, 0]
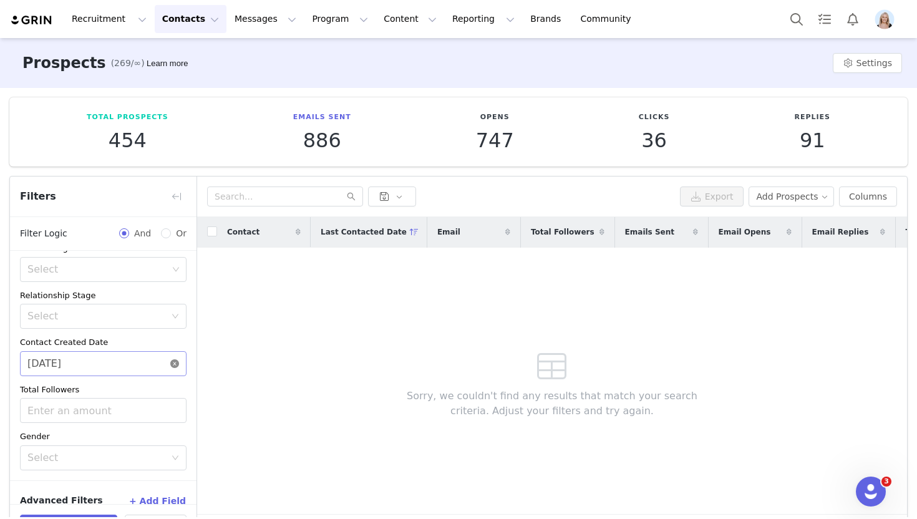
click at [172, 362] on icon "icon: close-circle" at bounding box center [174, 363] width 9 height 9
click at [113, 360] on input at bounding box center [103, 363] width 166 height 25
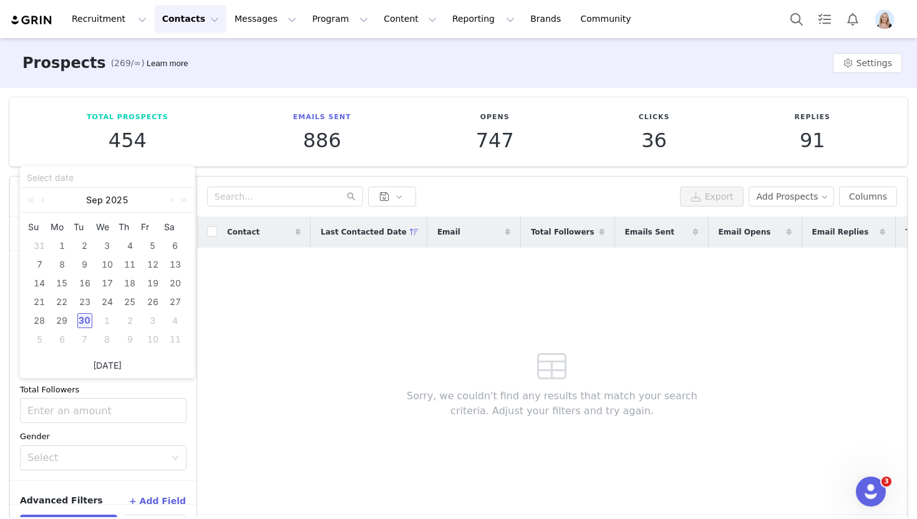
click at [109, 362] on link "[DATE]" at bounding box center [107, 366] width 29 height 24
type input "[DATE]"
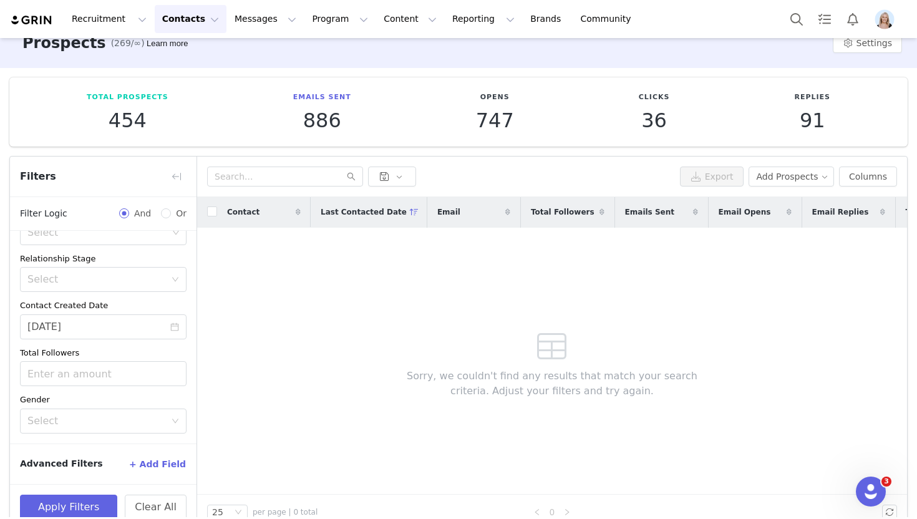
scroll to position [22, 0]
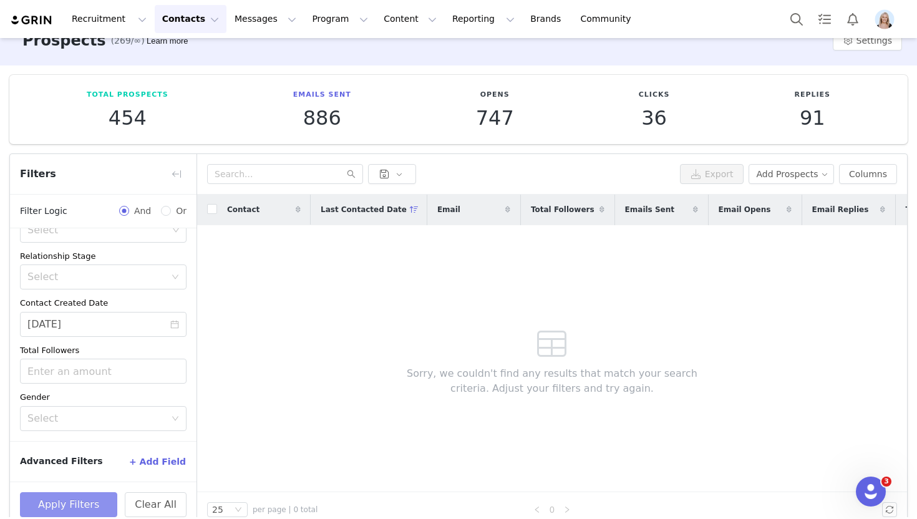
click at [103, 501] on button "Apply Filters" at bounding box center [68, 504] width 97 height 25
click at [175, 324] on icon "icon: close-circle" at bounding box center [174, 324] width 9 height 9
click at [95, 498] on button "Apply Filters" at bounding box center [68, 504] width 97 height 25
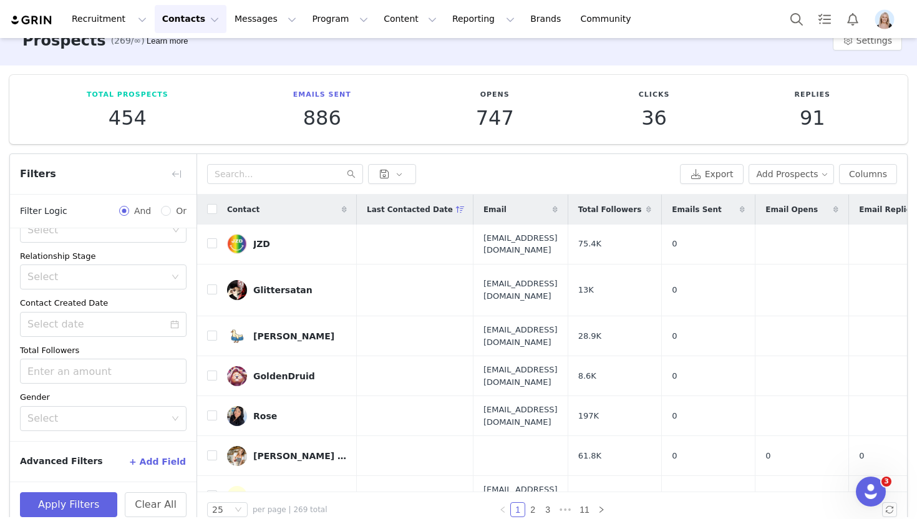
click at [155, 463] on button "+ Add Field" at bounding box center [157, 461] width 58 height 20
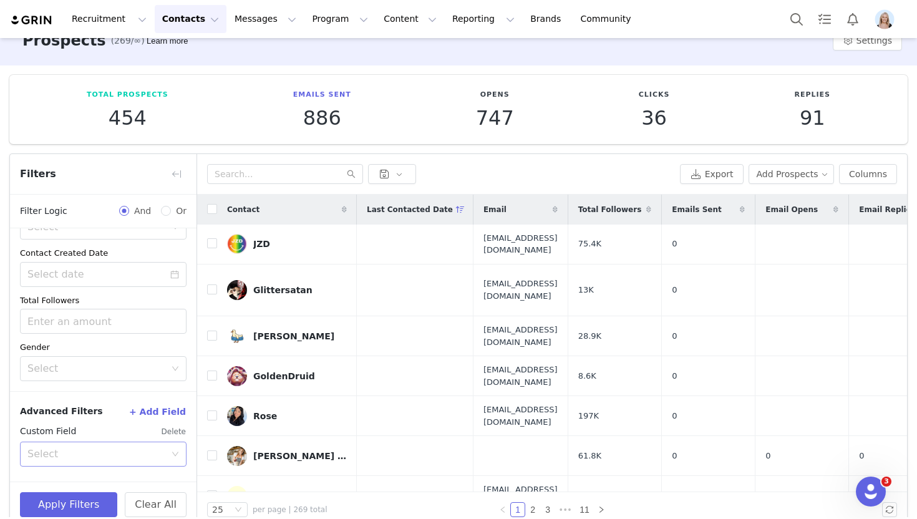
click at [145, 453] on div "Select" at bounding box center [96, 454] width 138 height 12
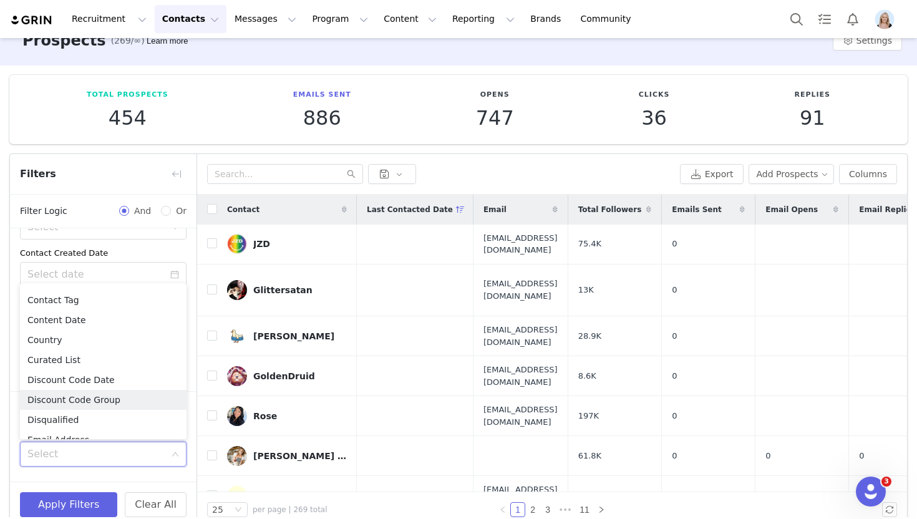
scroll to position [193, 0]
click at [101, 323] on li "Contact Tag" at bounding box center [103, 322] width 166 height 20
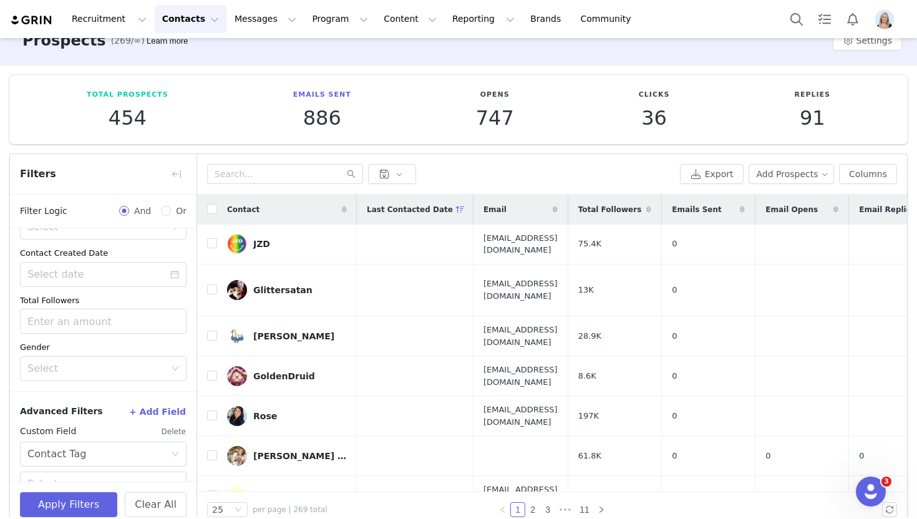
scroll to position [281, 0]
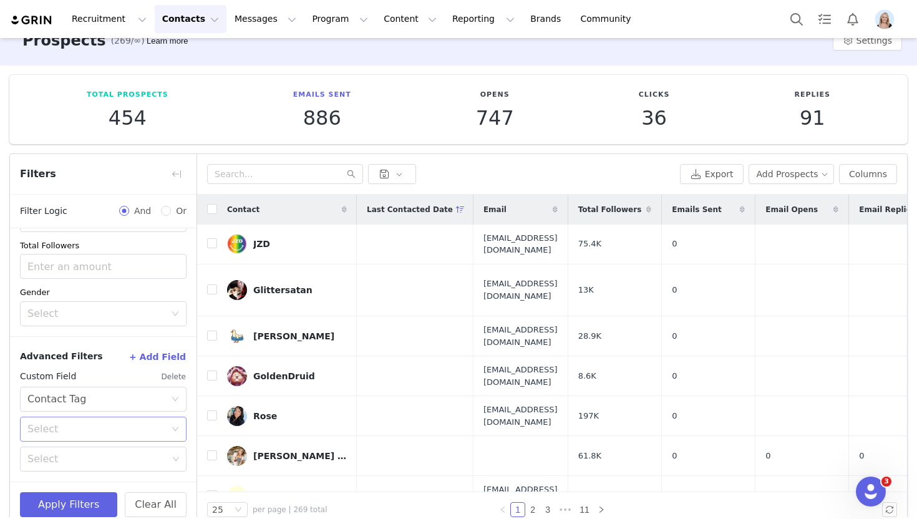
click at [89, 424] on div "Select" at bounding box center [96, 429] width 138 height 12
click at [89, 430] on div "Select" at bounding box center [96, 429] width 138 height 12
click at [84, 428] on div "Select" at bounding box center [96, 429] width 138 height 12
click at [83, 503] on li "None" at bounding box center [103, 496] width 166 height 20
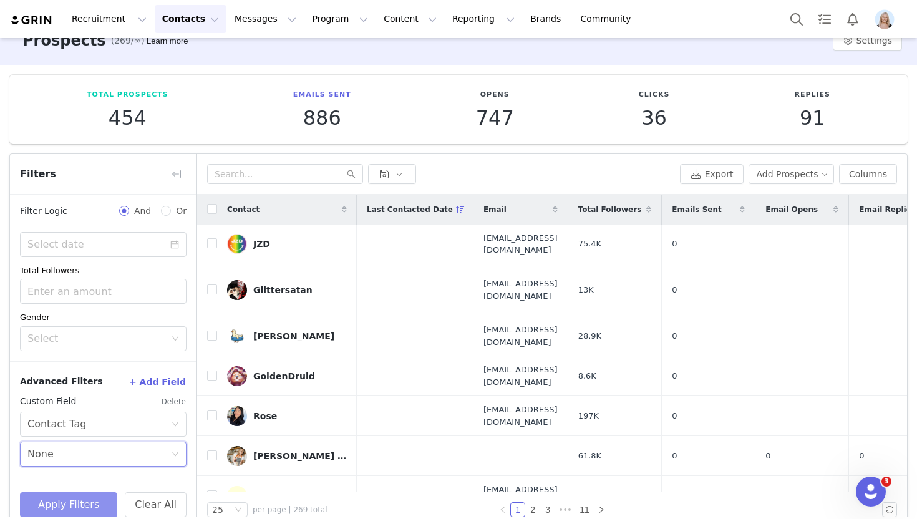
click at [83, 505] on button "Apply Filters" at bounding box center [68, 504] width 97 height 25
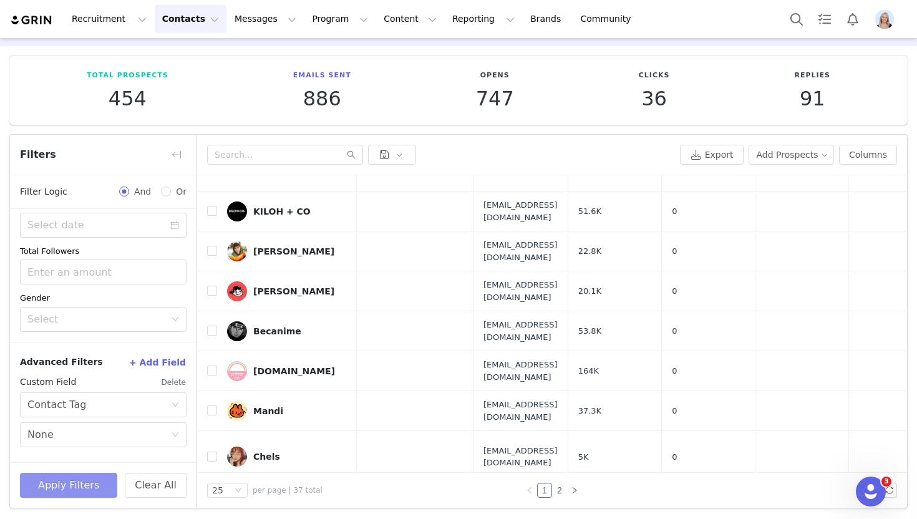
scroll to position [0, 0]
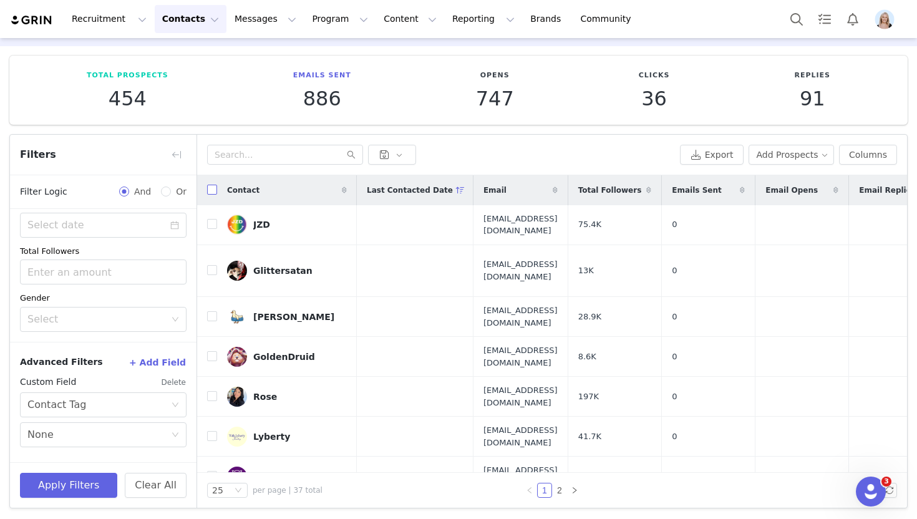
click at [210, 188] on input "checkbox" at bounding box center [212, 190] width 10 height 10
checkbox input "true"
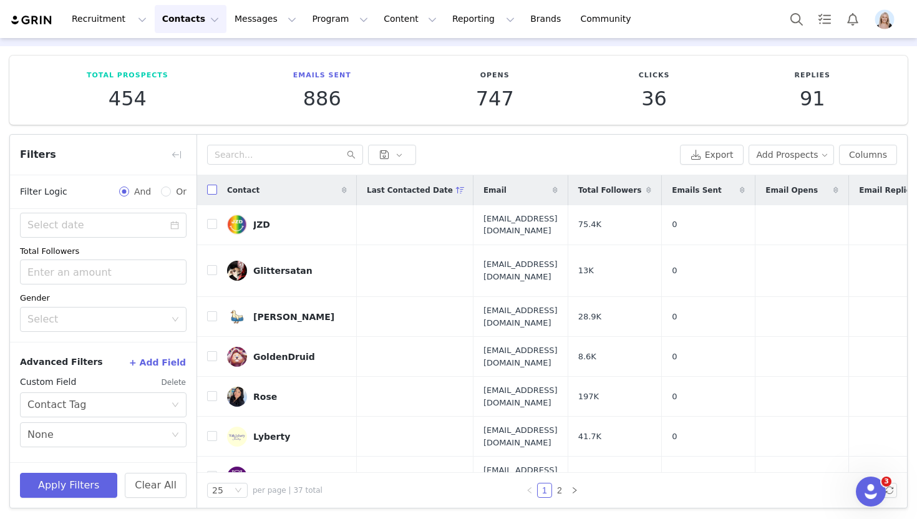
checkbox input "true"
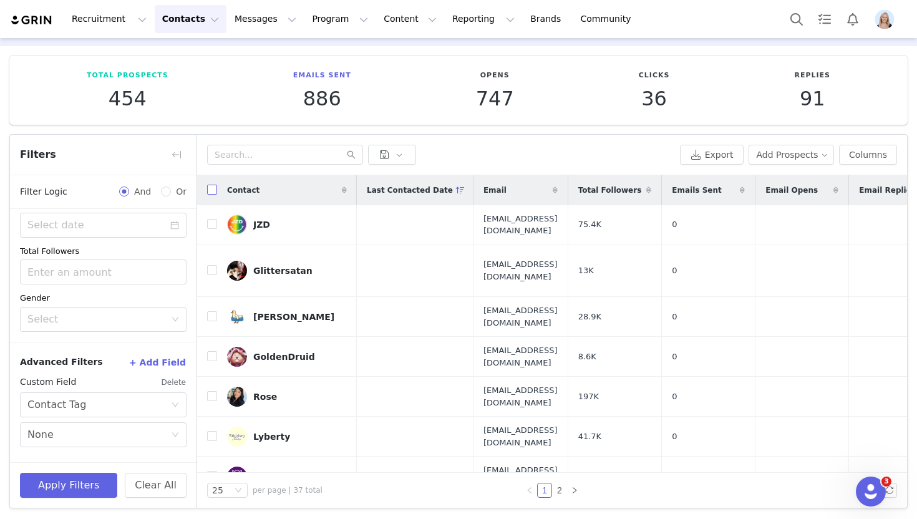
checkbox input "true"
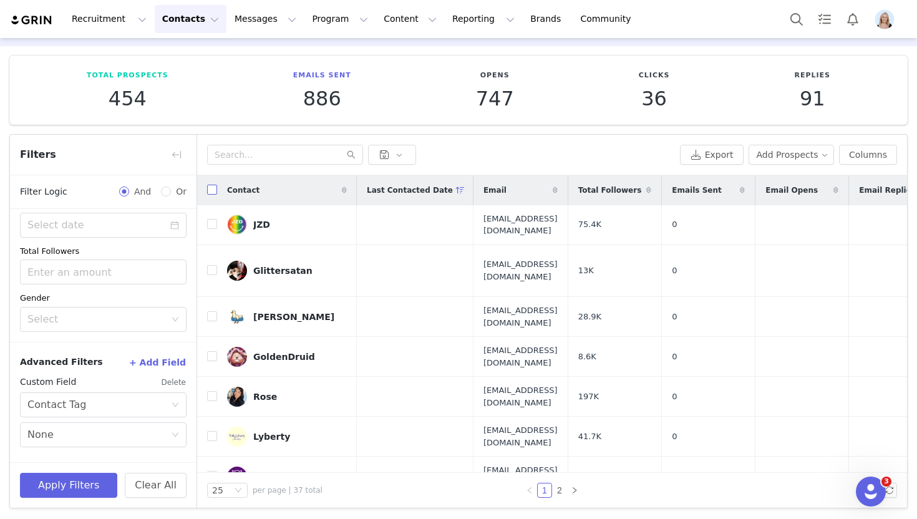
checkbox input "true"
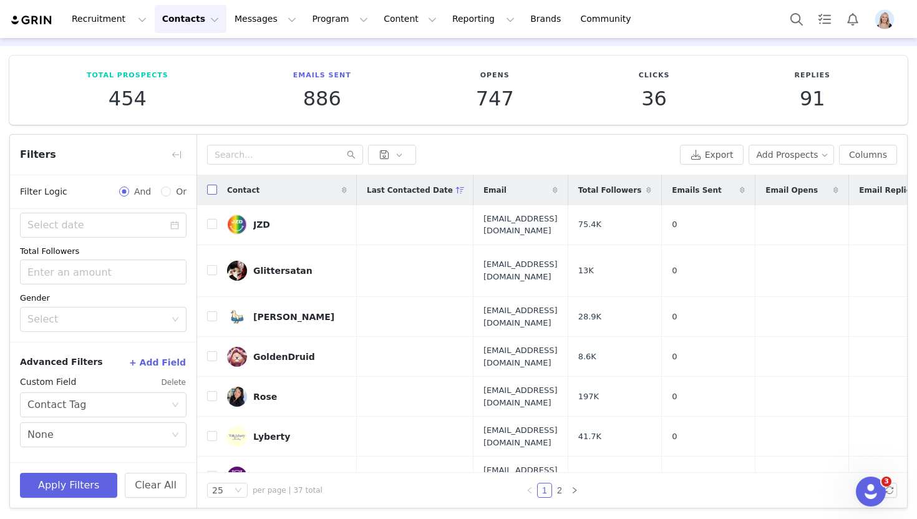
checkbox input "true"
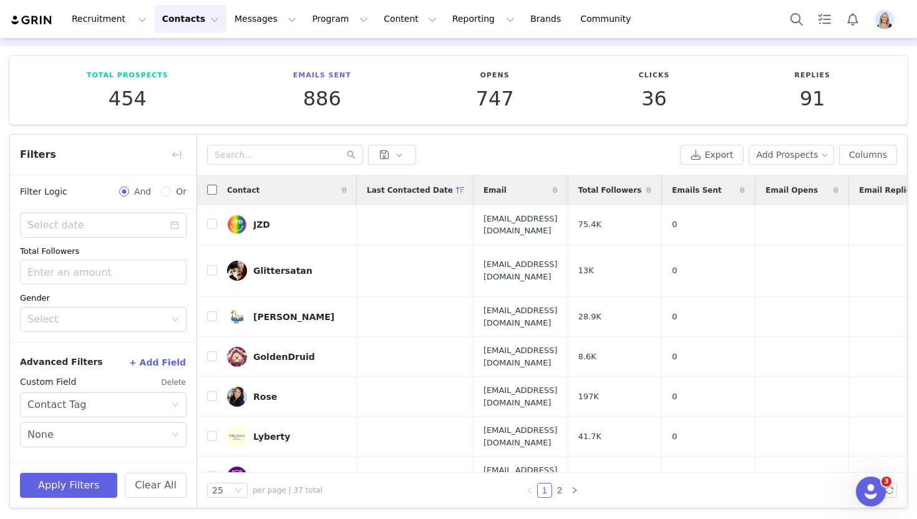
checkbox input "true"
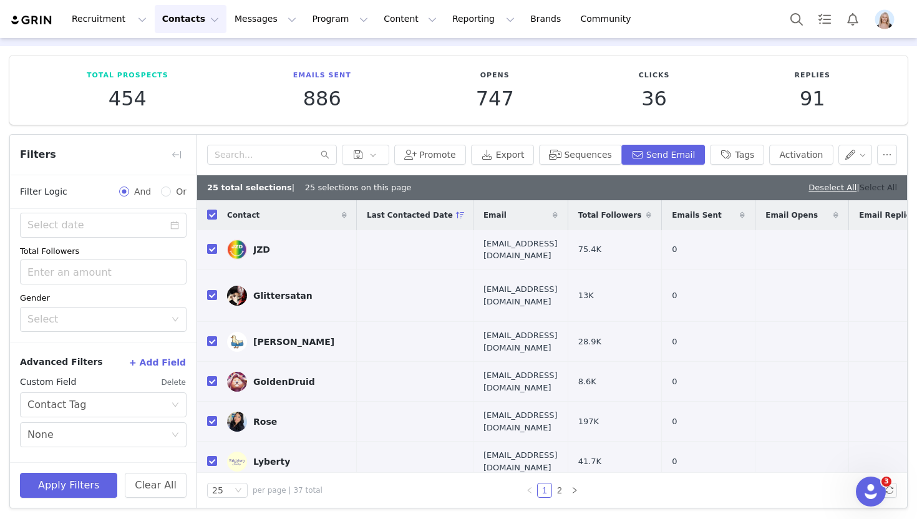
click at [866, 185] on link "Select All" at bounding box center [877, 187] width 37 height 9
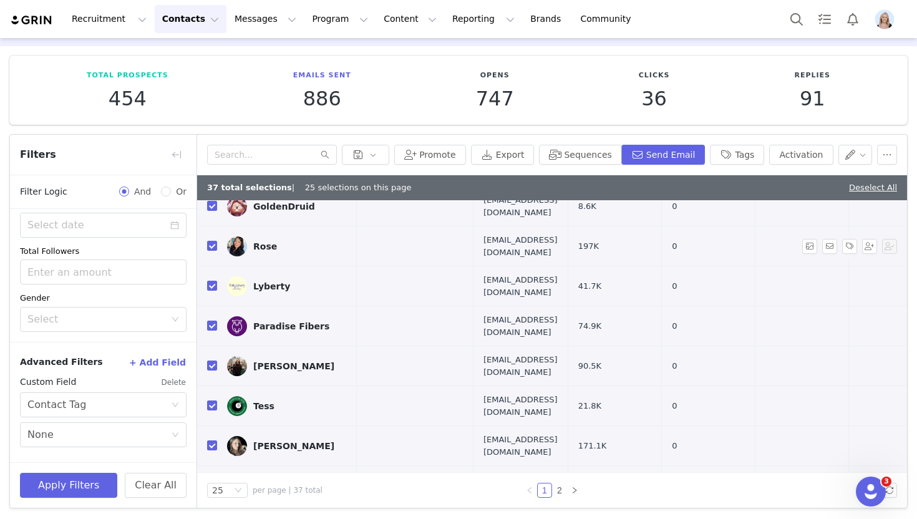
scroll to position [646, 0]
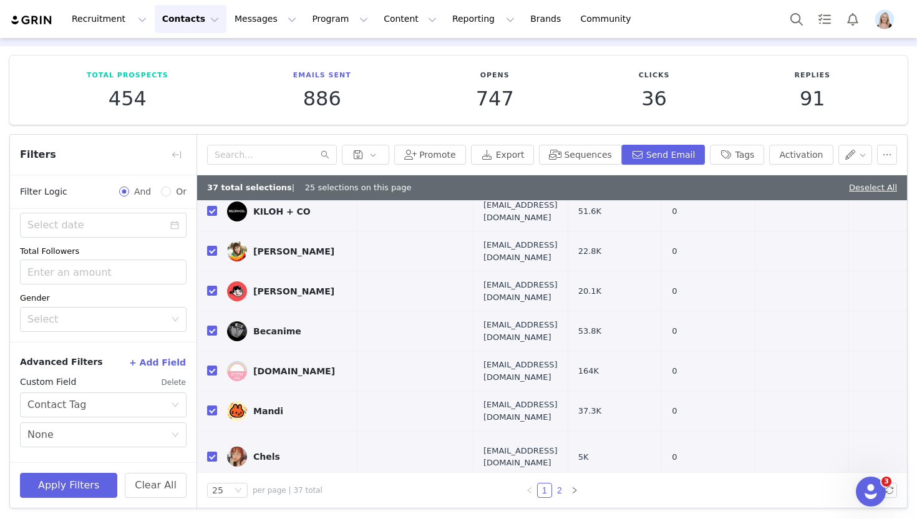
click at [562, 486] on link "2" at bounding box center [559, 490] width 14 height 14
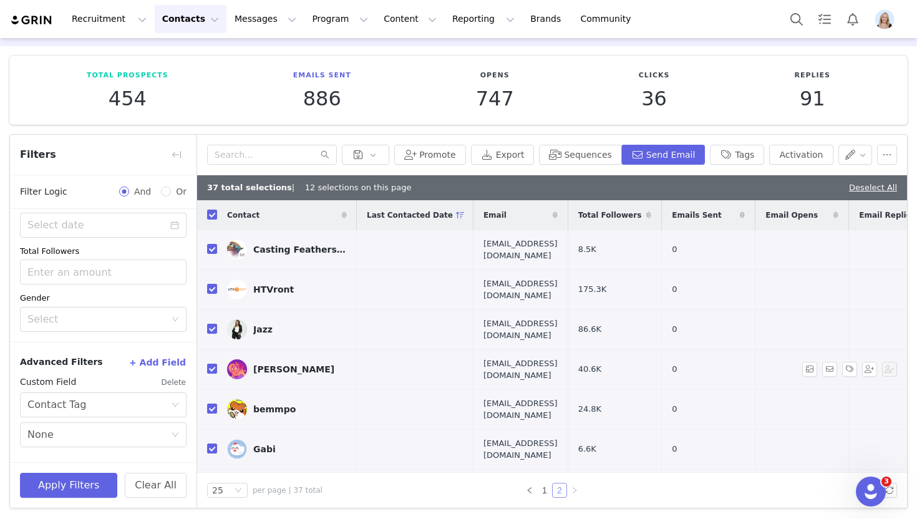
scroll to position [184, 0]
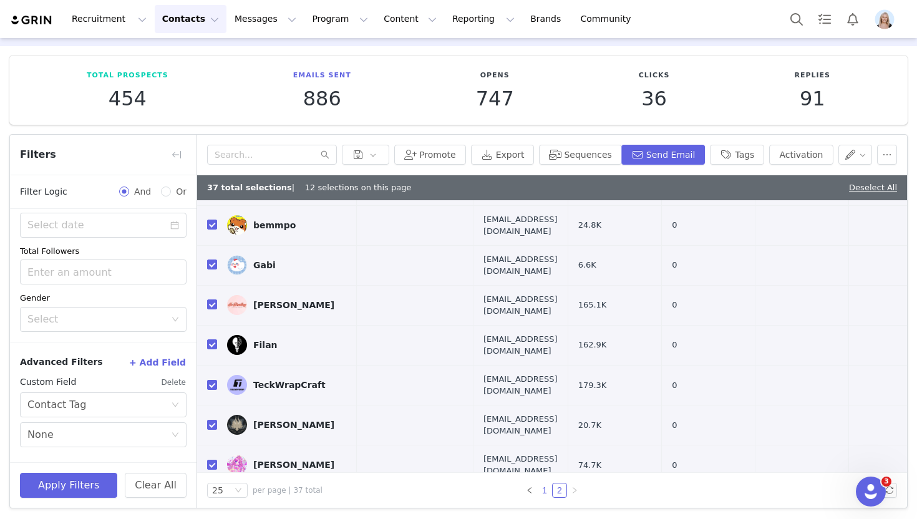
click at [545, 489] on link "1" at bounding box center [544, 490] width 14 height 14
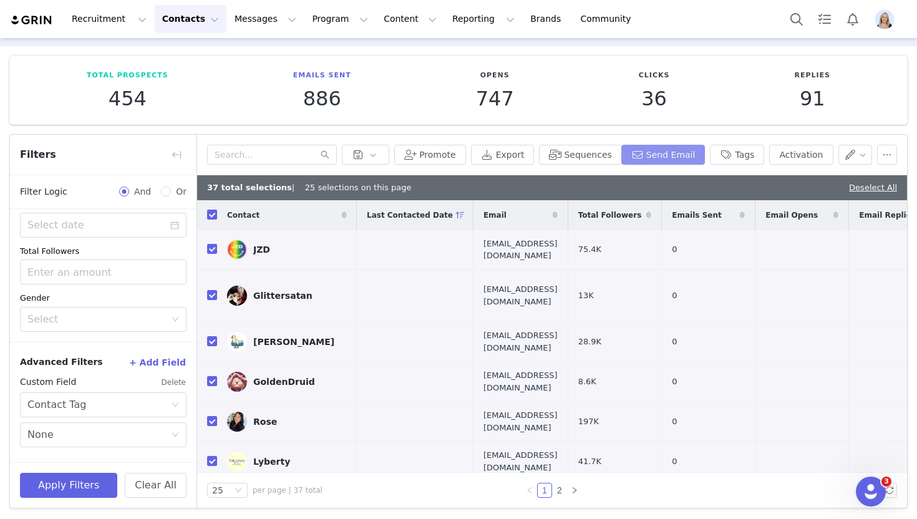
click at [662, 154] on button "Send Email" at bounding box center [663, 155] width 84 height 20
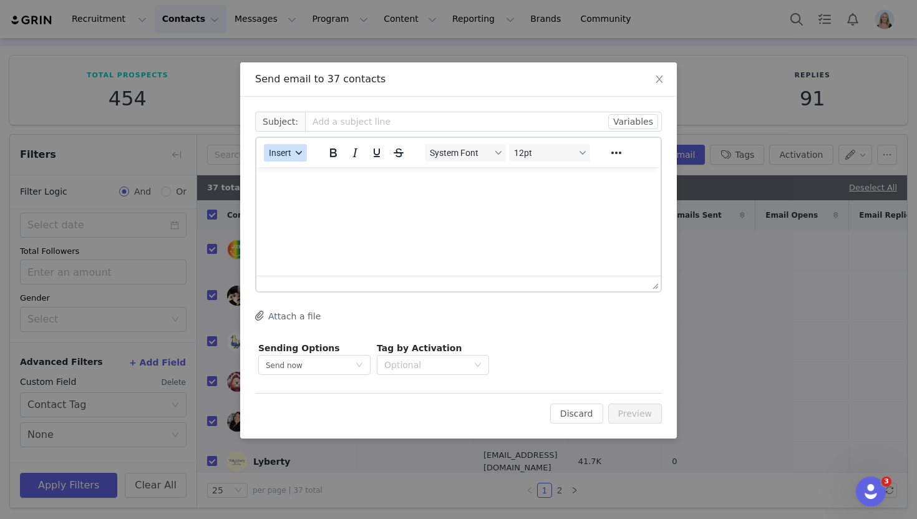
click at [287, 153] on span "Insert" at bounding box center [280, 153] width 22 height 10
click at [309, 172] on div "Insert Template" at bounding box center [330, 174] width 112 height 15
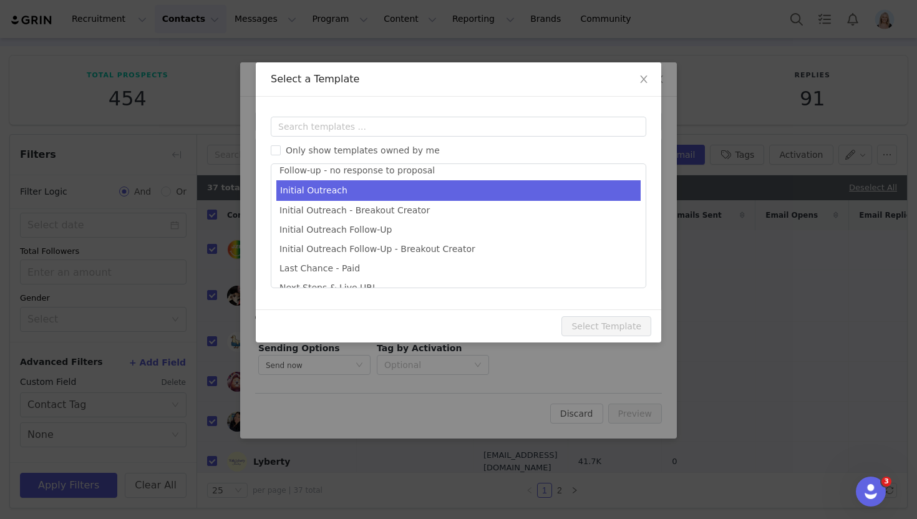
click at [376, 195] on li "Initial Outreach" at bounding box center [458, 190] width 364 height 21
type input "Sticker Mule - Let's Work Together"
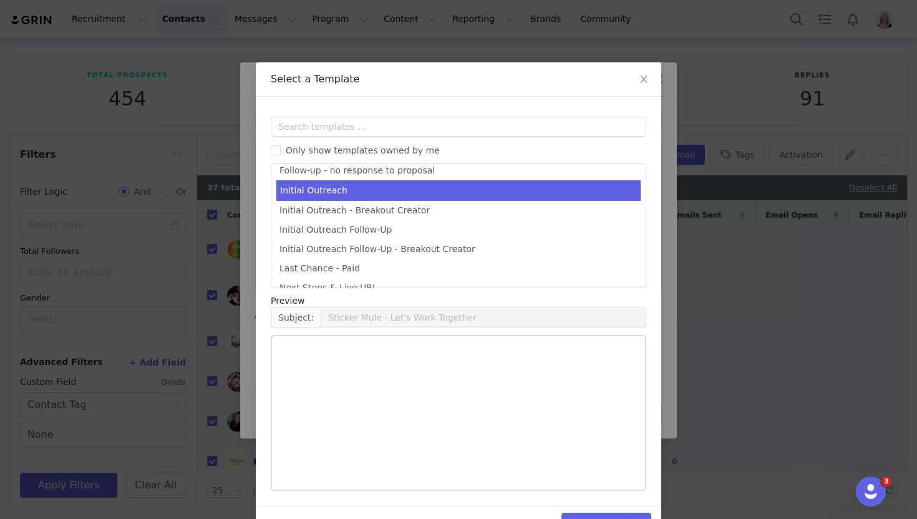
scroll to position [85, 0]
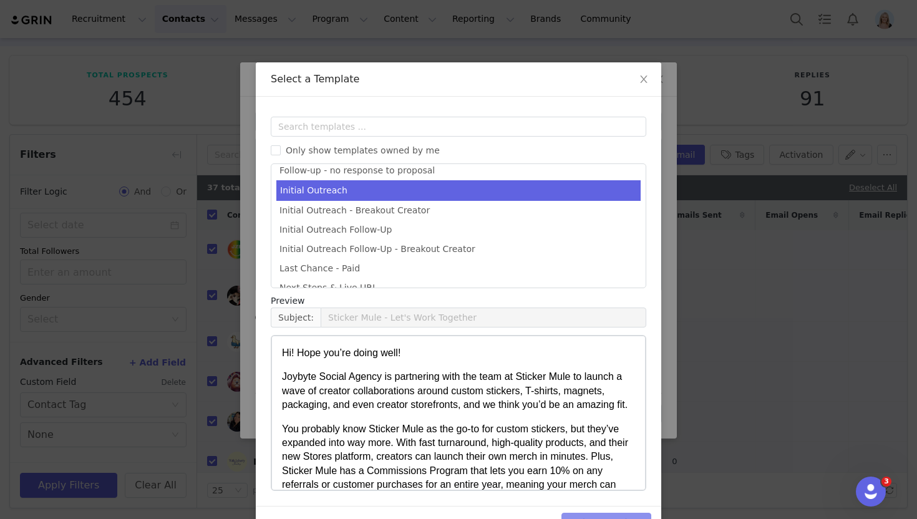
click at [584, 514] on button "Select Template" at bounding box center [606, 523] width 90 height 20
type input "Sticker Mule - Let's Work Together"
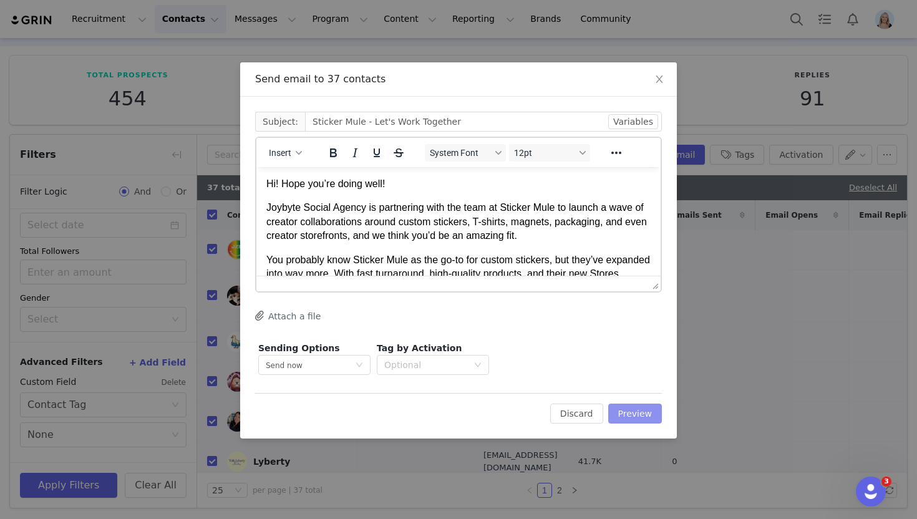
click at [640, 415] on button "Preview" at bounding box center [635, 413] width 54 height 20
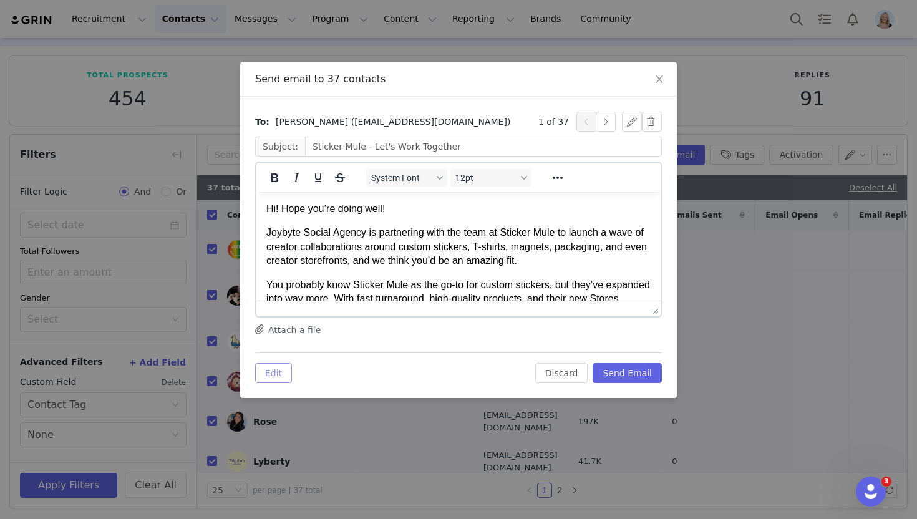
click at [280, 368] on button "Edit" at bounding box center [273, 373] width 37 height 20
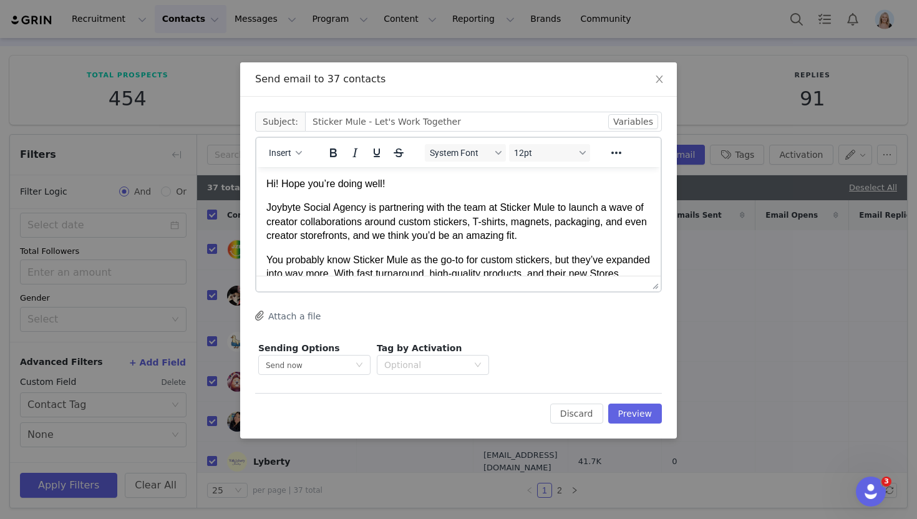
scroll to position [133, 0]
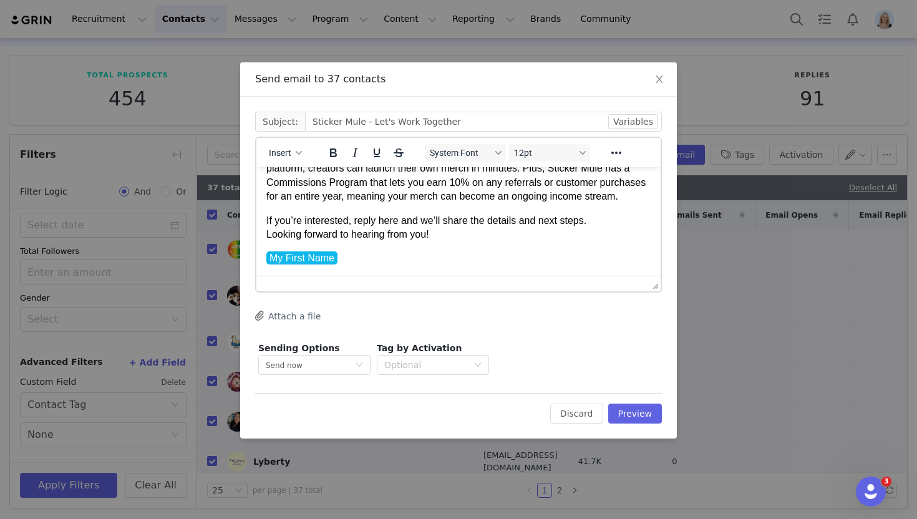
click at [388, 256] on p "My First Name" at bounding box center [458, 258] width 384 height 14
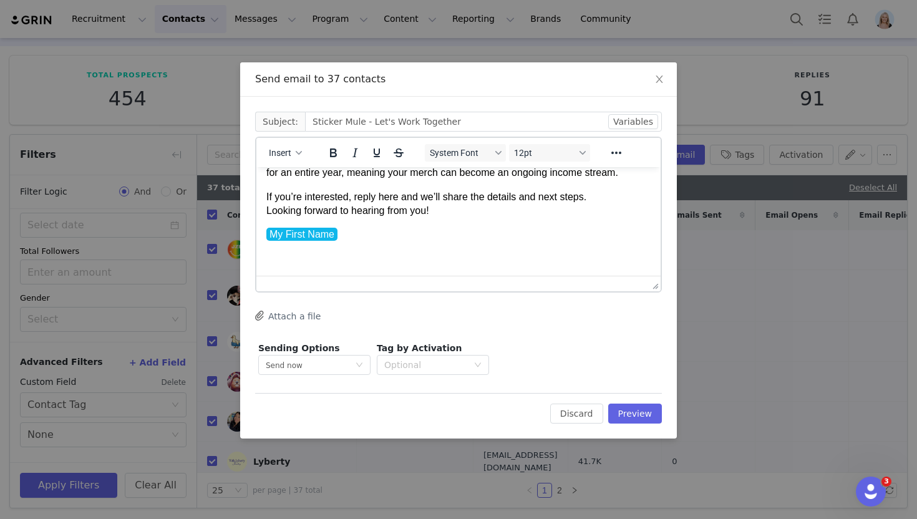
click at [259, 153] on div "Insert" at bounding box center [285, 152] width 59 height 24
click at [284, 153] on span "Insert" at bounding box center [280, 153] width 22 height 10
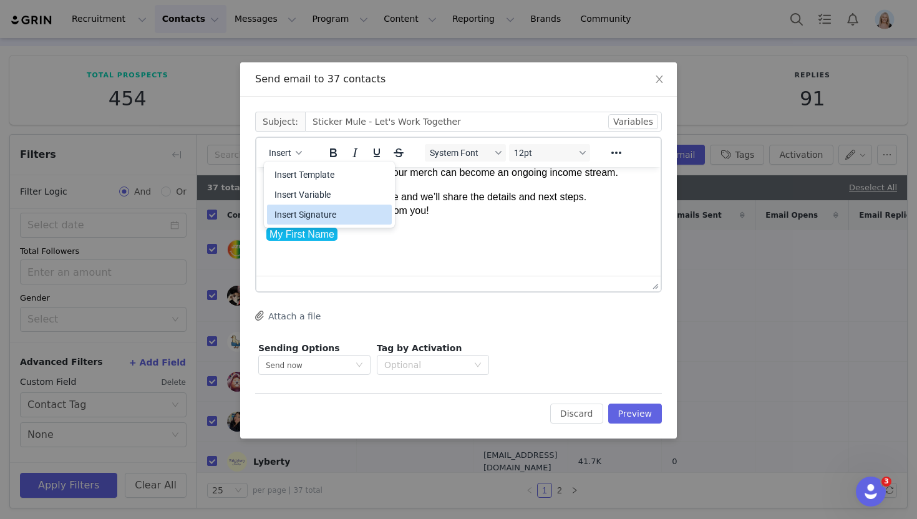
click at [329, 213] on div "Insert Signature" at bounding box center [330, 214] width 112 height 15
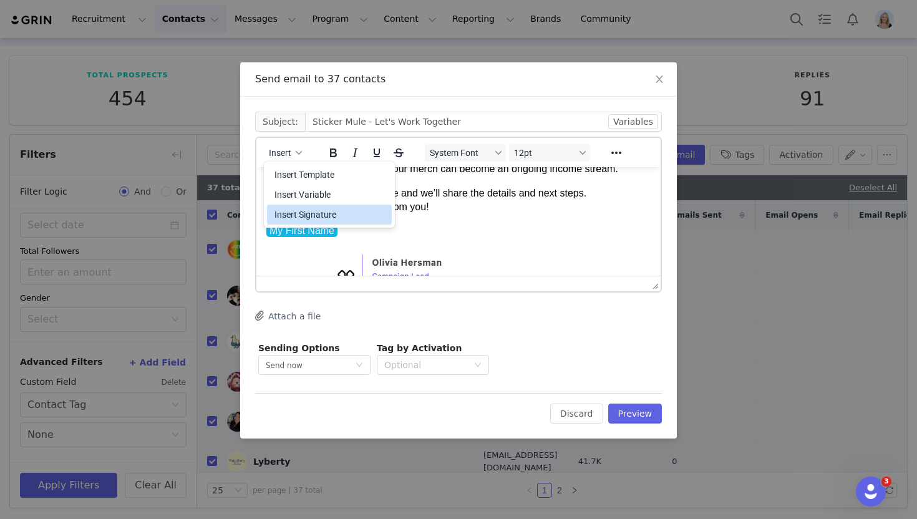
scroll to position [208, 0]
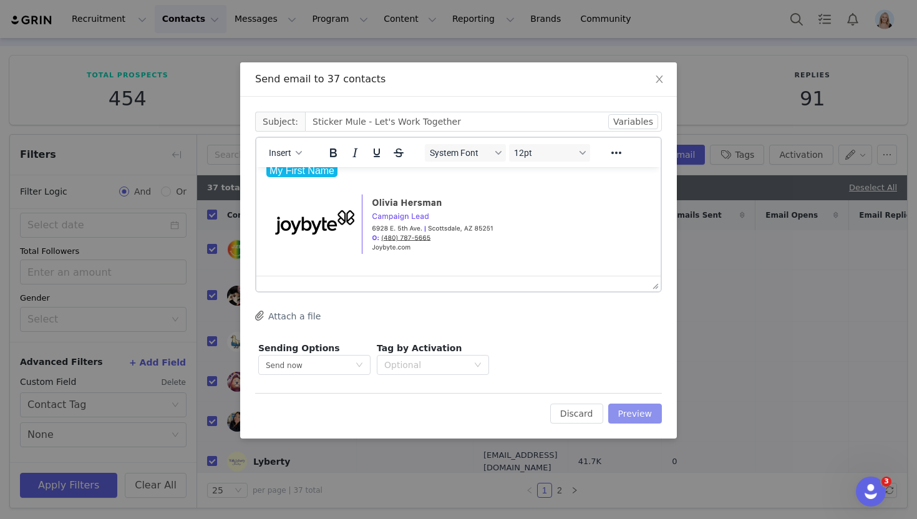
click at [627, 407] on button "Preview" at bounding box center [635, 413] width 54 height 20
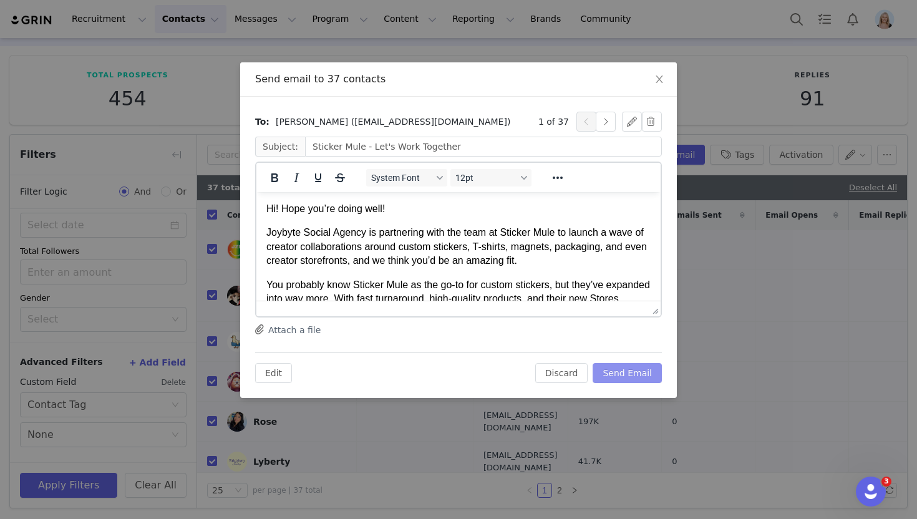
scroll to position [219, 0]
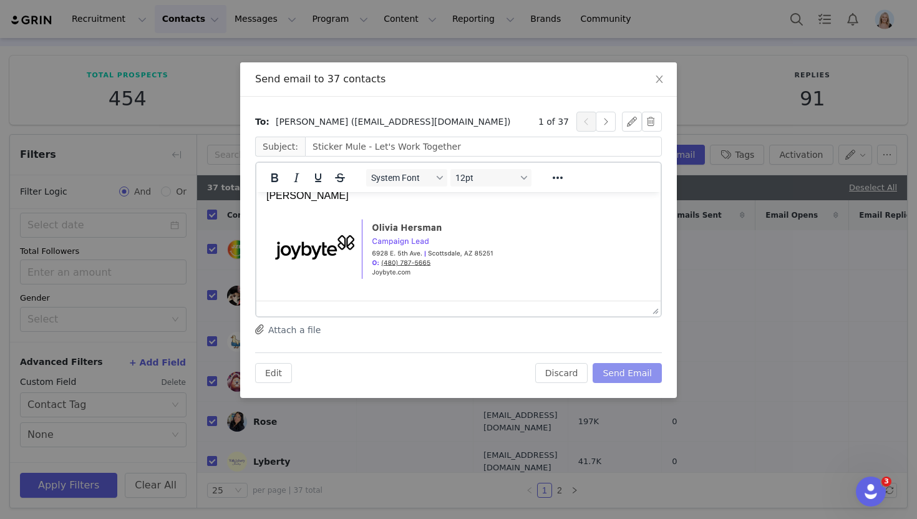
click at [622, 370] on button "Send Email" at bounding box center [626, 373] width 69 height 20
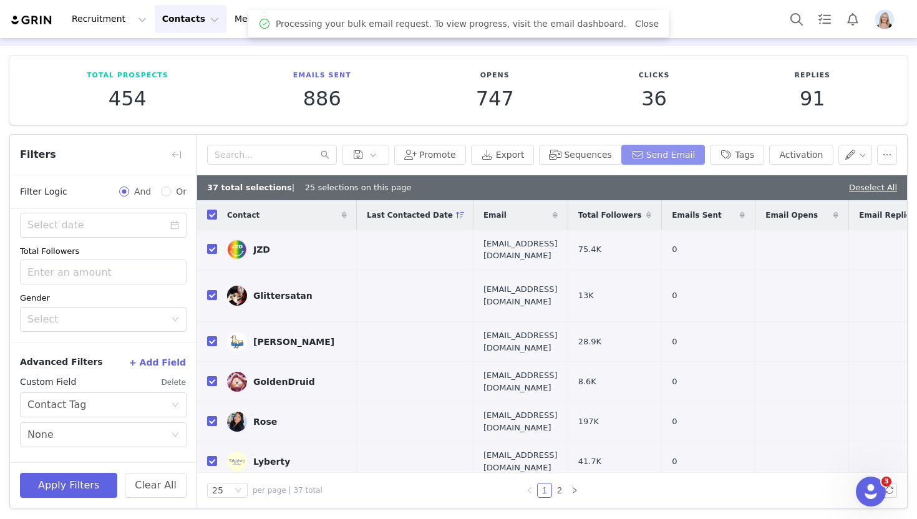
scroll to position [0, 0]
